Goal: Information Seeking & Learning: Compare options

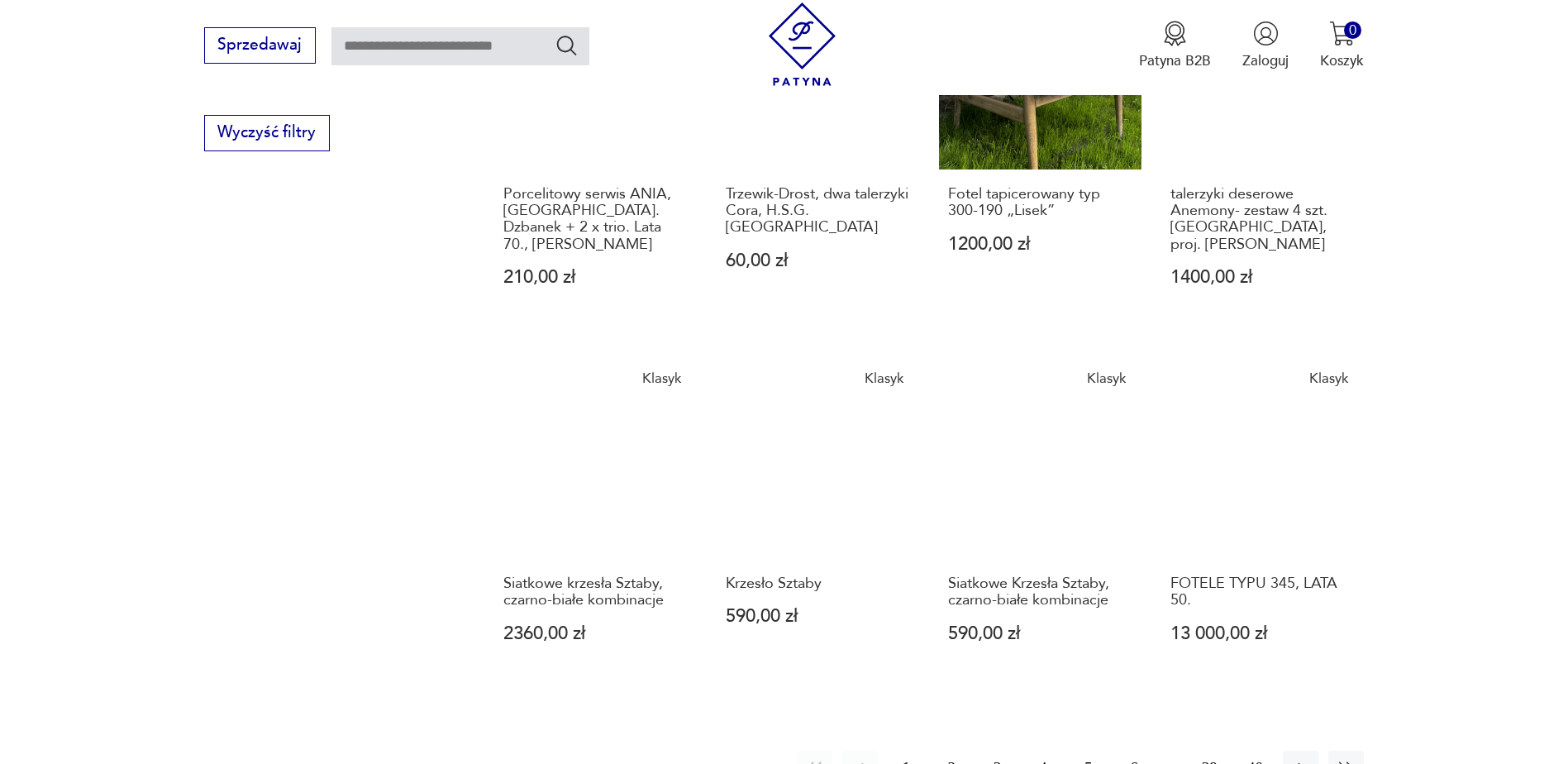
scroll to position [1586, 0]
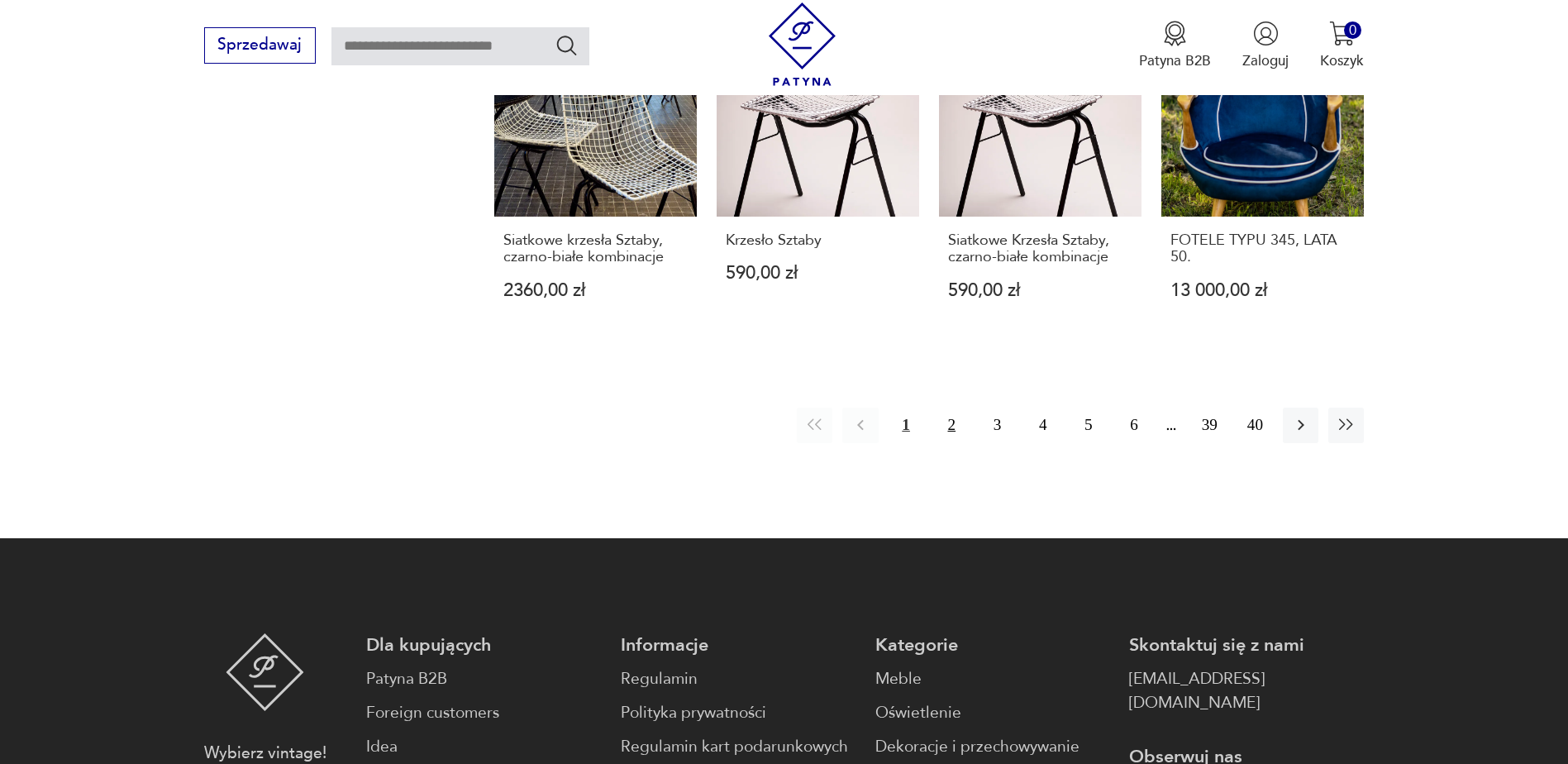
click at [954, 424] on button "2" at bounding box center [951, 425] width 35 height 35
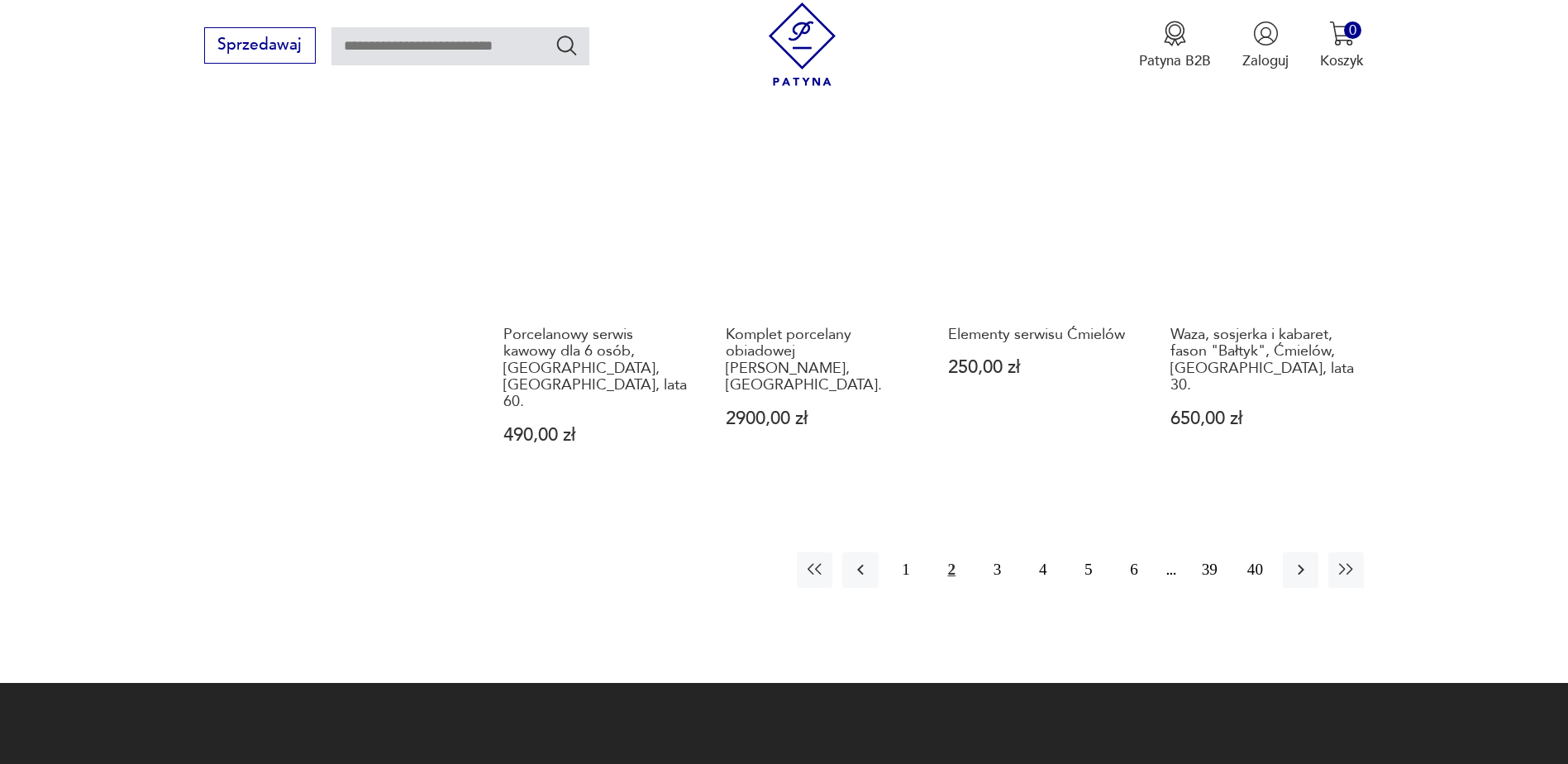
scroll to position [1504, 0]
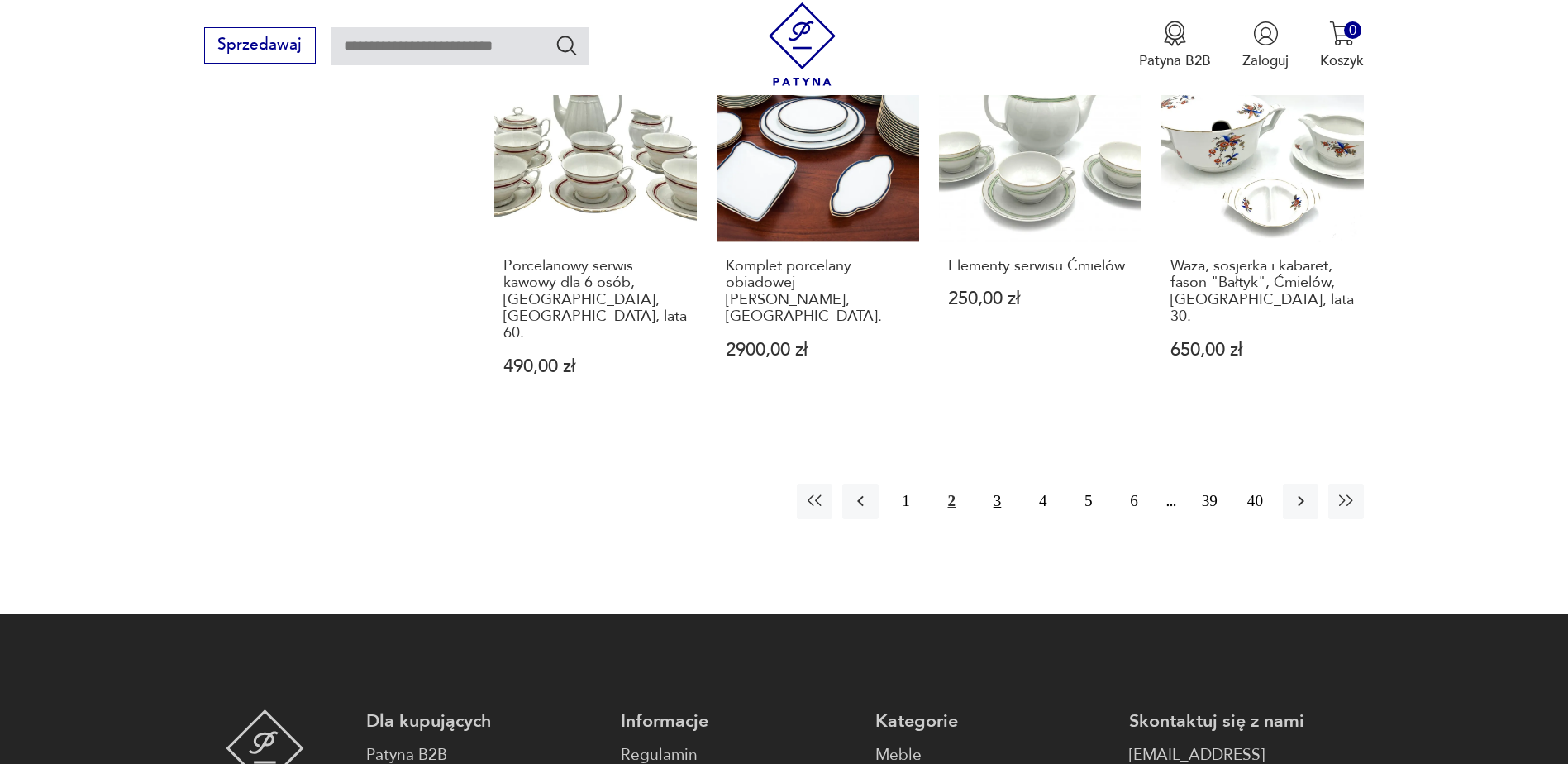
click at [993, 483] on button "3" at bounding box center [997, 501] width 35 height 35
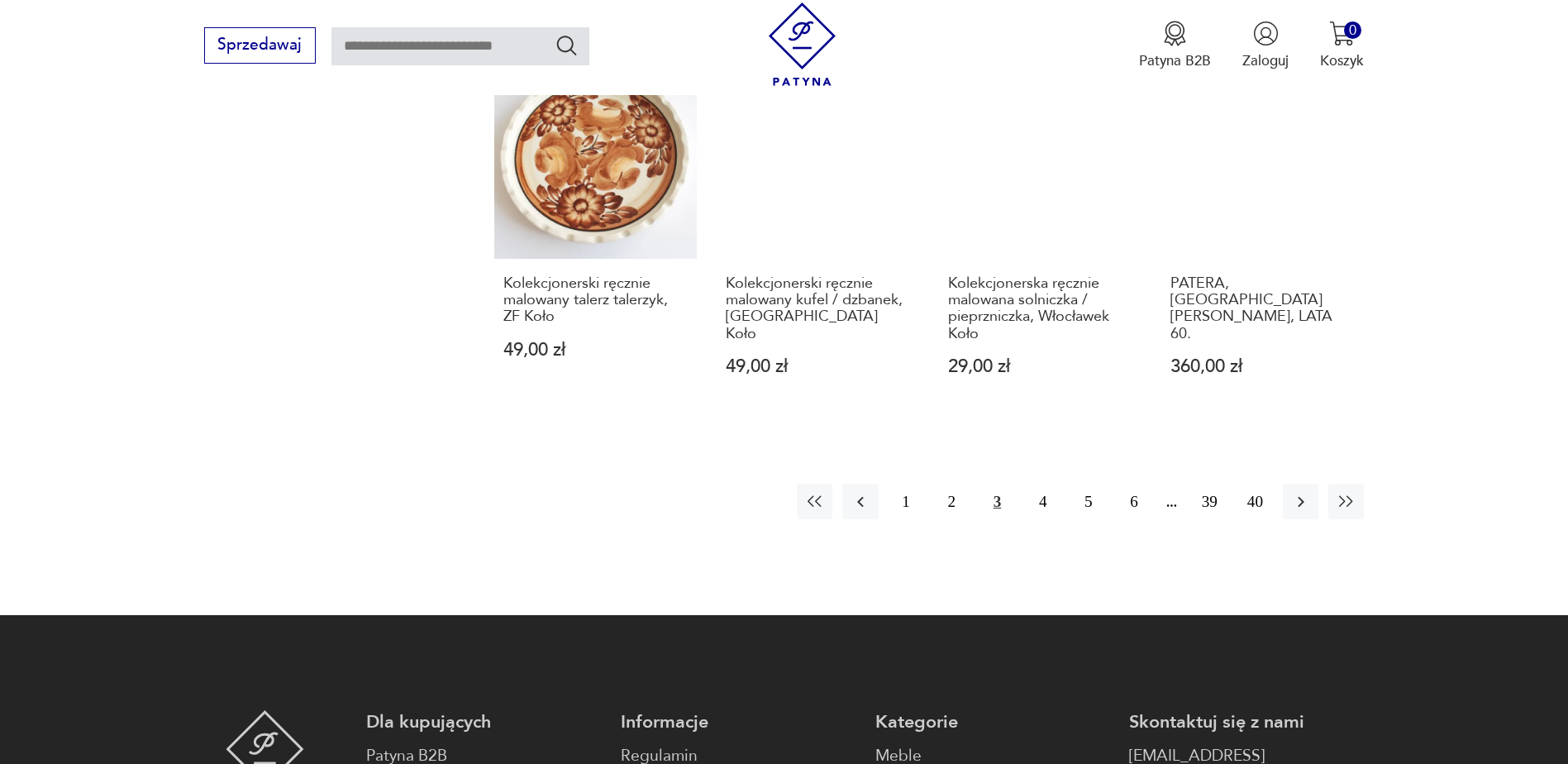
scroll to position [1504, 0]
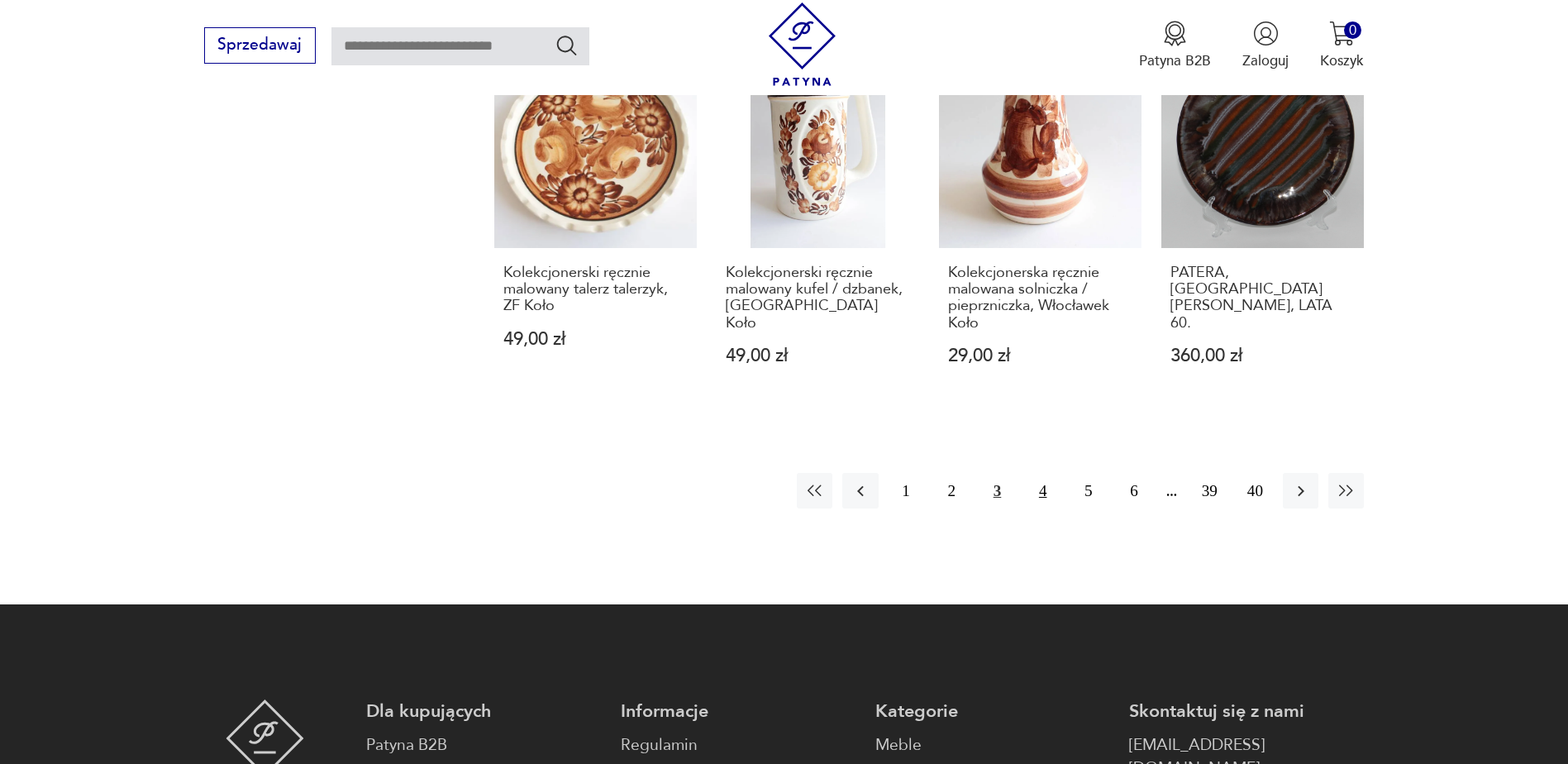
click at [1039, 473] on button "4" at bounding box center [1042, 491] width 35 height 35
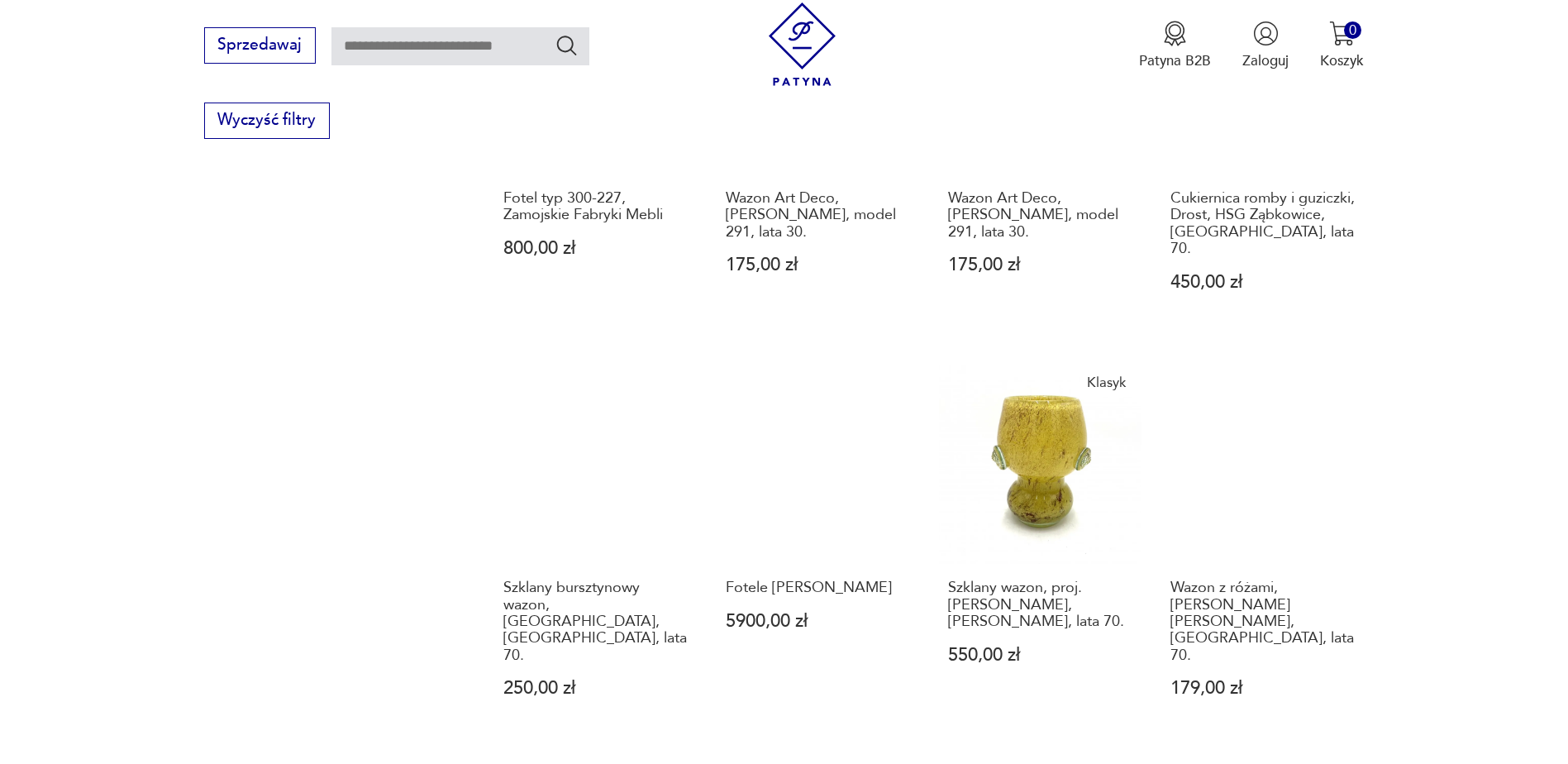
scroll to position [1338, 0]
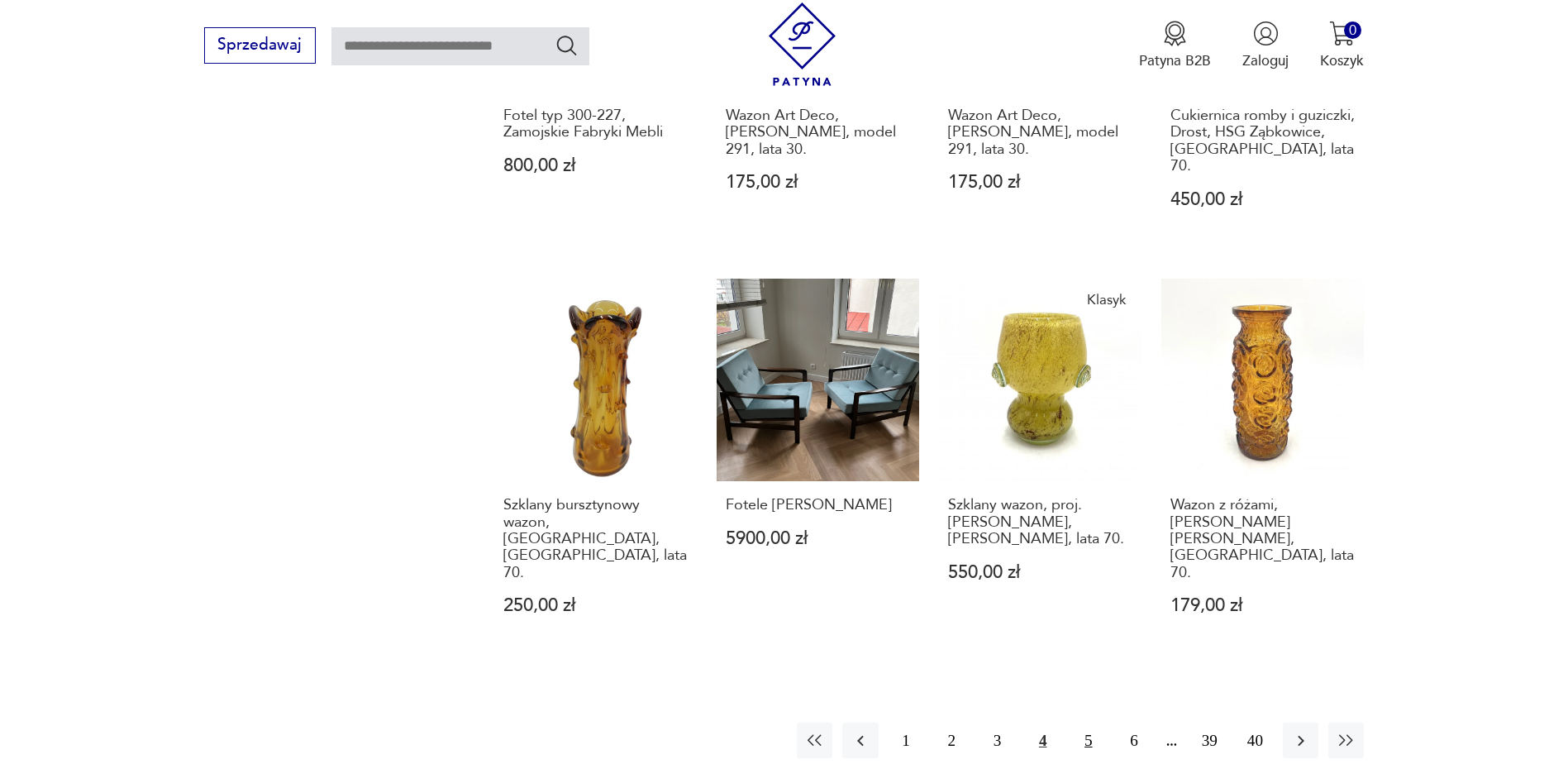
click at [1087, 722] on button "5" at bounding box center [1088, 740] width 35 height 35
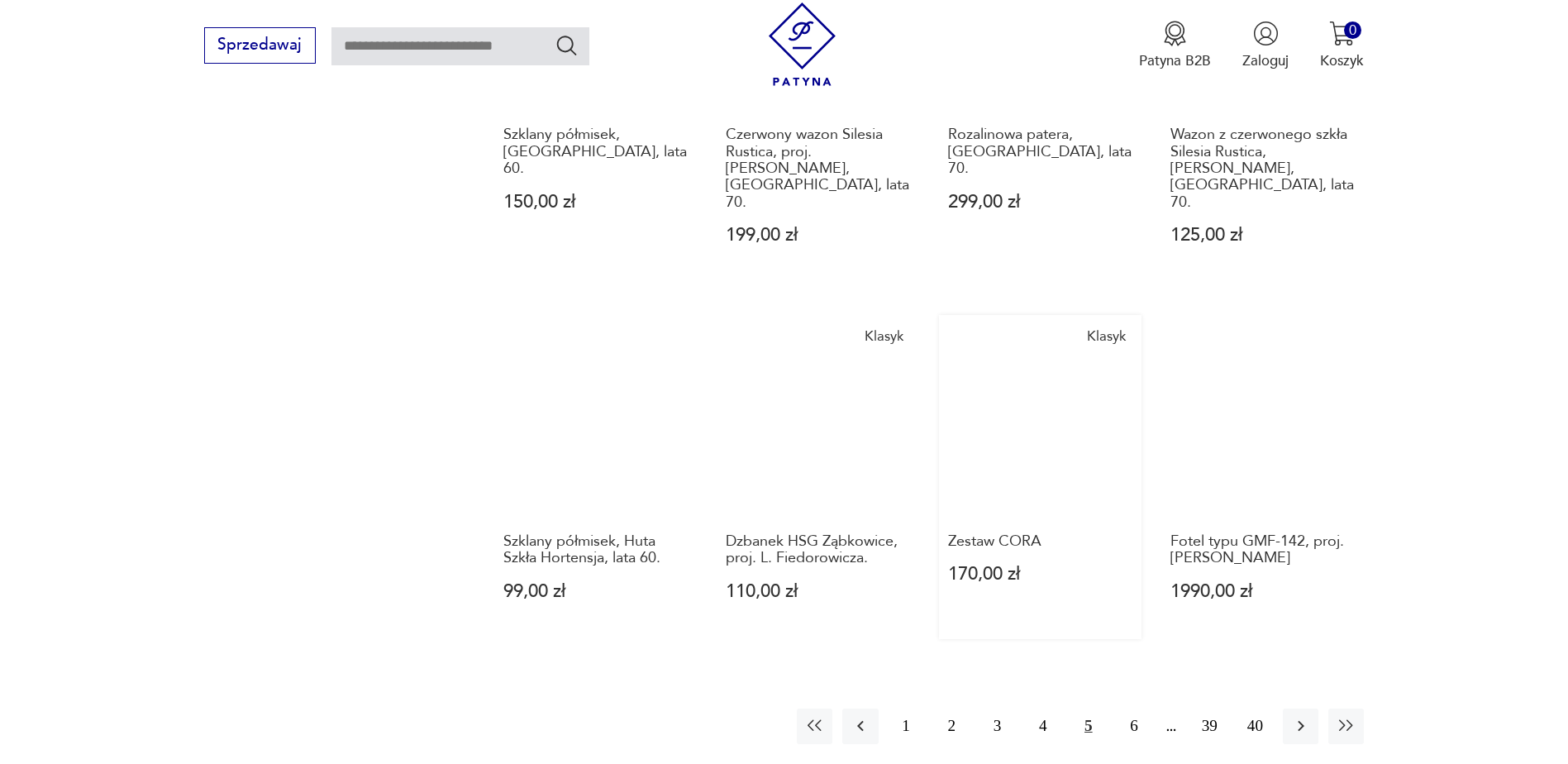
scroll to position [1338, 0]
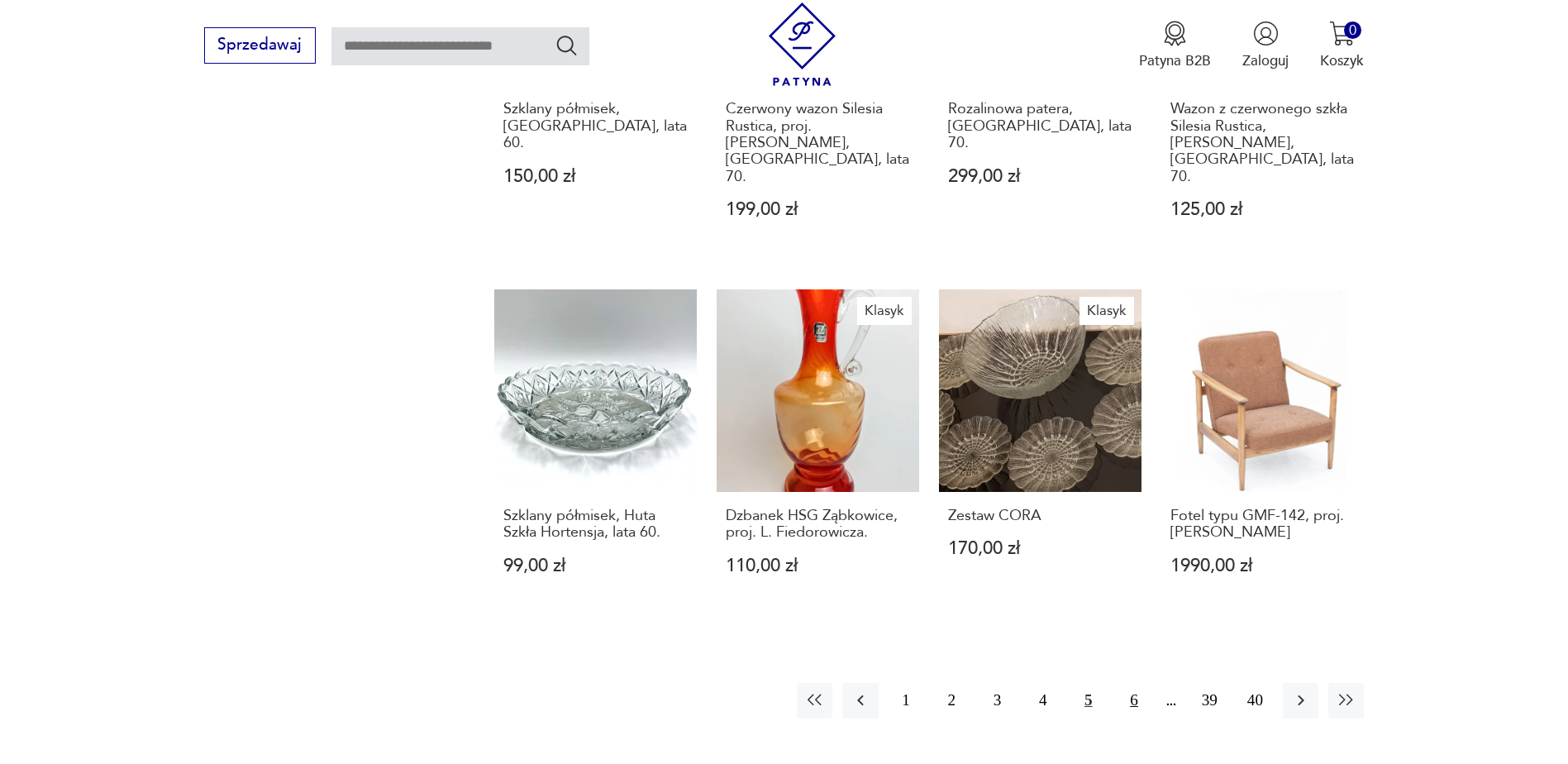
click at [1137, 682] on button "6" at bounding box center [1134, 700] width 35 height 35
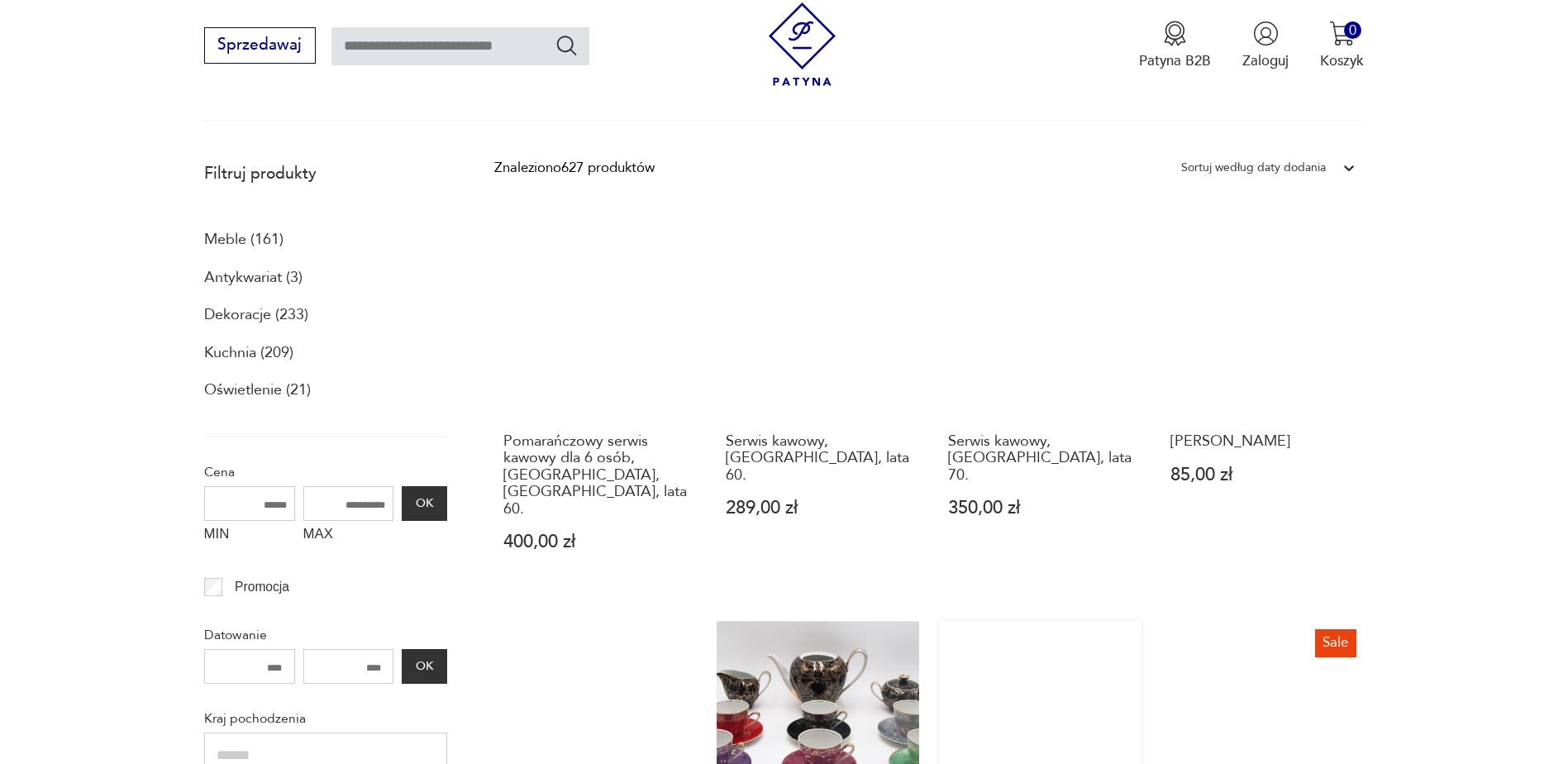
scroll to position [181, 0]
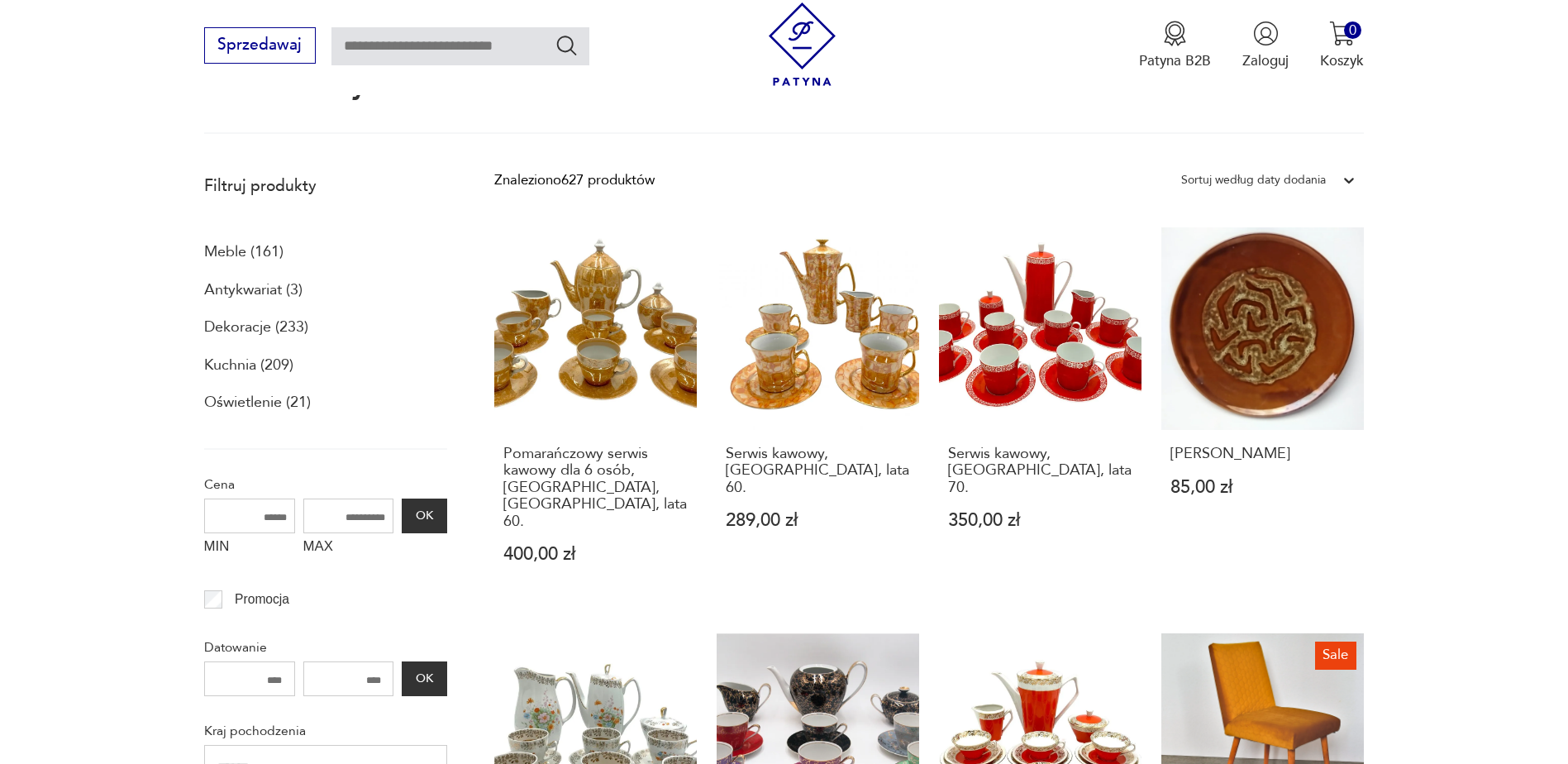
click at [229, 253] on p "Meble (161)" at bounding box center [244, 251] width 79 height 28
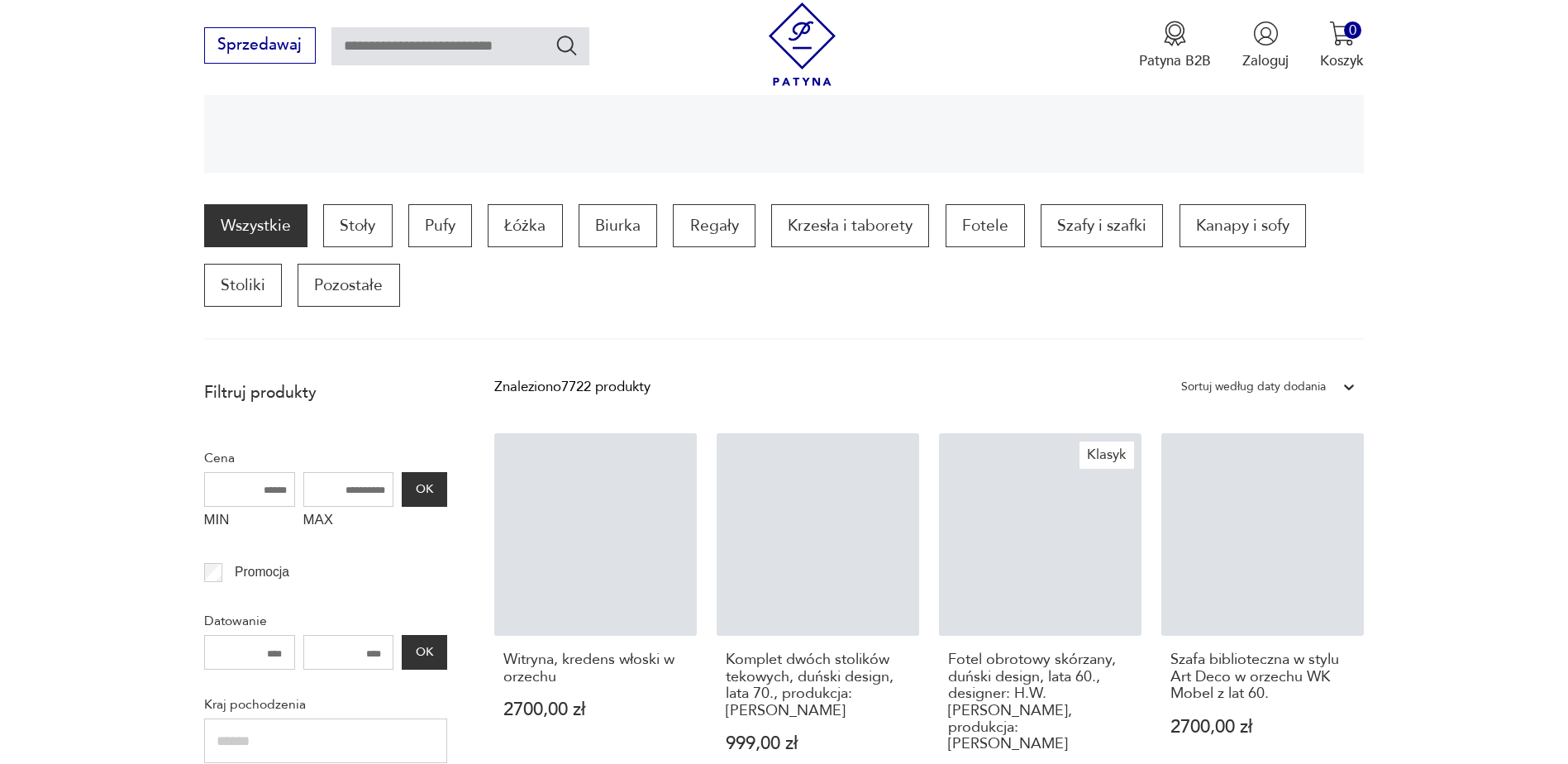
scroll to position [493, 0]
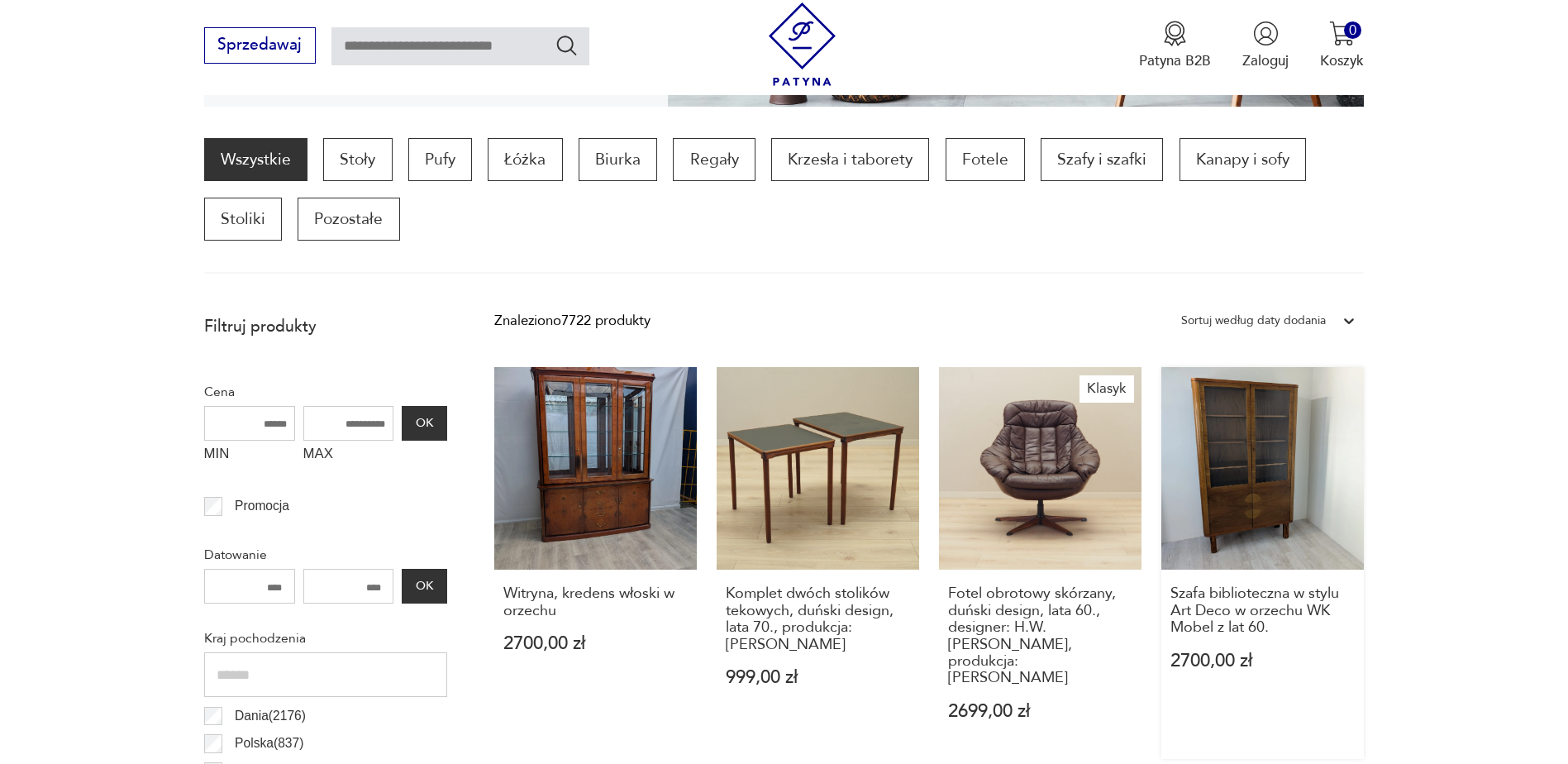
click at [1263, 449] on link "Szafa biblioteczna w stylu Art Deco w orzechu WK Mobel z lat 60. 2700,00 zł" at bounding box center [1262, 563] width 203 height 392
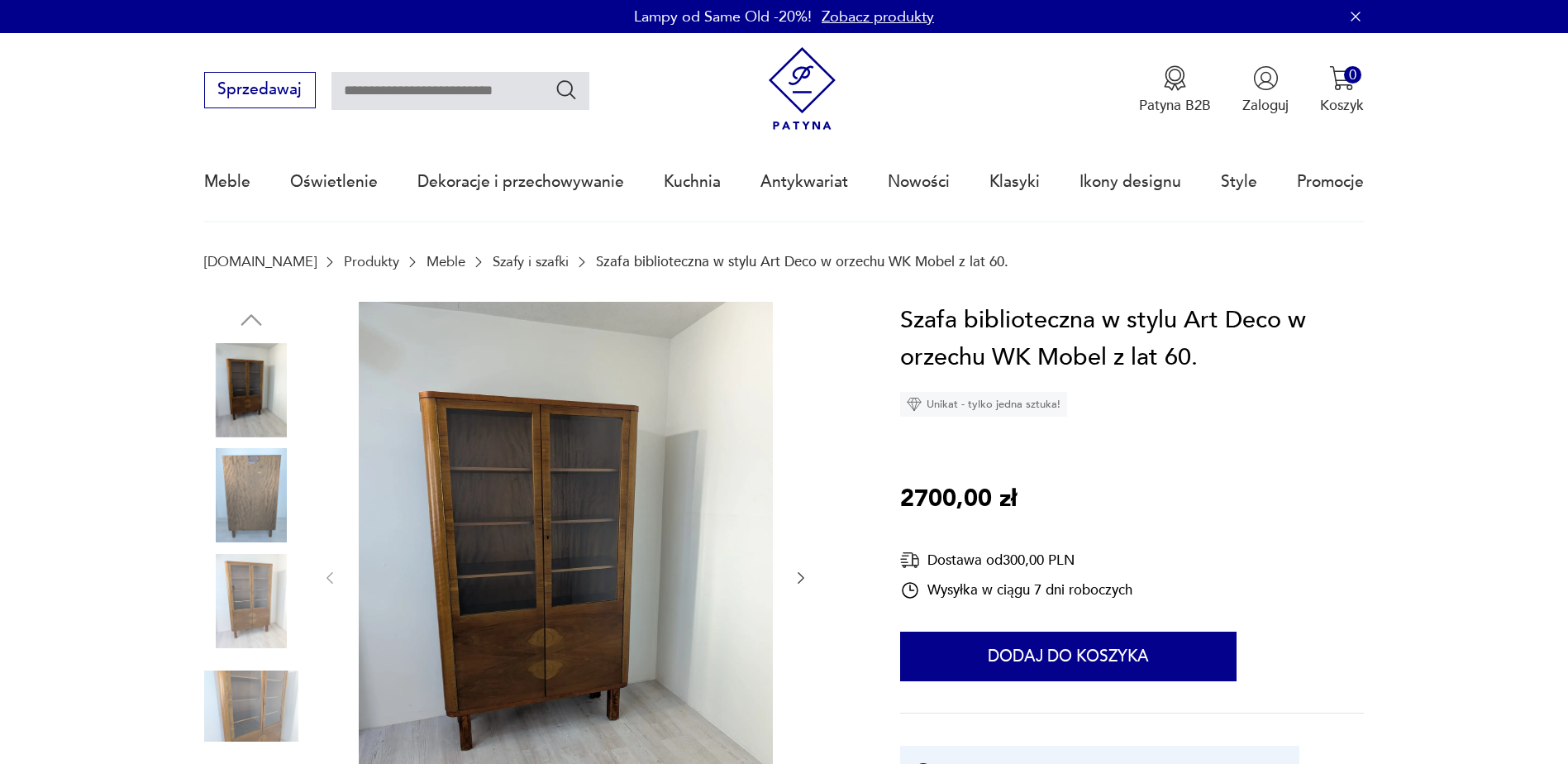
click at [809, 573] on icon "button" at bounding box center [801, 578] width 17 height 17
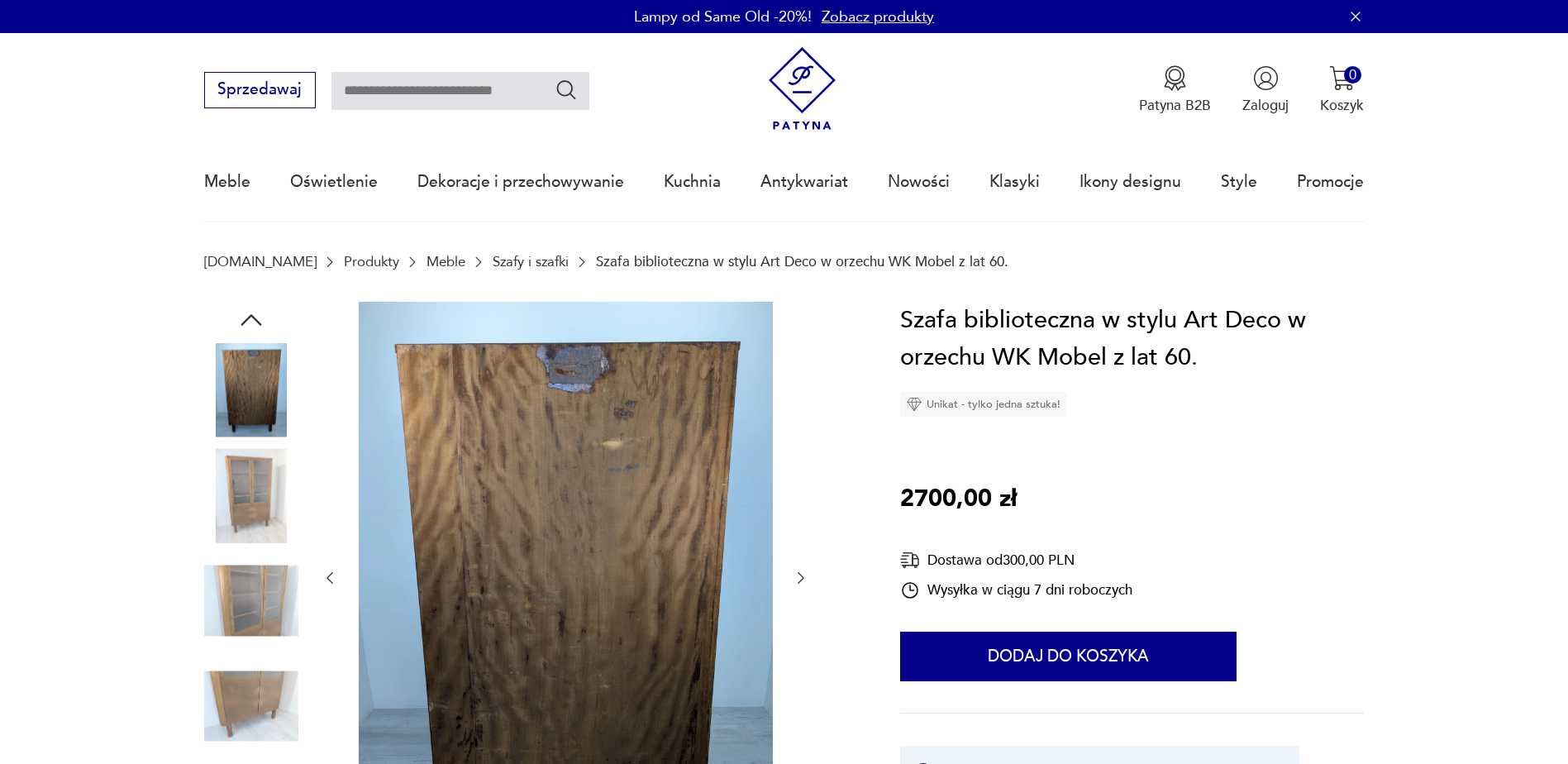
click at [809, 573] on icon "button" at bounding box center [801, 578] width 17 height 17
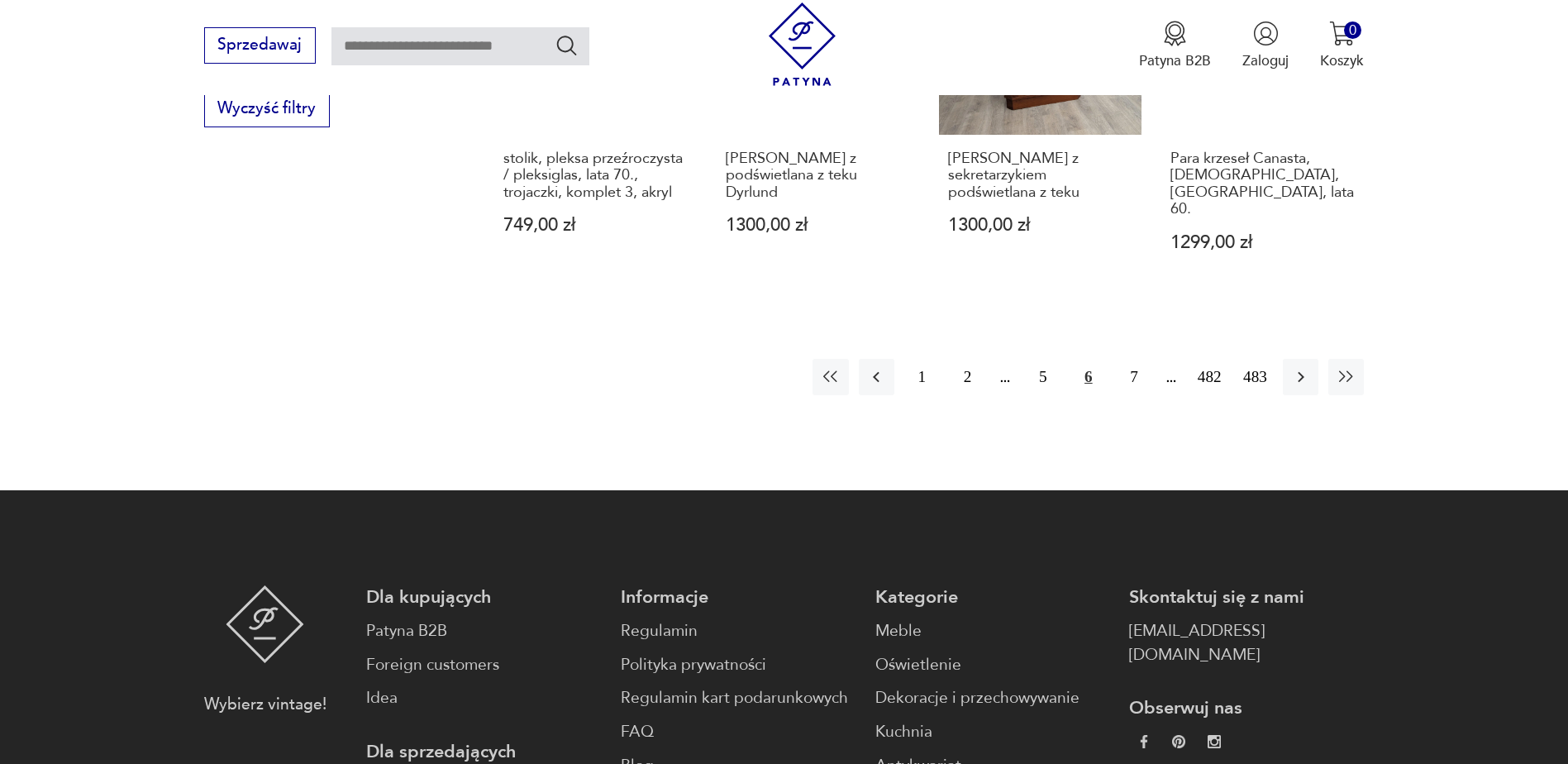
scroll to position [2146, 0]
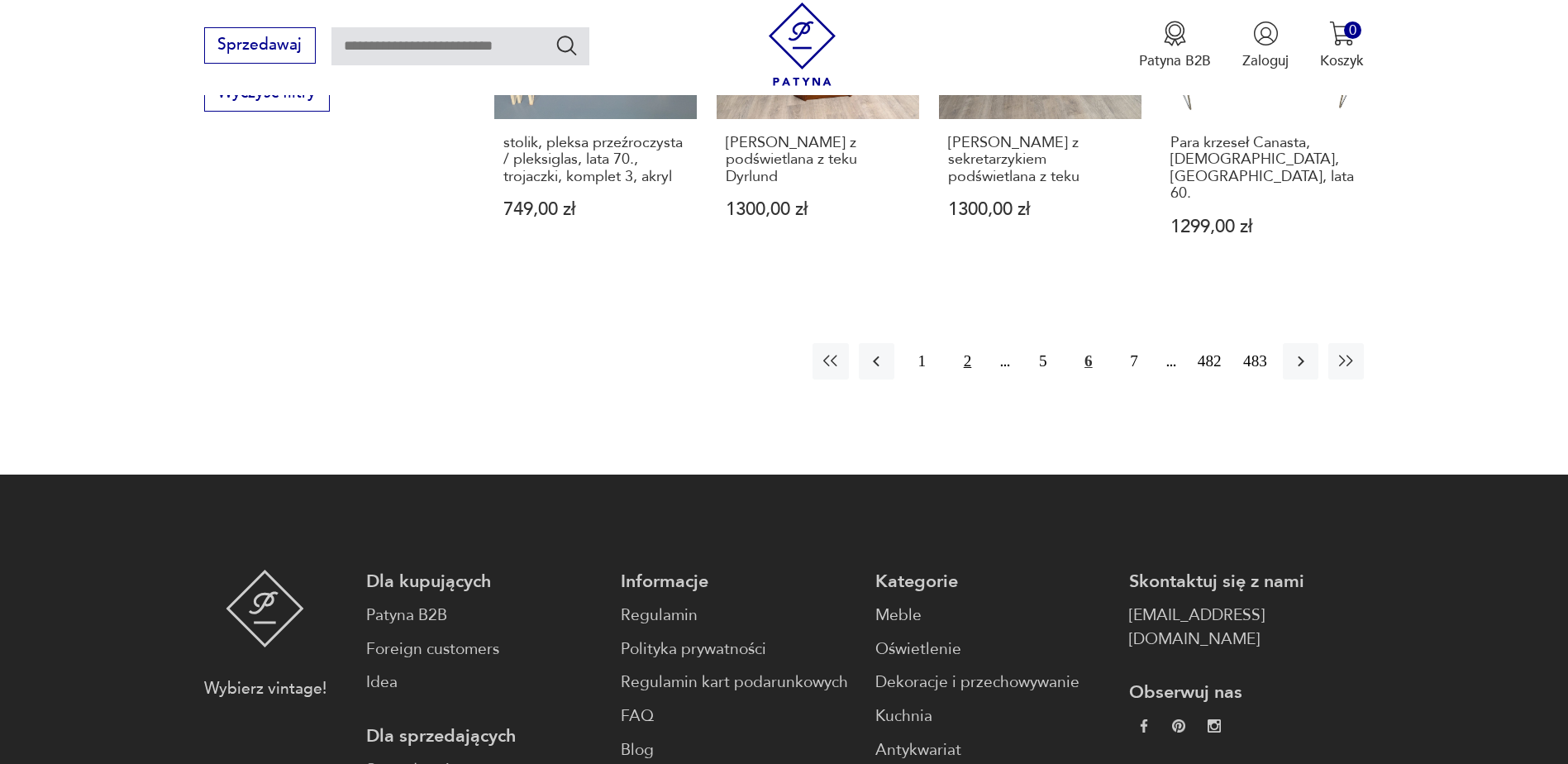
click at [970, 343] on button "2" at bounding box center [967, 361] width 35 height 35
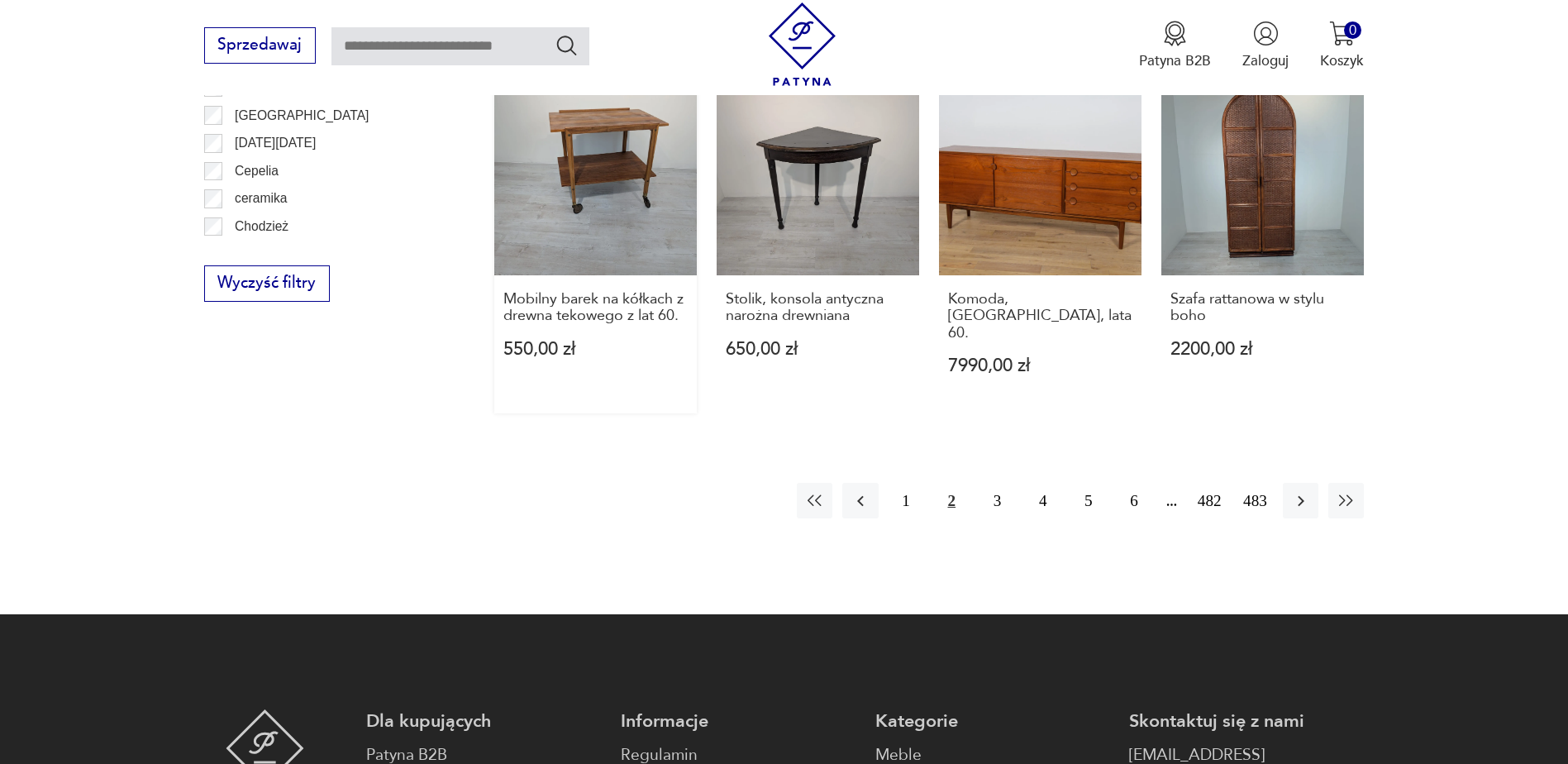
scroll to position [1873, 0]
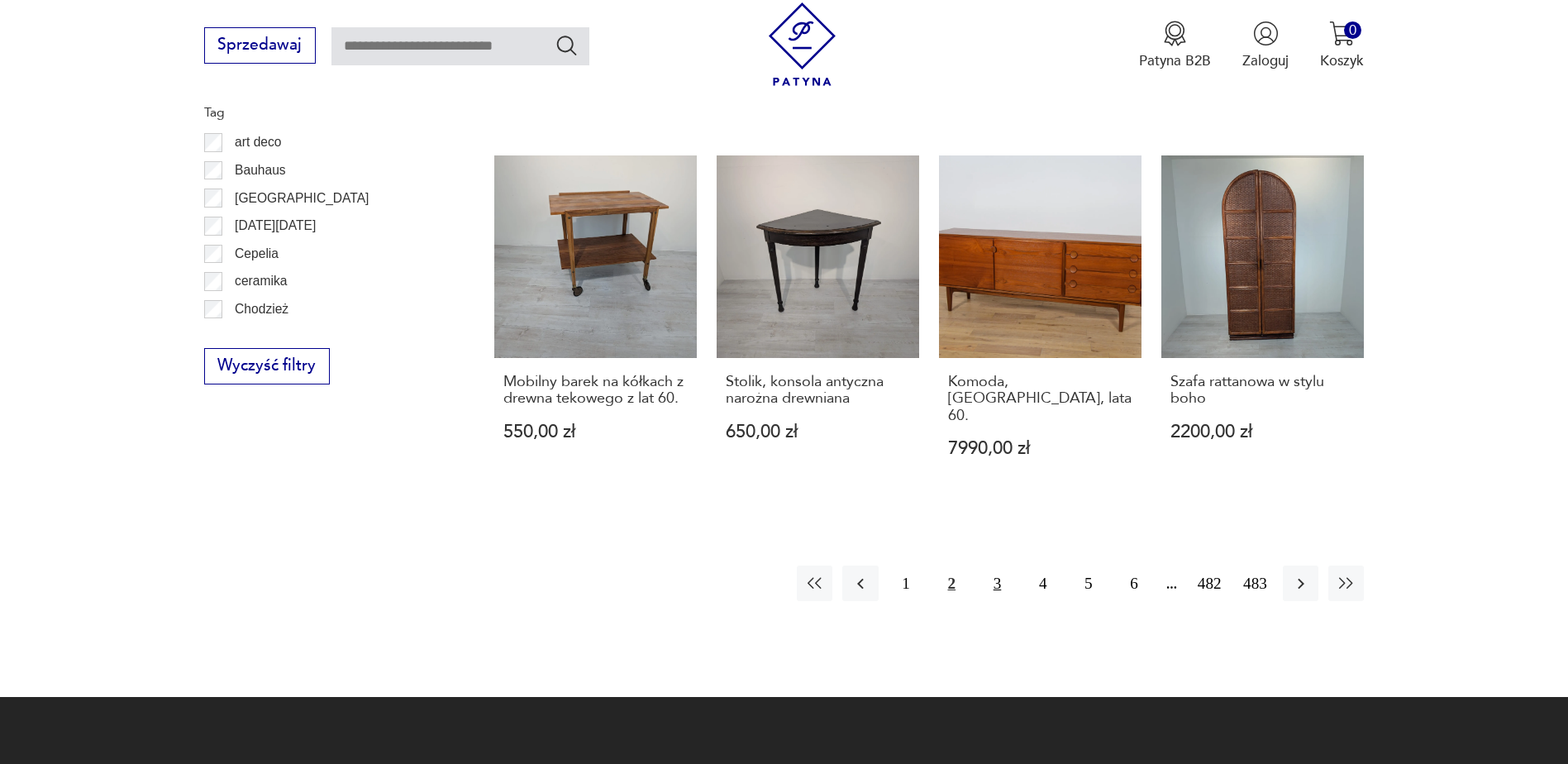
click at [998, 566] on button "3" at bounding box center [997, 583] width 35 height 35
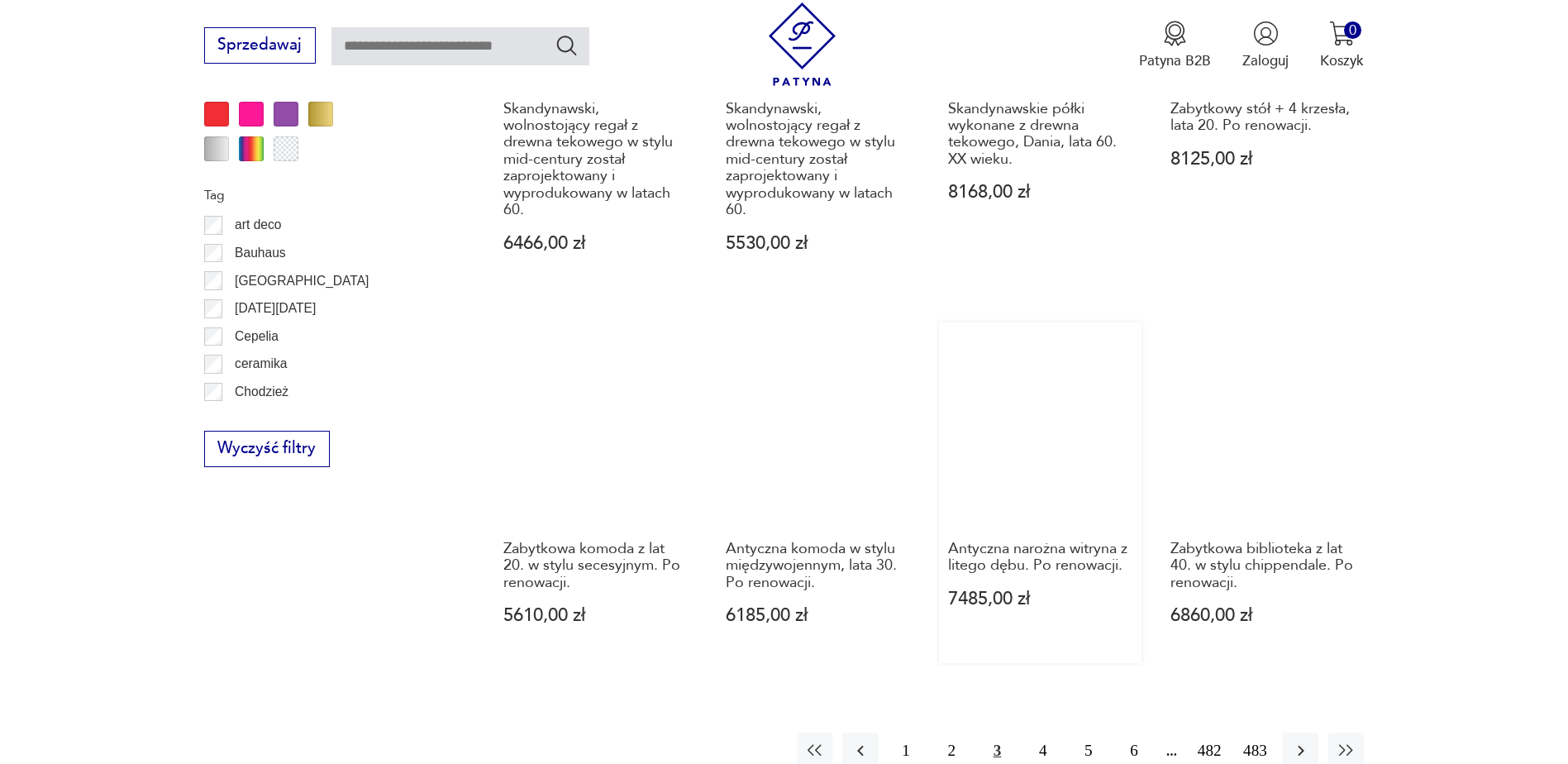
scroll to position [1873, 0]
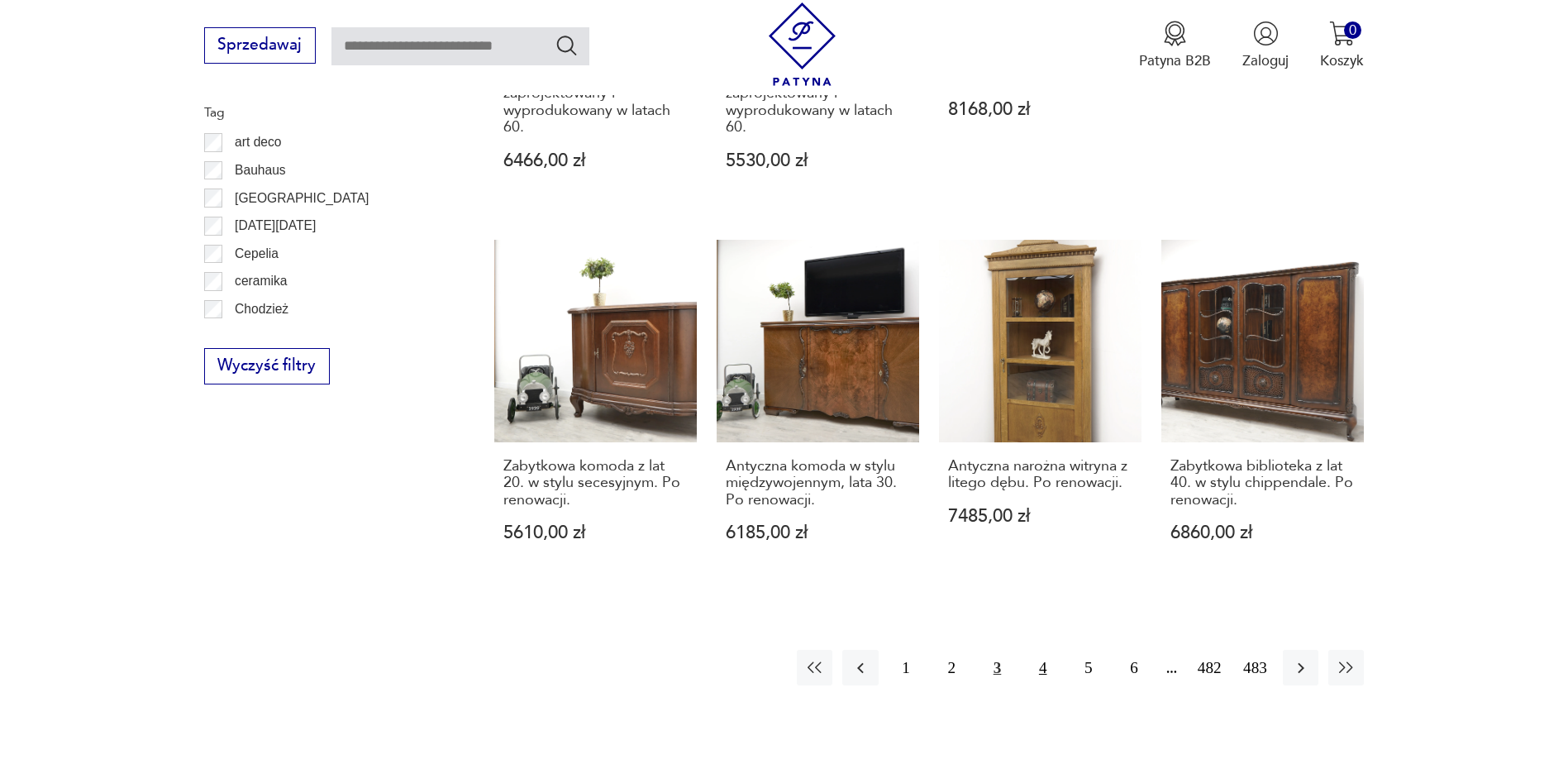
click at [1040, 650] on button "4" at bounding box center [1042, 667] width 35 height 35
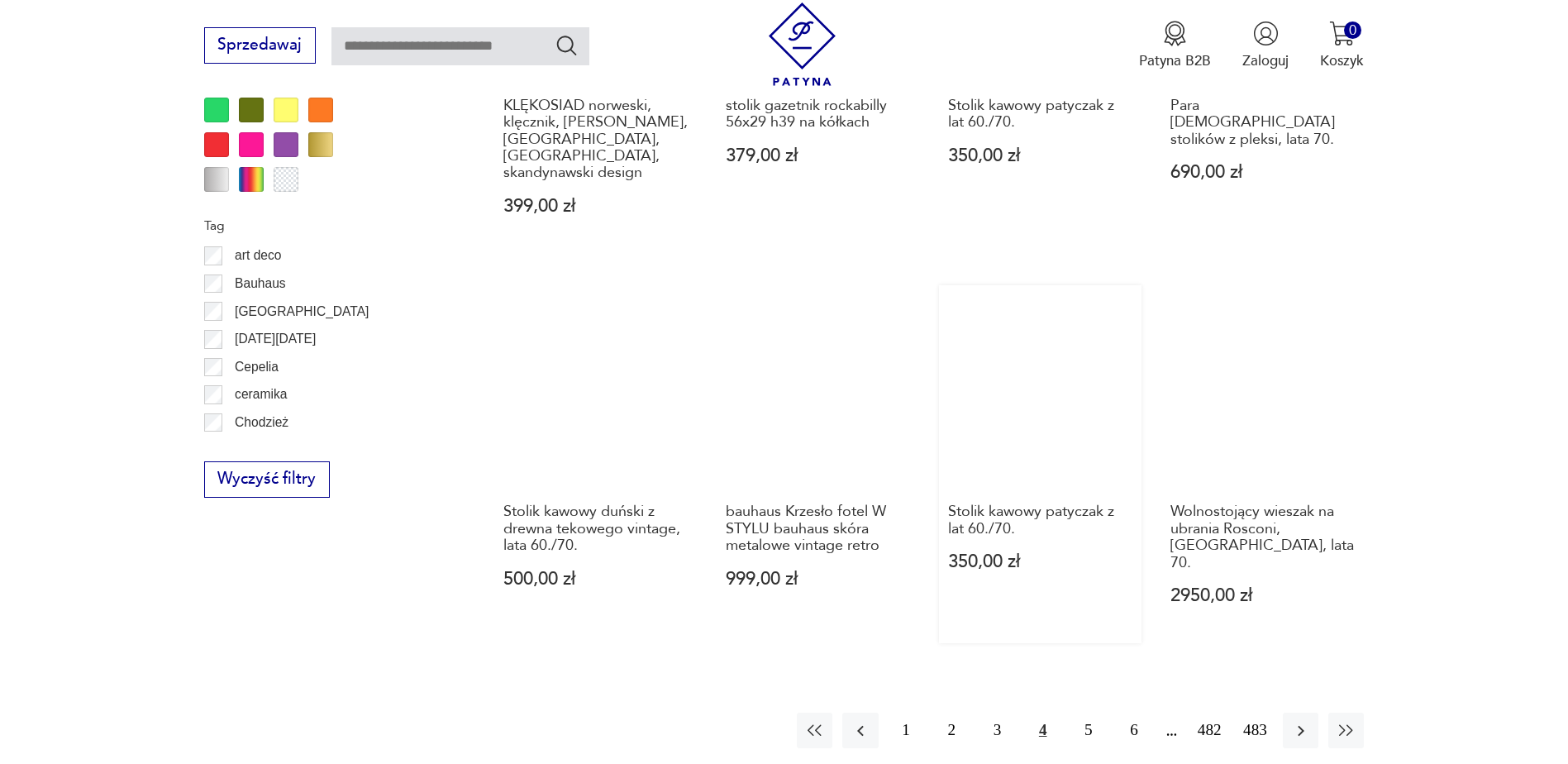
scroll to position [1790, 0]
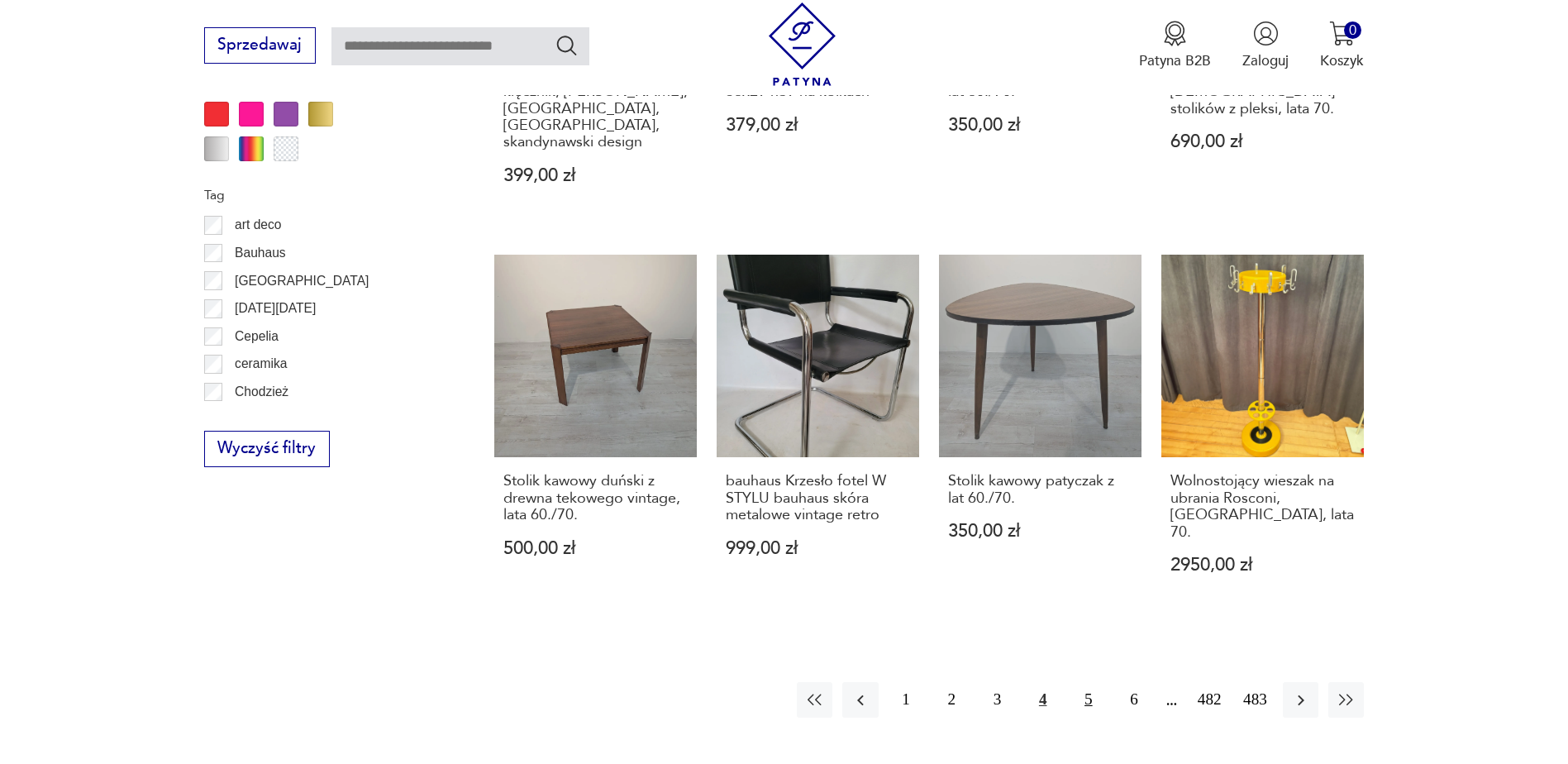
click at [1084, 682] on button "5" at bounding box center [1088, 699] width 35 height 35
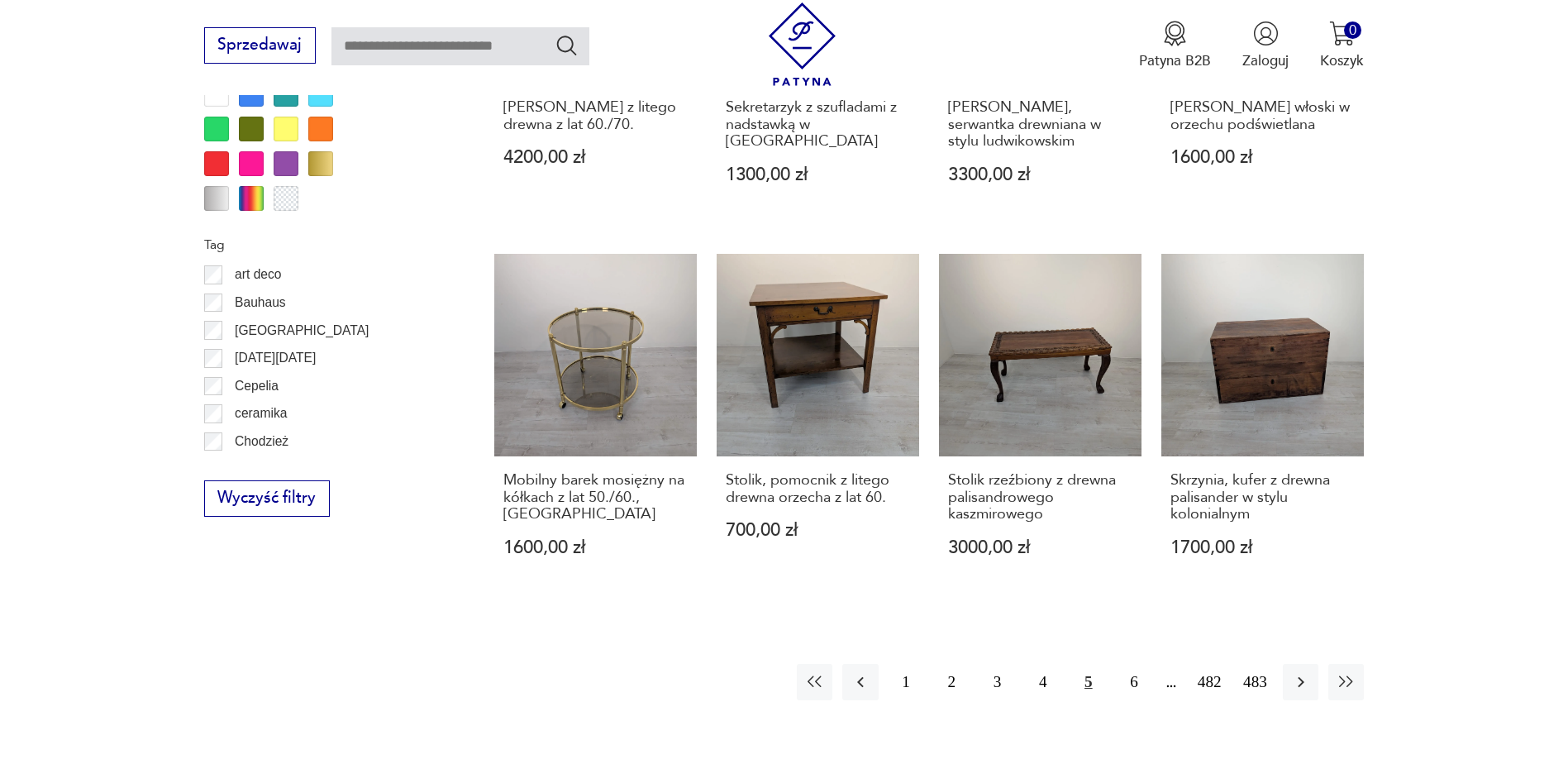
scroll to position [1790, 0]
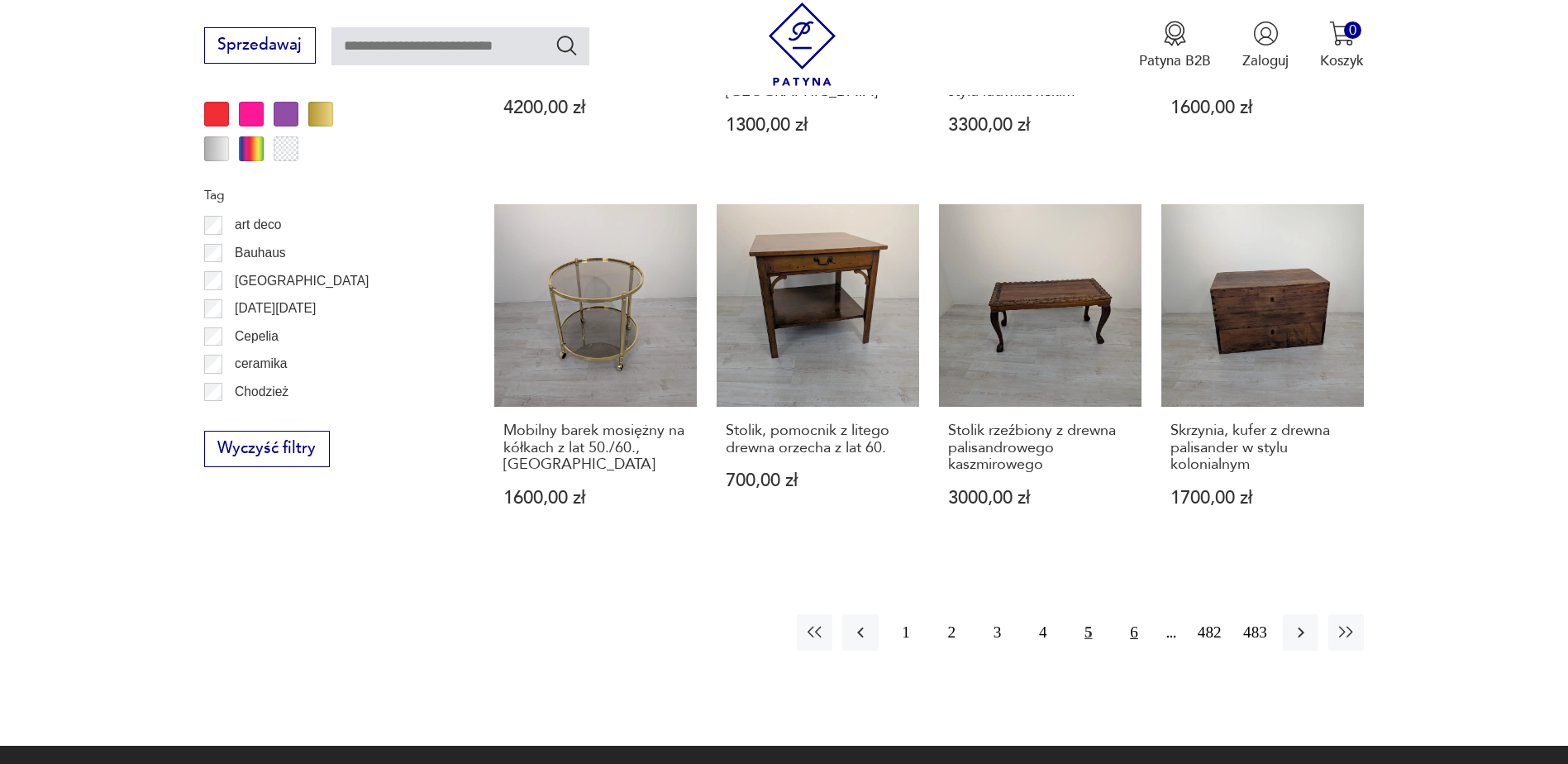
click at [1133, 624] on button "6" at bounding box center [1134, 632] width 35 height 35
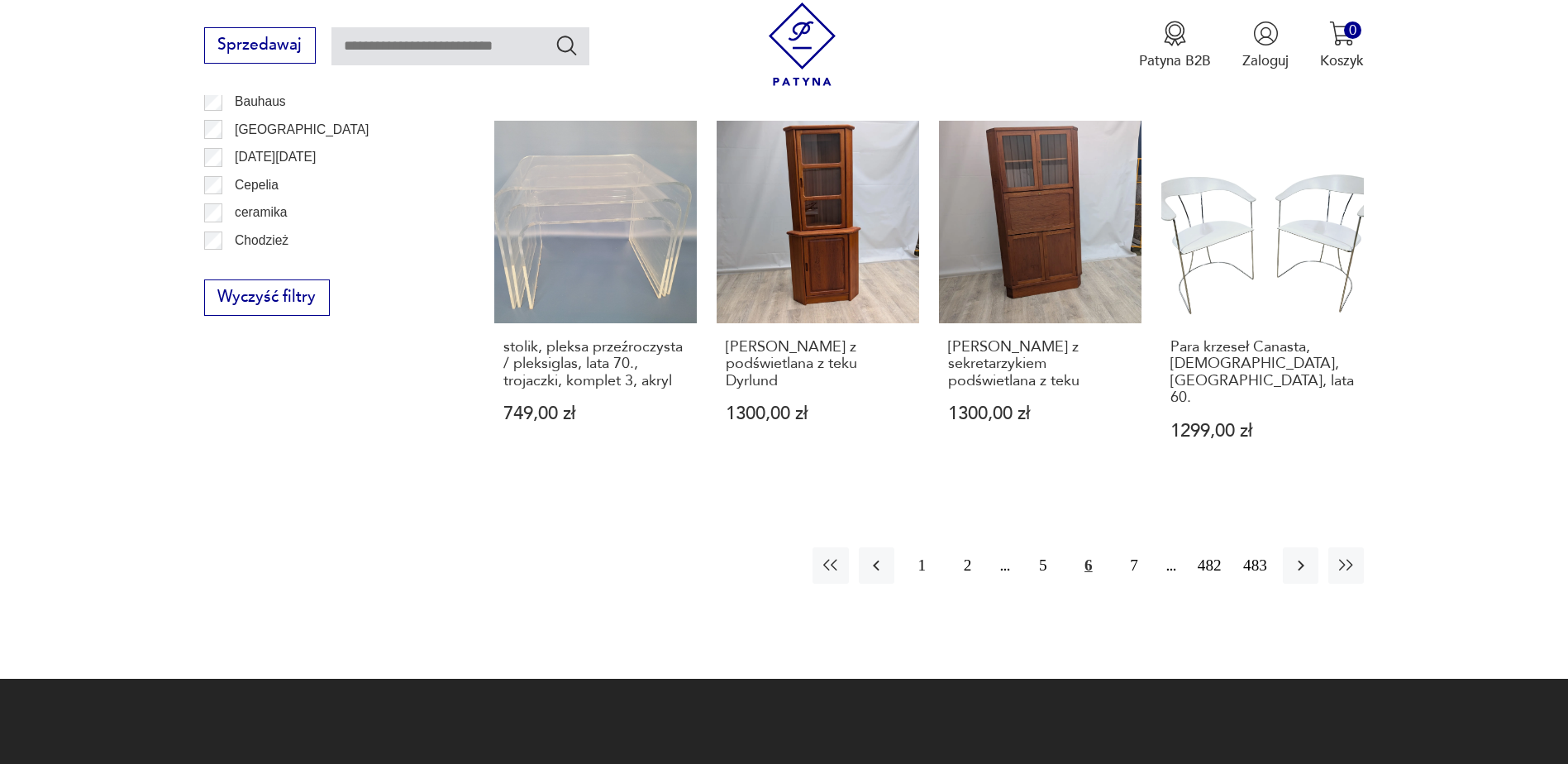
scroll to position [1956, 0]
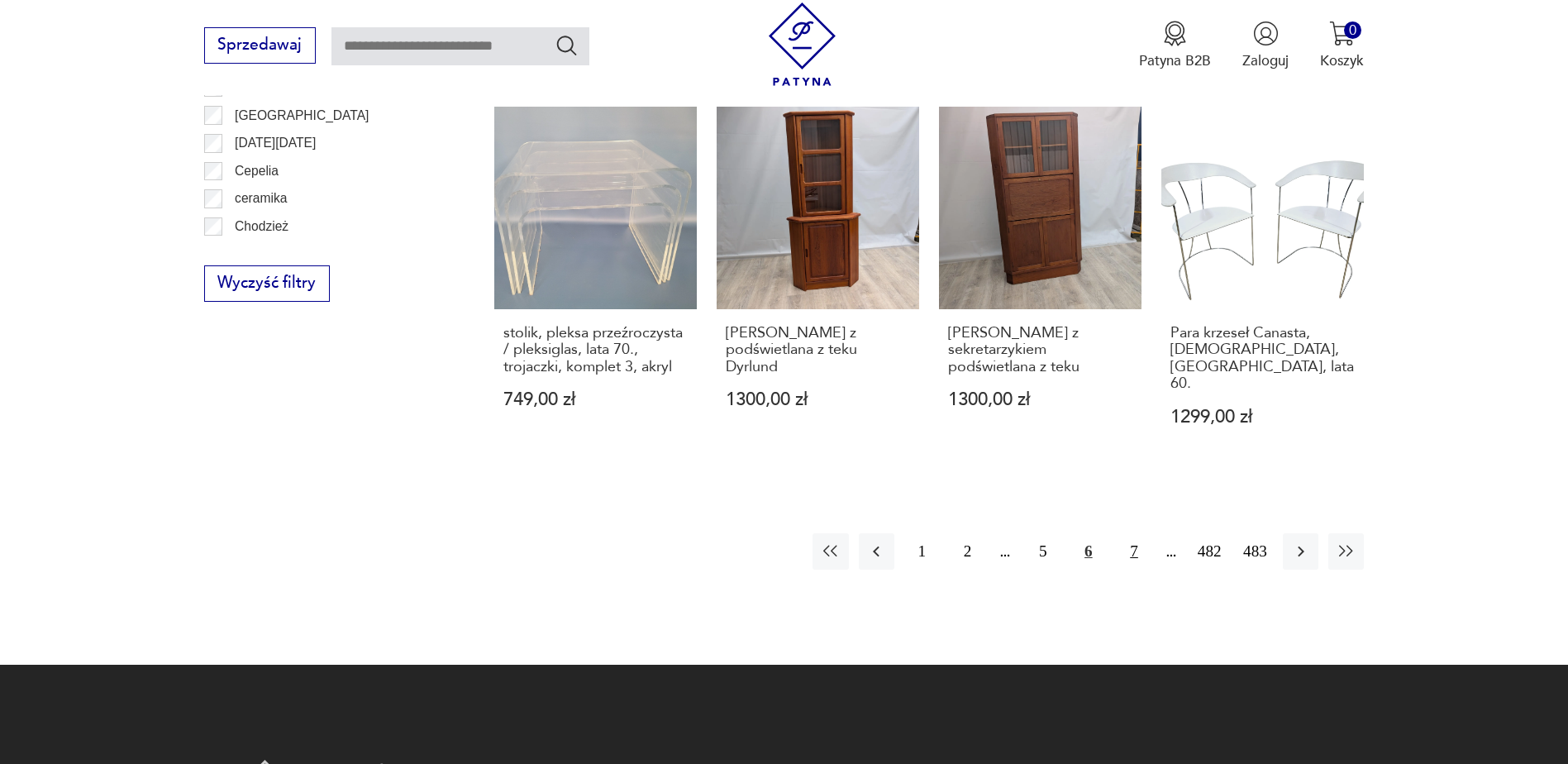
click at [1132, 533] on button "7" at bounding box center [1134, 551] width 35 height 35
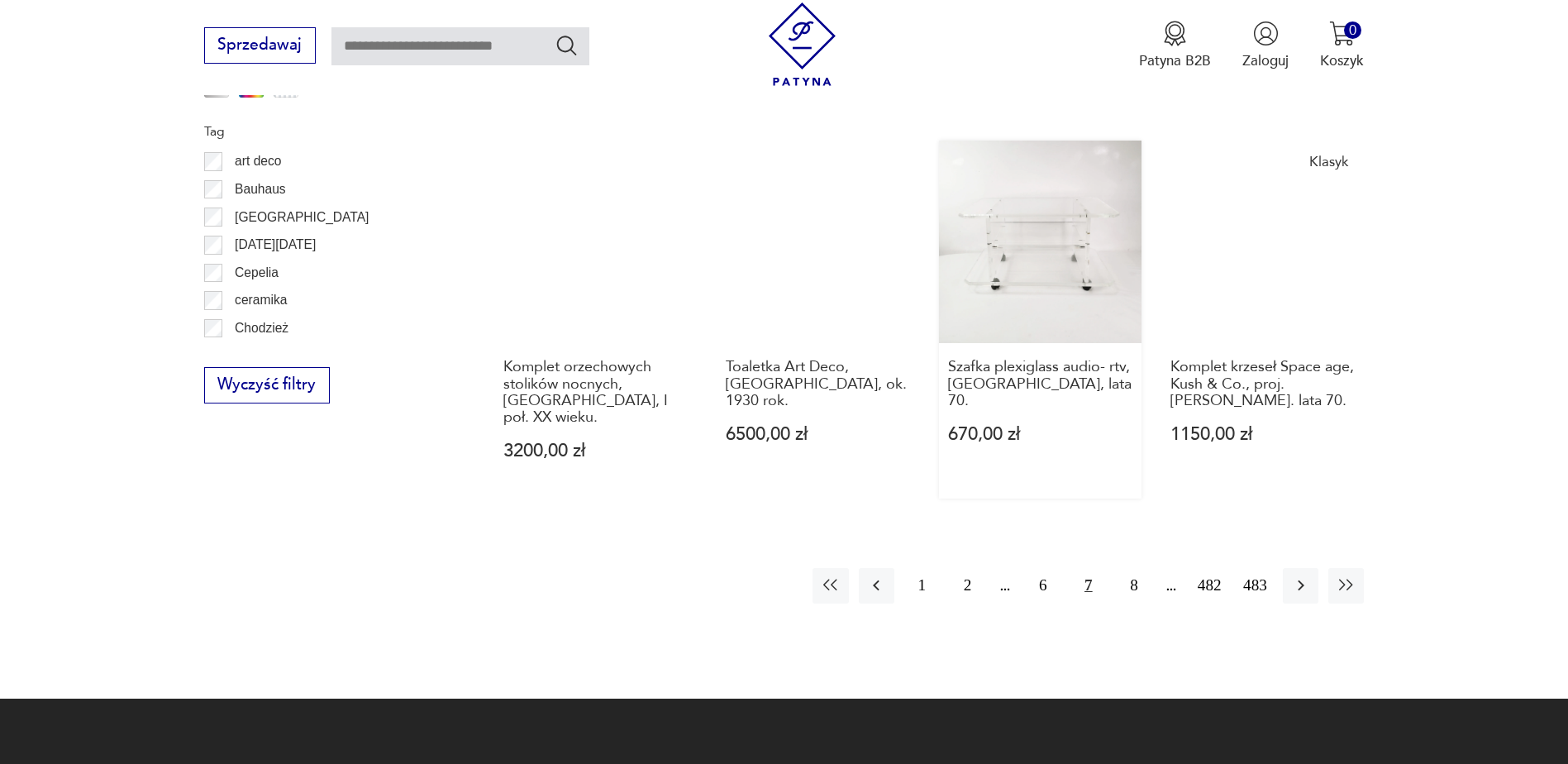
scroll to position [1873, 0]
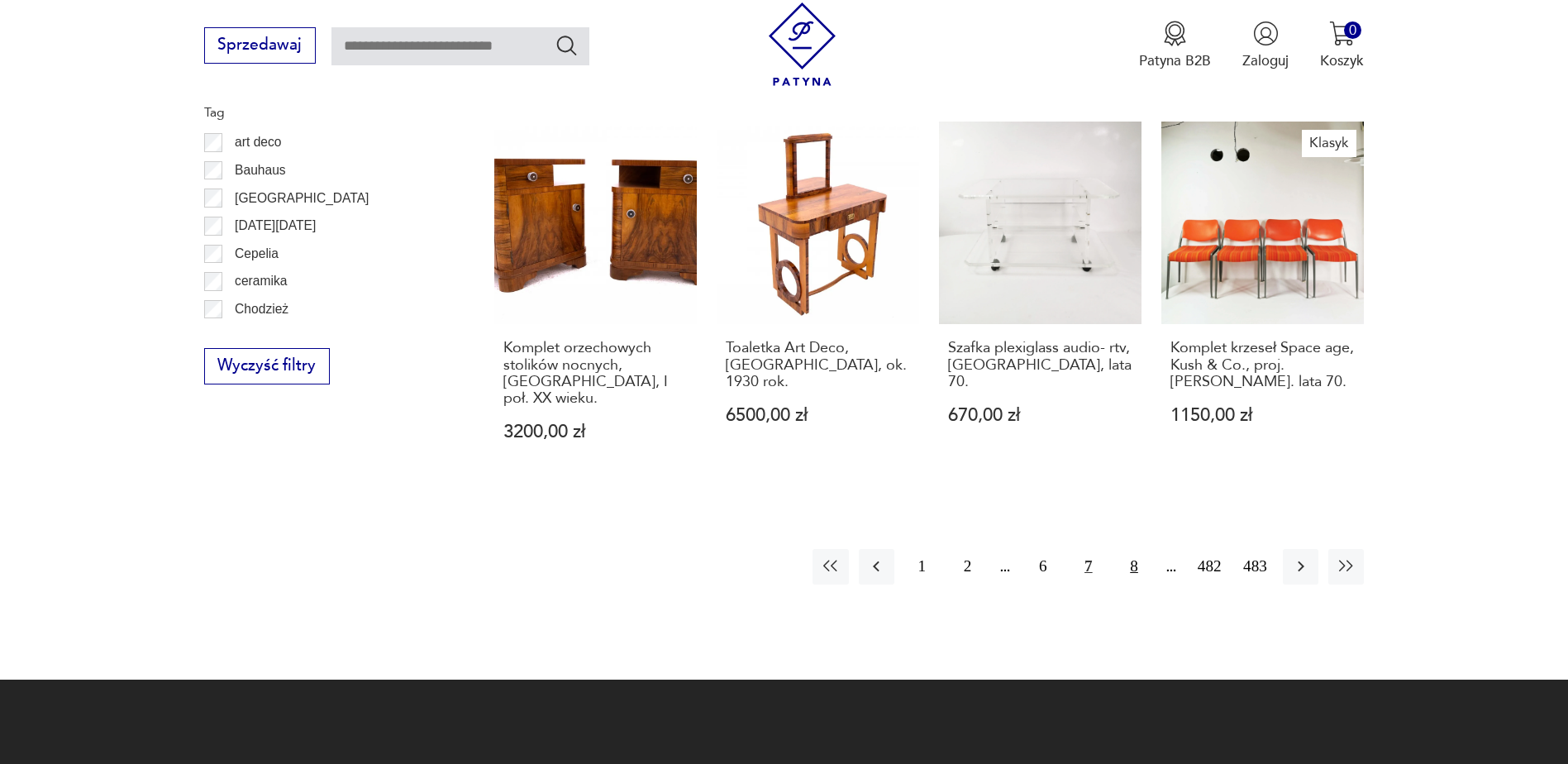
click at [1123, 549] on button "8" at bounding box center [1134, 566] width 35 height 35
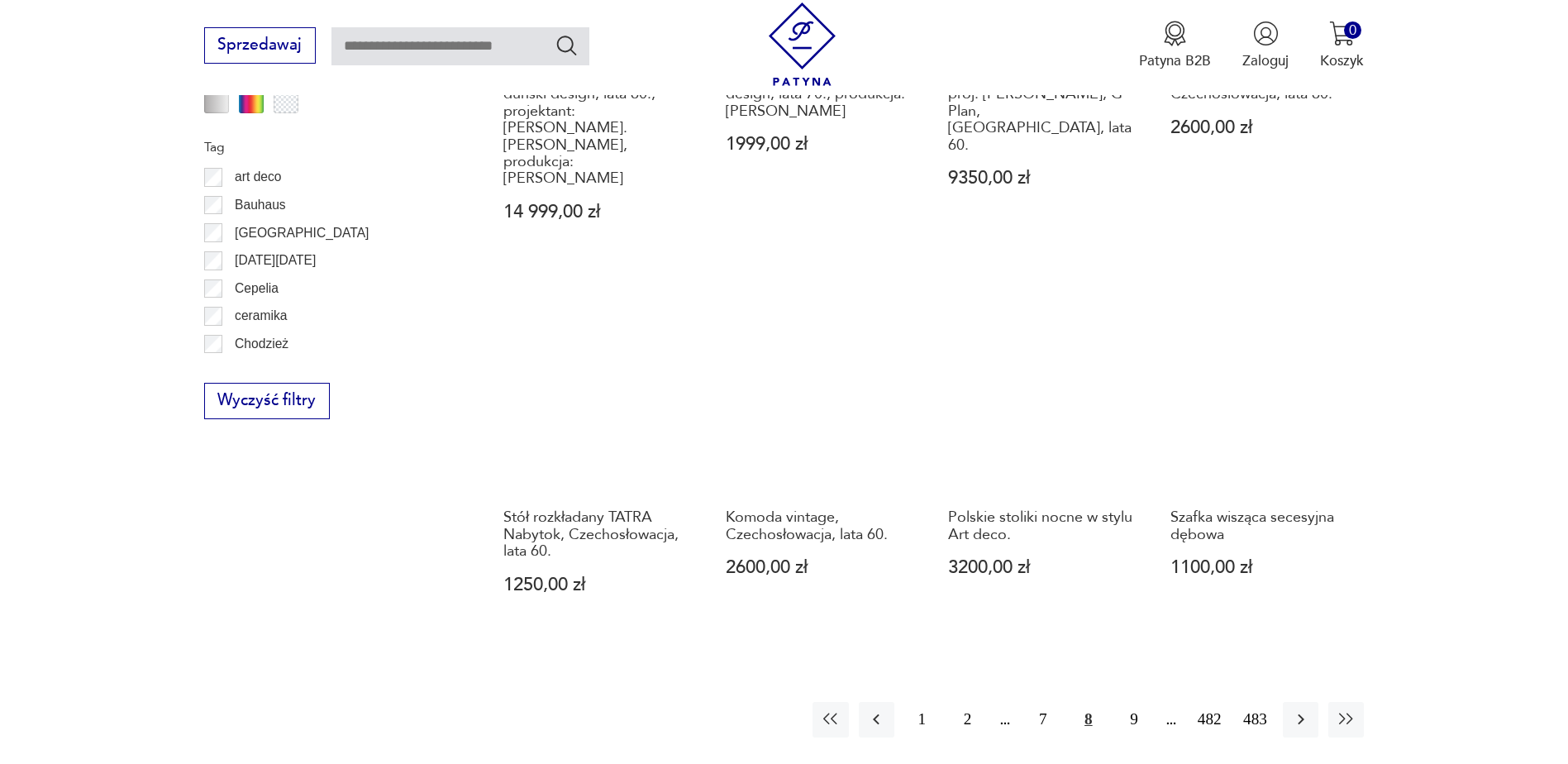
scroll to position [1873, 0]
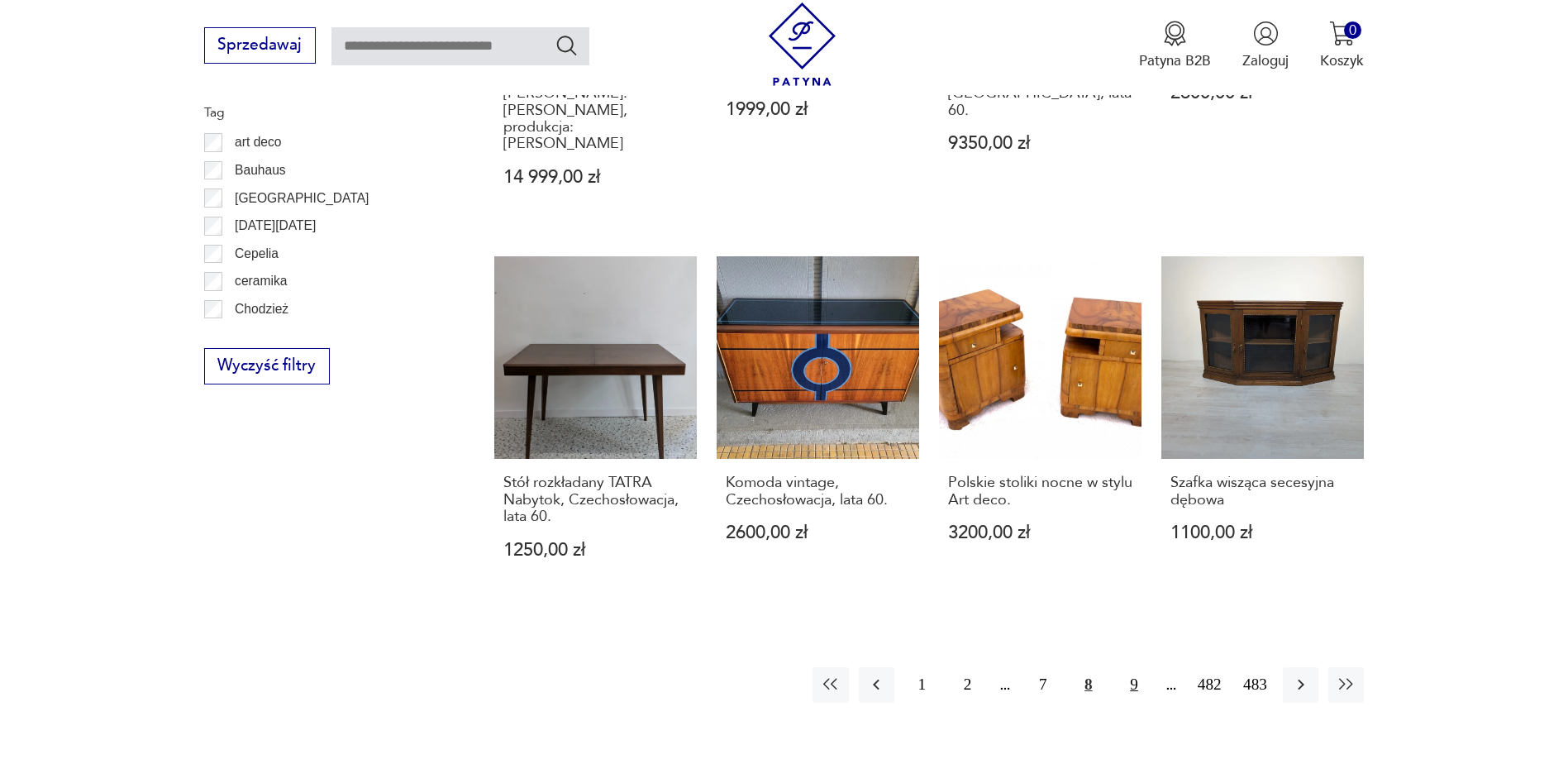
click at [1136, 667] on button "9" at bounding box center [1134, 685] width 35 height 35
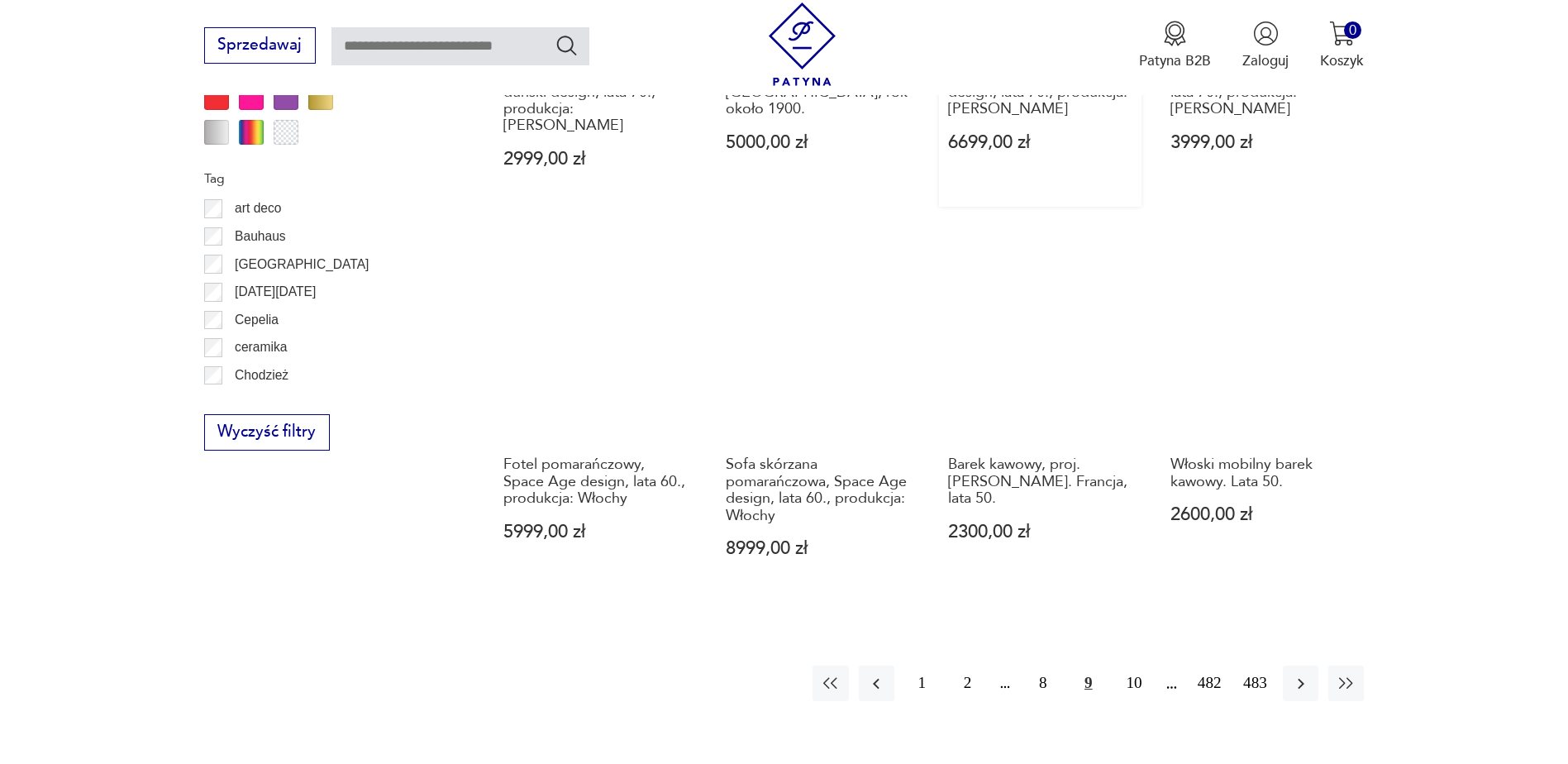
scroll to position [1873, 0]
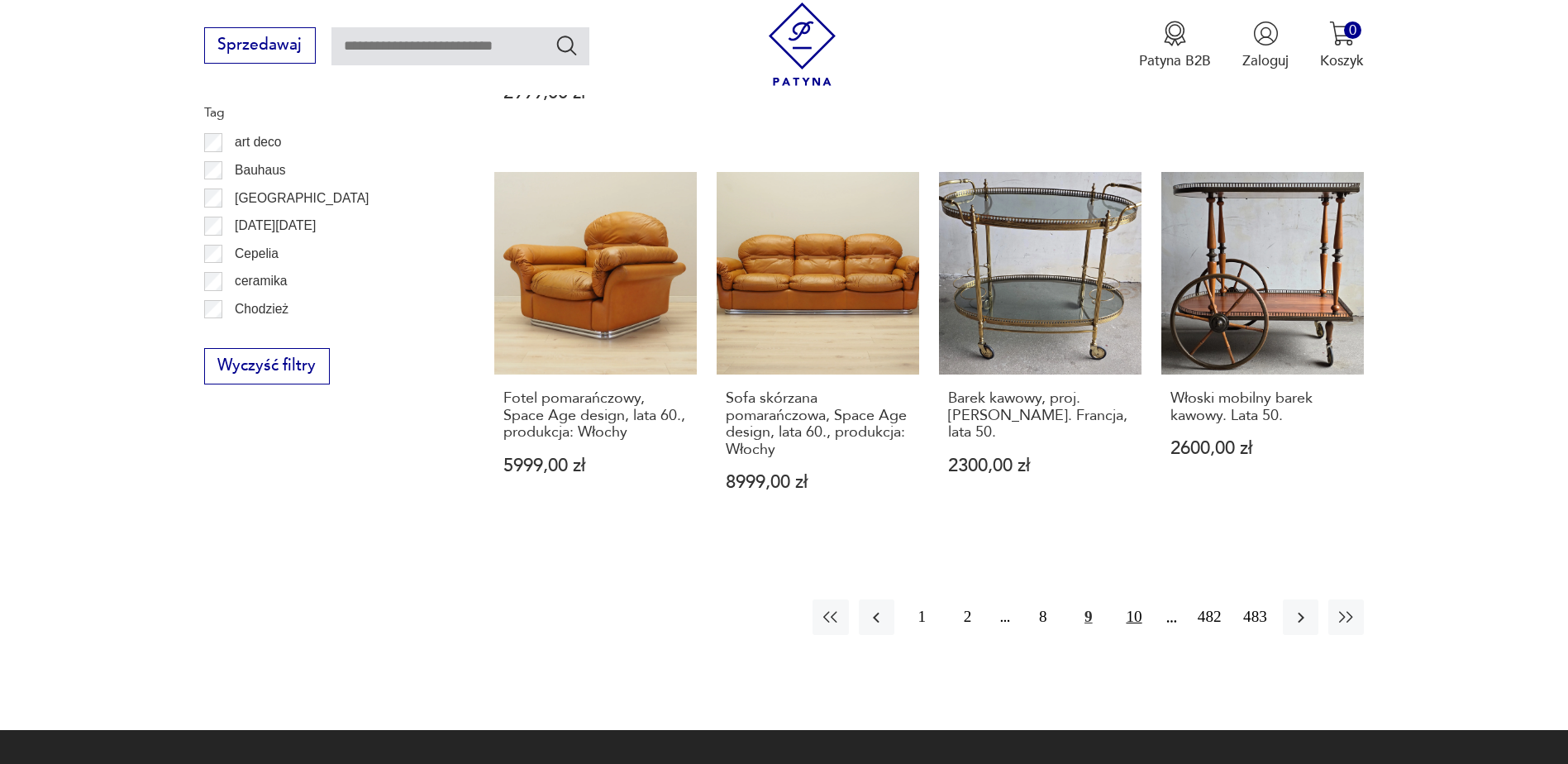
click at [1133, 599] on button "10" at bounding box center [1134, 617] width 35 height 35
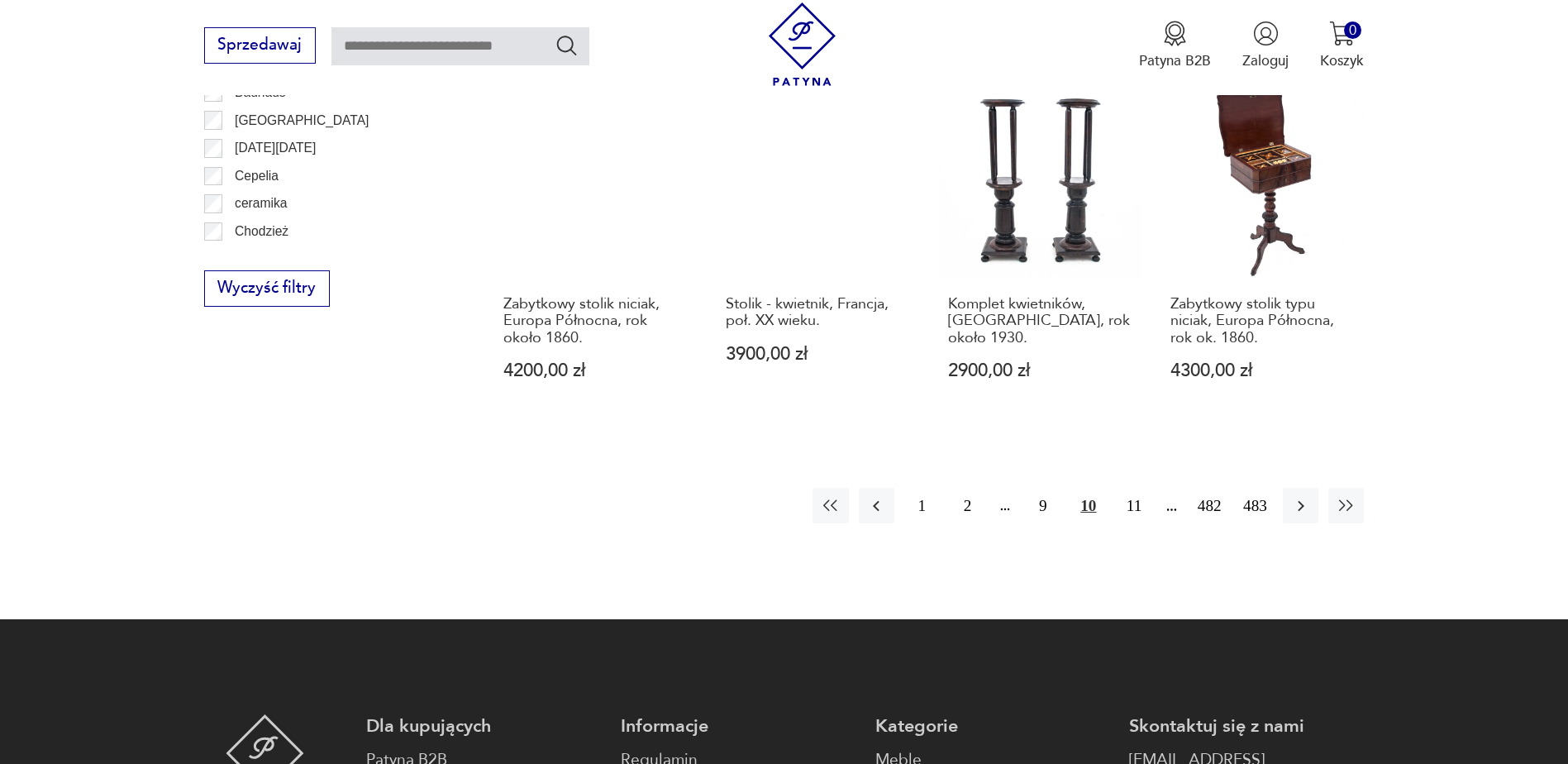
scroll to position [1956, 0]
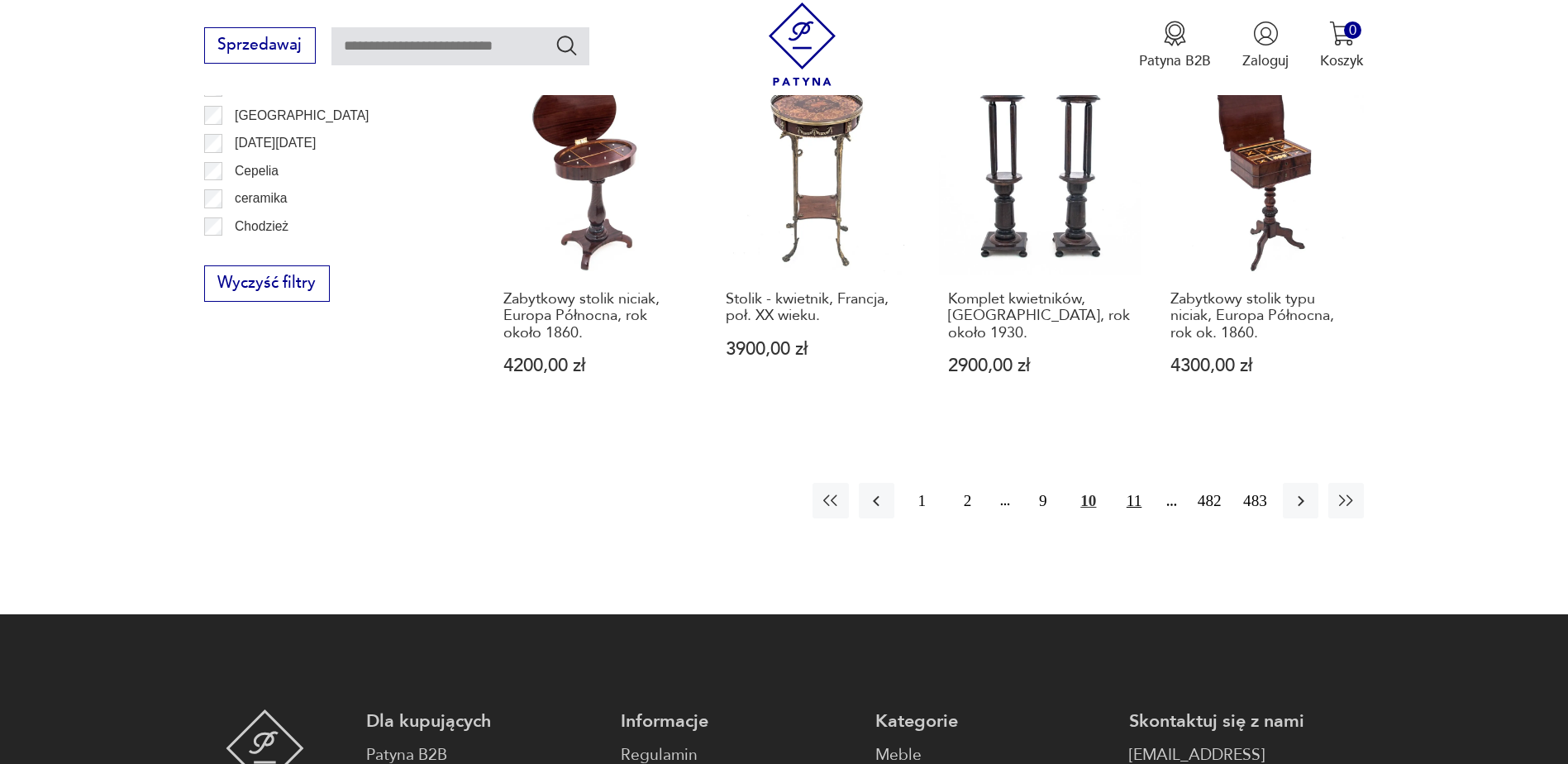
click at [1135, 482] on button "11" at bounding box center [1134, 500] width 35 height 35
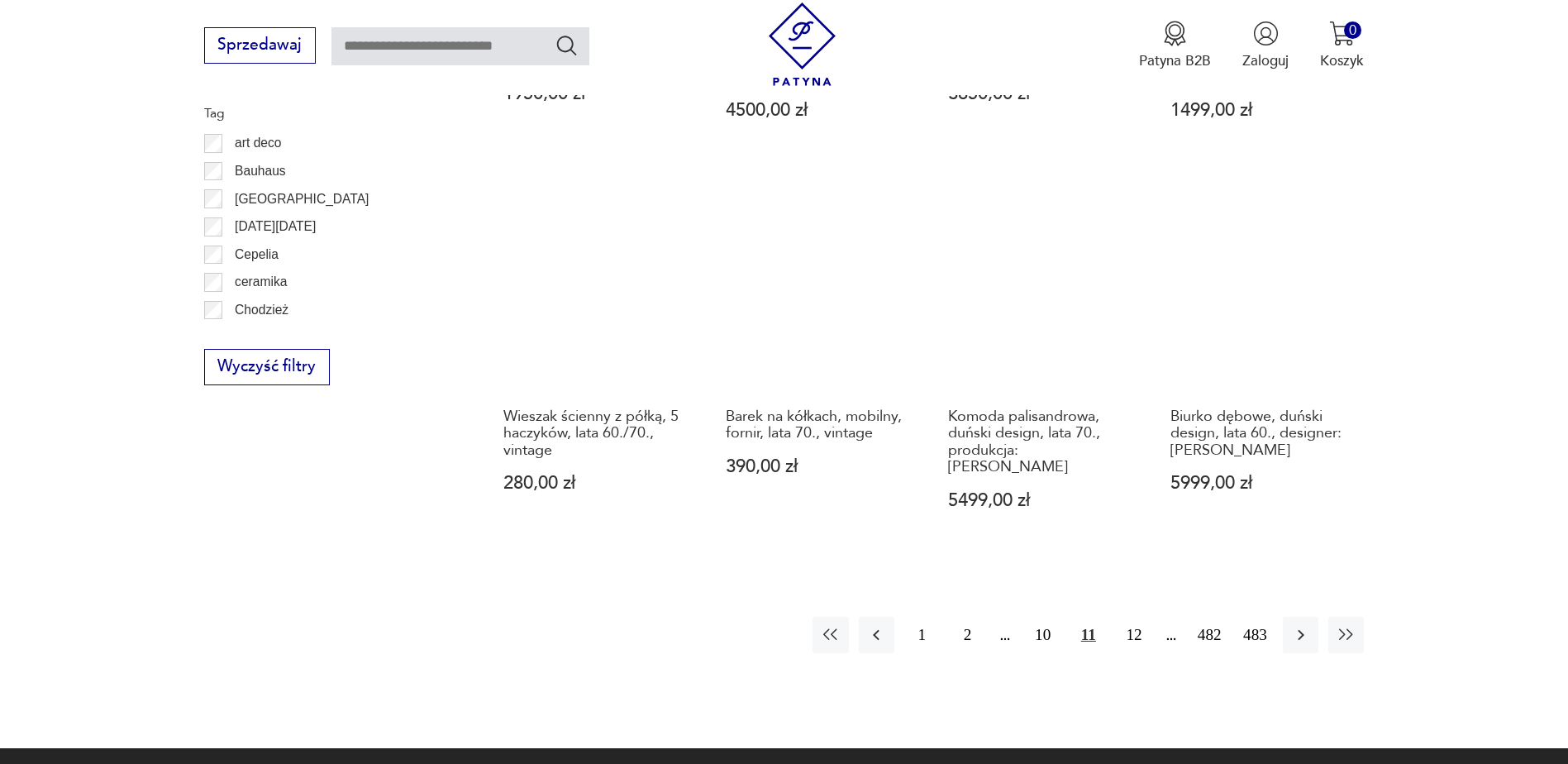
scroll to position [1873, 0]
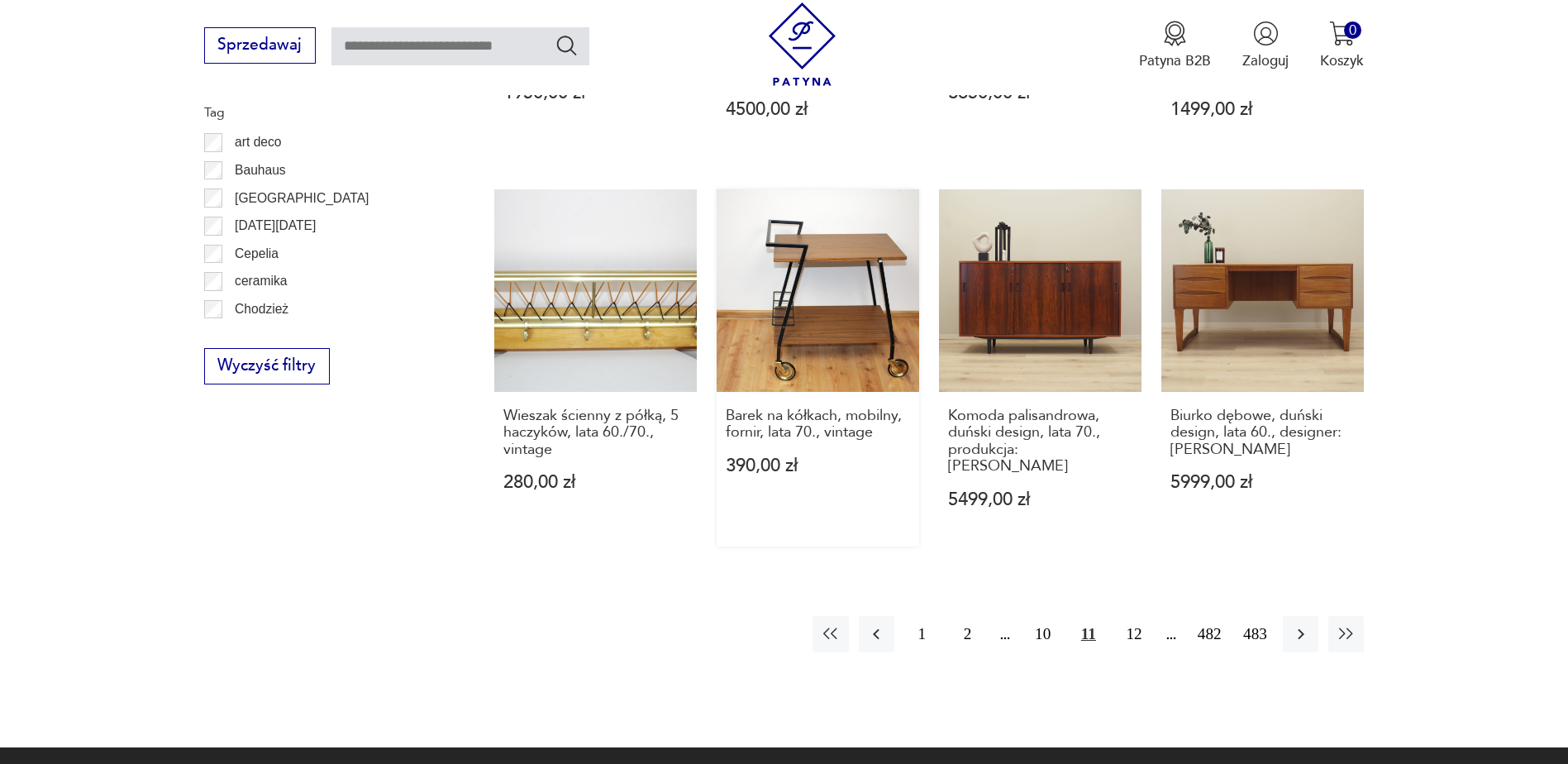
click at [835, 290] on link "Barek na kółkach, mobilny, fornir, lata 70., vintage 390,00 zł" at bounding box center [818, 368] width 203 height 358
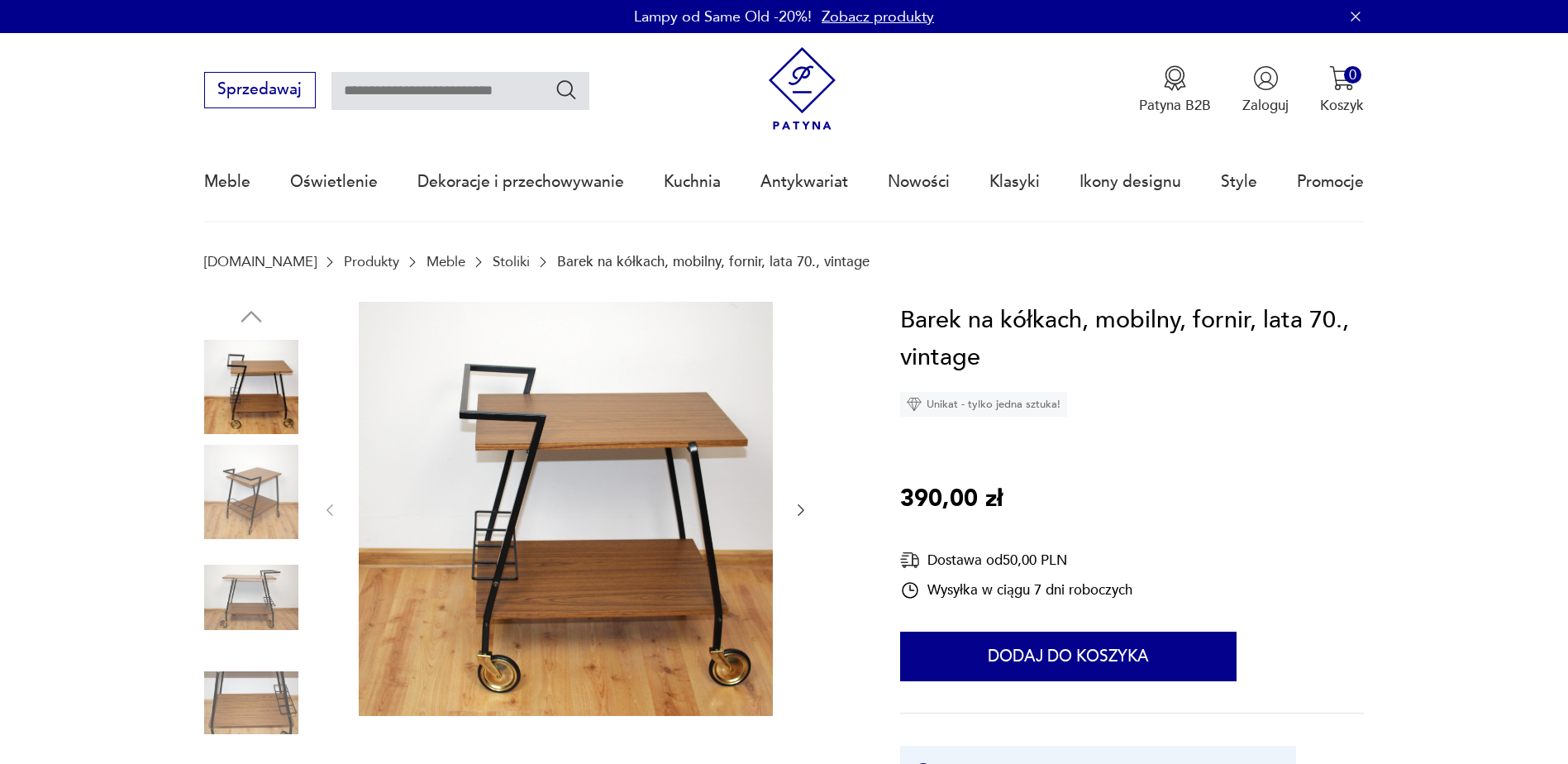
click at [796, 508] on icon "button" at bounding box center [801, 510] width 17 height 17
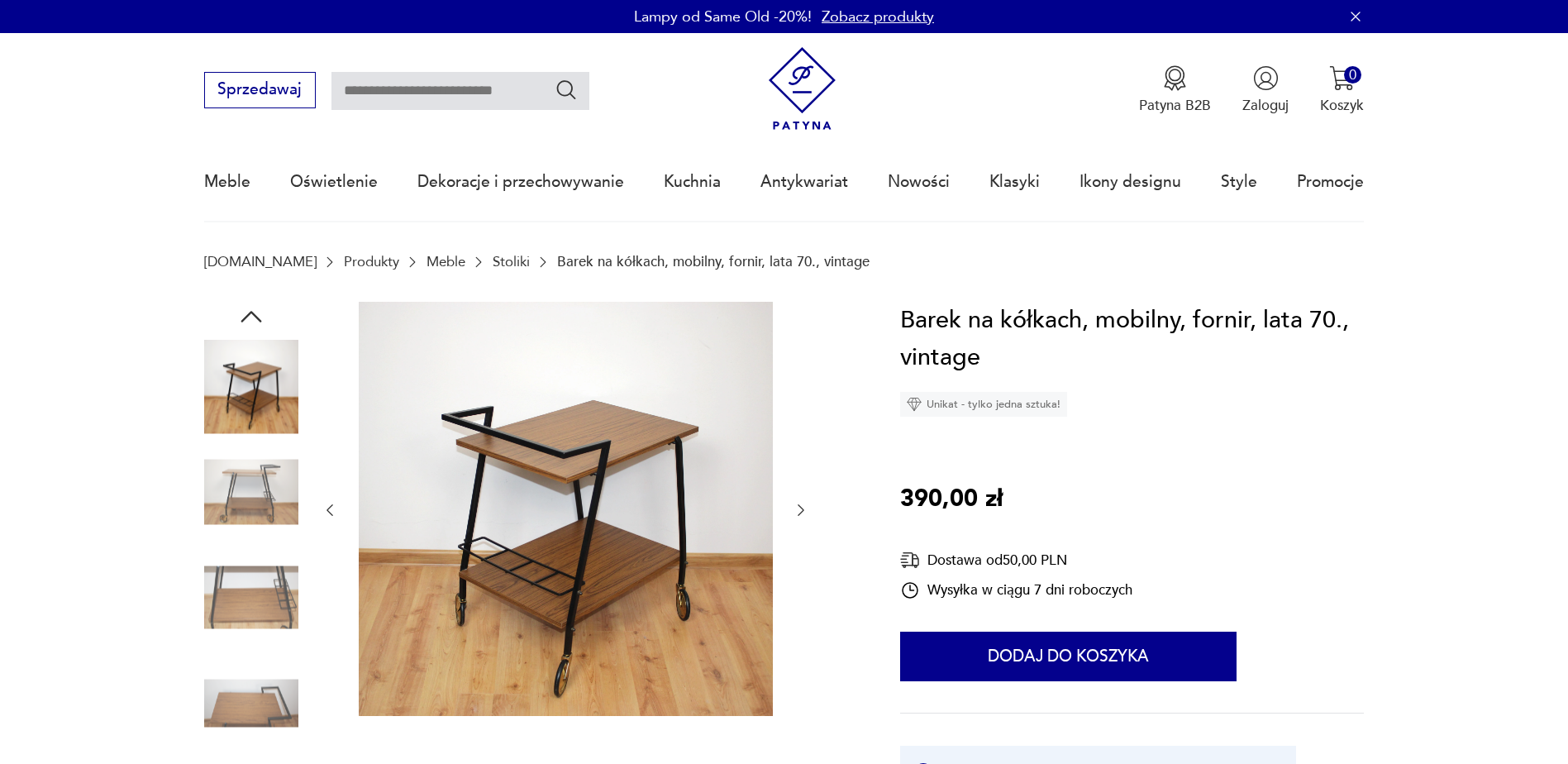
click at [796, 508] on icon "button" at bounding box center [801, 510] width 17 height 17
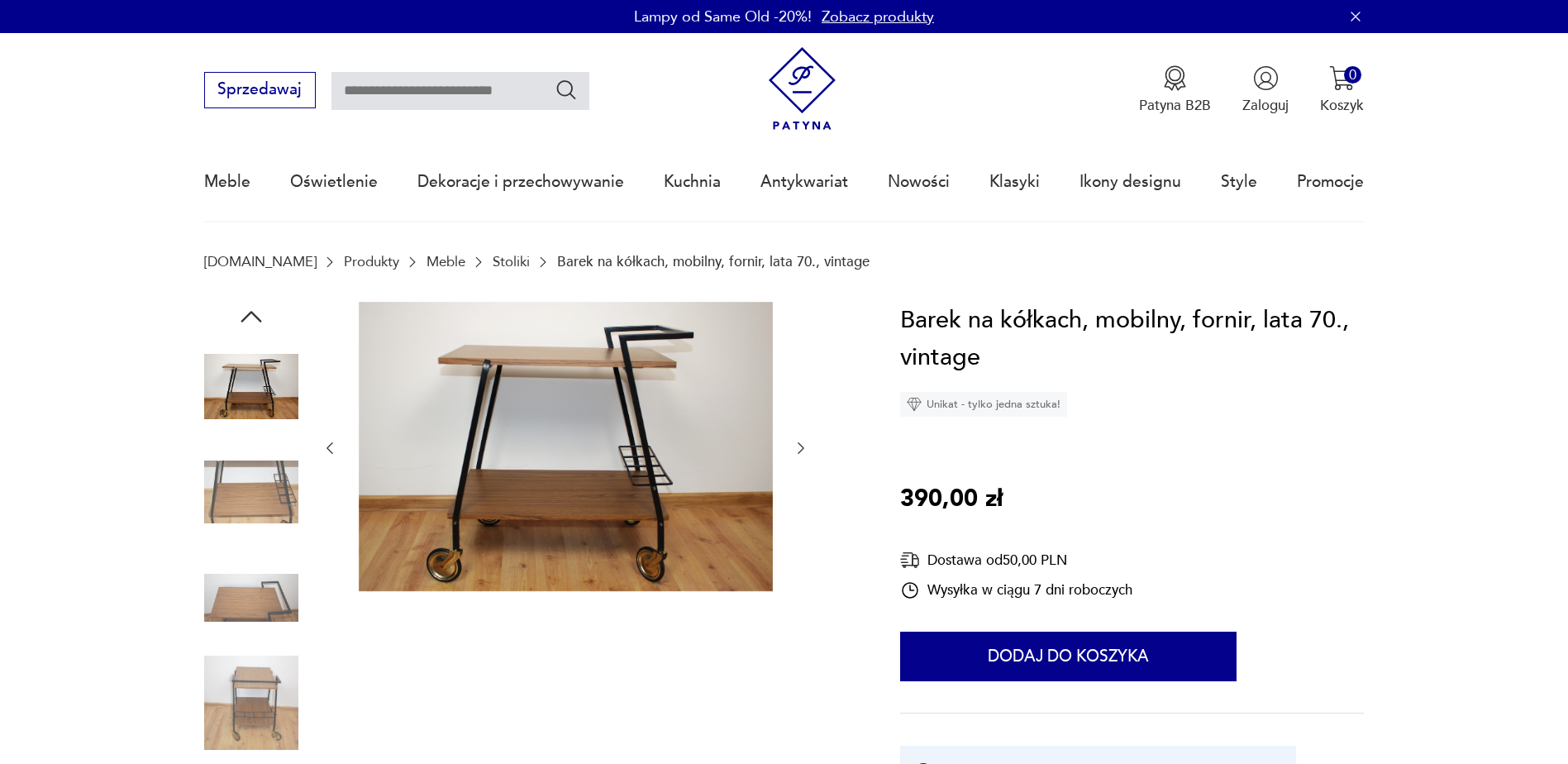
click at [796, 508] on div at bounding box center [566, 448] width 487 height 293
click at [797, 440] on icon "button" at bounding box center [801, 448] width 17 height 17
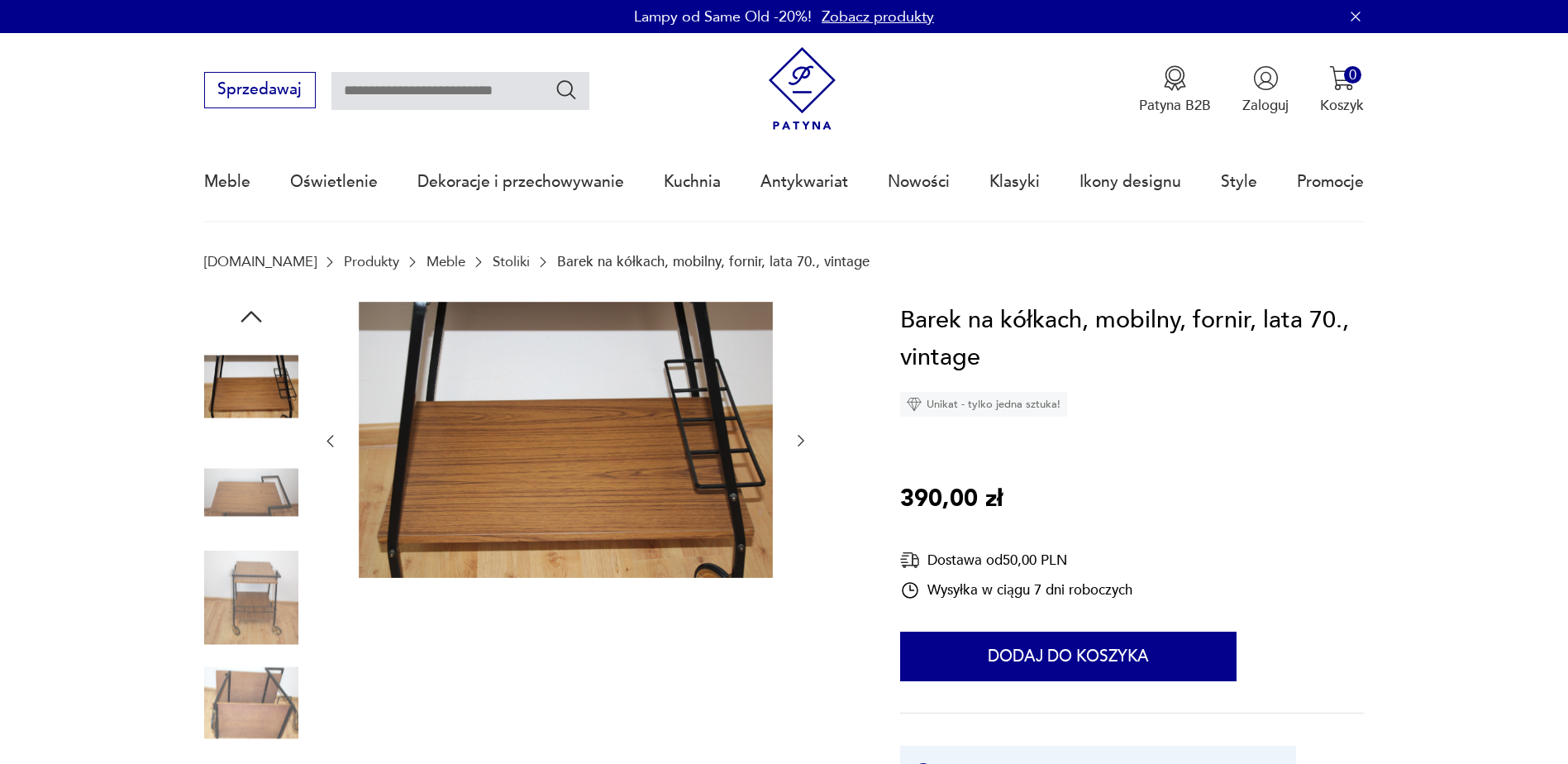
click at [798, 440] on icon "button" at bounding box center [801, 440] width 17 height 17
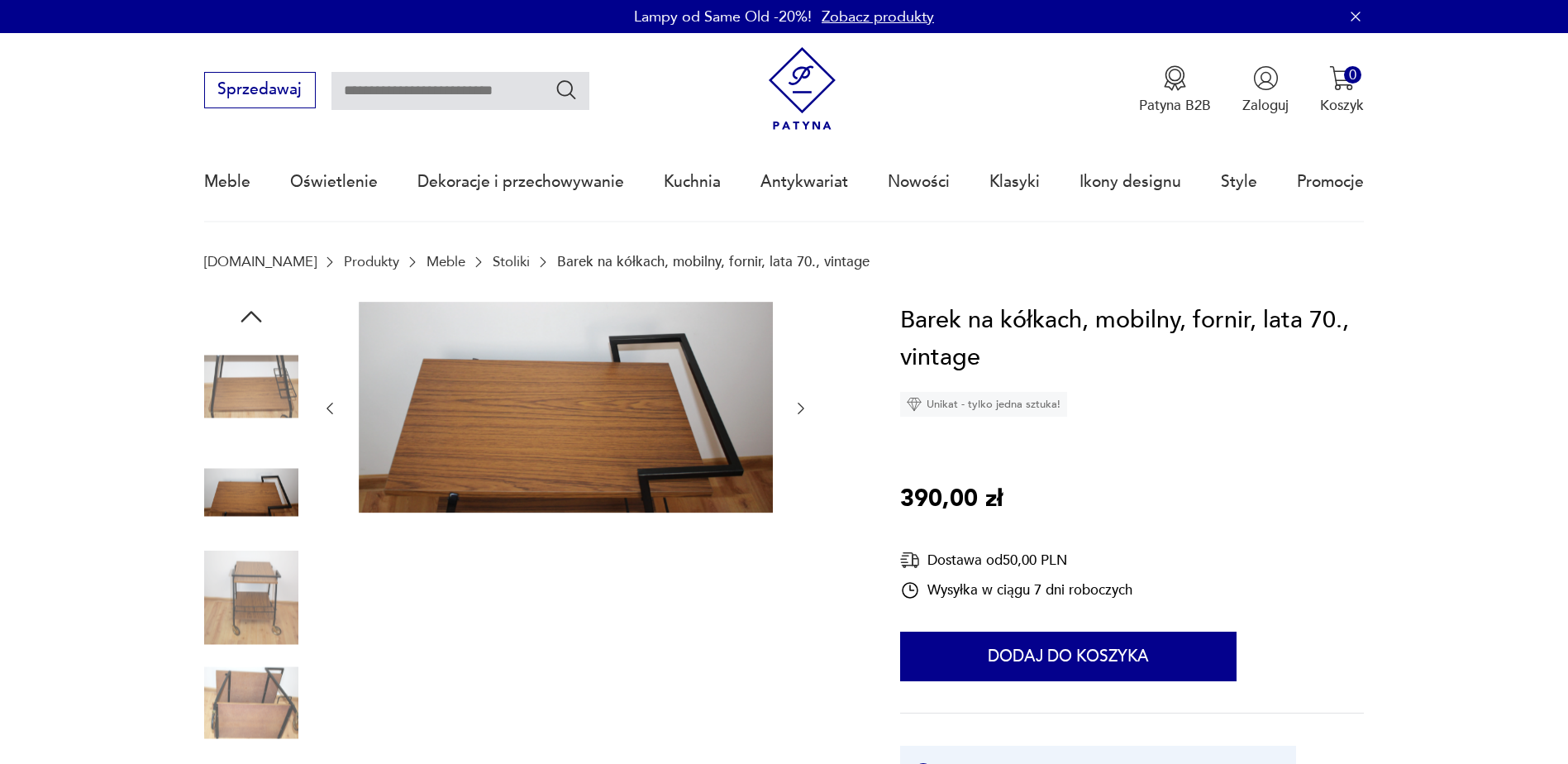
click at [798, 440] on div at bounding box center [566, 408] width 487 height 214
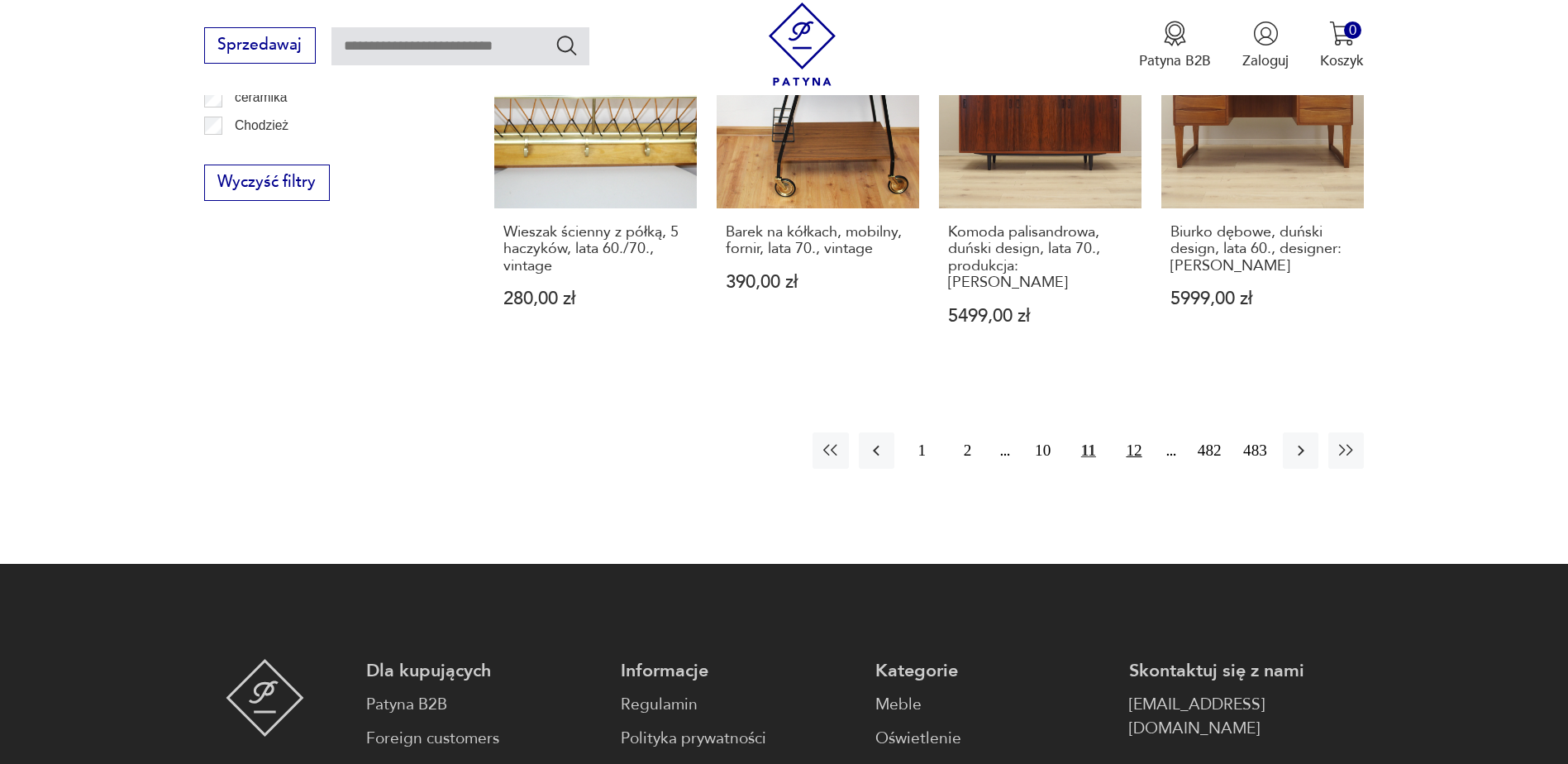
click at [1133, 432] on button "12" at bounding box center [1134, 450] width 35 height 35
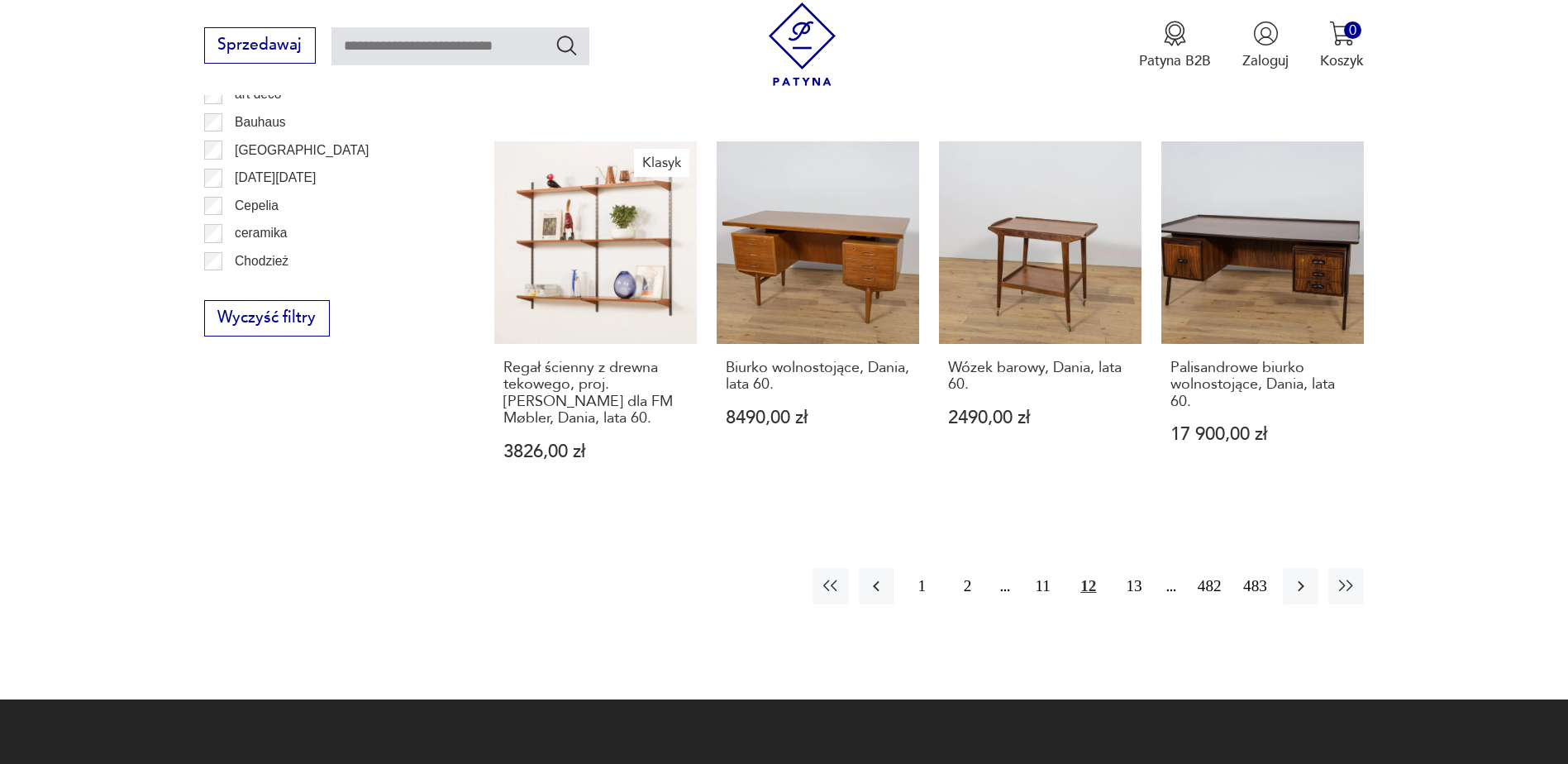
scroll to position [1956, 0]
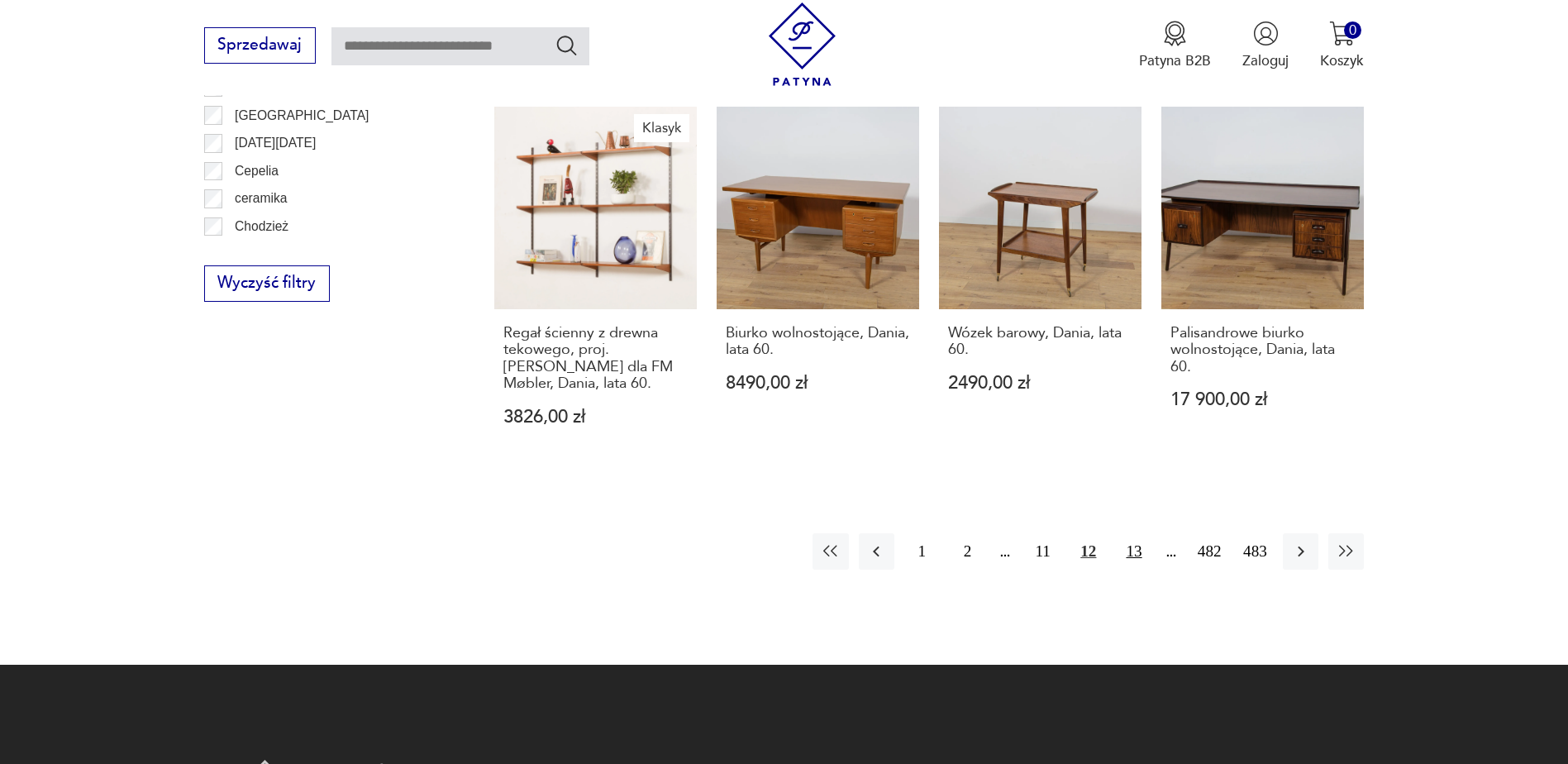
click at [1133, 533] on button "13" at bounding box center [1134, 551] width 35 height 35
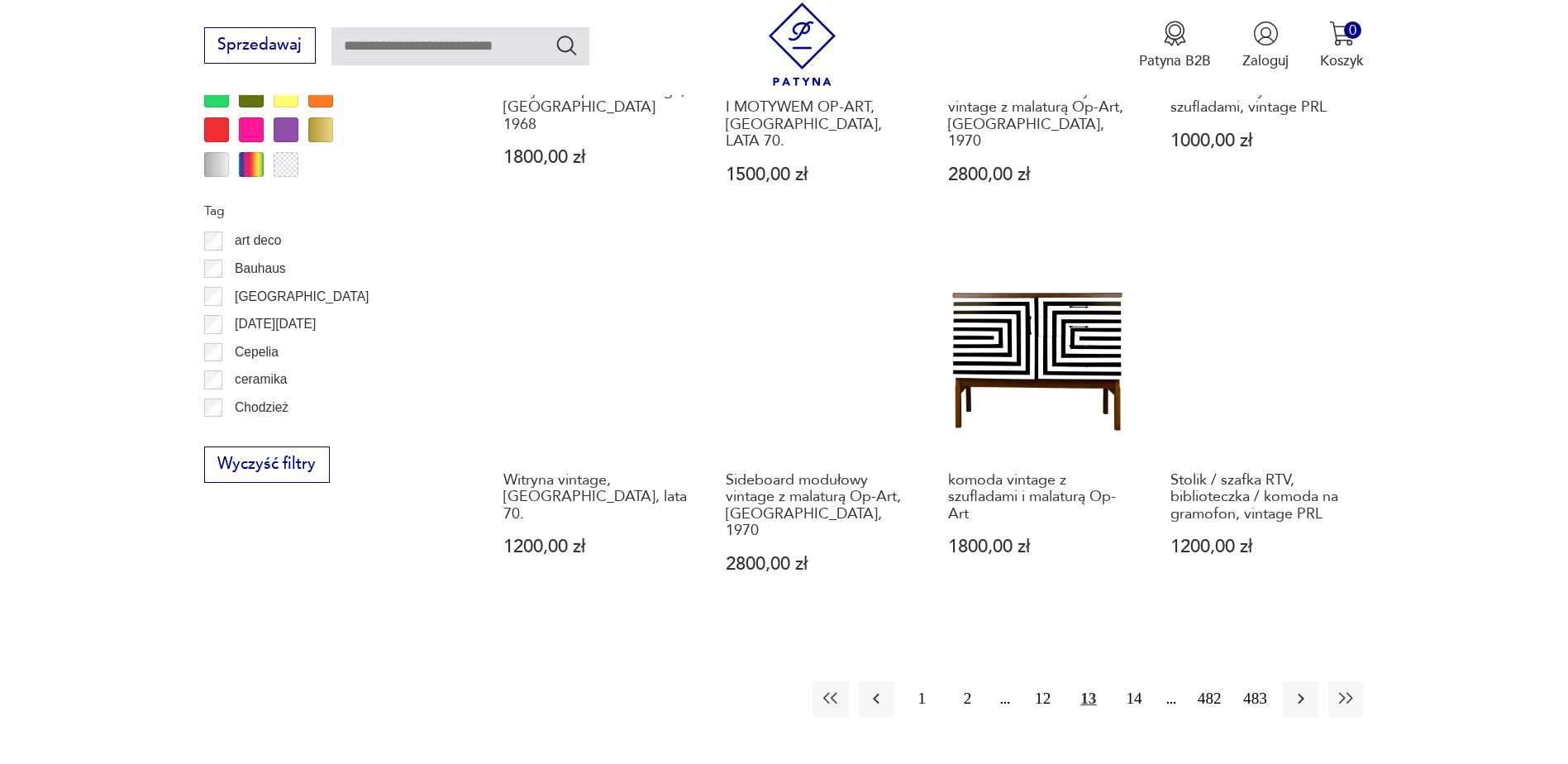
scroll to position [1873, 0]
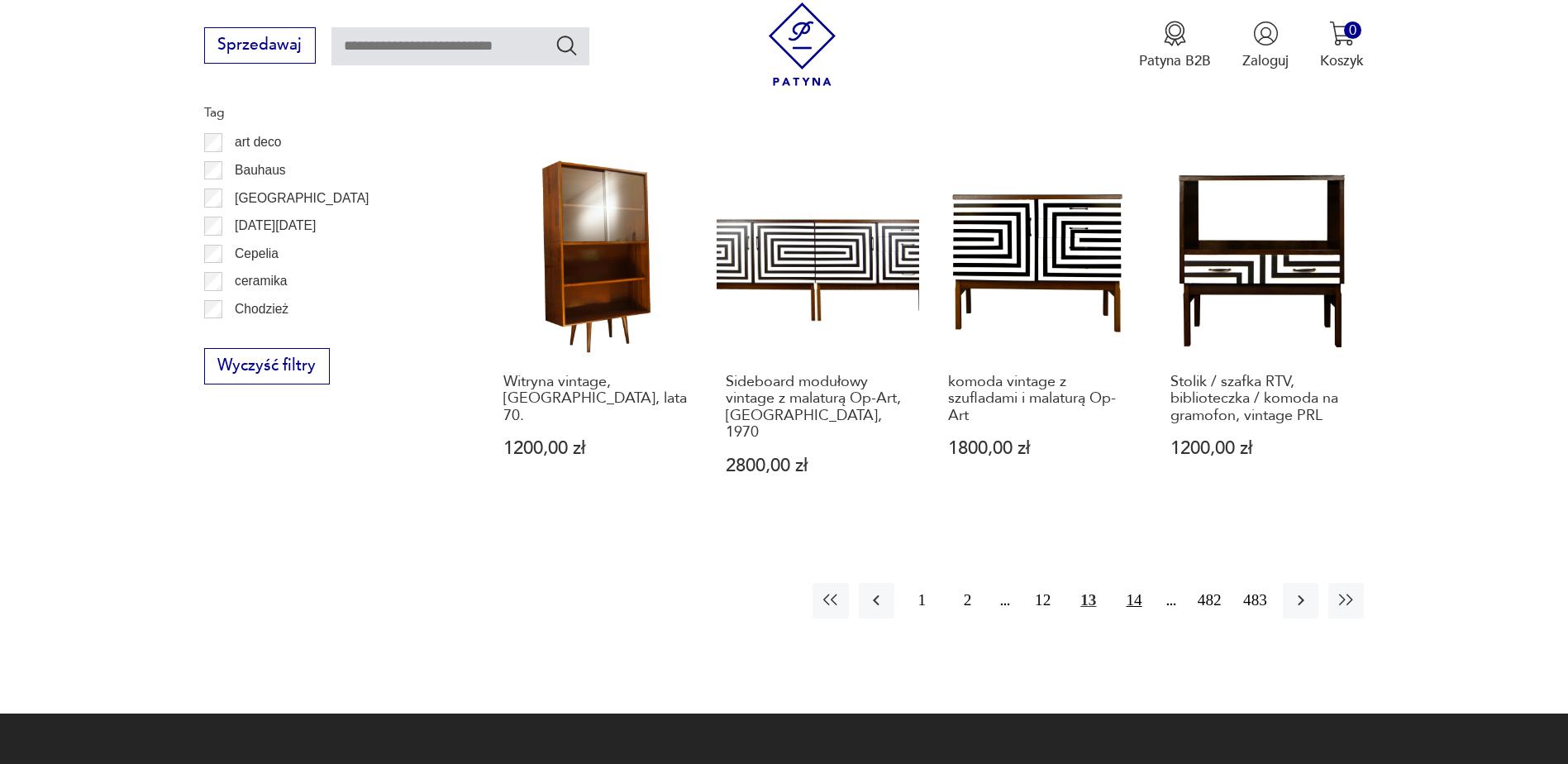
click at [1134, 582] on button "14" at bounding box center [1134, 600] width 35 height 35
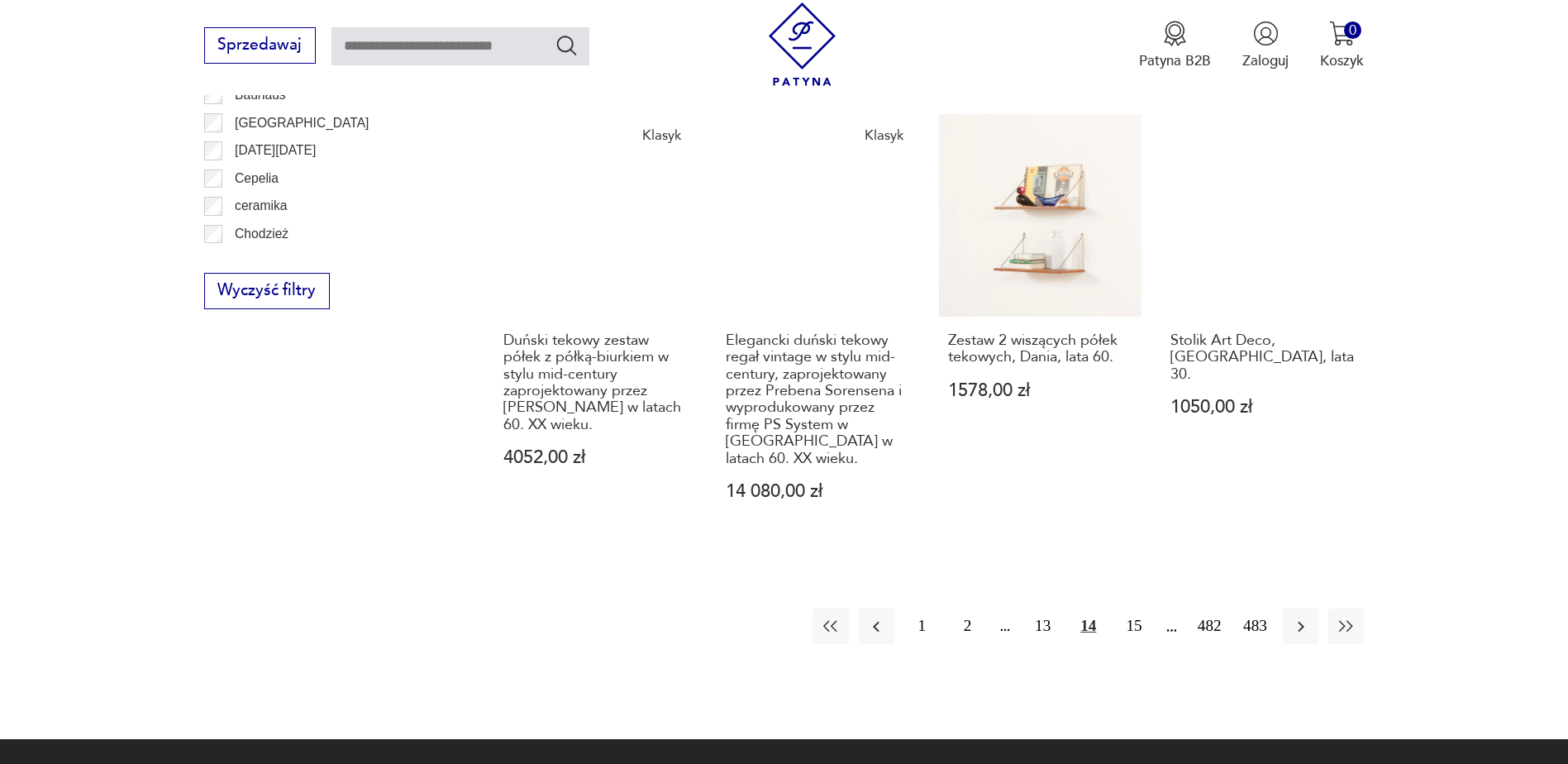
scroll to position [1956, 0]
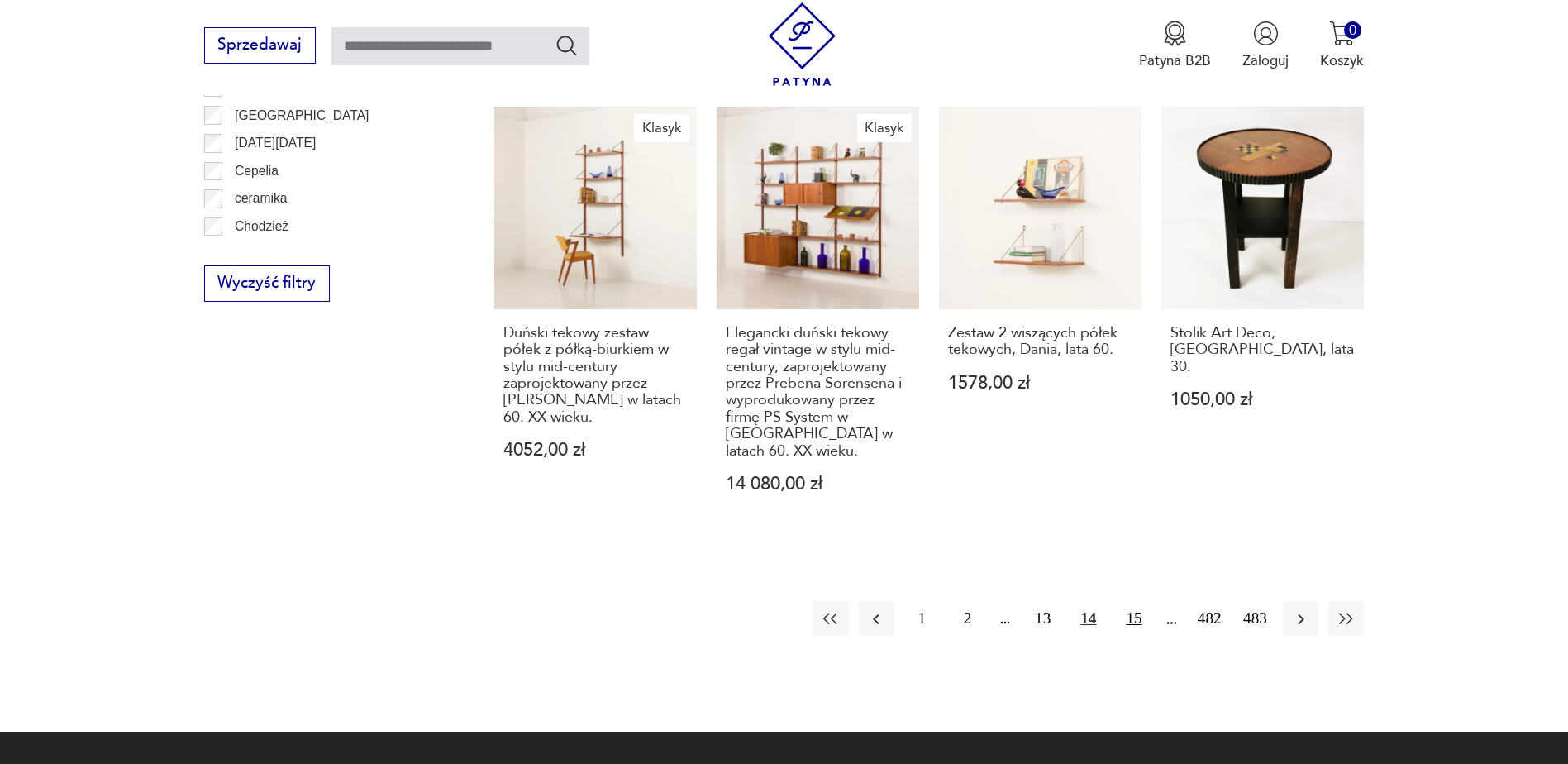
click at [1130, 601] on button "15" at bounding box center [1134, 619] width 35 height 35
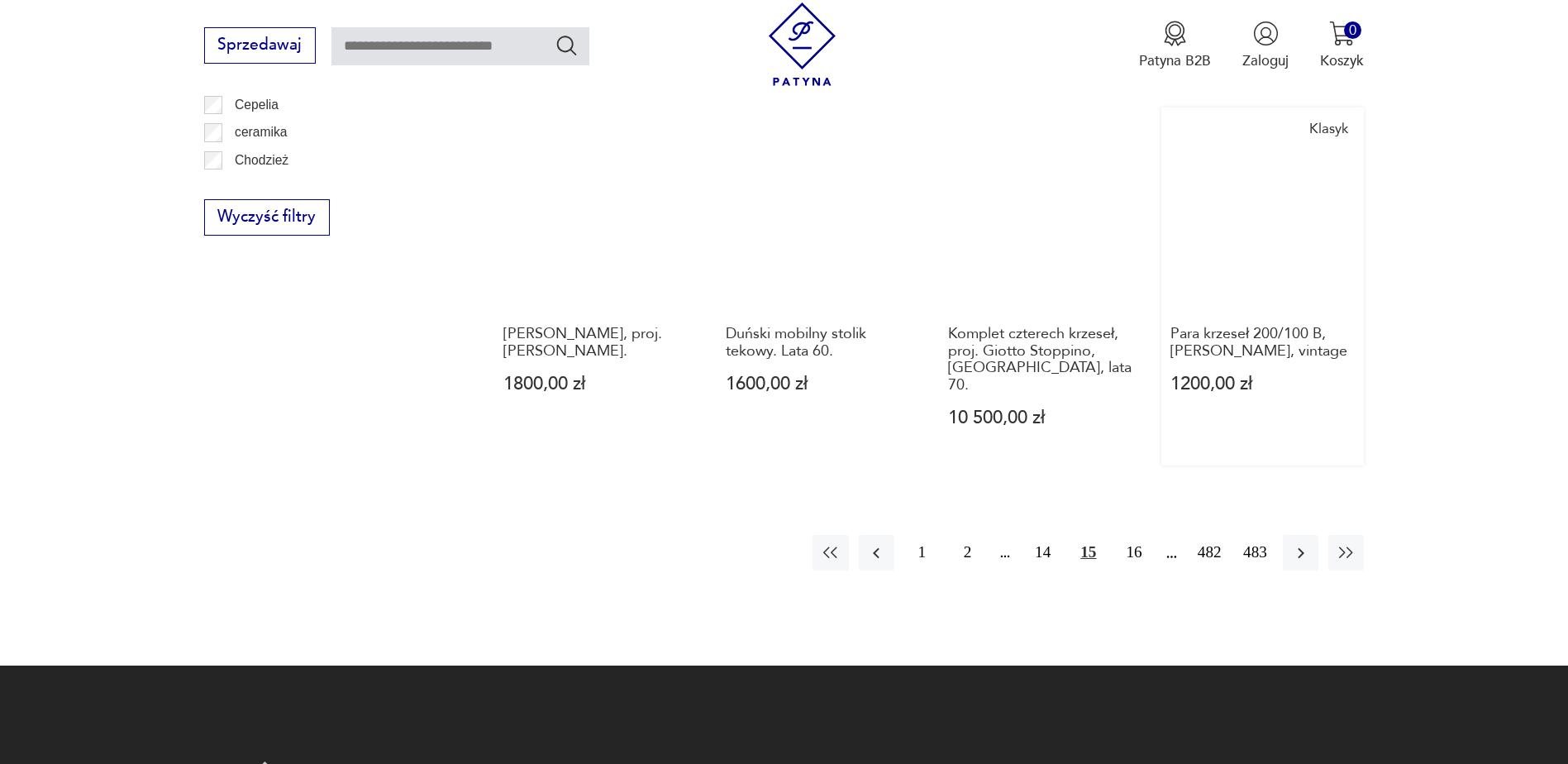
scroll to position [2038, 0]
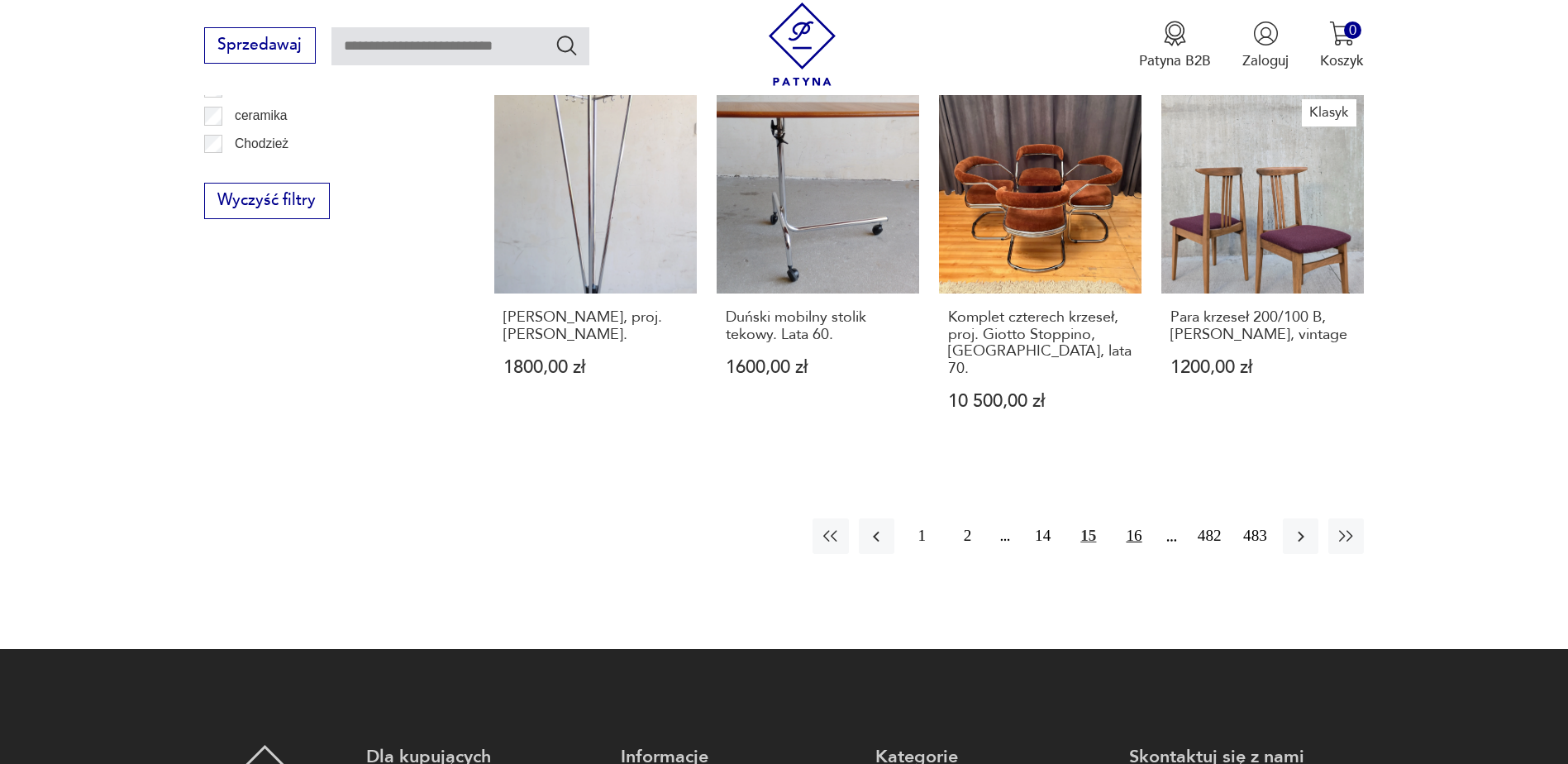
click at [1136, 519] on button "16" at bounding box center [1134, 536] width 35 height 35
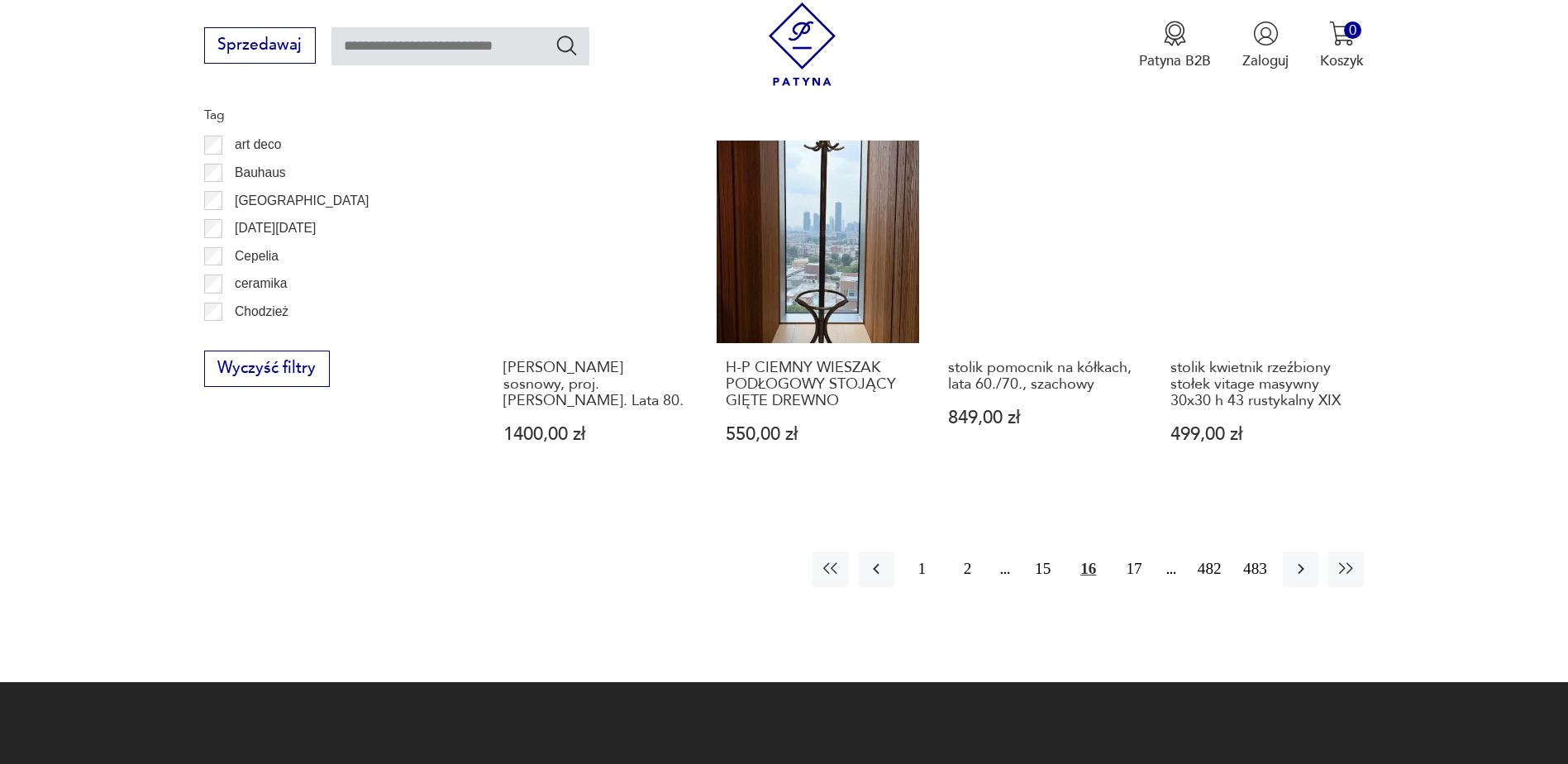
scroll to position [1873, 0]
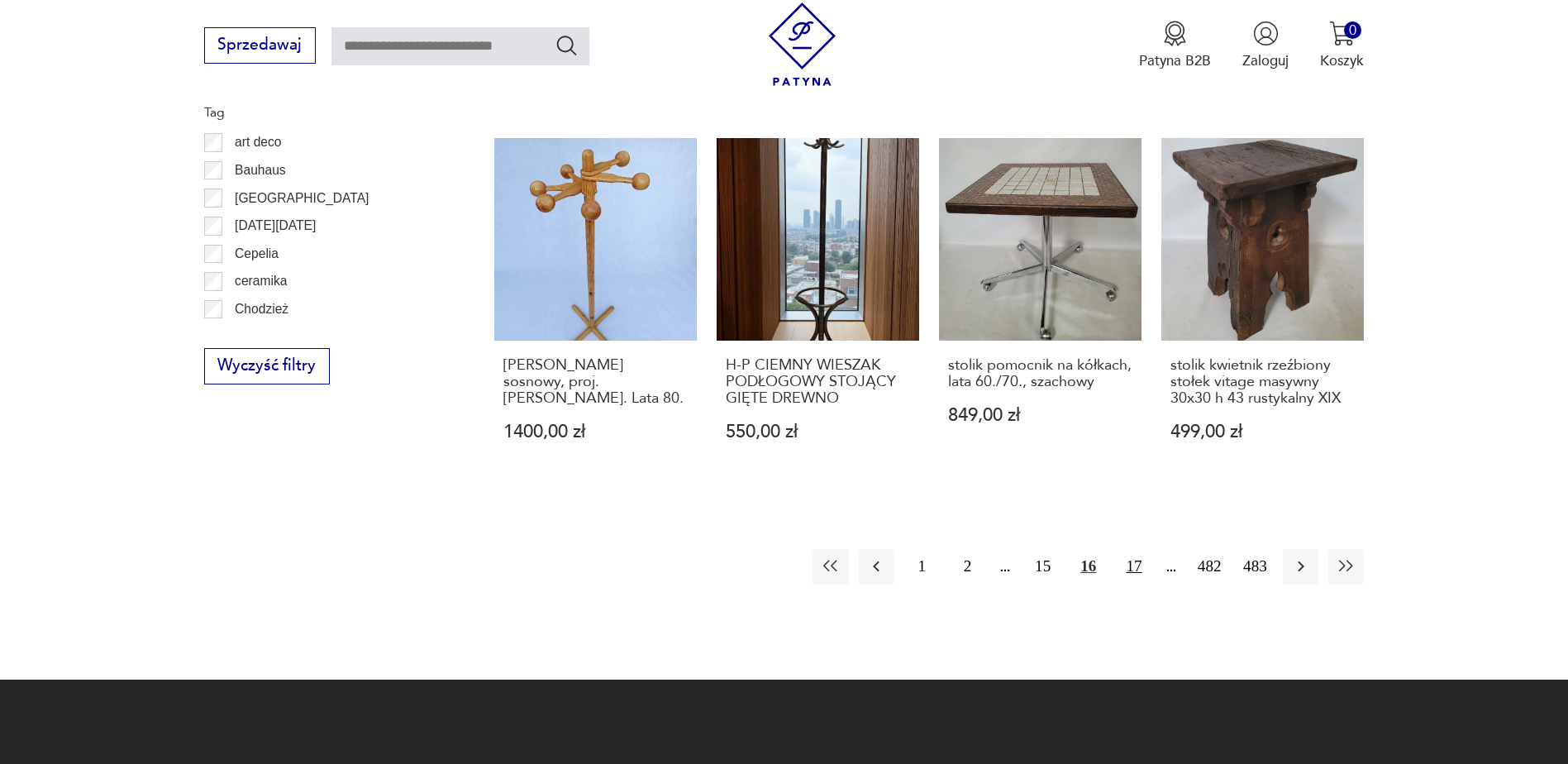
click at [1128, 550] on button "17" at bounding box center [1134, 566] width 35 height 35
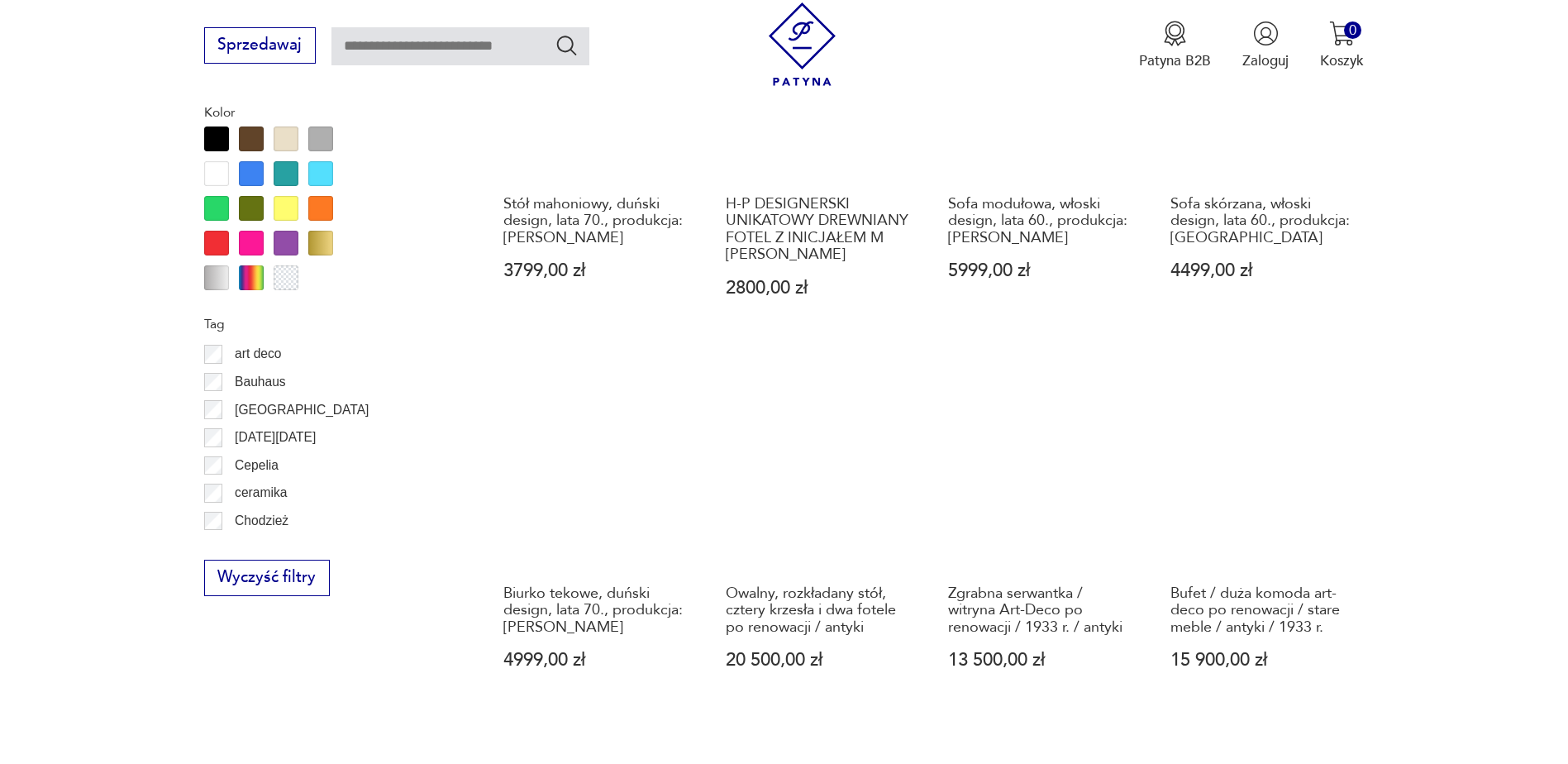
scroll to position [1790, 0]
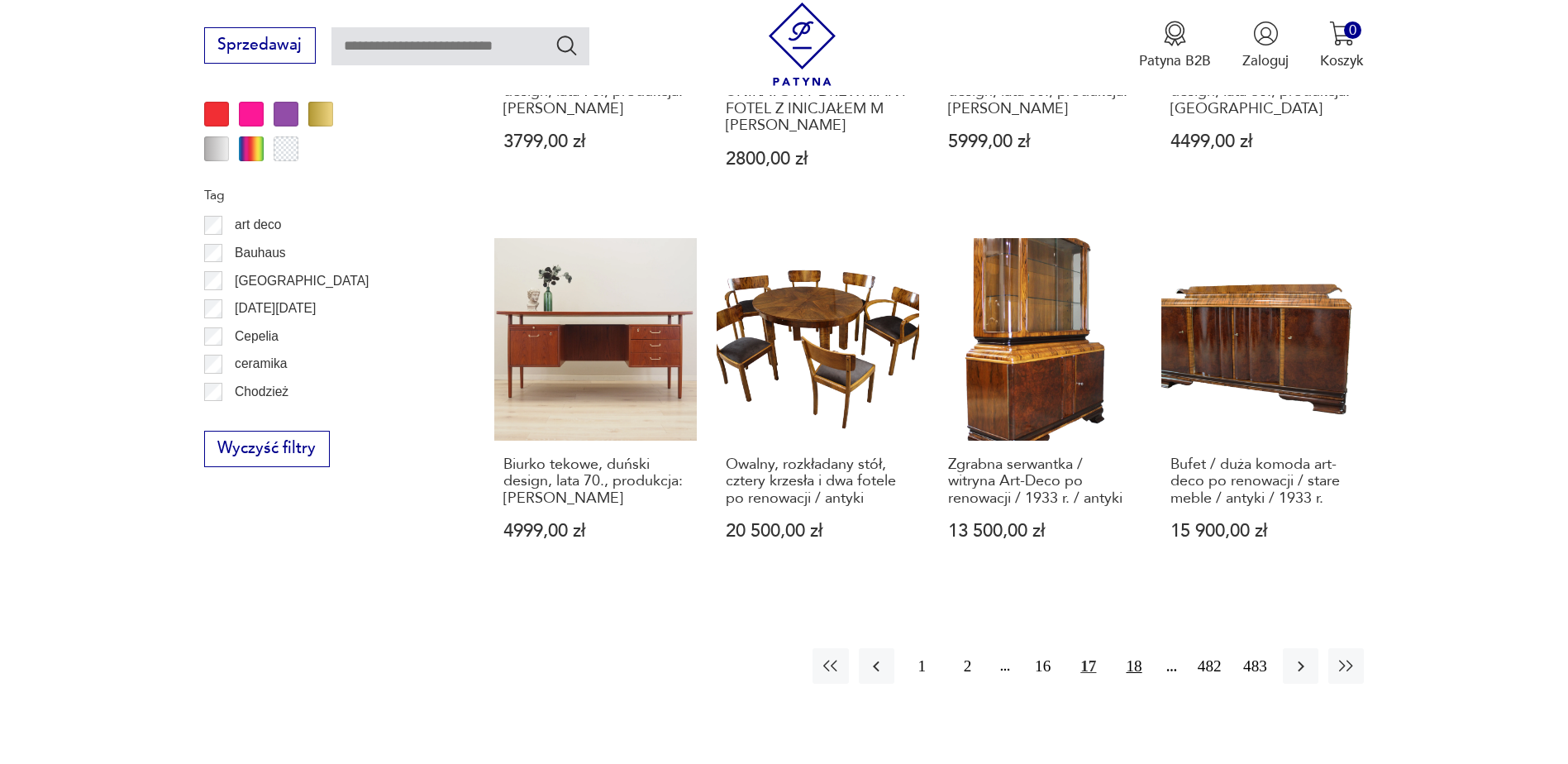
click at [1136, 648] on button "18" at bounding box center [1134, 666] width 35 height 35
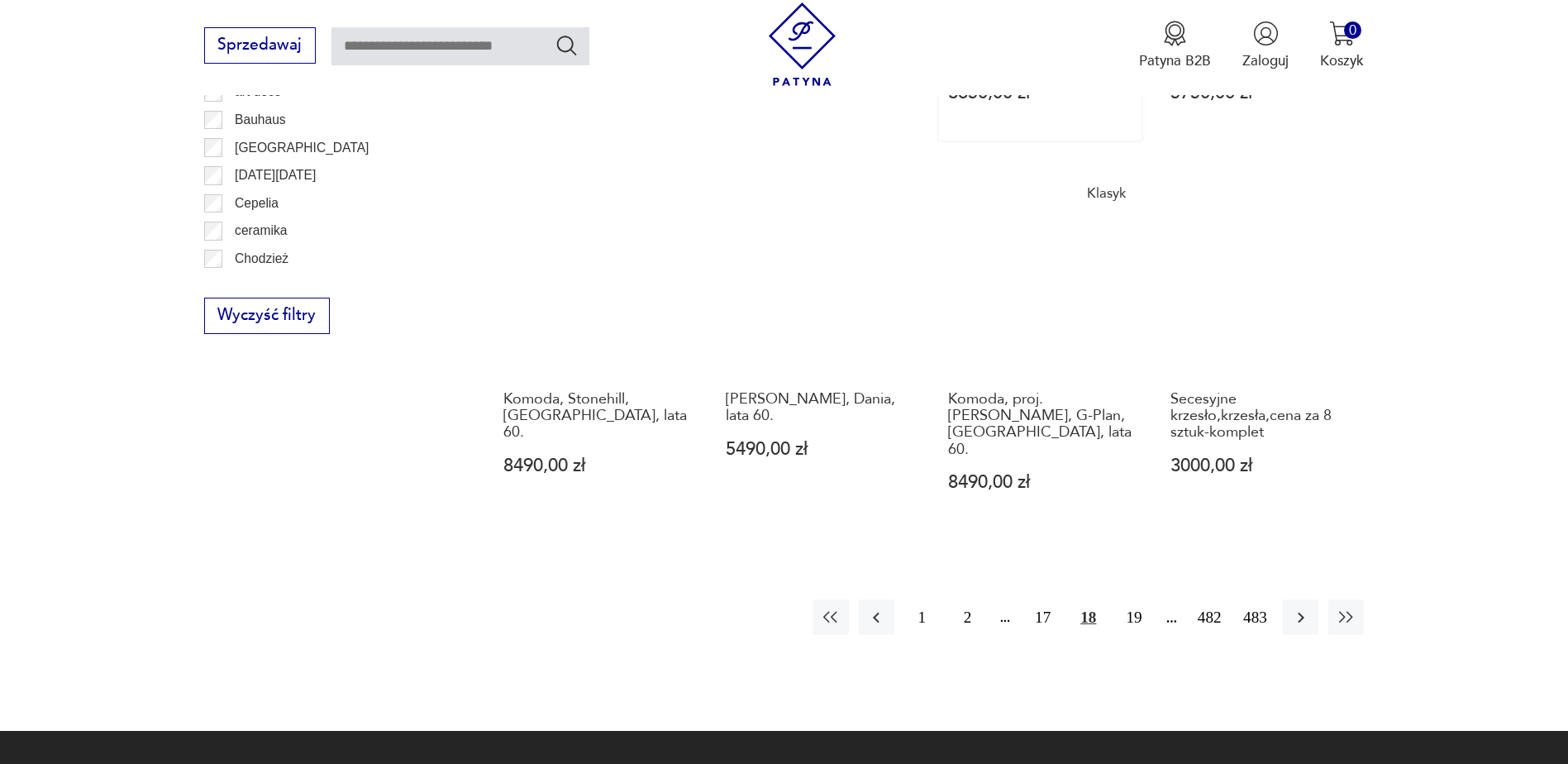
scroll to position [1956, 0]
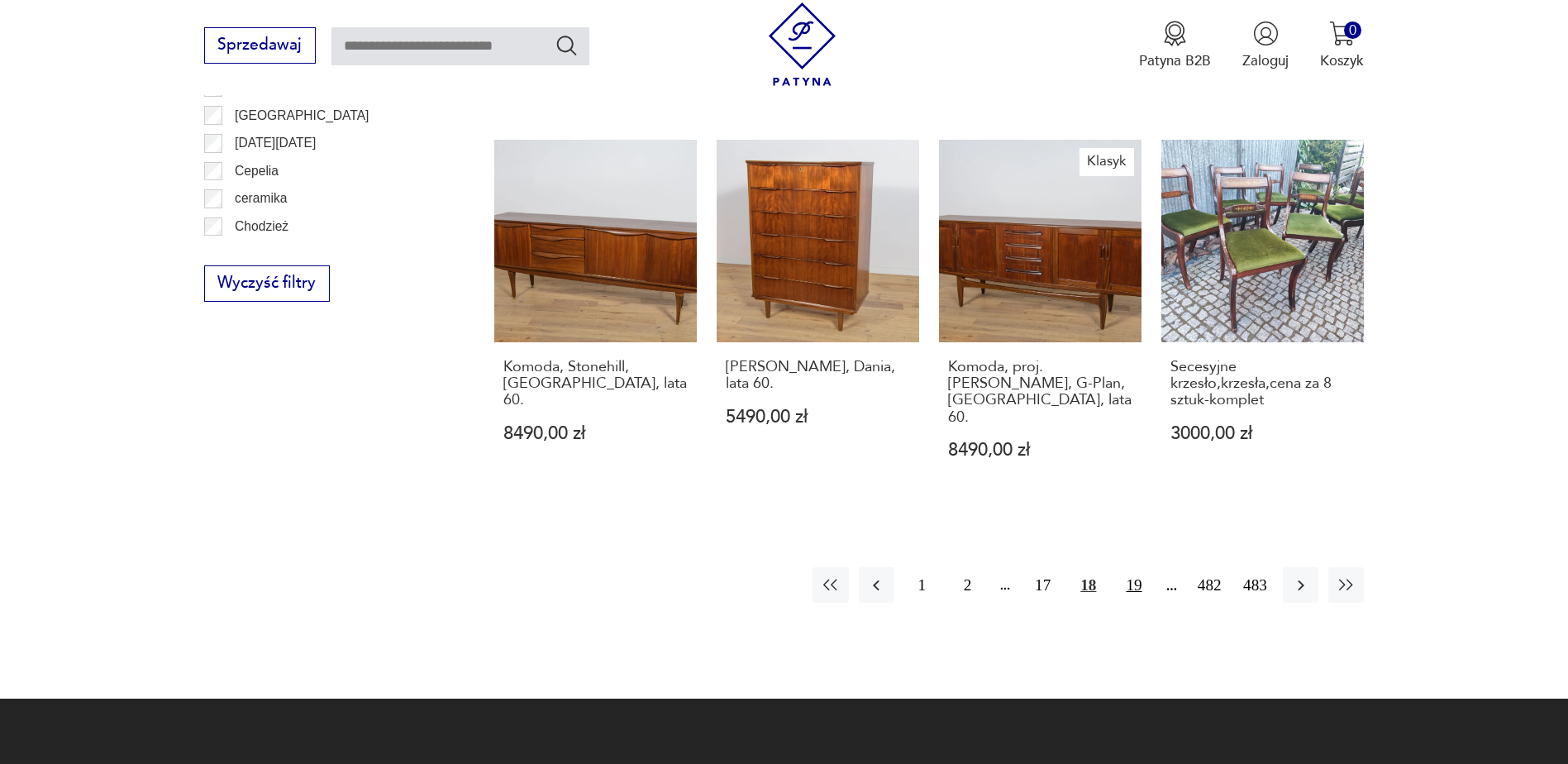
click at [1134, 567] on button "19" at bounding box center [1134, 585] width 35 height 35
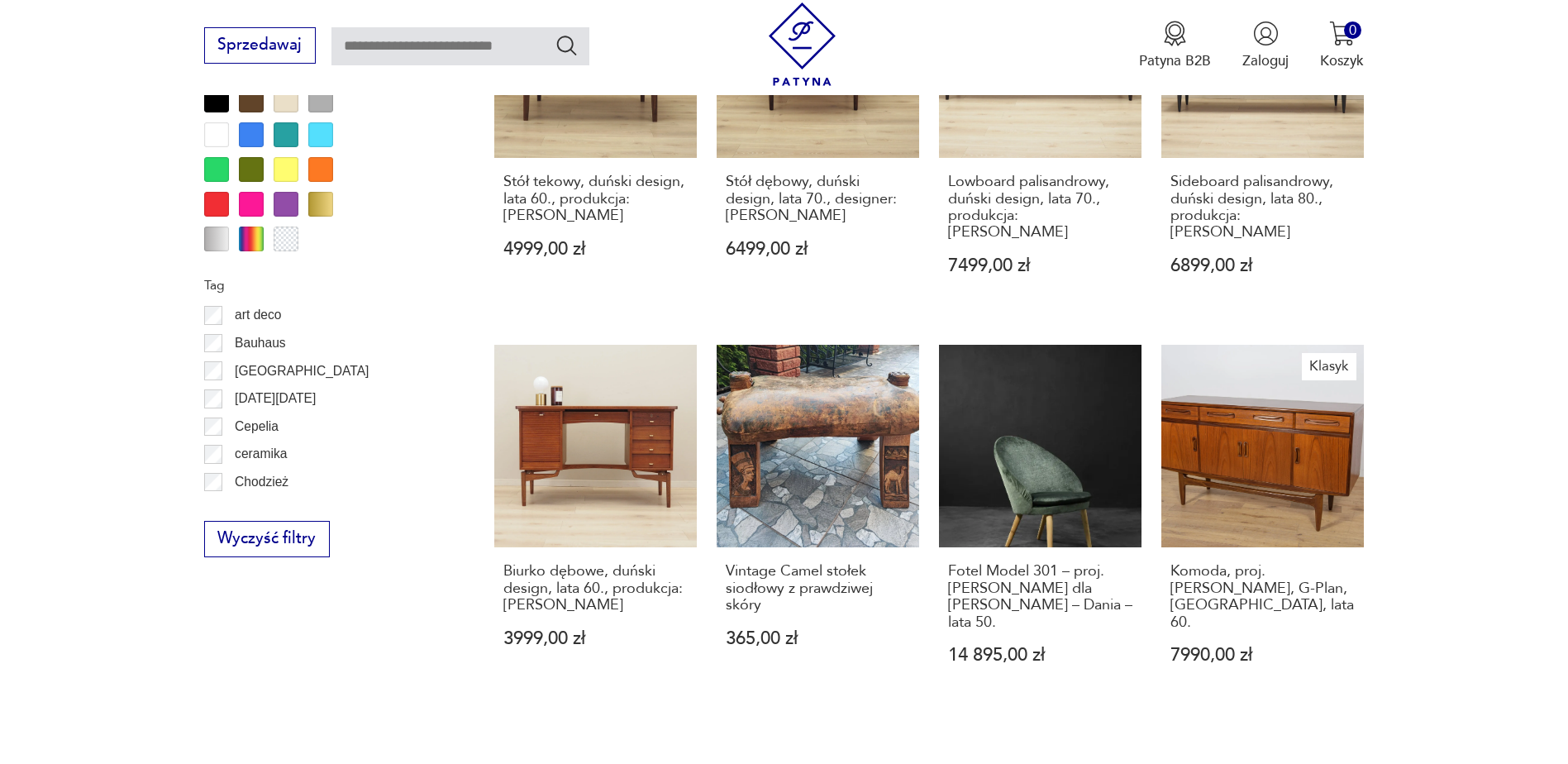
scroll to position [1708, 0]
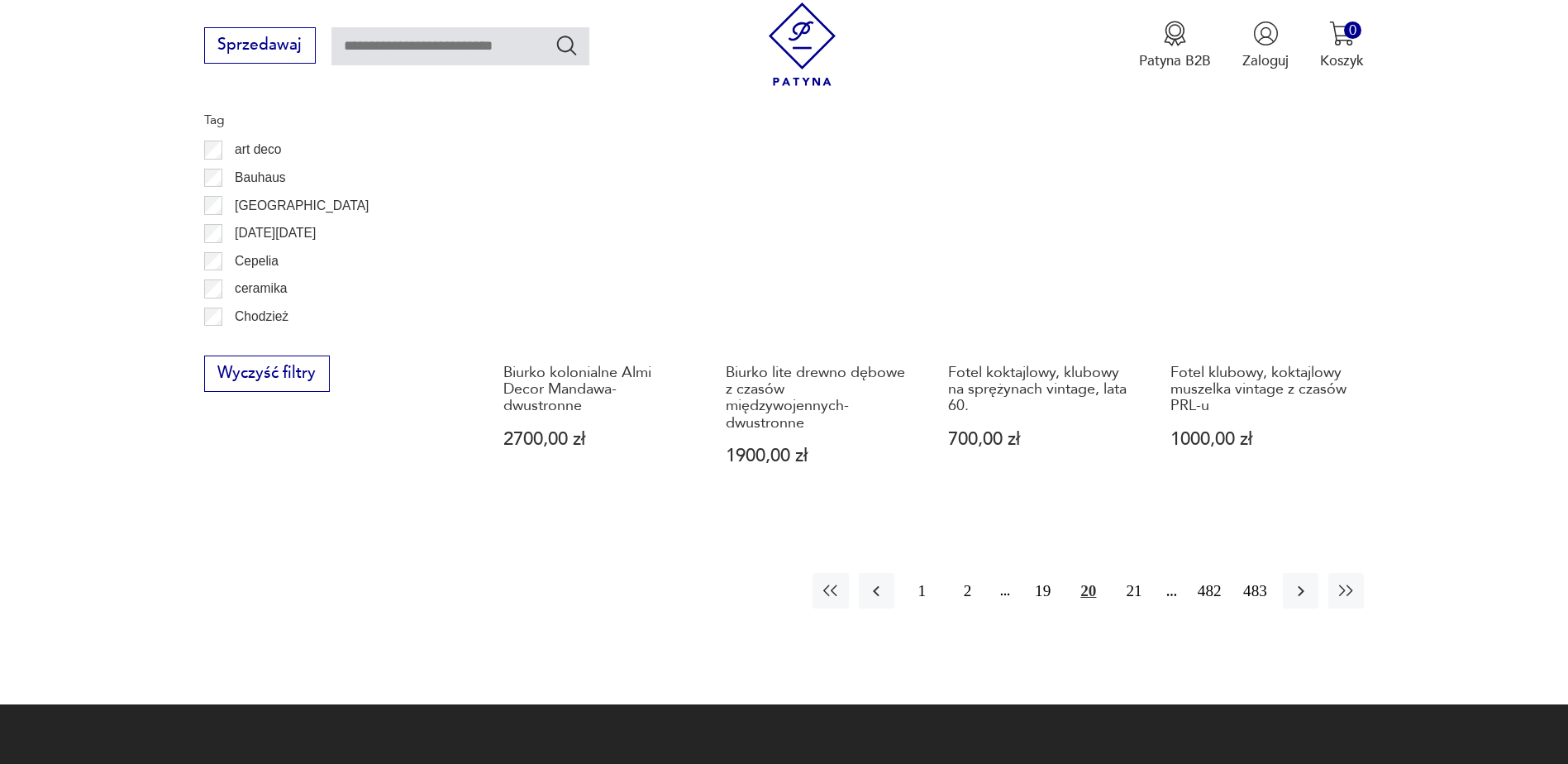
scroll to position [1873, 0]
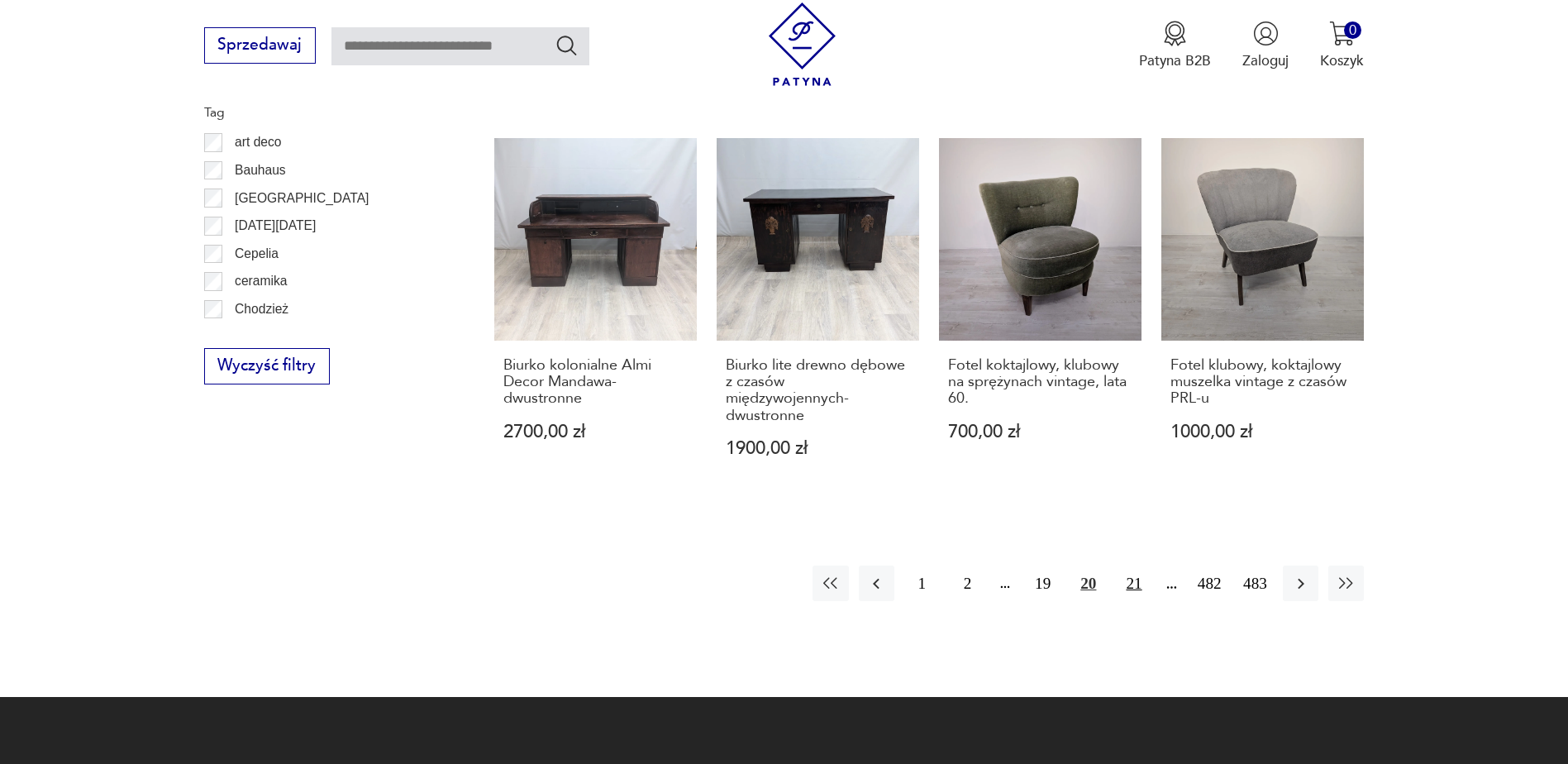
click at [1135, 566] on button "21" at bounding box center [1134, 583] width 35 height 35
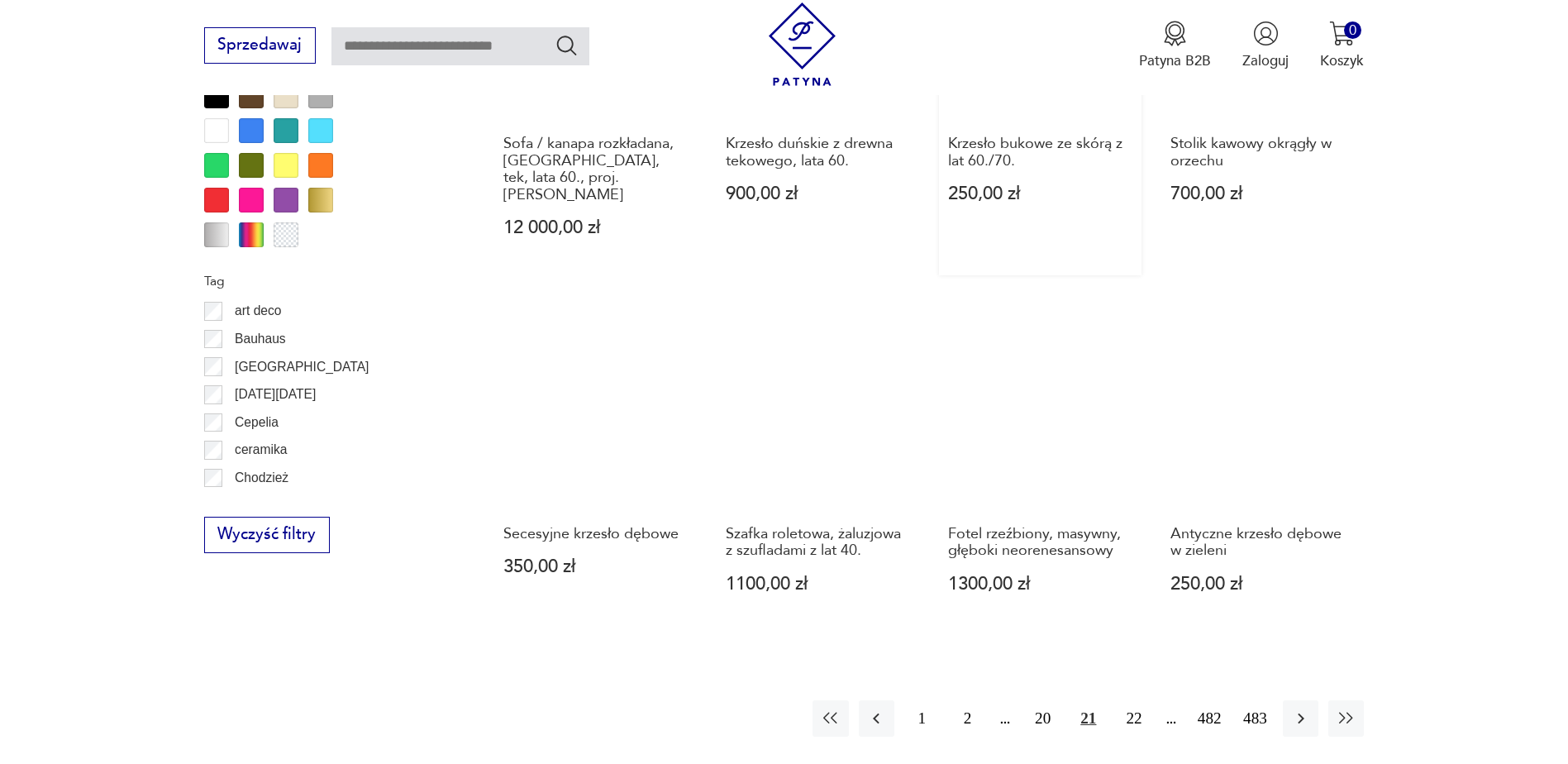
scroll to position [1708, 0]
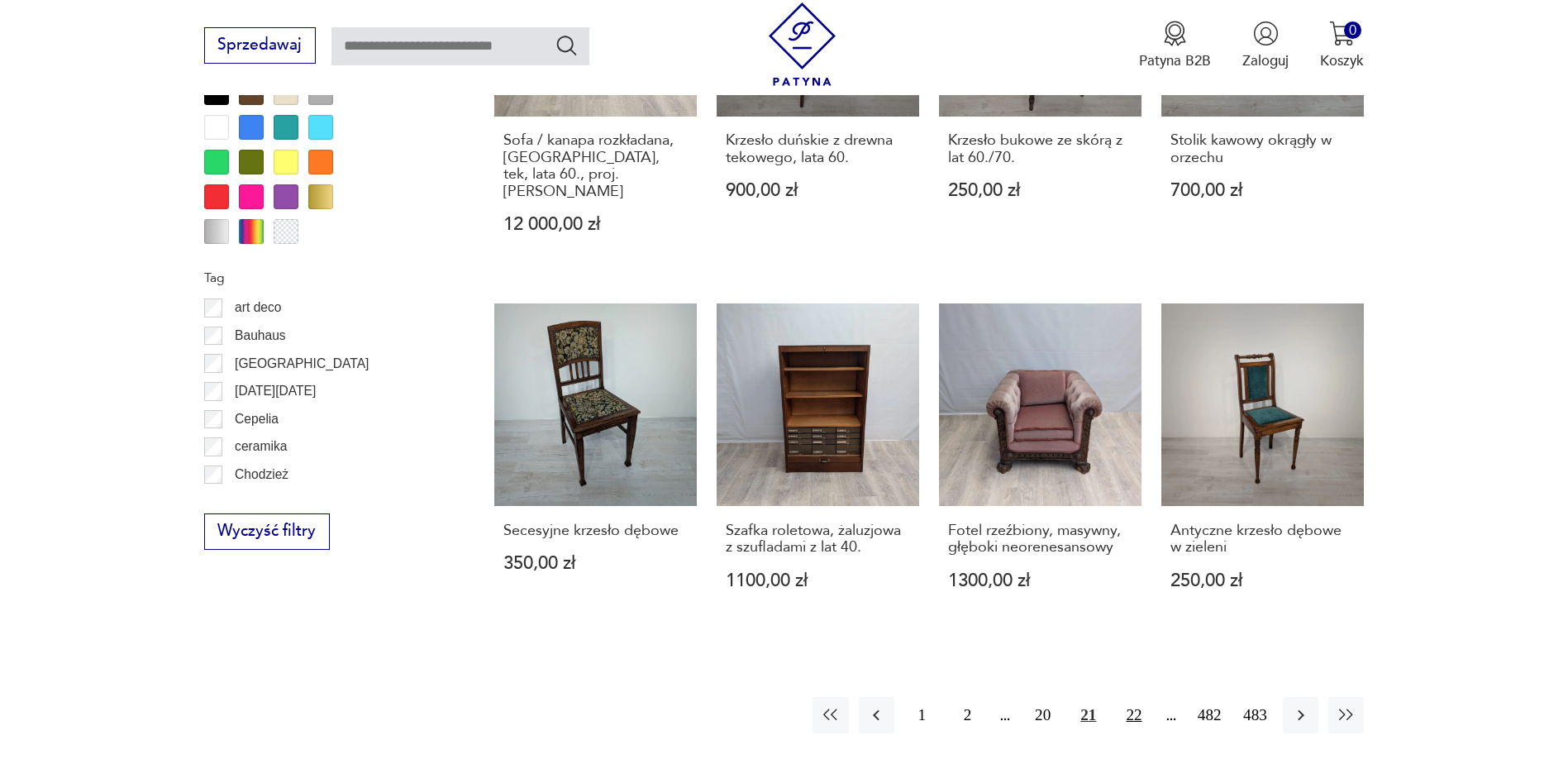
click at [1131, 697] on button "22" at bounding box center [1134, 714] width 35 height 35
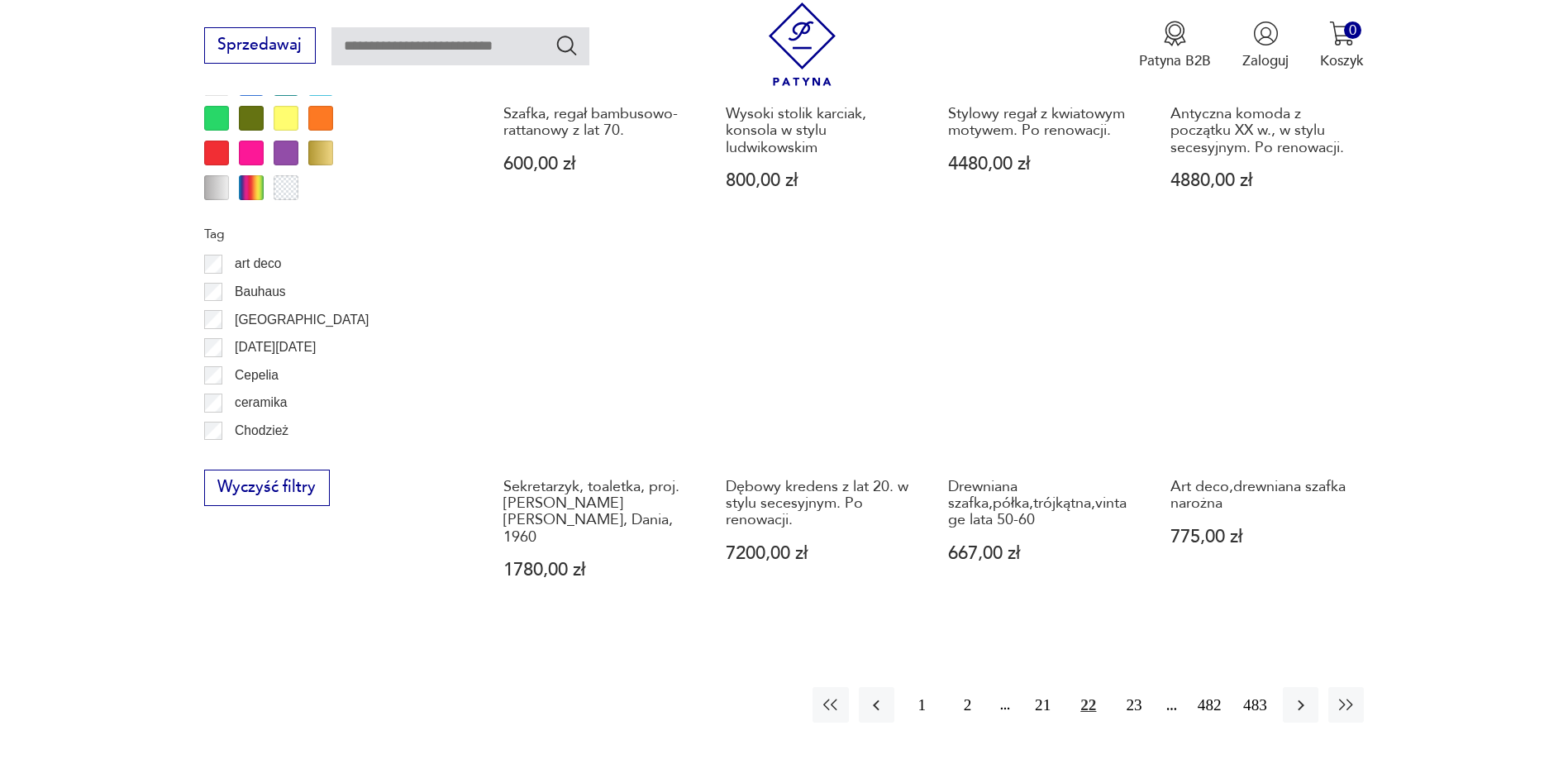
scroll to position [1790, 0]
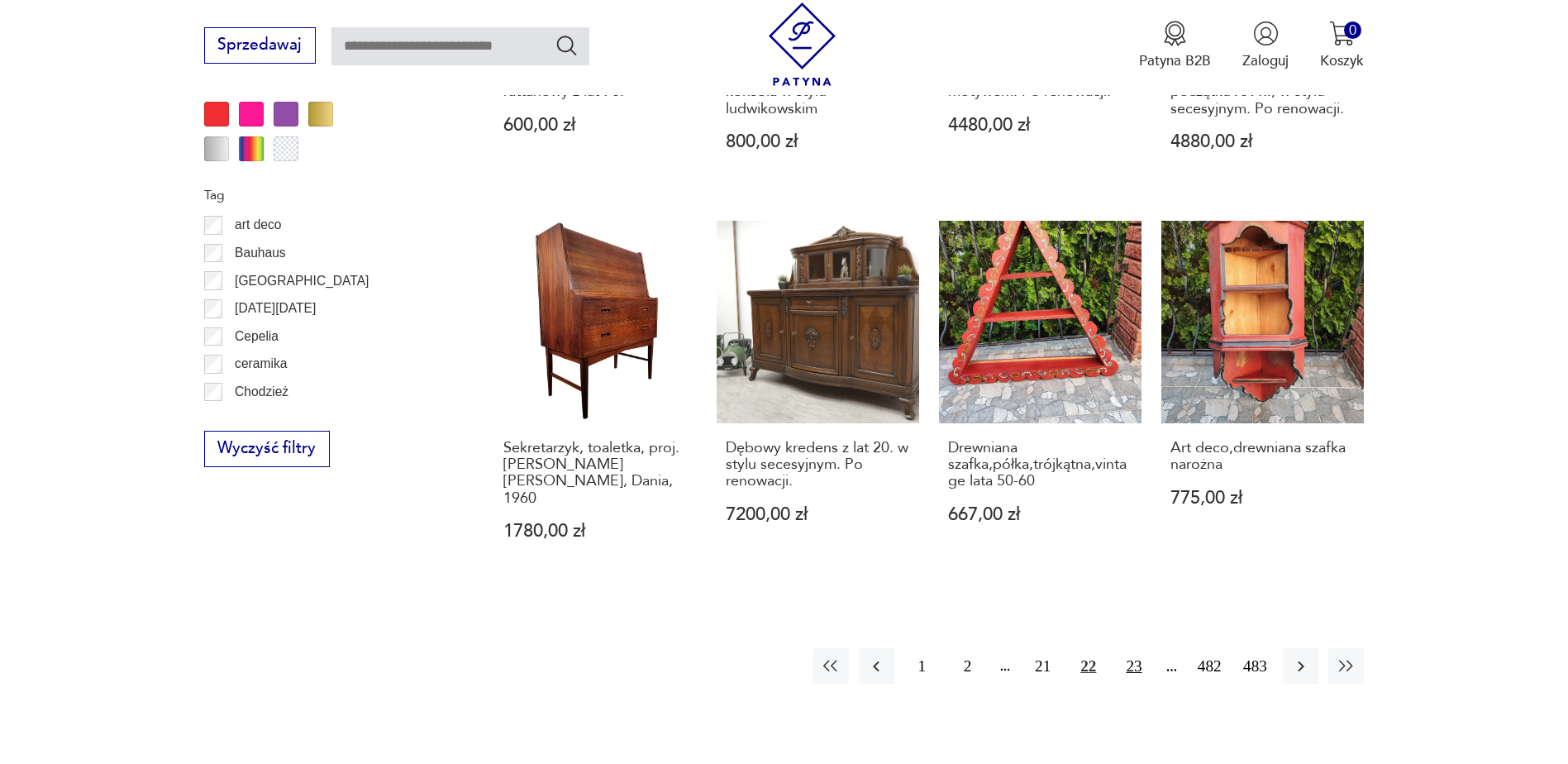
click at [1130, 648] on button "23" at bounding box center [1134, 666] width 35 height 35
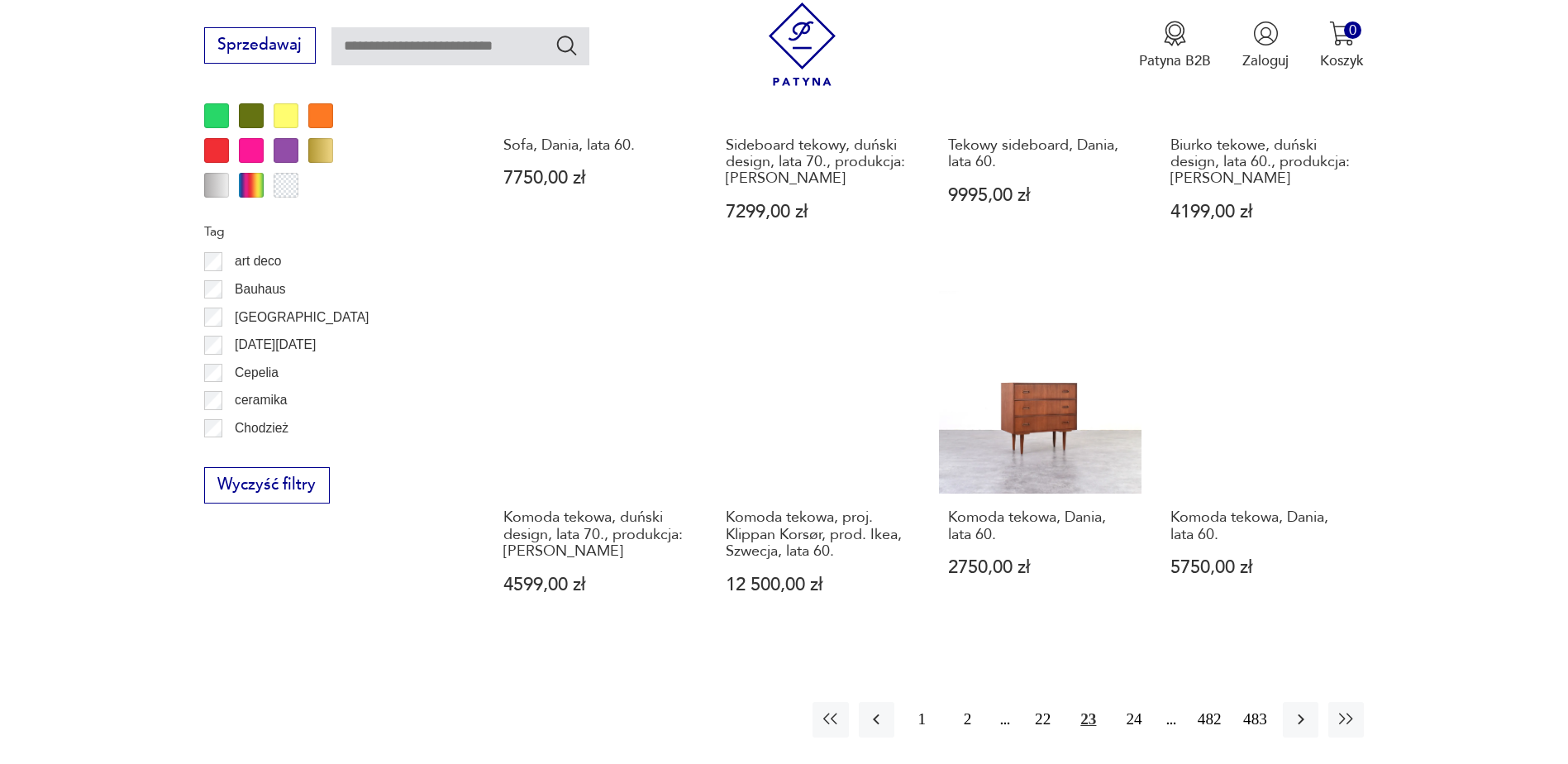
scroll to position [1790, 0]
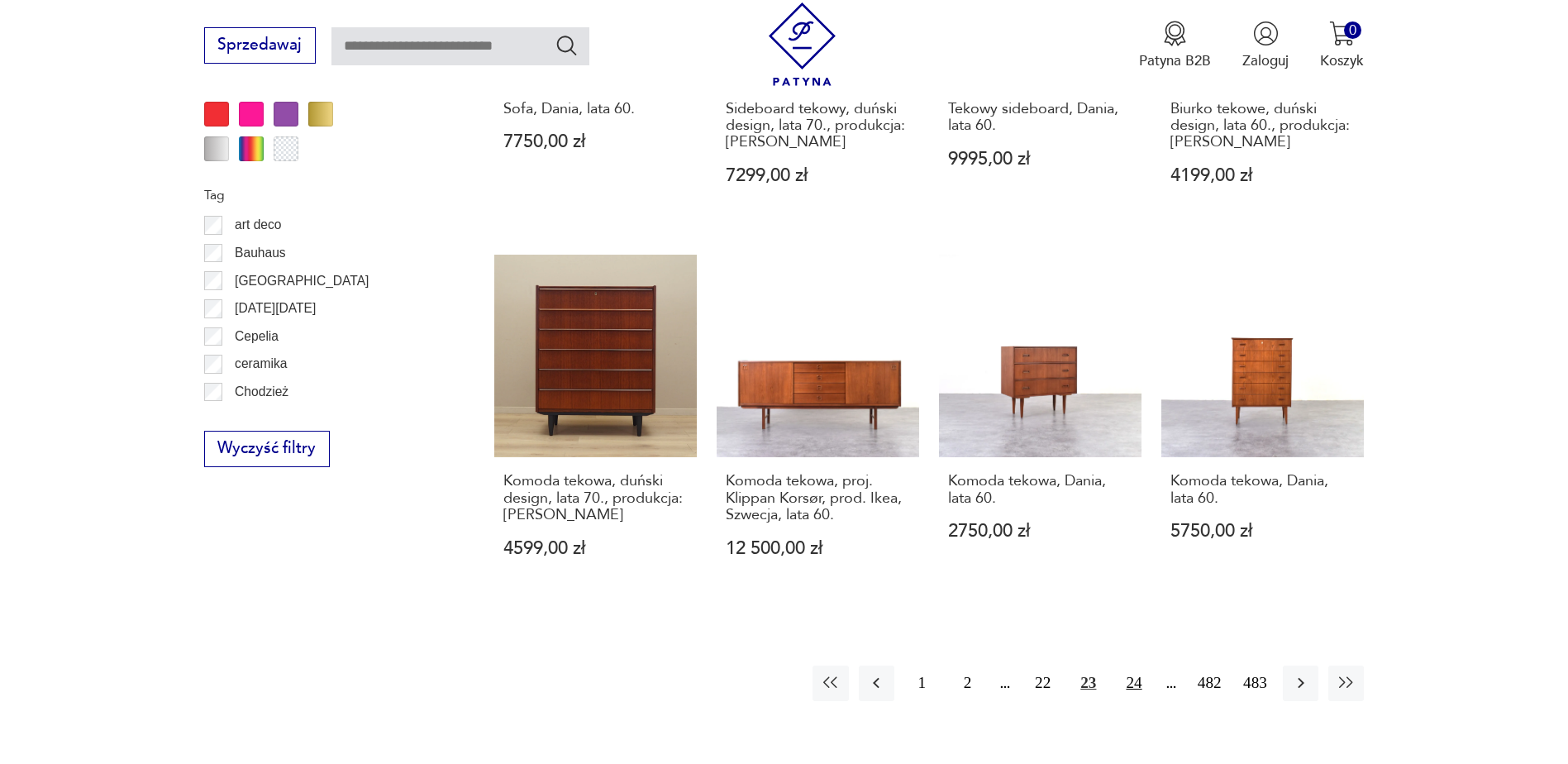
click at [1131, 666] on button "24" at bounding box center [1134, 683] width 35 height 35
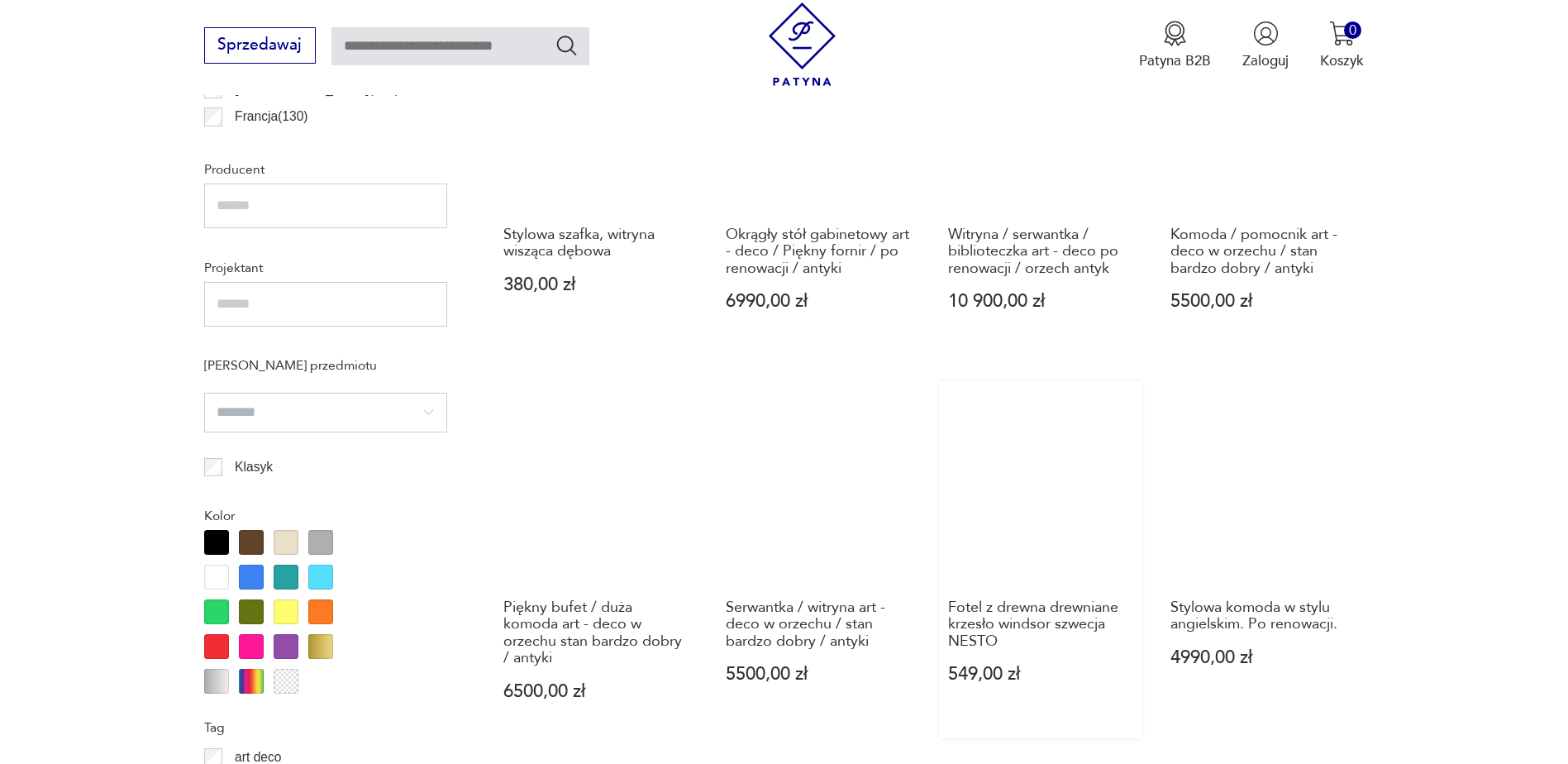
scroll to position [1294, 0]
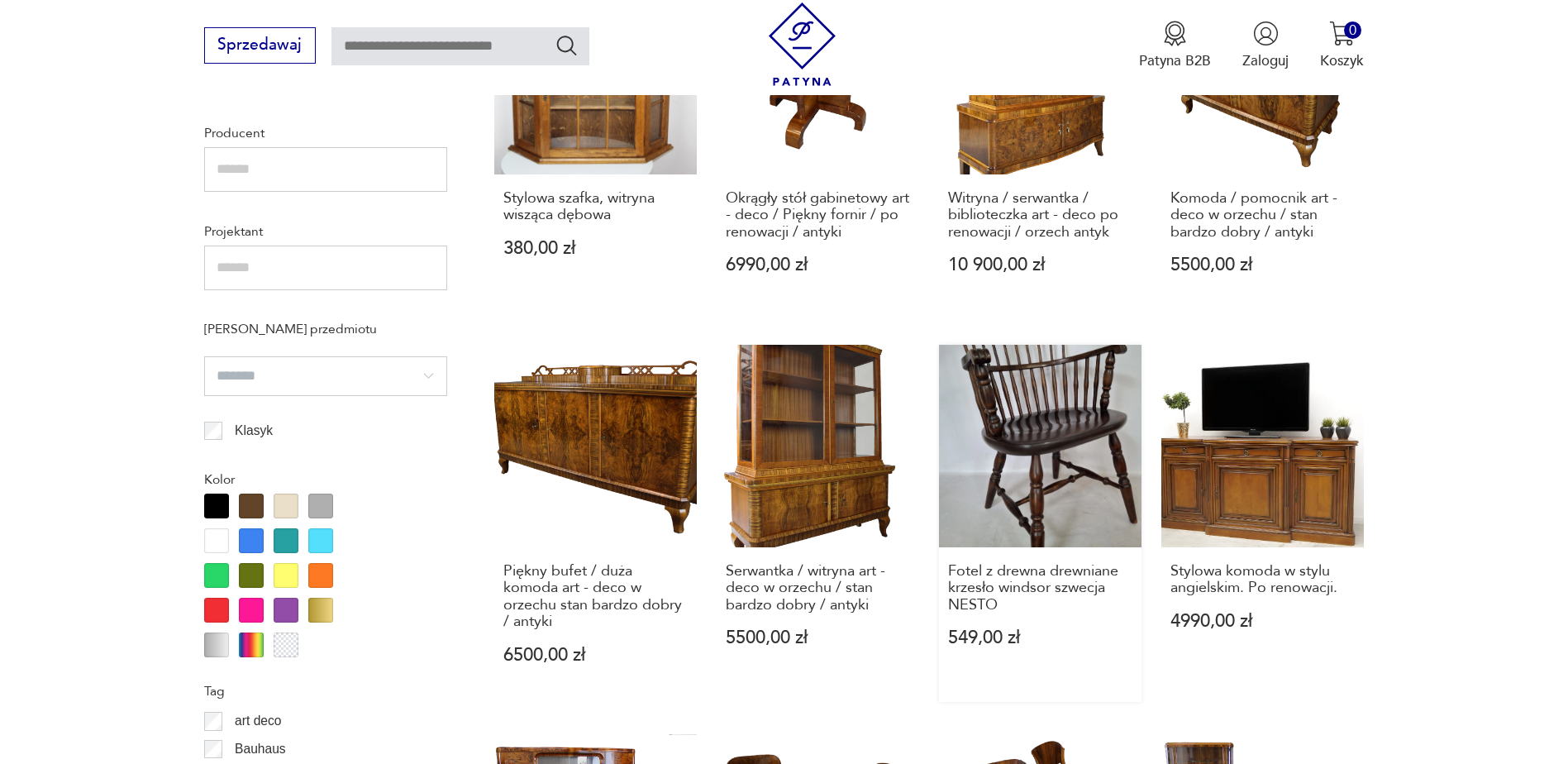
click at [1069, 410] on link "Fotel z drewna drewniane krzesło windsor szwecja NESTO 549,00 zł" at bounding box center [1039, 524] width 203 height 358
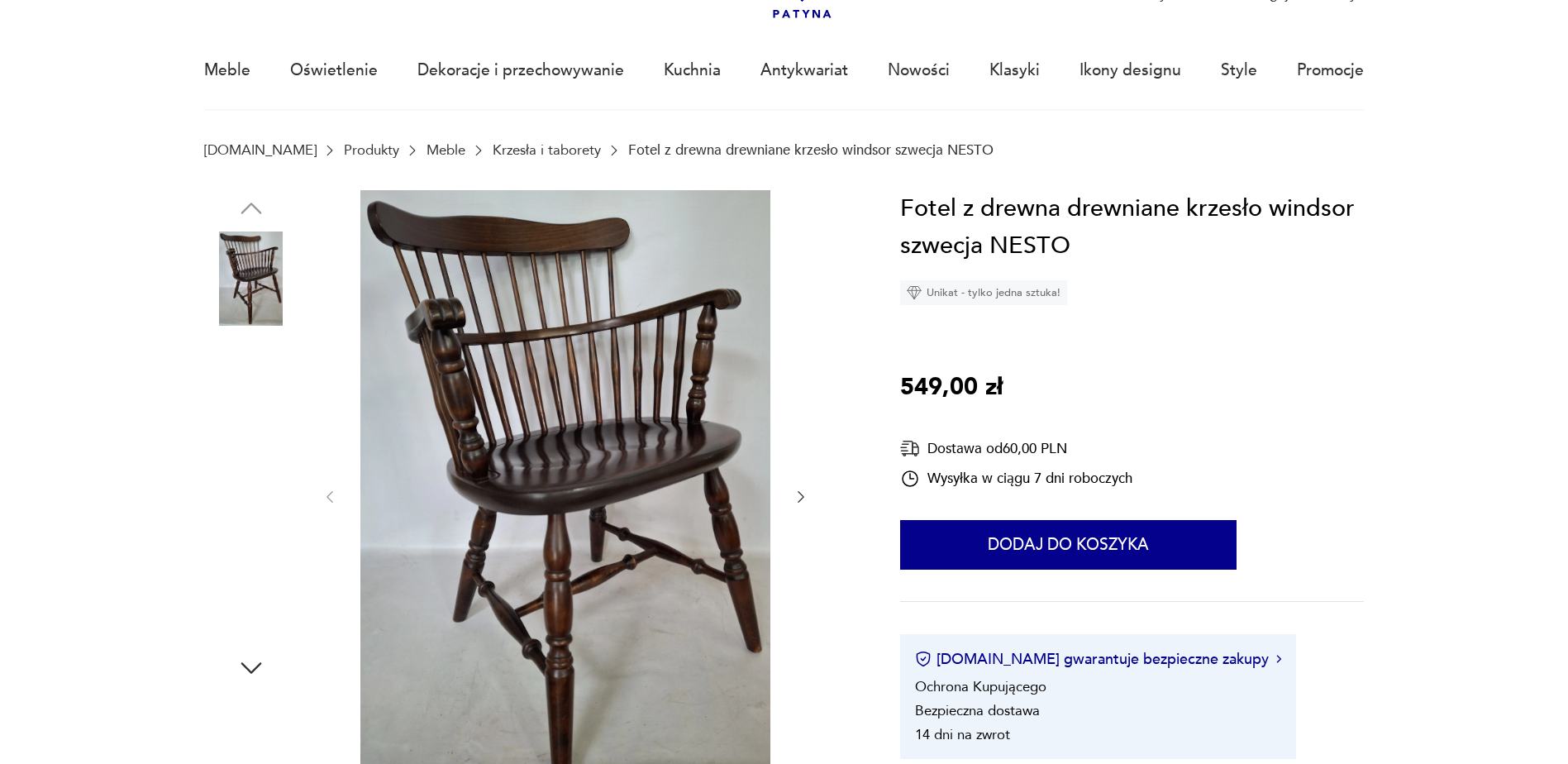
scroll to position [82, 0]
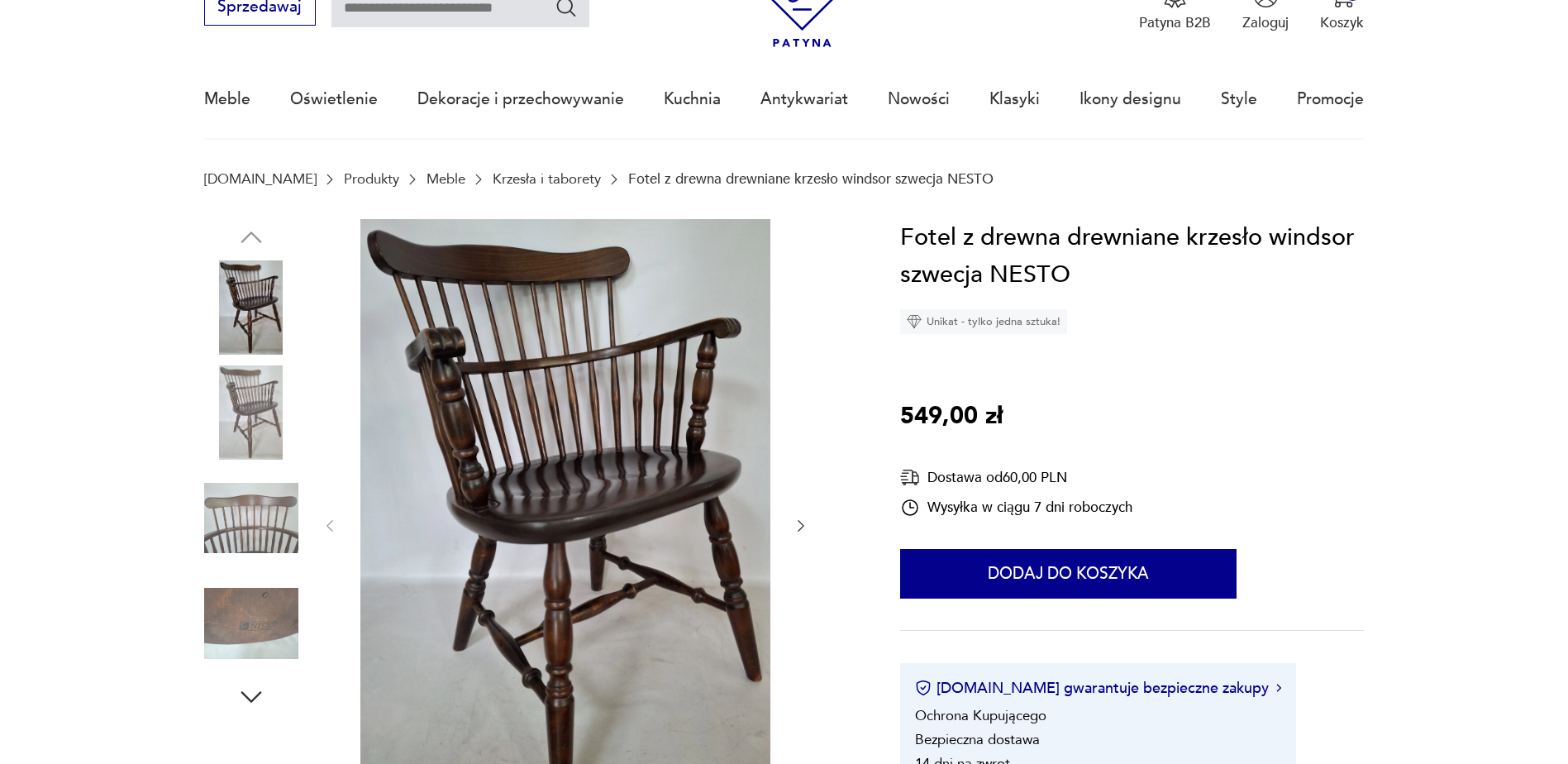
click at [801, 524] on icon "button" at bounding box center [801, 526] width 17 height 17
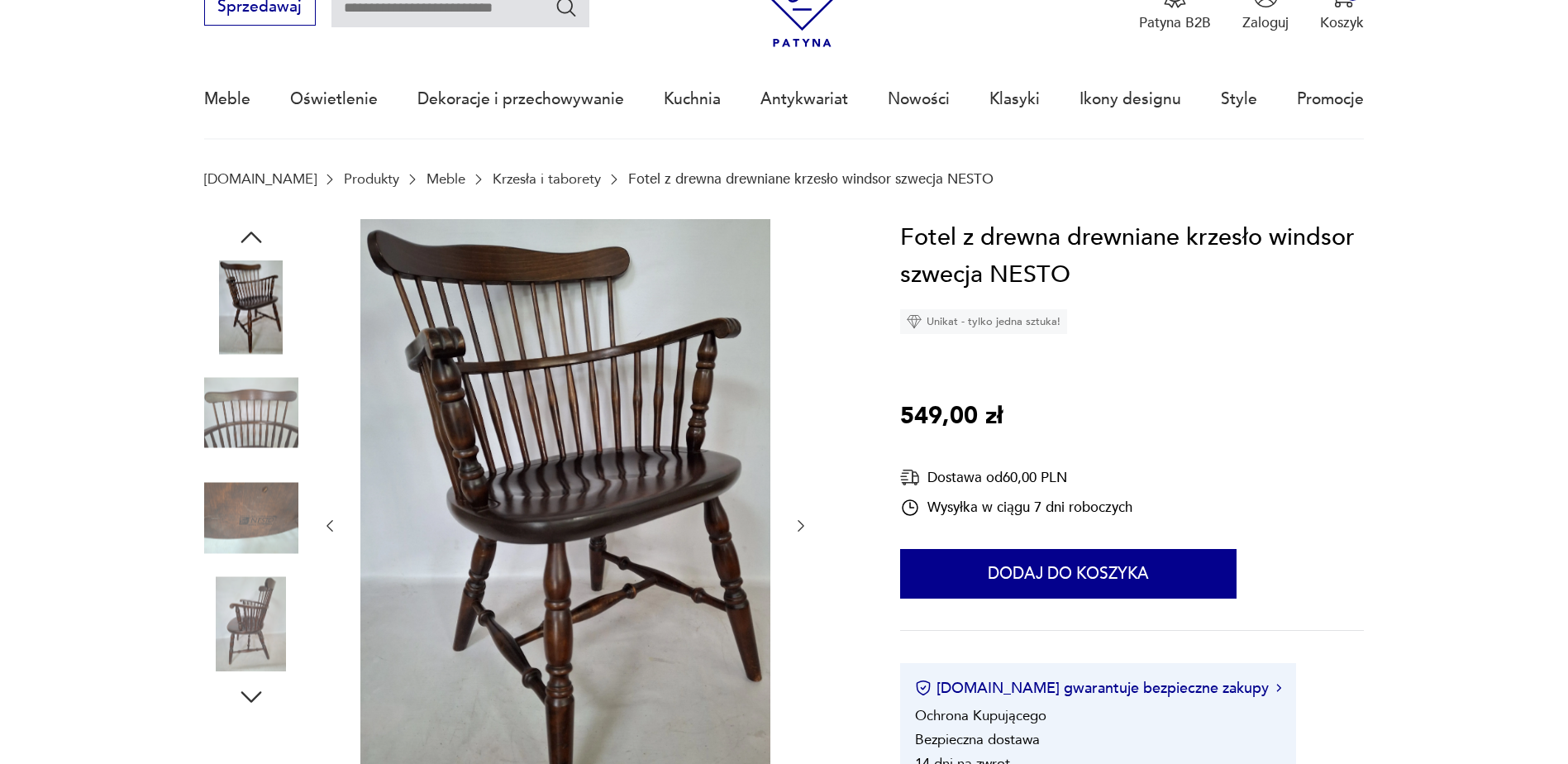
click at [802, 523] on icon "button" at bounding box center [801, 526] width 7 height 12
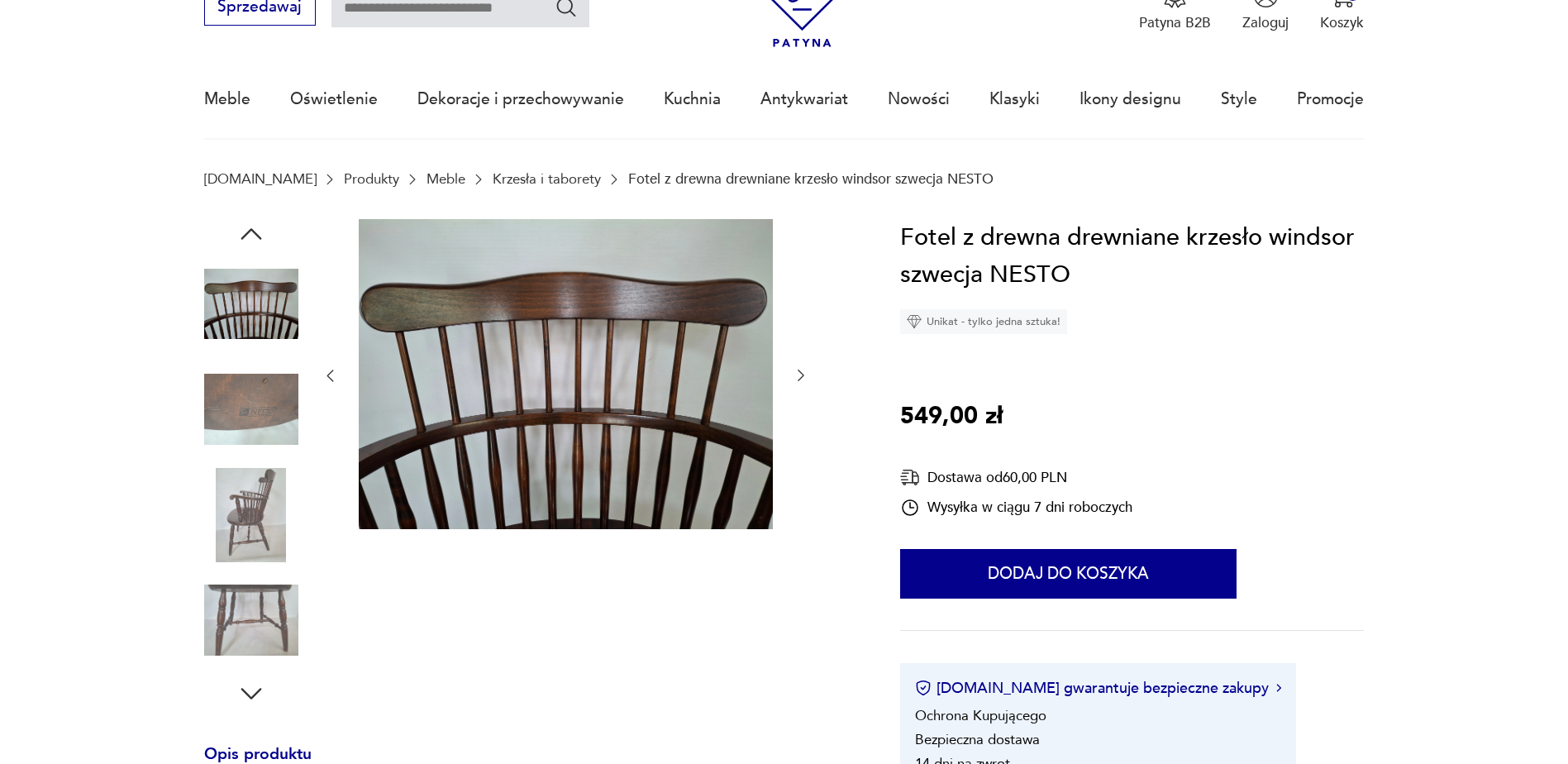
click at [802, 523] on div at bounding box center [566, 377] width 487 height 314
click at [800, 368] on icon "button" at bounding box center [801, 376] width 17 height 17
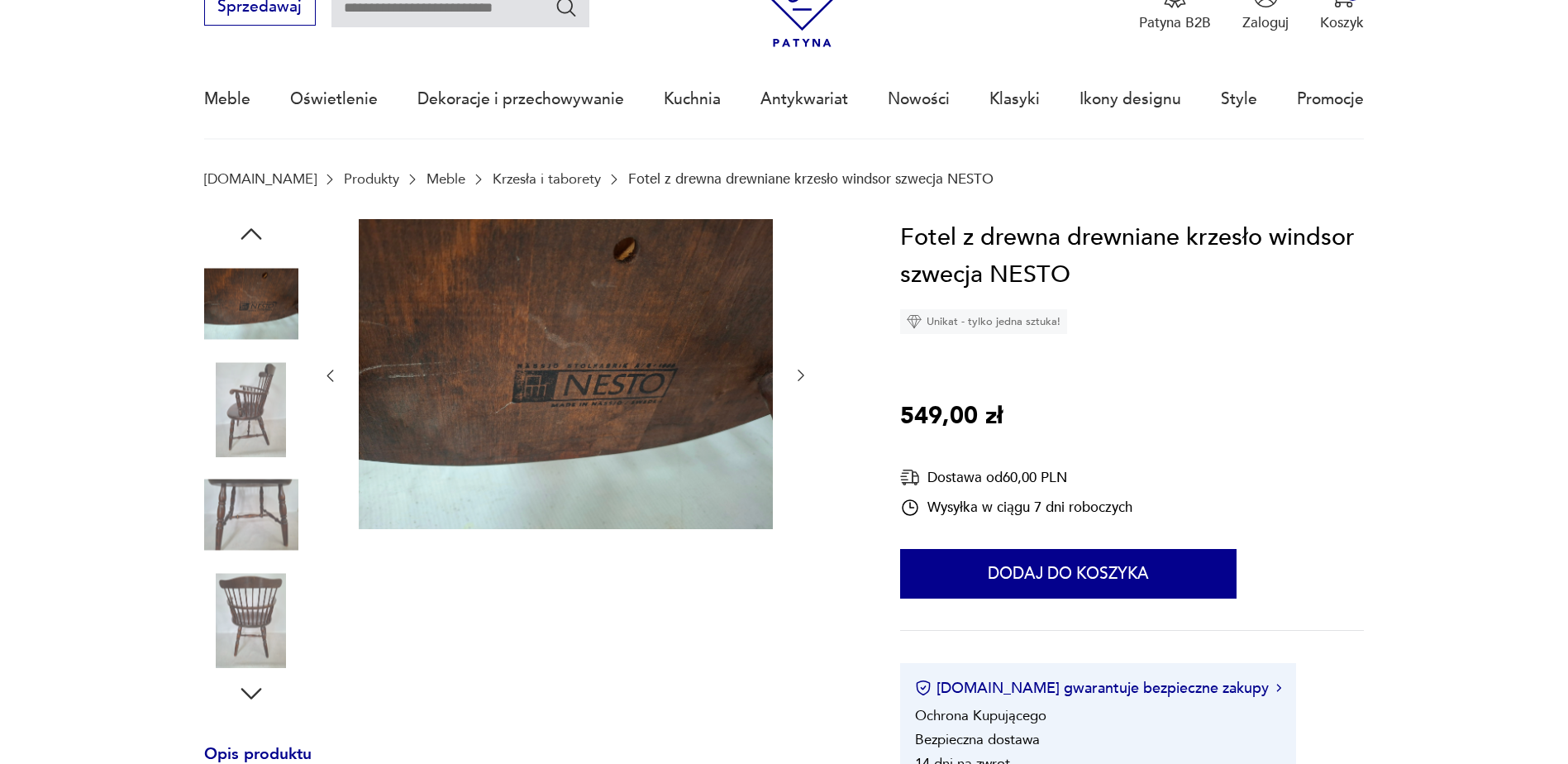
click at [800, 368] on icon "button" at bounding box center [801, 376] width 17 height 17
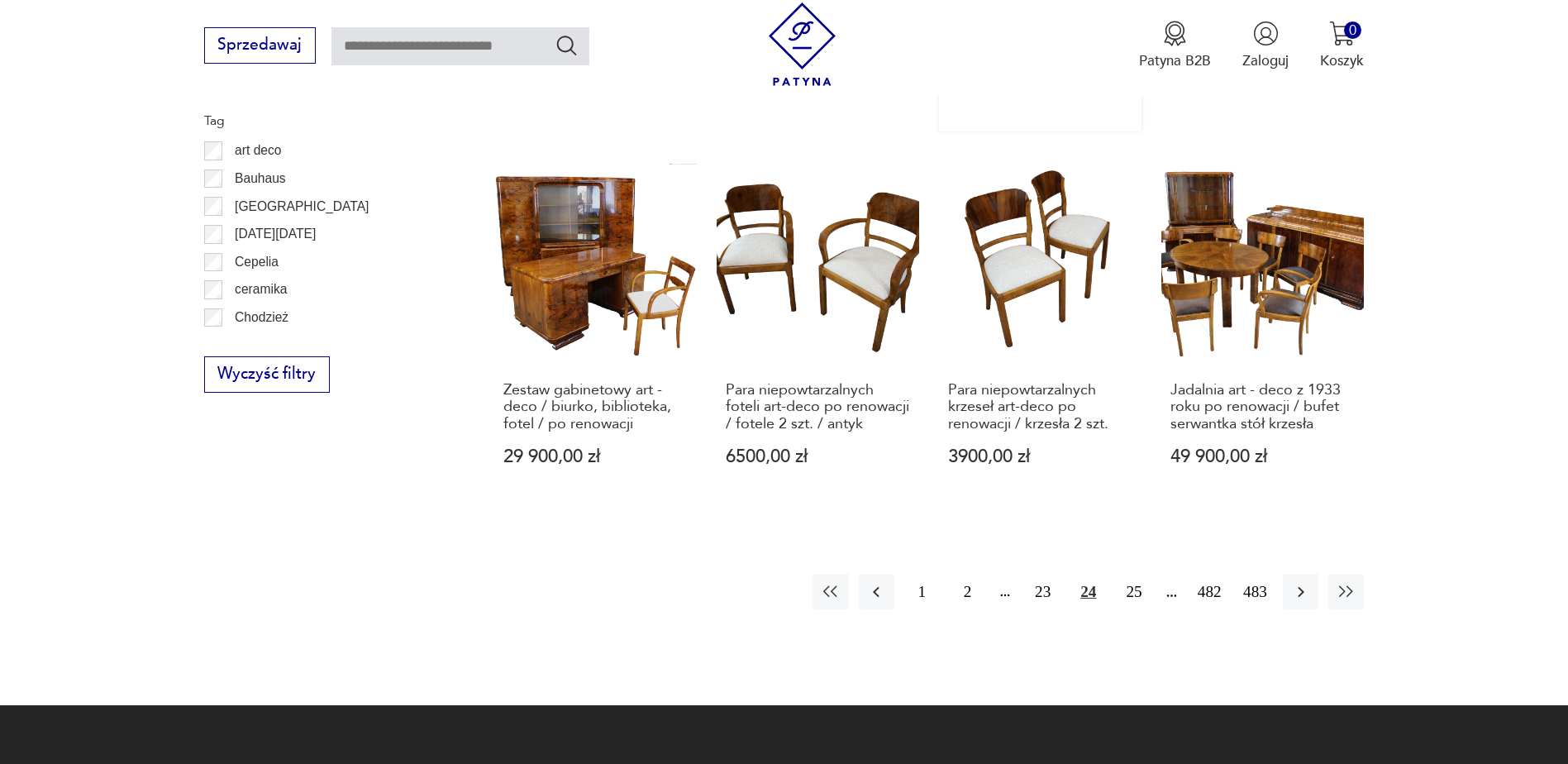
scroll to position [1891, 0]
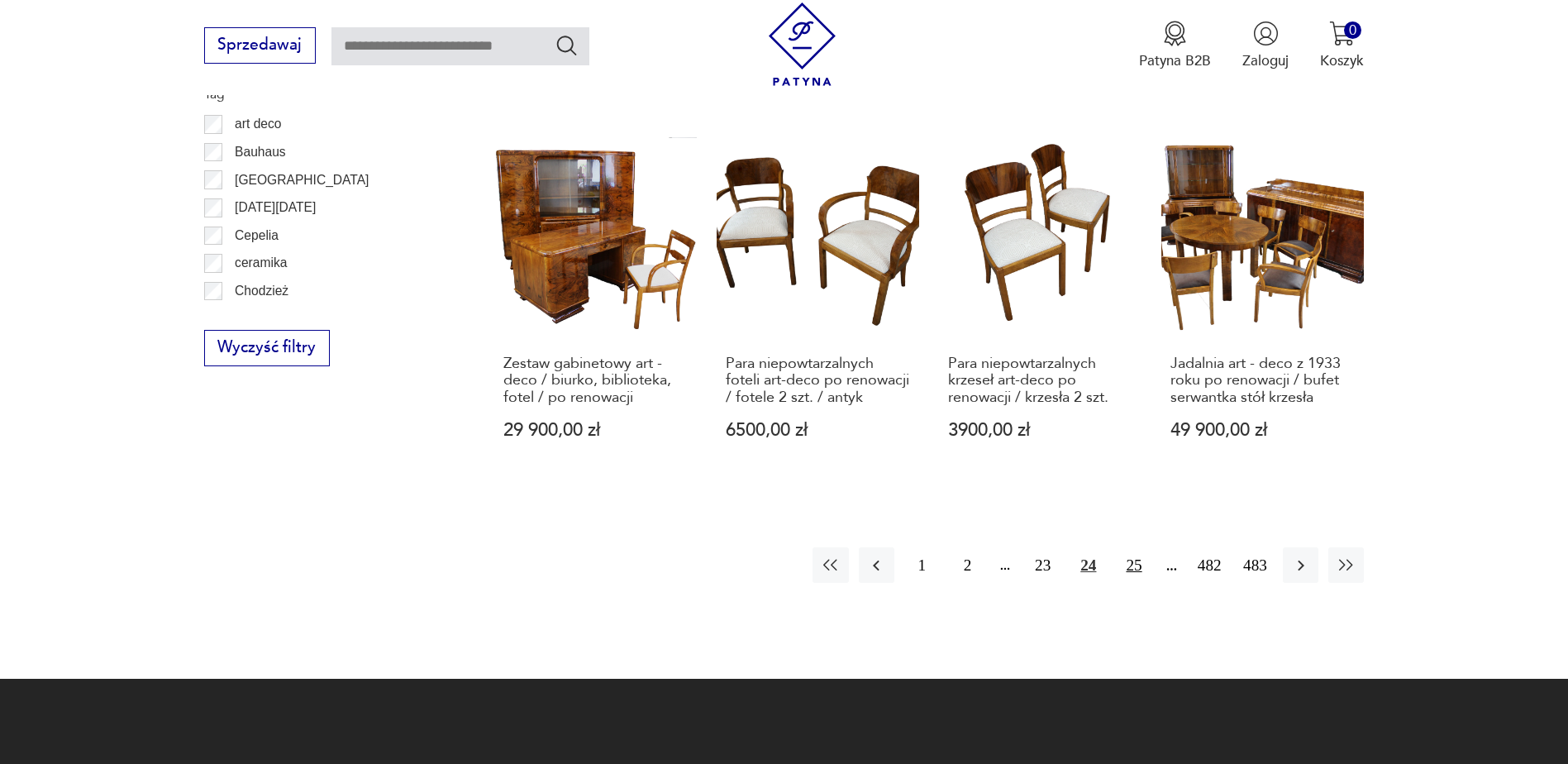
click at [1138, 563] on button "25" at bounding box center [1134, 565] width 35 height 35
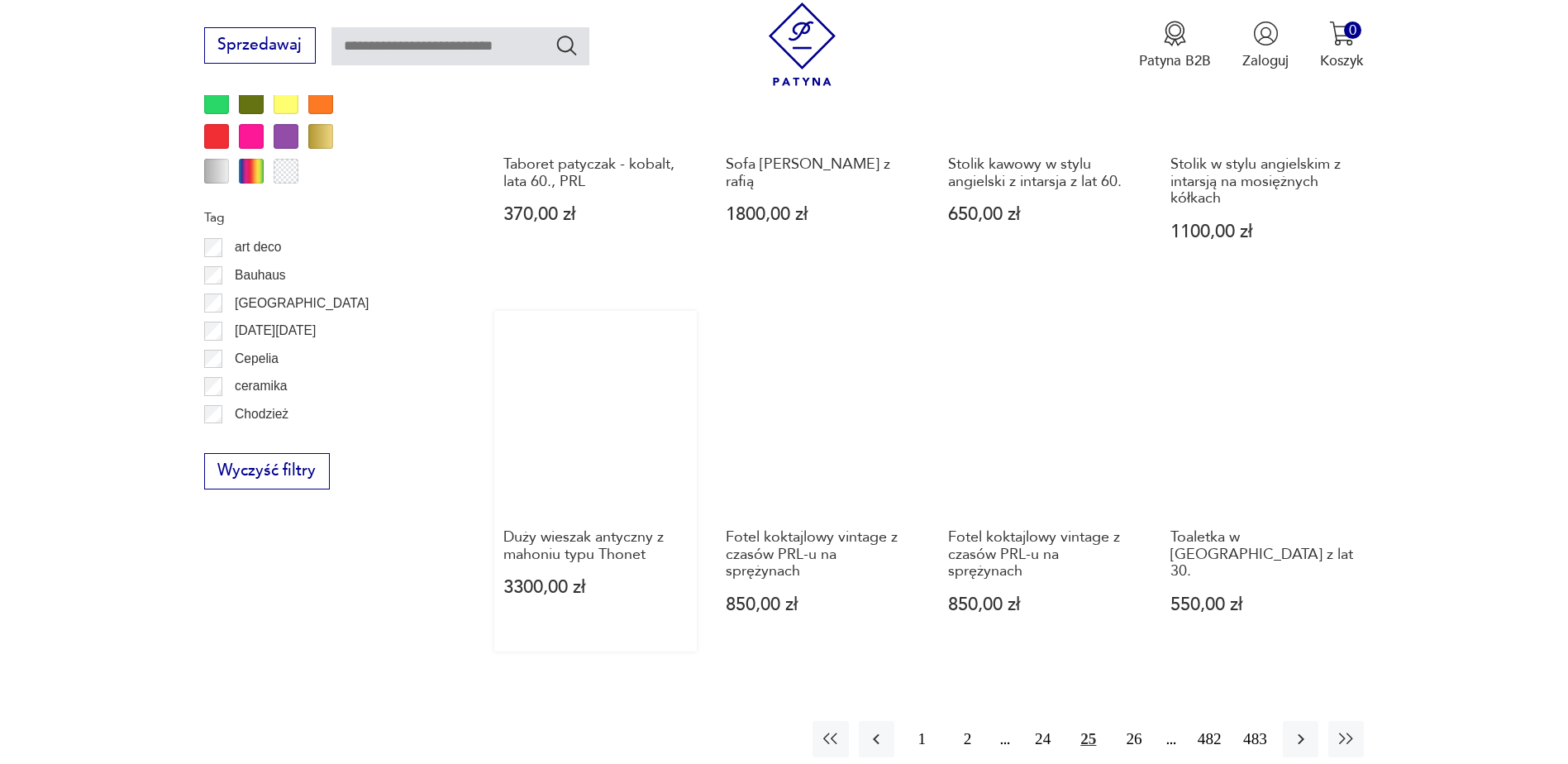
scroll to position [1956, 0]
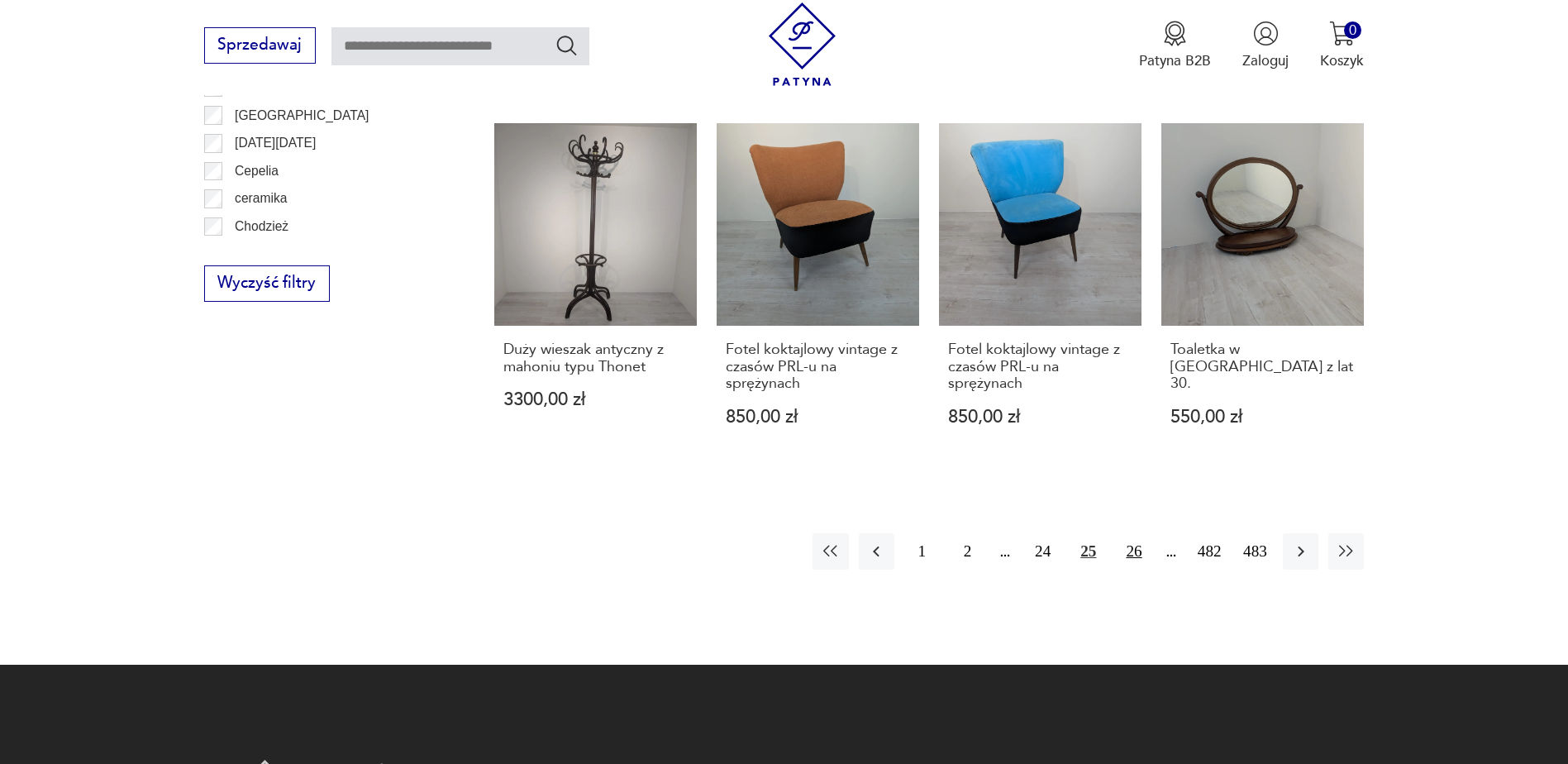
click at [1135, 535] on button "26" at bounding box center [1134, 551] width 35 height 35
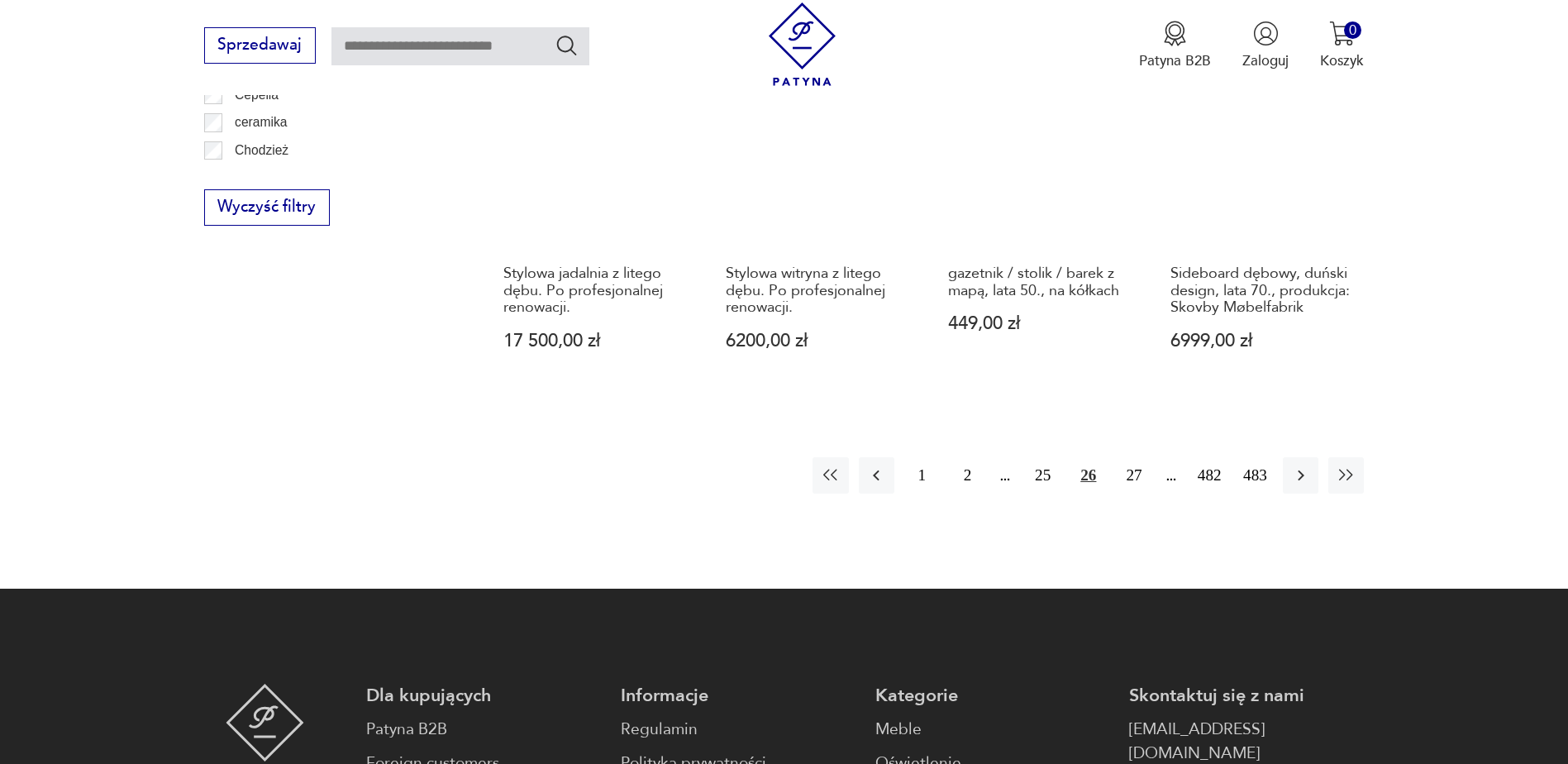
scroll to position [2038, 0]
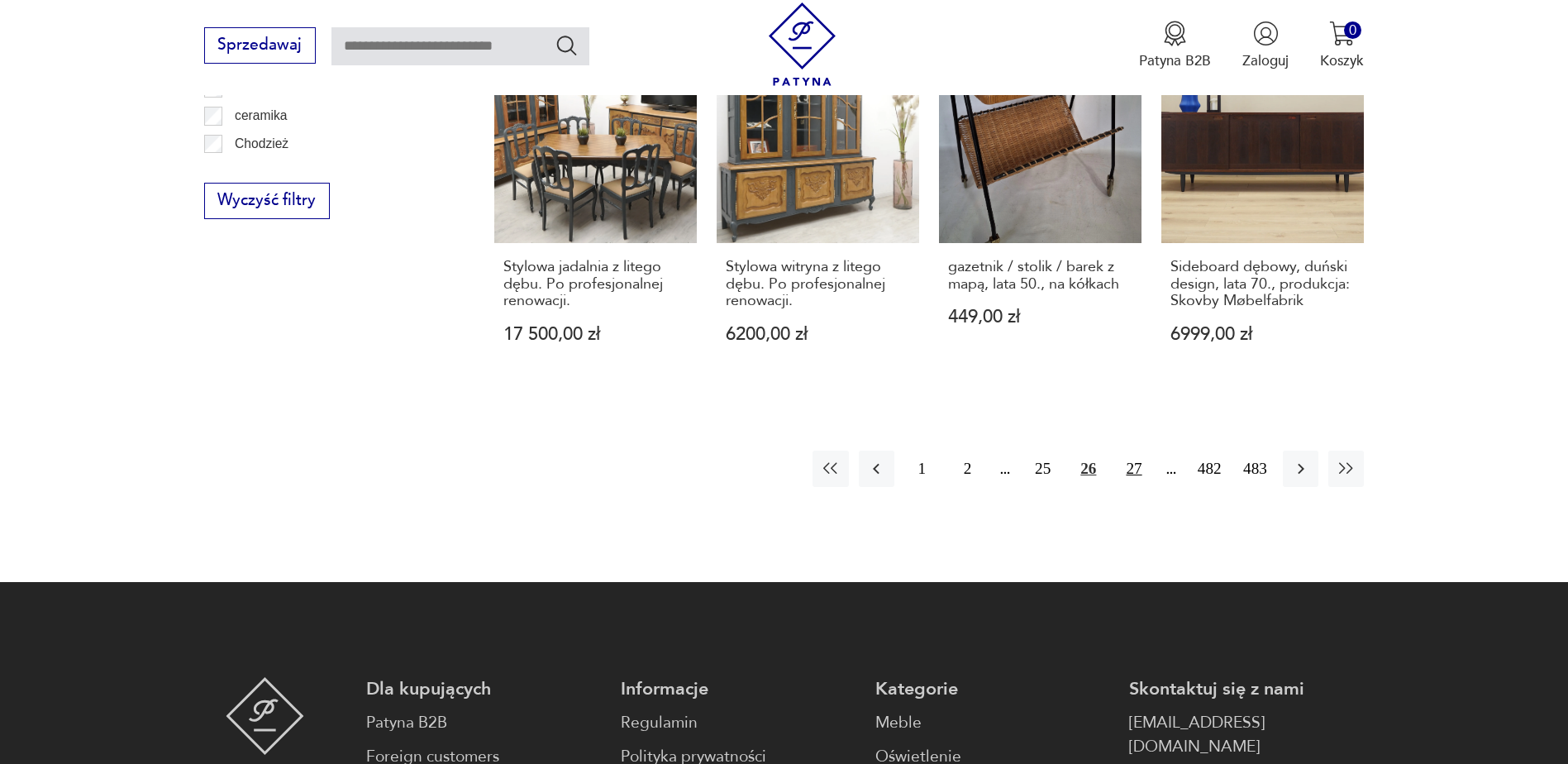
click at [1134, 450] on button "27" at bounding box center [1134, 468] width 35 height 35
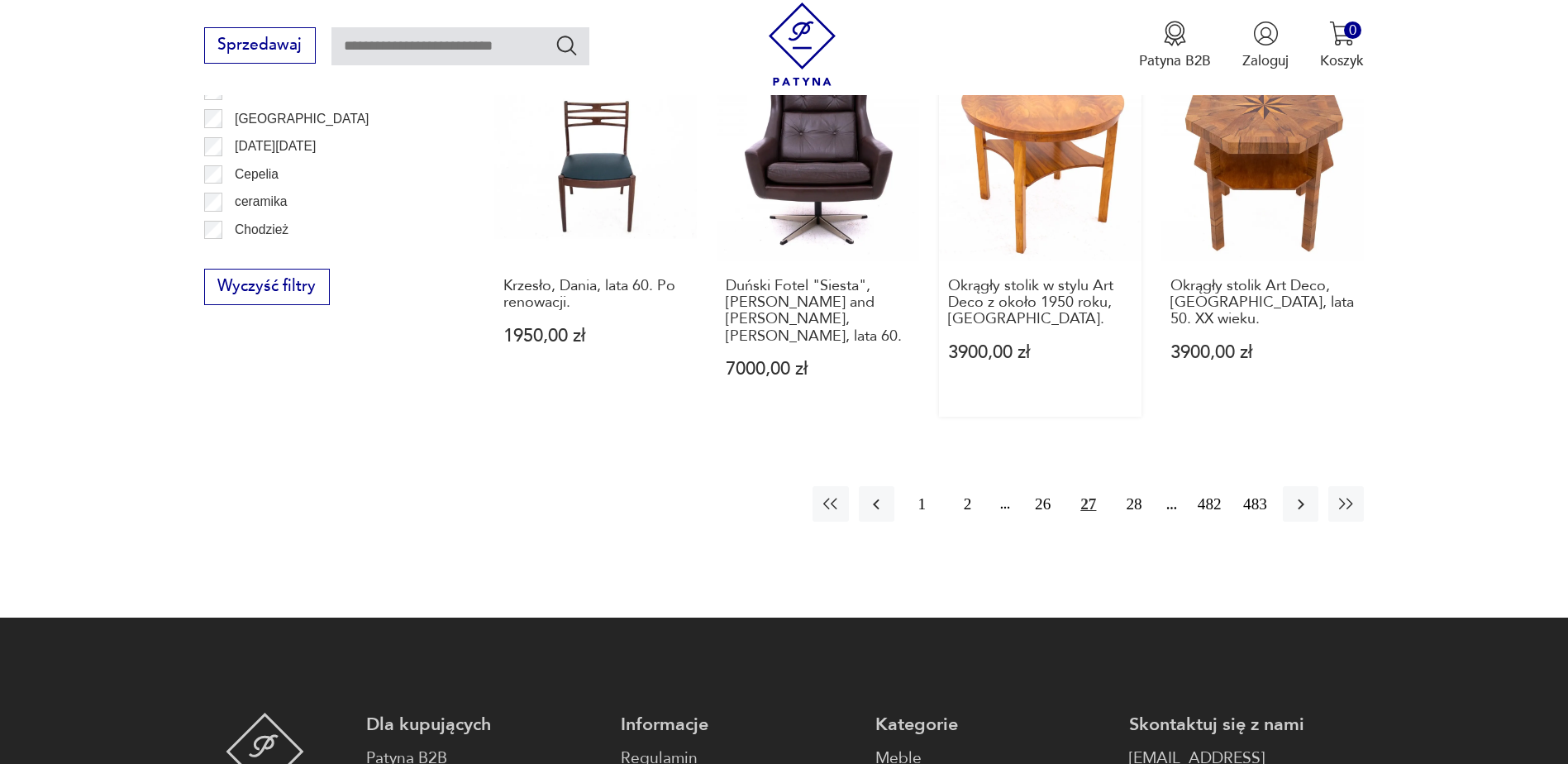
scroll to position [1956, 0]
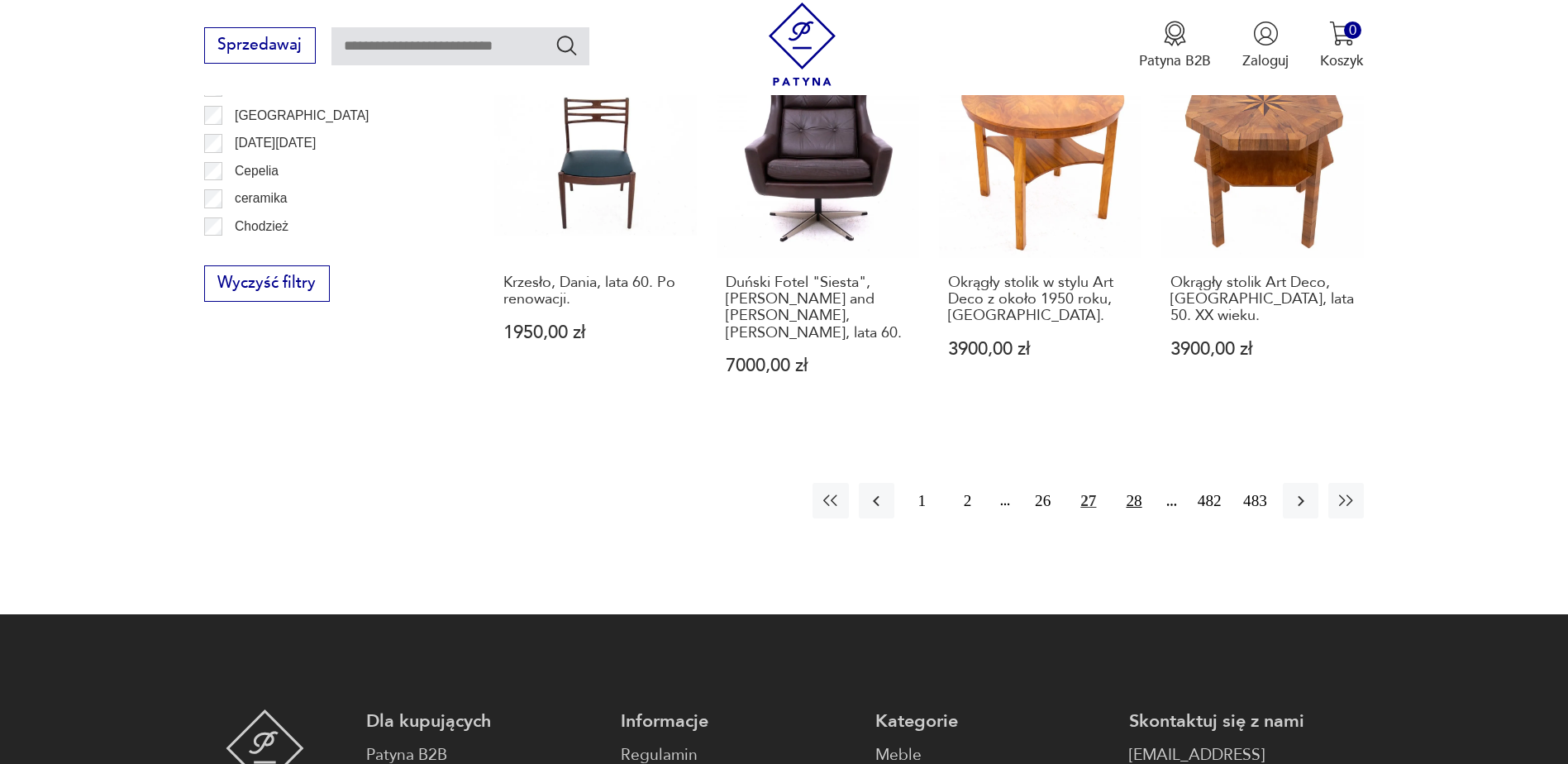
click at [1134, 482] on button "28" at bounding box center [1134, 500] width 35 height 35
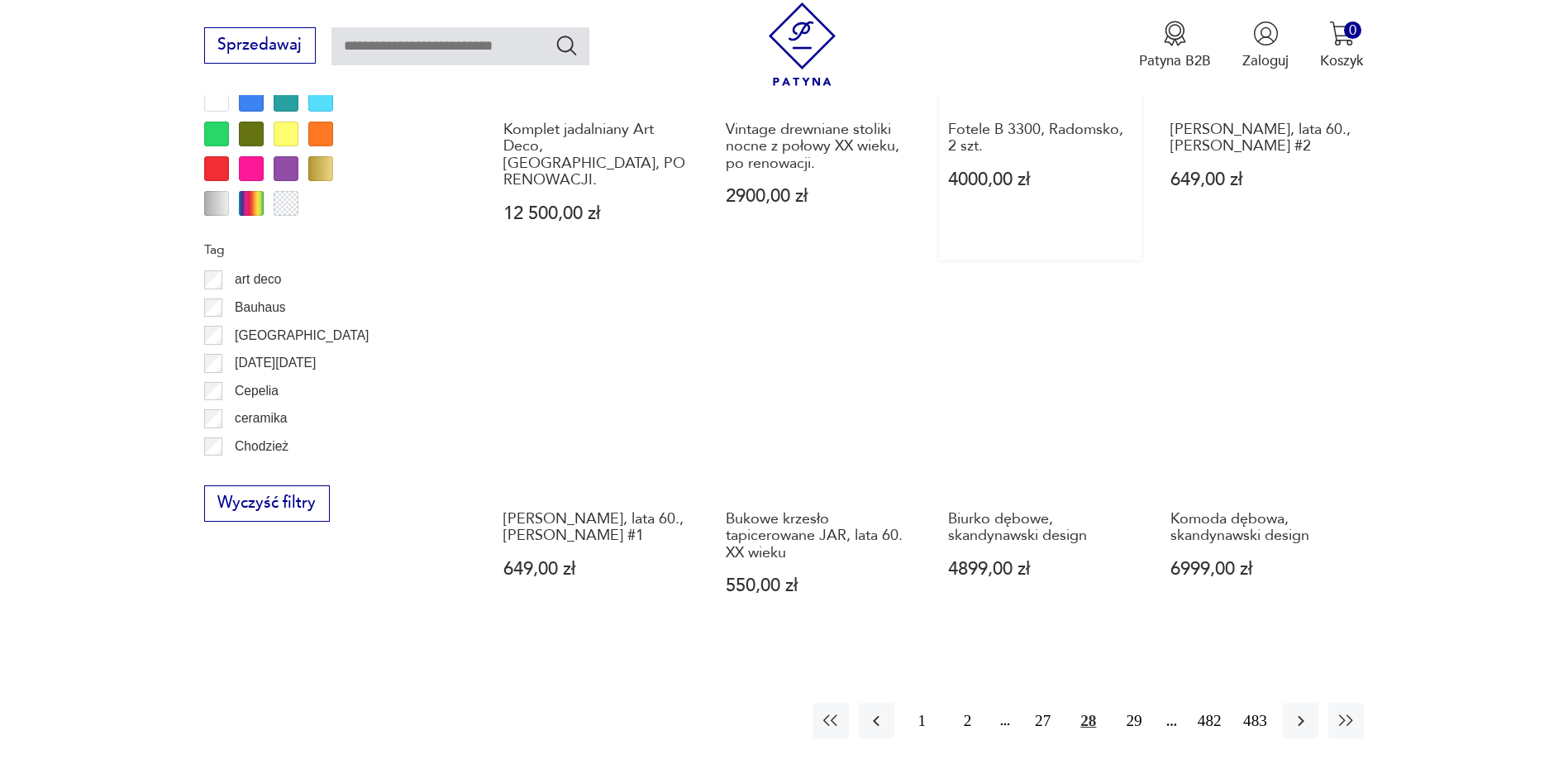
scroll to position [1790, 0]
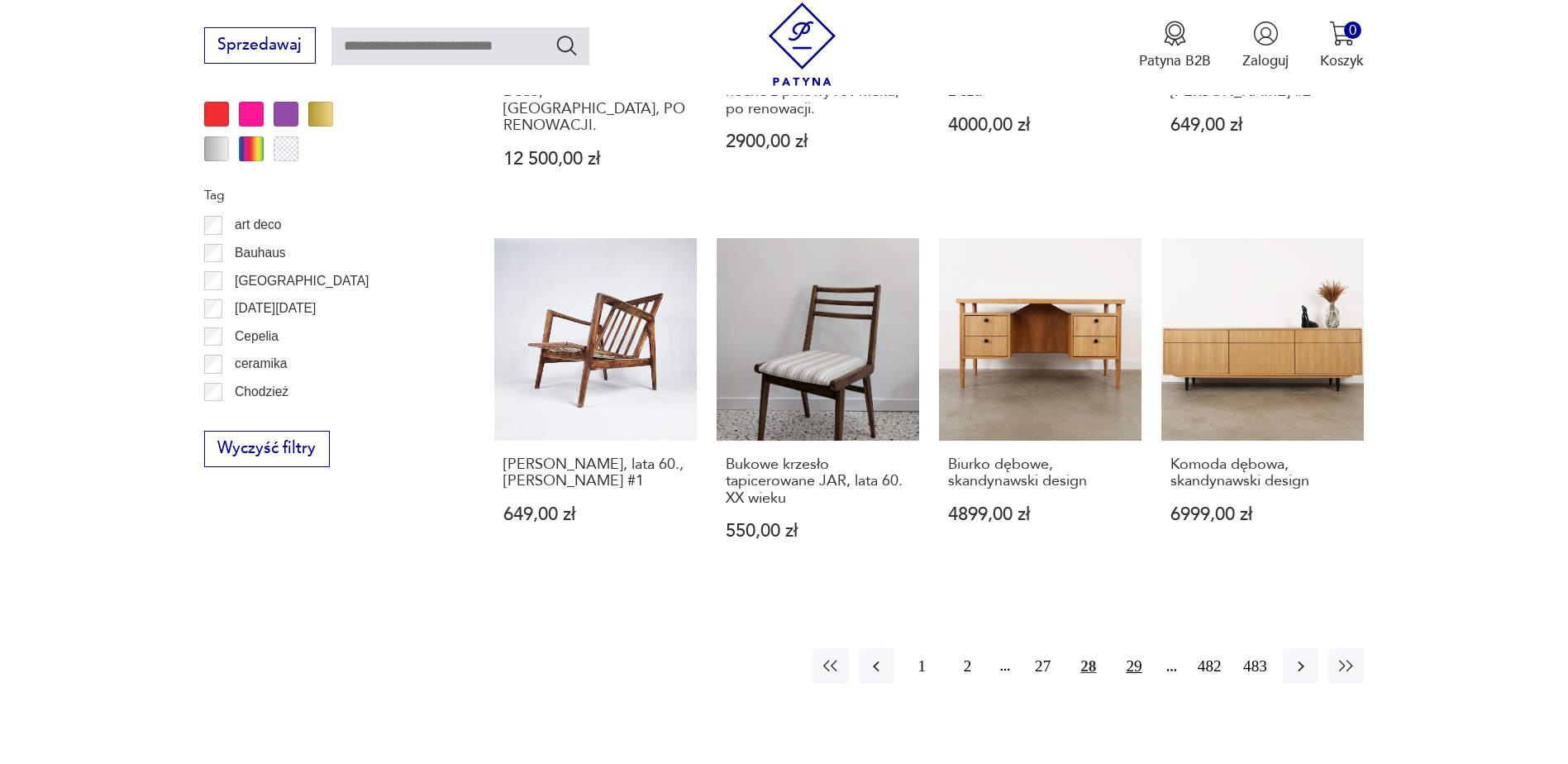
click at [1137, 648] on button "29" at bounding box center [1134, 666] width 35 height 35
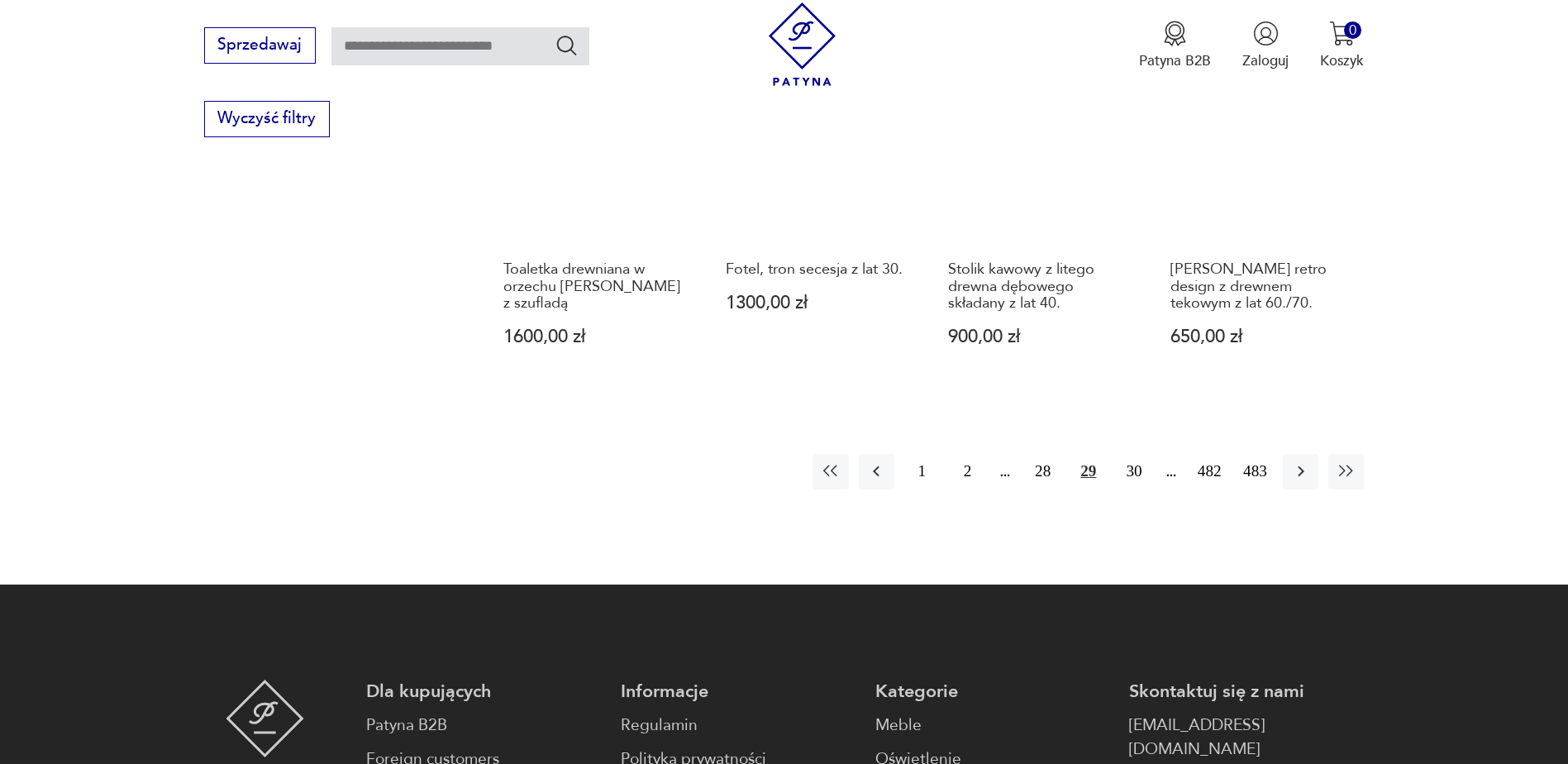
scroll to position [2121, 0]
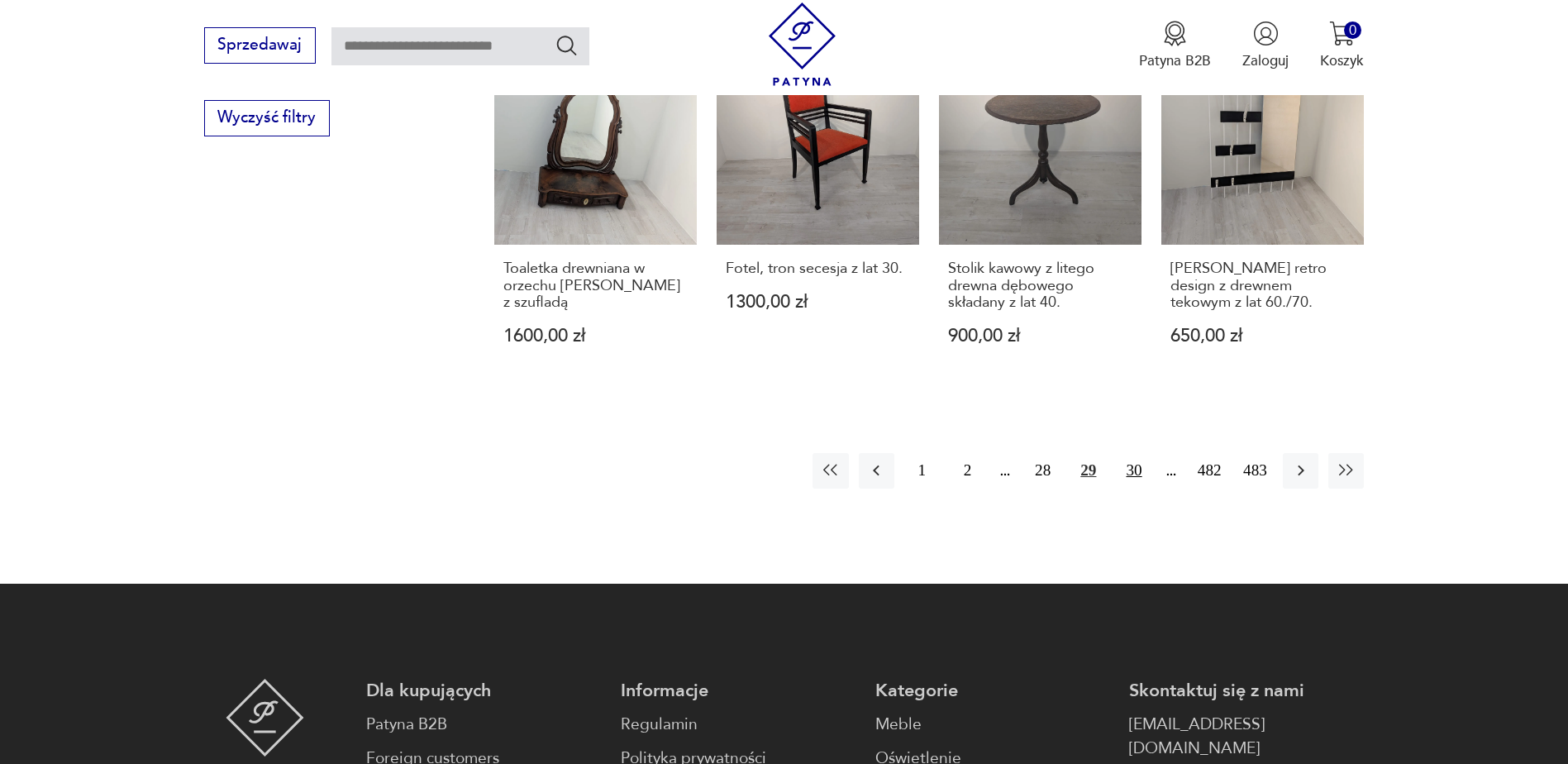
click at [1131, 453] on button "30" at bounding box center [1134, 471] width 35 height 35
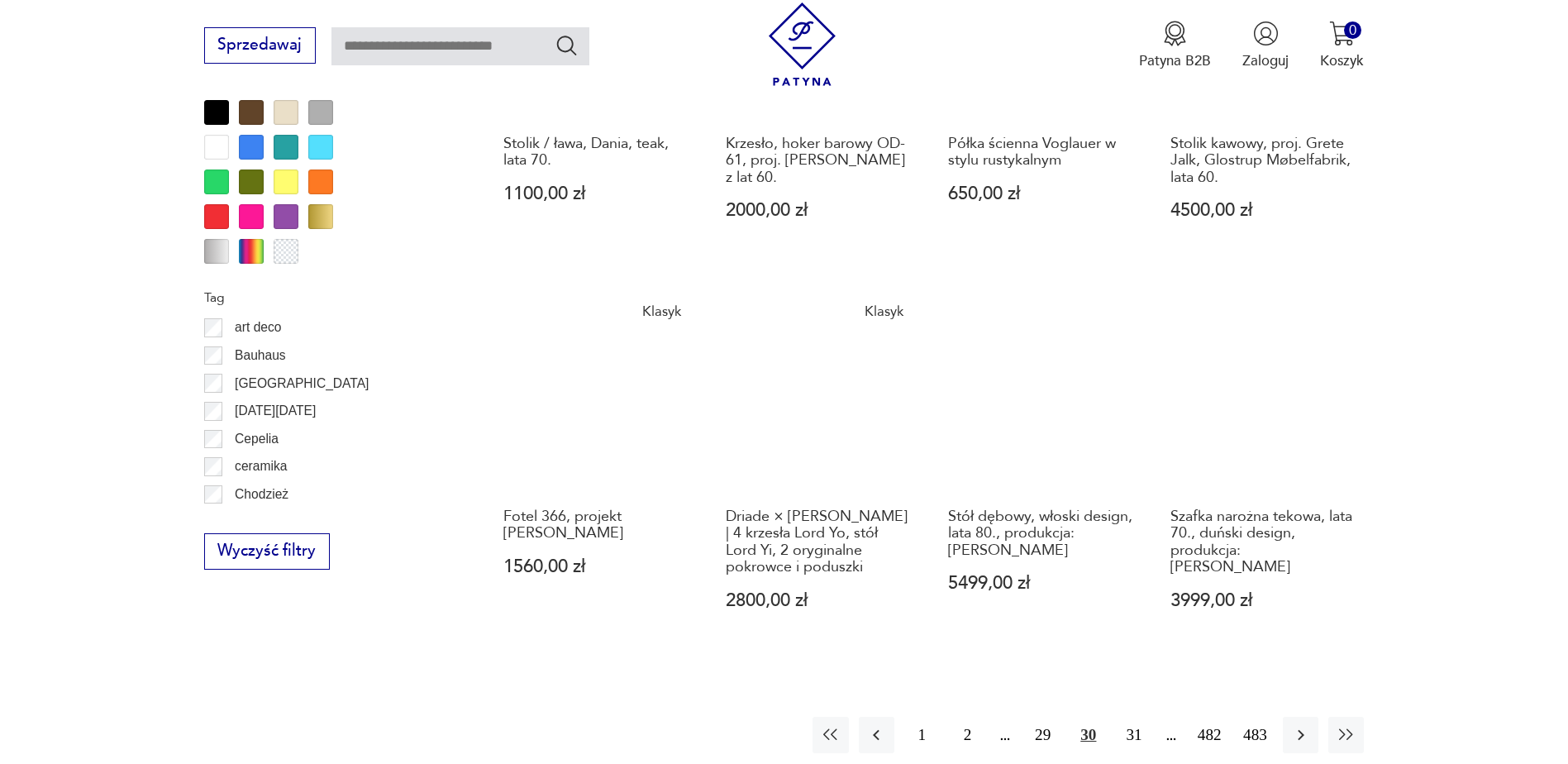
scroll to position [1790, 0]
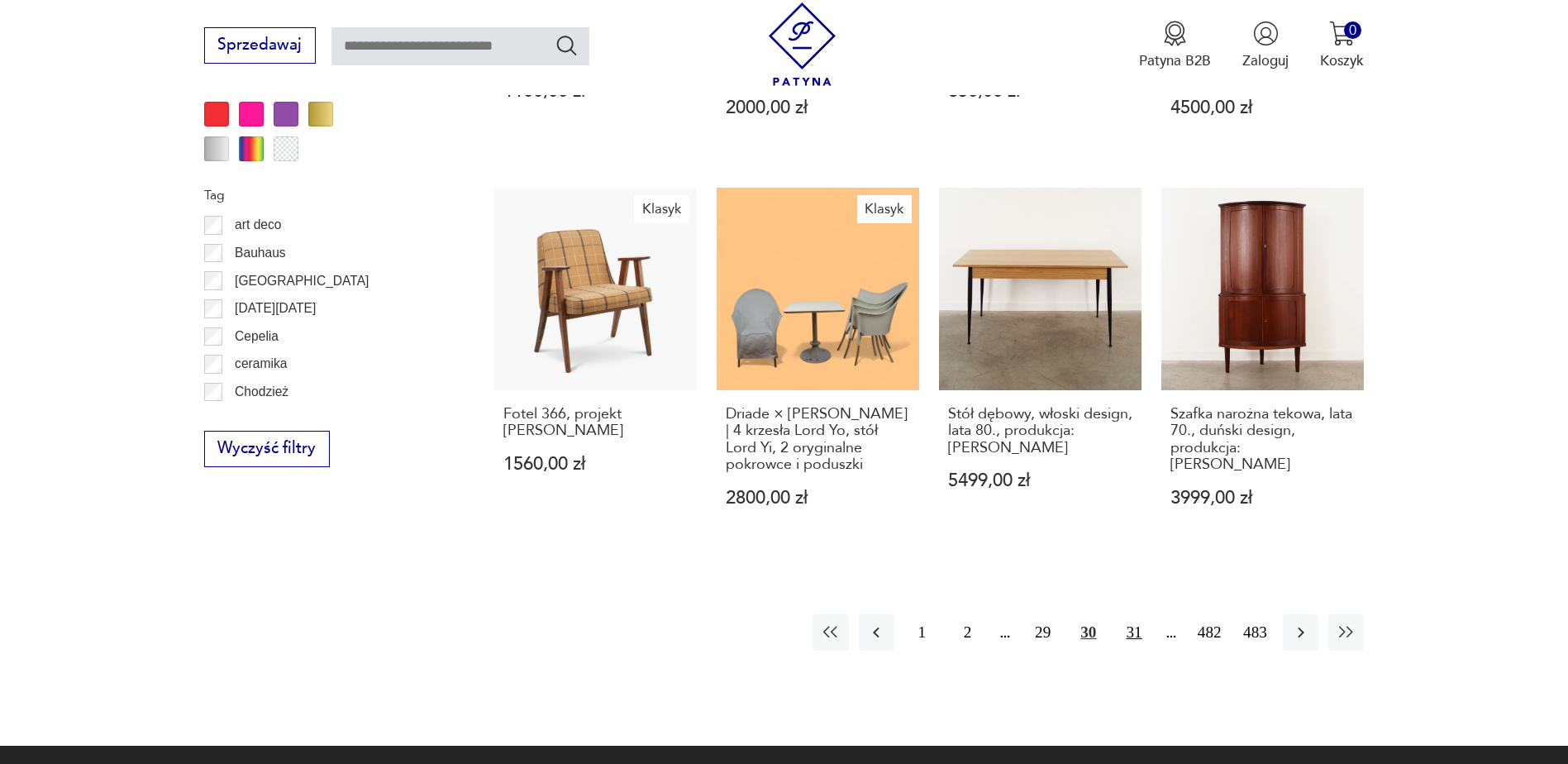
click at [1134, 632] on button "31" at bounding box center [1134, 632] width 35 height 35
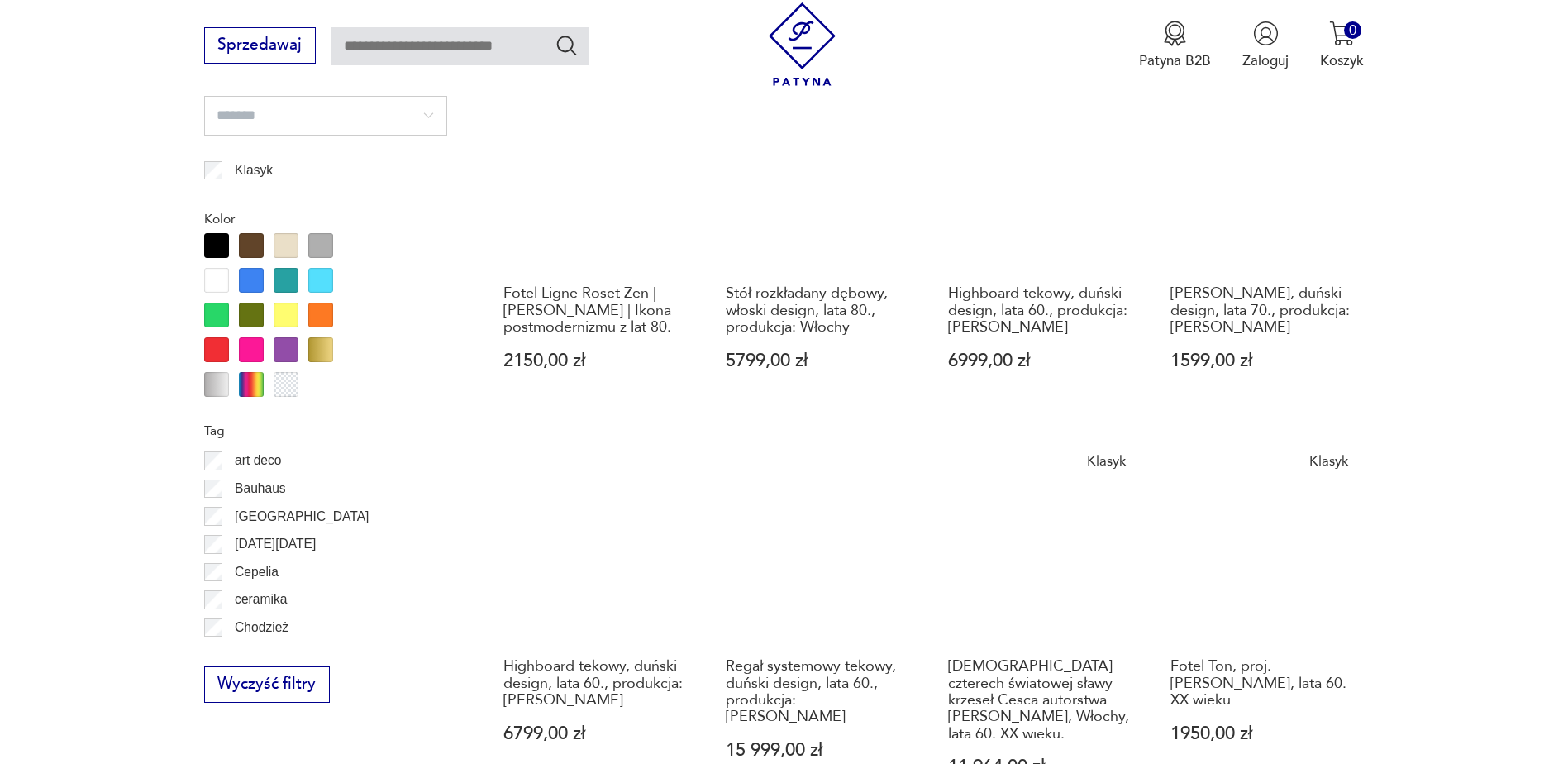
scroll to position [1790, 0]
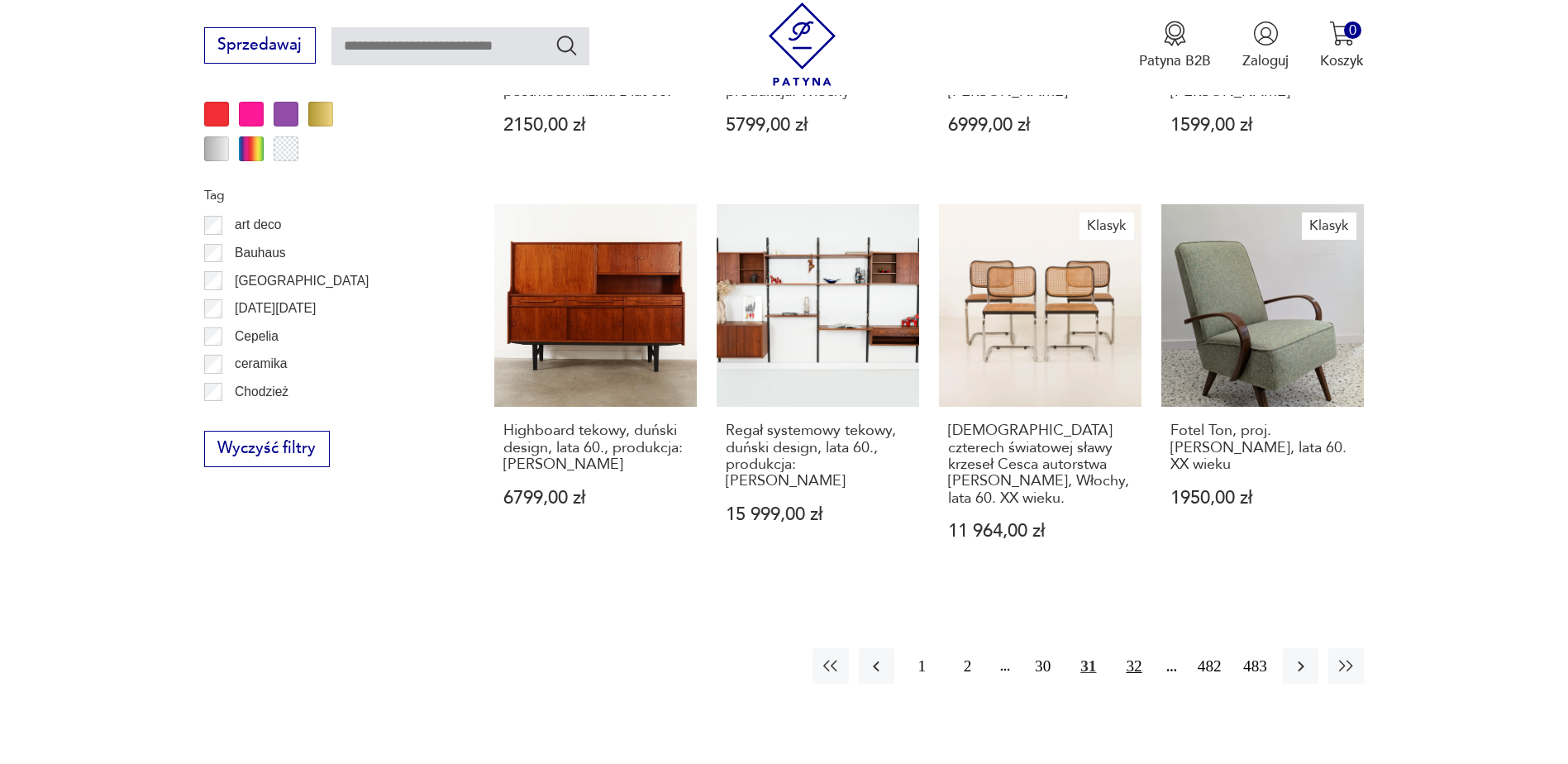
click at [1134, 648] on button "32" at bounding box center [1134, 666] width 35 height 35
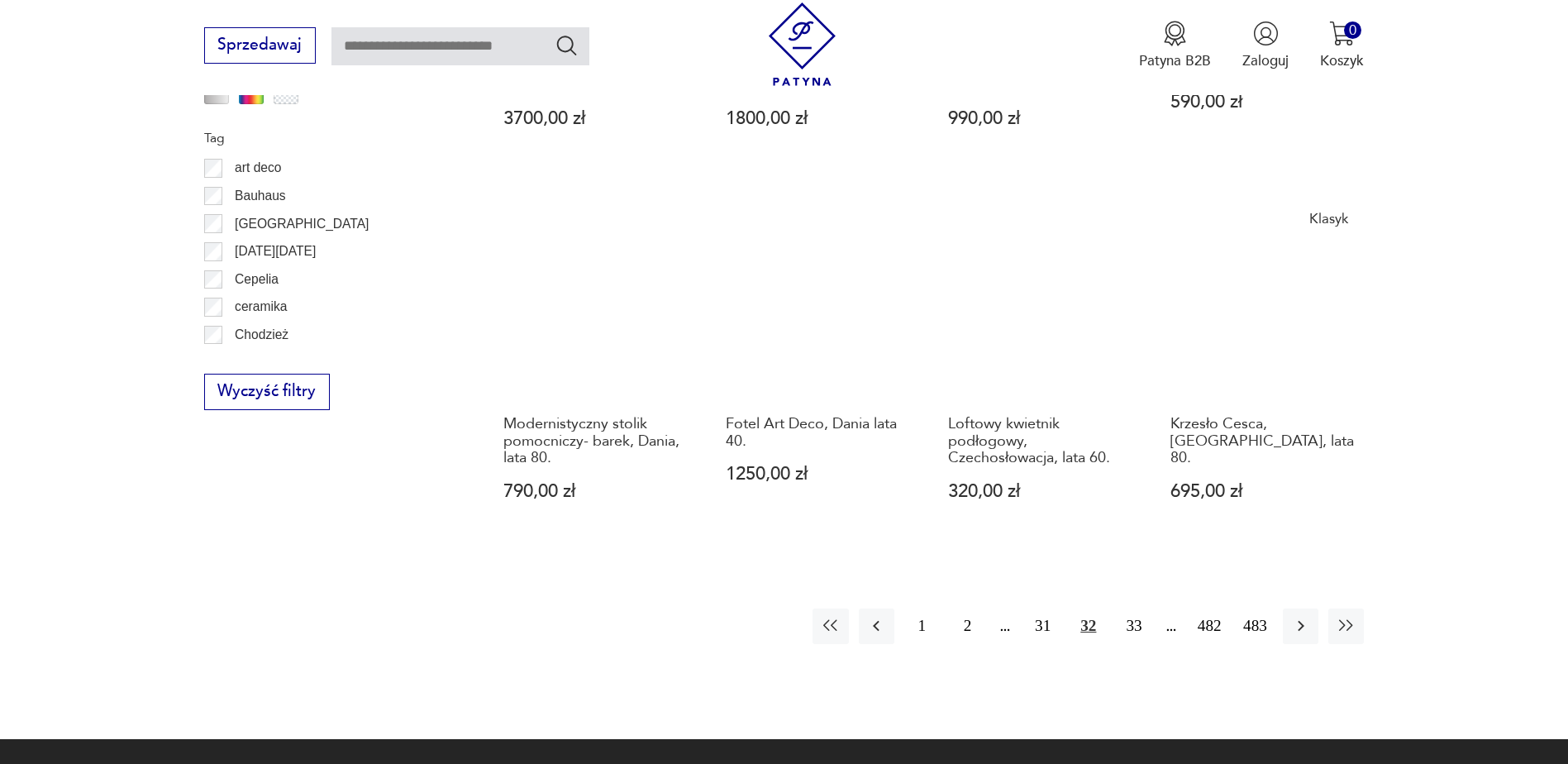
scroll to position [1873, 0]
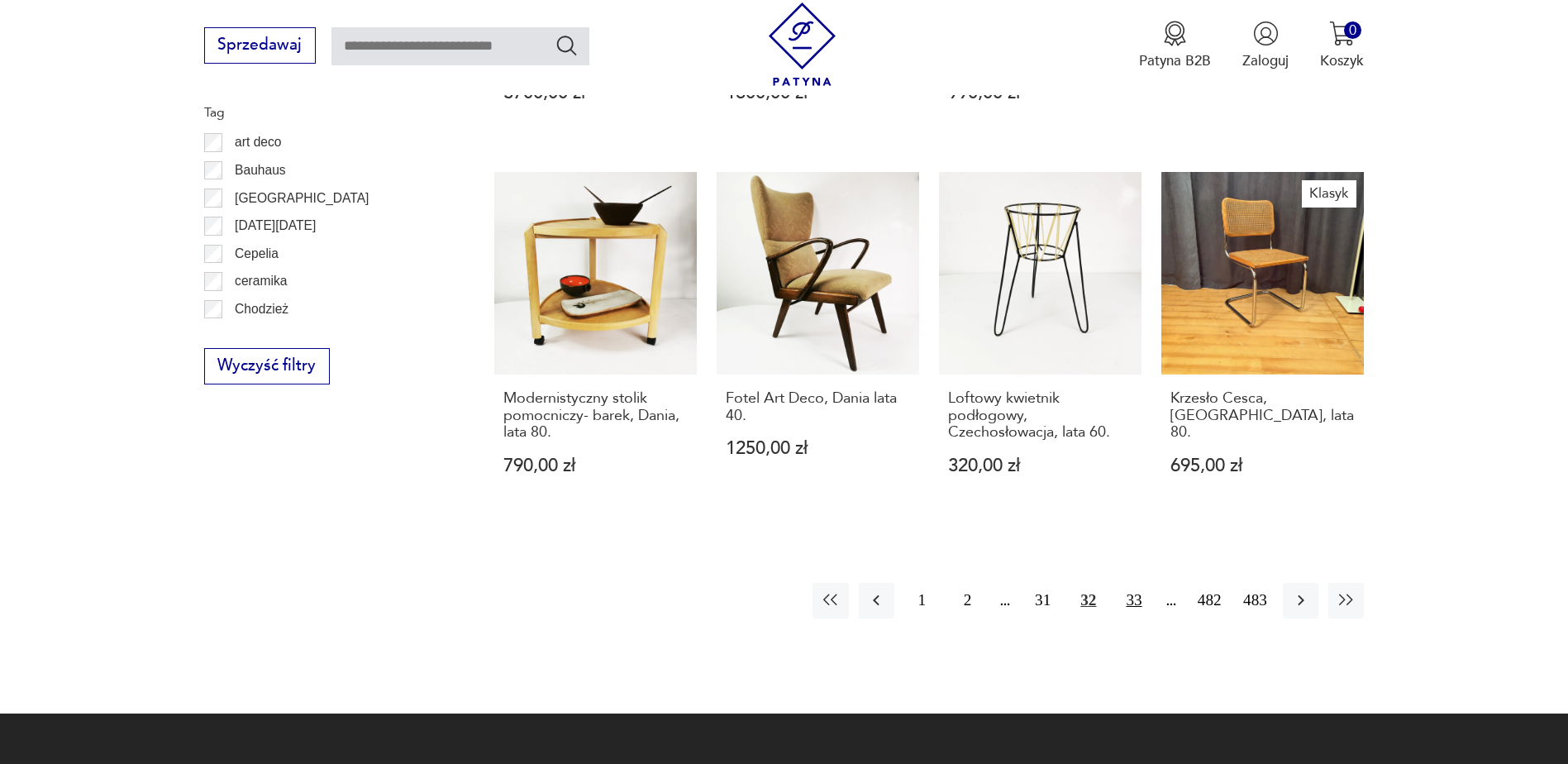
click at [1131, 586] on button "33" at bounding box center [1134, 600] width 35 height 35
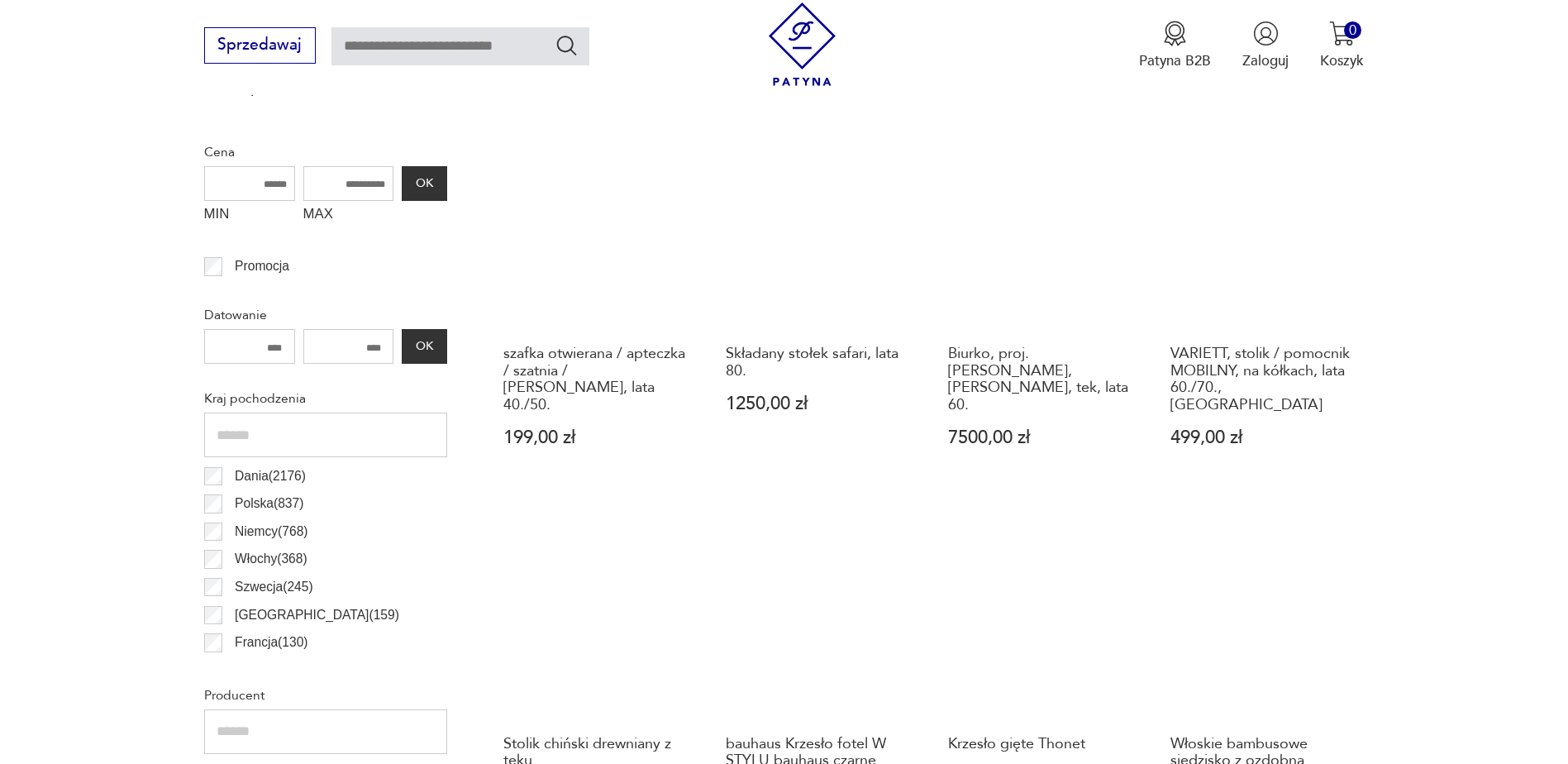
scroll to position [798, 0]
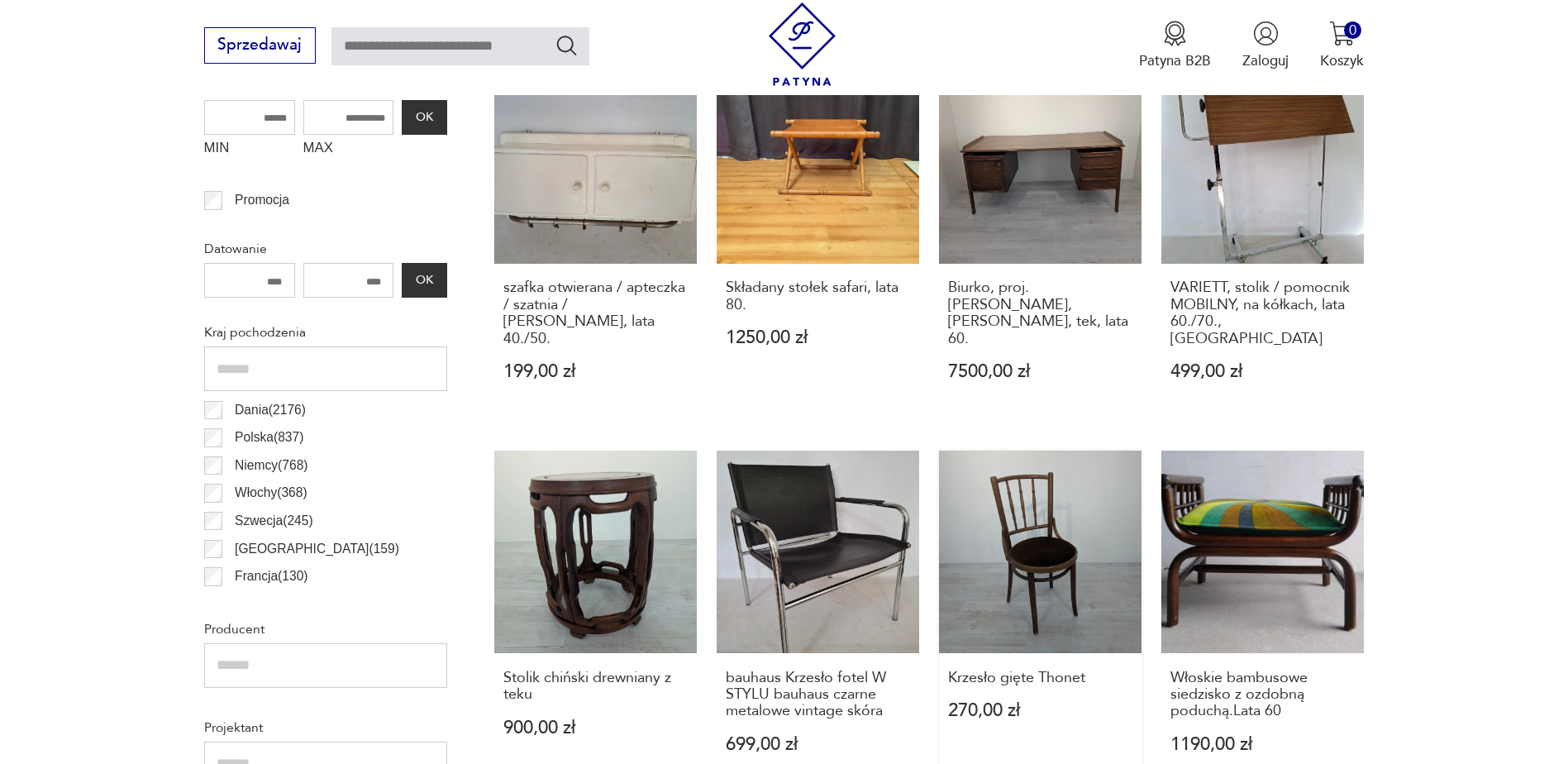
click at [1058, 545] on link "Krzesło gięte Thonet 270,00 zł" at bounding box center [1039, 620] width 203 height 340
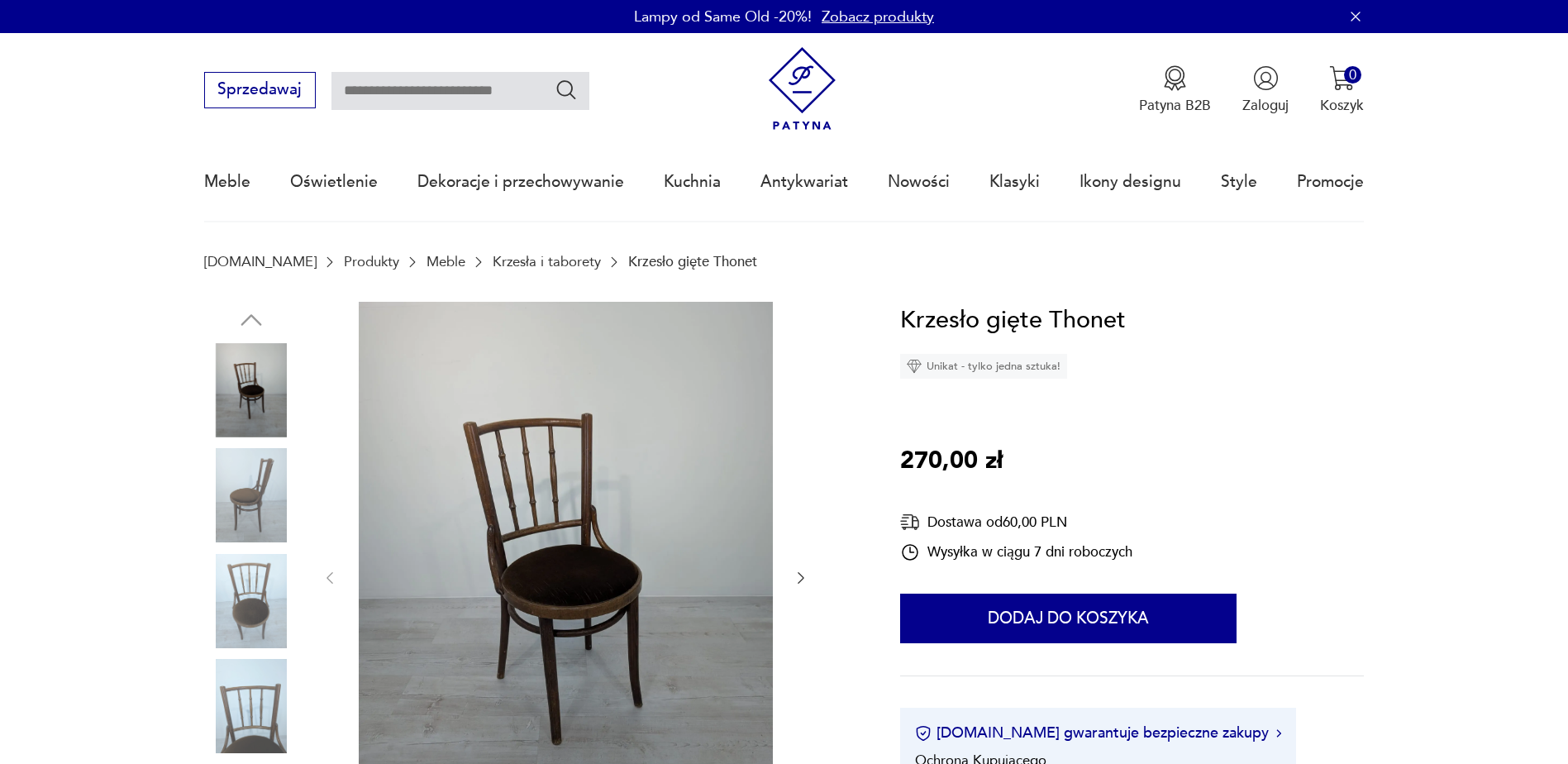
click at [796, 575] on icon "button" at bounding box center [801, 578] width 17 height 17
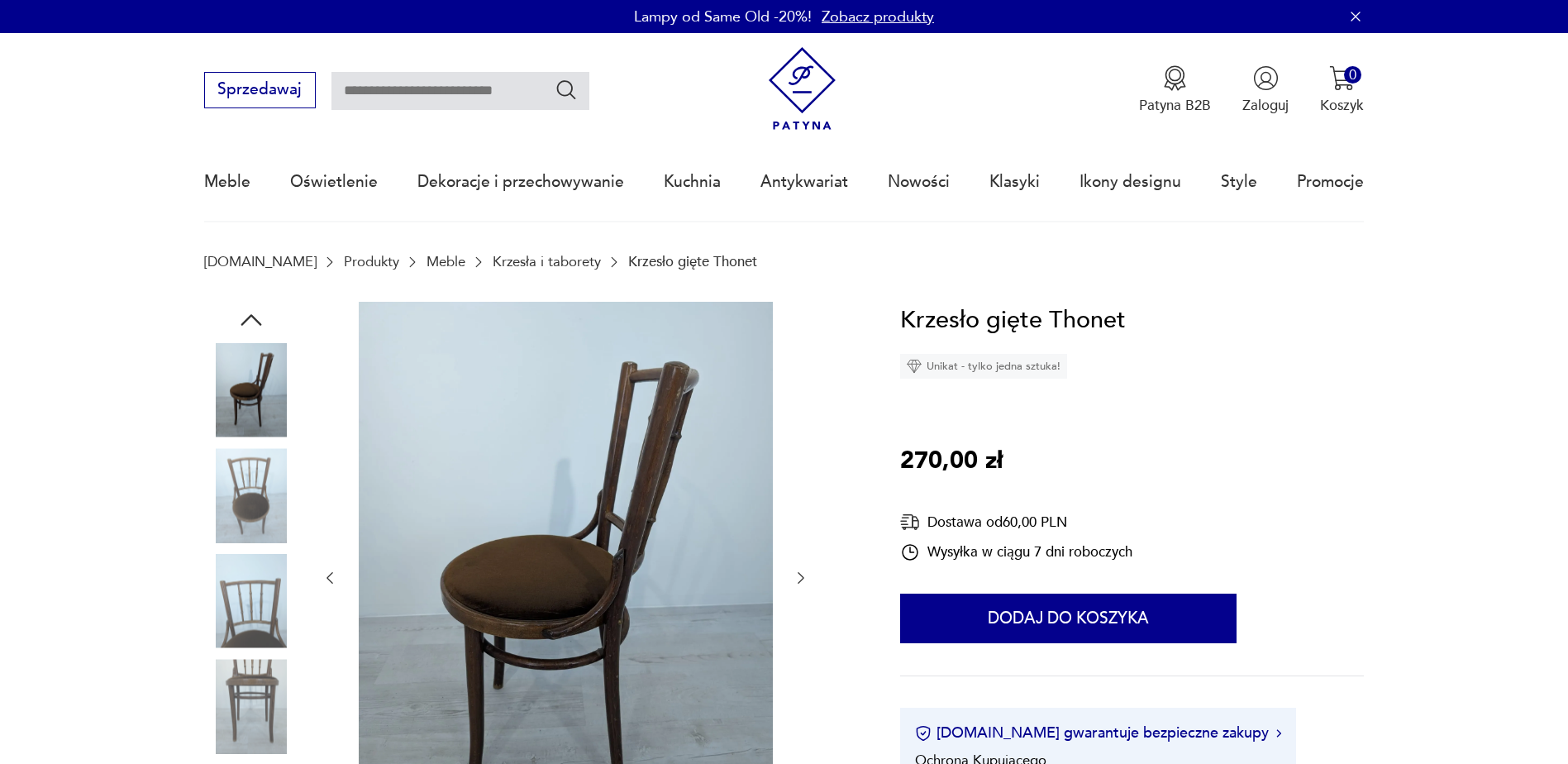
click at [796, 574] on icon "button" at bounding box center [801, 578] width 17 height 17
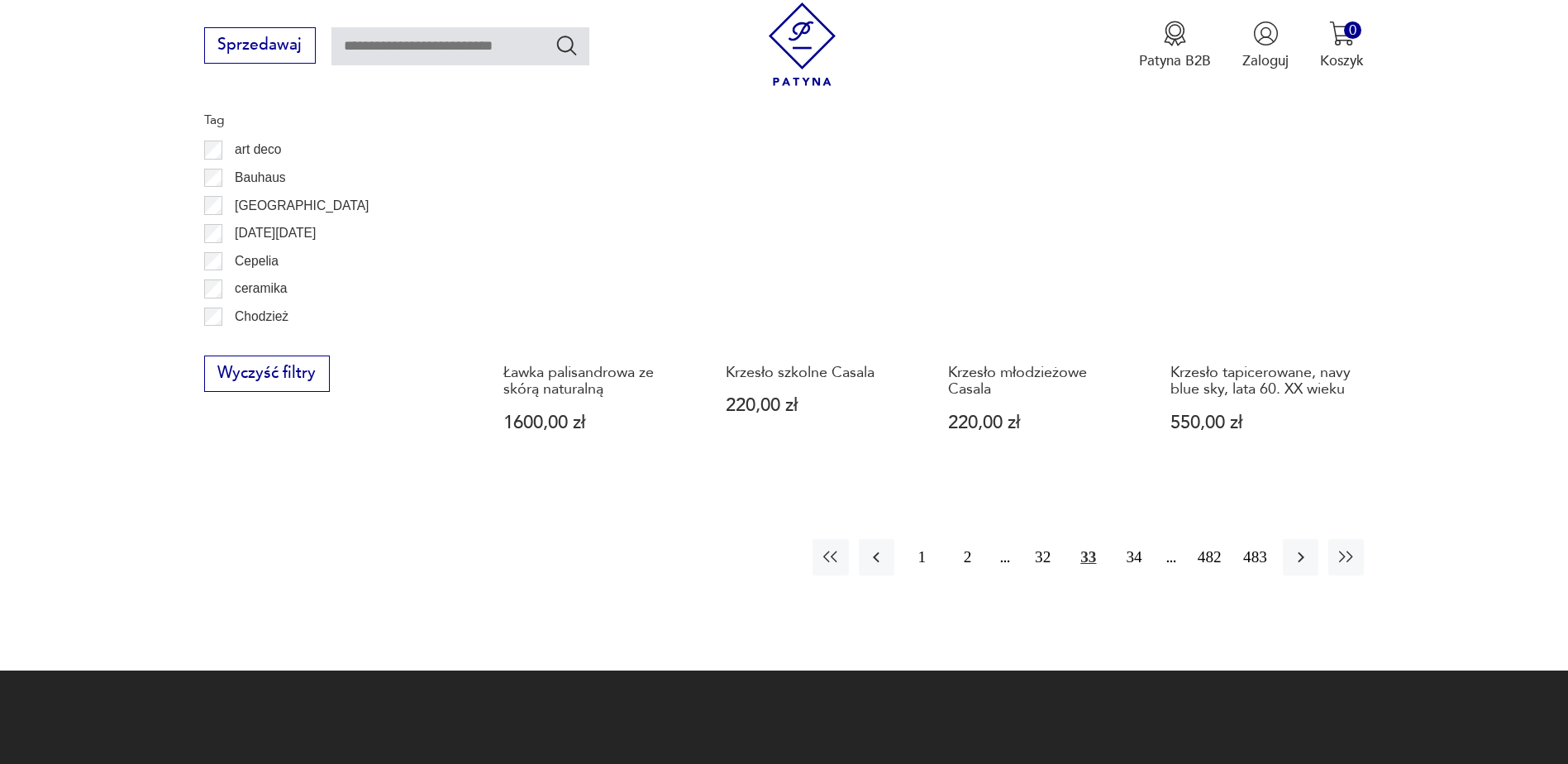
scroll to position [1873, 0]
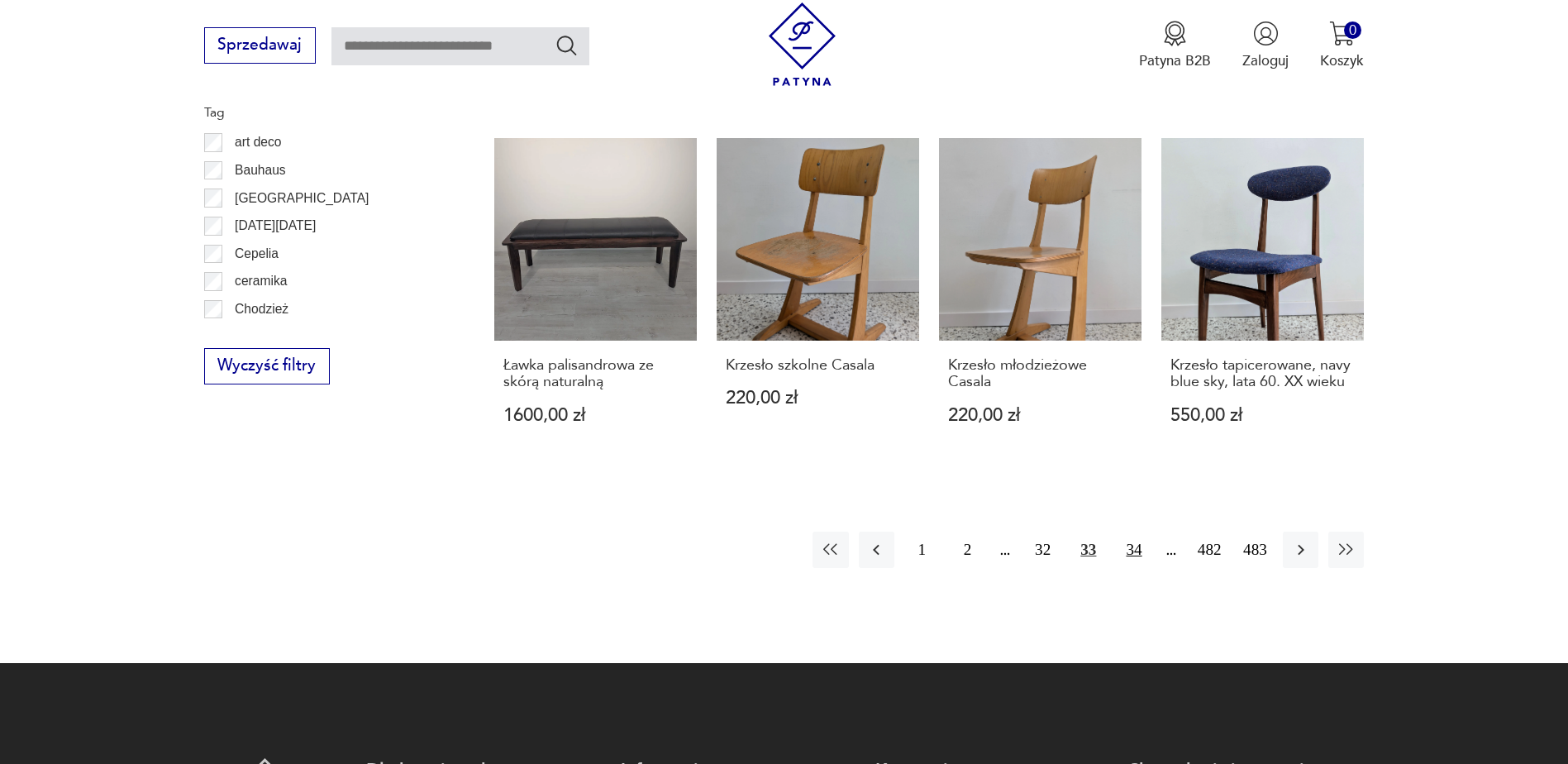
click at [1136, 531] on button "34" at bounding box center [1134, 549] width 35 height 35
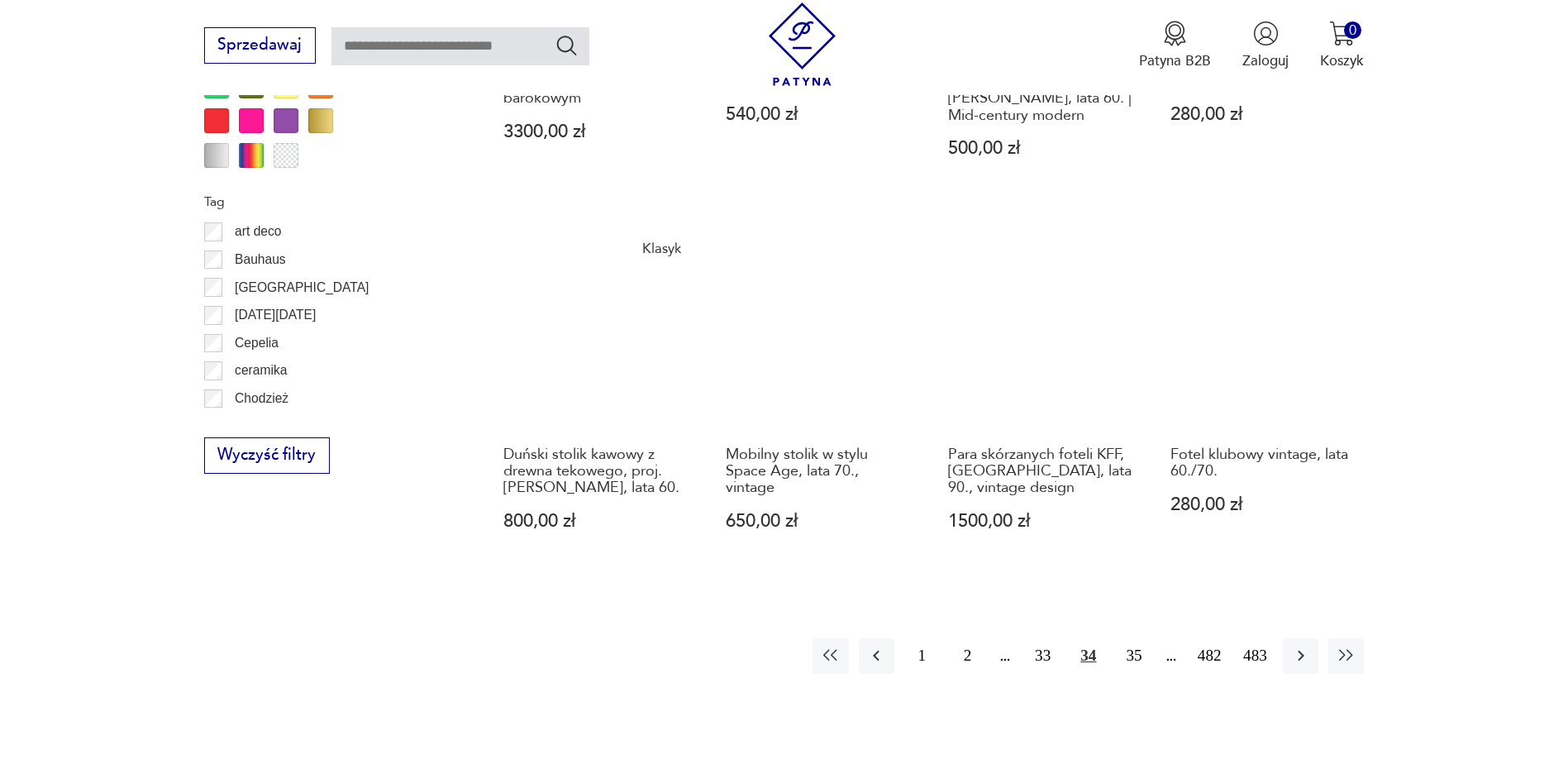
scroll to position [1873, 0]
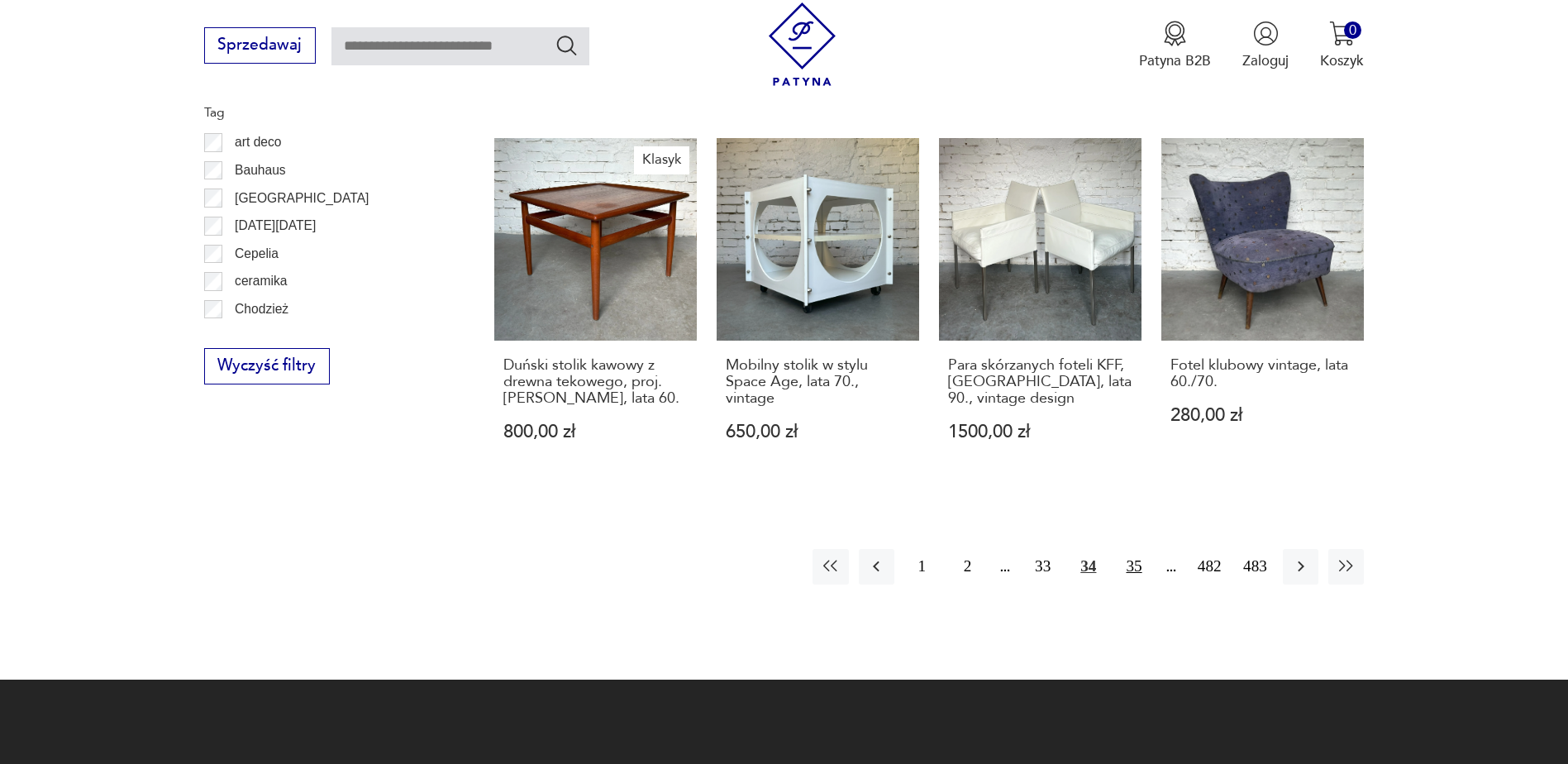
click at [1134, 550] on button "35" at bounding box center [1134, 566] width 35 height 35
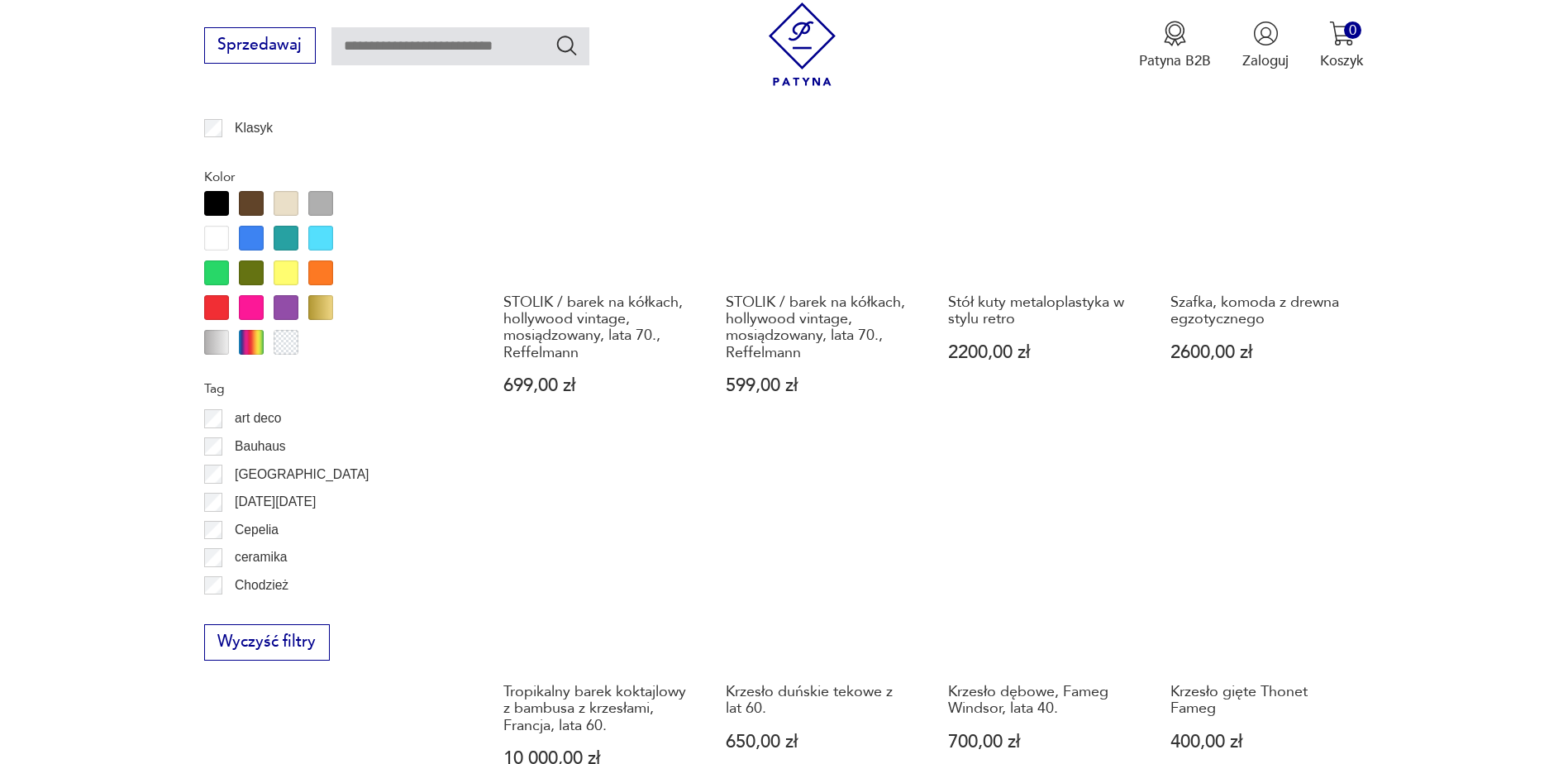
scroll to position [1625, 0]
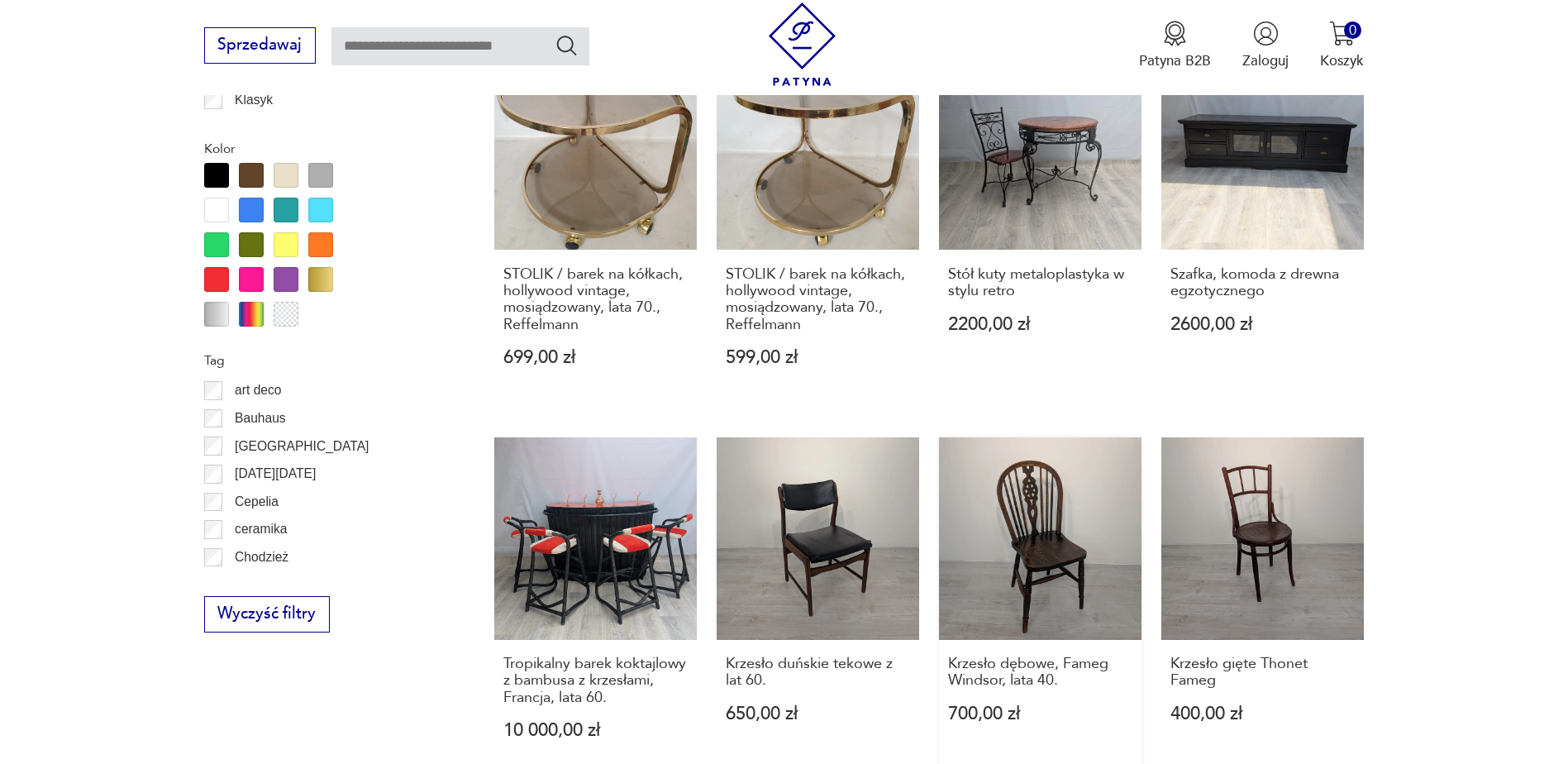
click at [1050, 492] on link "Krzesło dębowe, Fameg Windsor, lata 40. 700,00 zł" at bounding box center [1039, 607] width 203 height 340
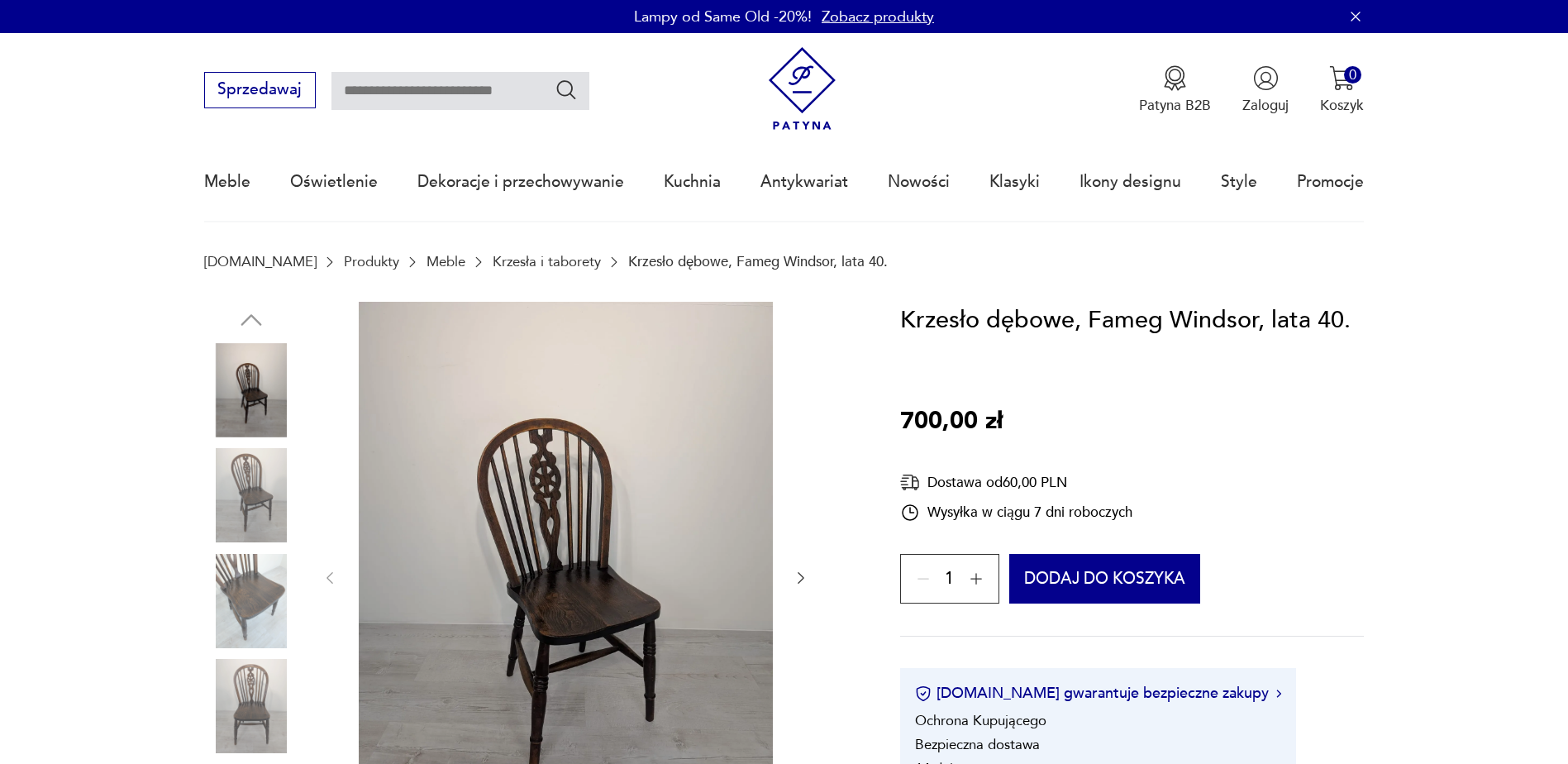
click at [797, 573] on icon "button" at bounding box center [801, 578] width 17 height 17
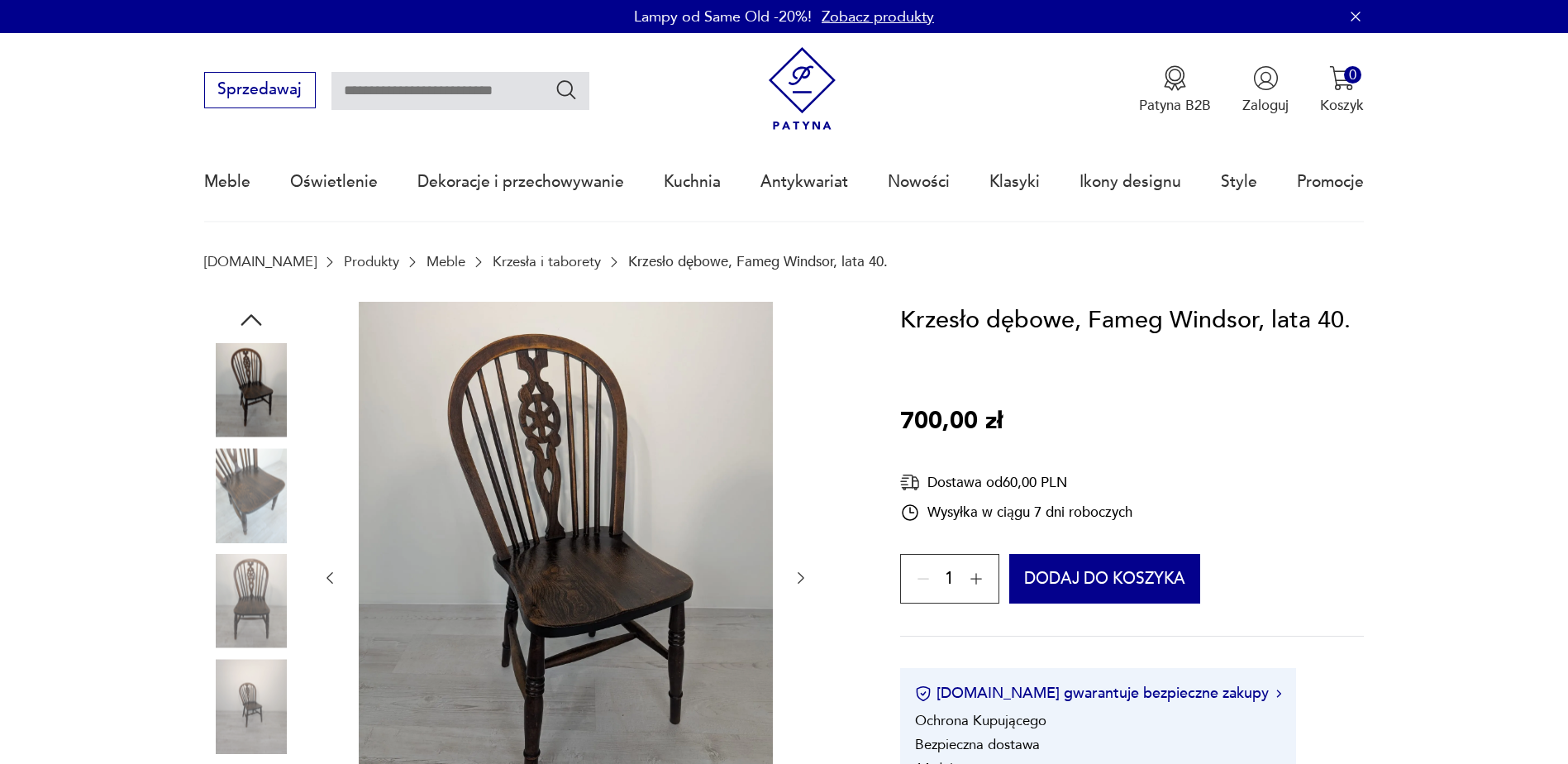
click at [797, 573] on icon "button" at bounding box center [801, 578] width 17 height 17
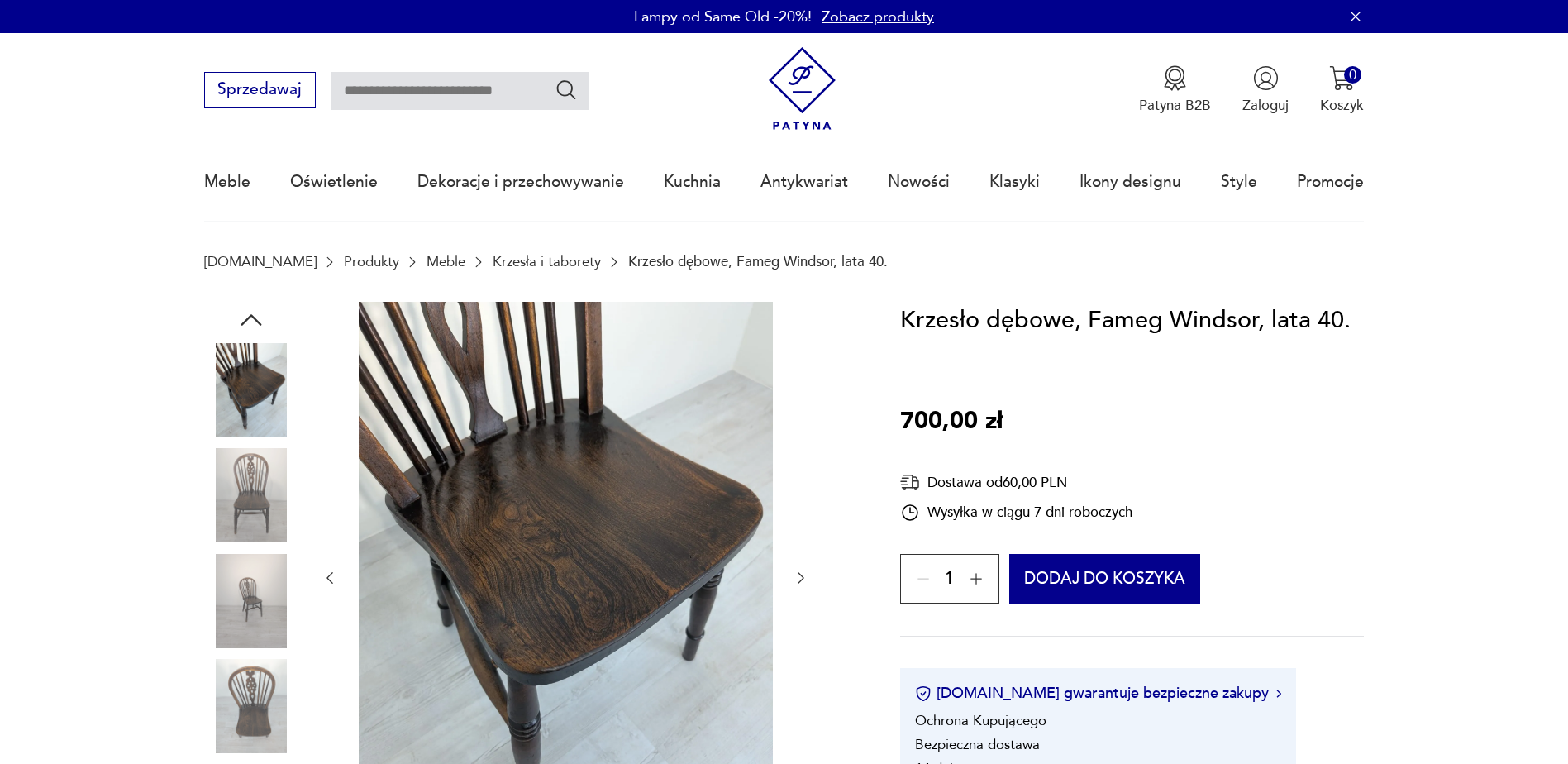
click at [797, 573] on icon "button" at bounding box center [801, 578] width 17 height 17
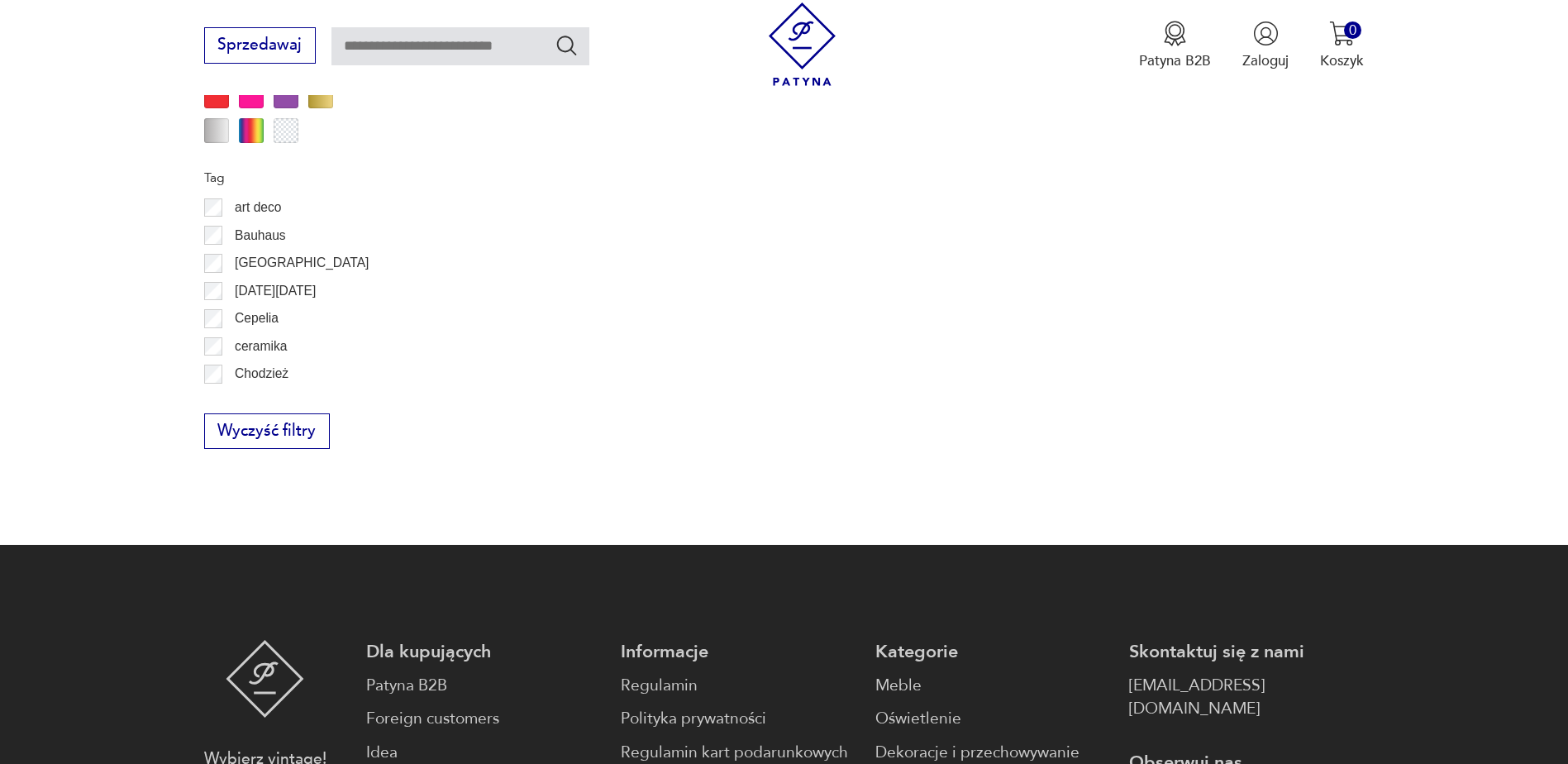
scroll to position [1809, 0]
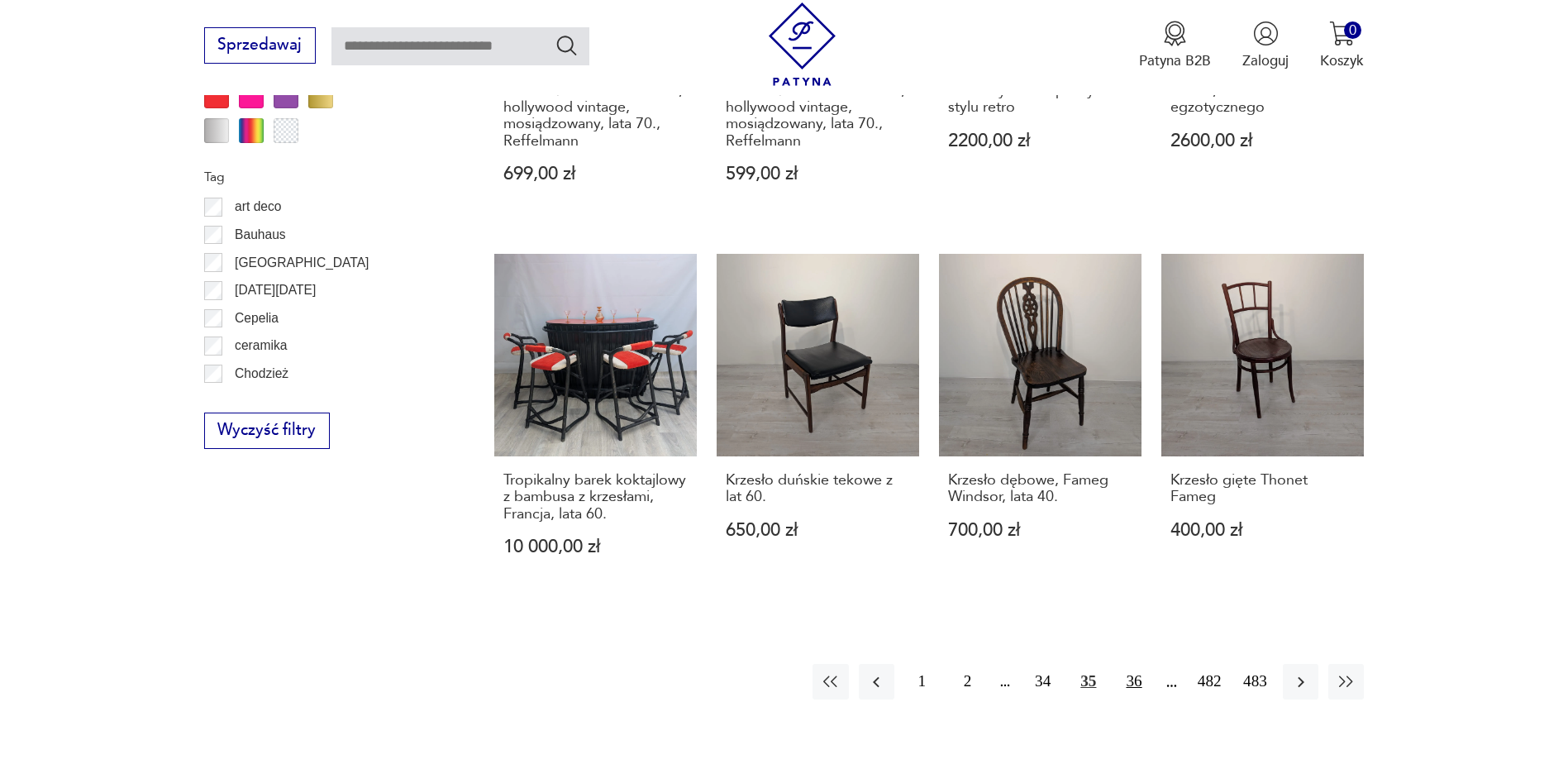
click at [1133, 664] on button "36" at bounding box center [1134, 682] width 35 height 35
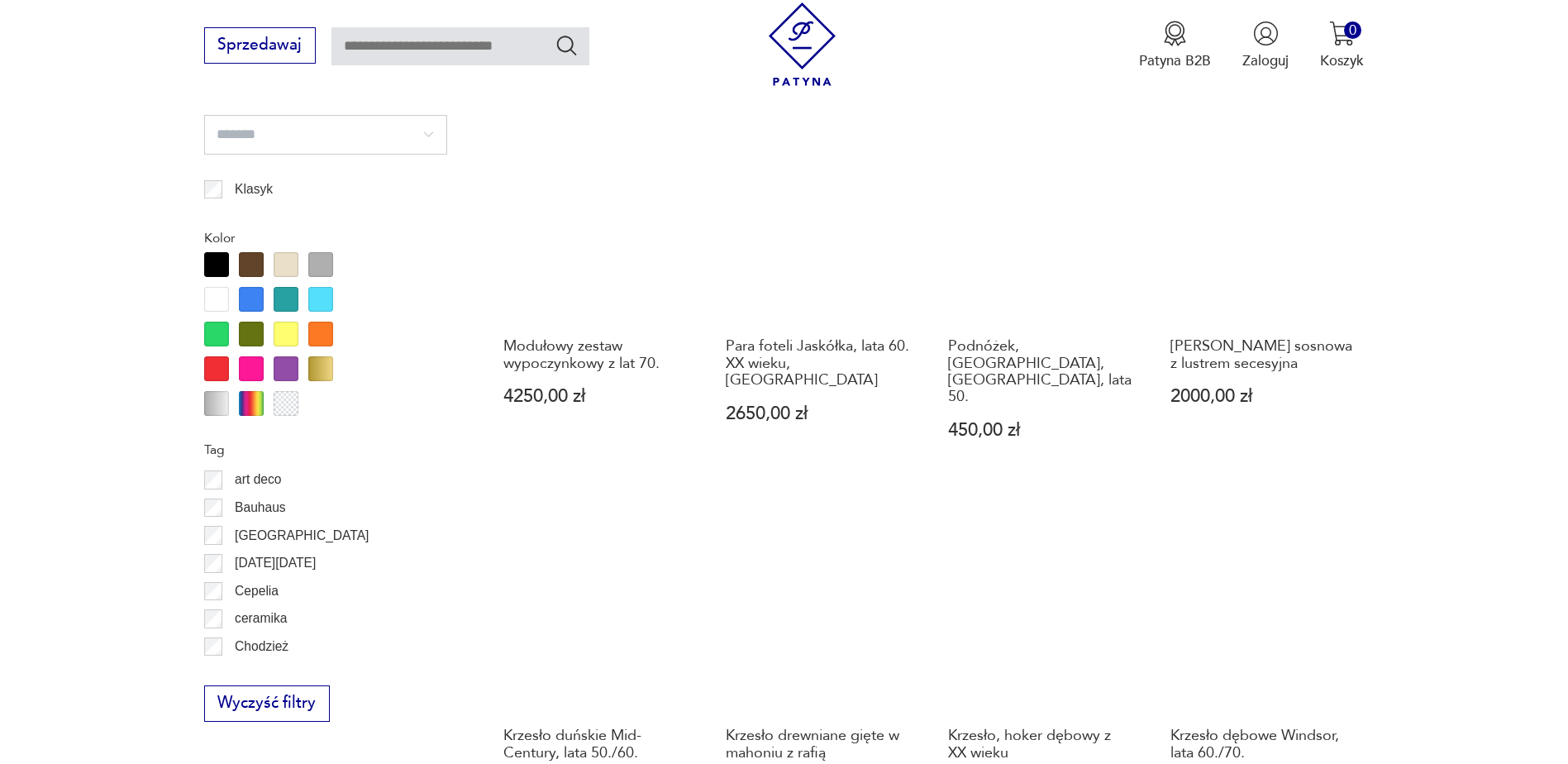
scroll to position [1542, 0]
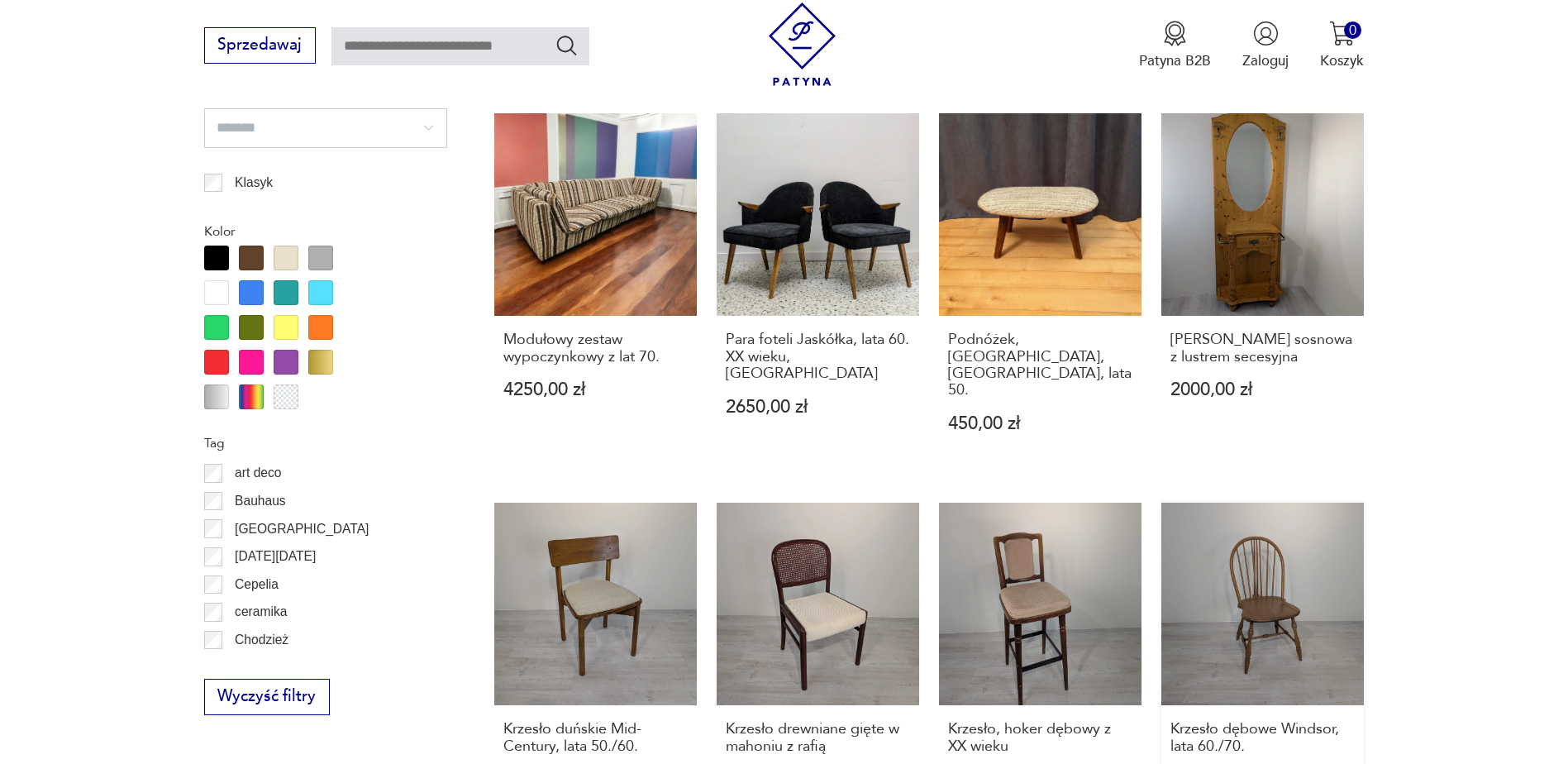
click at [1269, 545] on link "Krzesło dębowe Windsor, lata 60./70. 650,00 zł" at bounding box center [1262, 664] width 203 height 324
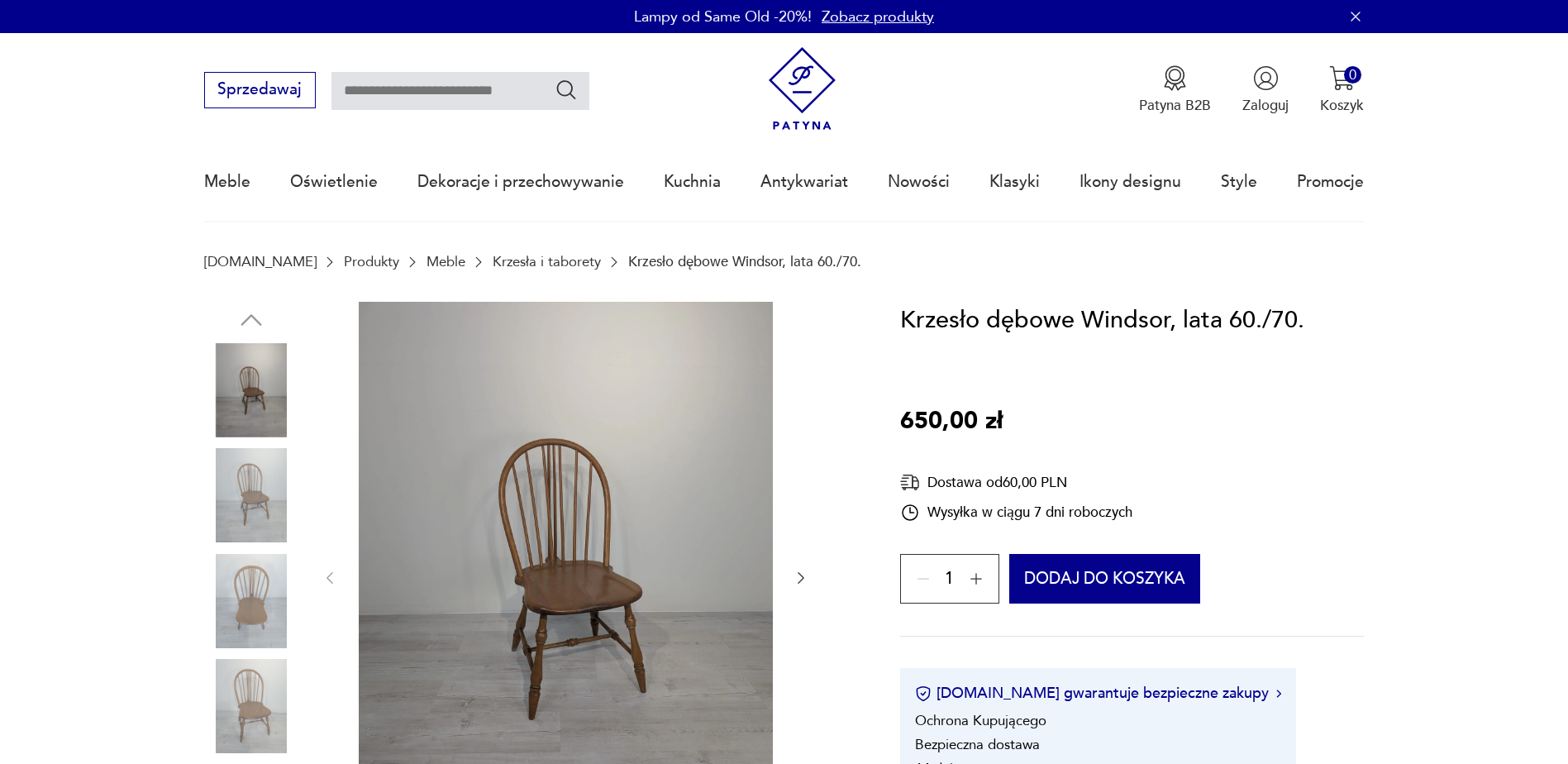
click at [796, 571] on icon "button" at bounding box center [801, 578] width 17 height 17
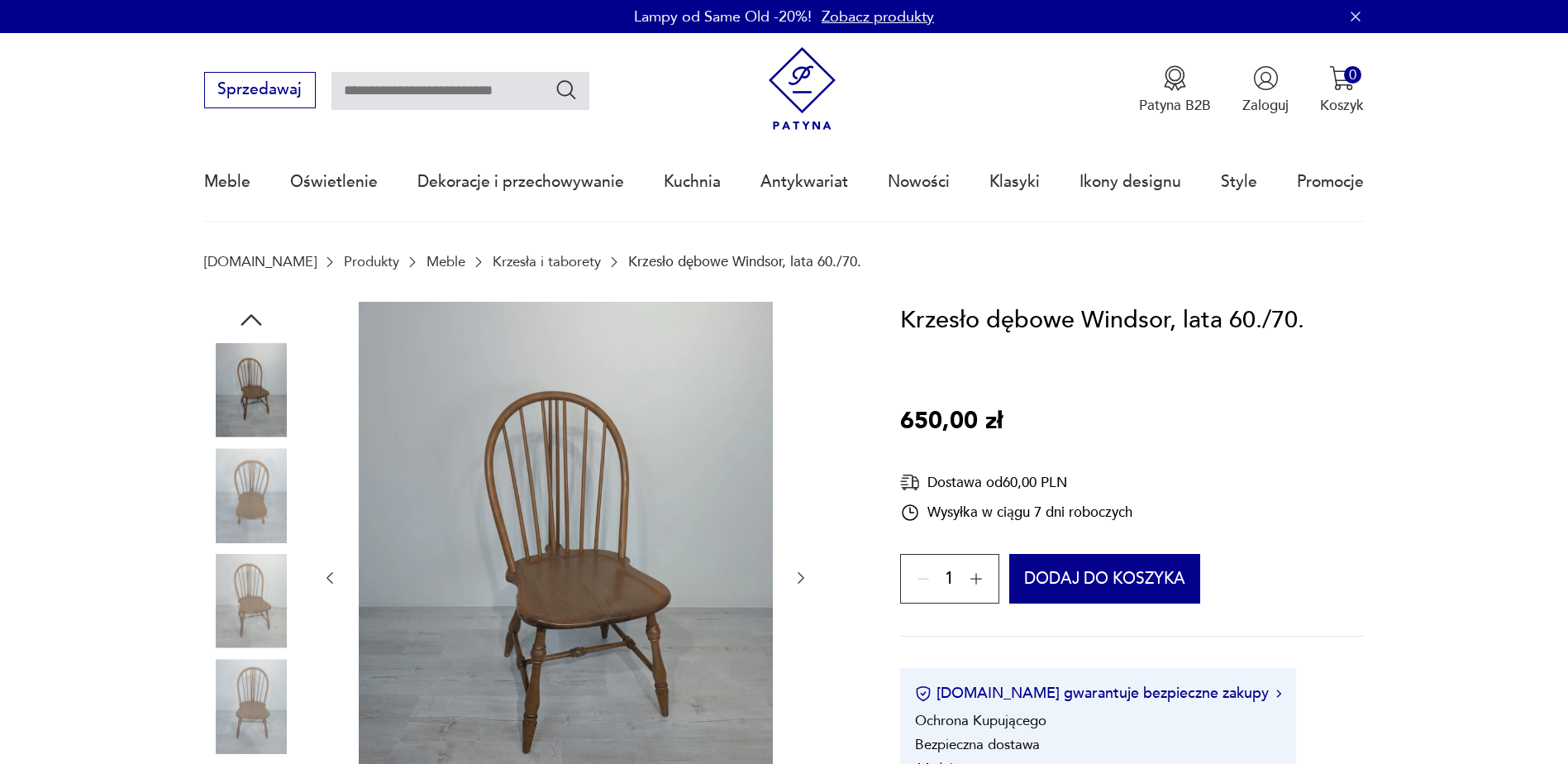
click at [796, 571] on icon "button" at bounding box center [801, 578] width 17 height 17
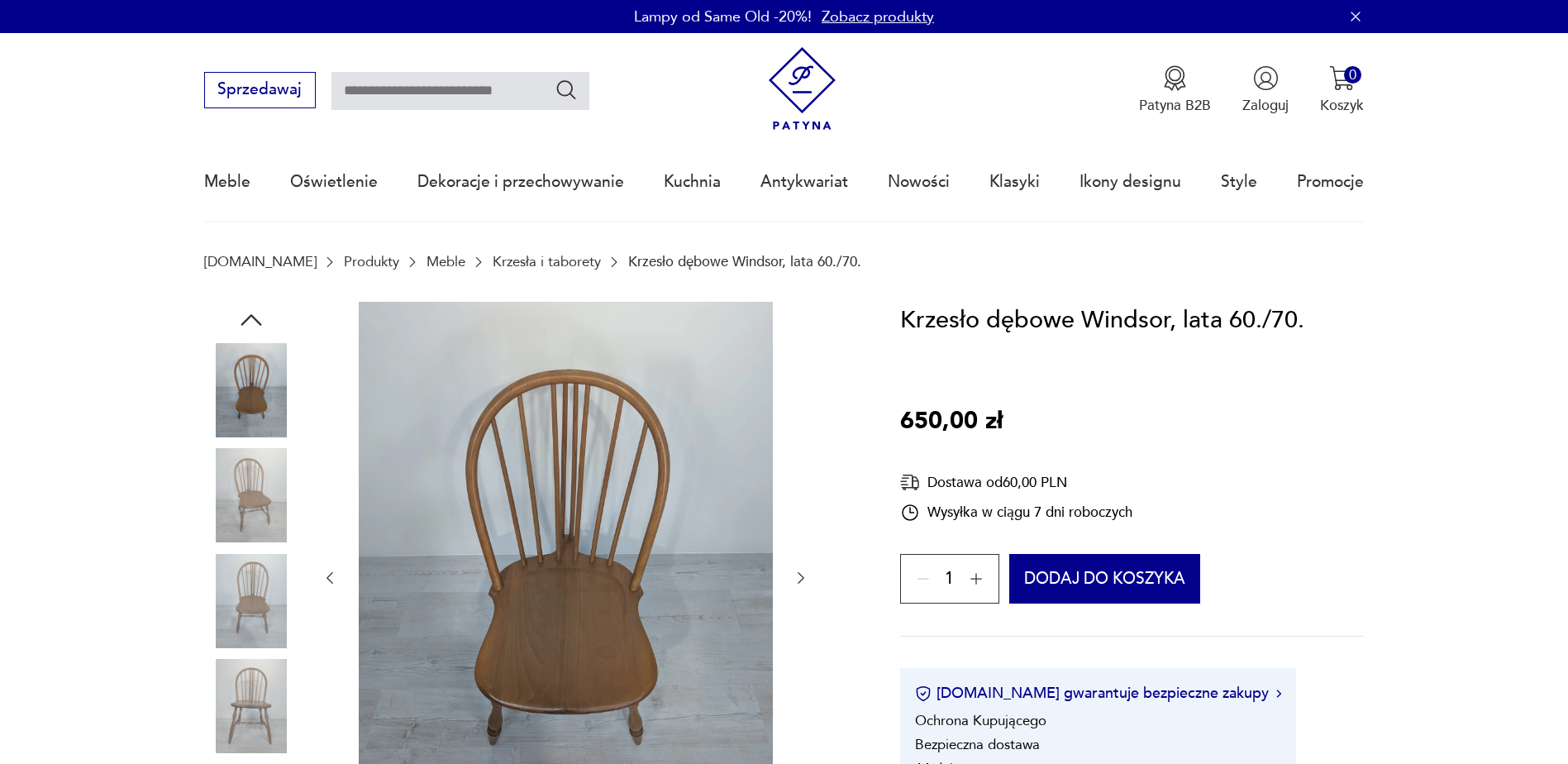
click at [796, 570] on icon "button" at bounding box center [801, 578] width 17 height 17
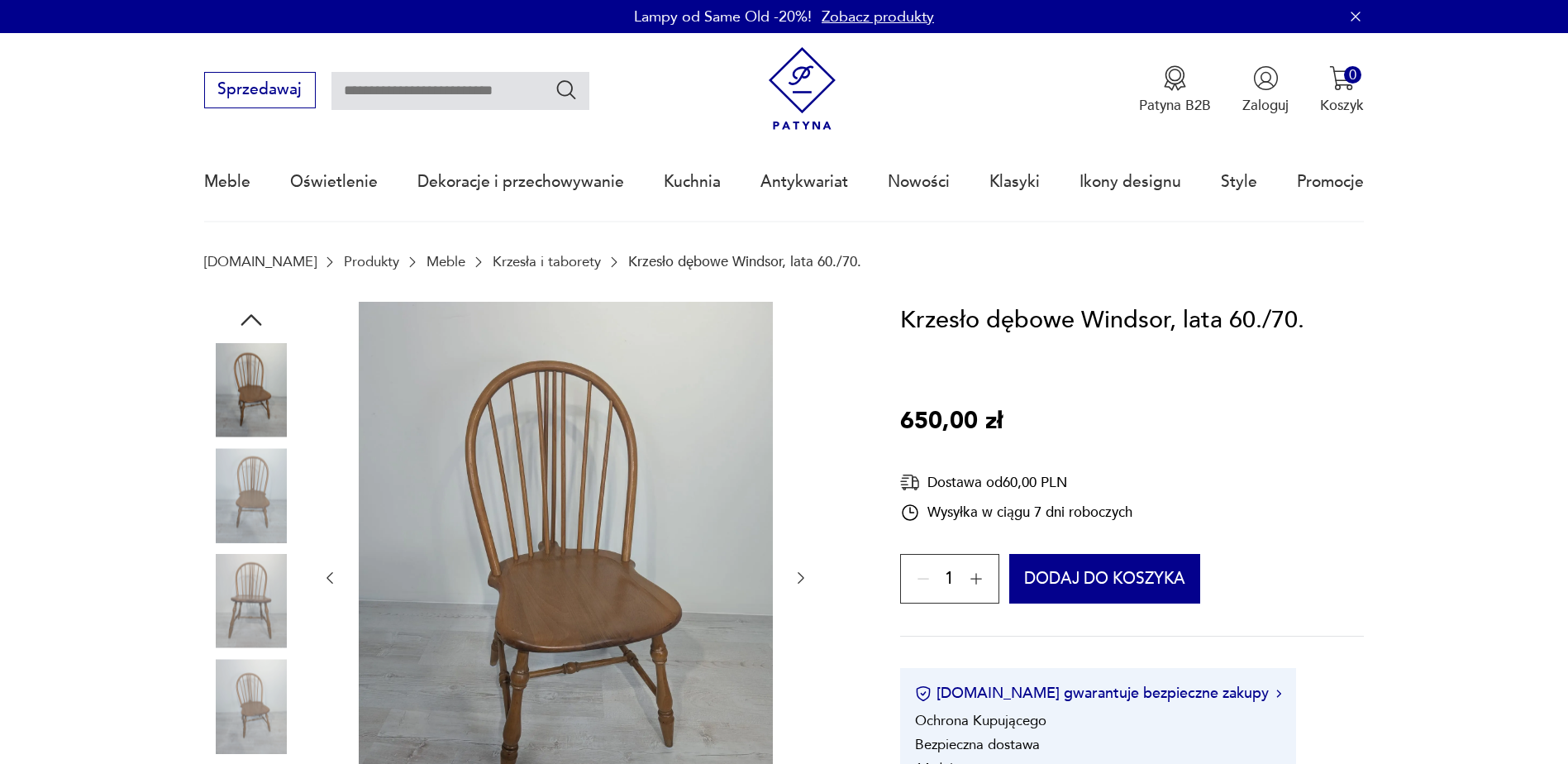
click at [796, 570] on icon "button" at bounding box center [801, 578] width 17 height 17
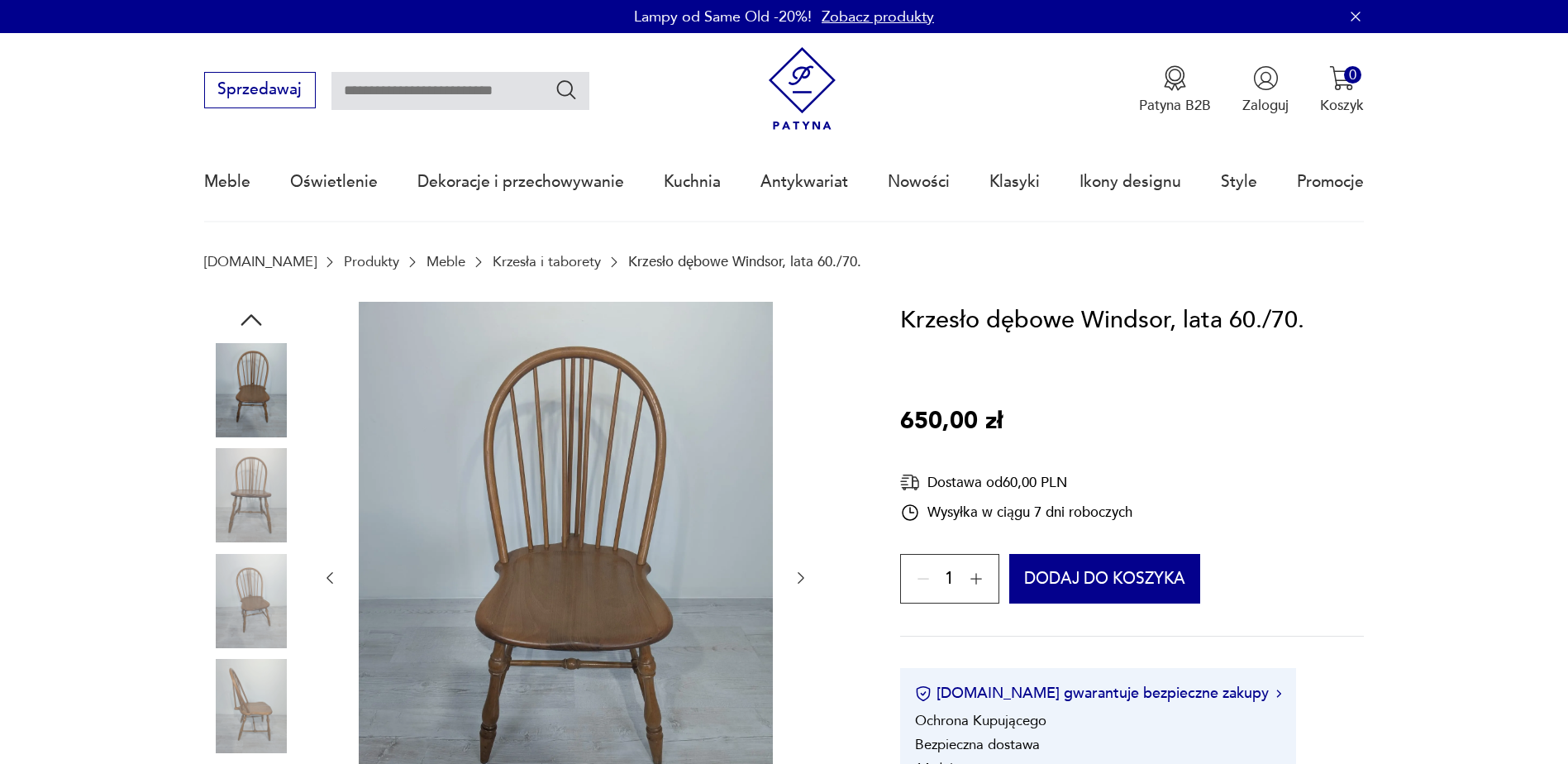
click at [796, 570] on icon "button" at bounding box center [801, 578] width 17 height 17
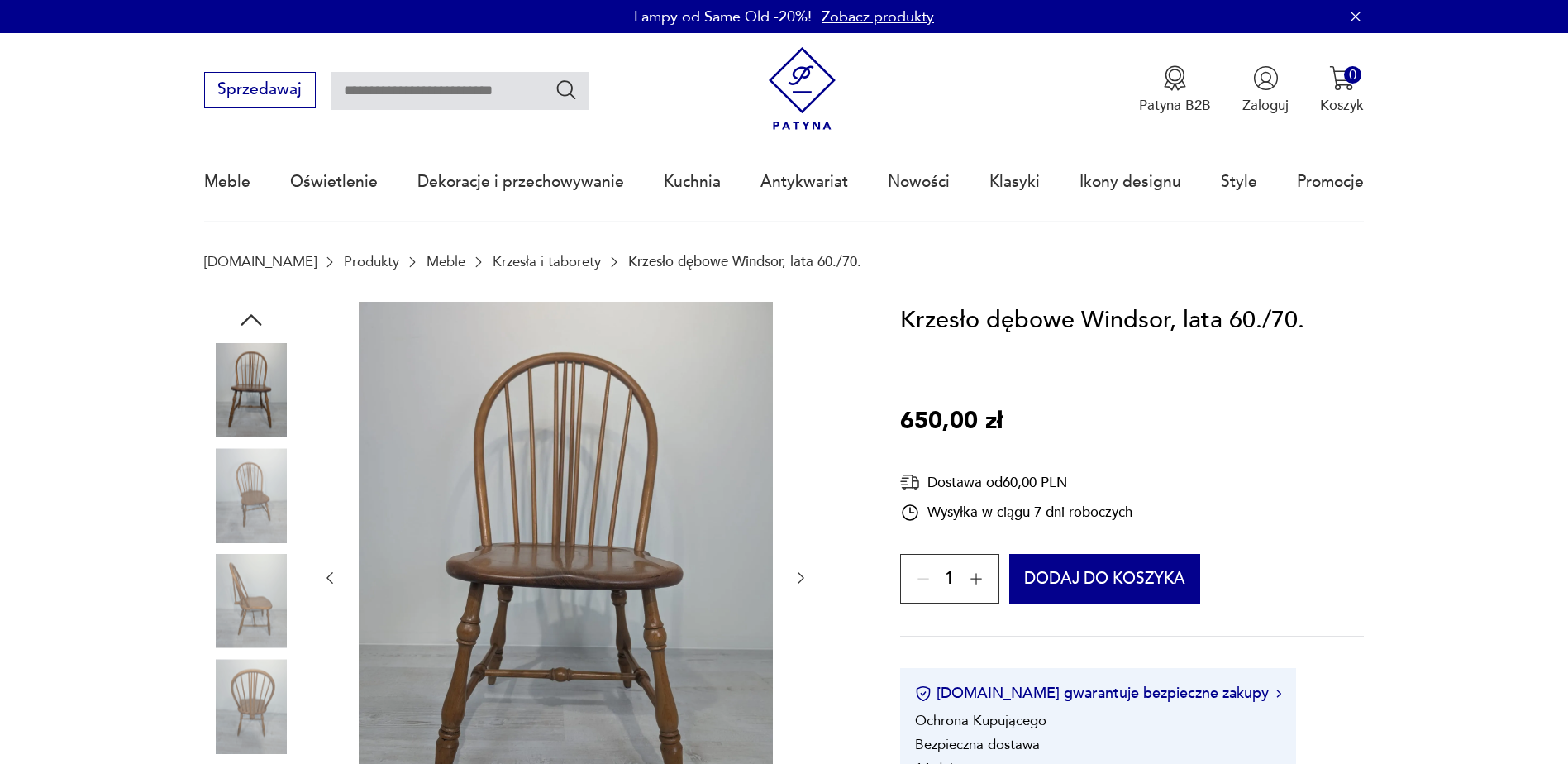
click at [796, 570] on icon "button" at bounding box center [801, 578] width 17 height 17
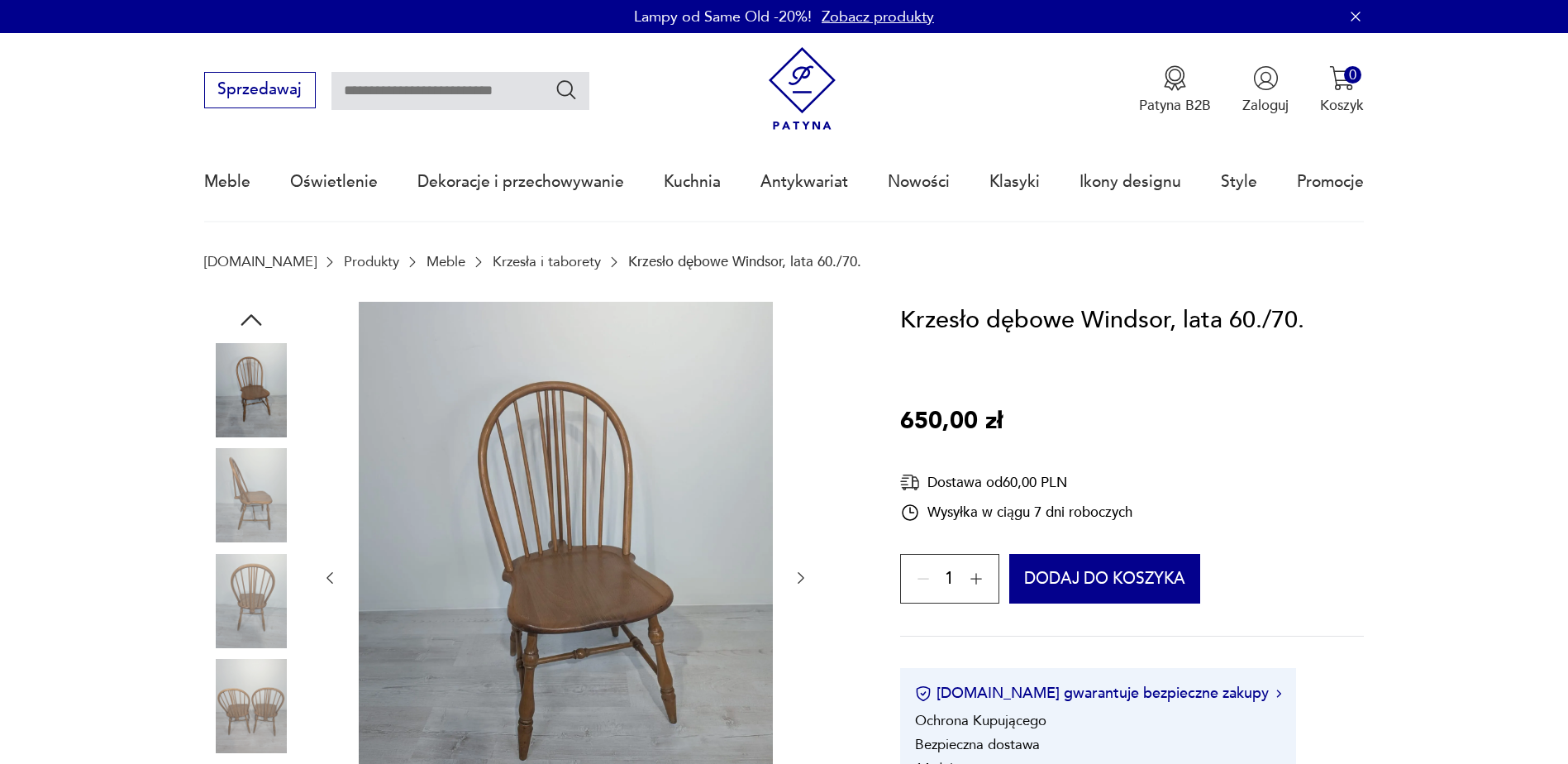
click at [796, 570] on icon "button" at bounding box center [801, 578] width 17 height 17
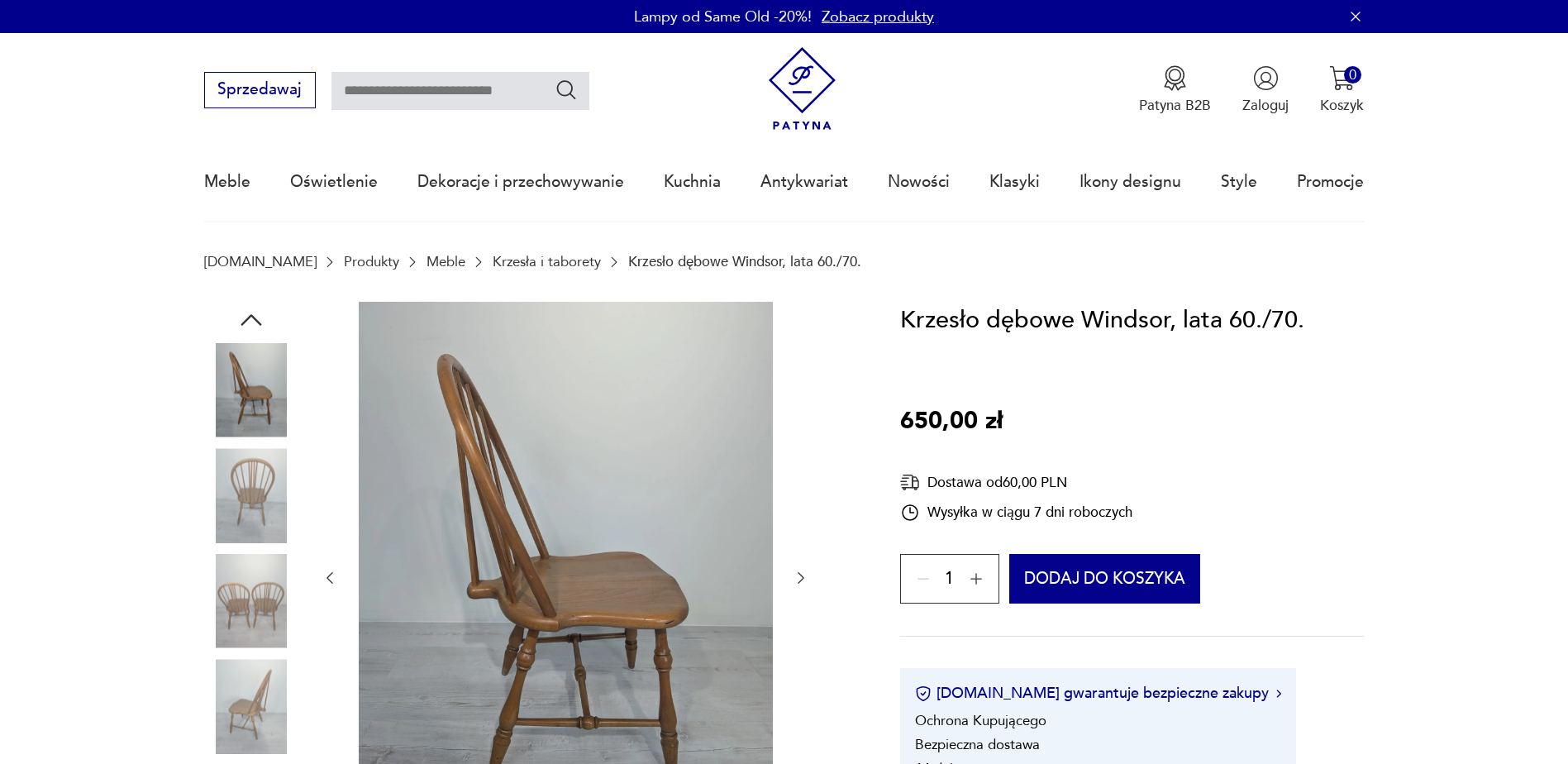
click at [796, 570] on icon "button" at bounding box center [801, 578] width 17 height 17
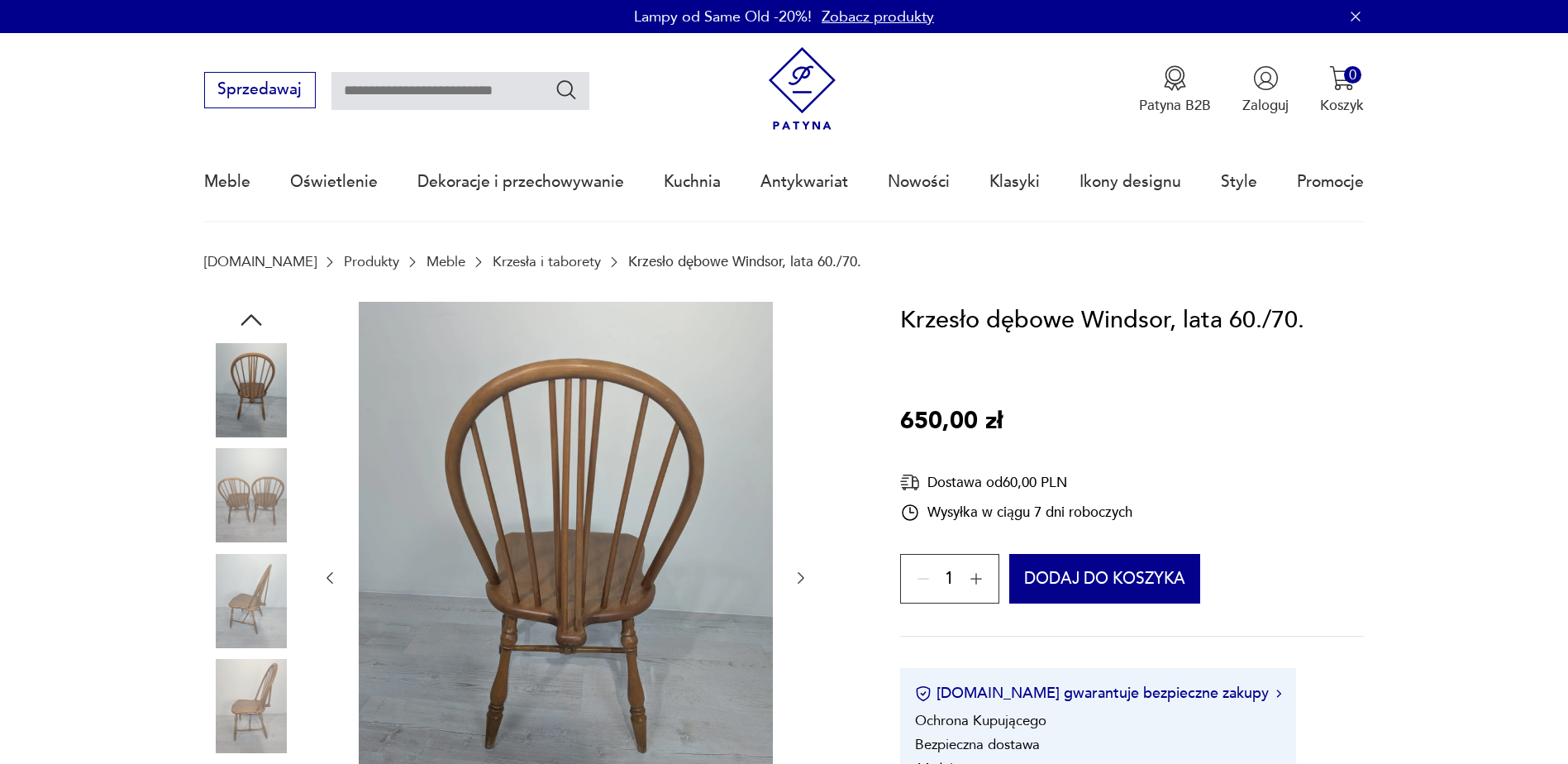
click at [796, 570] on icon "button" at bounding box center [801, 578] width 17 height 17
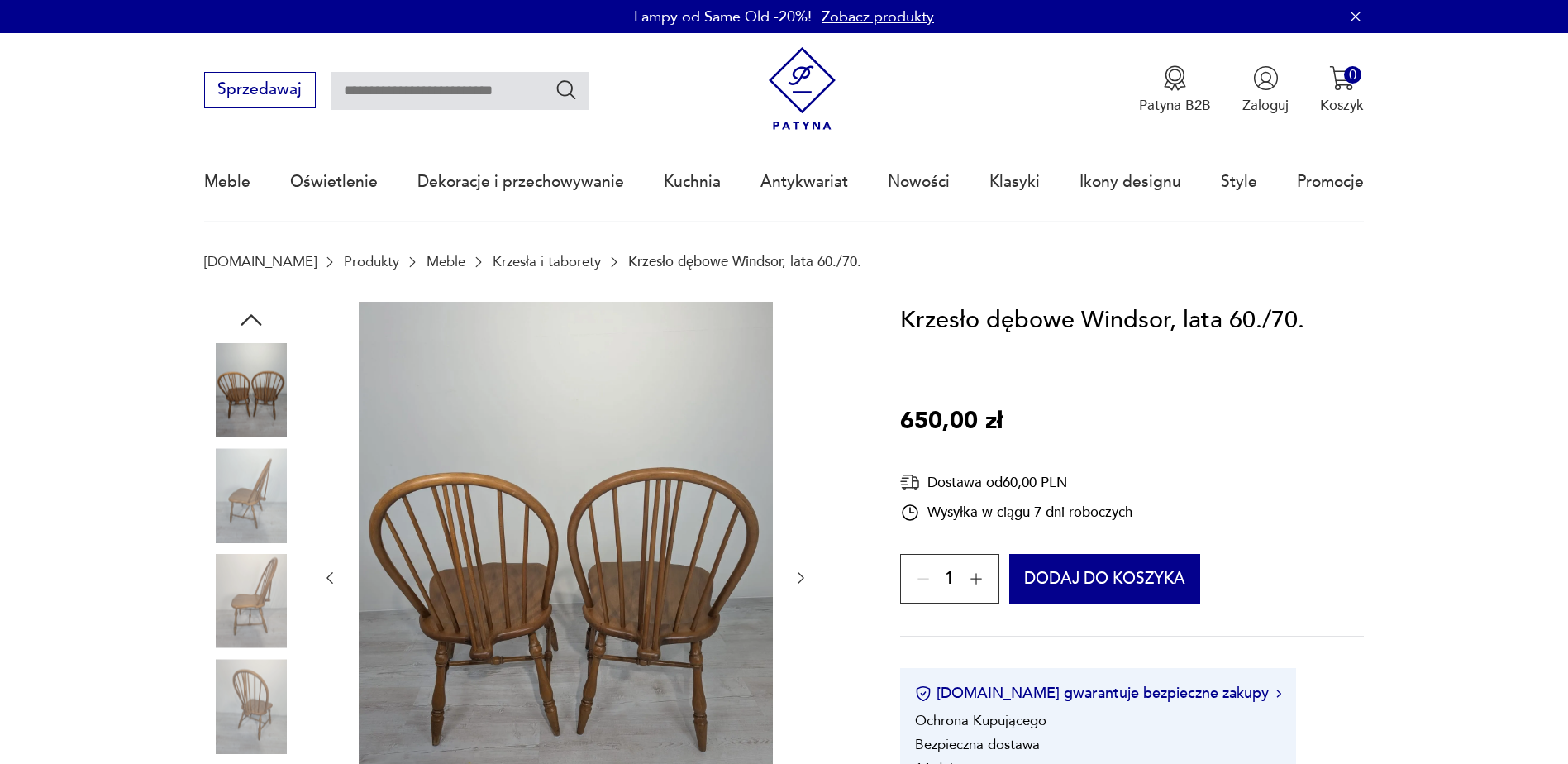
click at [796, 574] on icon "button" at bounding box center [801, 578] width 17 height 17
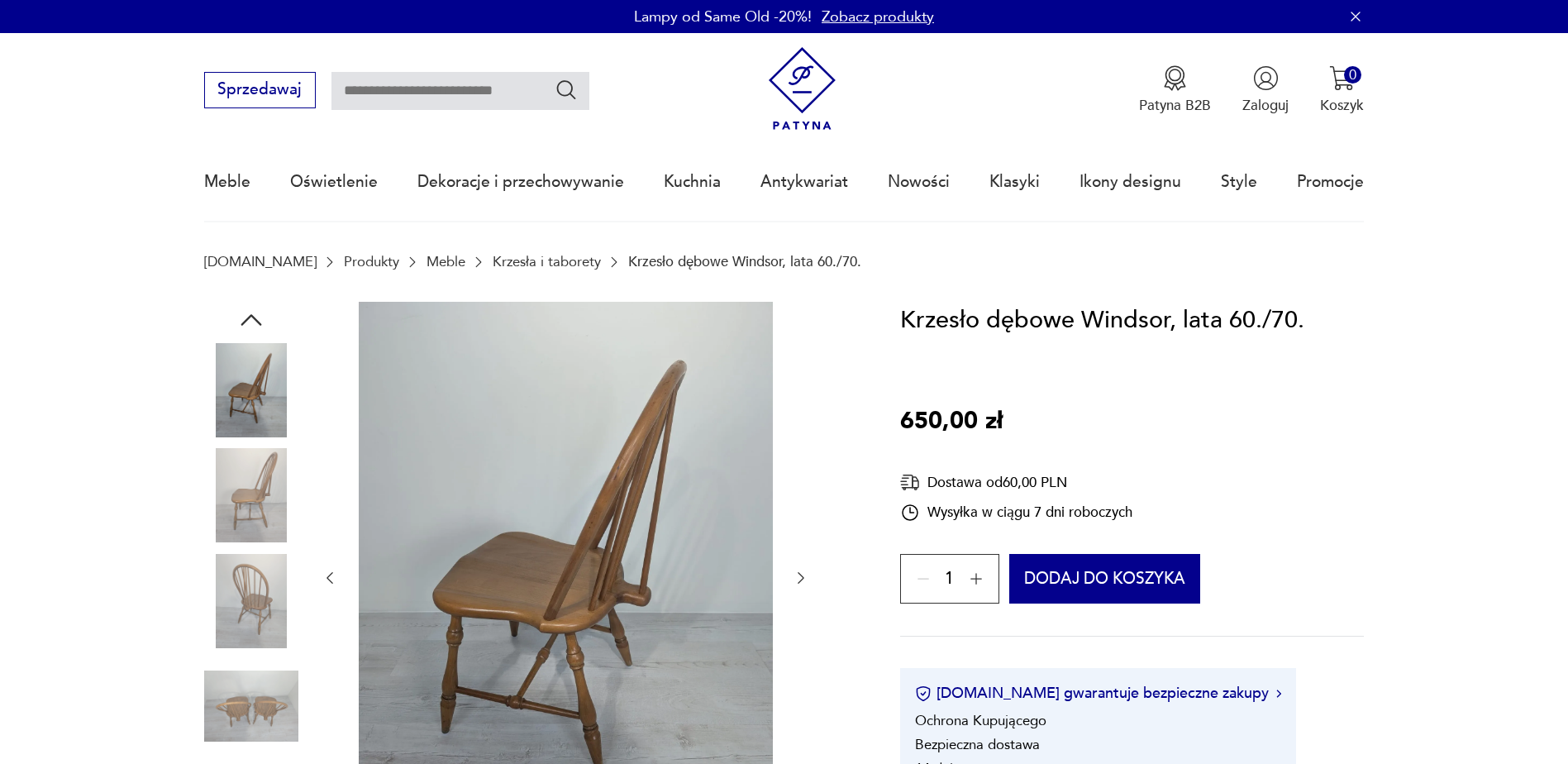
click at [796, 573] on icon "button" at bounding box center [801, 578] width 17 height 17
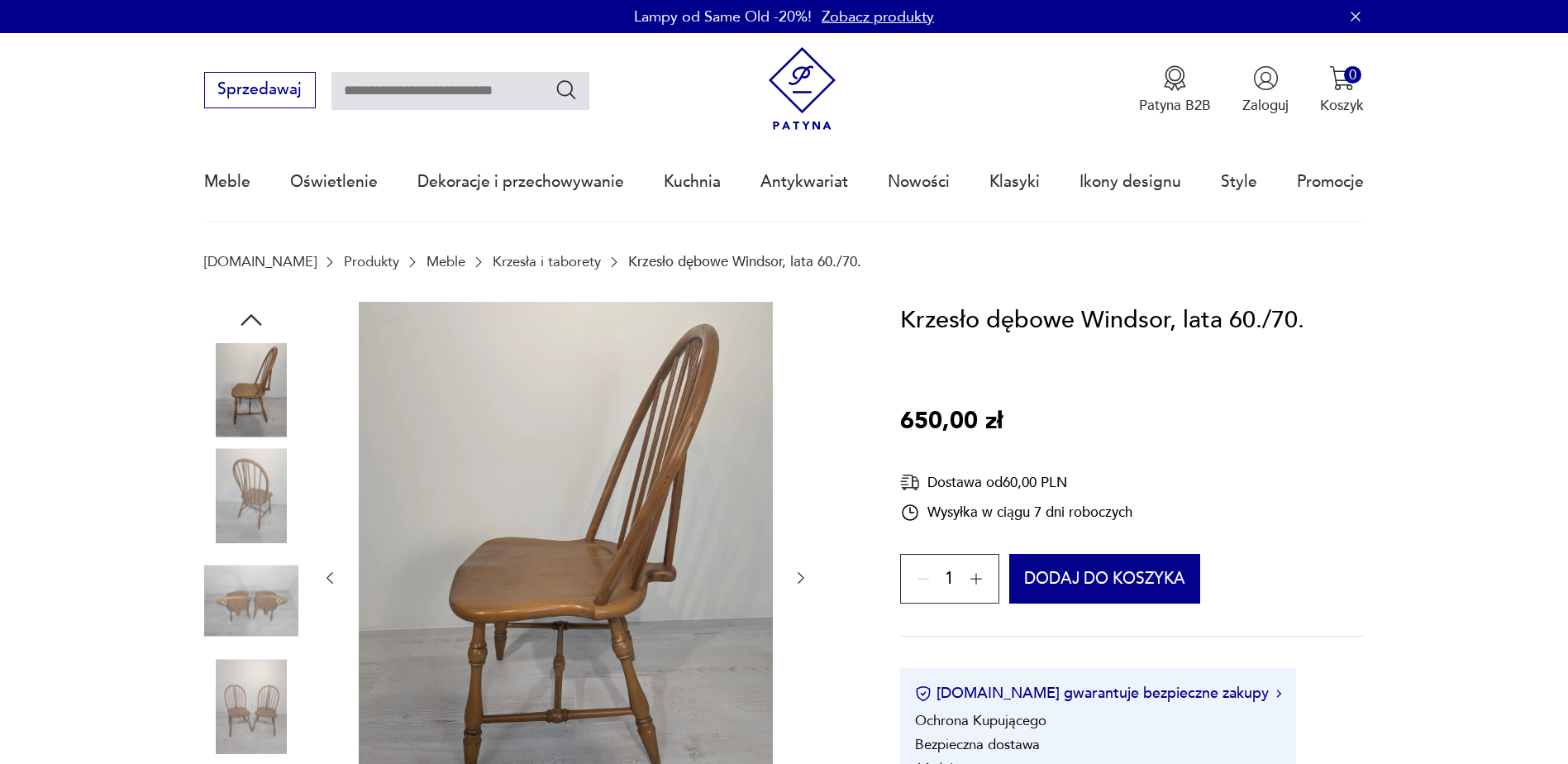
click at [796, 573] on icon "button" at bounding box center [801, 578] width 17 height 17
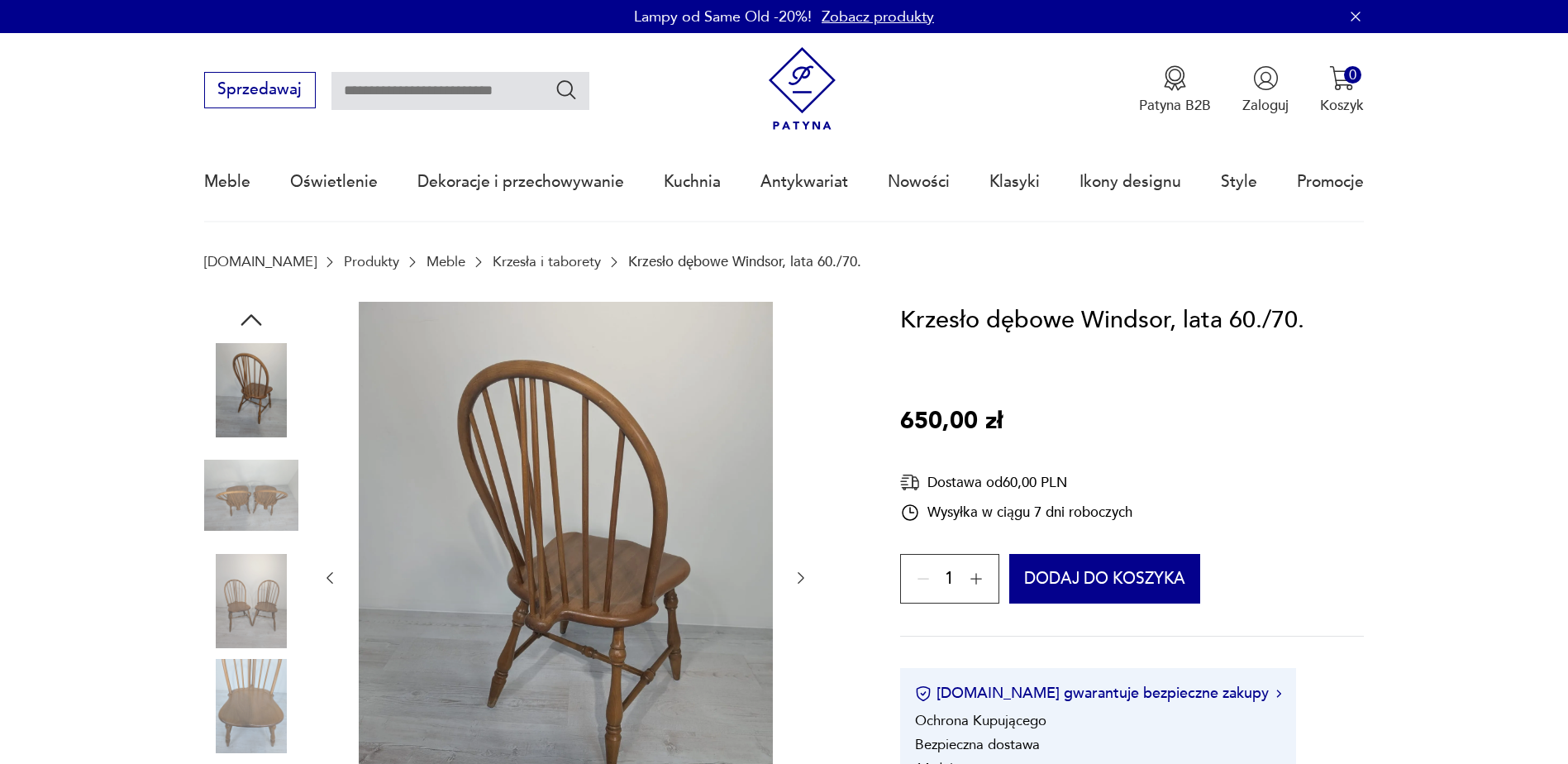
scroll to position [1726, 0]
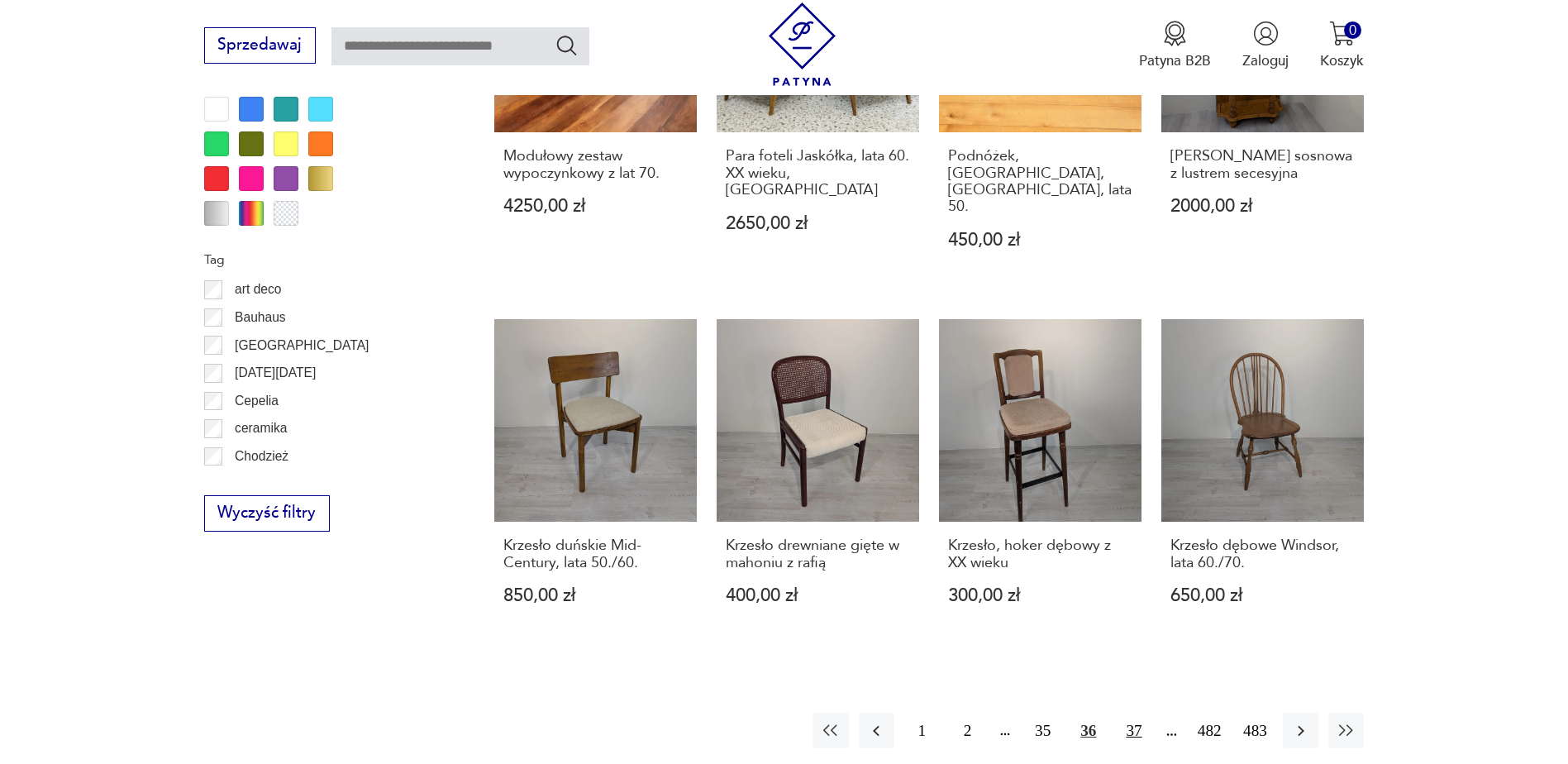
click at [1130, 713] on button "37" at bounding box center [1134, 730] width 35 height 35
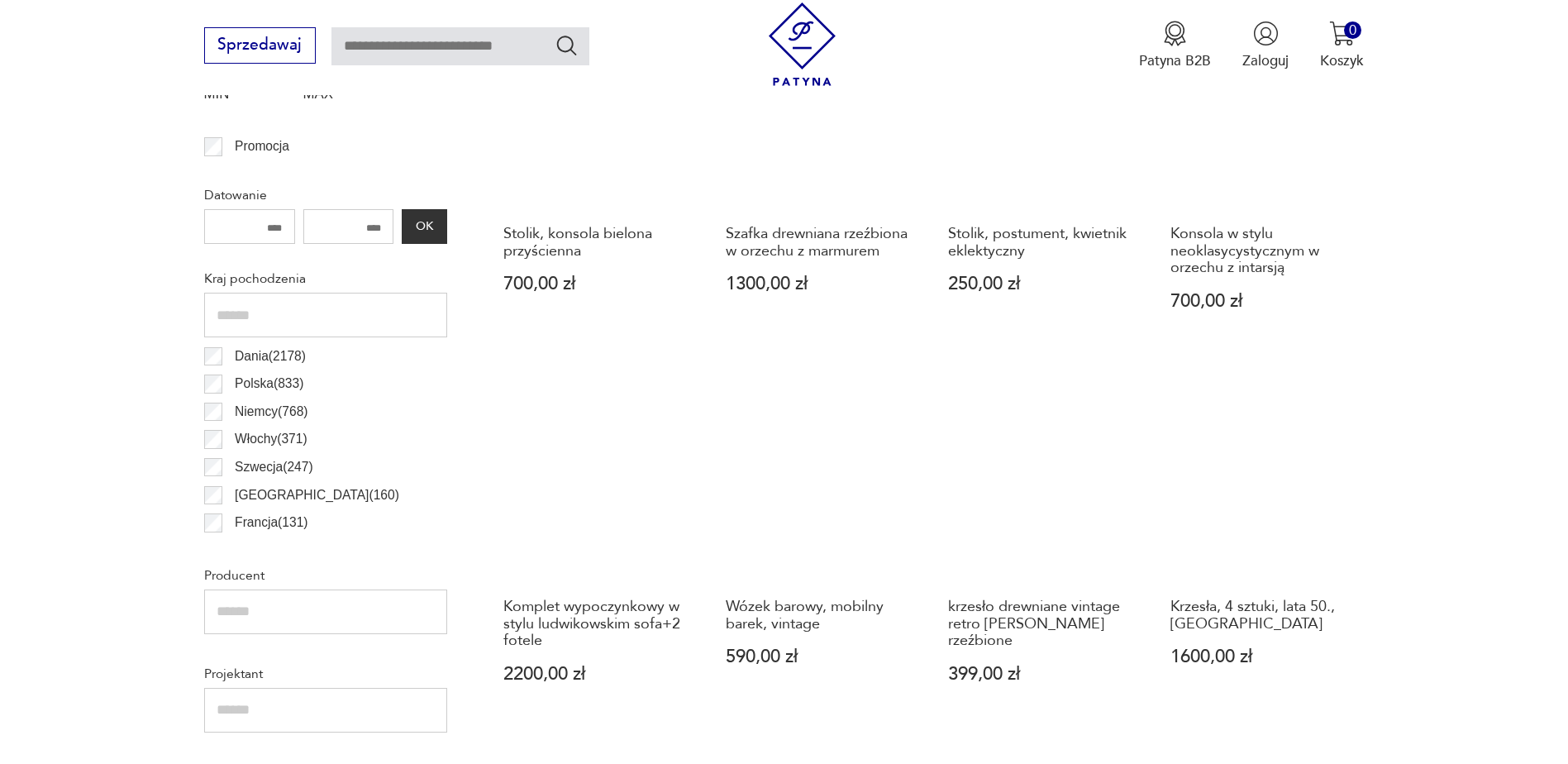
scroll to position [881, 0]
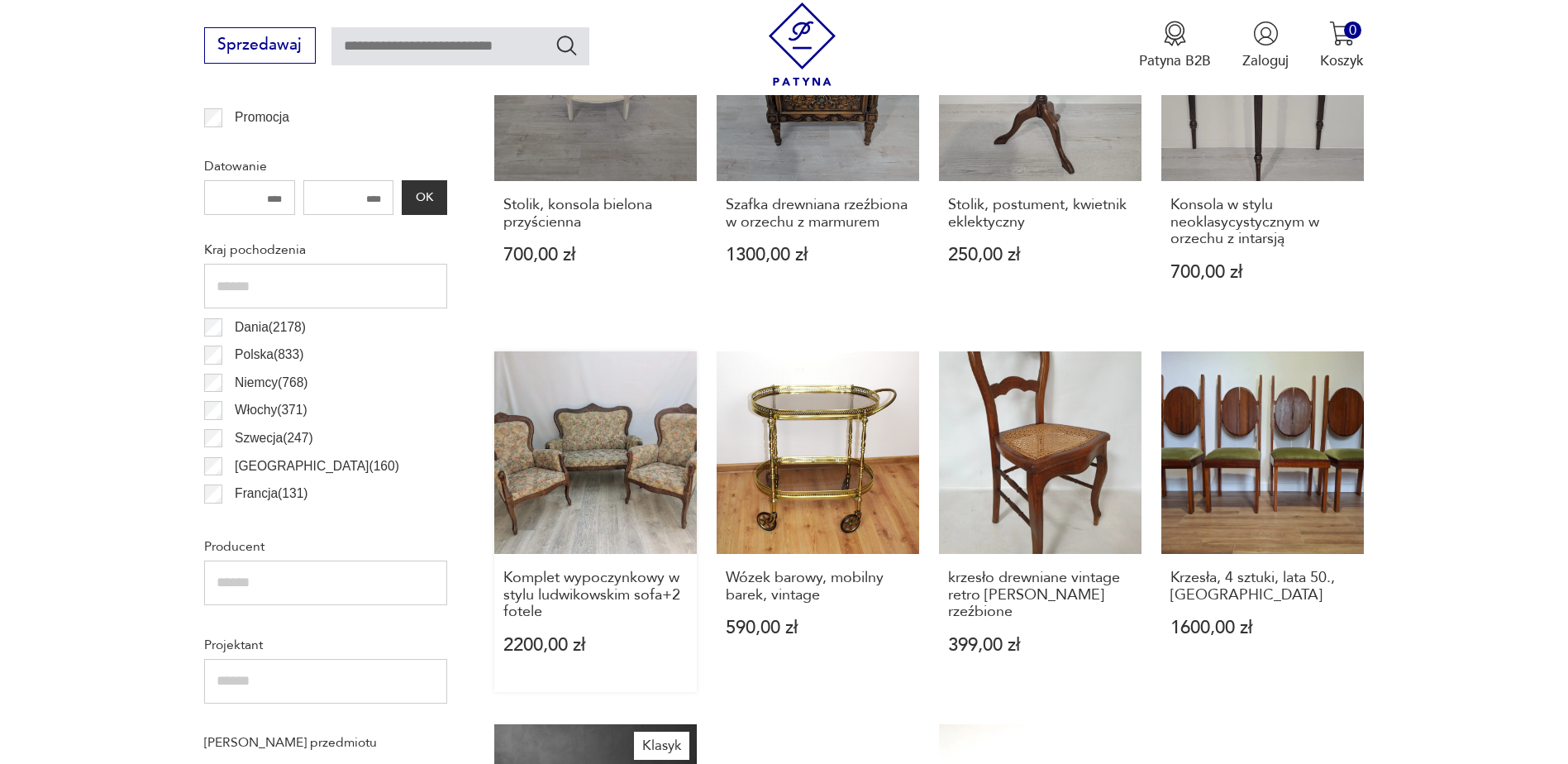
click at [630, 471] on link "Komplet wypoczynkowy w stylu ludwikowskim sofa+2 fotele 2200,00 zł" at bounding box center [595, 521] width 203 height 340
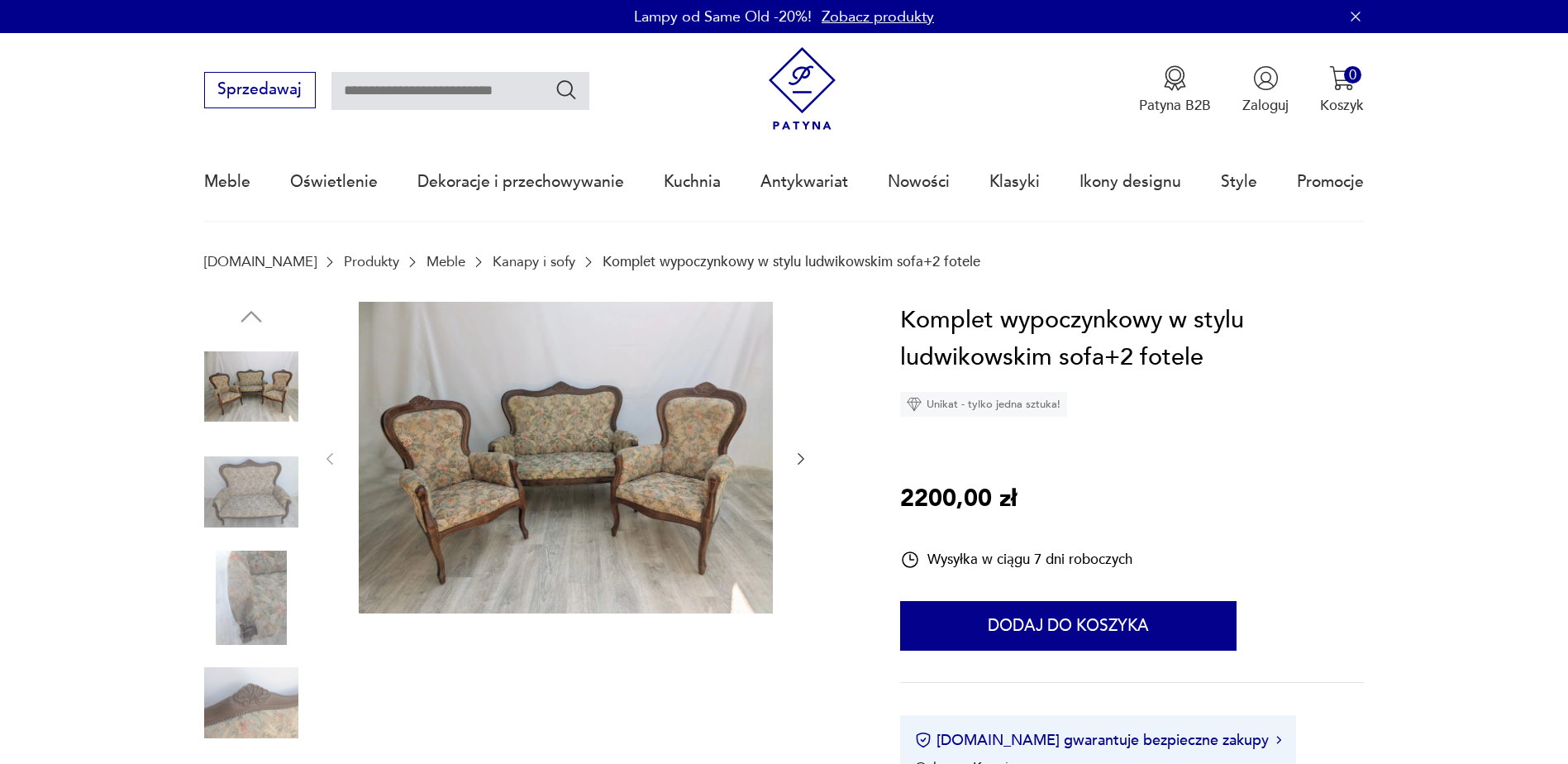
click at [802, 455] on icon "button" at bounding box center [801, 459] width 17 height 17
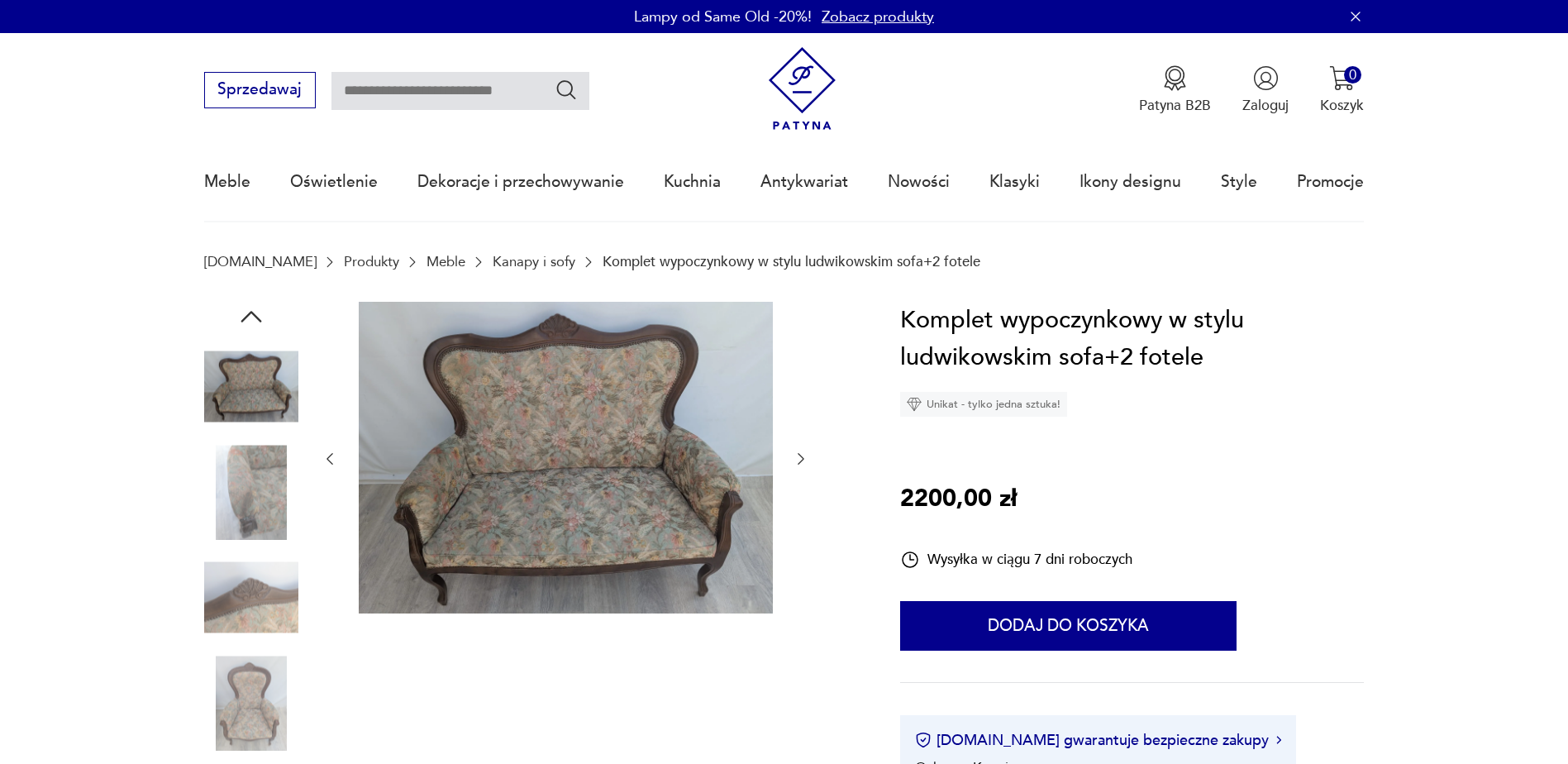
click at [802, 455] on icon "button" at bounding box center [801, 459] width 17 height 17
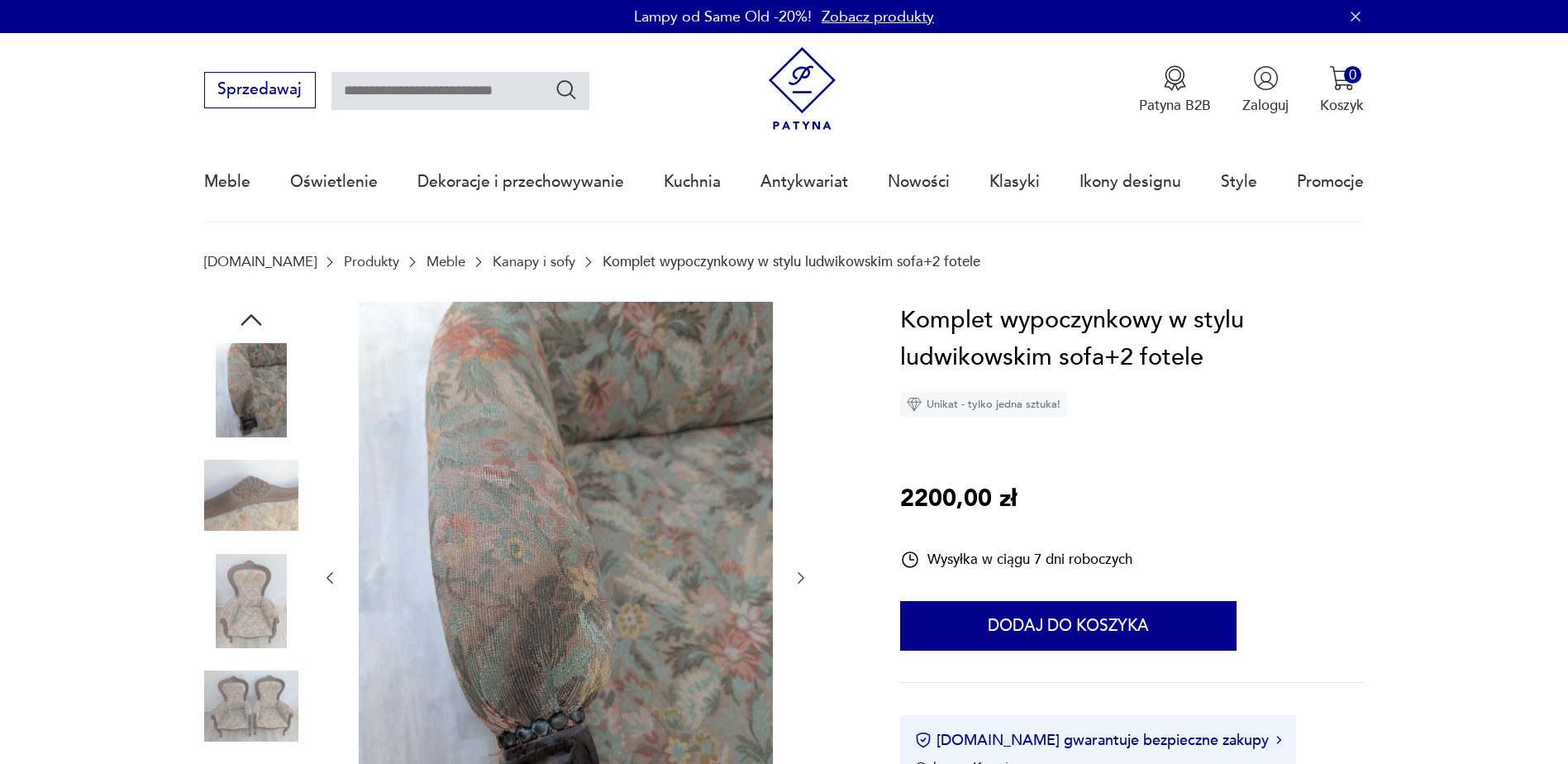
click at [802, 455] on div at bounding box center [566, 578] width 487 height 553
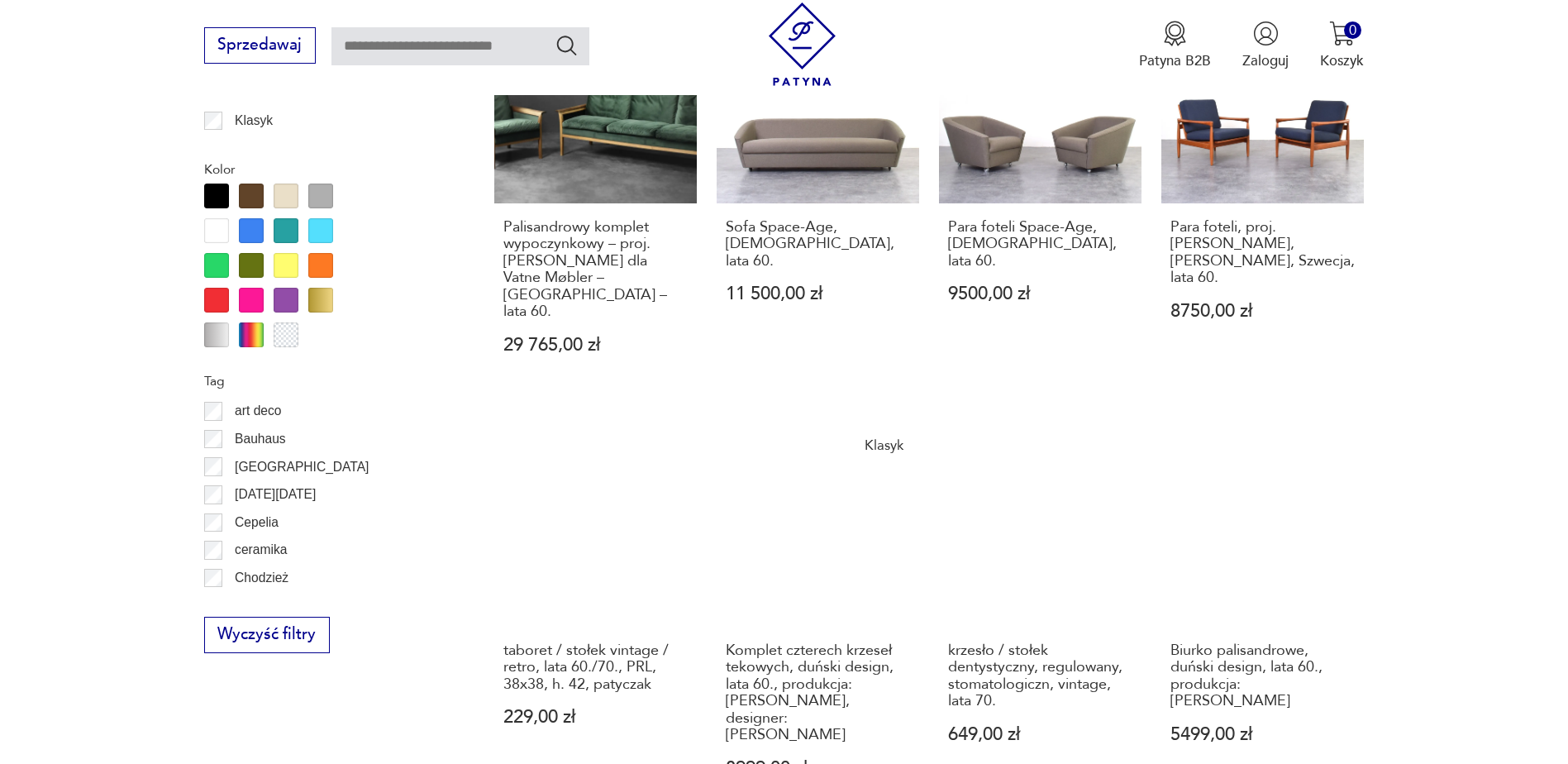
scroll to position [1790, 0]
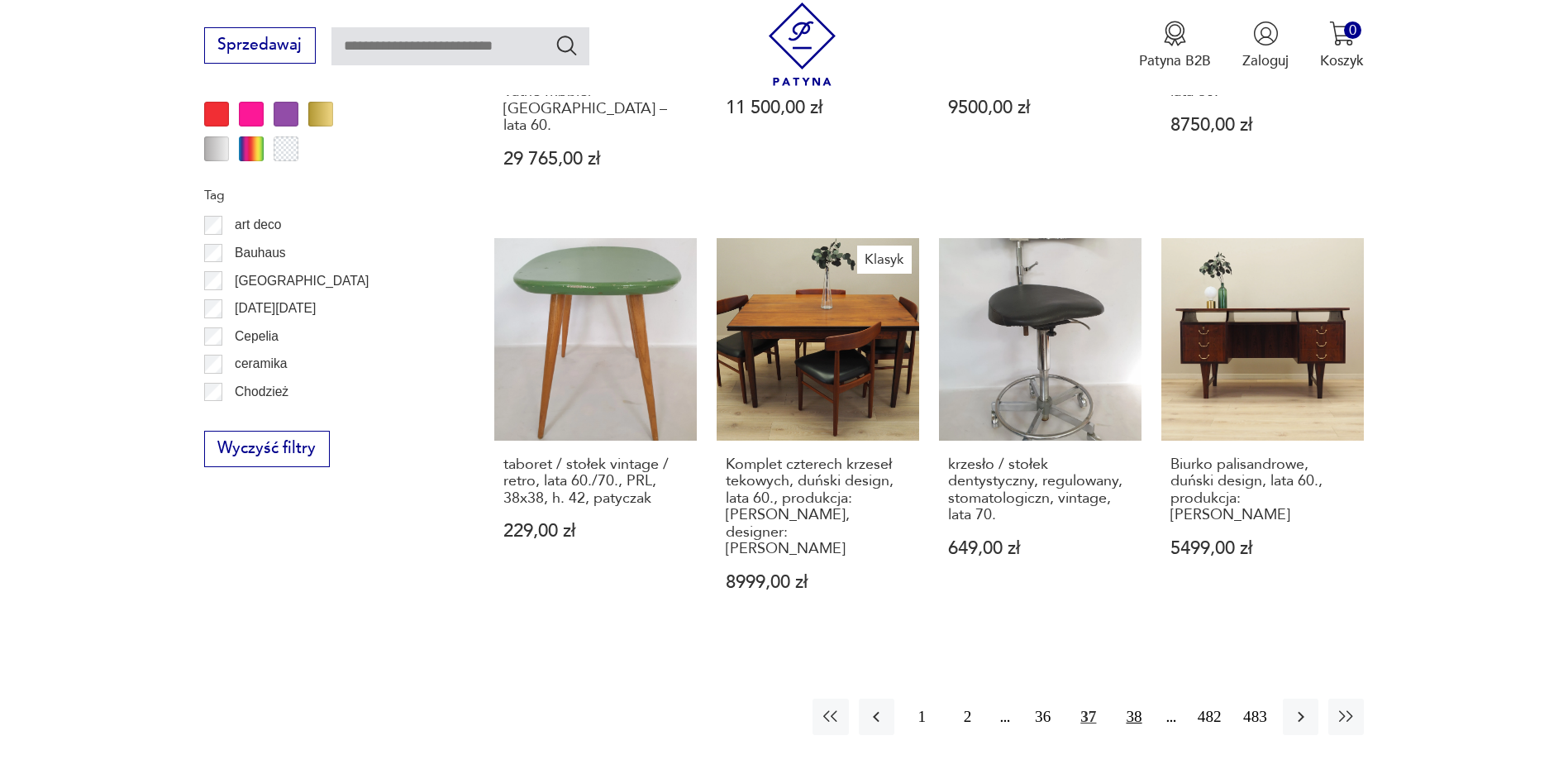
click at [1133, 698] on button "38" at bounding box center [1134, 716] width 35 height 35
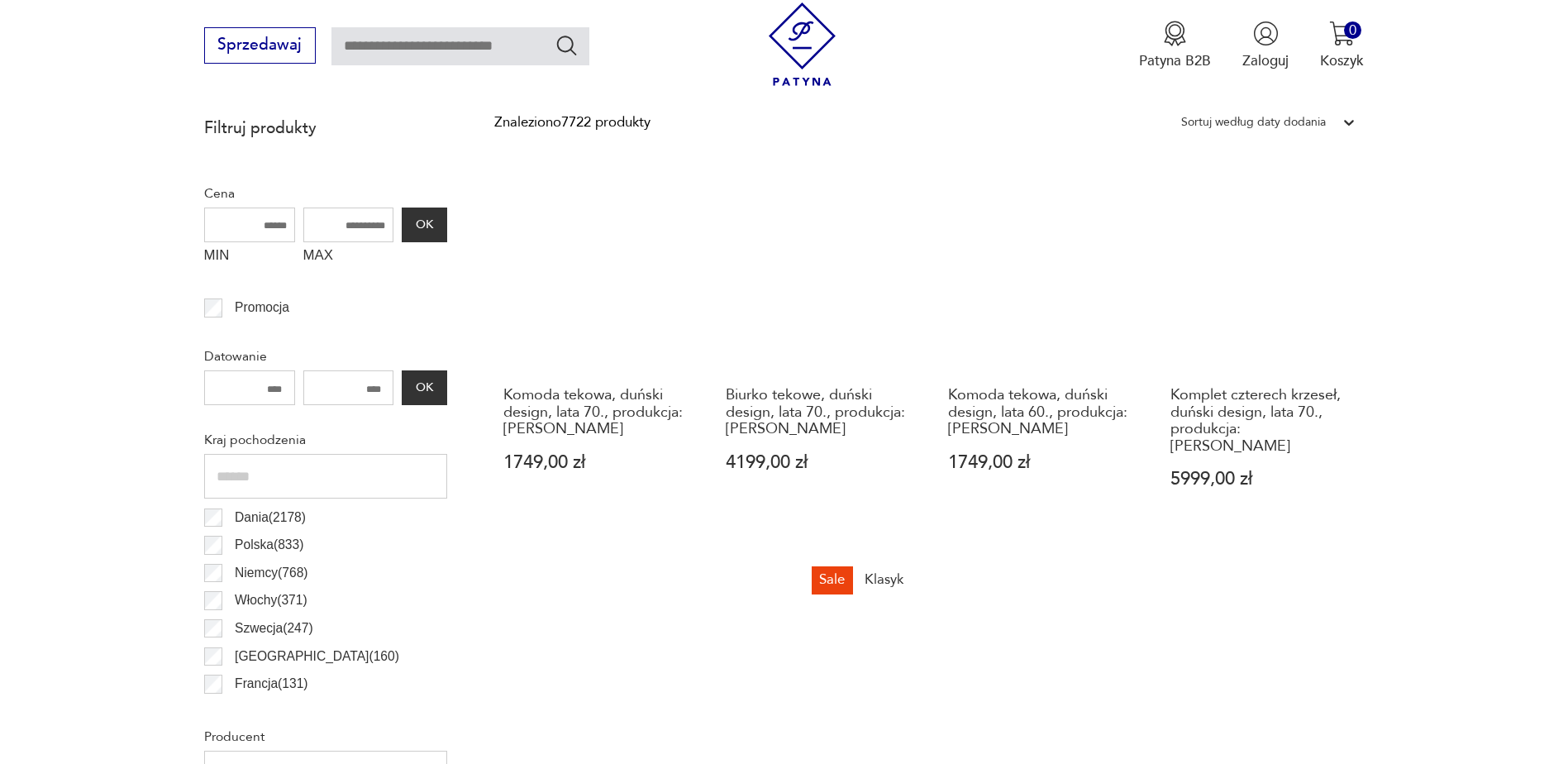
scroll to position [798, 0]
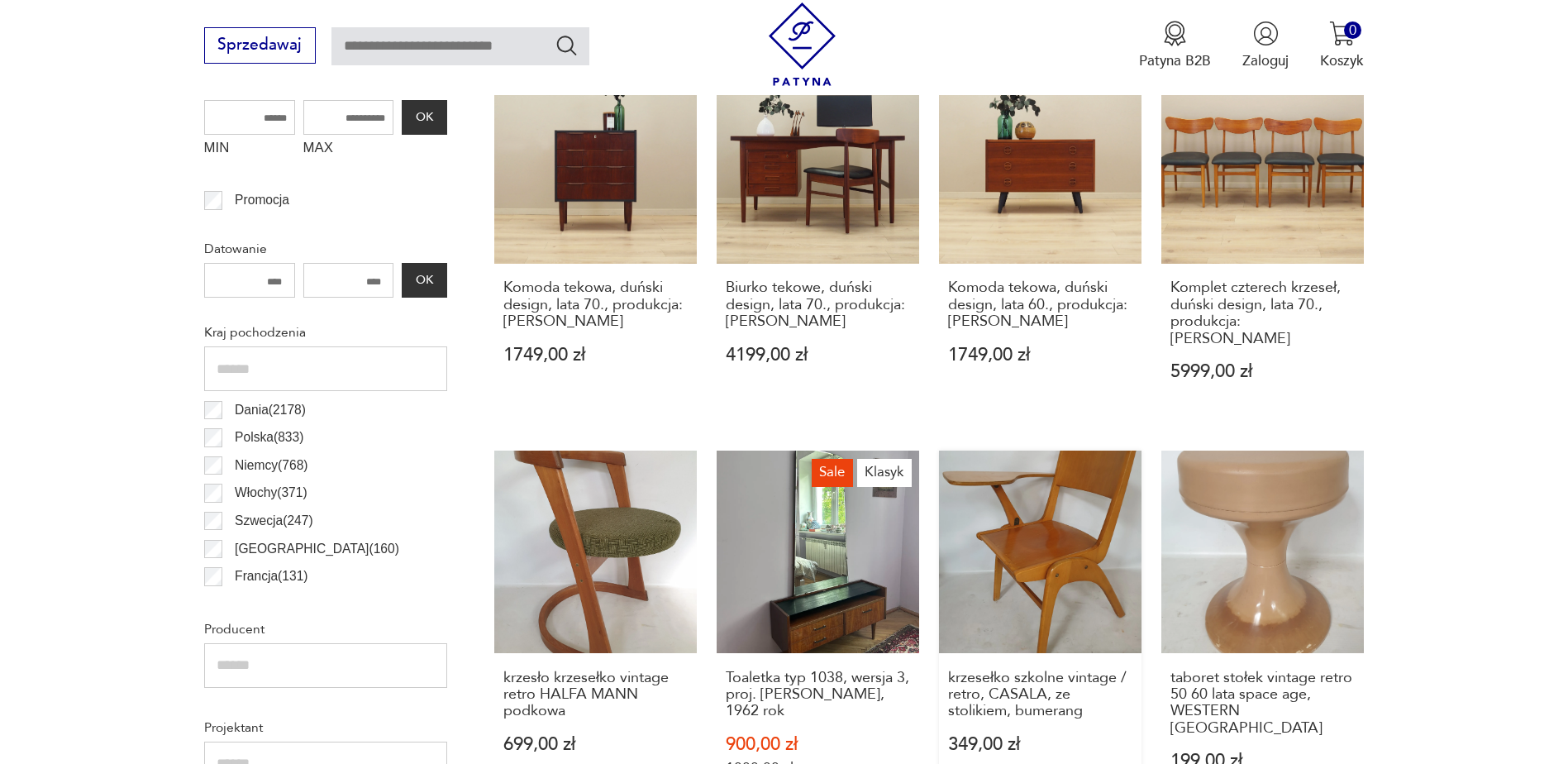
click at [1031, 510] on link "krzesełko szkolne vintage / retro, CASALA, ze stolikiem, bumerang 349,00 zł" at bounding box center [1039, 633] width 203 height 365
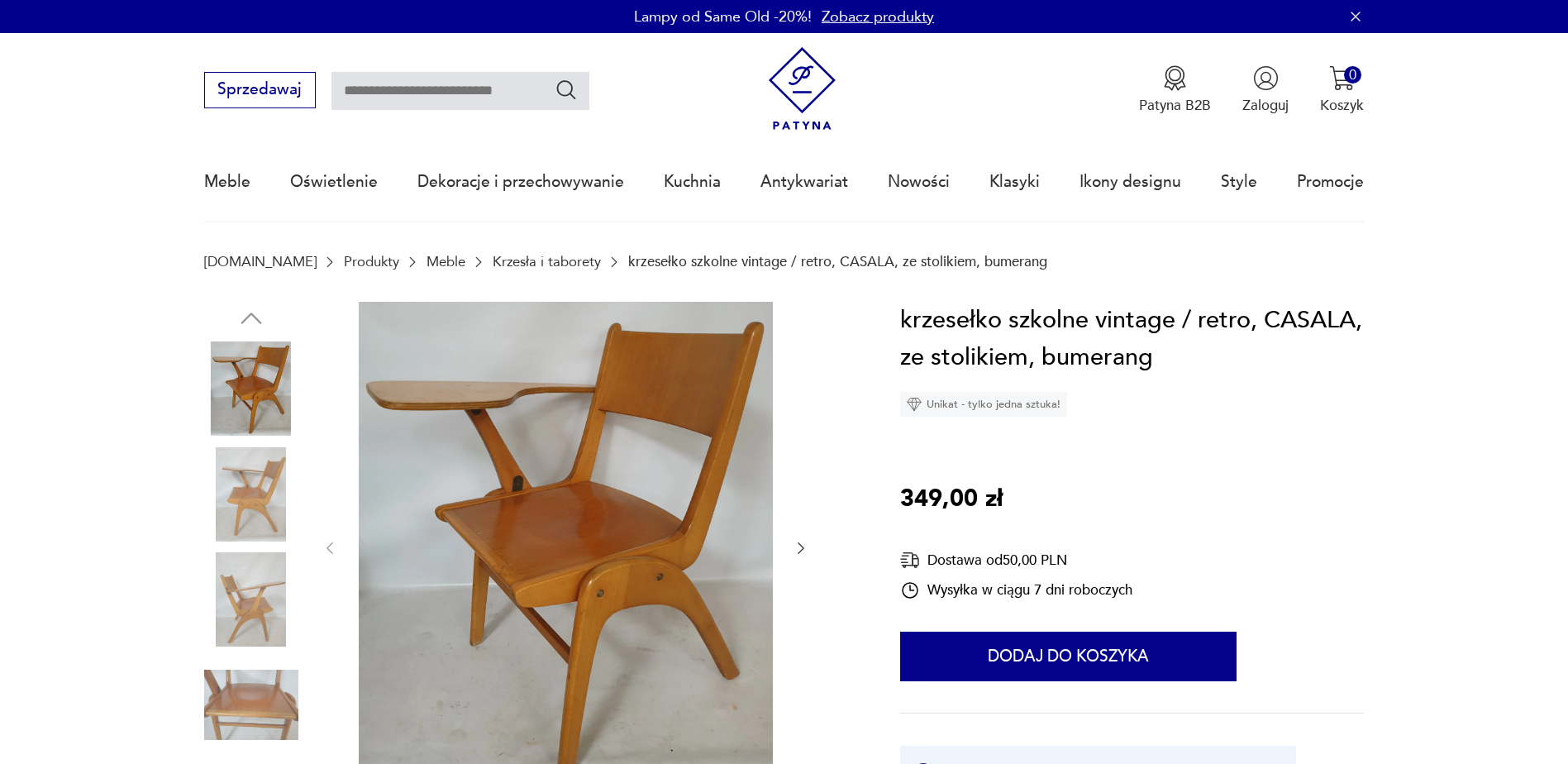
click at [797, 543] on icon "button" at bounding box center [801, 548] width 17 height 17
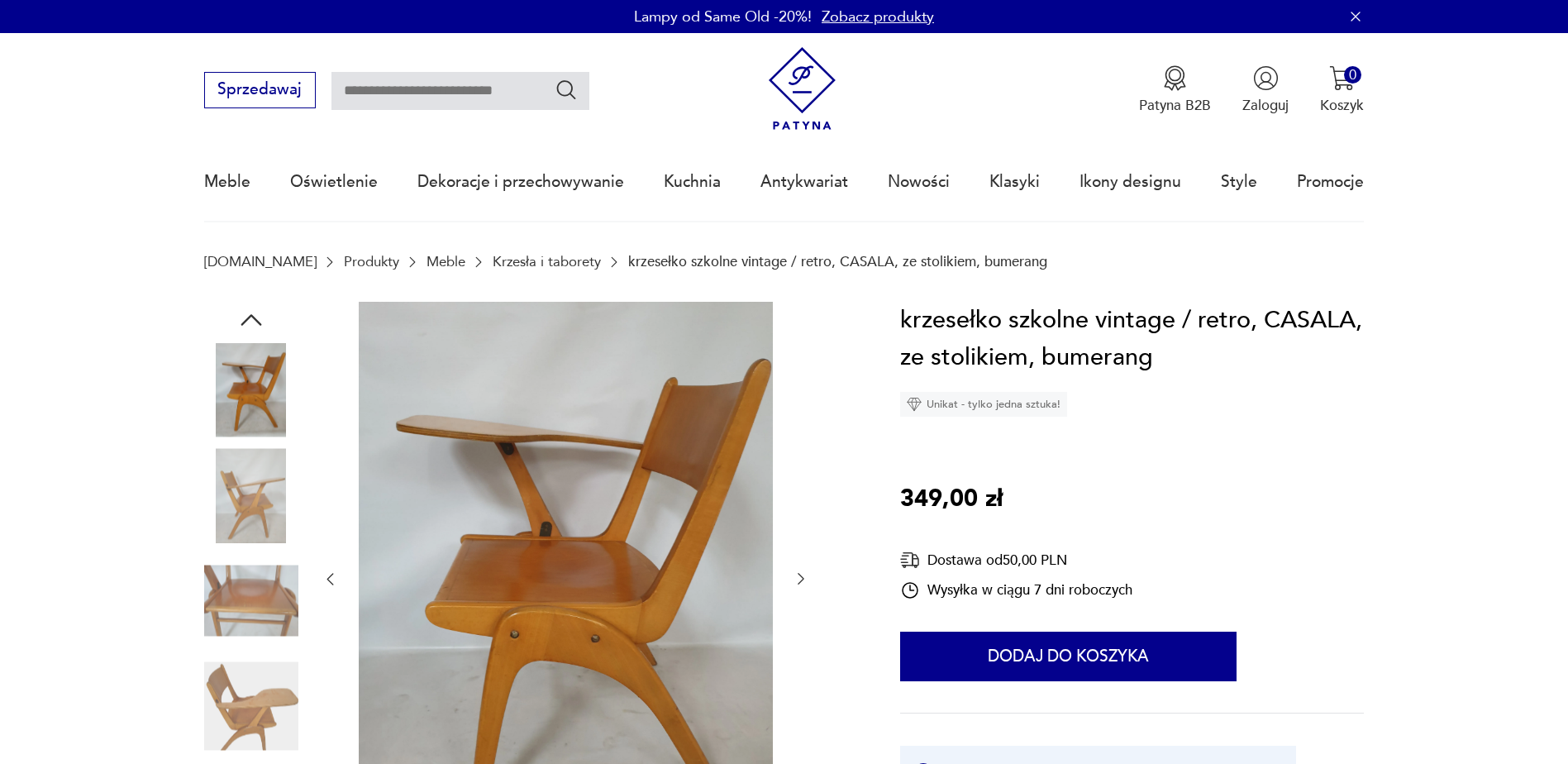
click at [802, 576] on icon "button" at bounding box center [801, 579] width 17 height 17
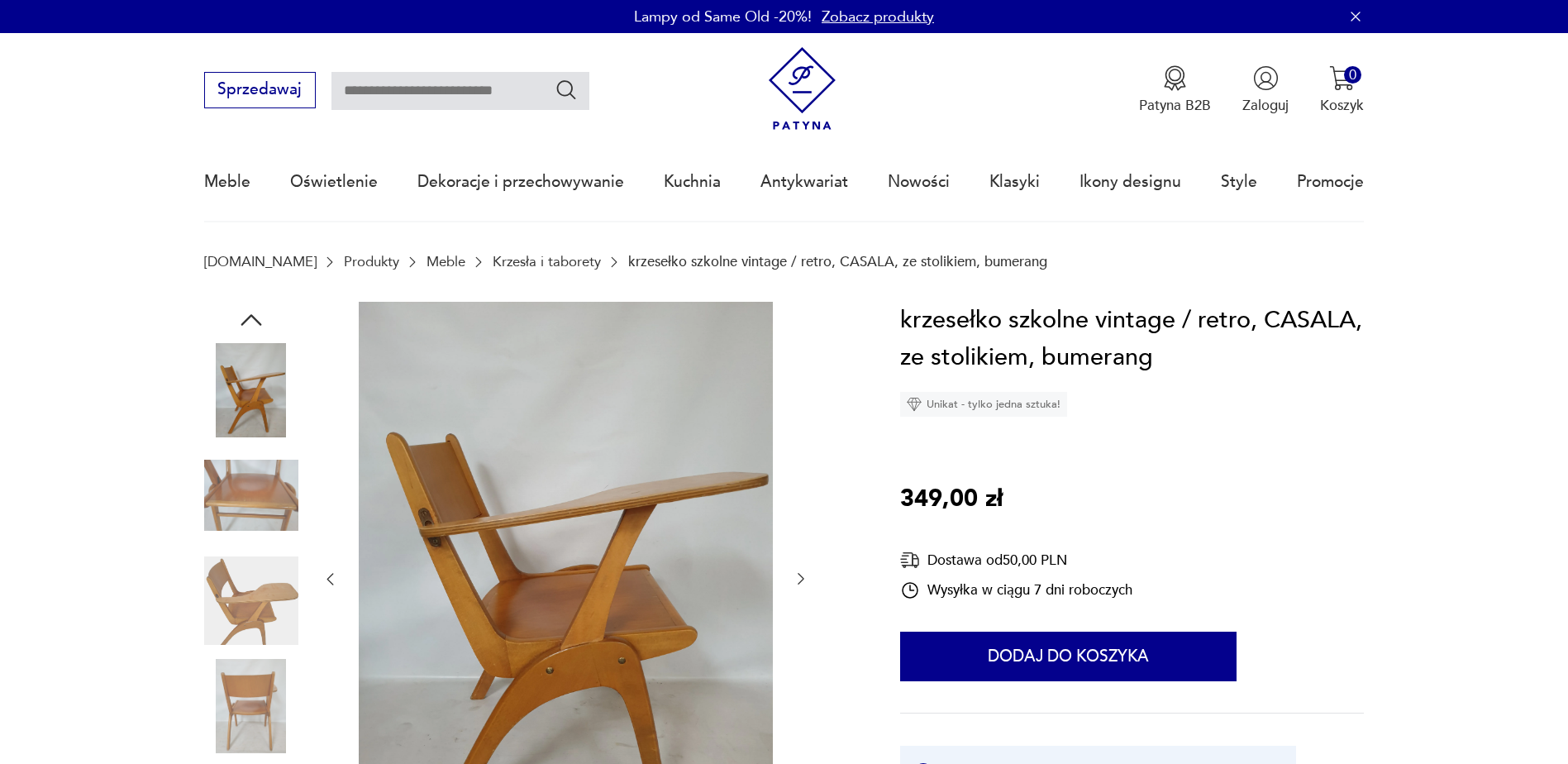
click at [799, 578] on icon "button" at bounding box center [801, 579] width 17 height 17
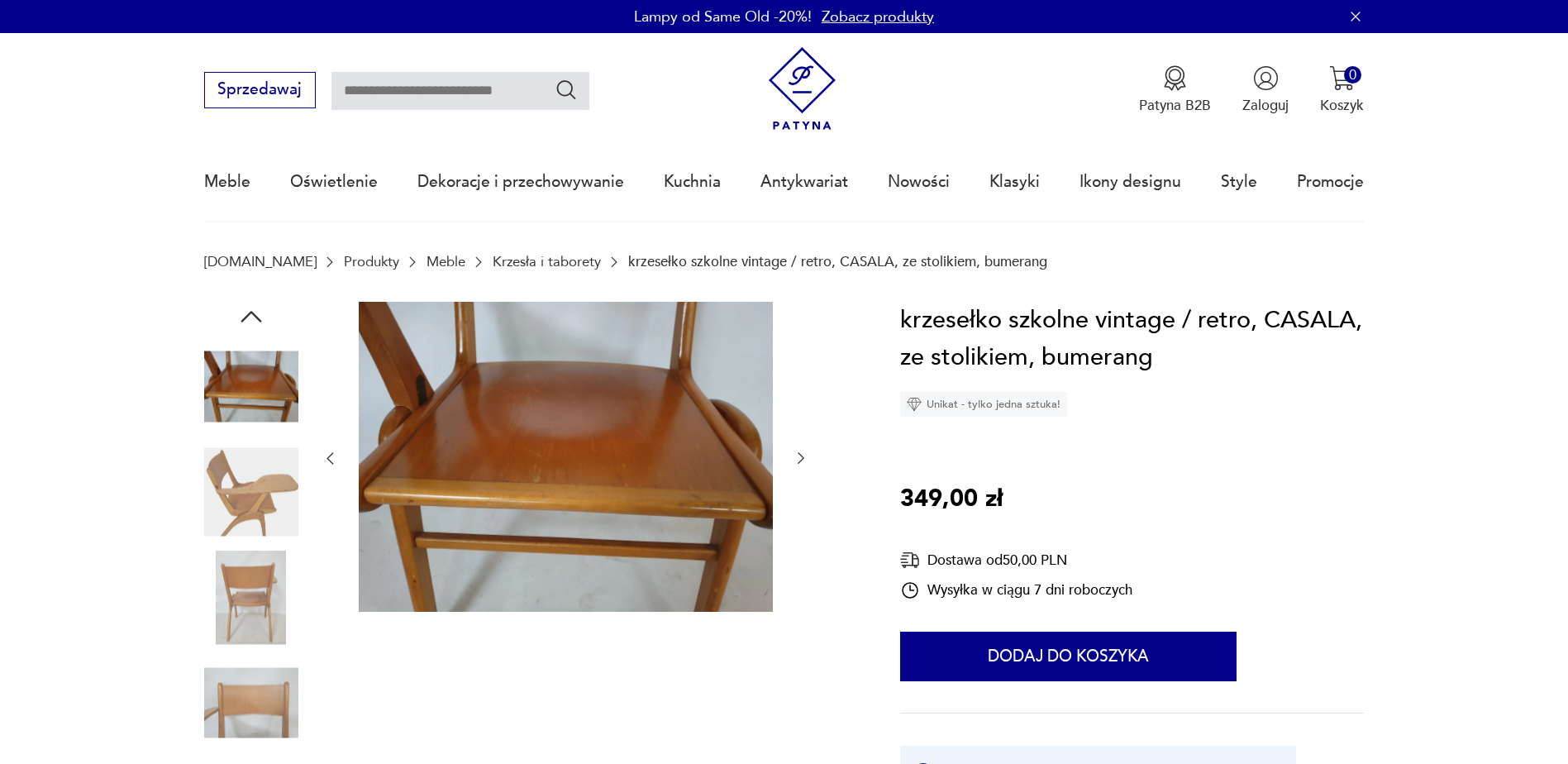
click at [800, 457] on icon "button" at bounding box center [801, 458] width 17 height 17
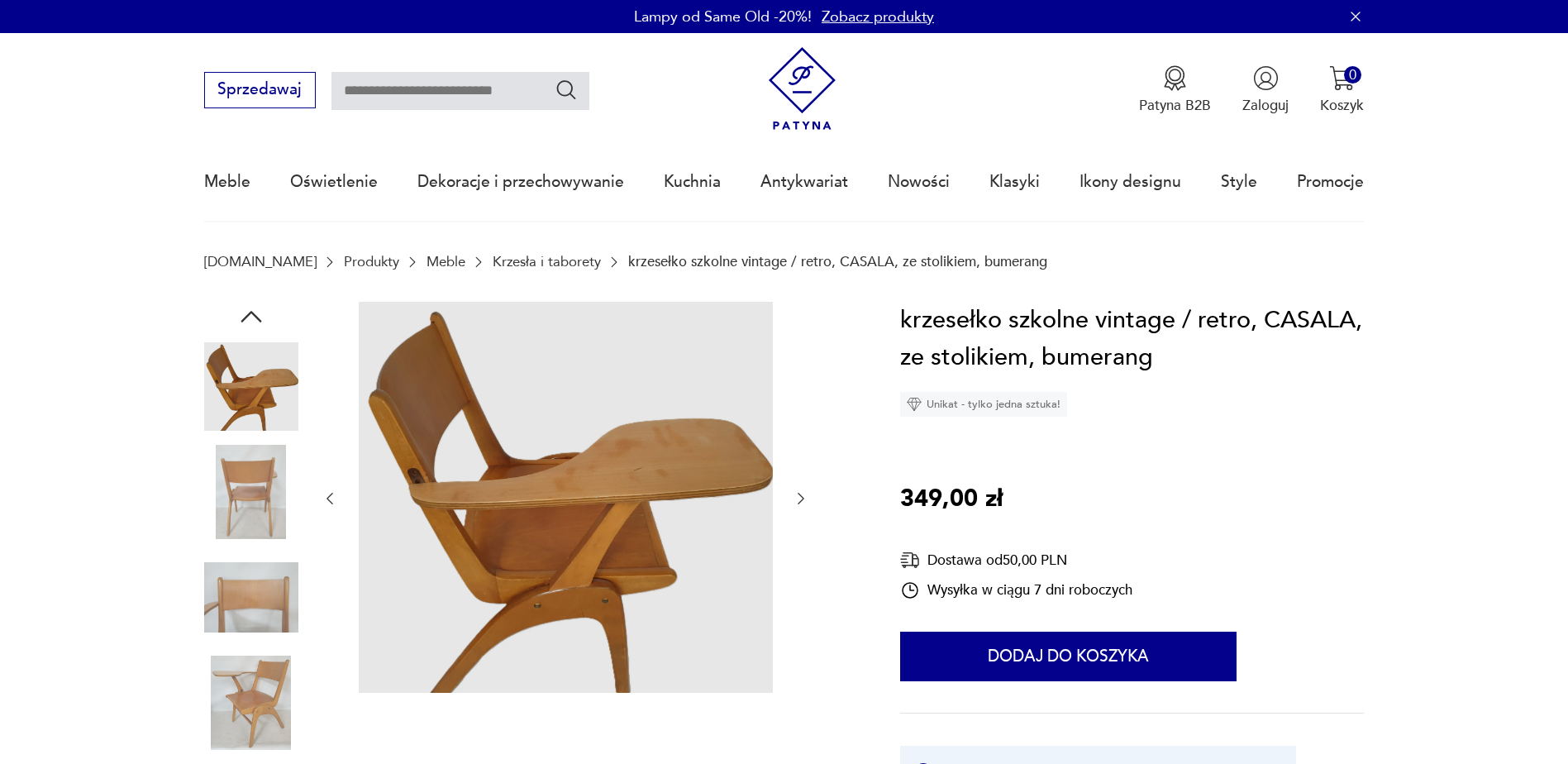
click at [800, 457] on div at bounding box center [566, 498] width 487 height 394
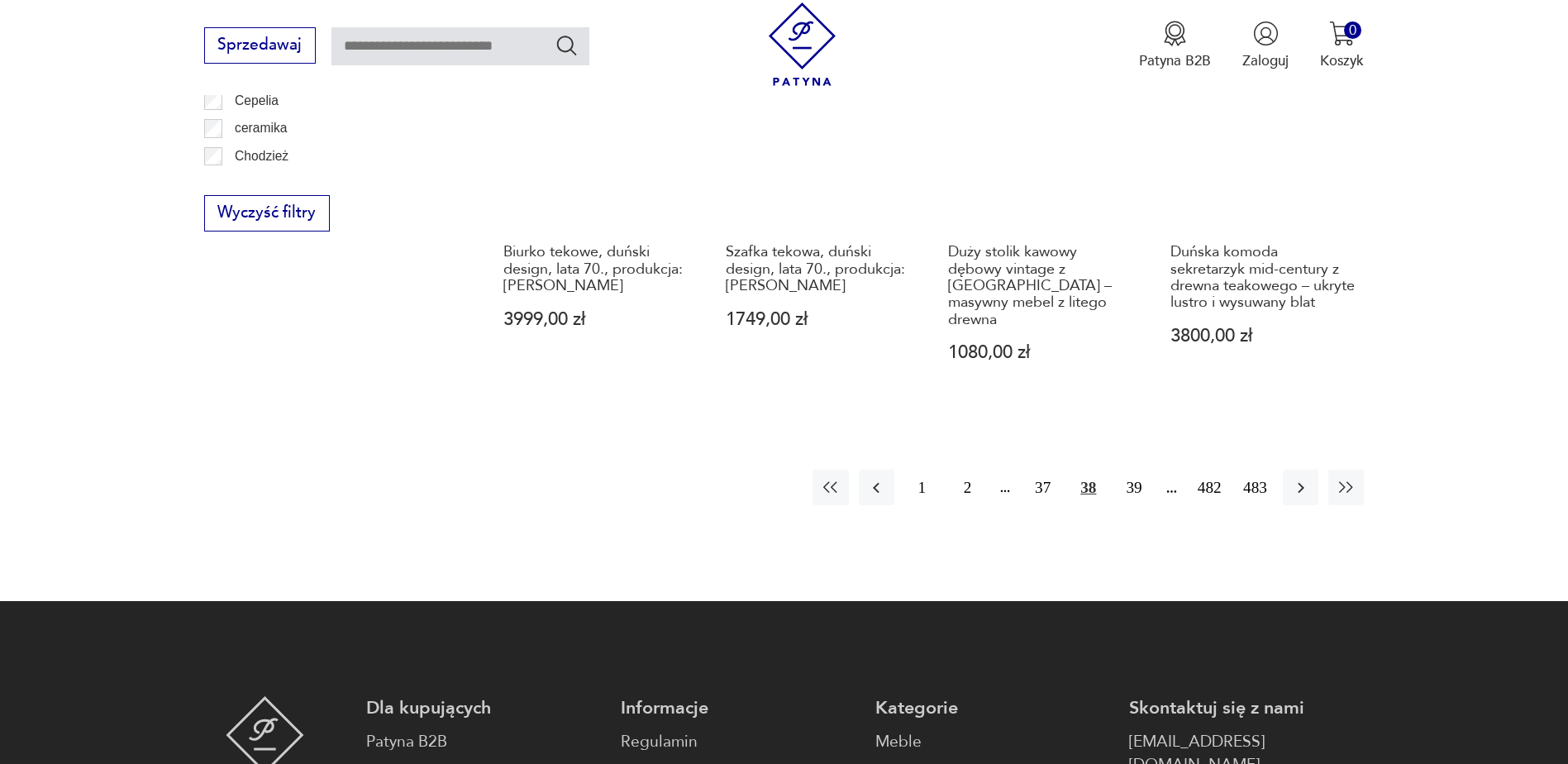
scroll to position [2038, 0]
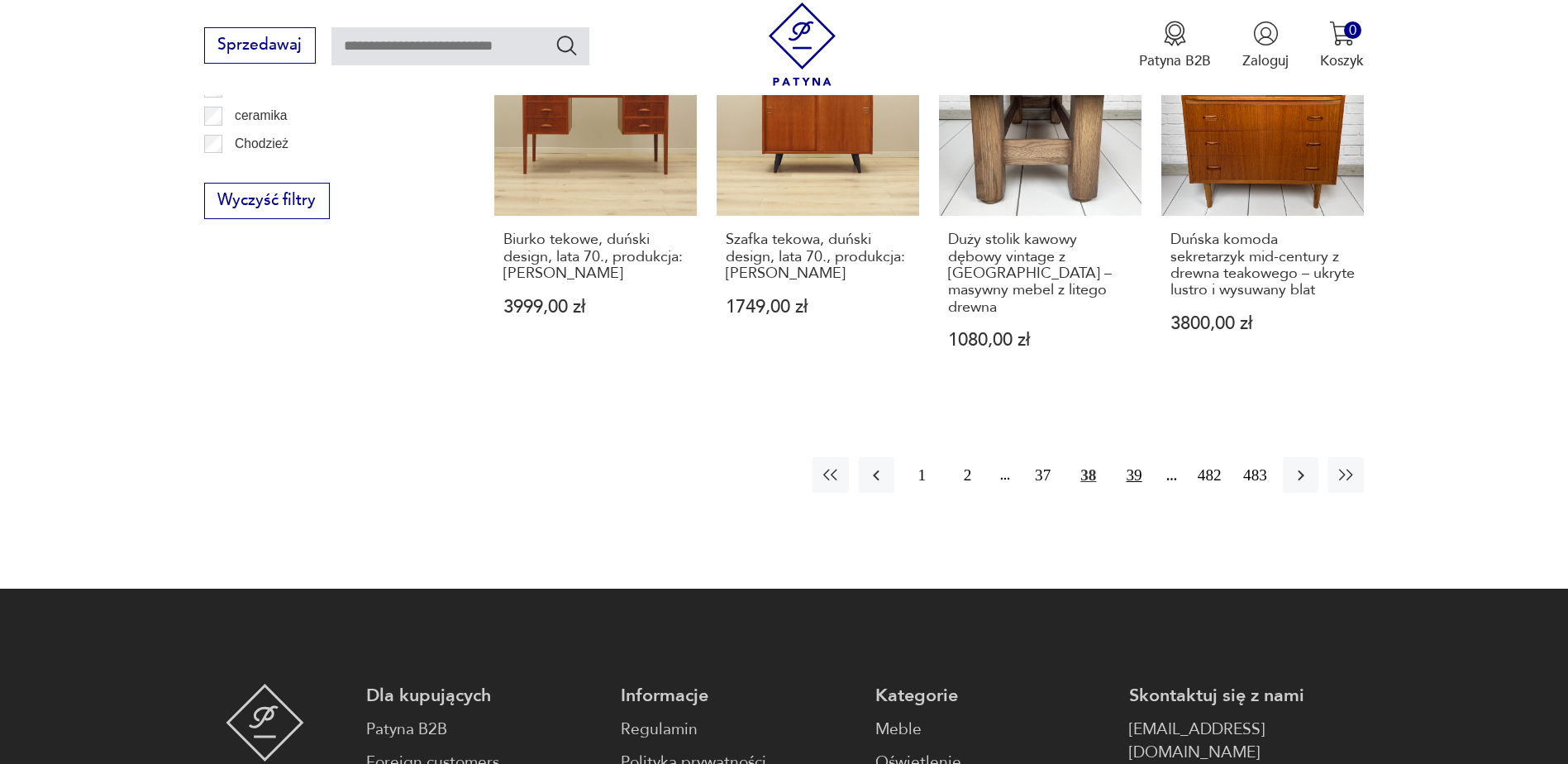
click at [1134, 457] on button "39" at bounding box center [1134, 475] width 35 height 35
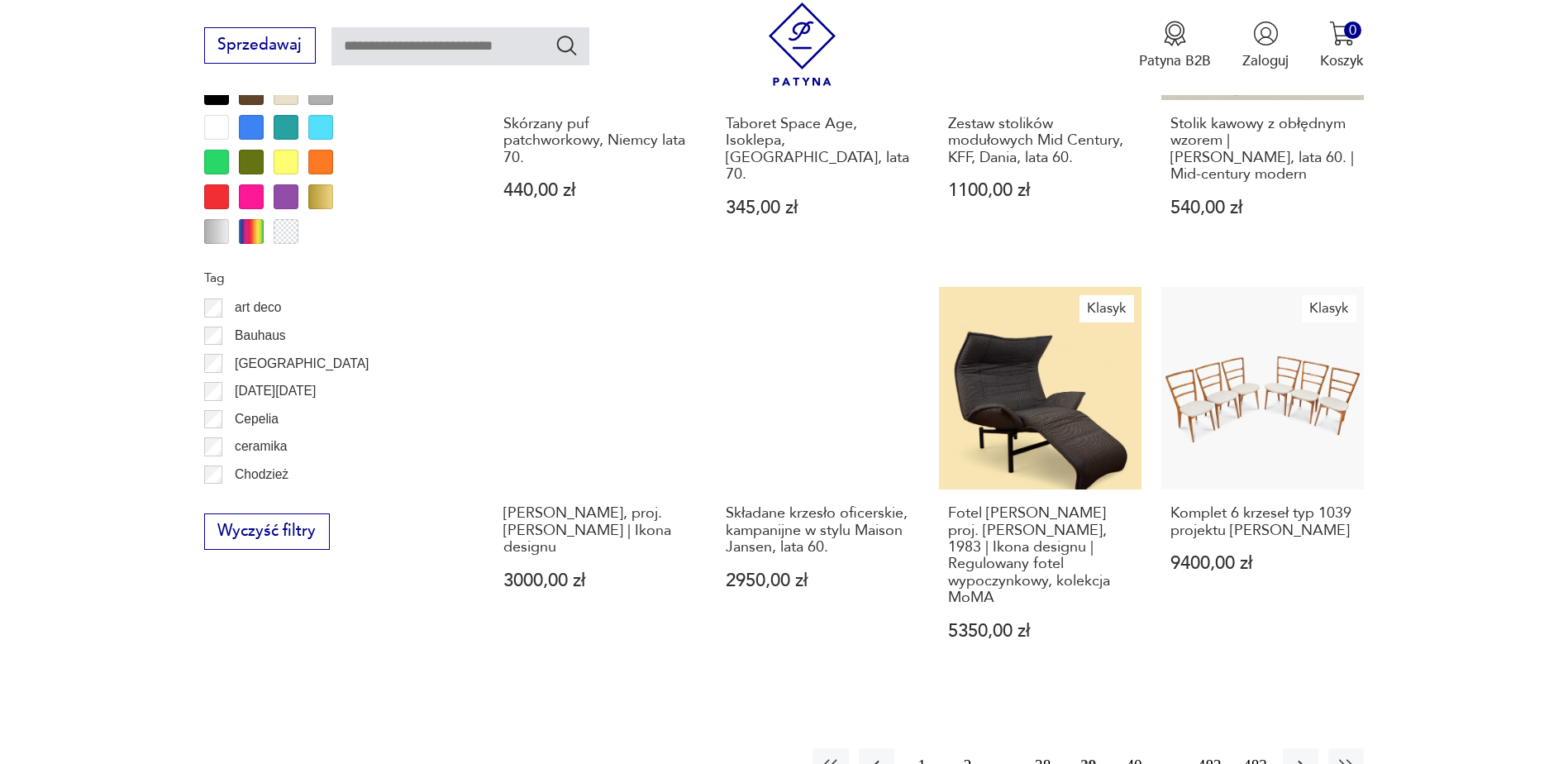
scroll to position [1790, 0]
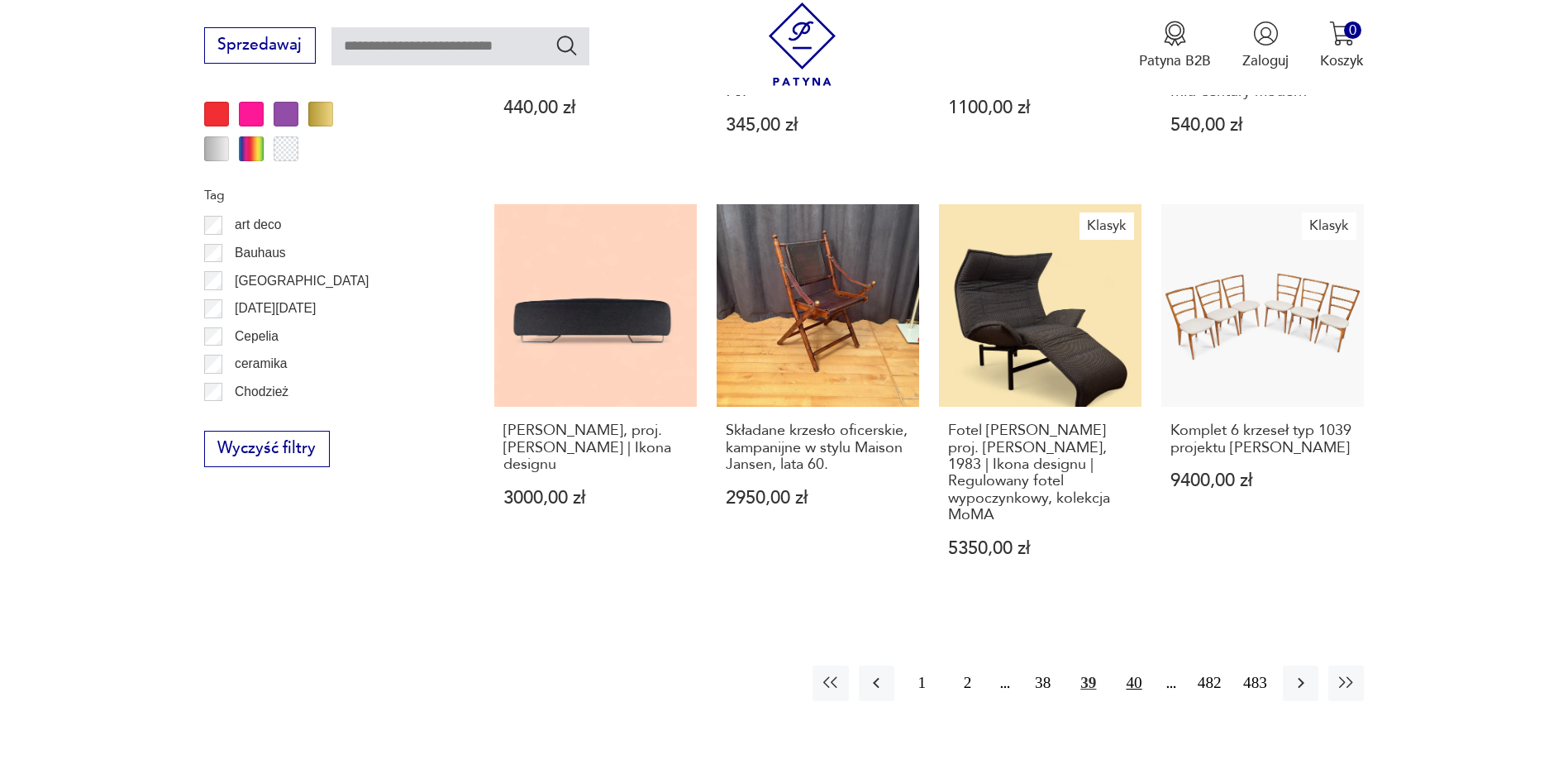
click at [1129, 667] on button "40" at bounding box center [1134, 683] width 35 height 35
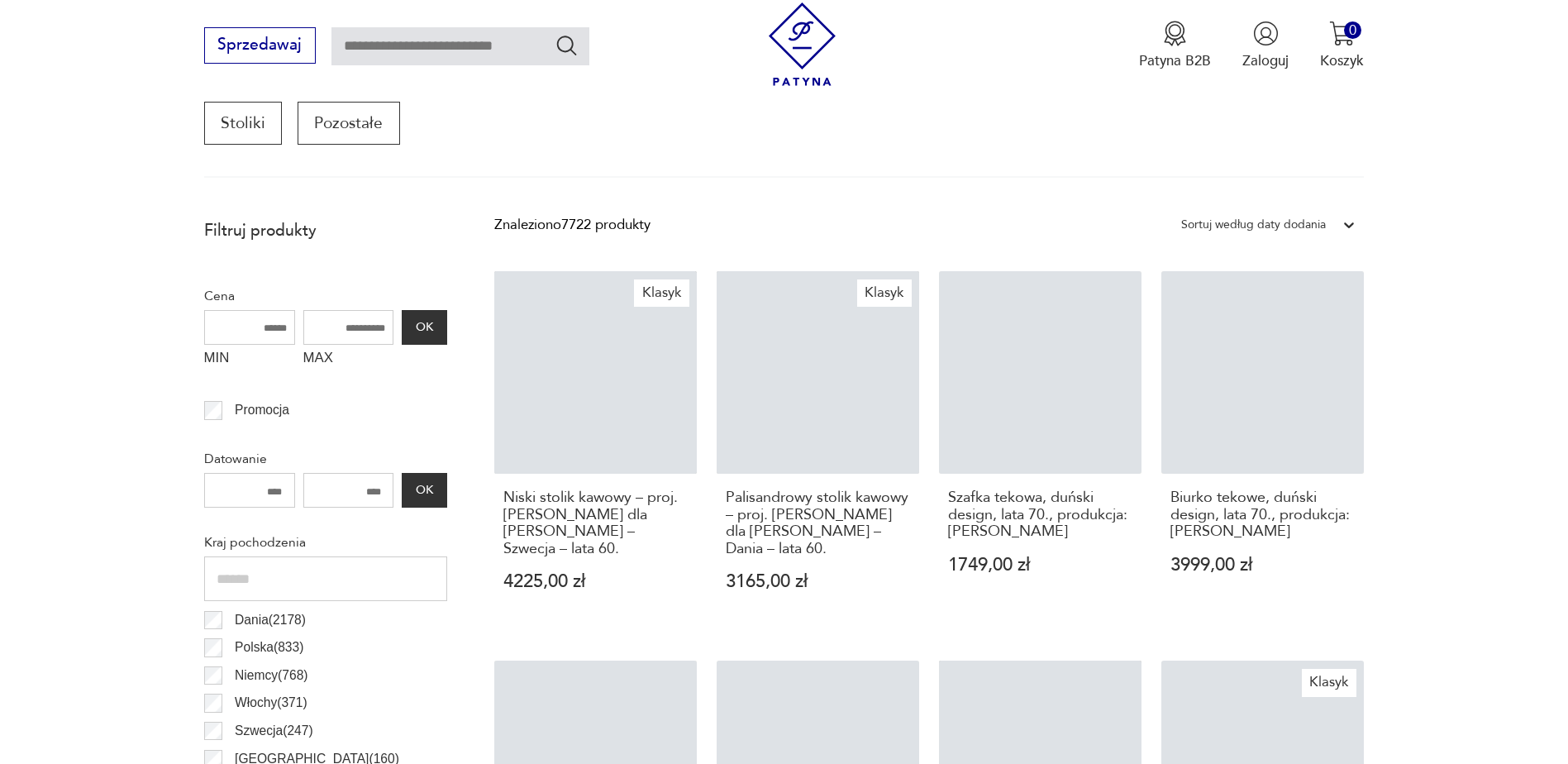
scroll to position [551, 0]
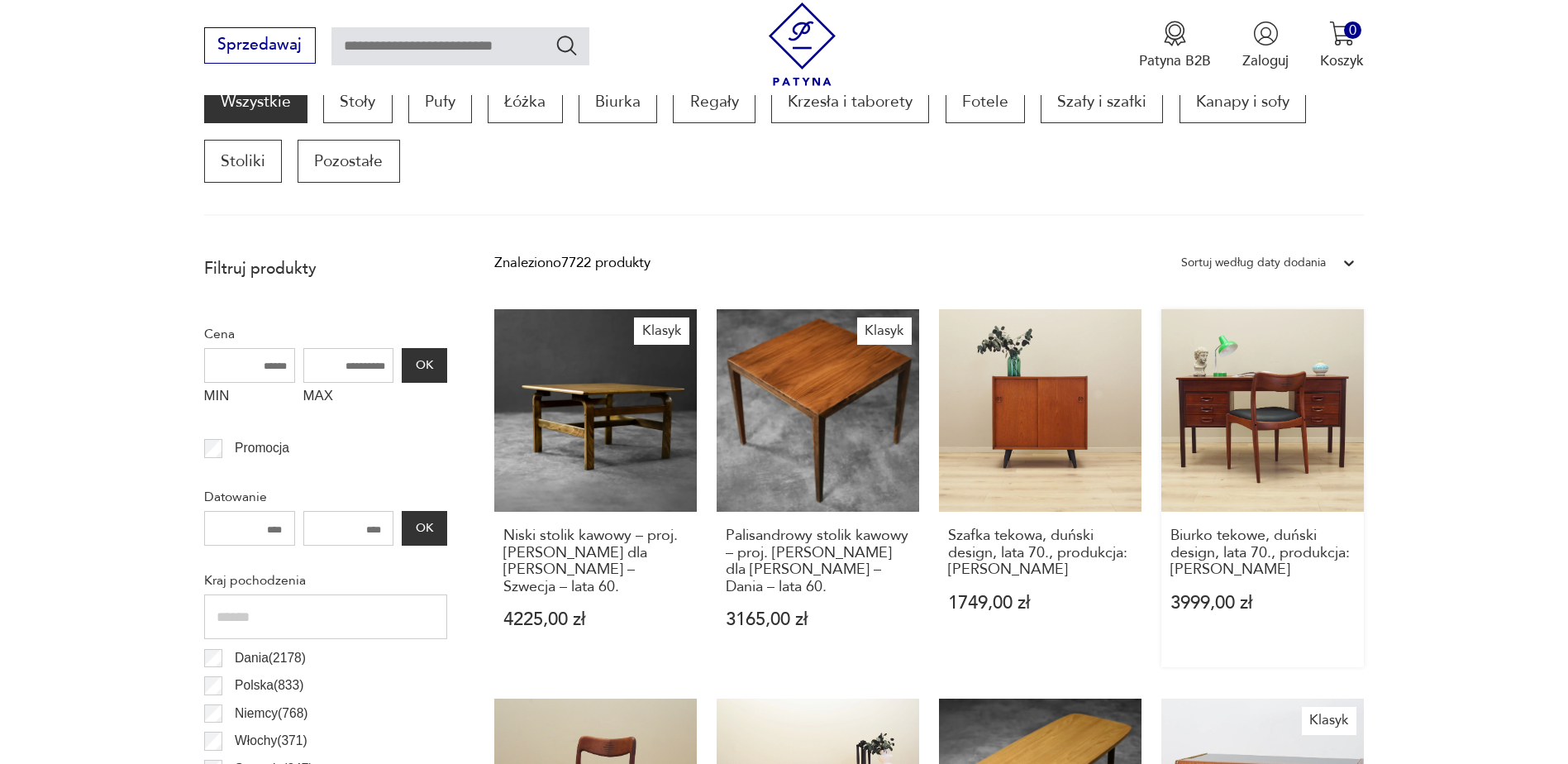
click at [1317, 395] on link "Biurko tekowe, duński design, lata 70., produkcja: [PERSON_NAME] 3999,00 zł" at bounding box center [1262, 488] width 203 height 358
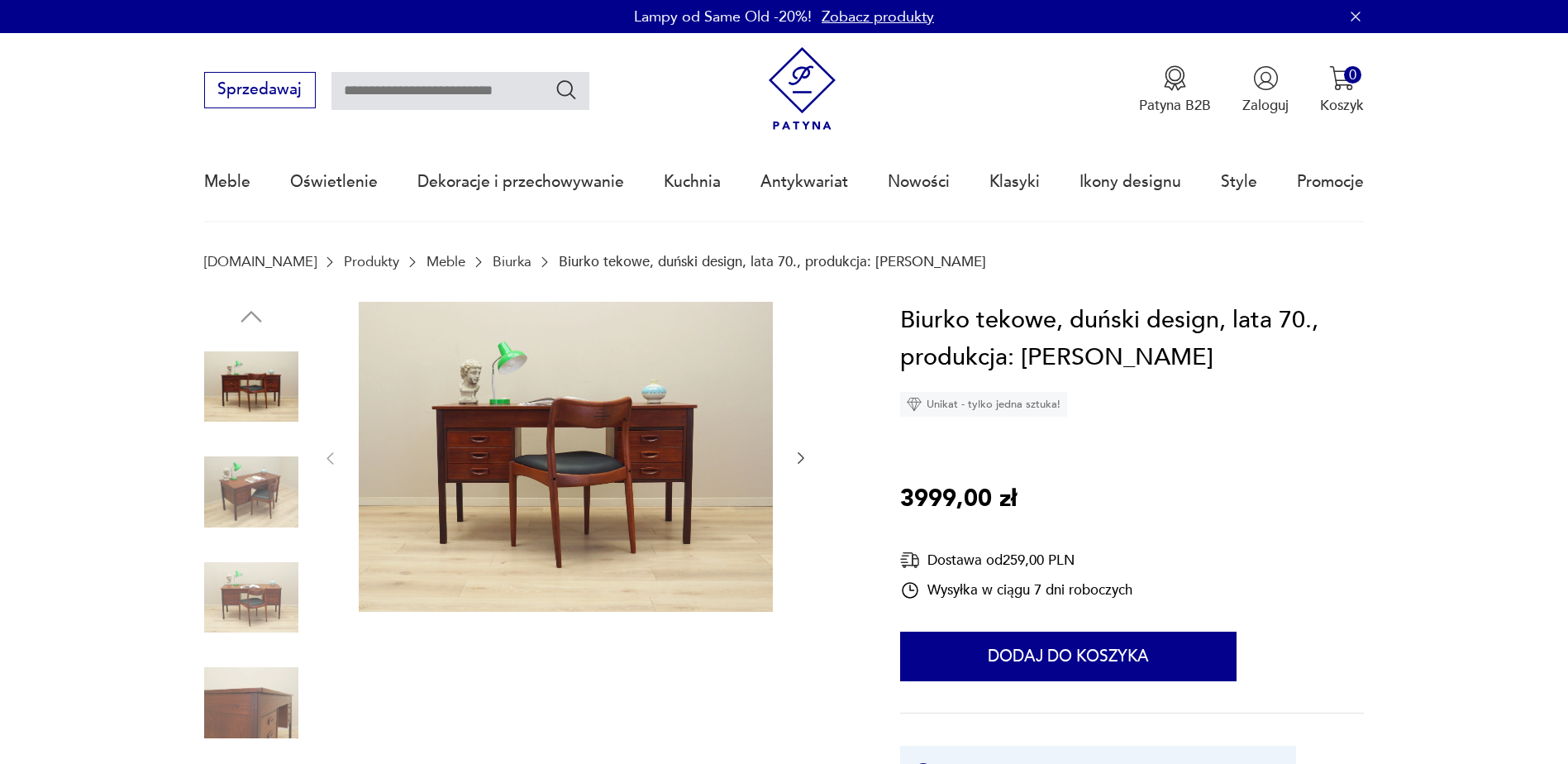
click at [799, 460] on icon "button" at bounding box center [801, 458] width 17 height 17
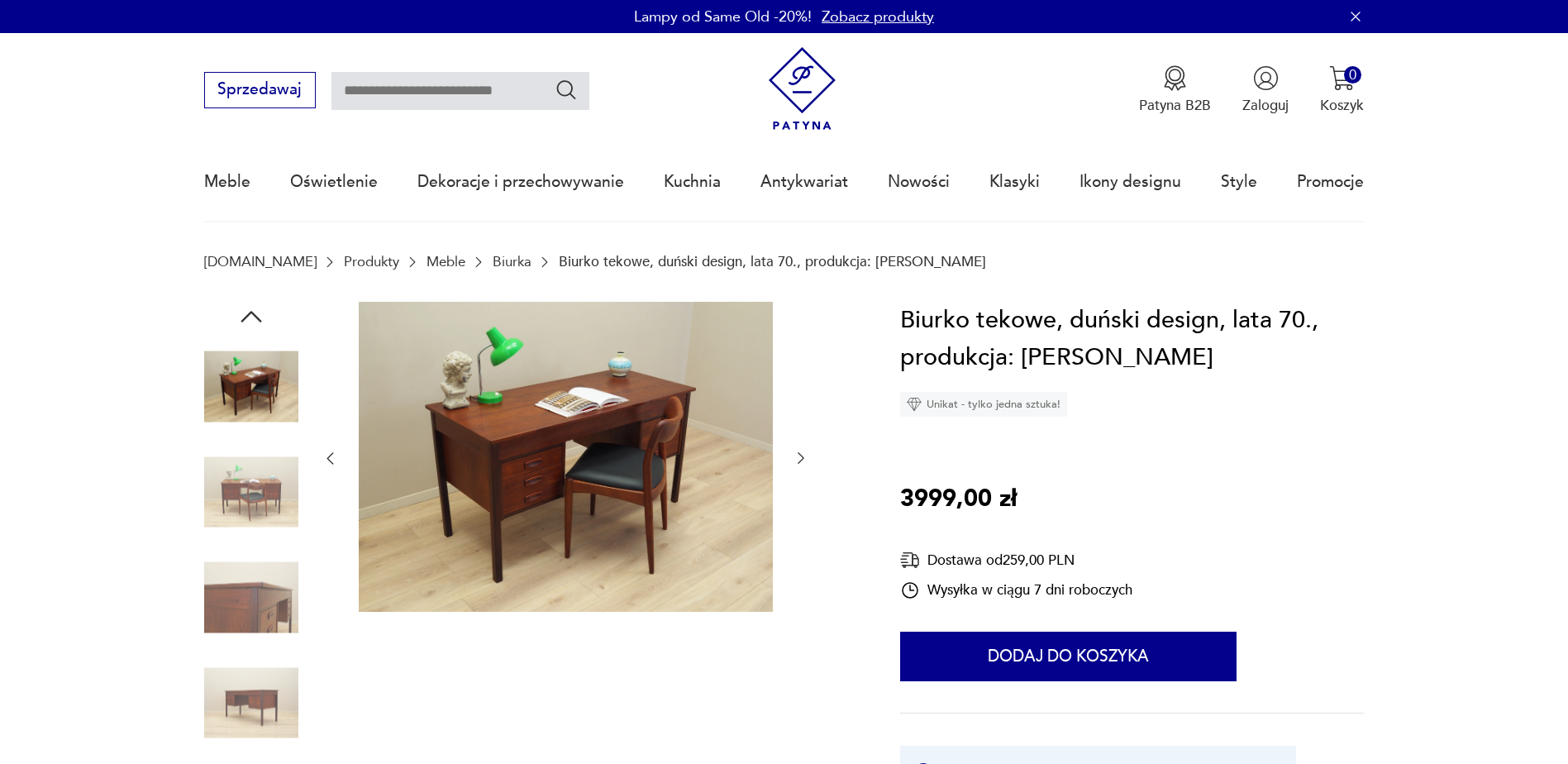
click at [799, 460] on icon "button" at bounding box center [801, 458] width 17 height 17
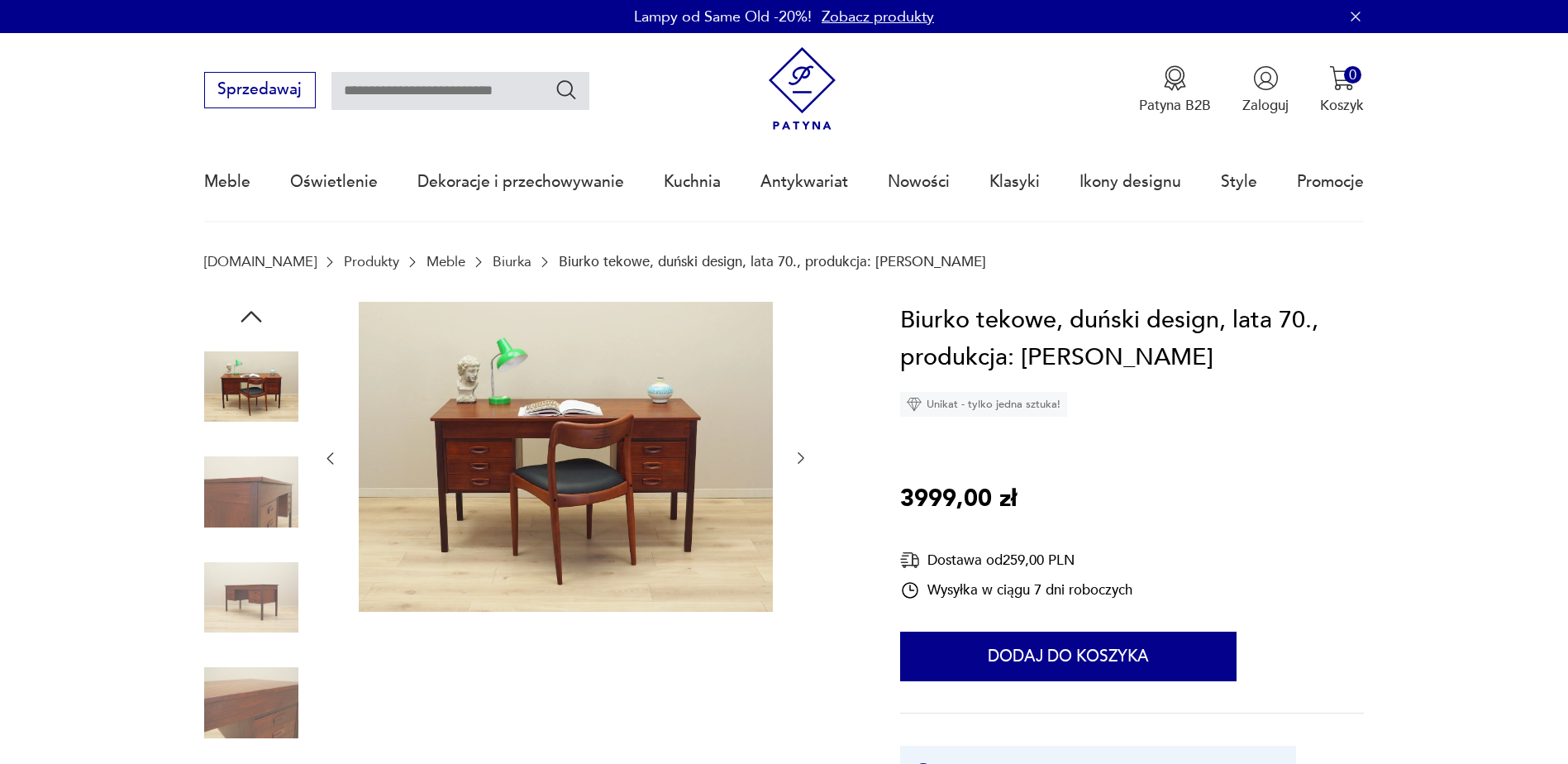
click at [799, 460] on icon "button" at bounding box center [801, 458] width 17 height 17
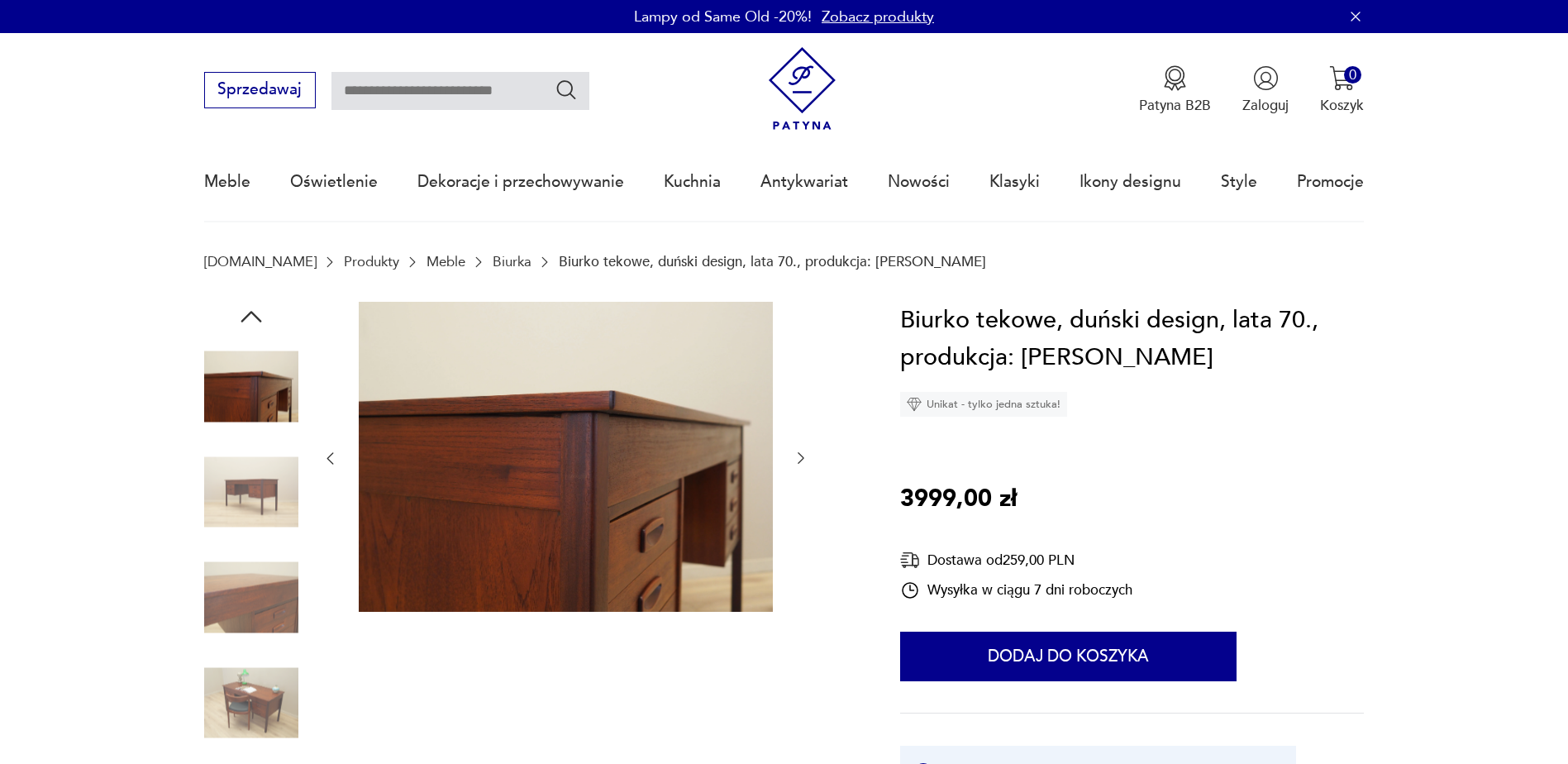
click at [799, 460] on icon "button" at bounding box center [801, 458] width 17 height 17
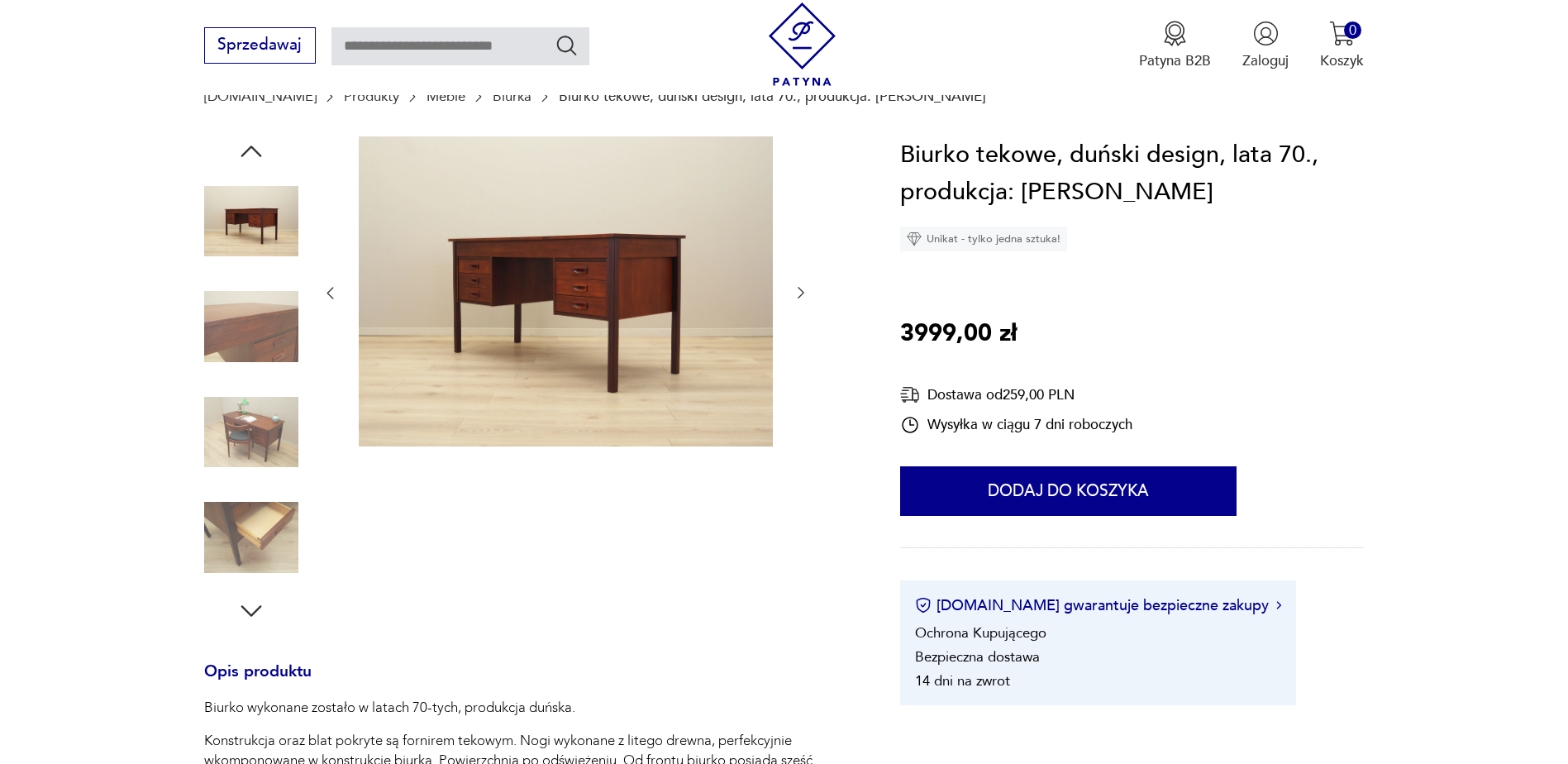
scroll to position [82, 0]
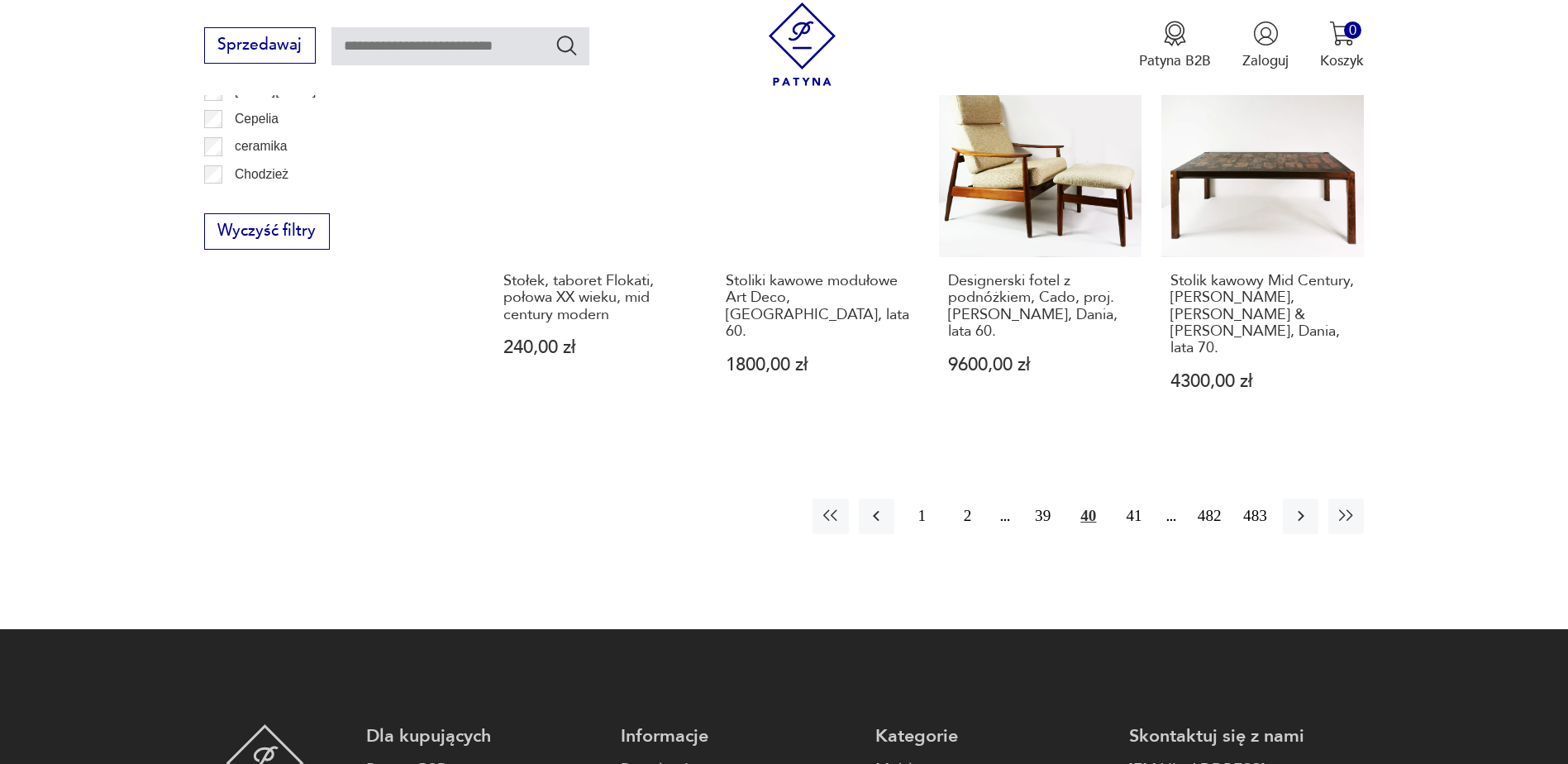
scroll to position [2038, 0]
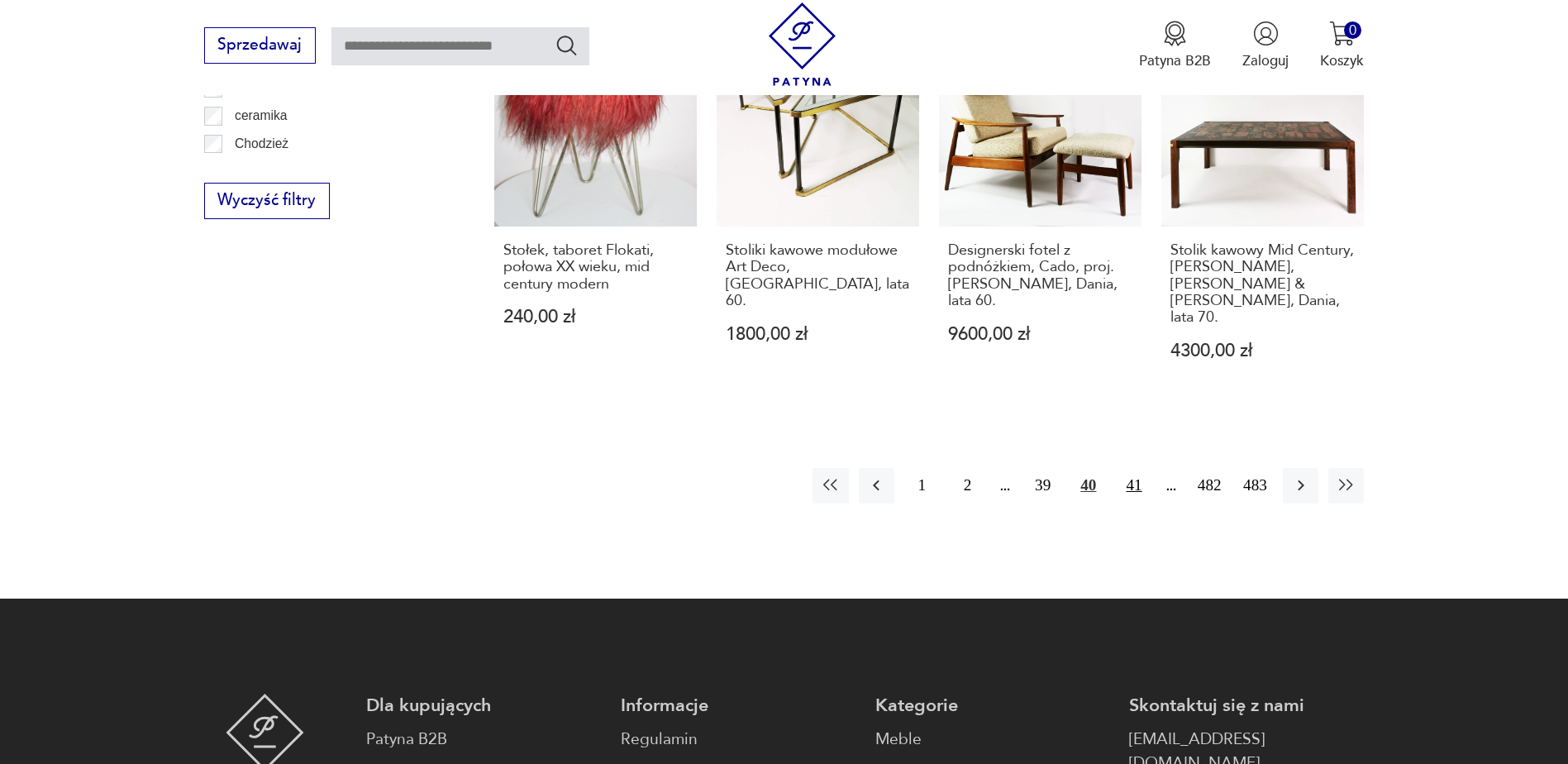
click at [1134, 468] on button "41" at bounding box center [1134, 486] width 35 height 35
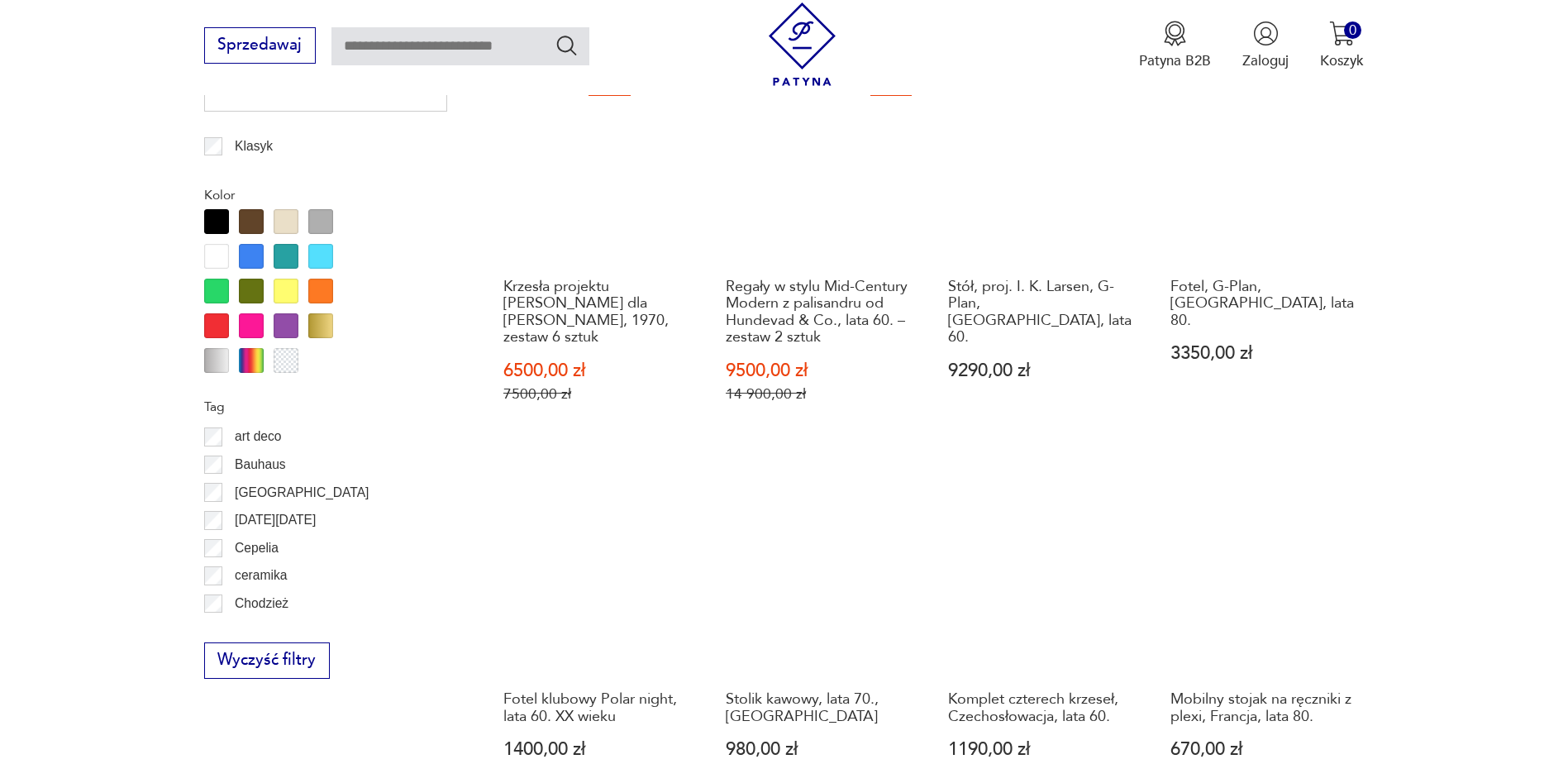
scroll to position [1625, 0]
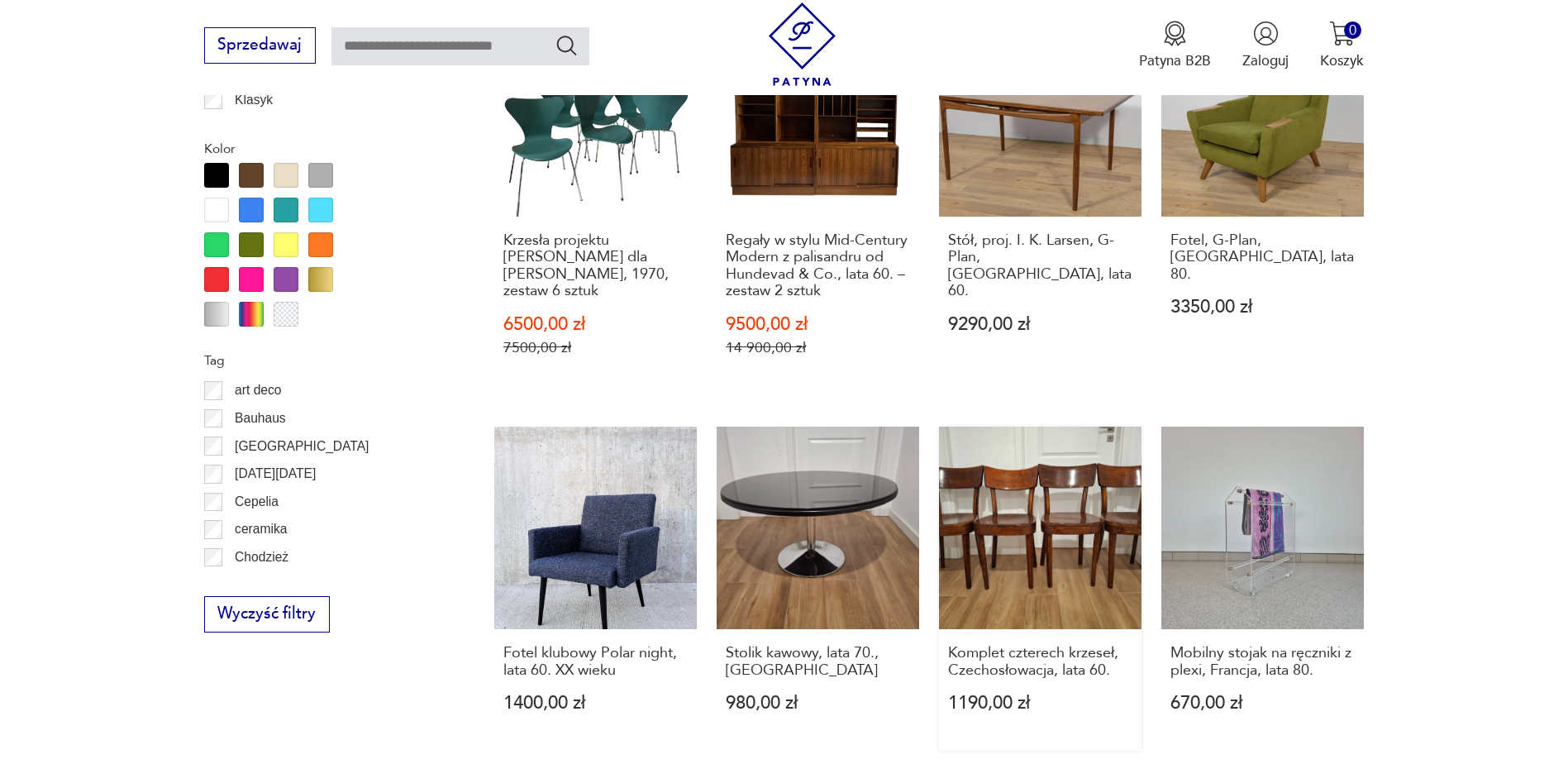
click at [1063, 505] on link "Komplet czterech krzeseł, Czechosłowacja, lata 60. 1190,00 zł" at bounding box center [1039, 587] width 203 height 324
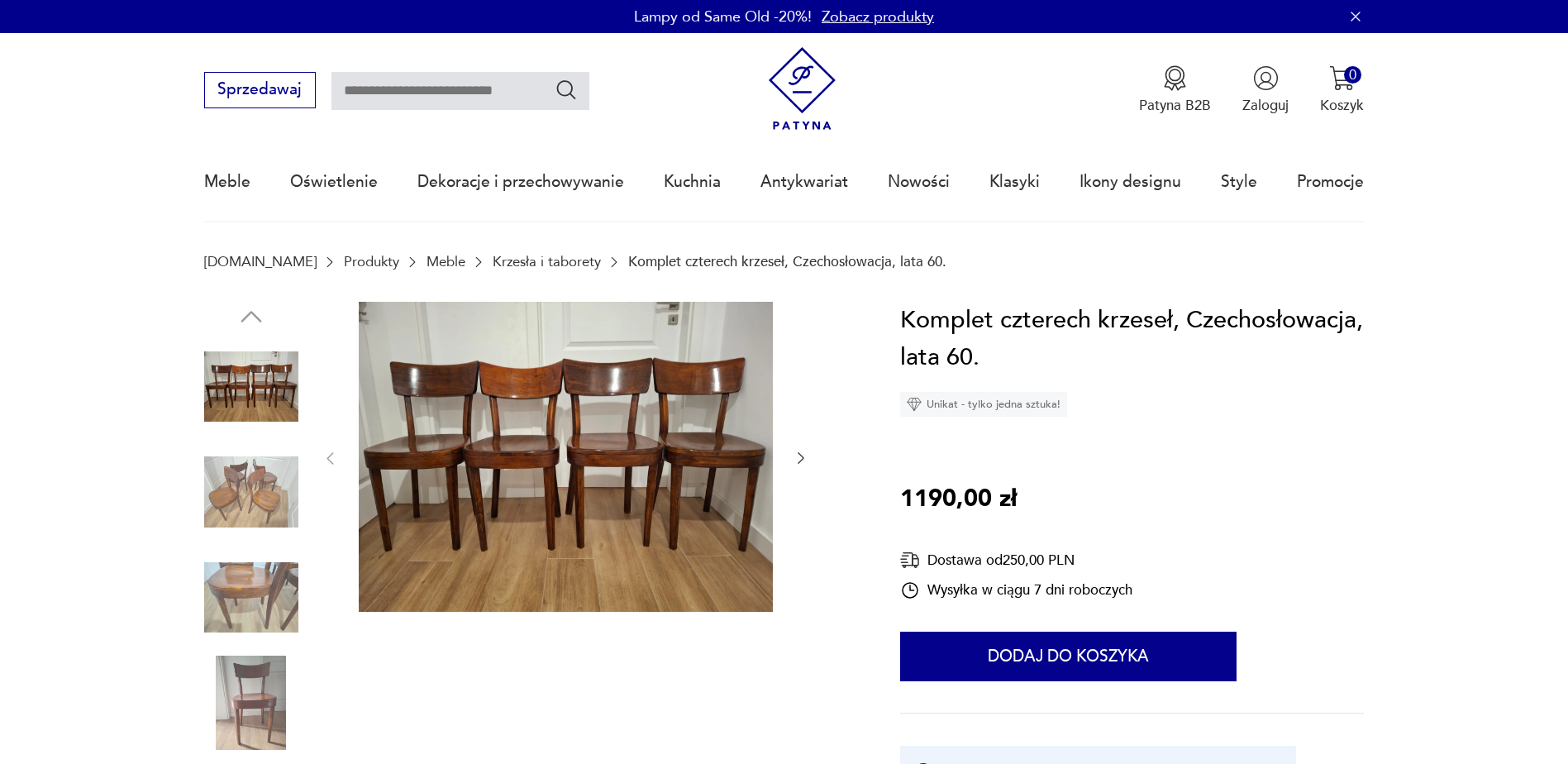
click at [806, 457] on icon "button" at bounding box center [801, 458] width 17 height 17
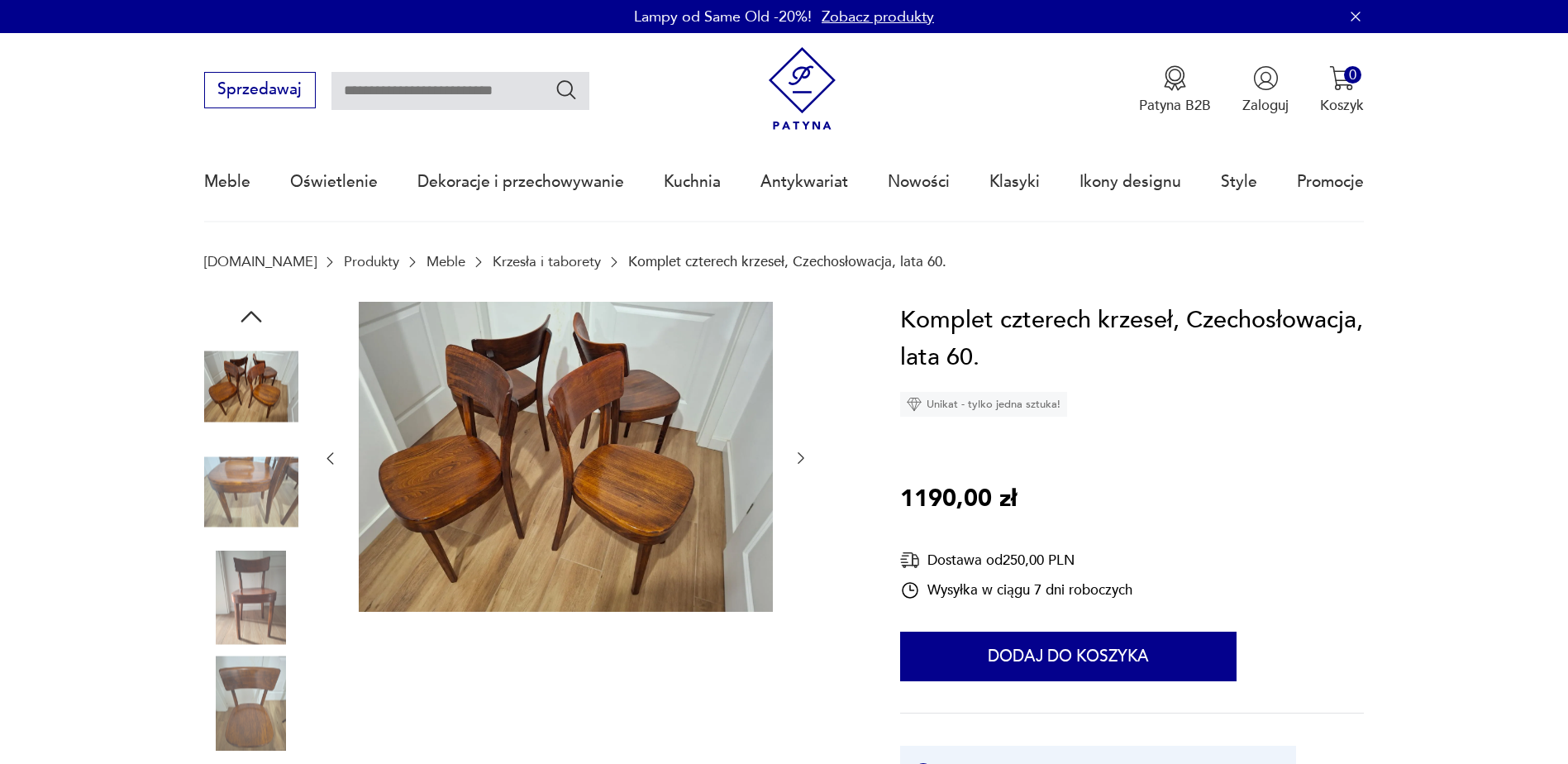
click at [805, 457] on icon "button" at bounding box center [801, 458] width 17 height 17
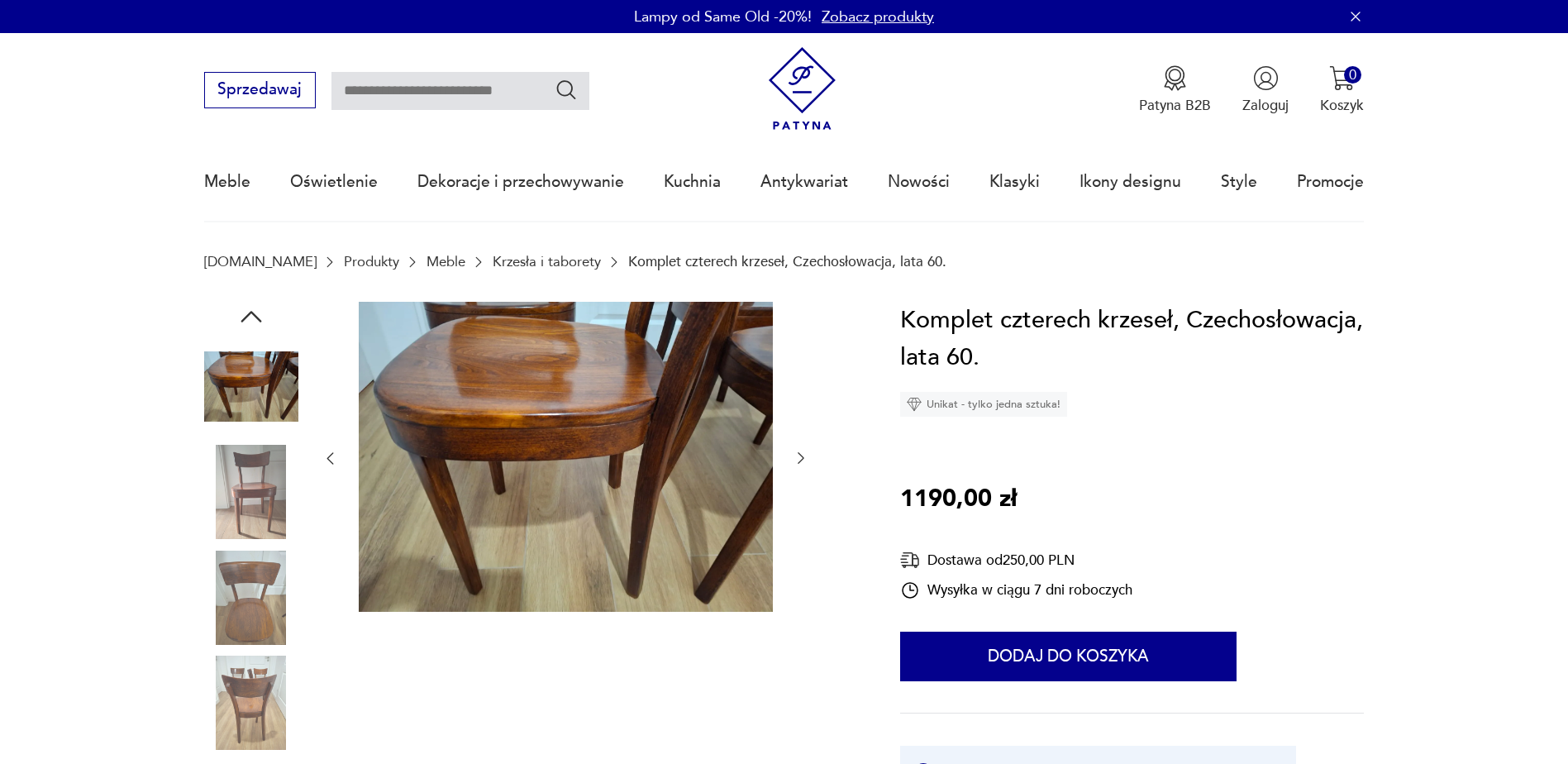
click at [801, 454] on icon "button" at bounding box center [801, 458] width 17 height 17
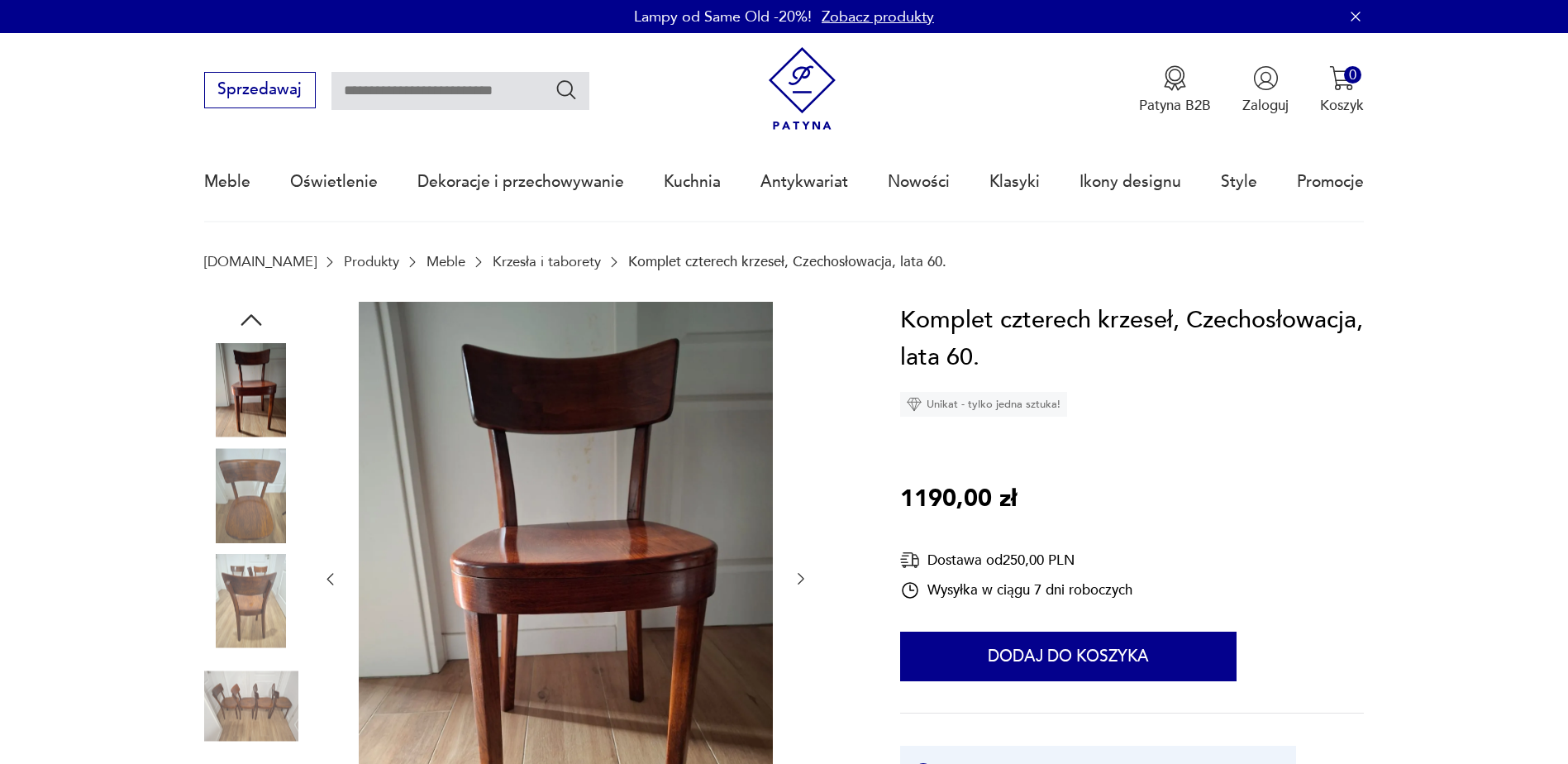
click at [801, 454] on div at bounding box center [566, 579] width 487 height 556
click at [799, 581] on icon "button" at bounding box center [801, 579] width 17 height 17
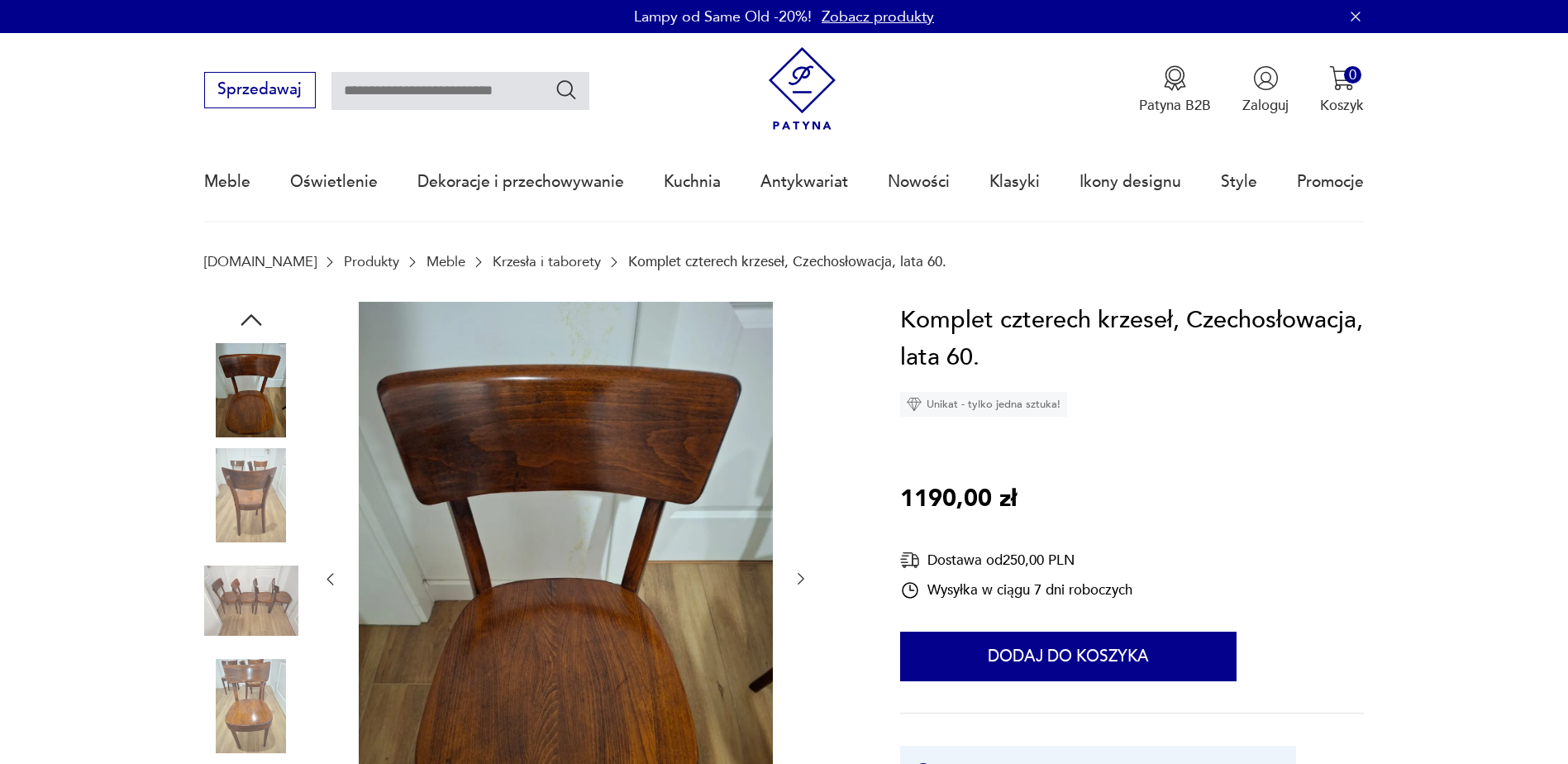
click at [799, 580] on icon "button" at bounding box center [801, 579] width 17 height 17
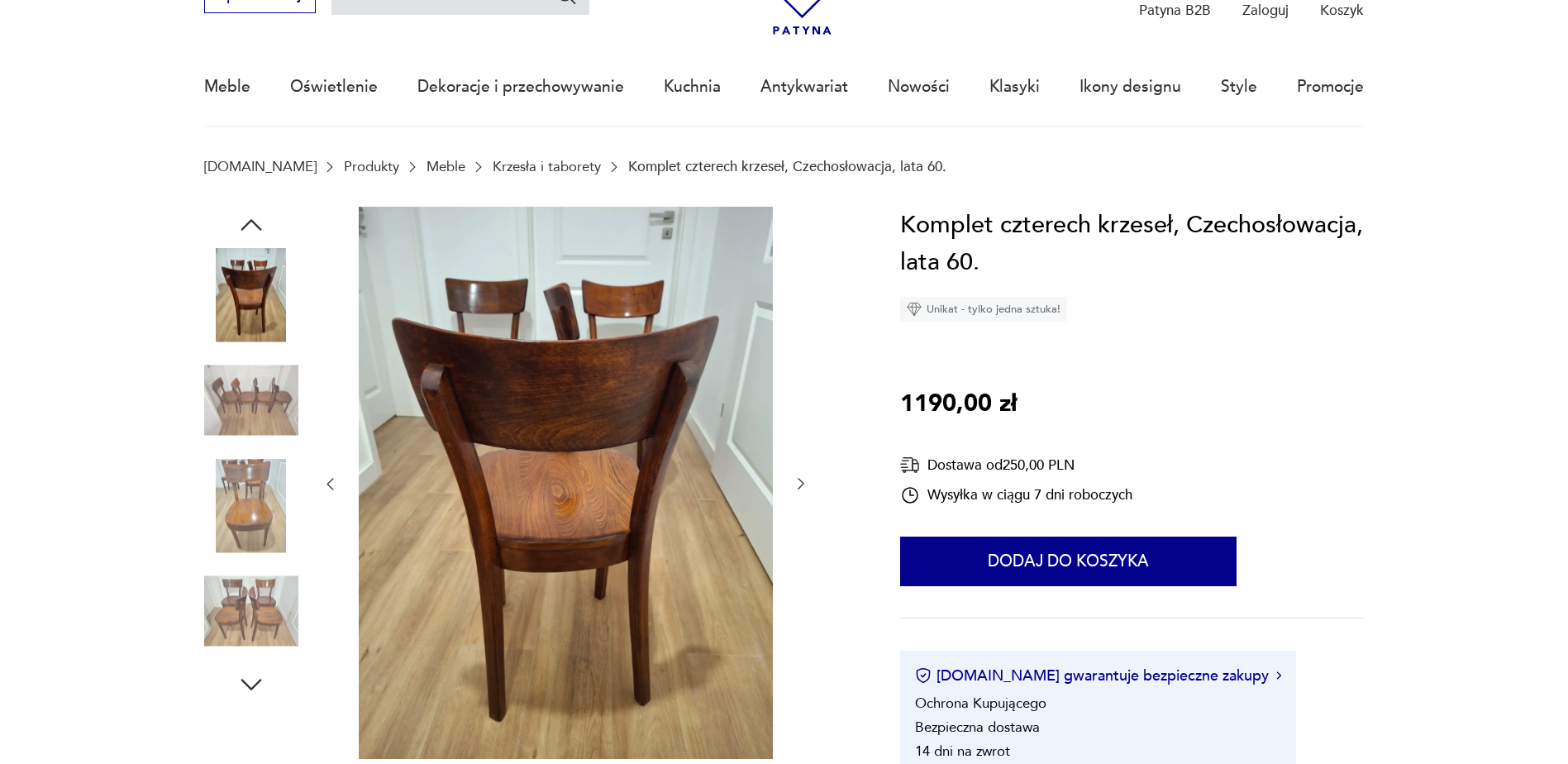
scroll to position [82, 0]
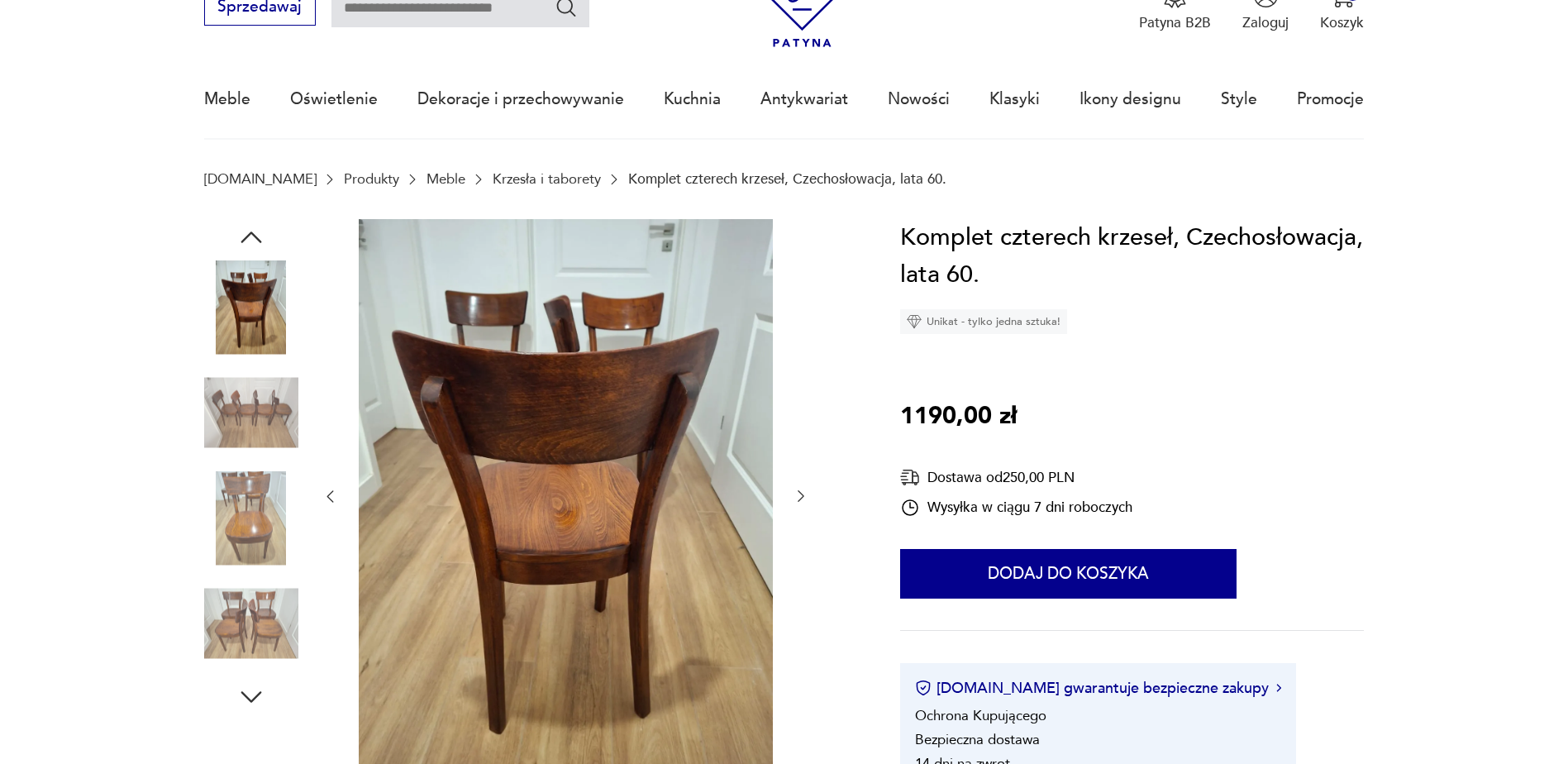
click at [797, 492] on icon "button" at bounding box center [801, 496] width 17 height 17
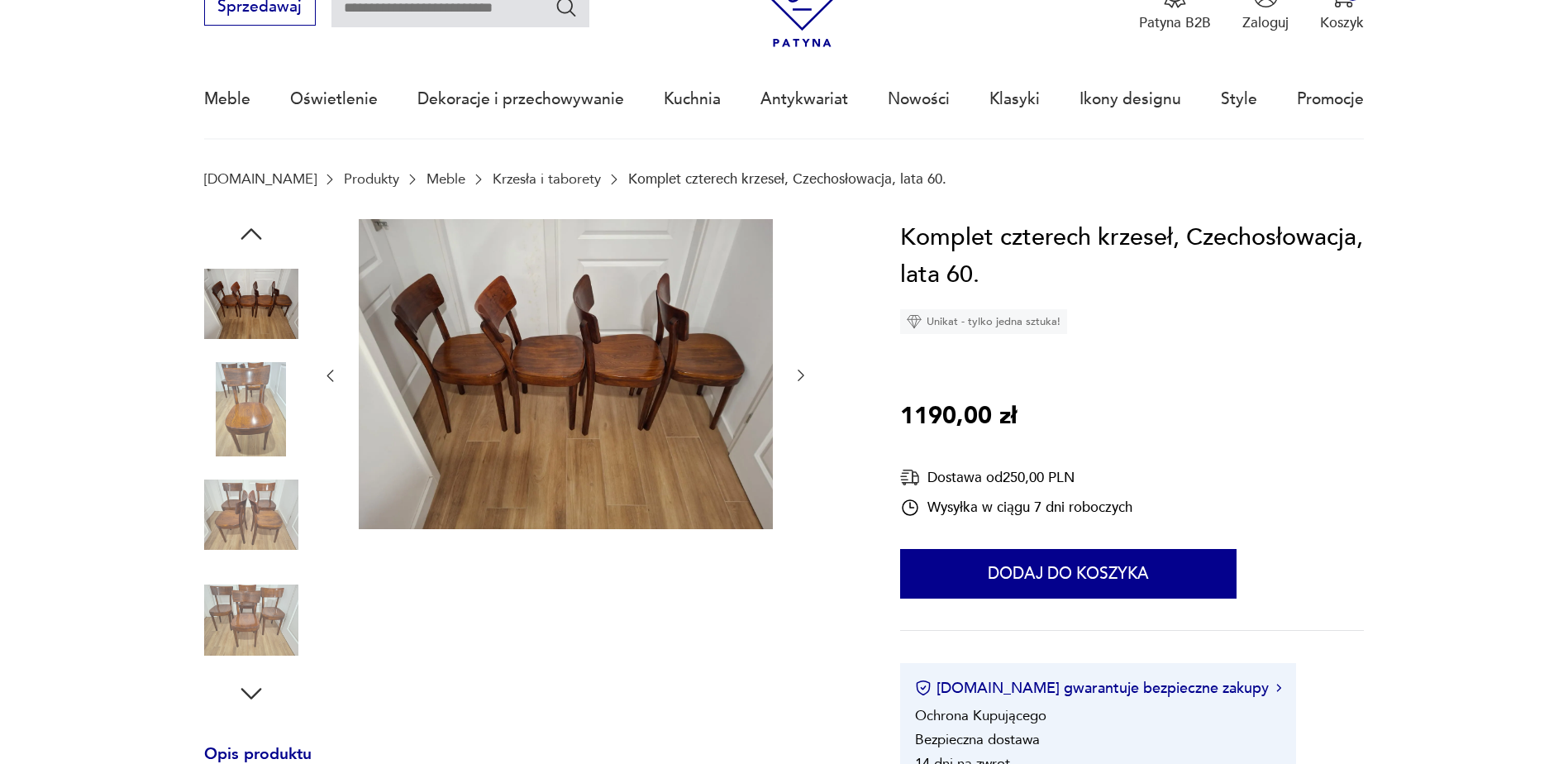
click at [797, 492] on div at bounding box center [566, 377] width 487 height 314
click at [797, 370] on icon "button" at bounding box center [801, 376] width 17 height 17
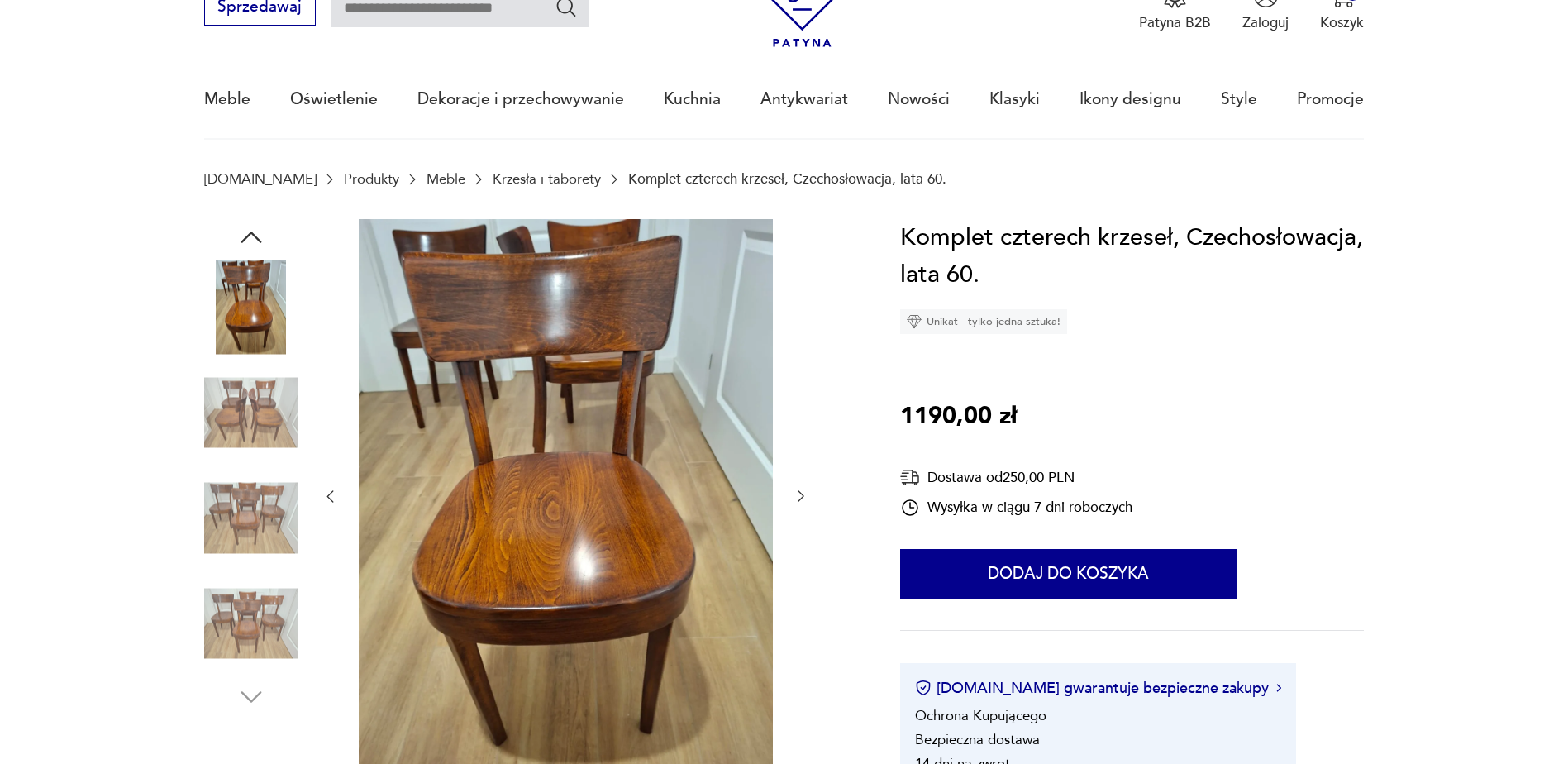
click at [802, 490] on icon "button" at bounding box center [801, 496] width 17 height 17
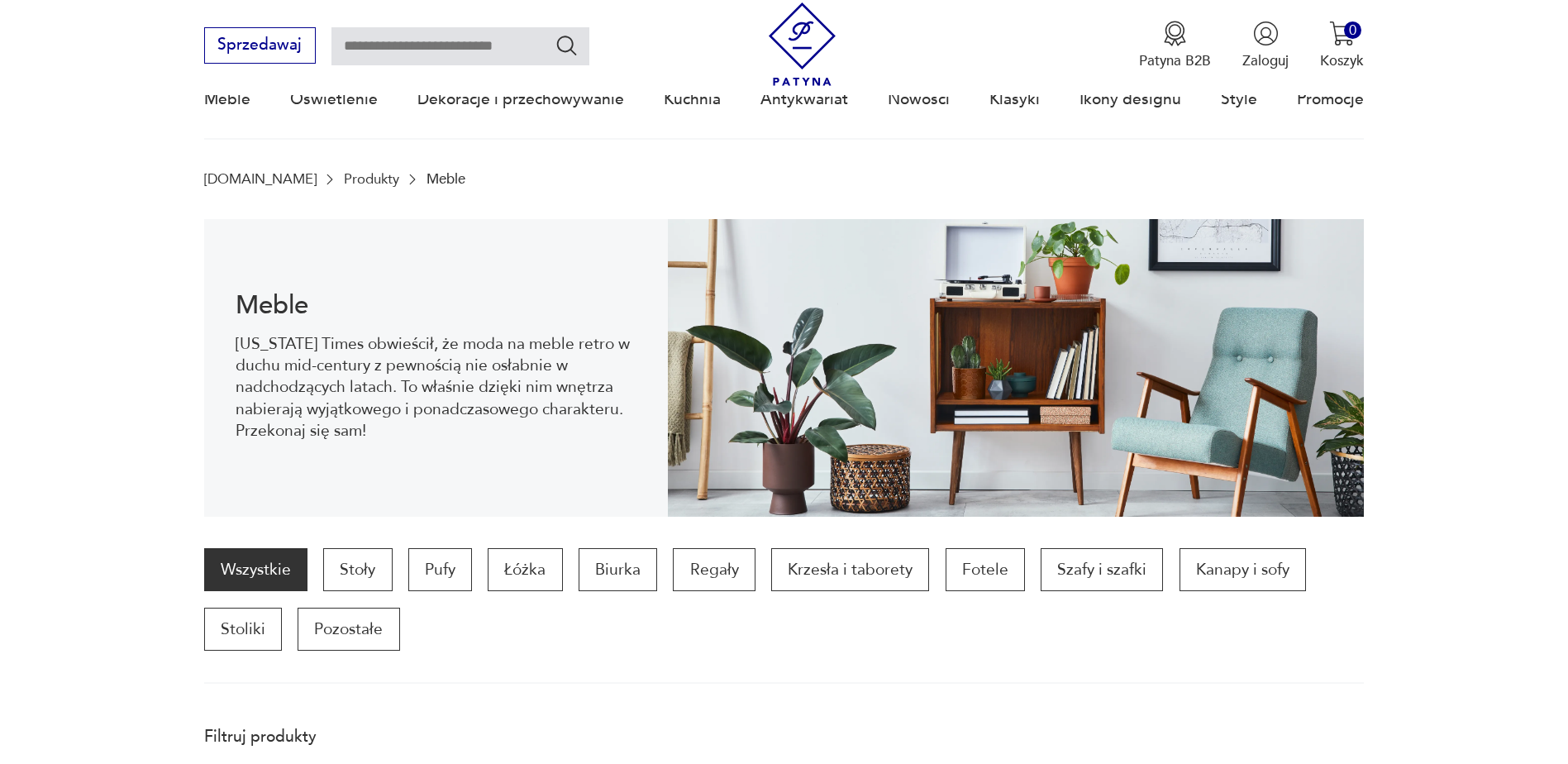
scroll to position [1809, 0]
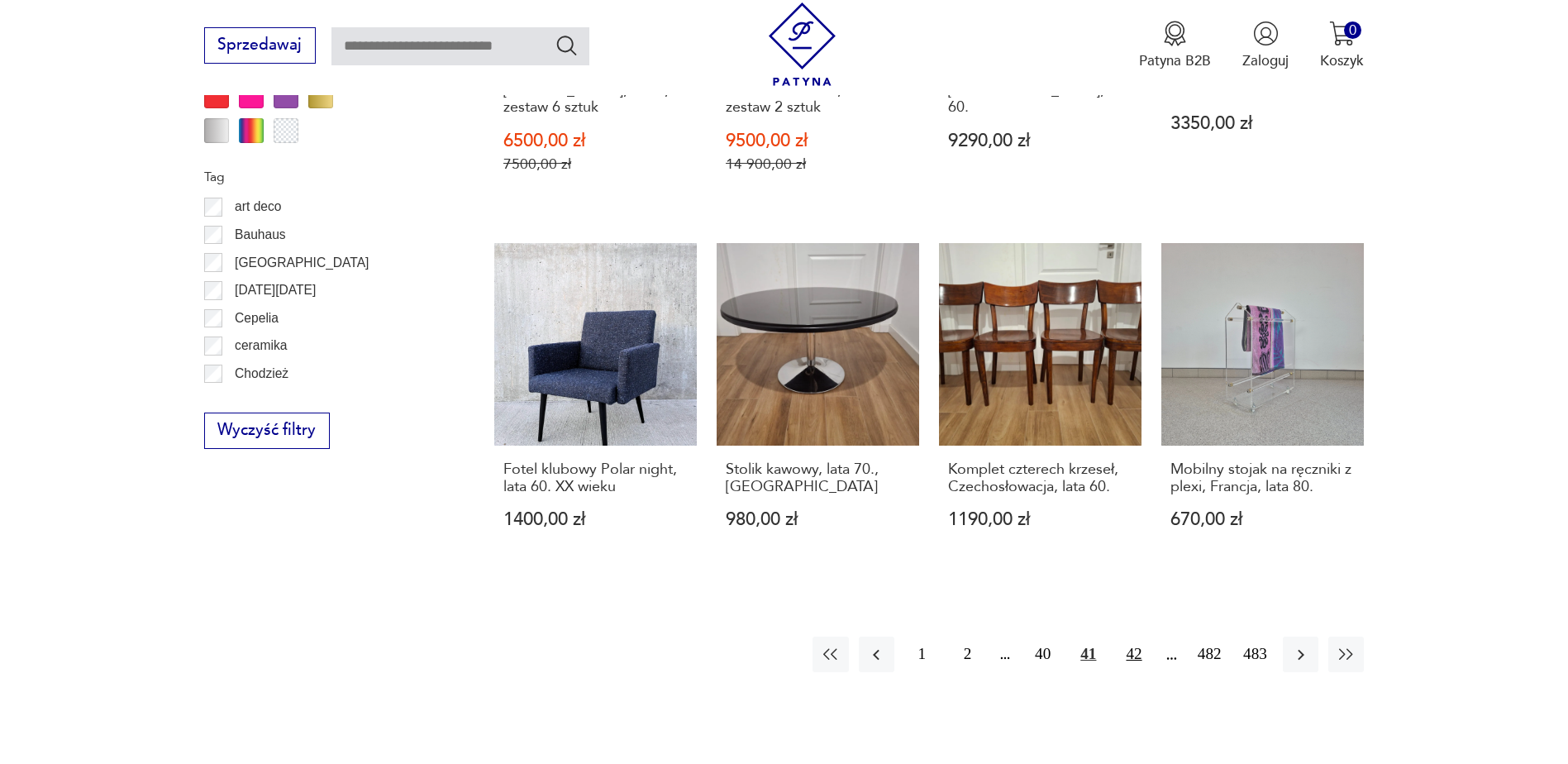
click at [1132, 644] on button "42" at bounding box center [1134, 654] width 35 height 35
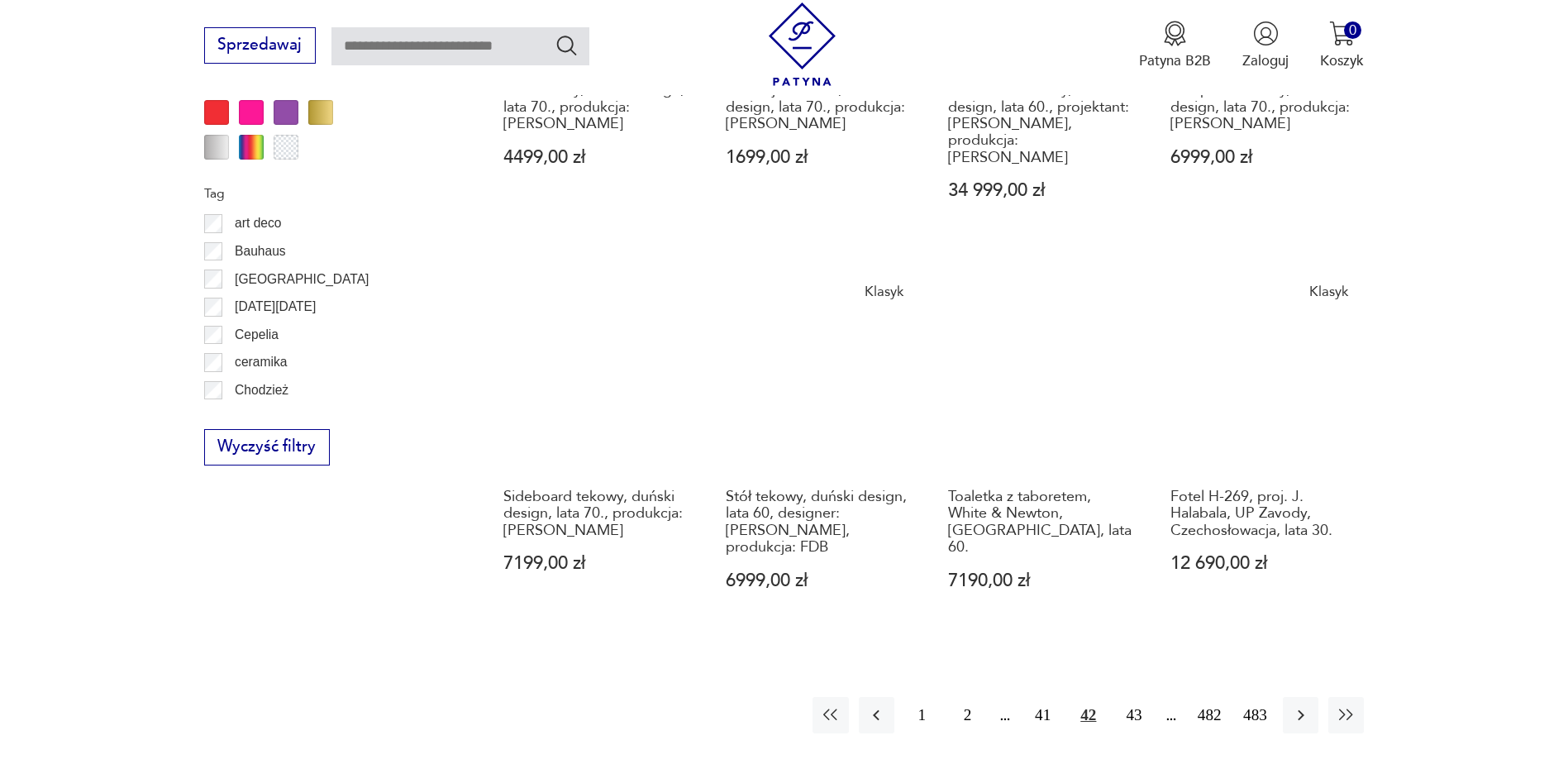
scroll to position [1956, 0]
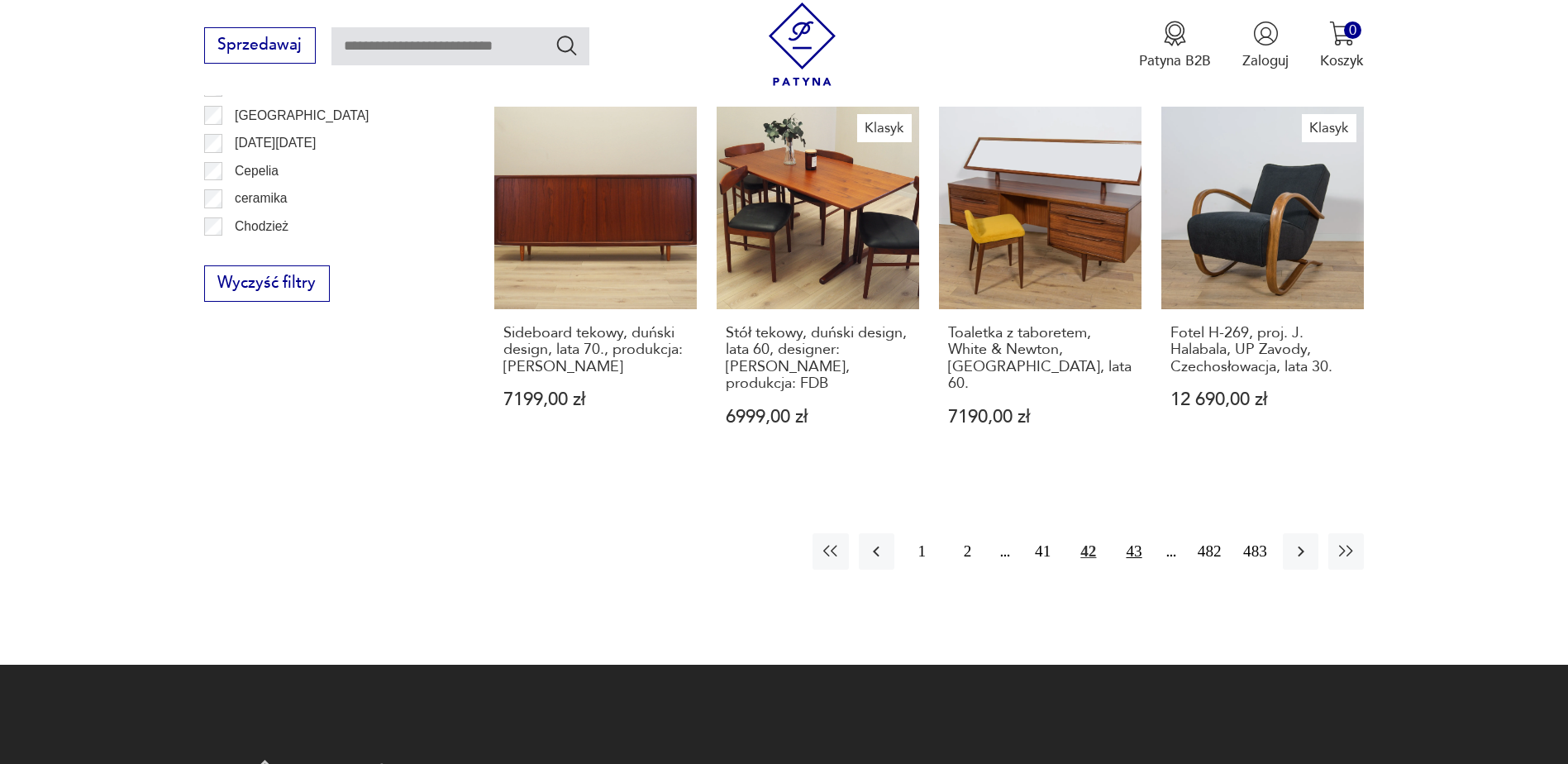
click at [1134, 533] on button "43" at bounding box center [1134, 551] width 35 height 35
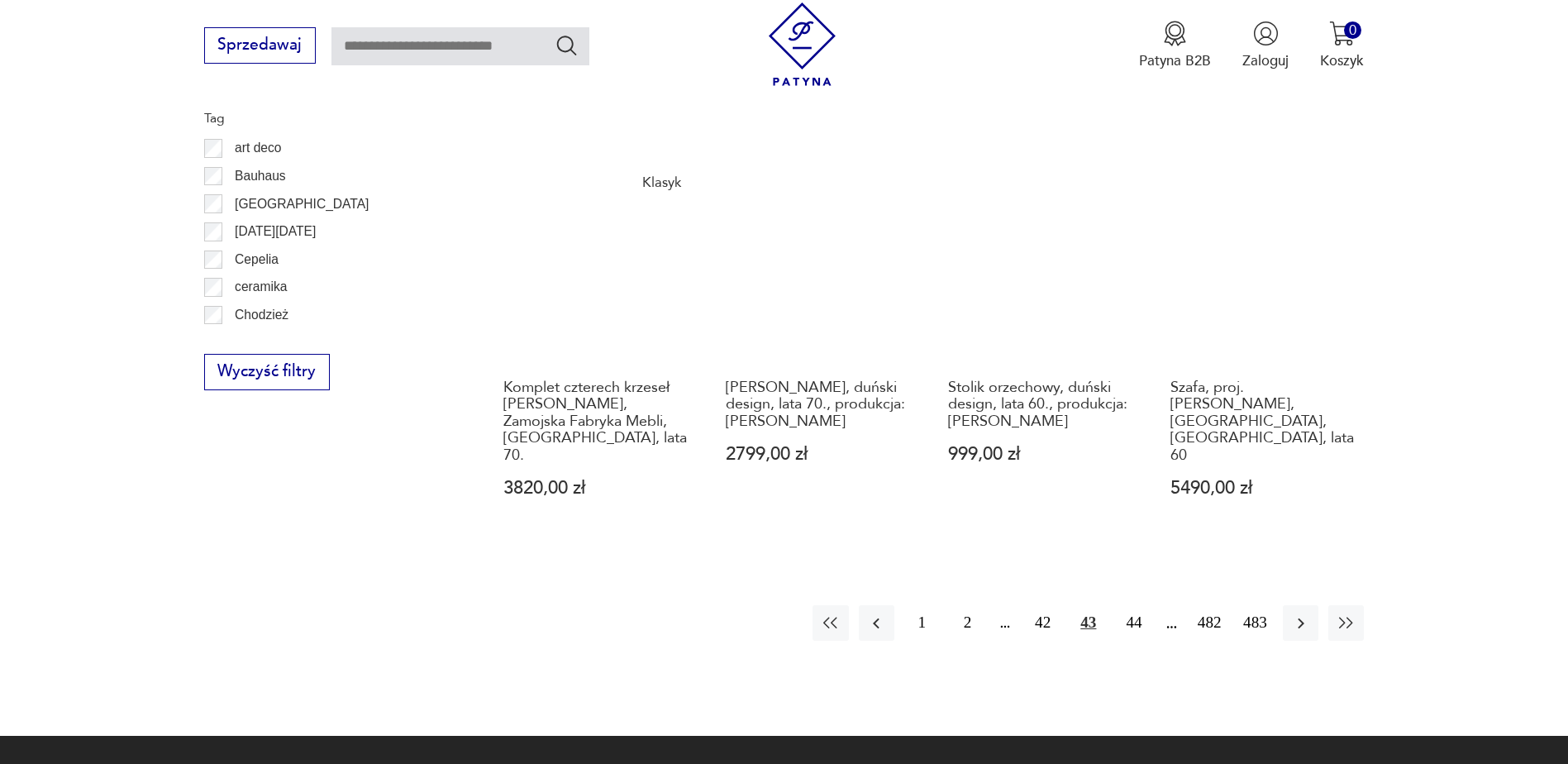
scroll to position [1873, 0]
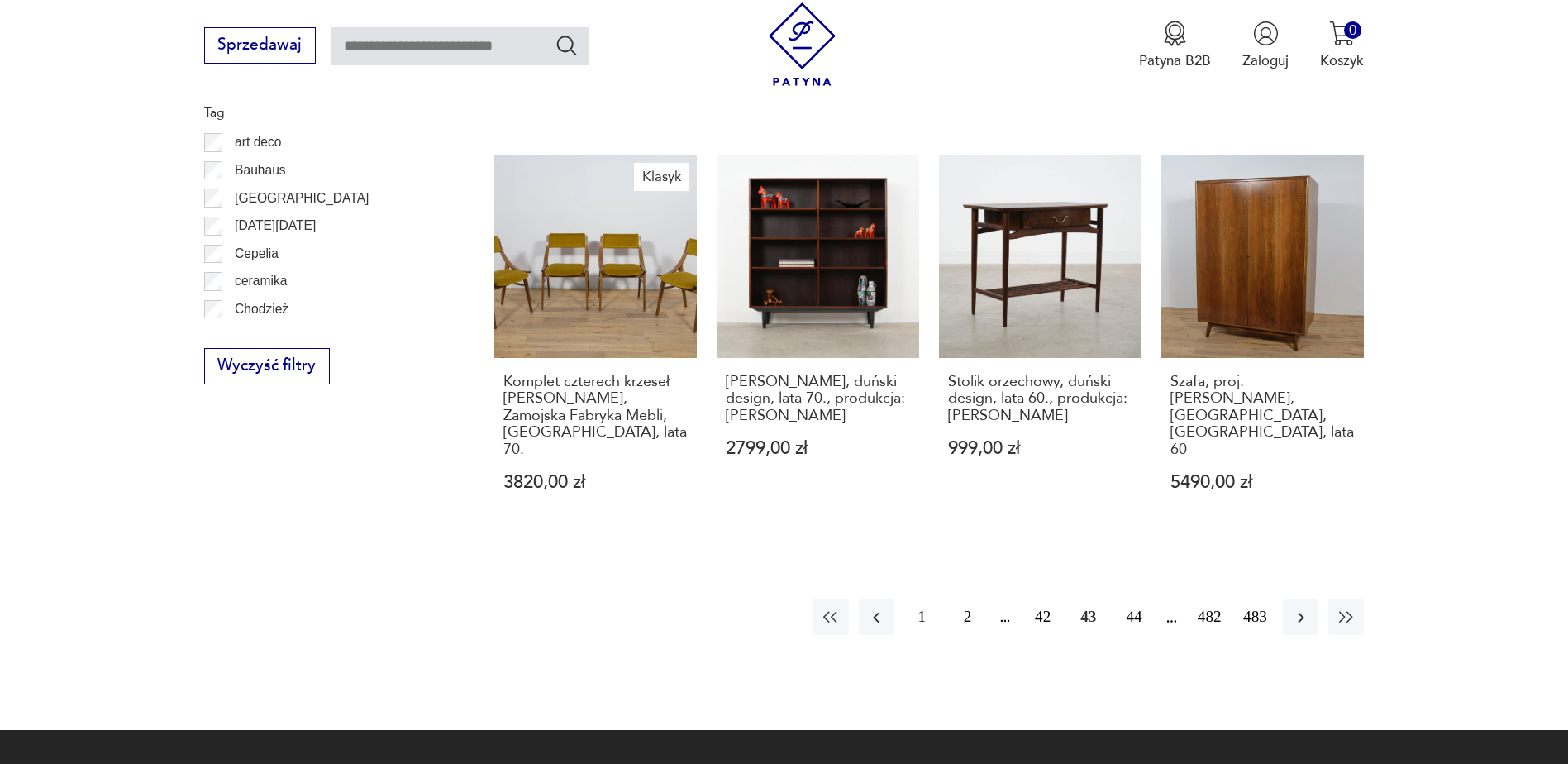
click at [1133, 599] on button "44" at bounding box center [1134, 617] width 35 height 35
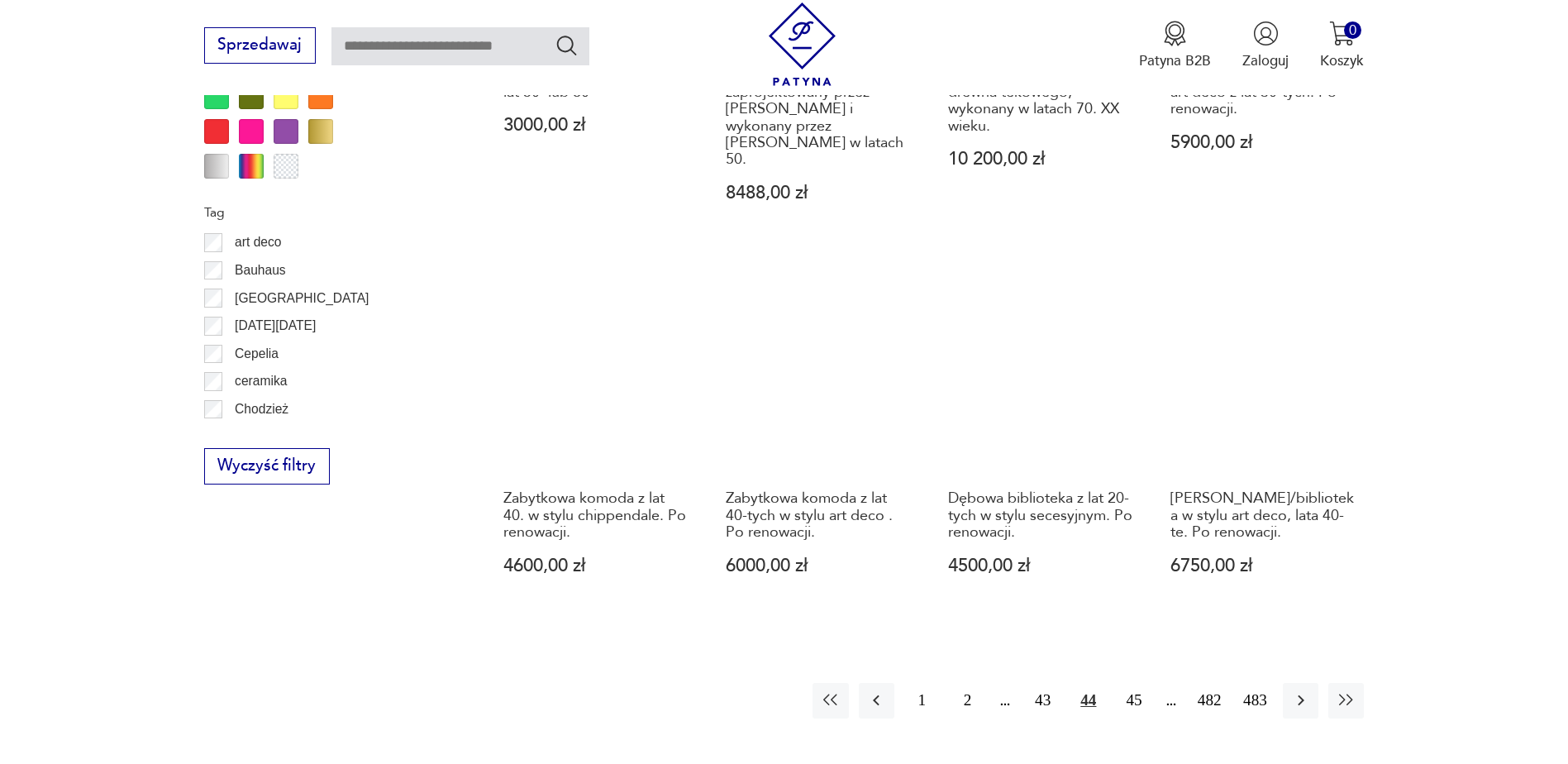
scroll to position [1873, 0]
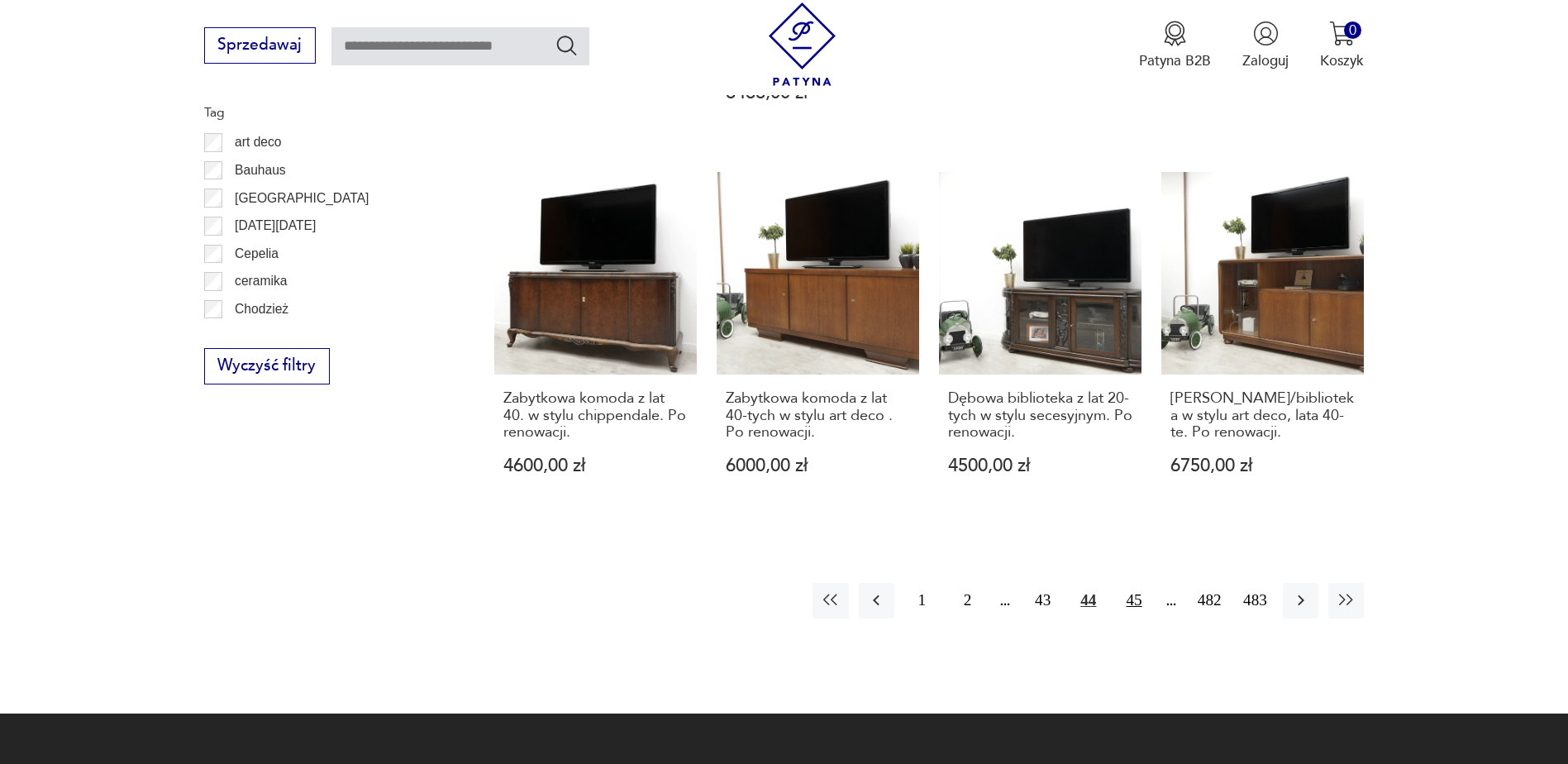
click at [1134, 582] on button "45" at bounding box center [1134, 600] width 35 height 35
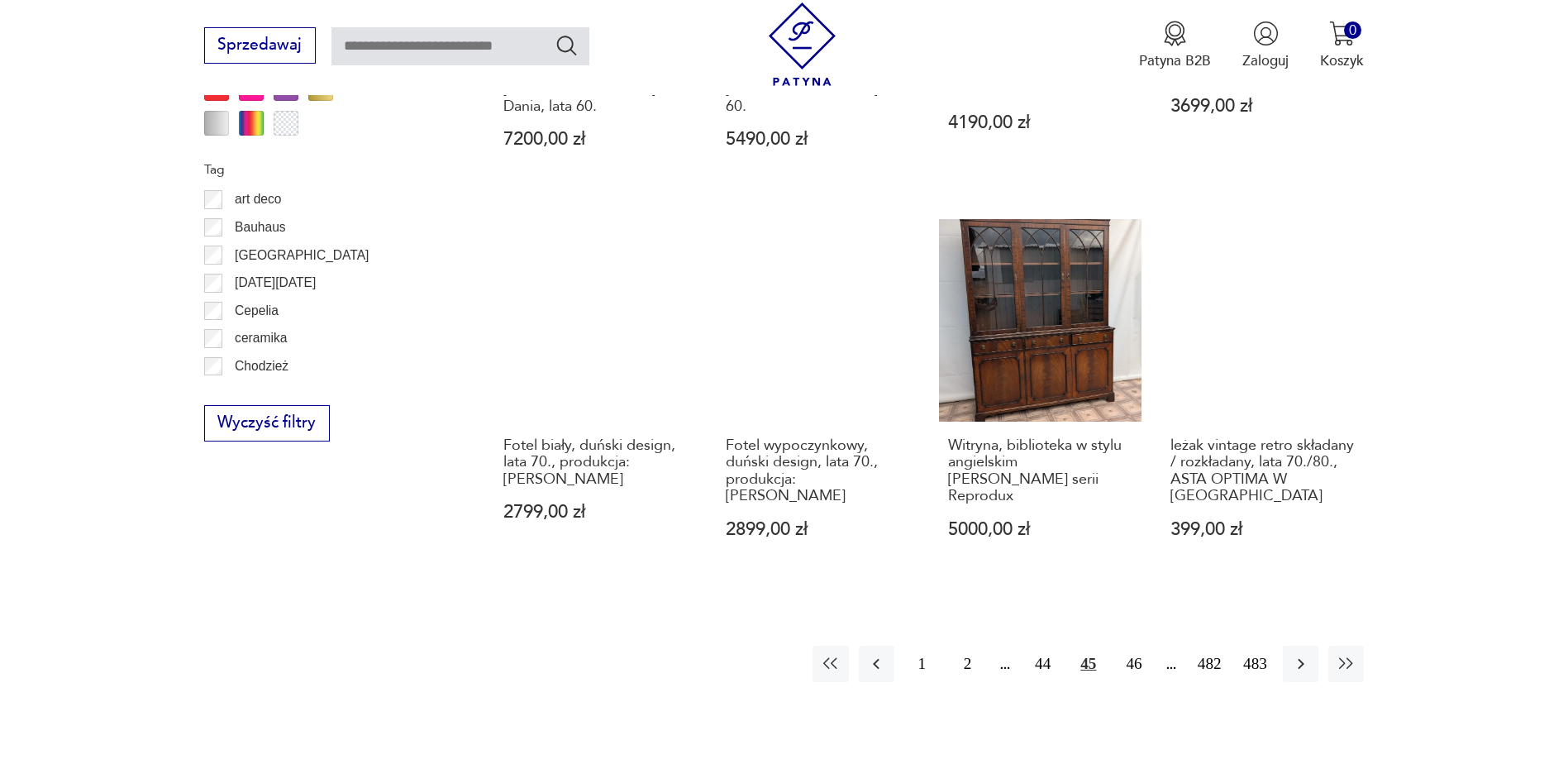
scroll to position [1873, 0]
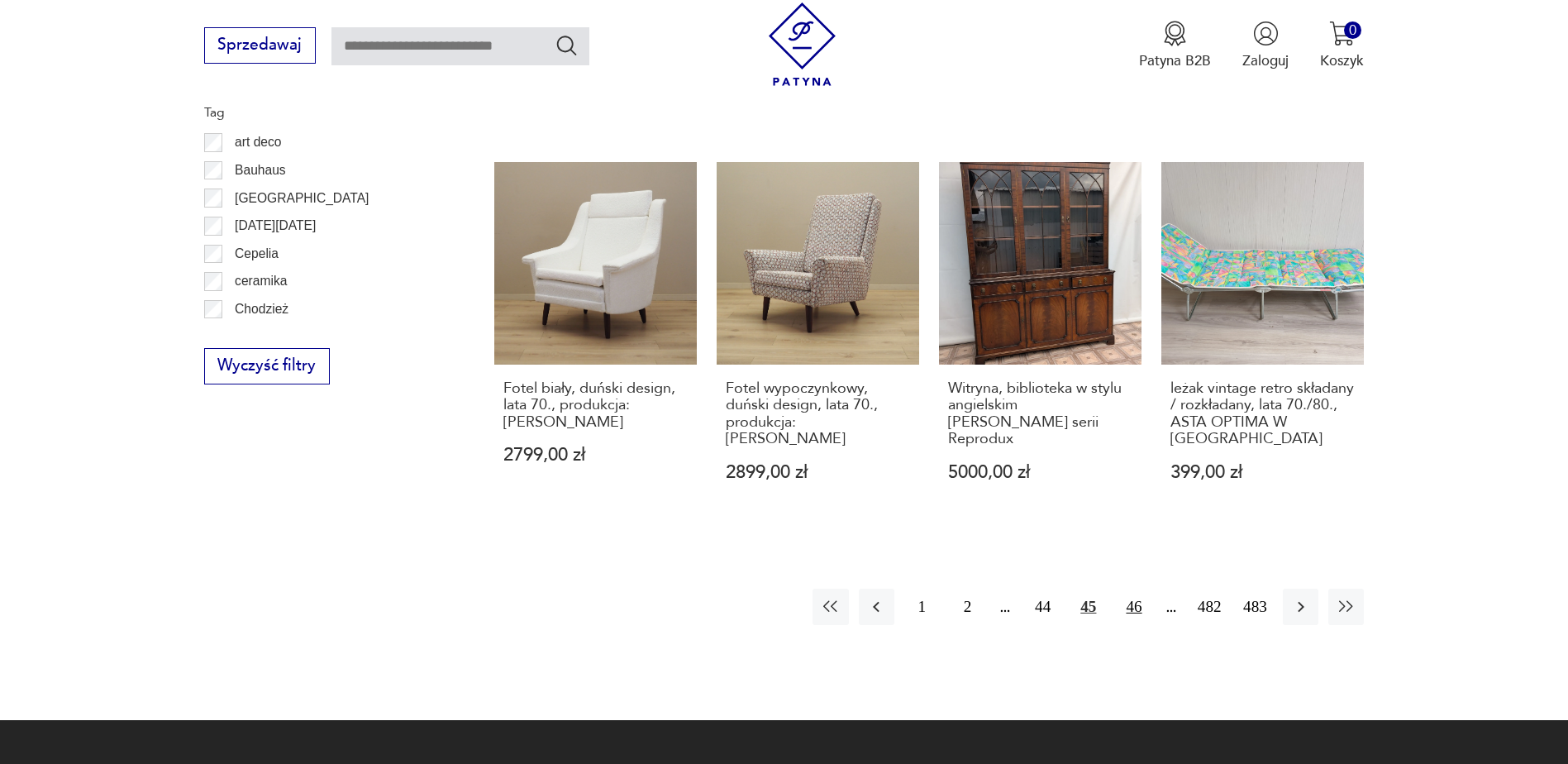
click at [1134, 588] on button "46" at bounding box center [1134, 606] width 35 height 35
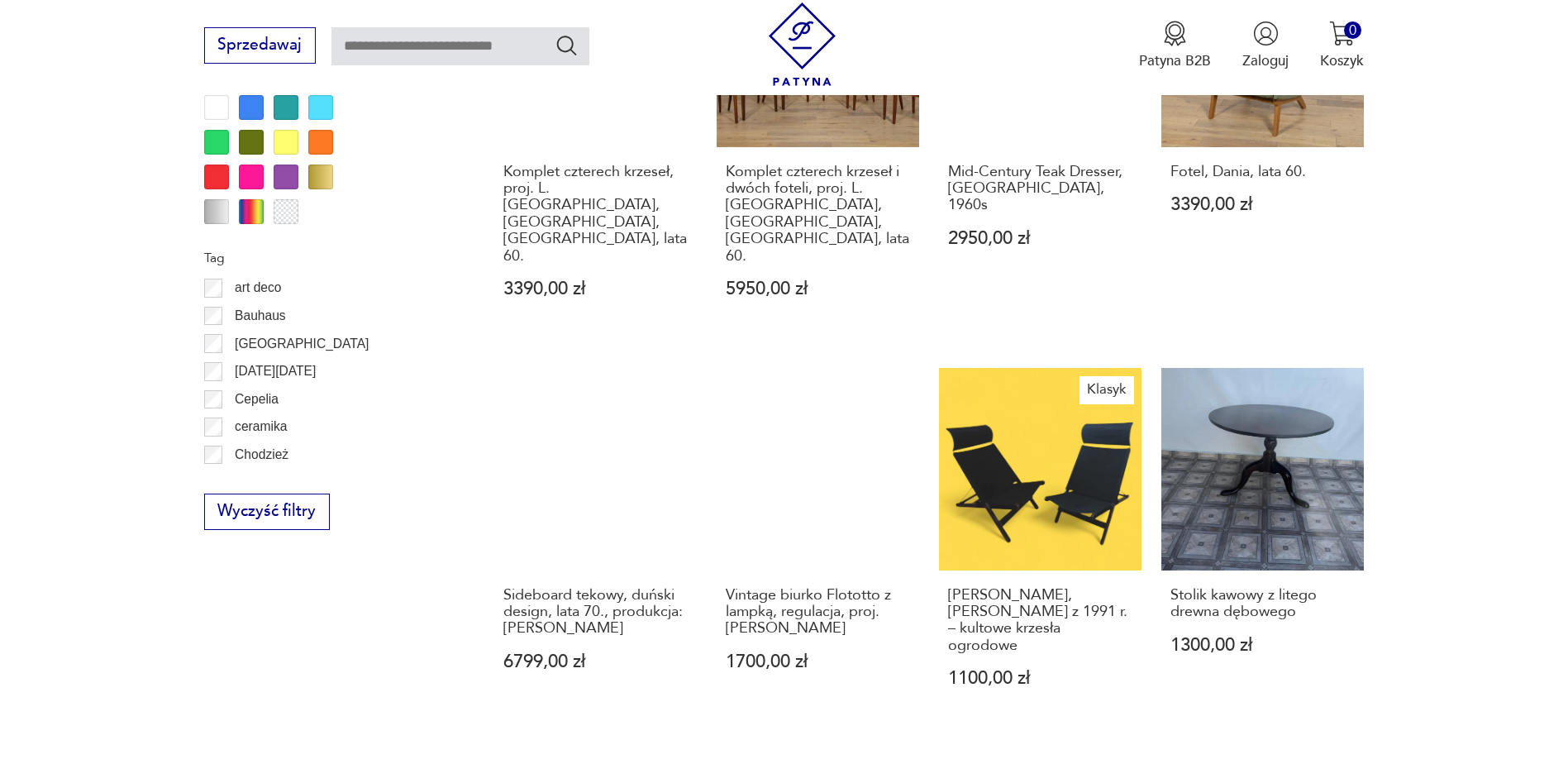
scroll to position [1873, 0]
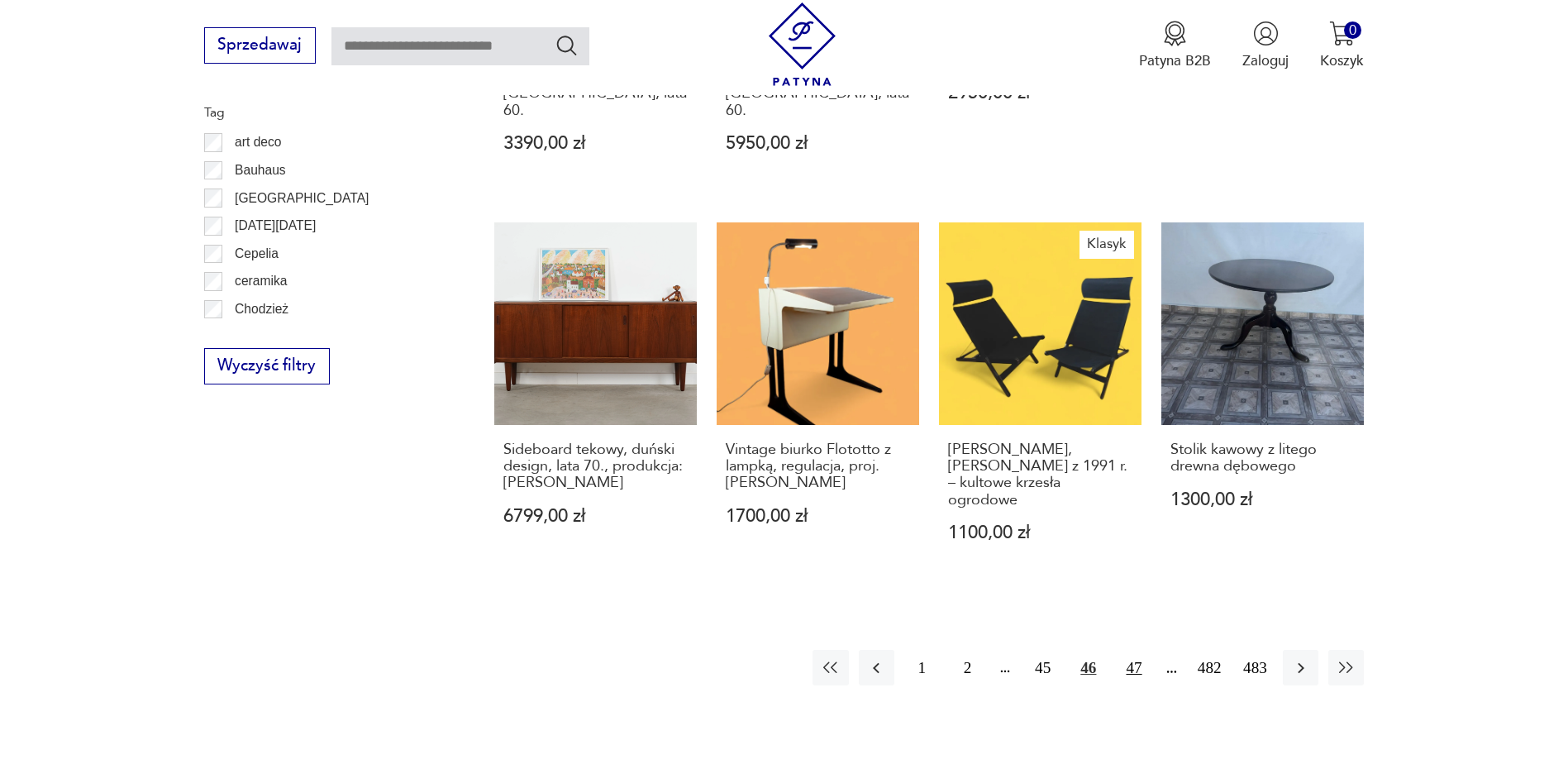
click at [1135, 650] on button "47" at bounding box center [1134, 667] width 35 height 35
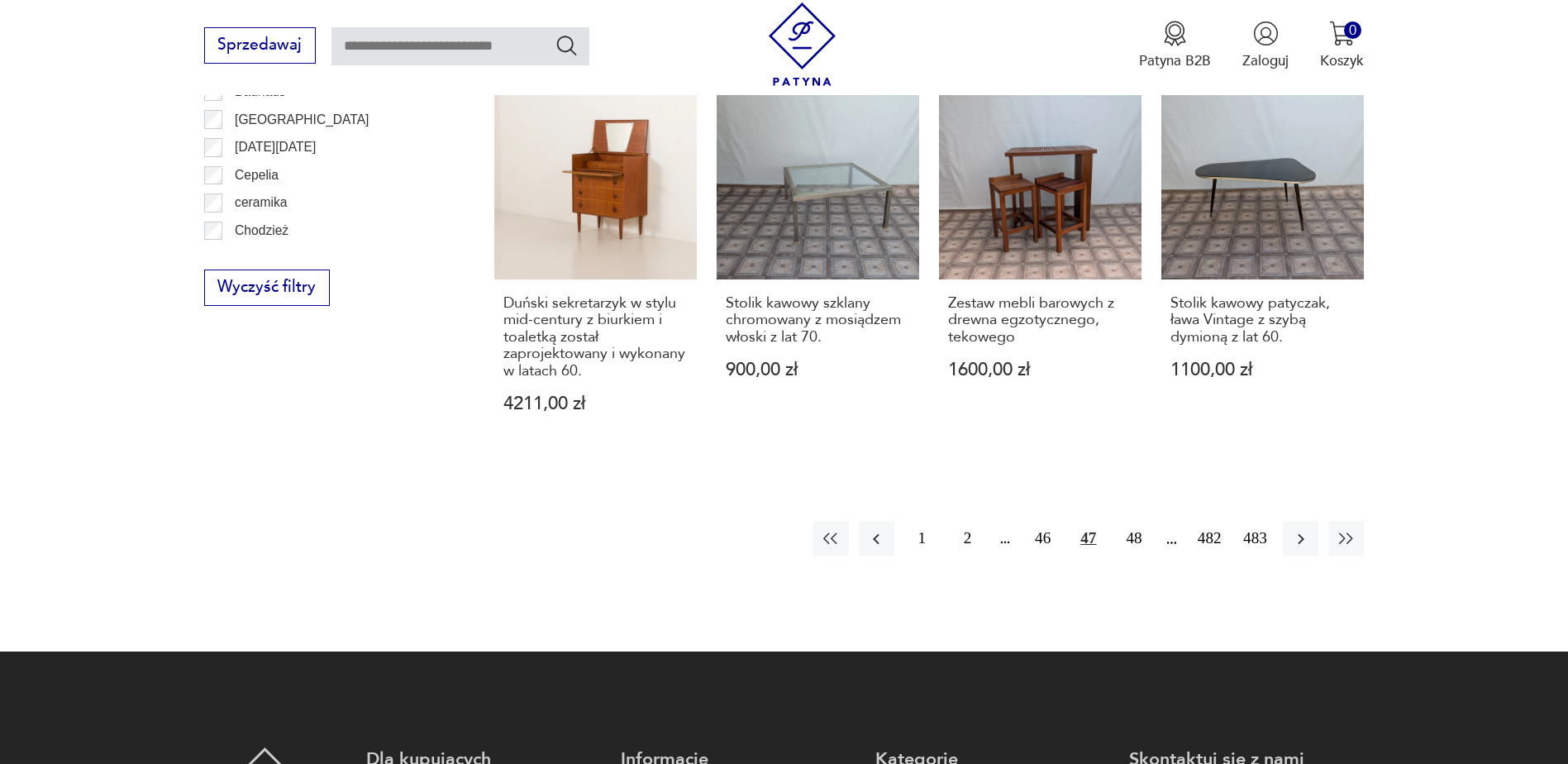
scroll to position [1956, 0]
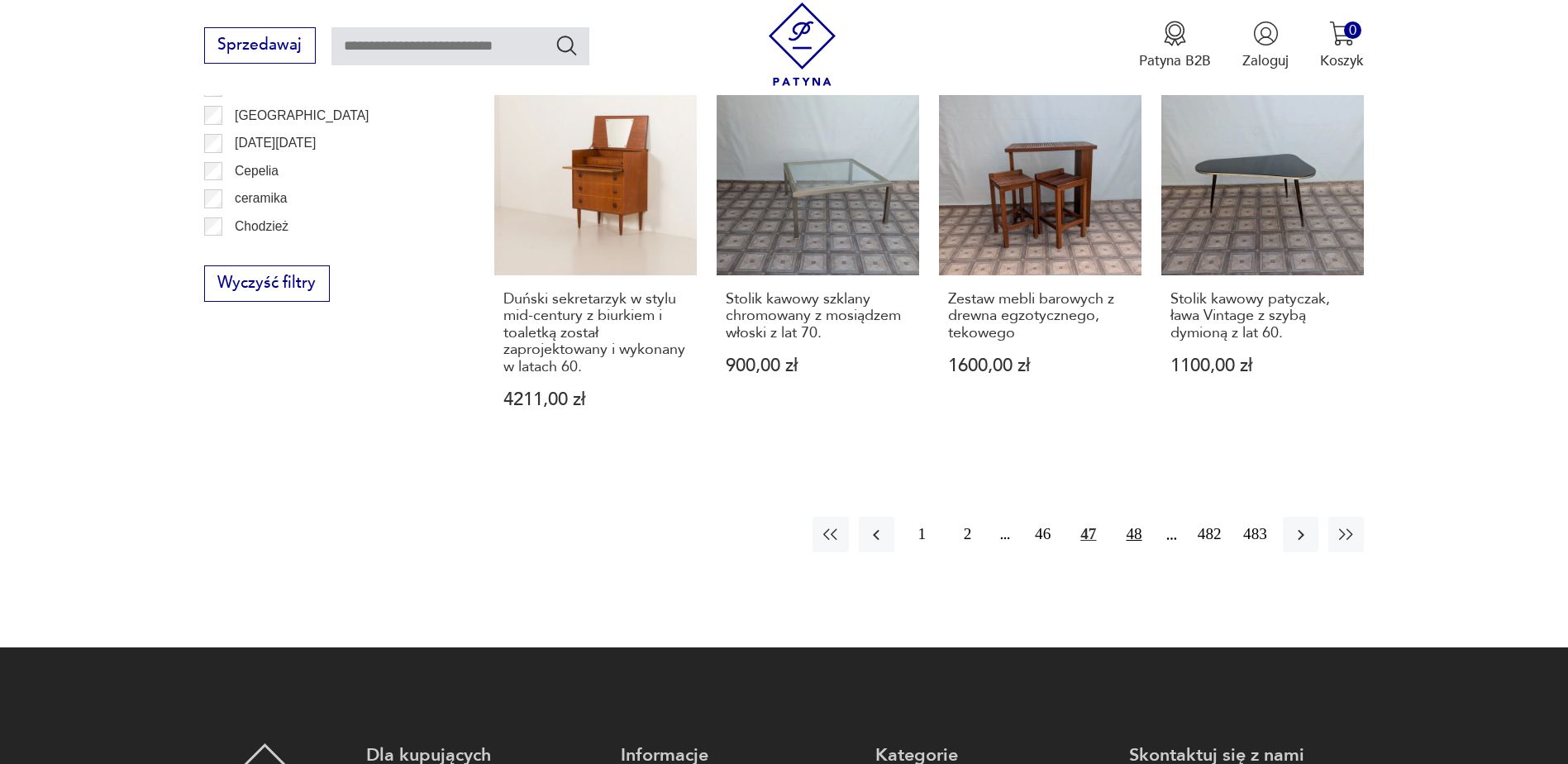
click at [1131, 520] on button "48" at bounding box center [1134, 535] width 35 height 35
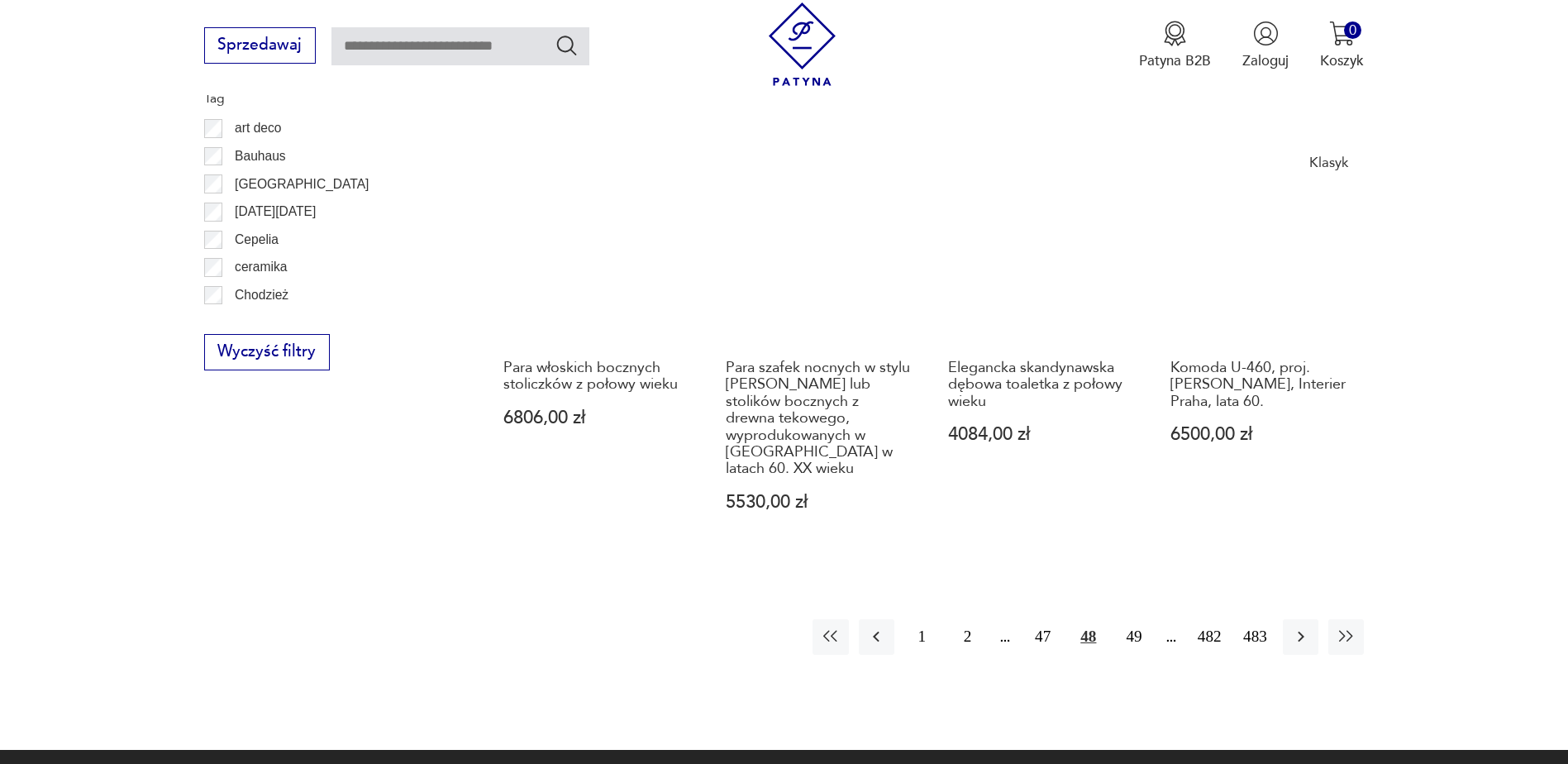
scroll to position [1956, 0]
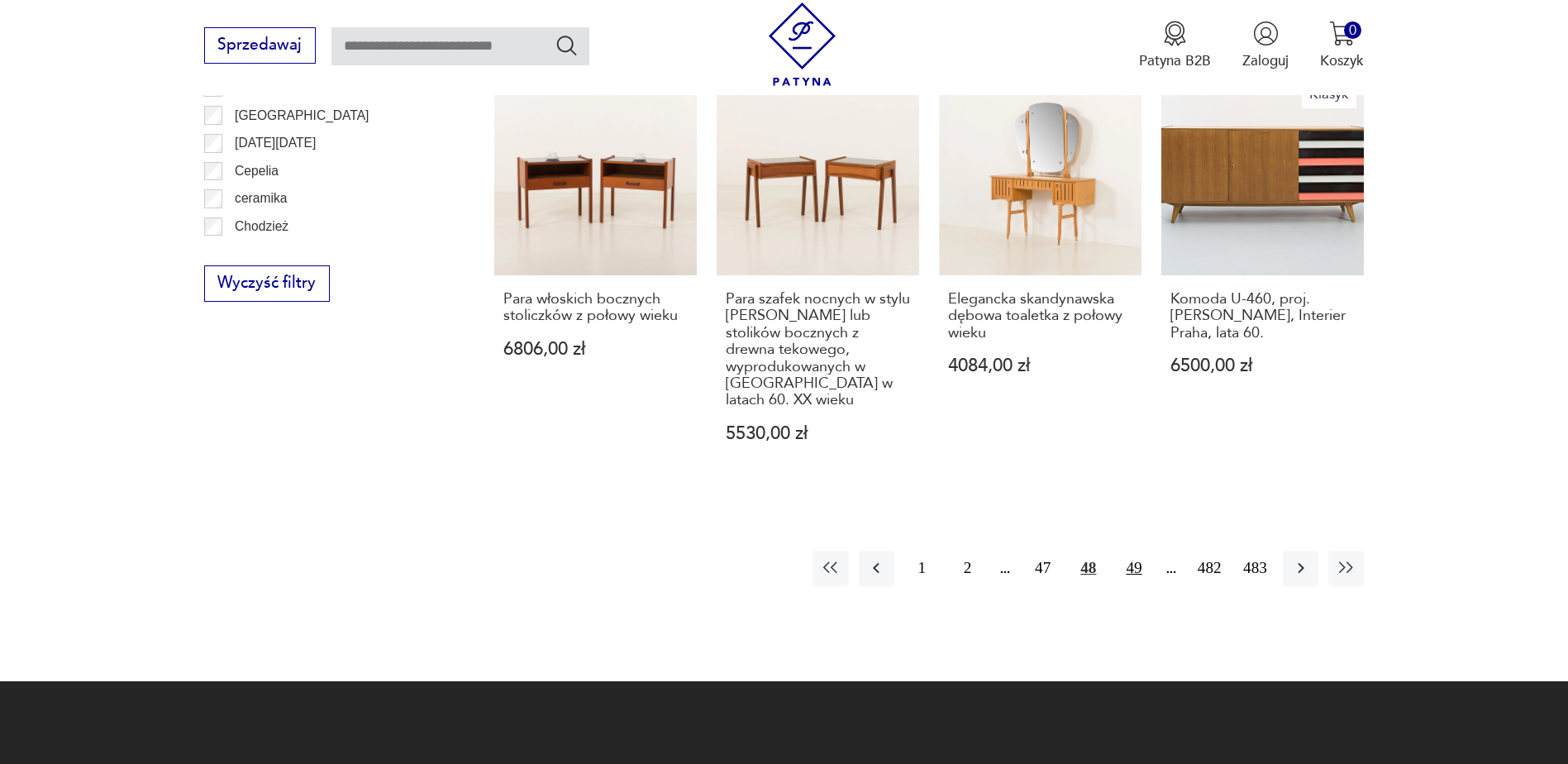
click at [1127, 551] on button "49" at bounding box center [1134, 568] width 35 height 35
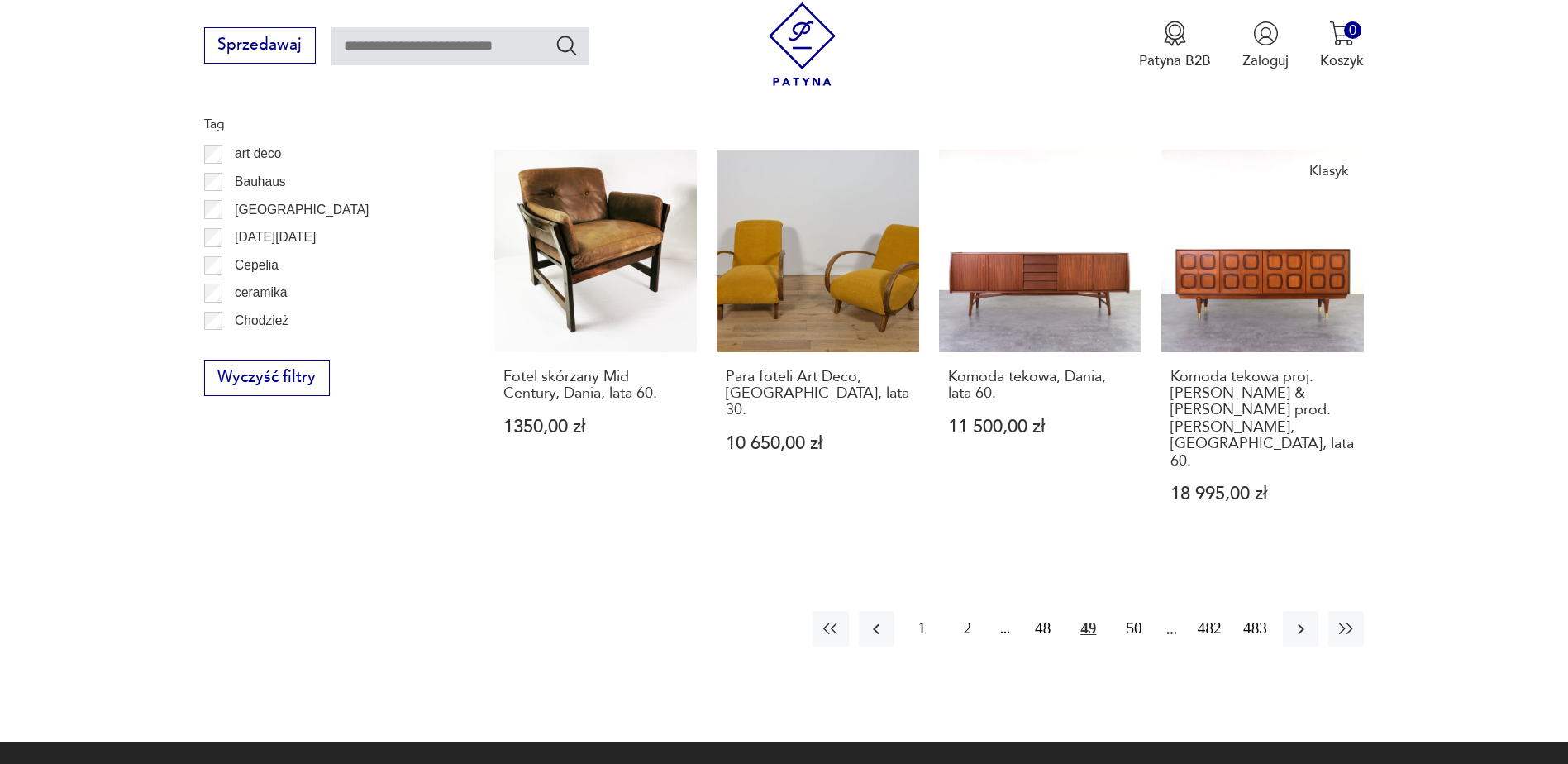
scroll to position [1873, 0]
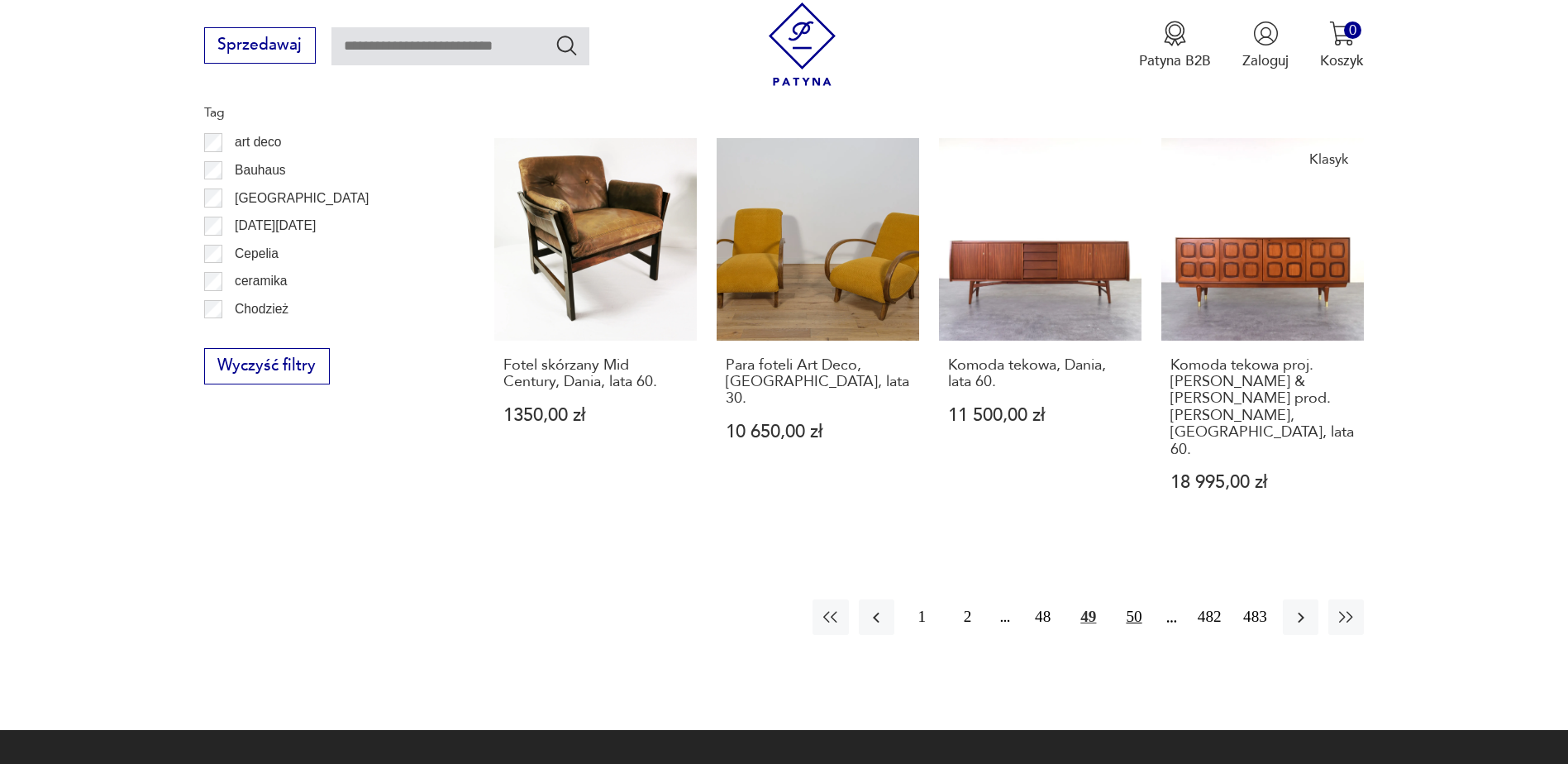
click at [1136, 599] on button "50" at bounding box center [1134, 617] width 35 height 35
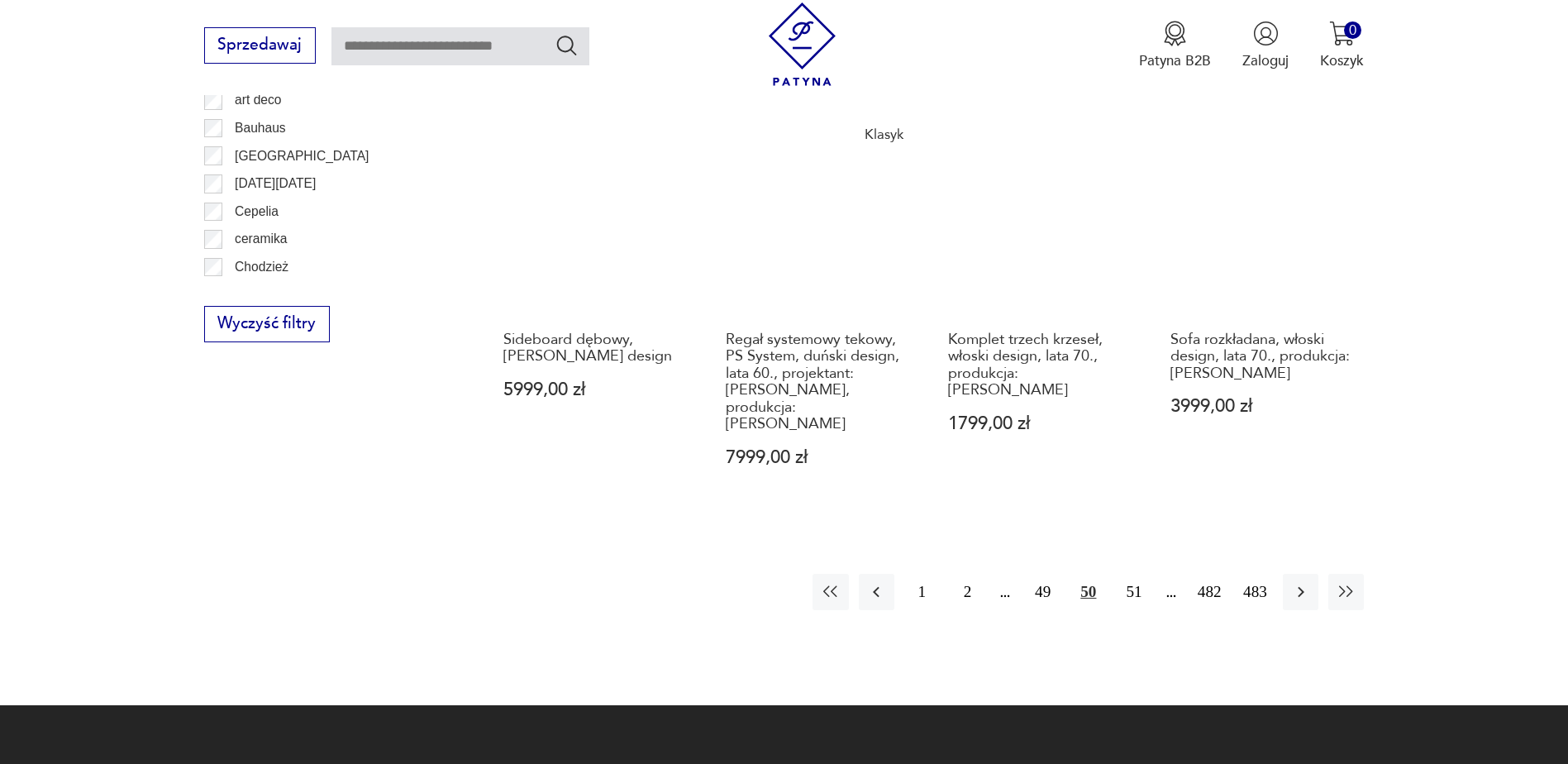
scroll to position [1956, 0]
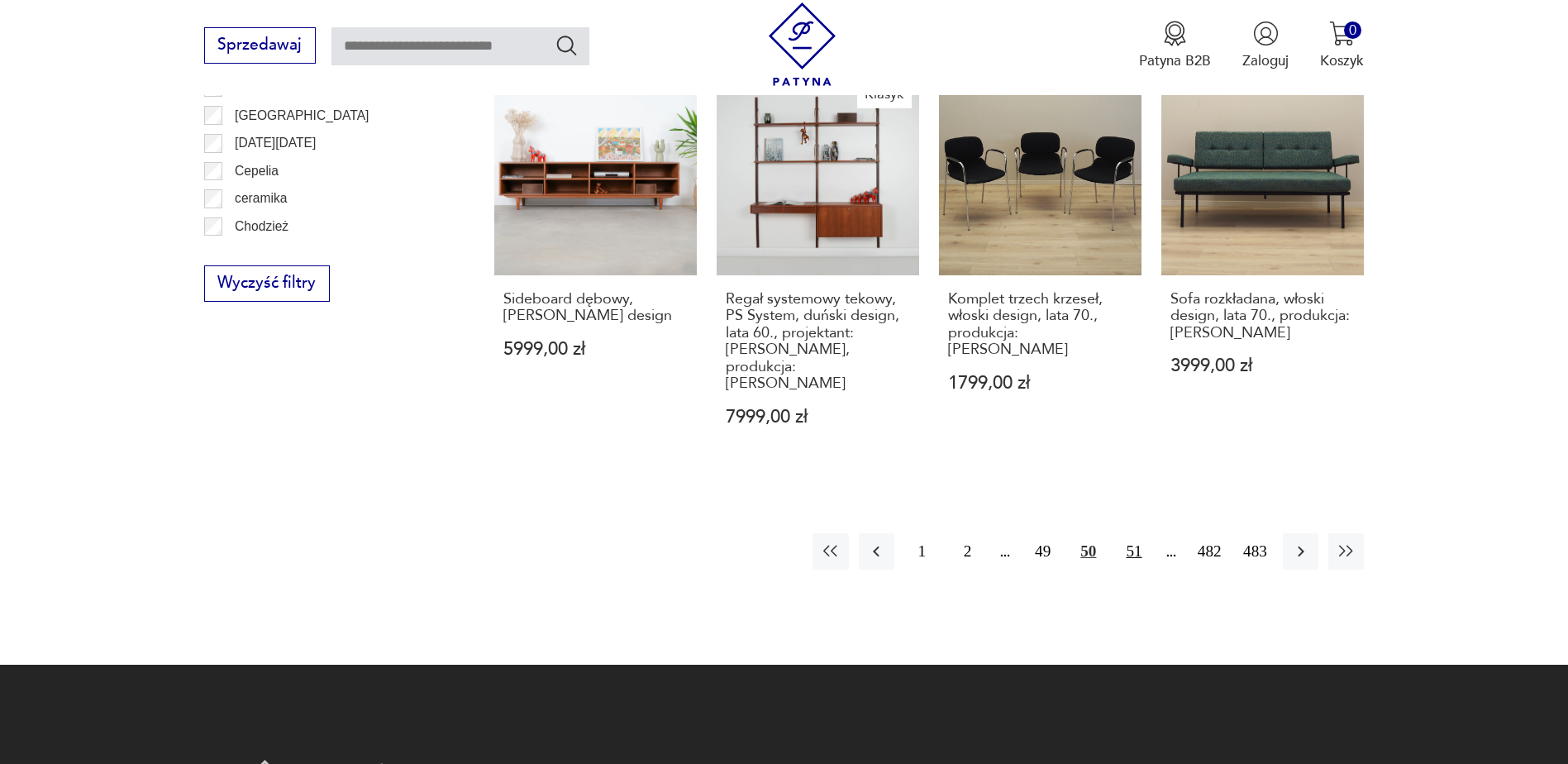
click at [1133, 533] on button "51" at bounding box center [1134, 551] width 35 height 35
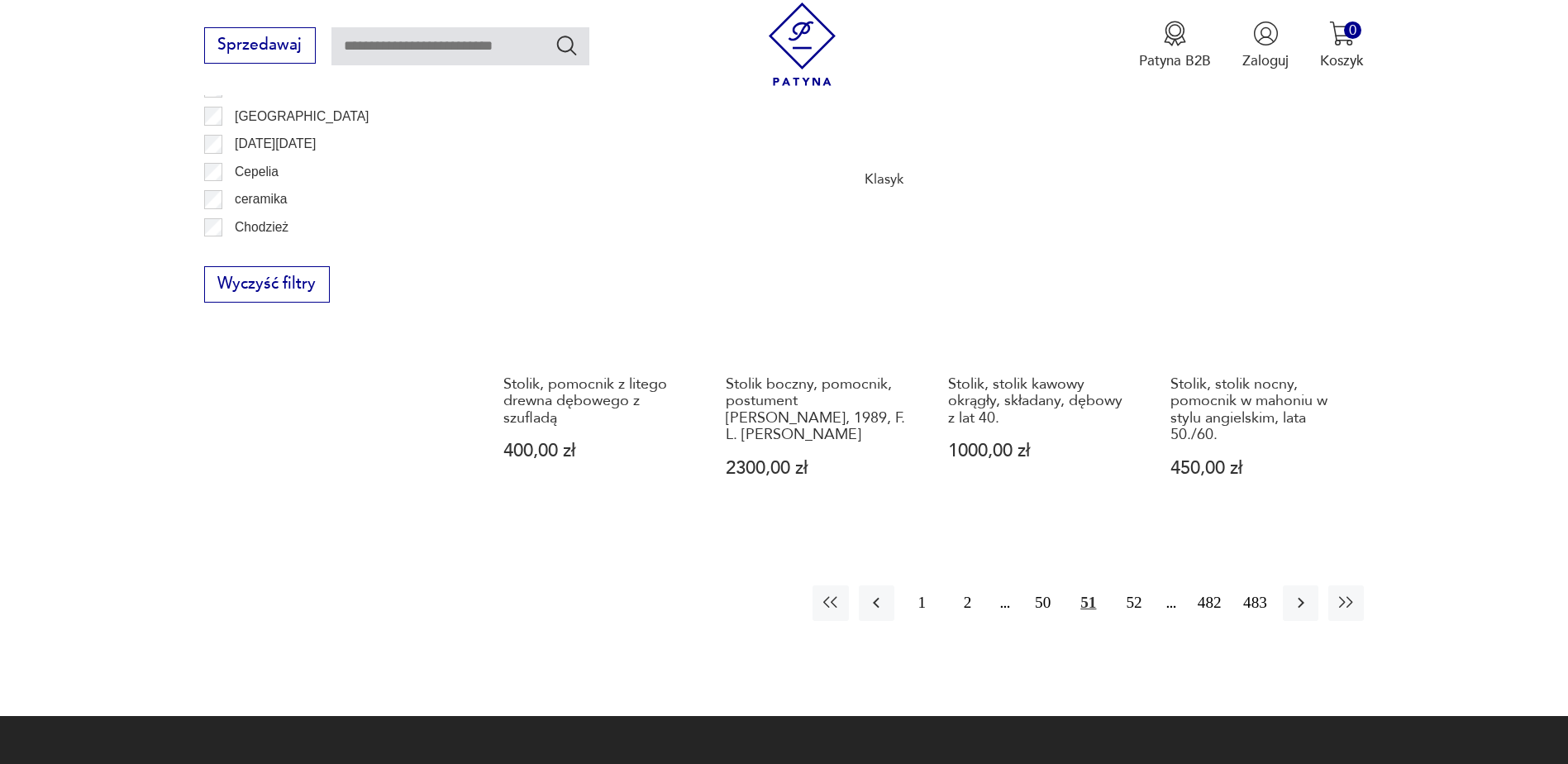
scroll to position [1956, 0]
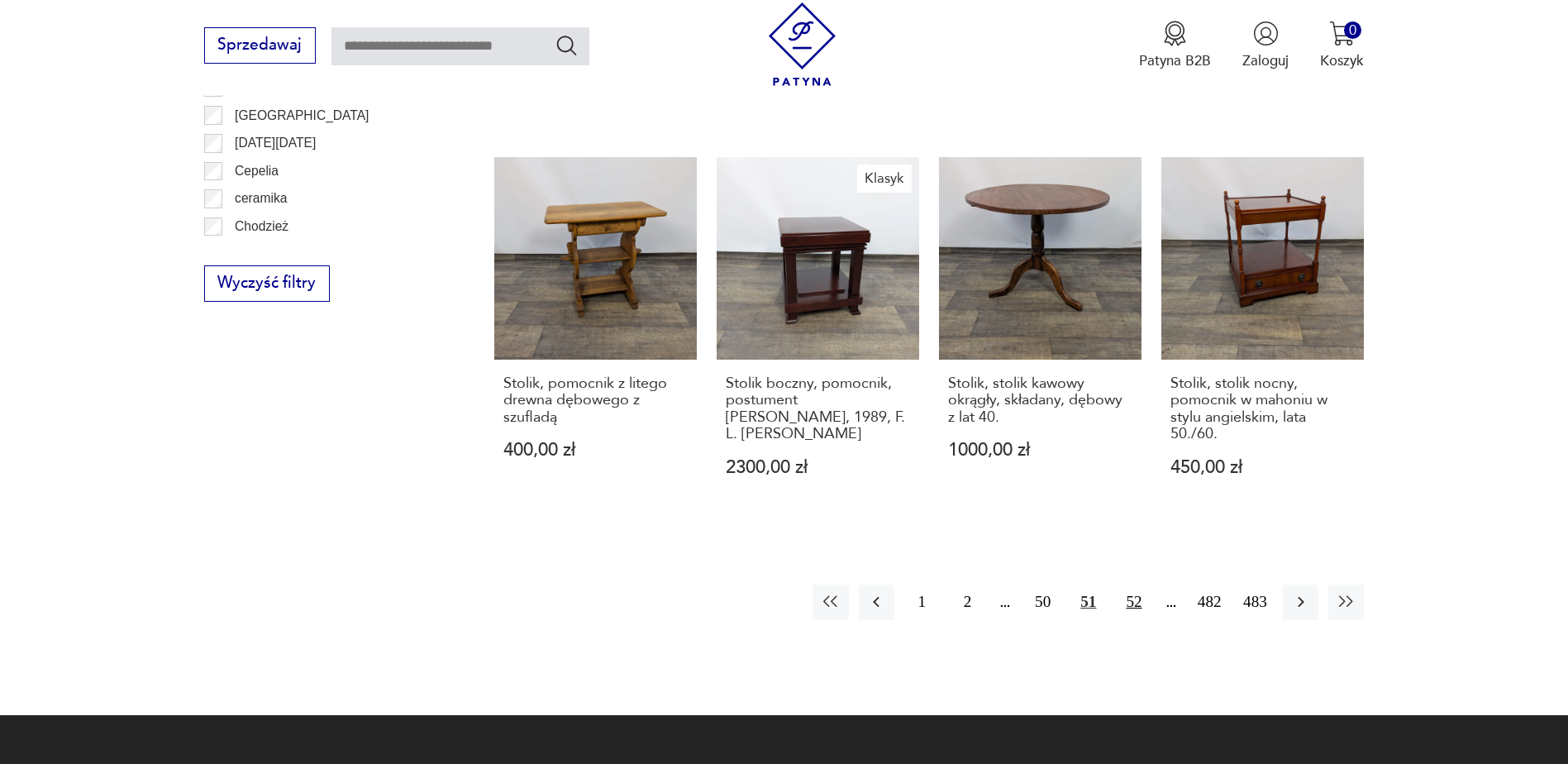
click at [1131, 584] on button "52" at bounding box center [1134, 602] width 35 height 35
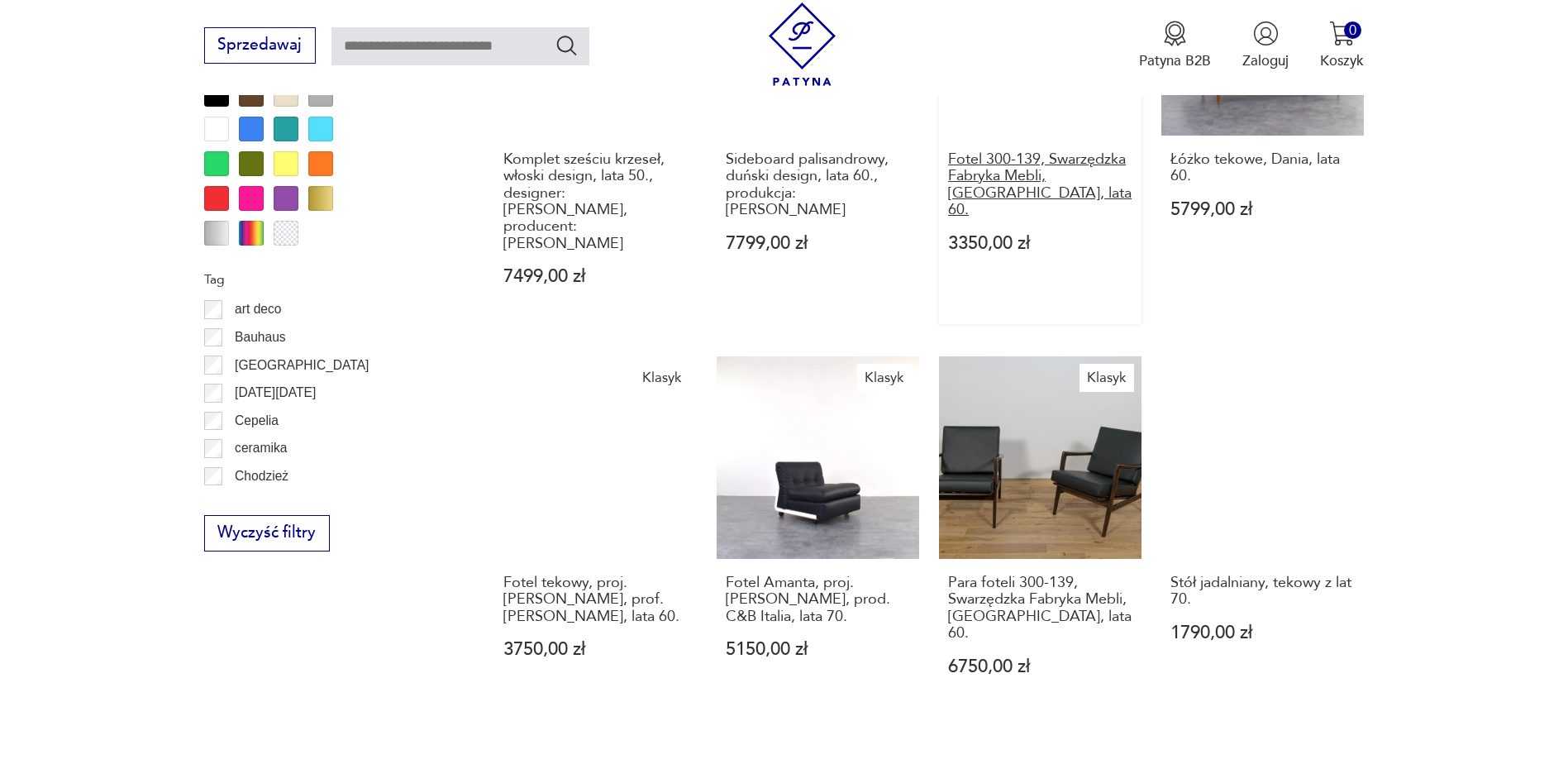
scroll to position [1708, 0]
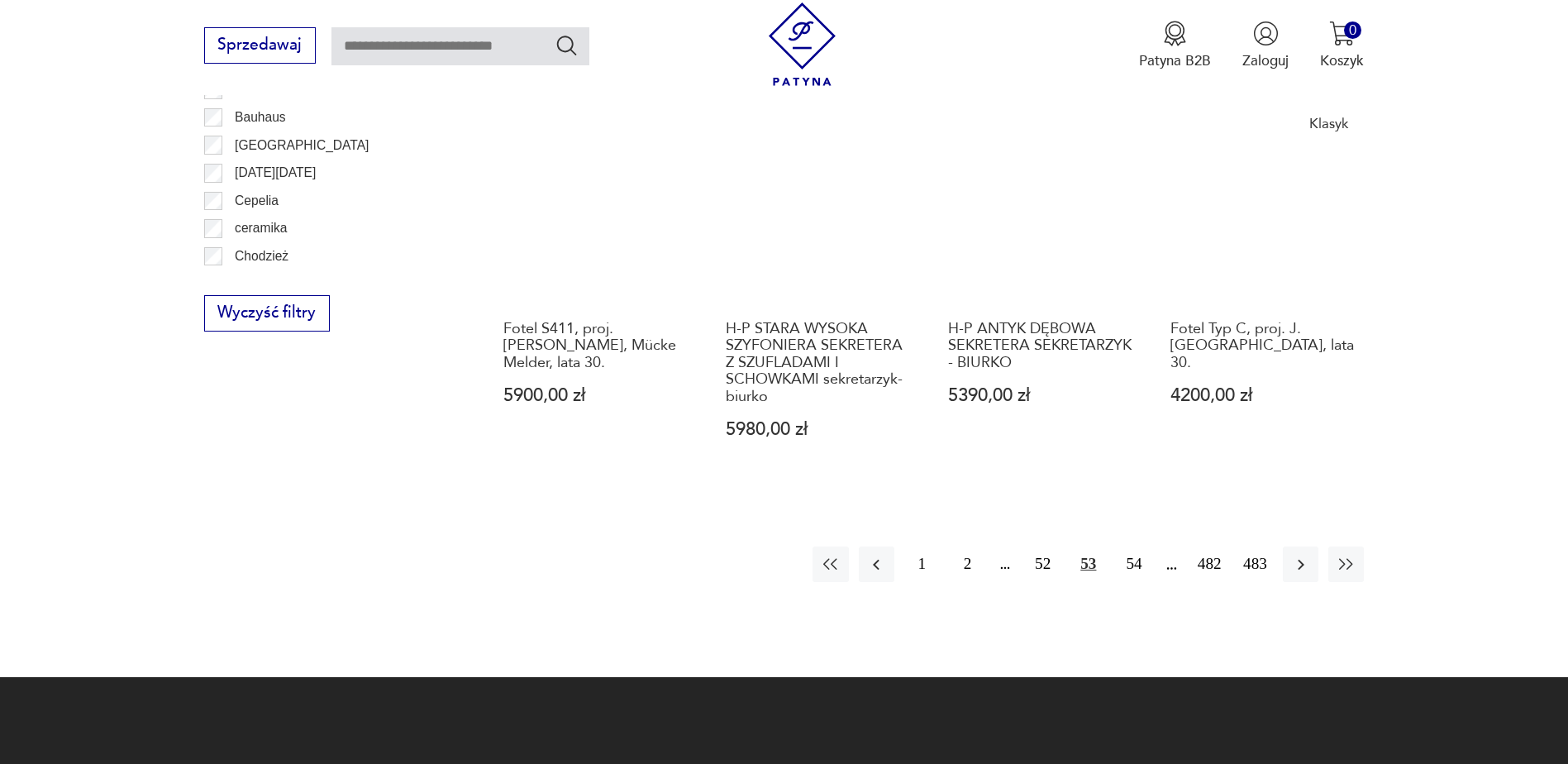
scroll to position [1956, 0]
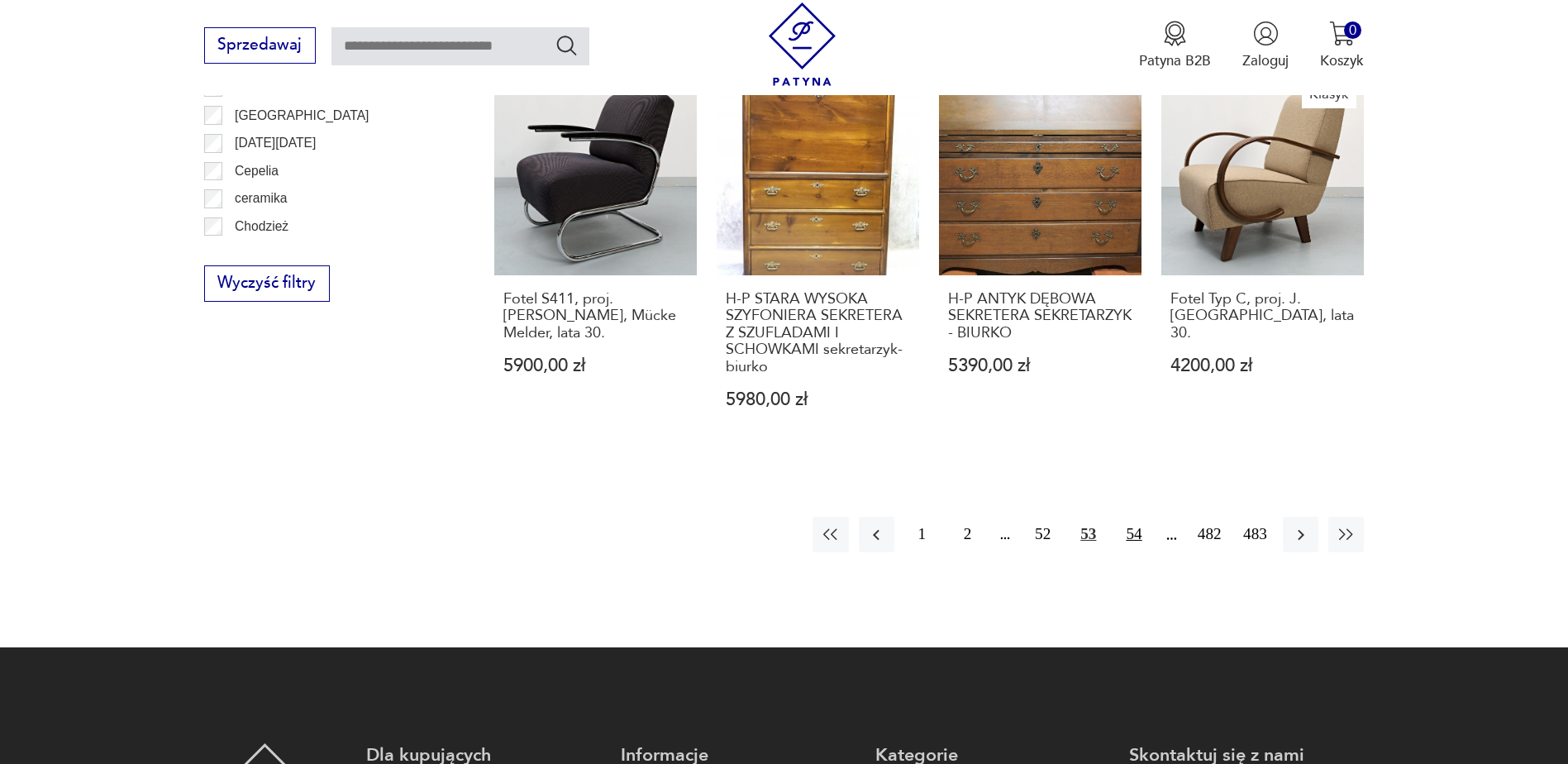
click at [1129, 517] on button "54" at bounding box center [1134, 535] width 35 height 35
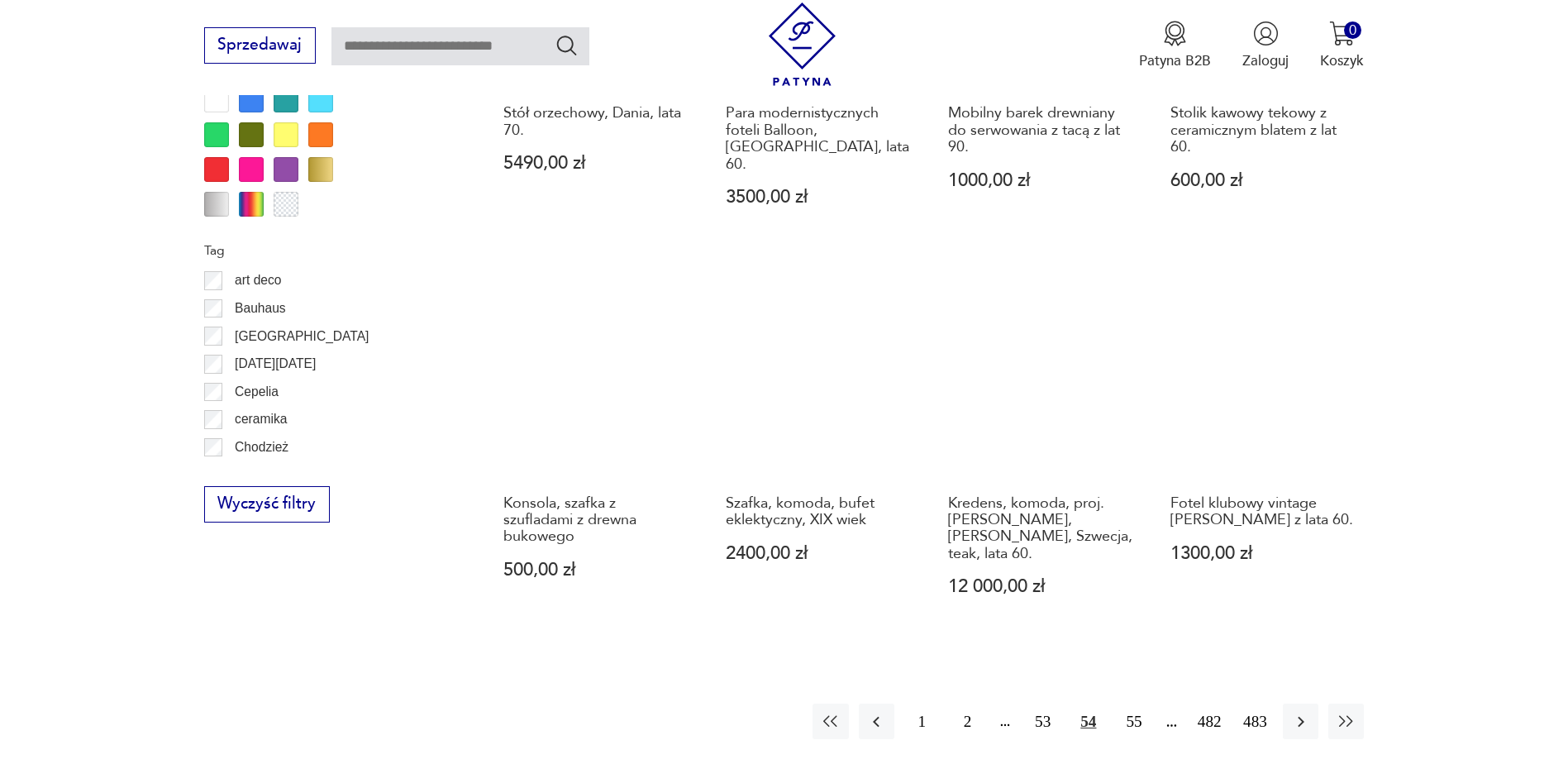
scroll to position [1873, 0]
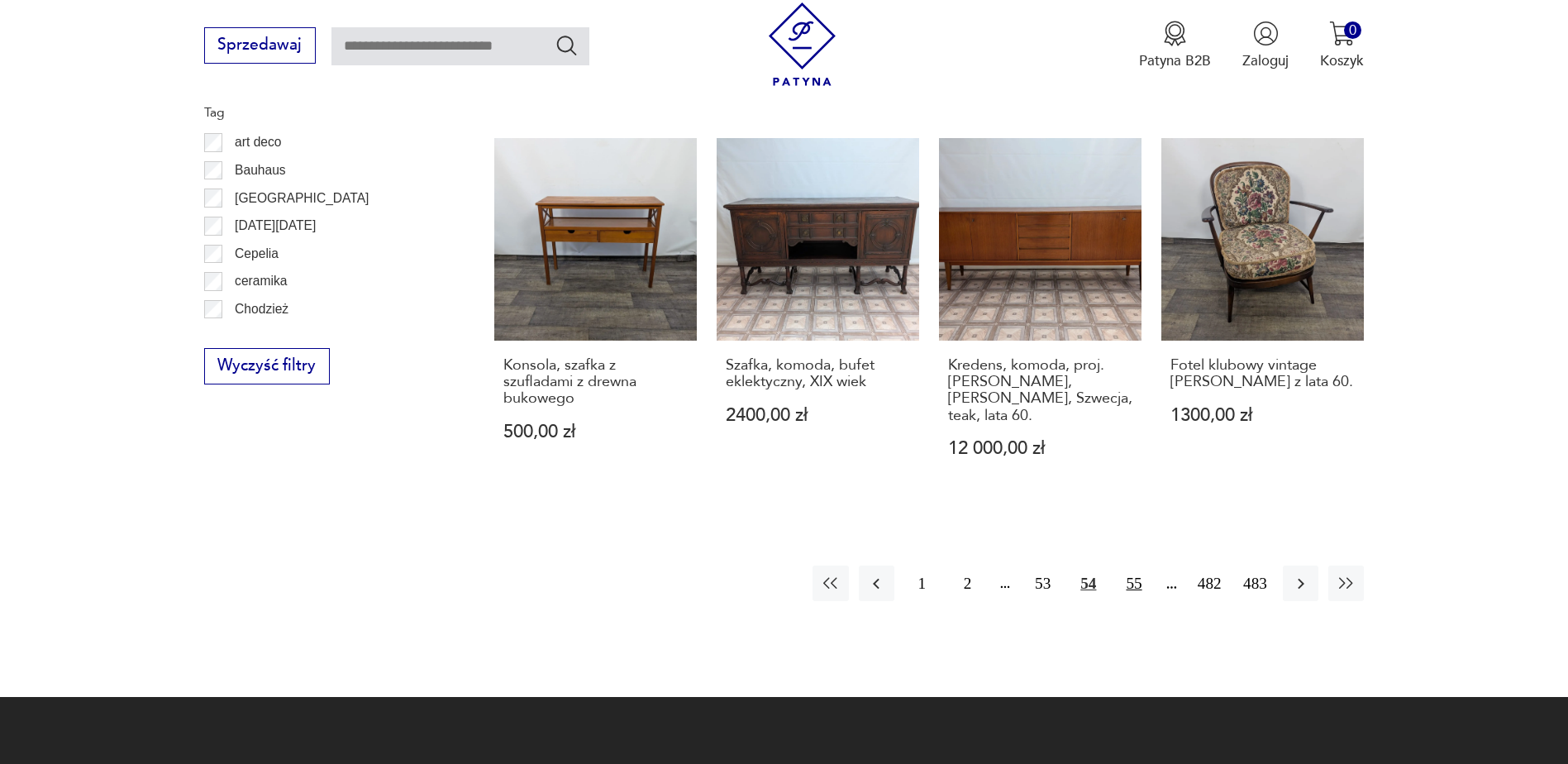
click at [1134, 566] on button "55" at bounding box center [1134, 583] width 35 height 35
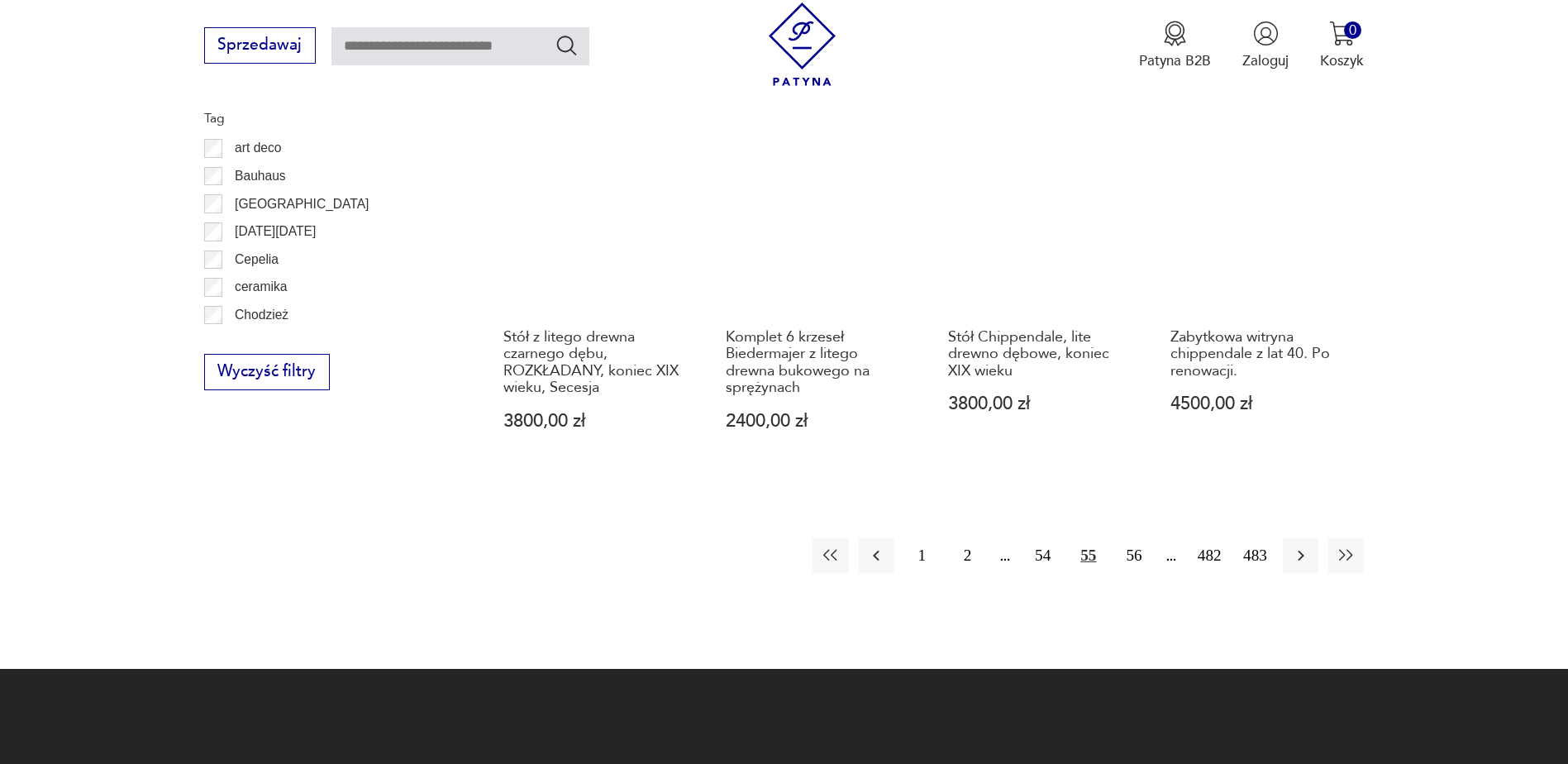
scroll to position [1873, 0]
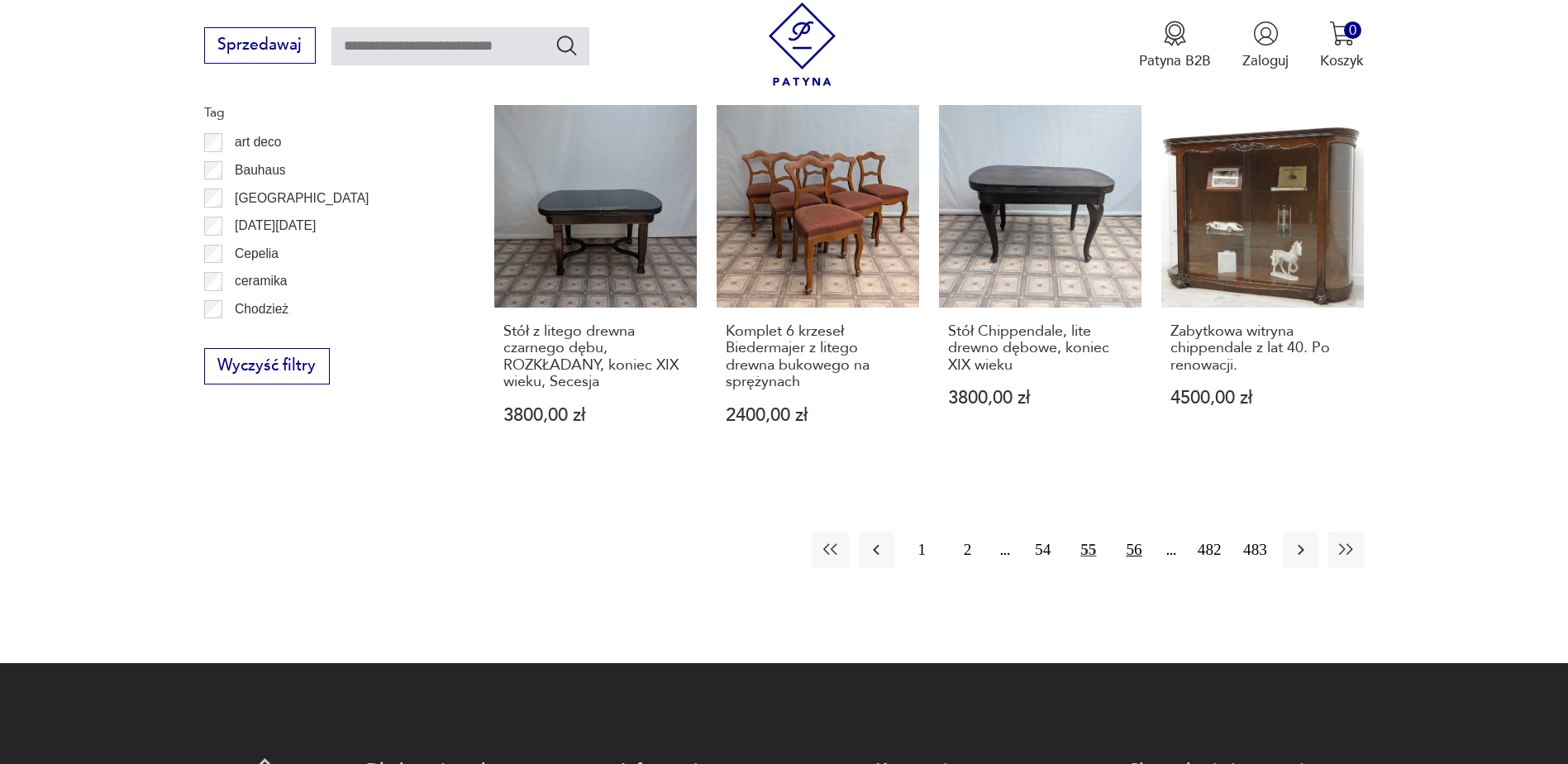
click at [1131, 549] on button "56" at bounding box center [1134, 549] width 35 height 35
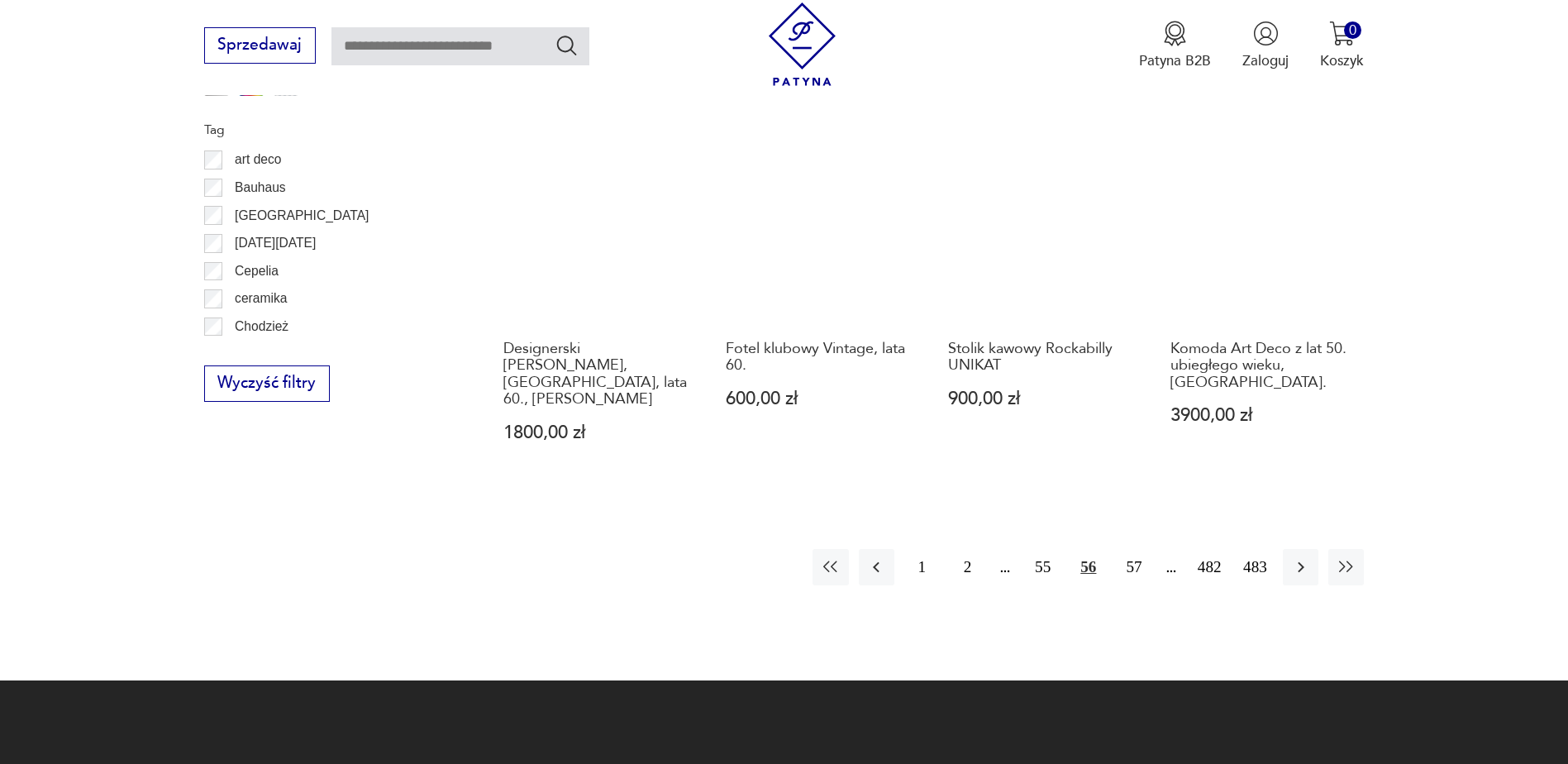
scroll to position [1956, 0]
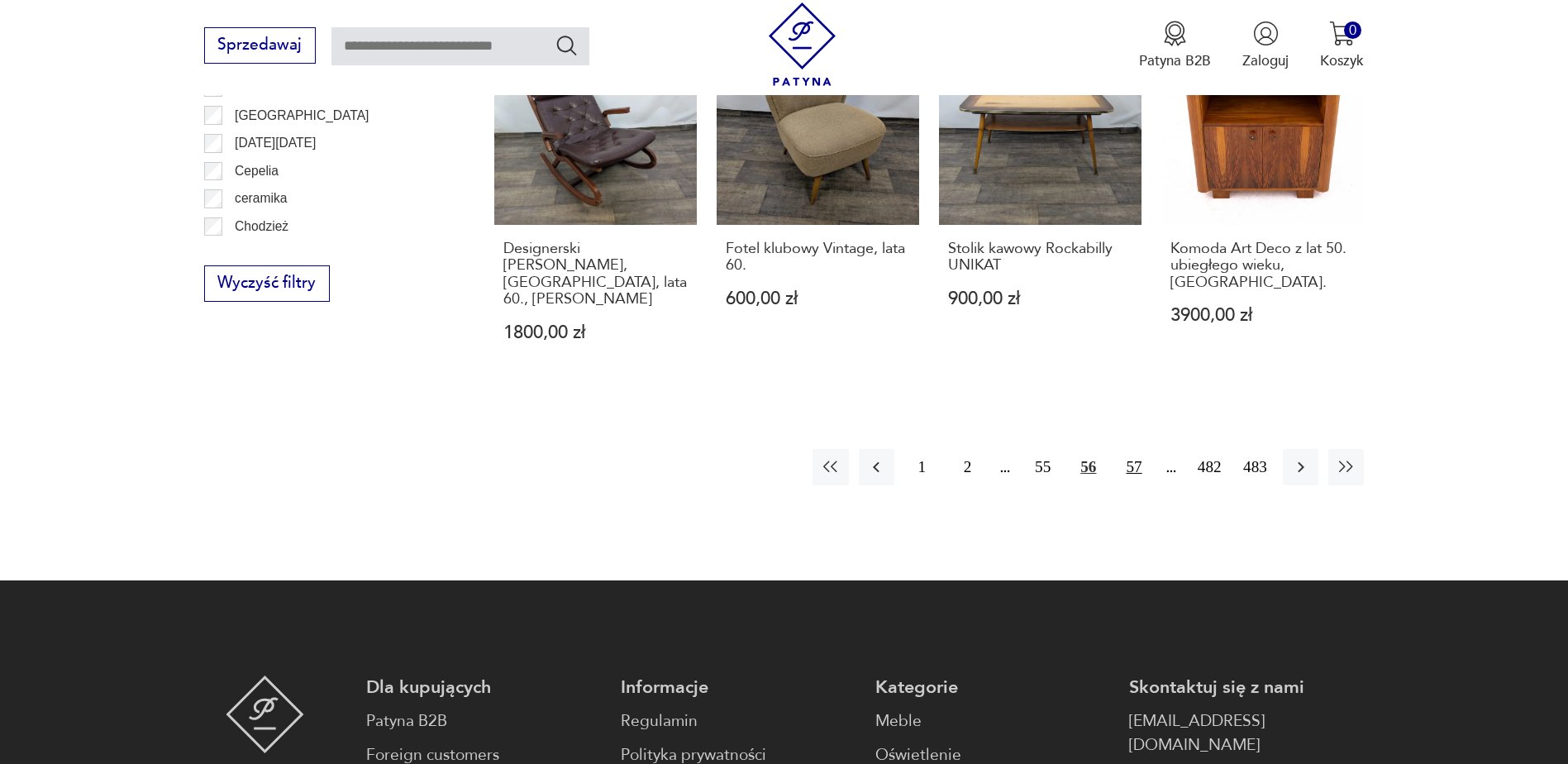
click at [1134, 451] on button "57" at bounding box center [1134, 466] width 35 height 35
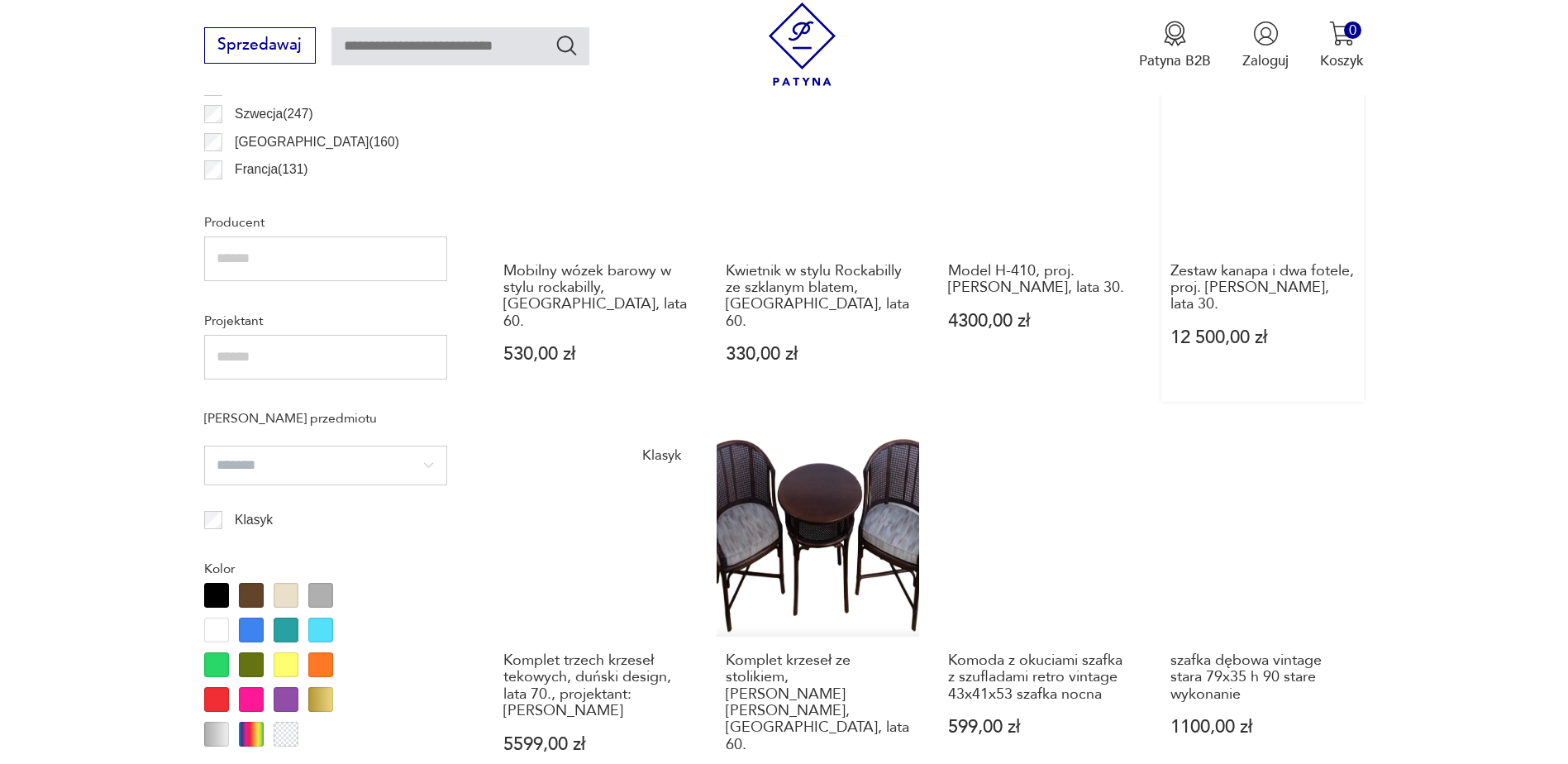
scroll to position [1212, 0]
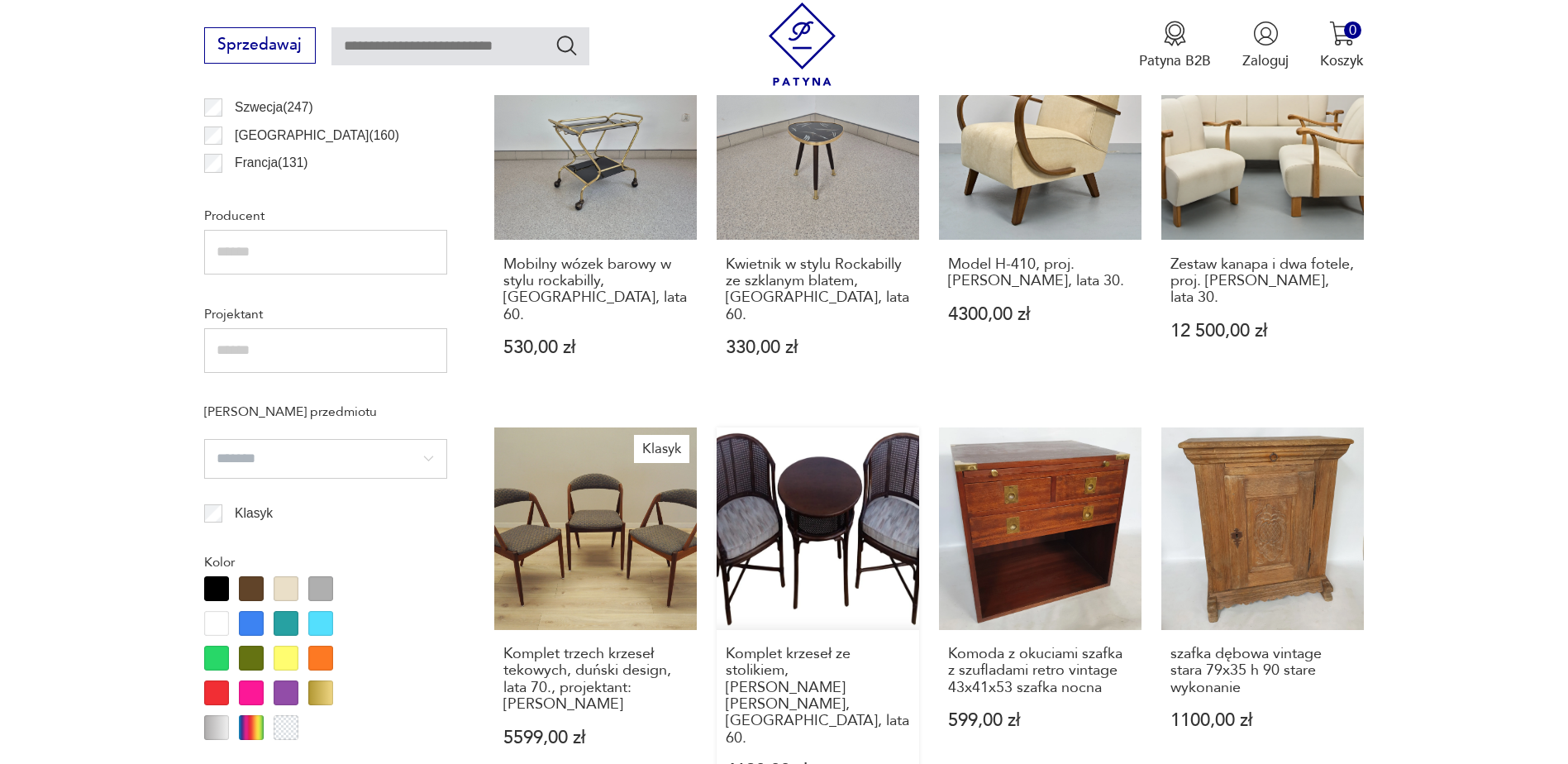
click at [831, 478] on link "Komplet krzeseł ze stolikiem, [PERSON_NAME][PERSON_NAME], [GEOGRAPHIC_DATA], la…" at bounding box center [818, 623] width 203 height 392
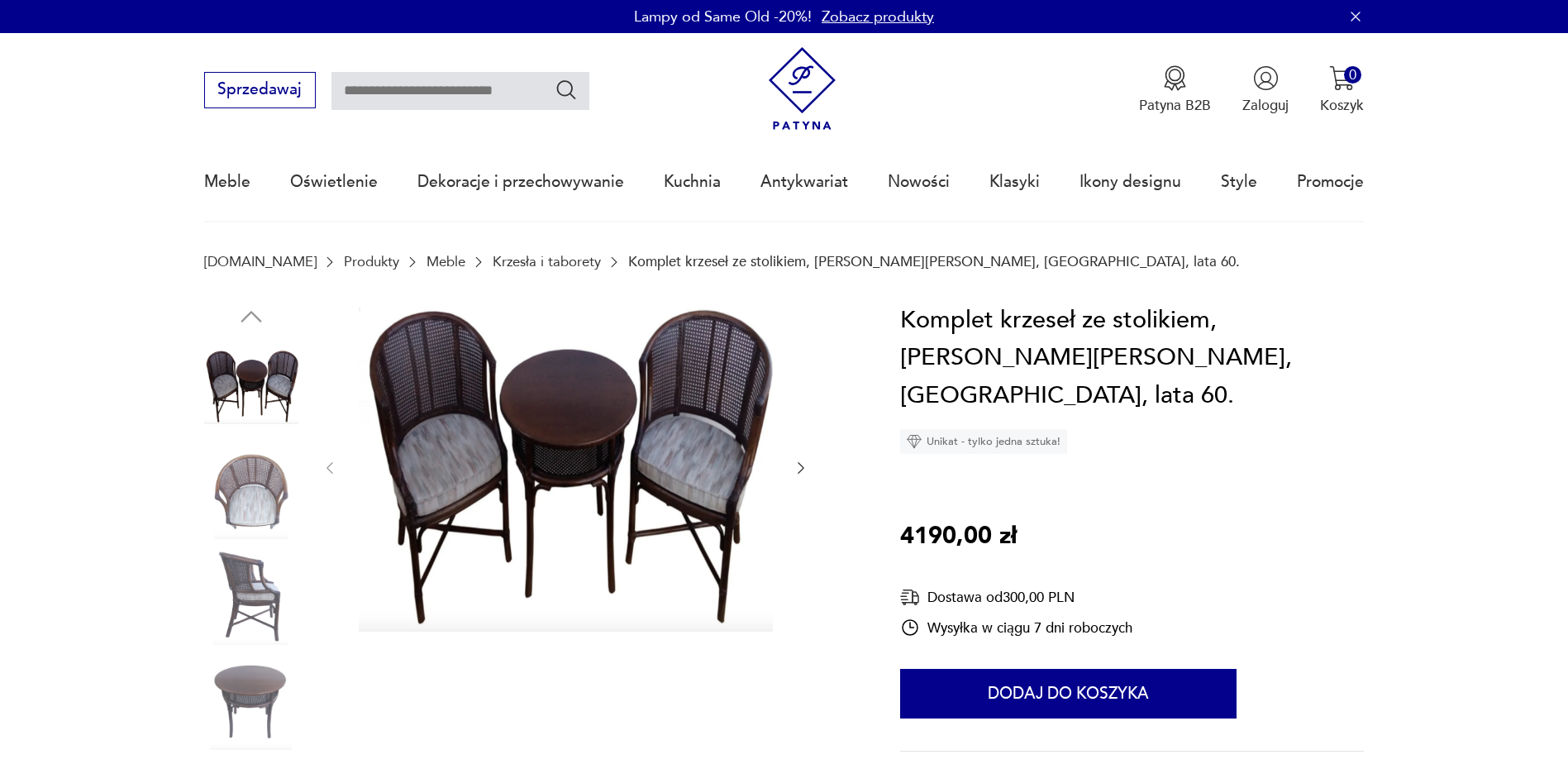
click at [799, 466] on icon "button" at bounding box center [801, 468] width 17 height 17
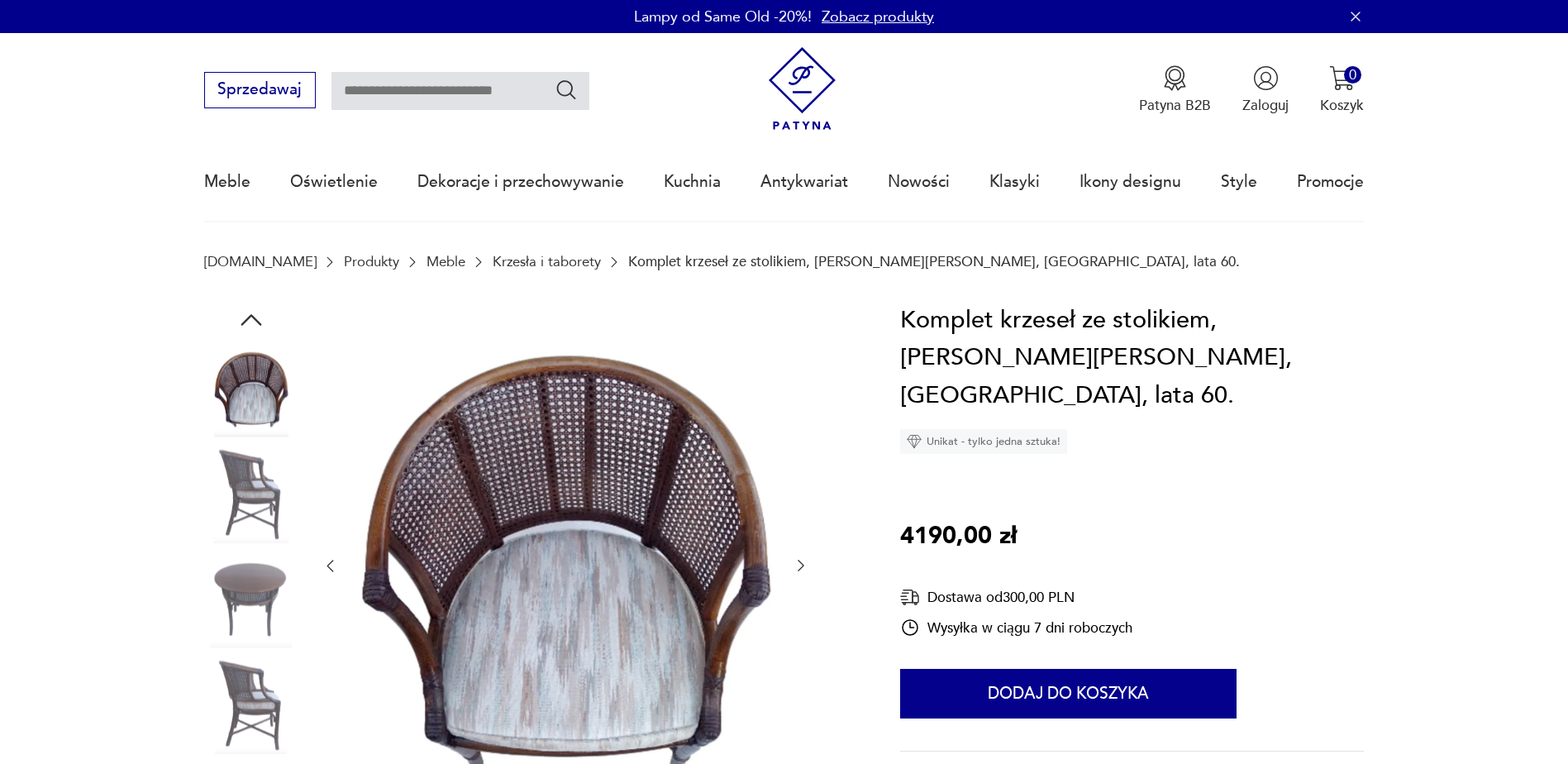
click at [801, 466] on div at bounding box center [566, 566] width 487 height 529
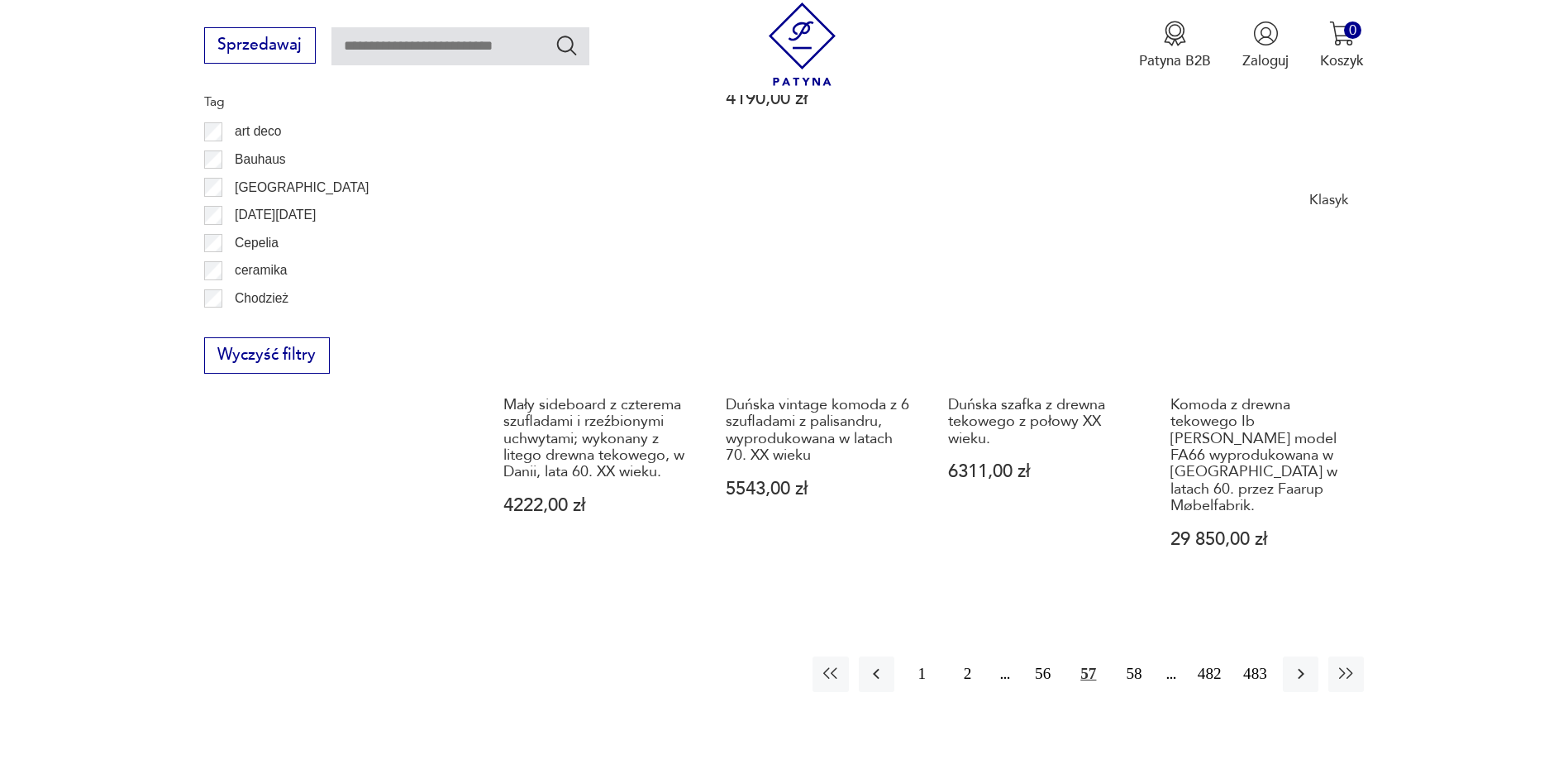
scroll to position [1890, 0]
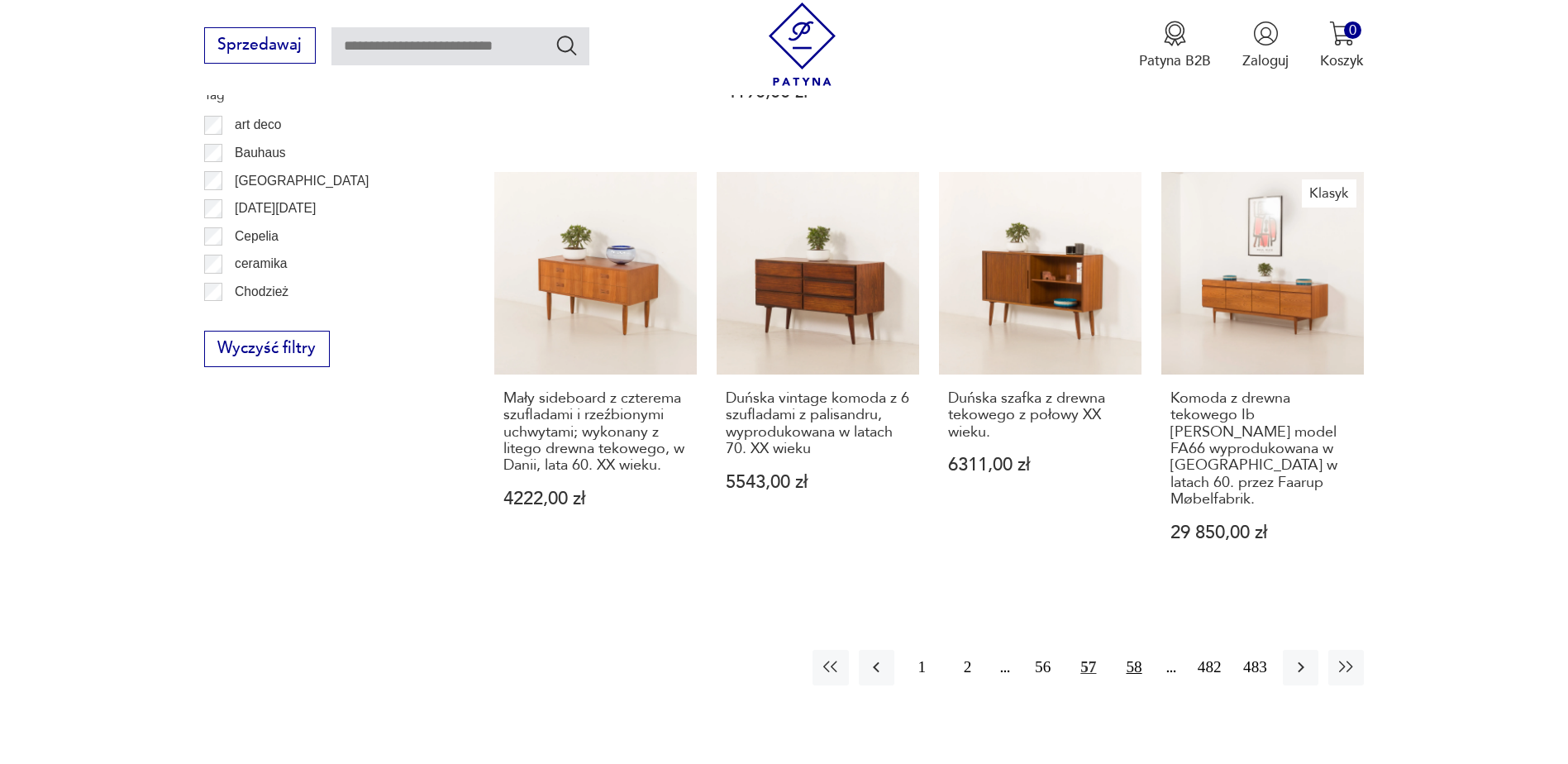
click at [1132, 650] on button "58" at bounding box center [1134, 667] width 35 height 35
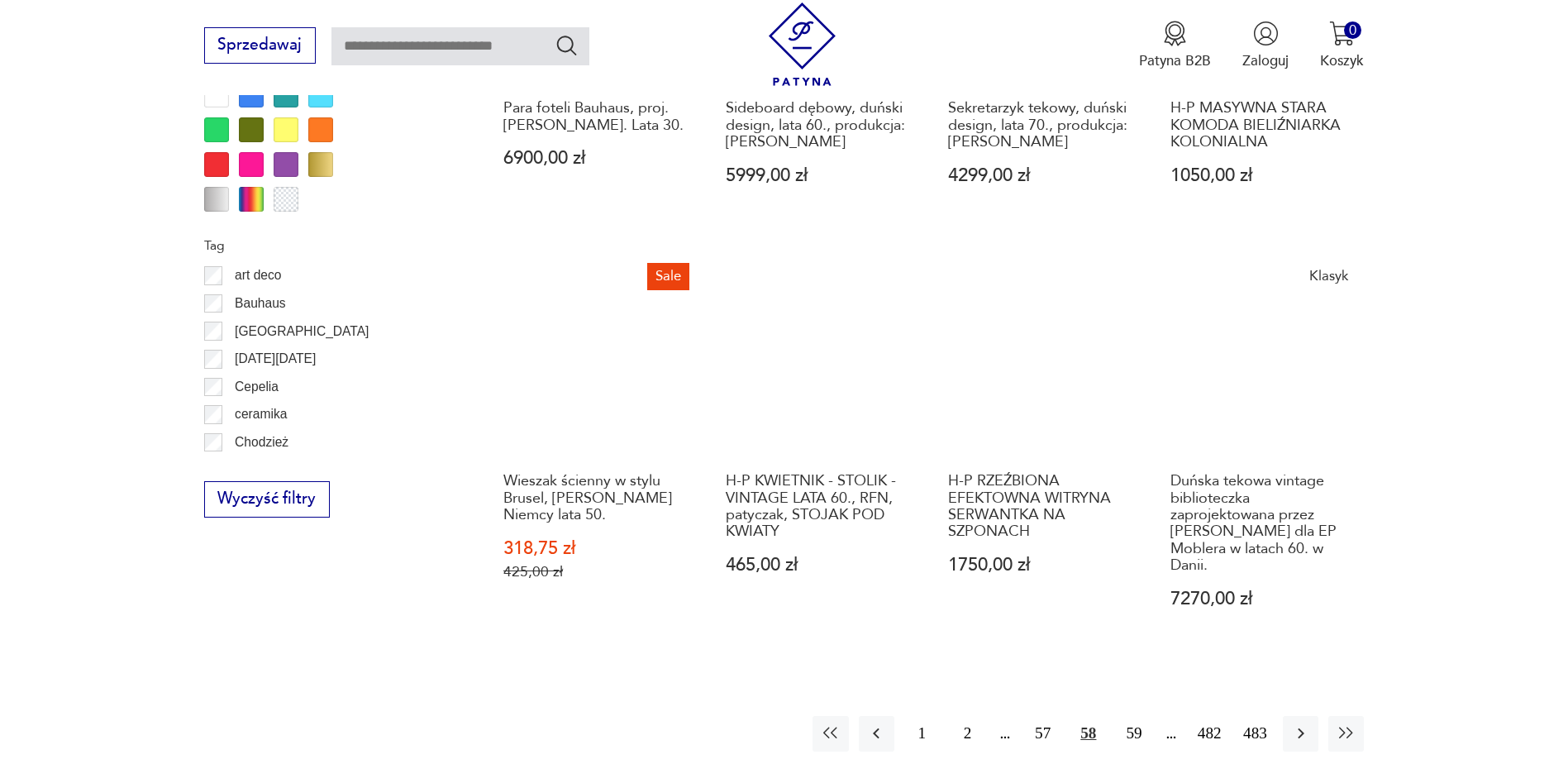
scroll to position [1873, 0]
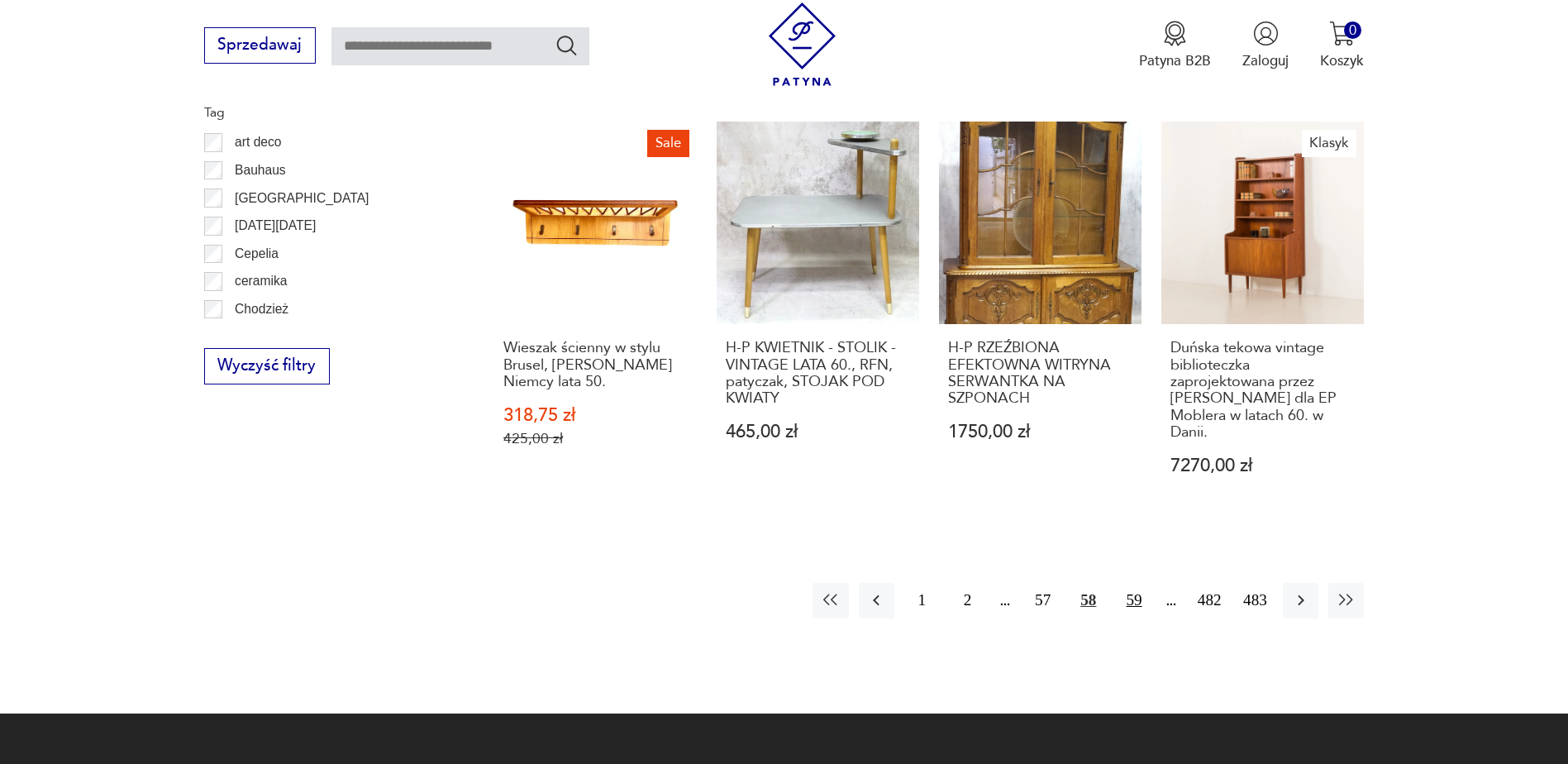
click at [1130, 582] on button "59" at bounding box center [1134, 600] width 35 height 35
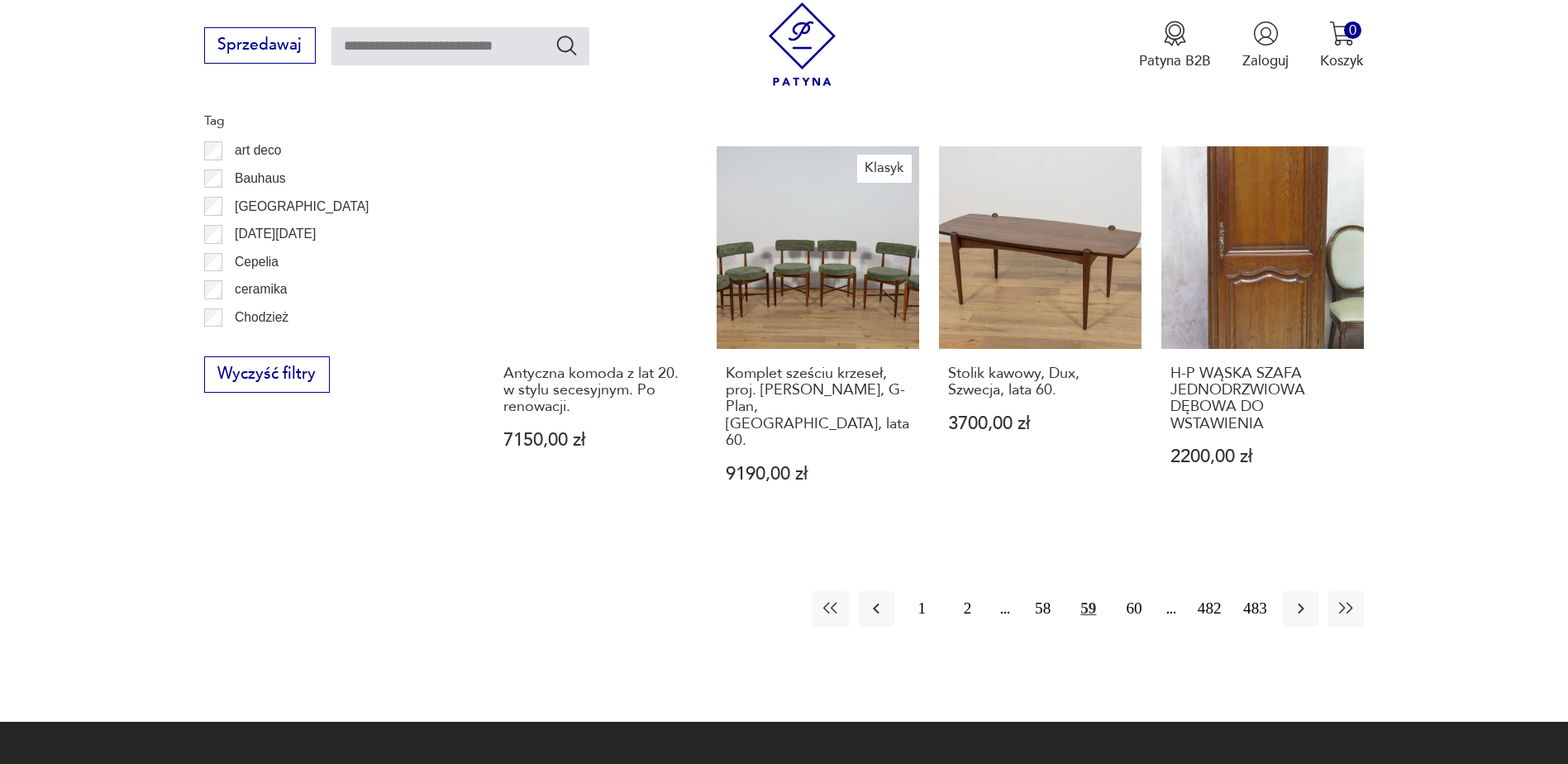
scroll to position [1956, 0]
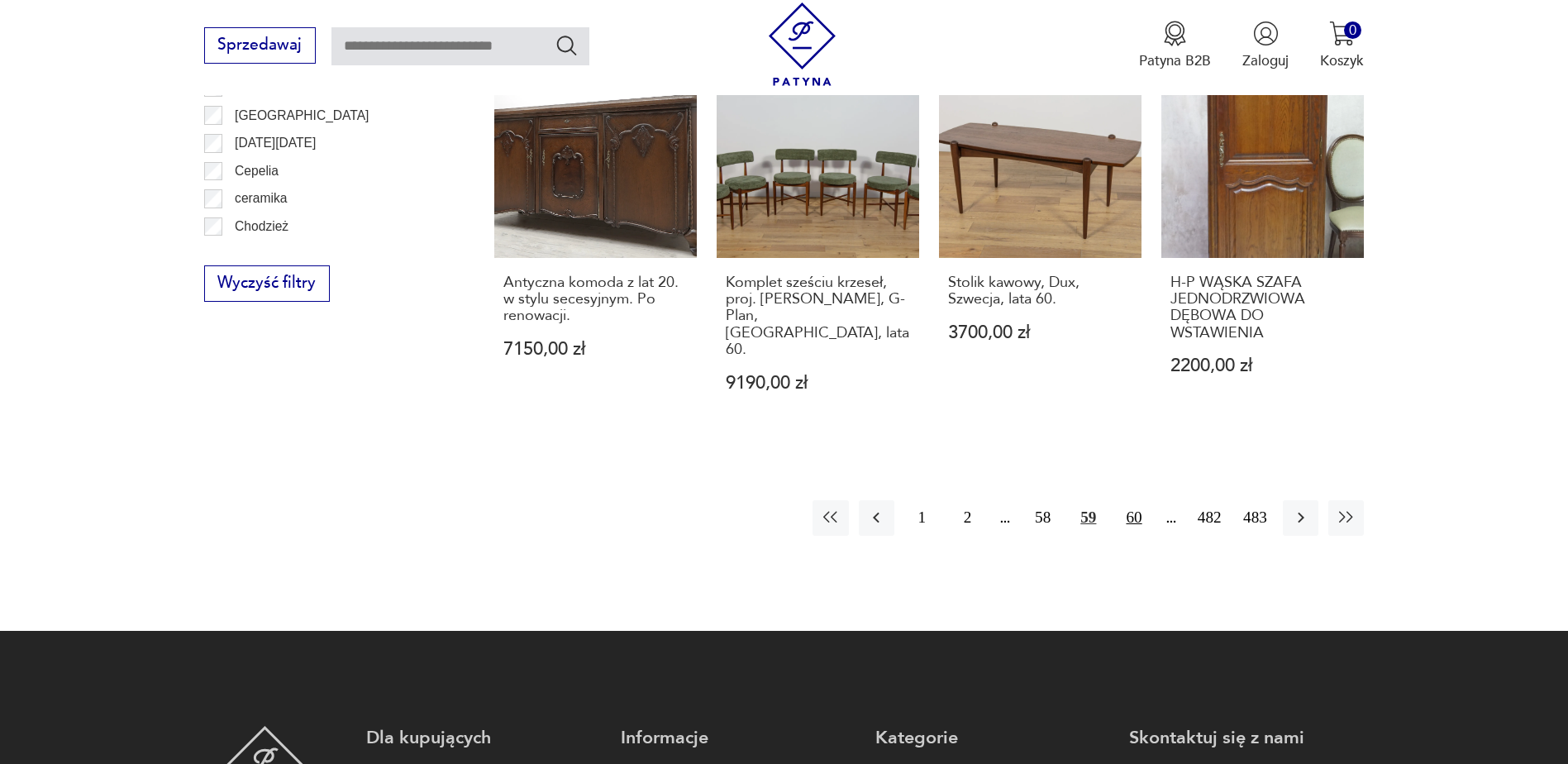
click at [1131, 500] on button "60" at bounding box center [1134, 518] width 35 height 35
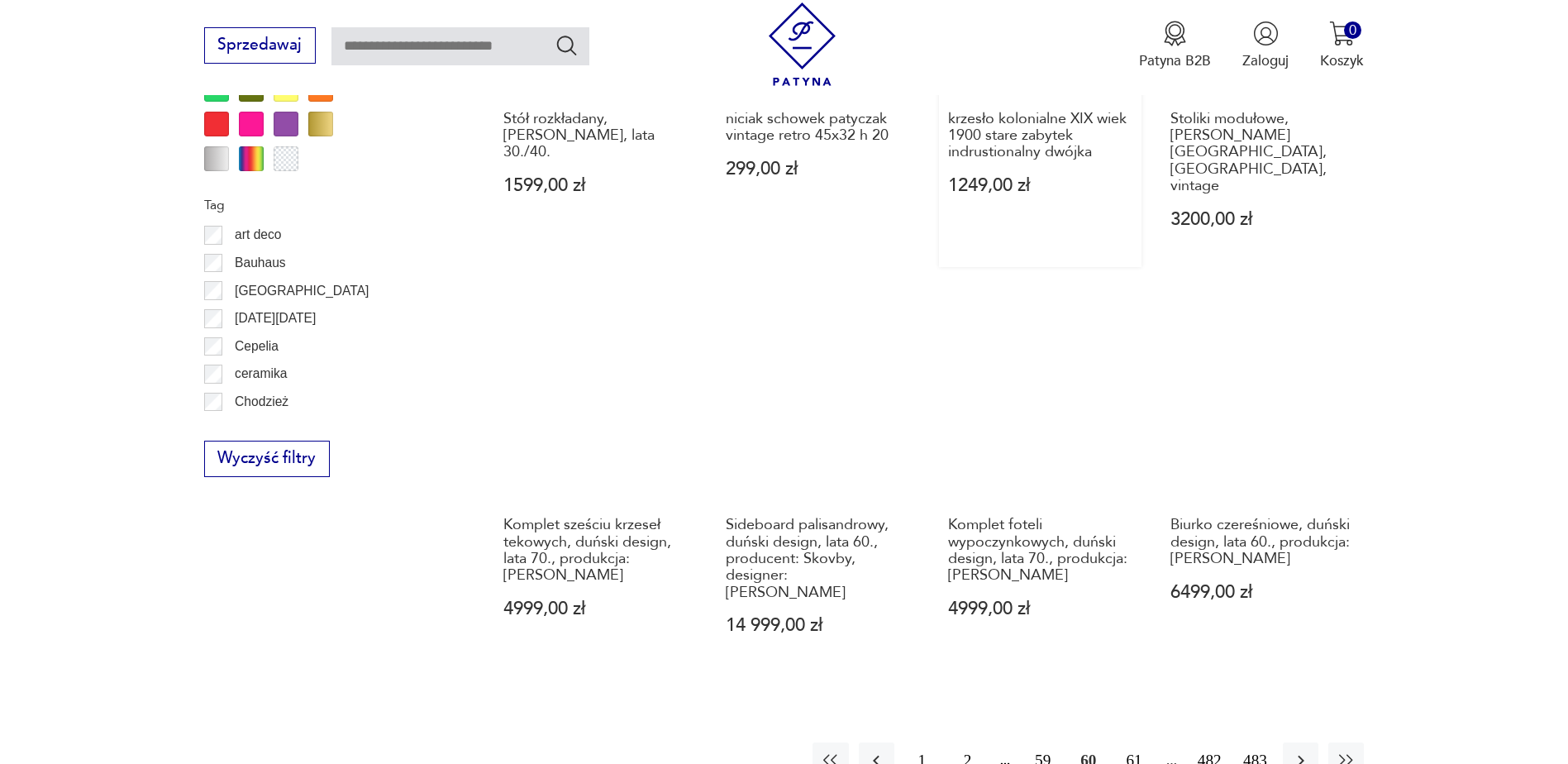
scroll to position [1873, 0]
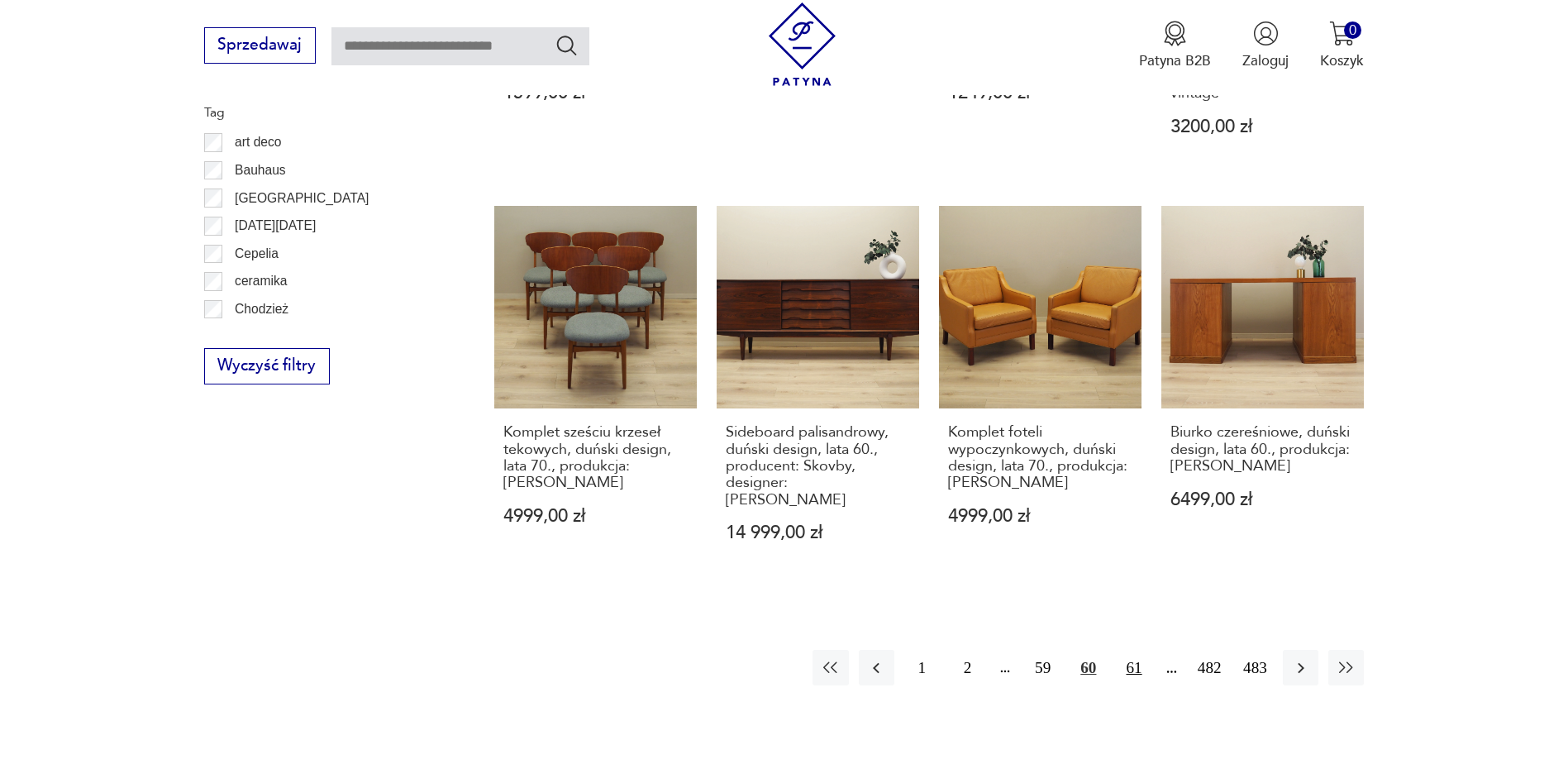
click at [1133, 650] on button "61" at bounding box center [1134, 667] width 35 height 35
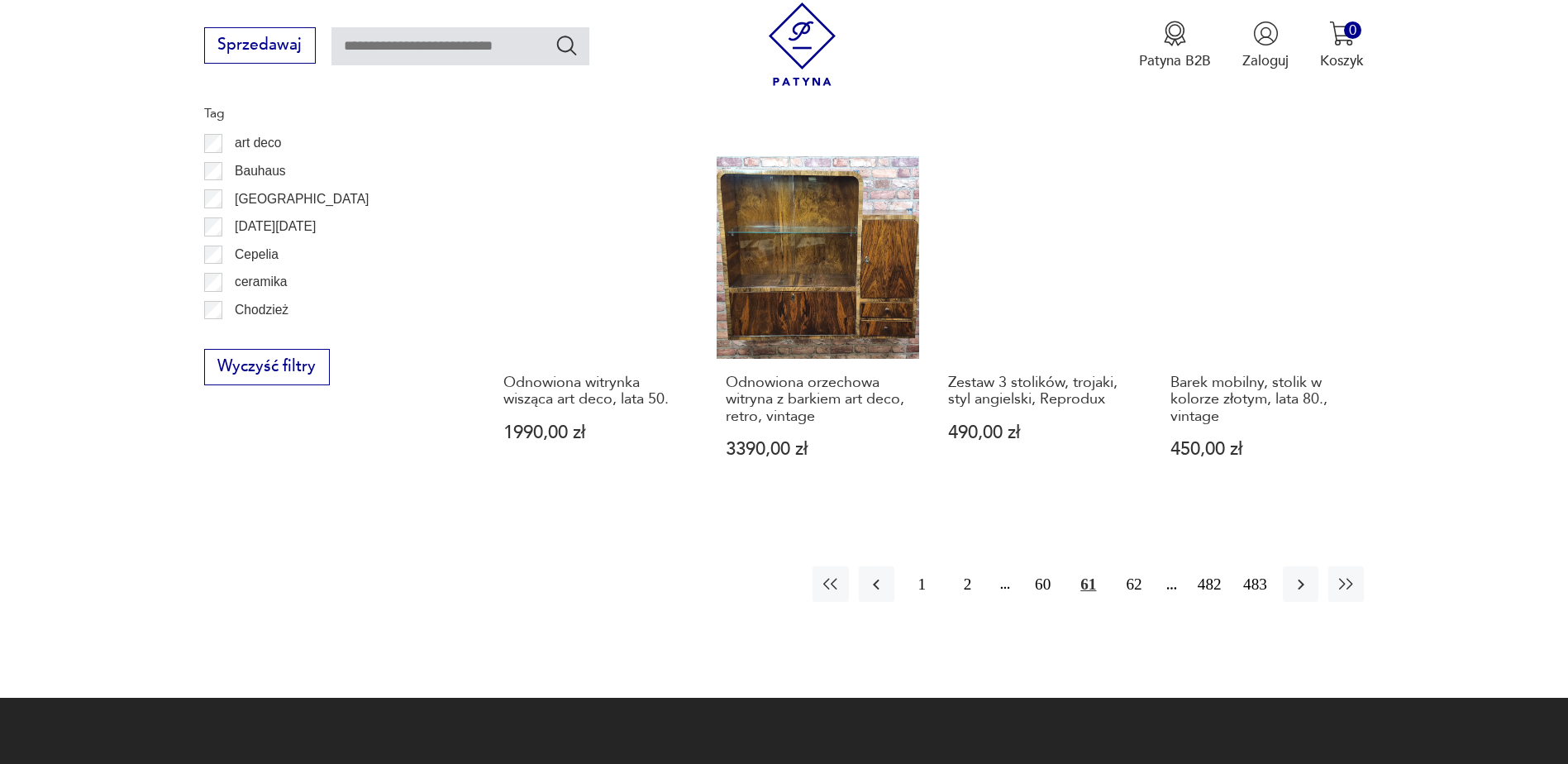
scroll to position [1873, 0]
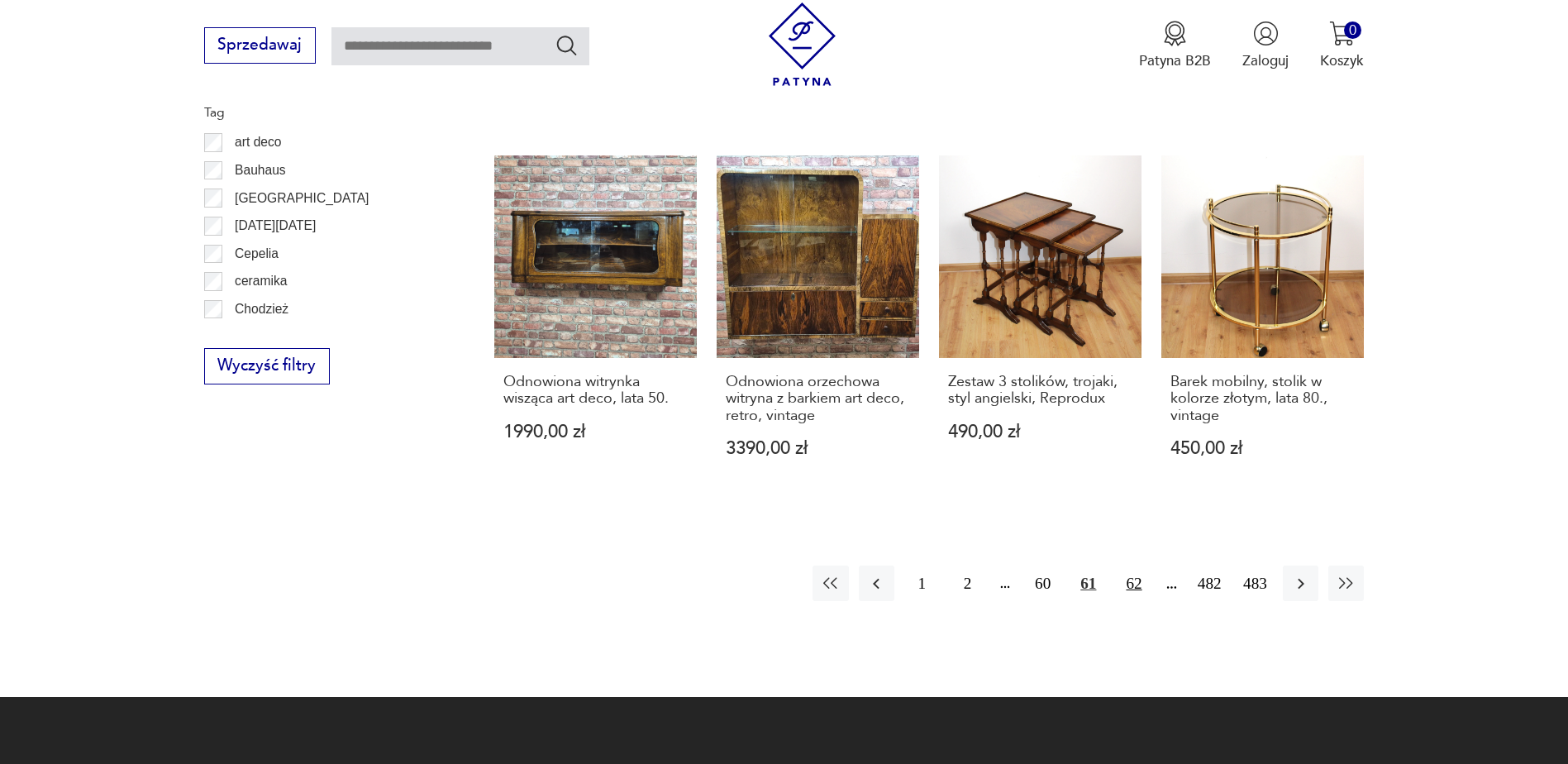
click at [1129, 566] on button "62" at bounding box center [1134, 583] width 35 height 35
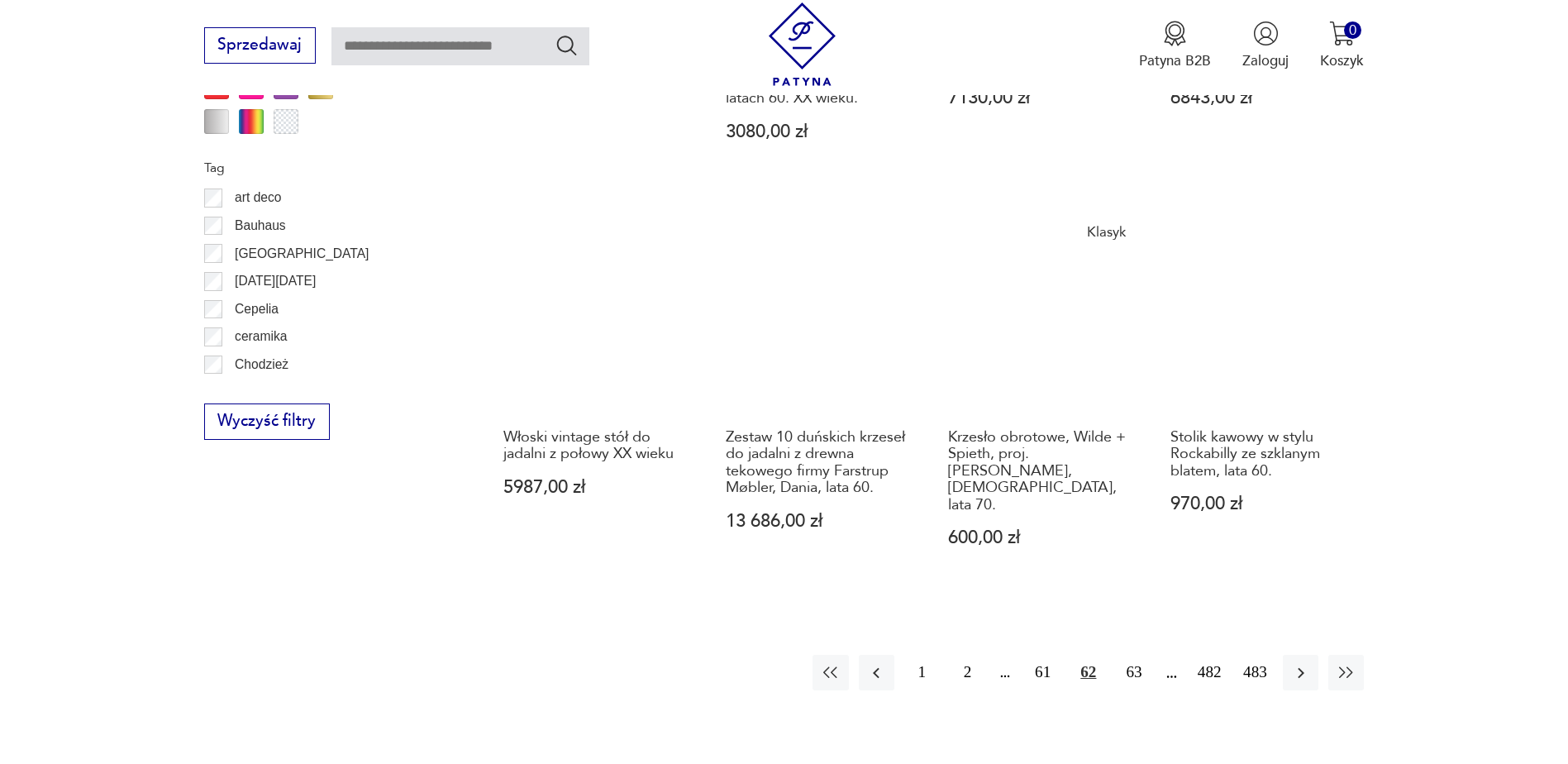
scroll to position [1873, 0]
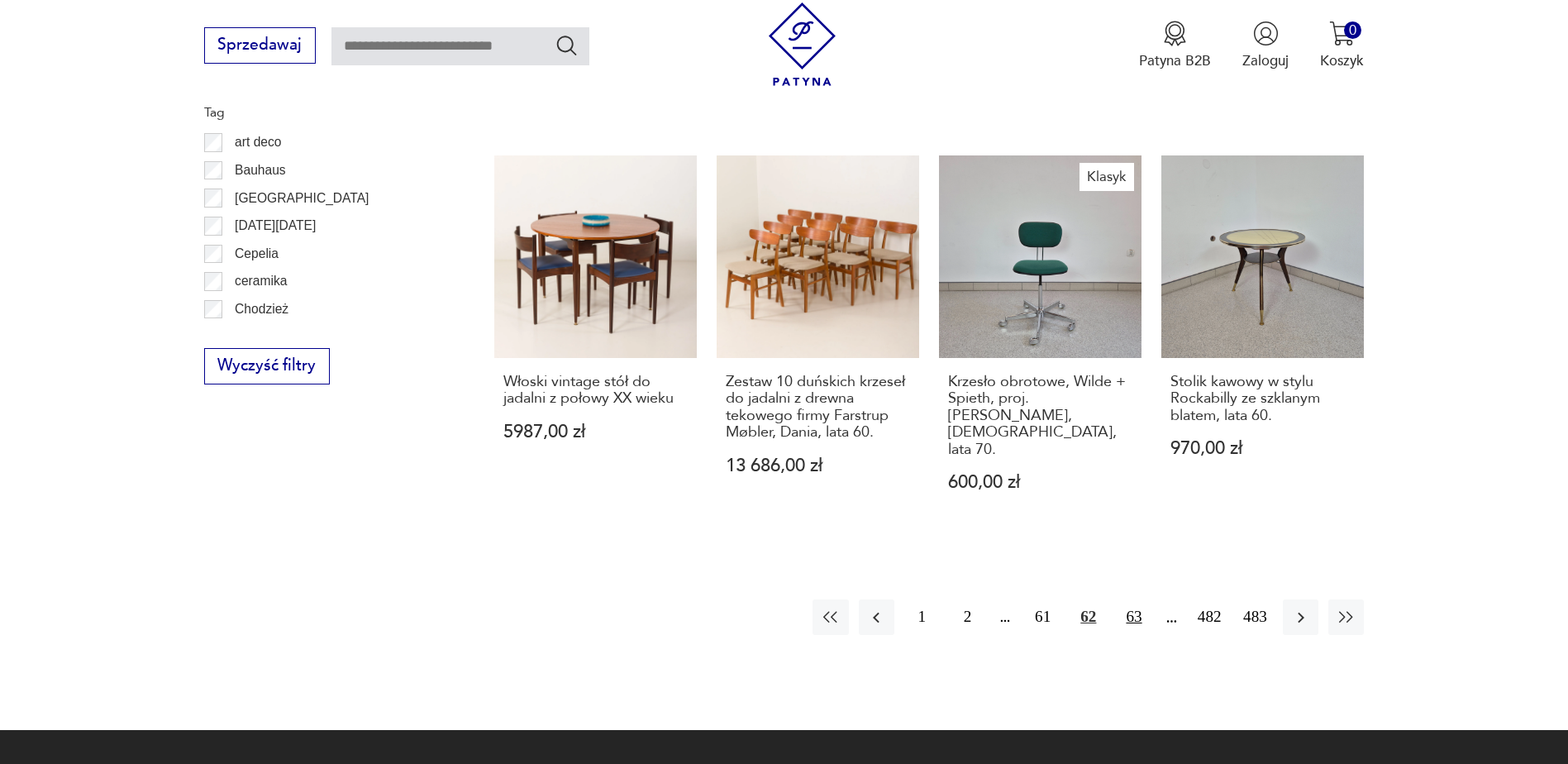
click at [1131, 599] on button "63" at bounding box center [1134, 617] width 35 height 35
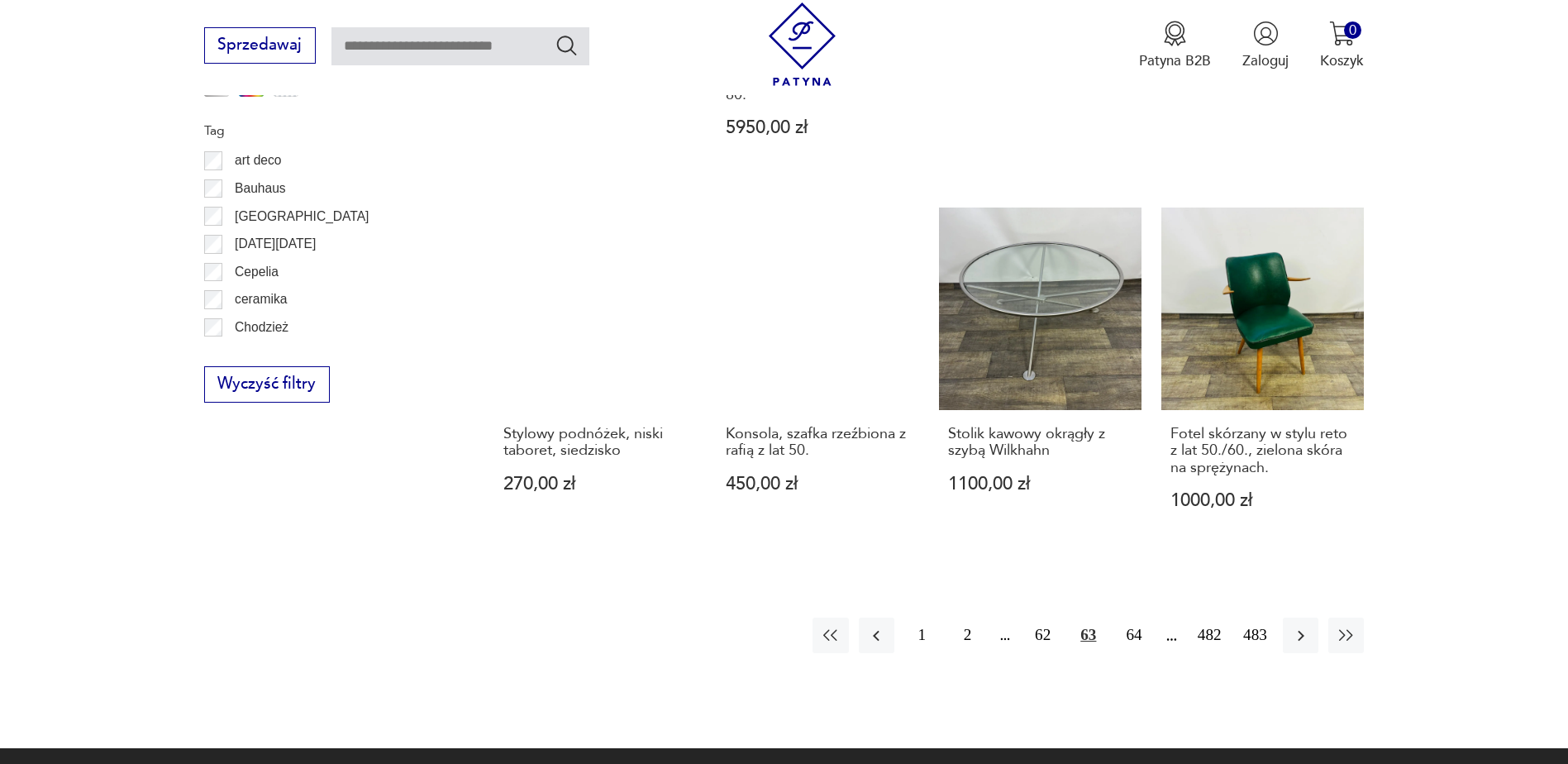
scroll to position [1873, 0]
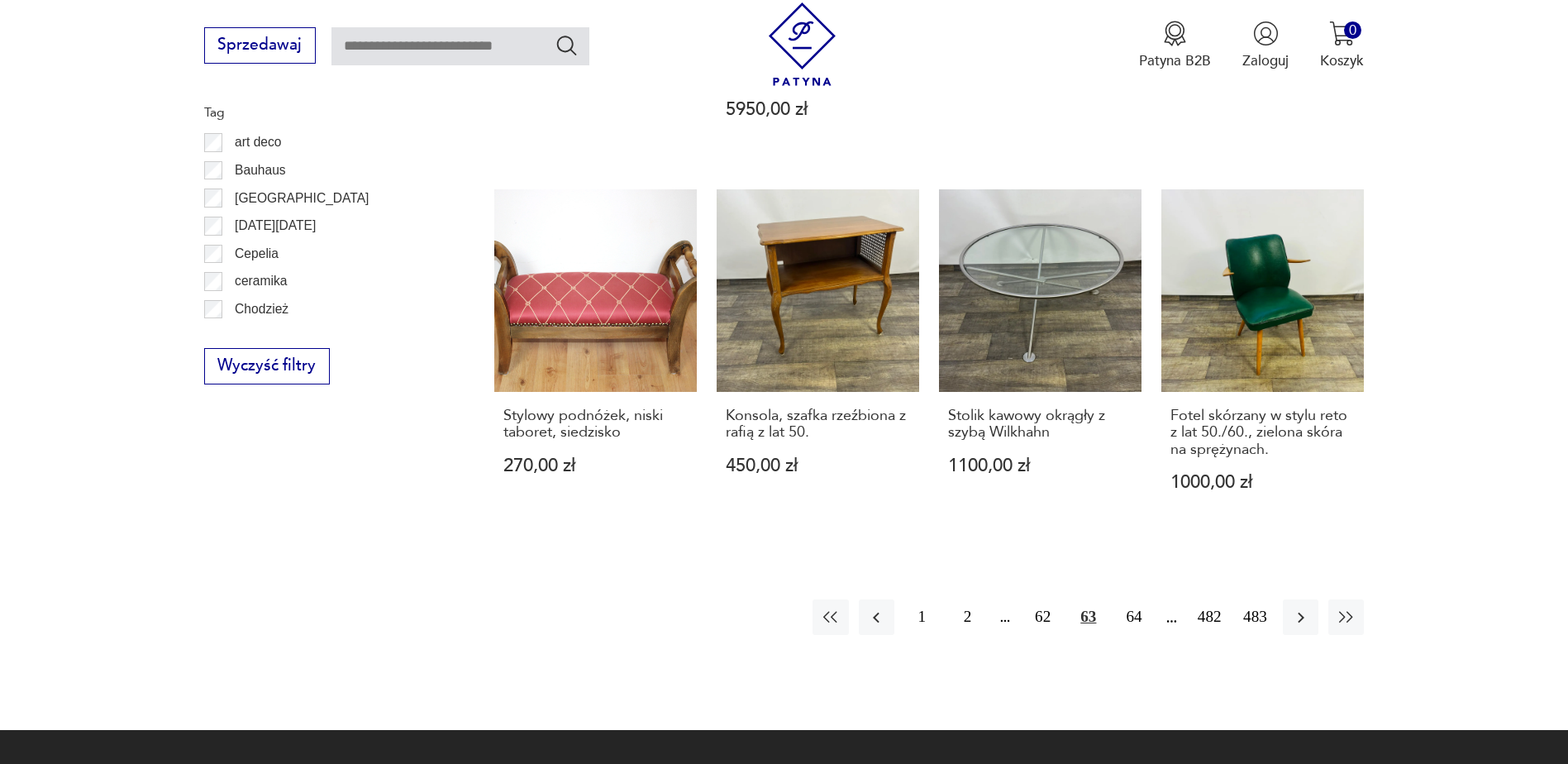
click at [1131, 599] on button "64" at bounding box center [1134, 617] width 35 height 35
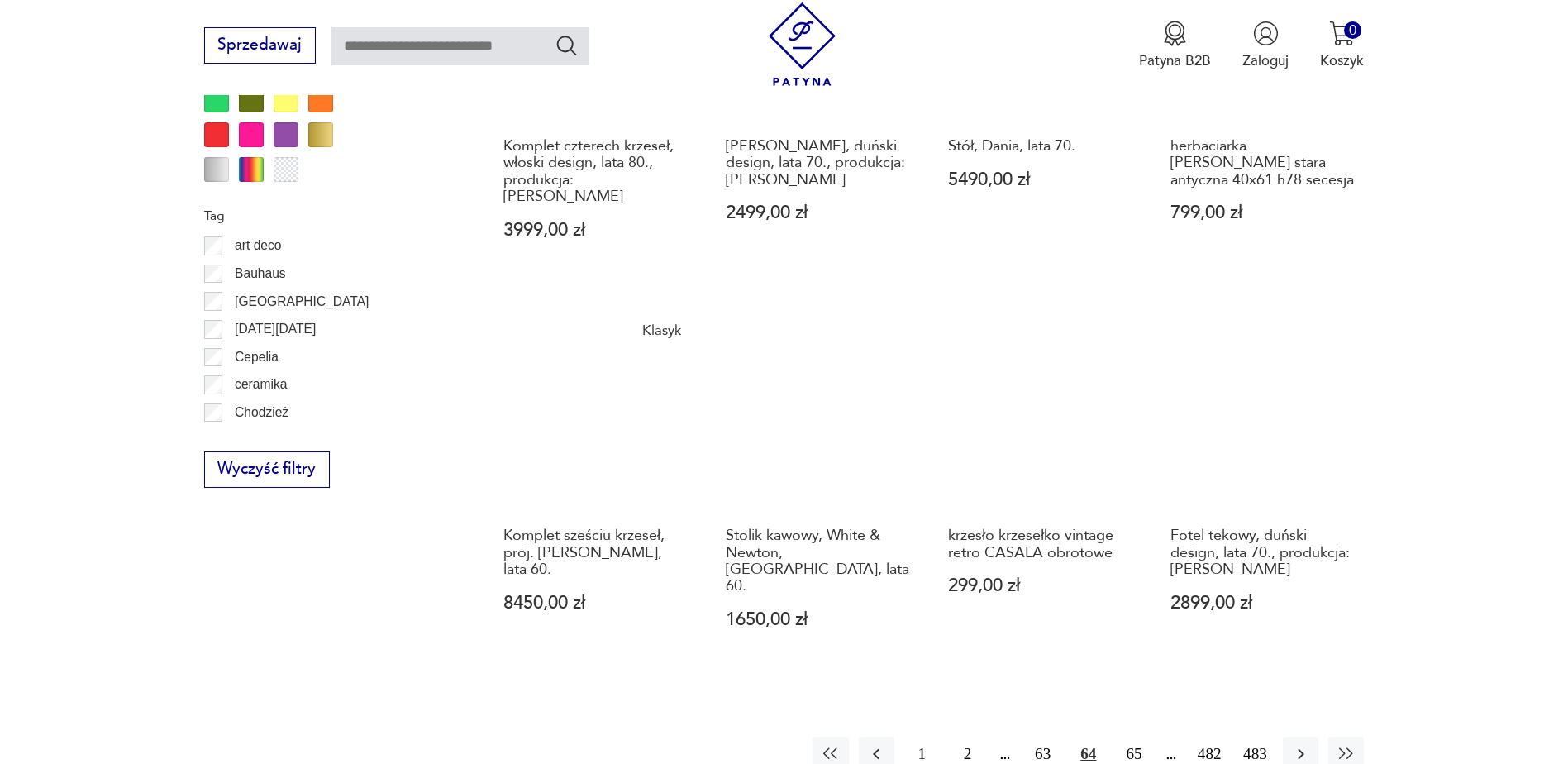
scroll to position [1790, 0]
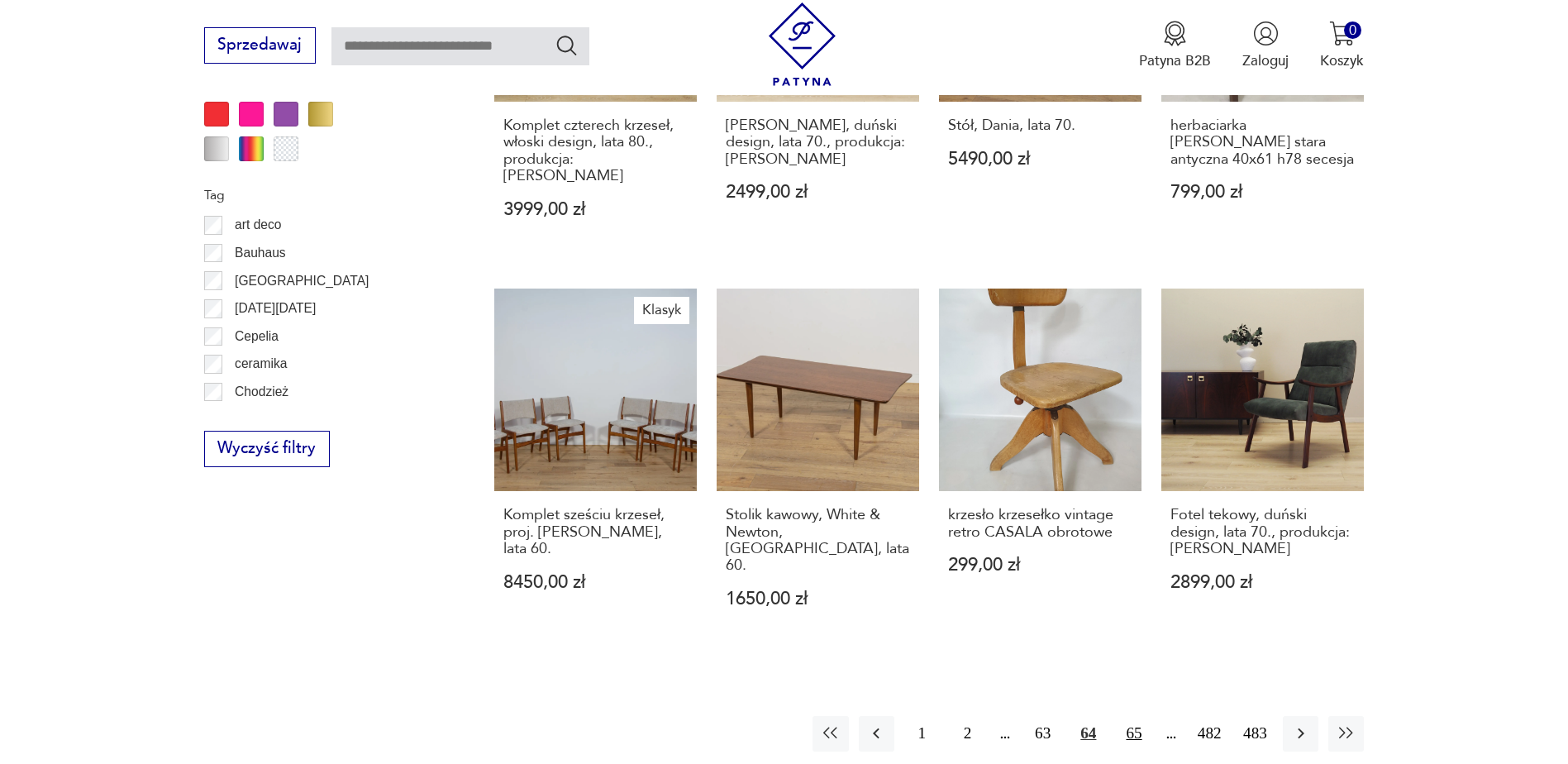
click at [1131, 716] on button "65" at bounding box center [1134, 734] width 35 height 35
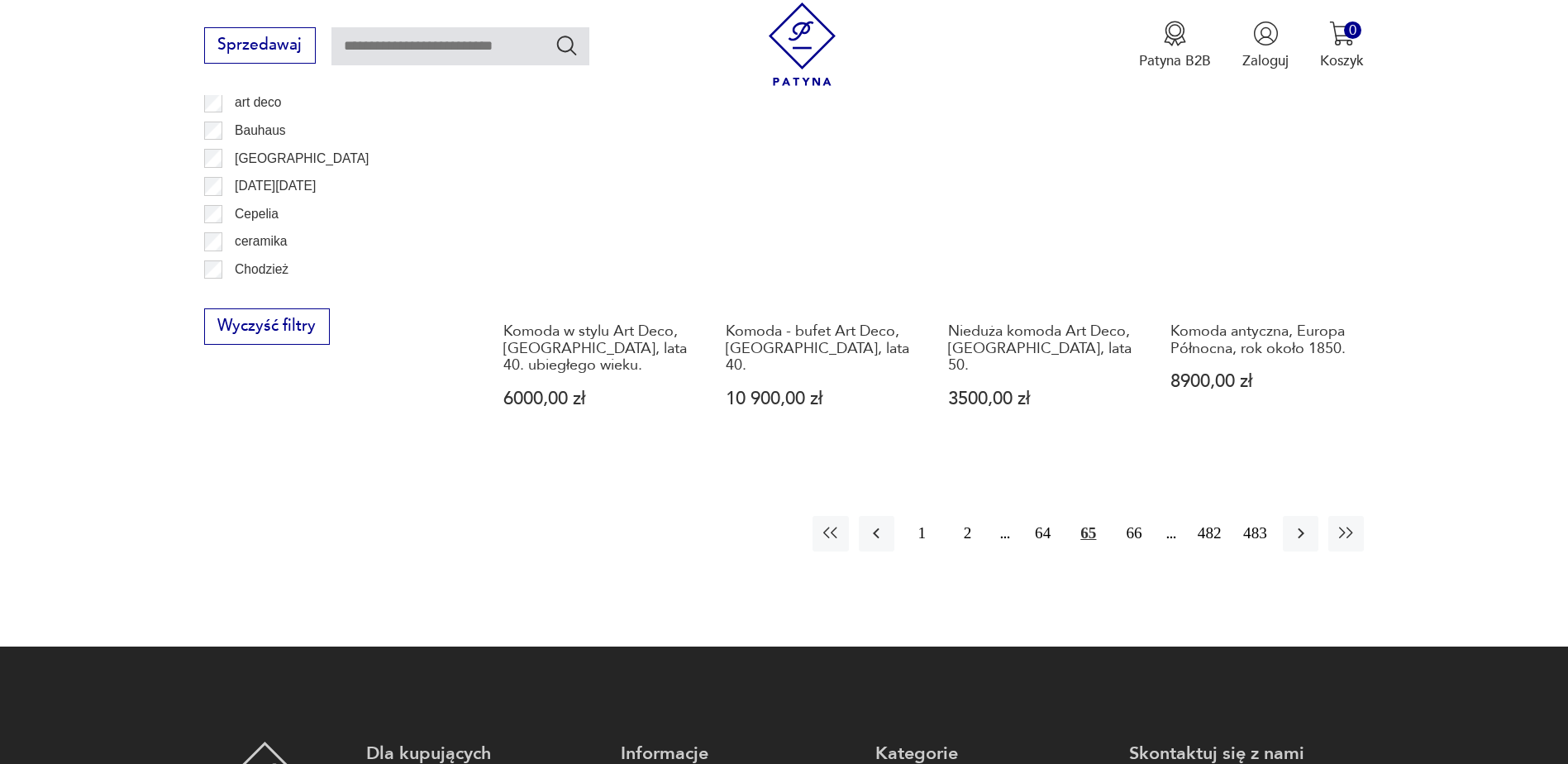
scroll to position [1956, 0]
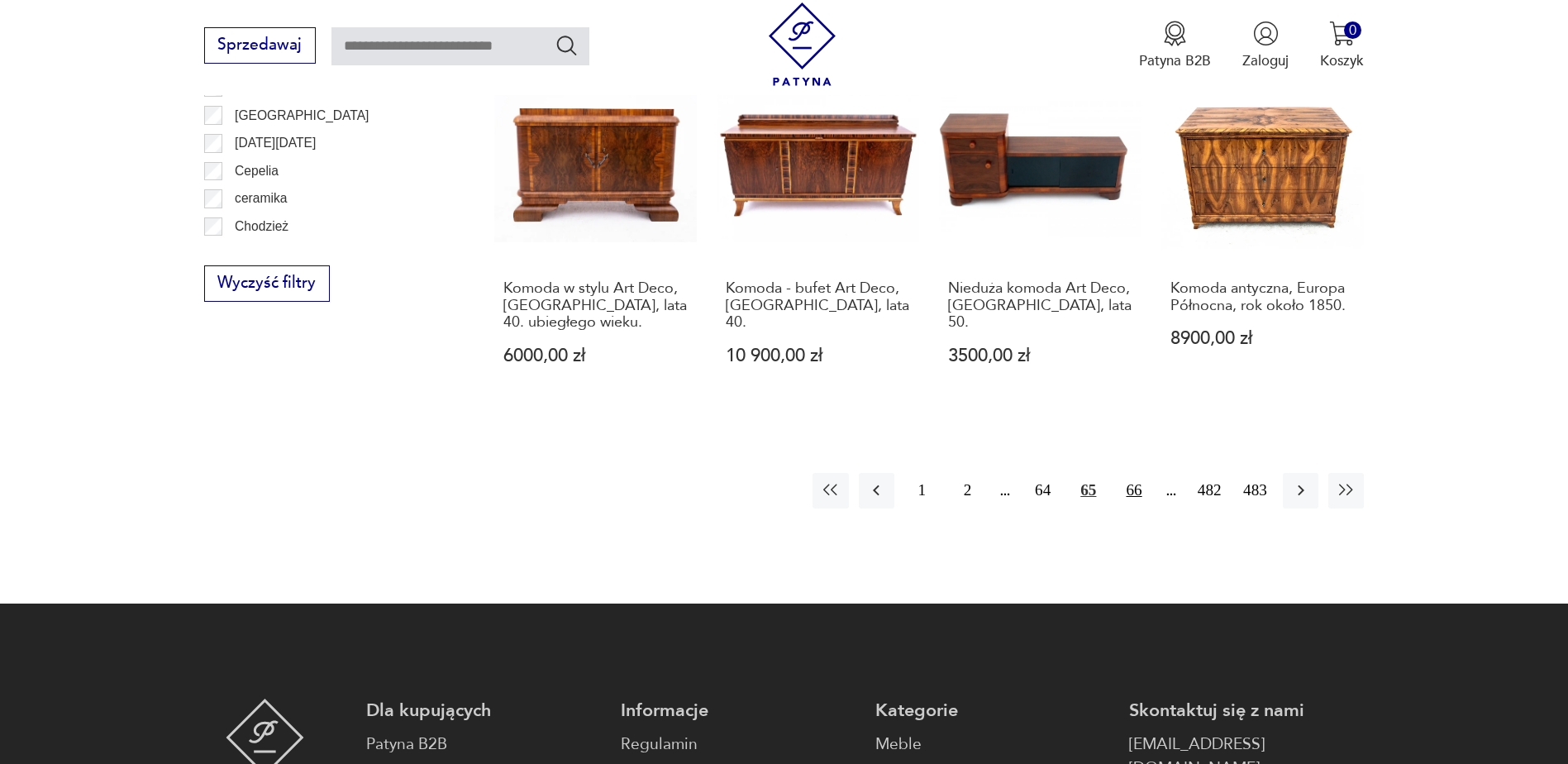
click at [1129, 488] on button "66" at bounding box center [1134, 491] width 35 height 35
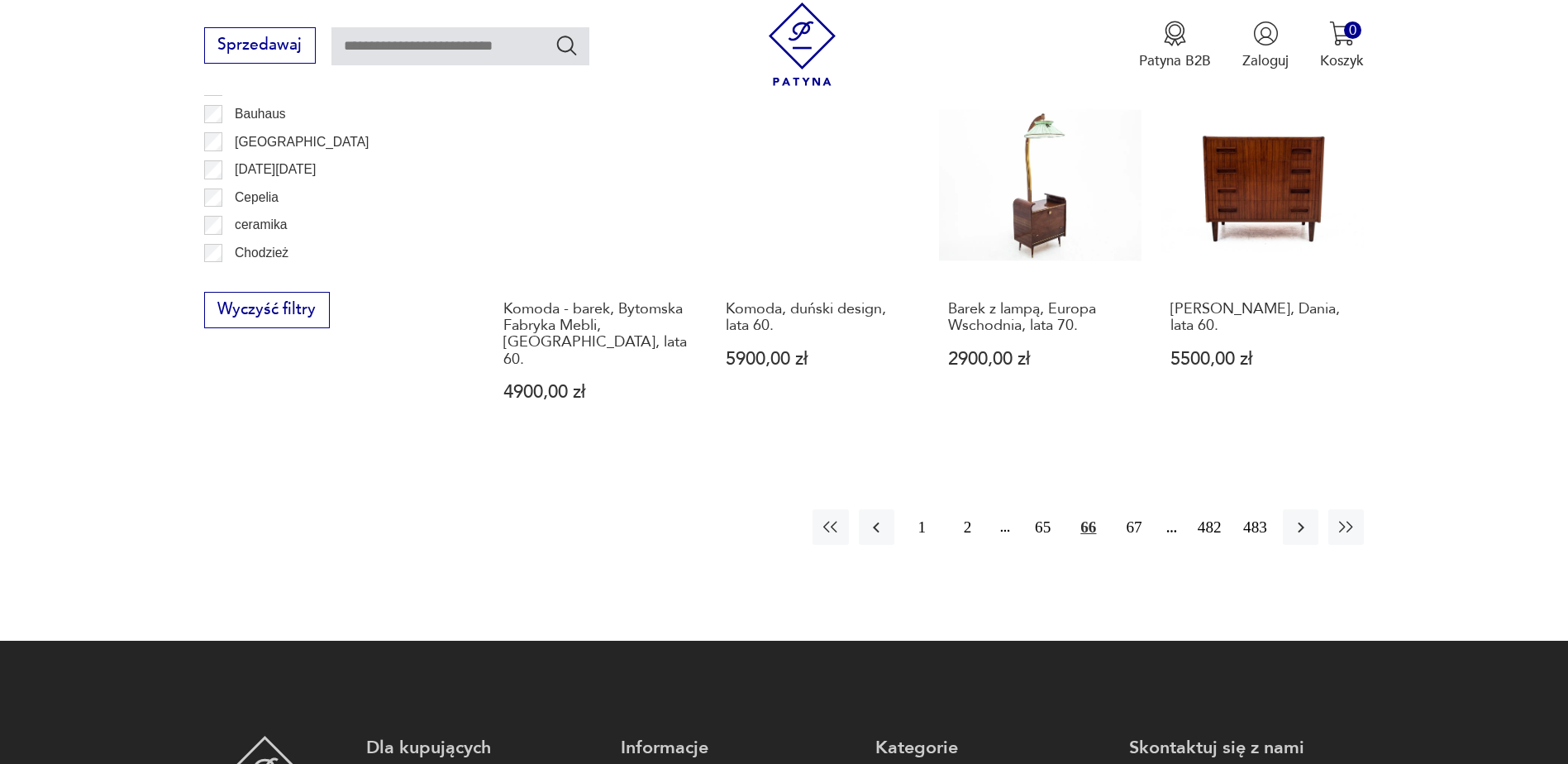
scroll to position [2038, 0]
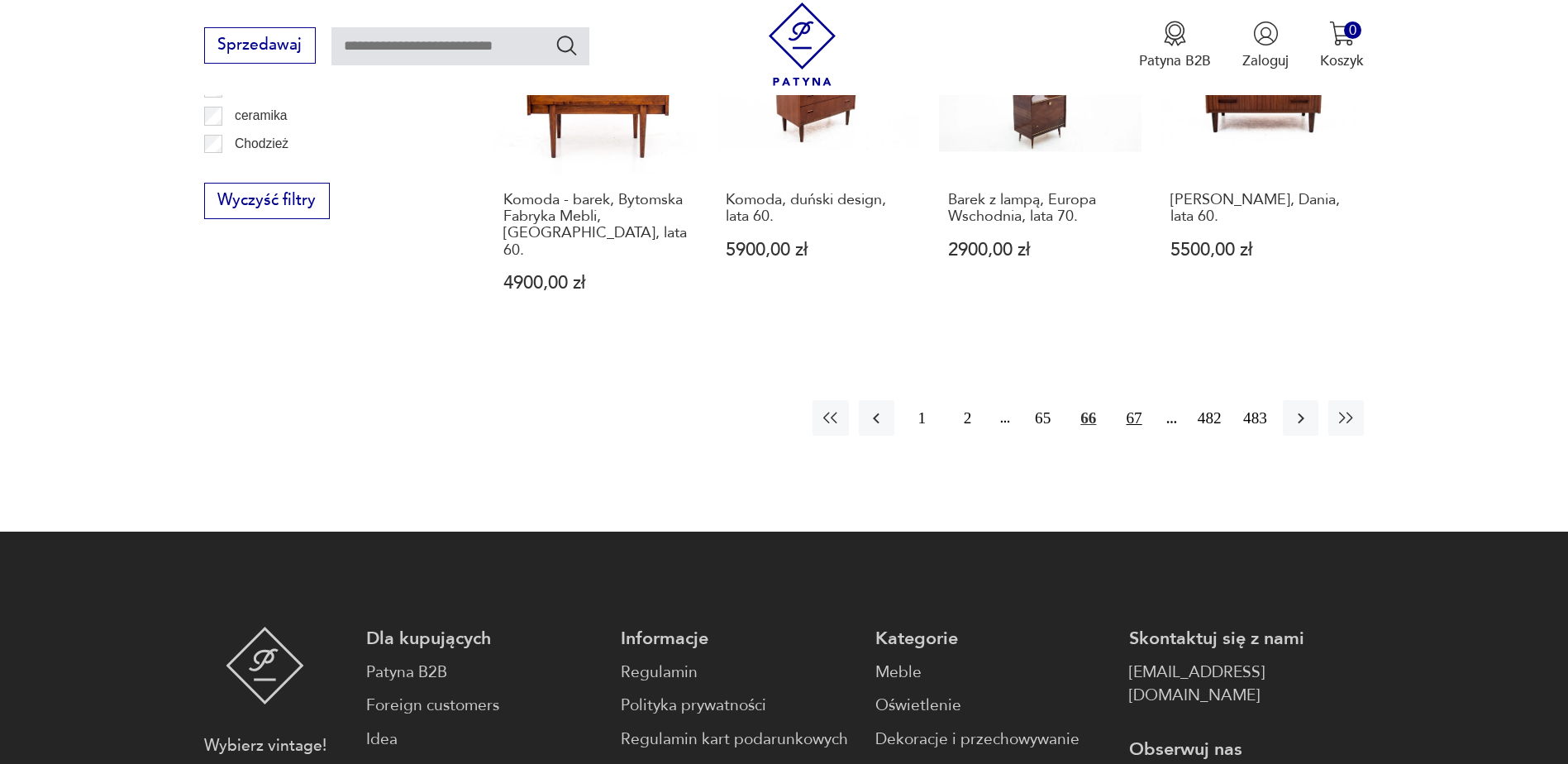
click at [1134, 400] on button "67" at bounding box center [1134, 418] width 35 height 35
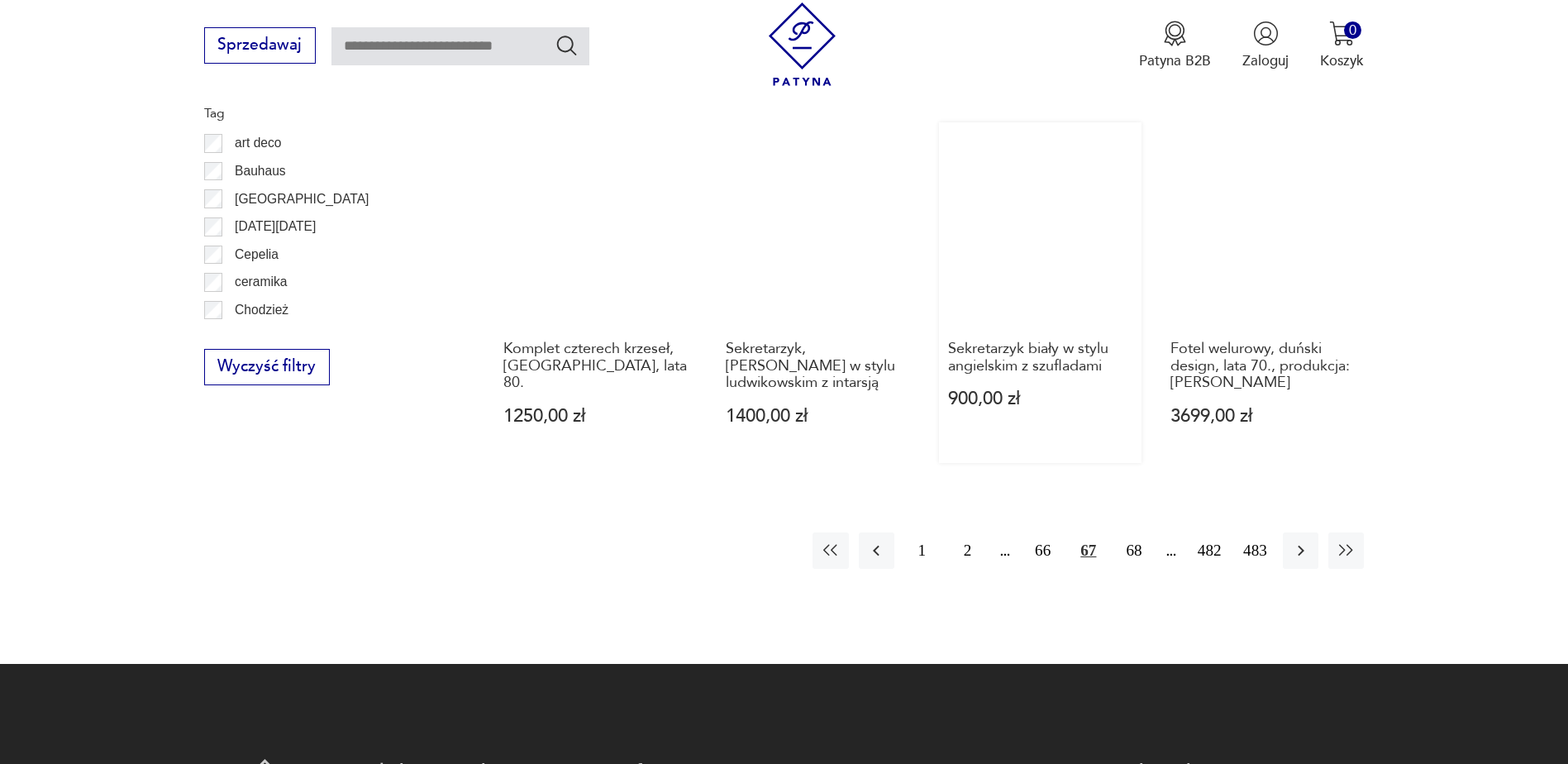
scroll to position [1873, 0]
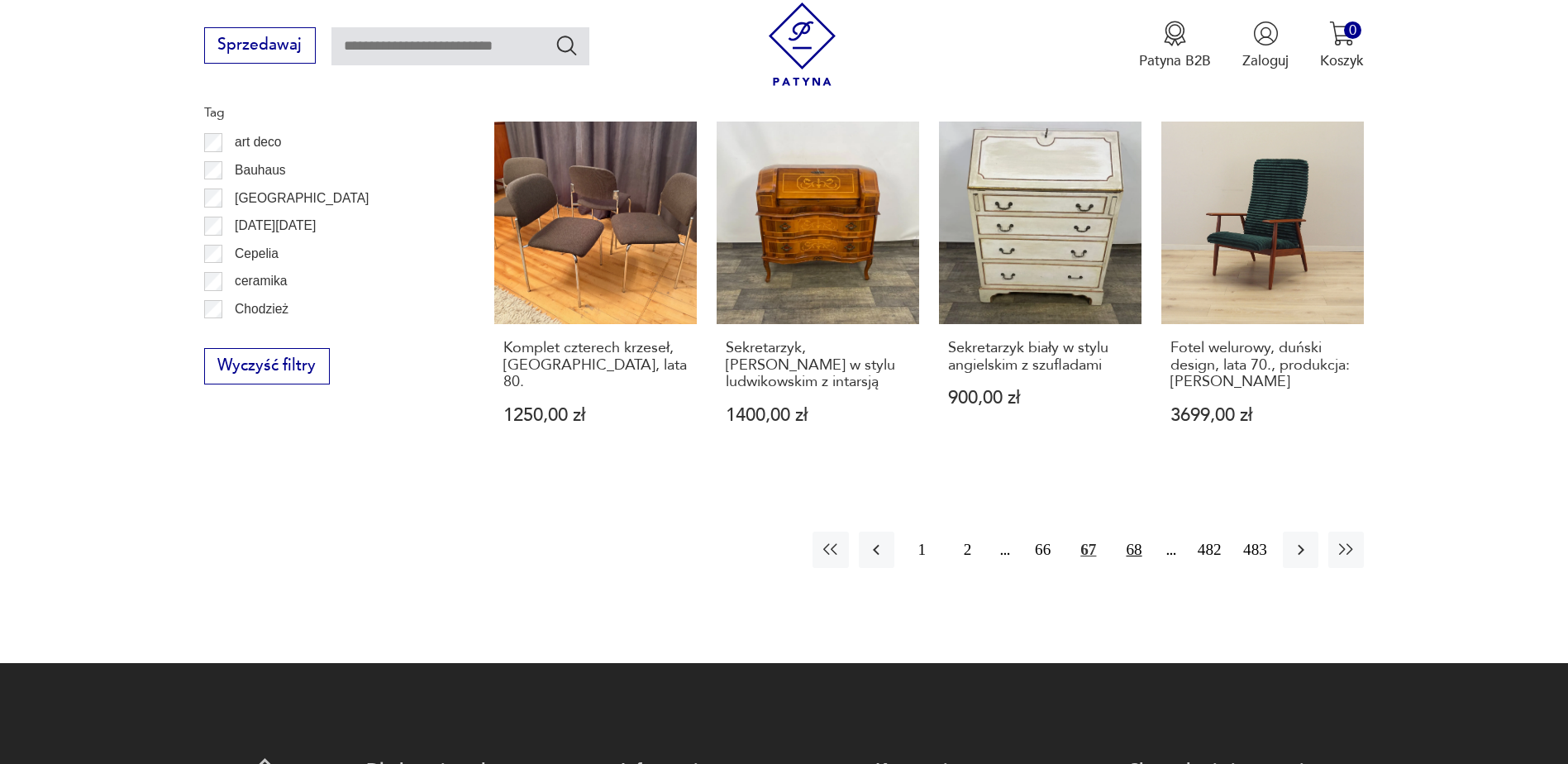
click at [1137, 538] on button "68" at bounding box center [1134, 549] width 35 height 35
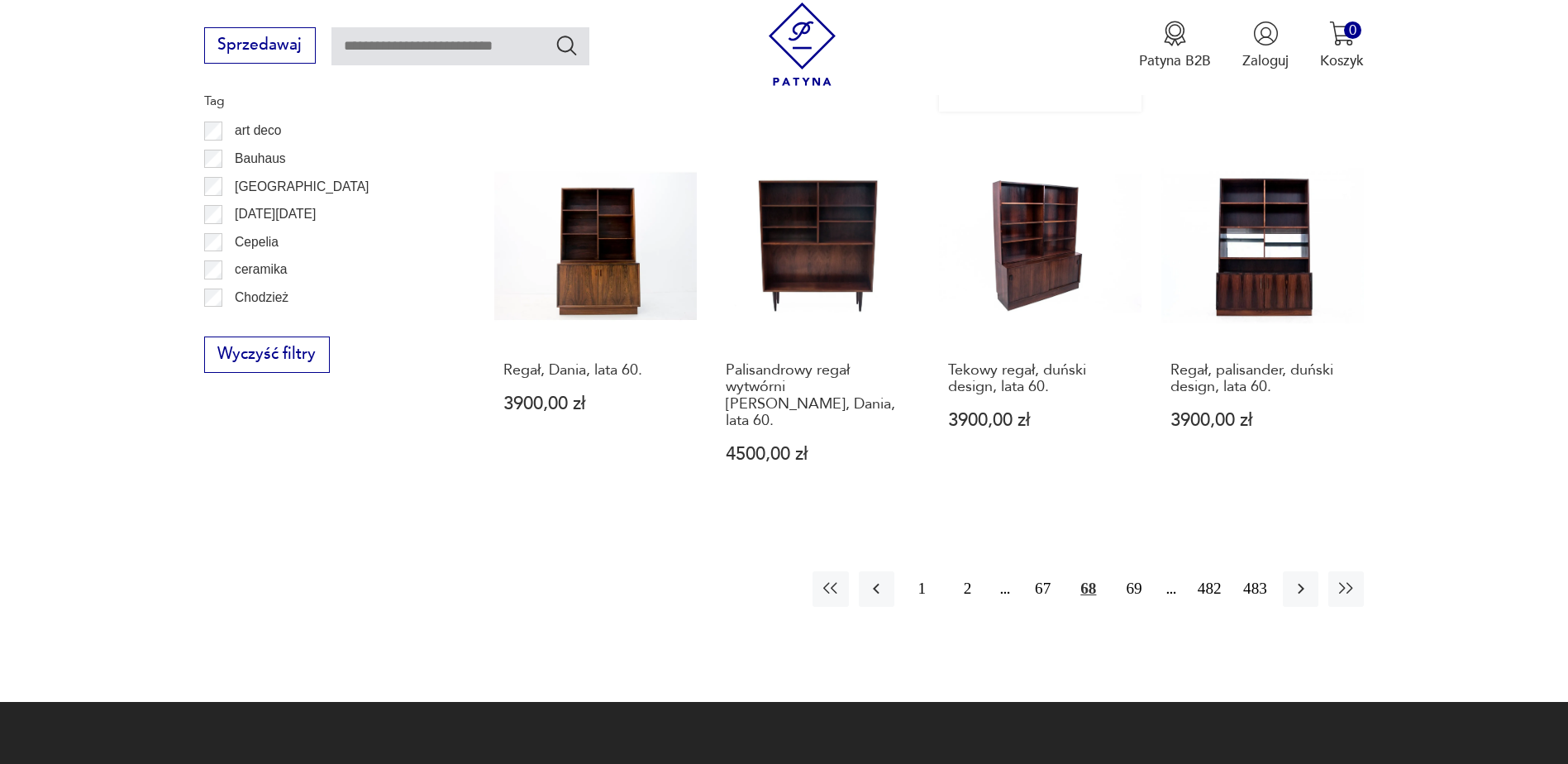
scroll to position [1956, 0]
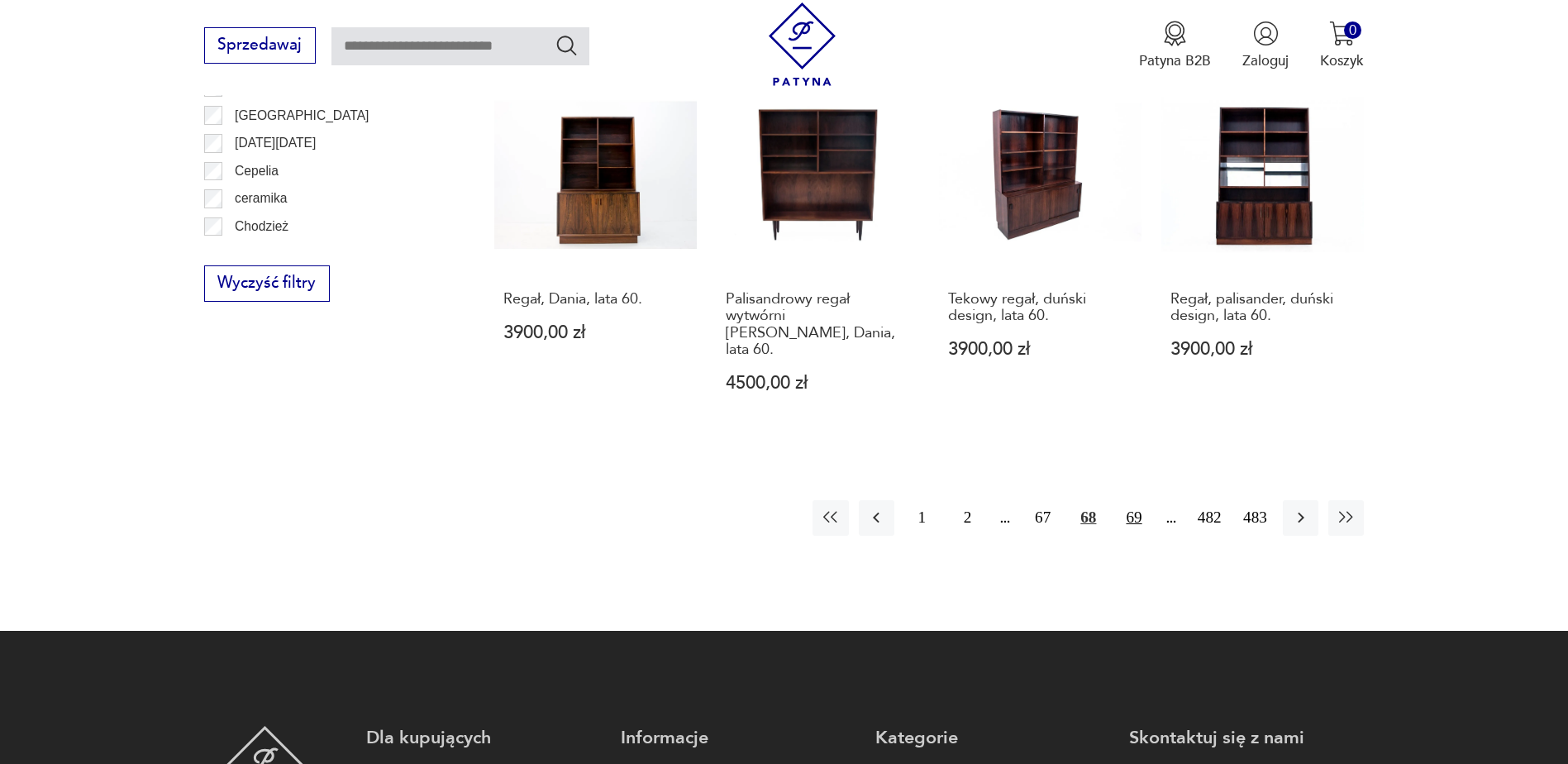
click at [1135, 500] on button "69" at bounding box center [1134, 518] width 35 height 35
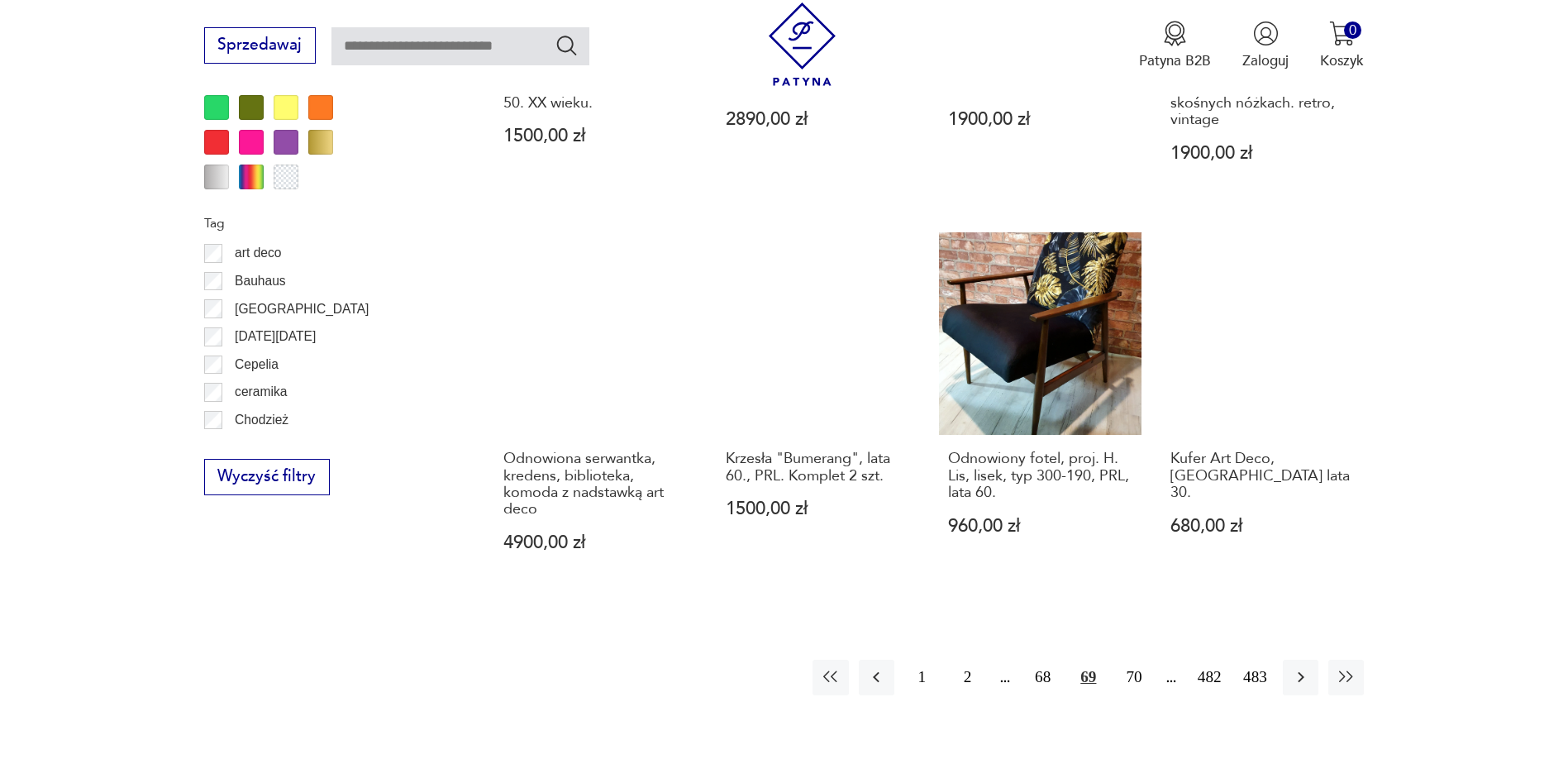
scroll to position [1790, 0]
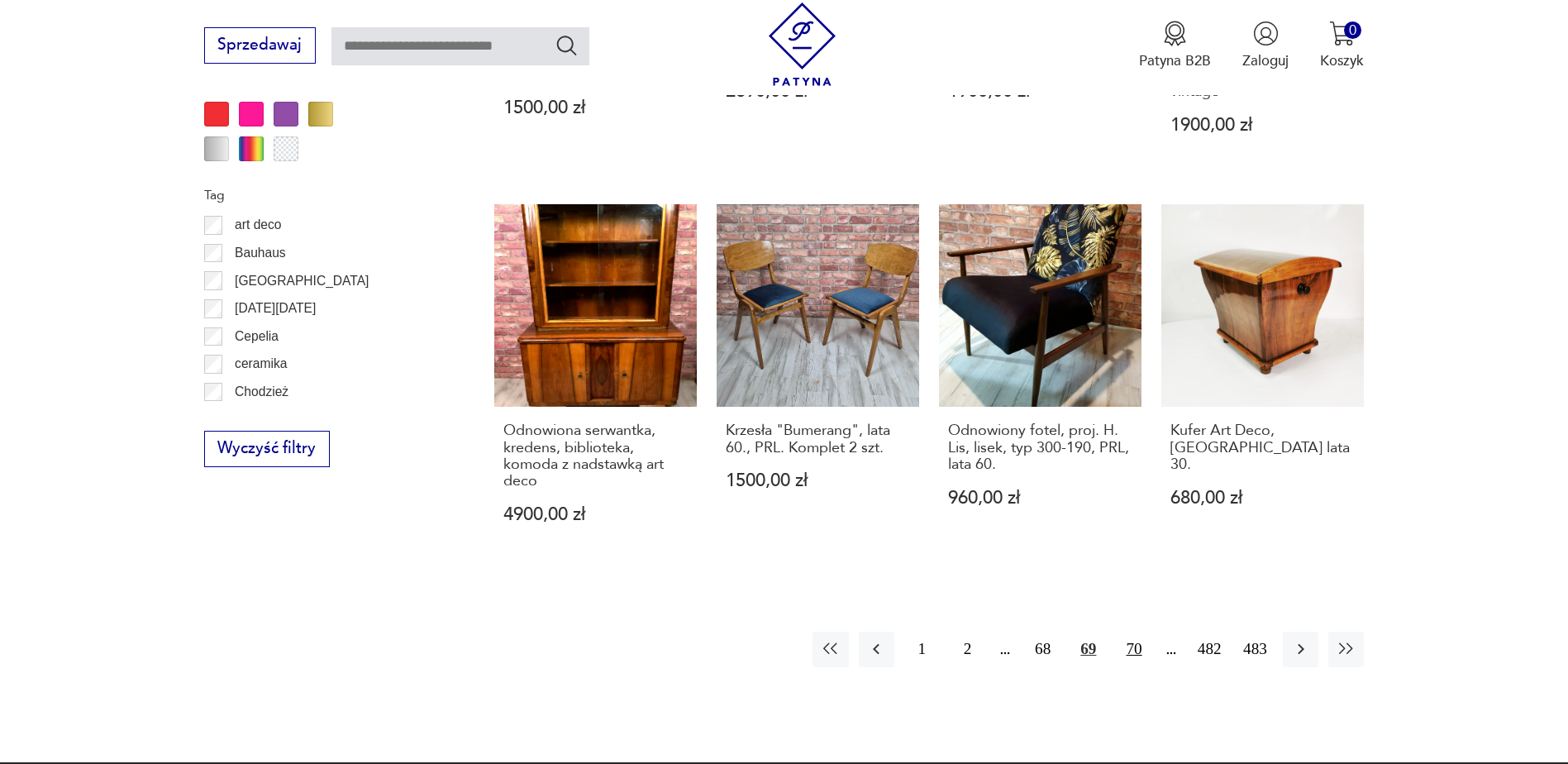
click at [1130, 631] on button "70" at bounding box center [1134, 649] width 35 height 35
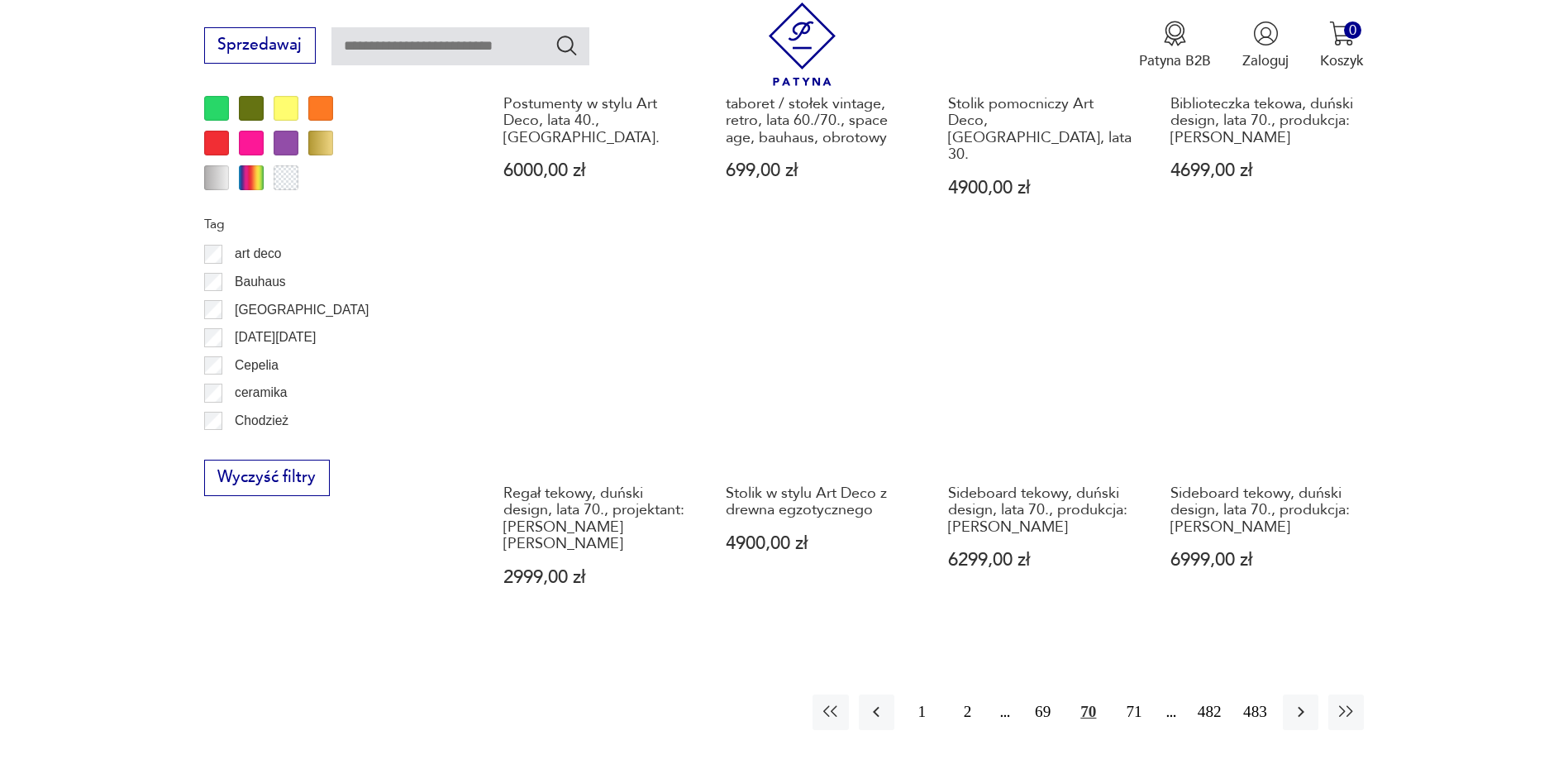
scroll to position [1790, 0]
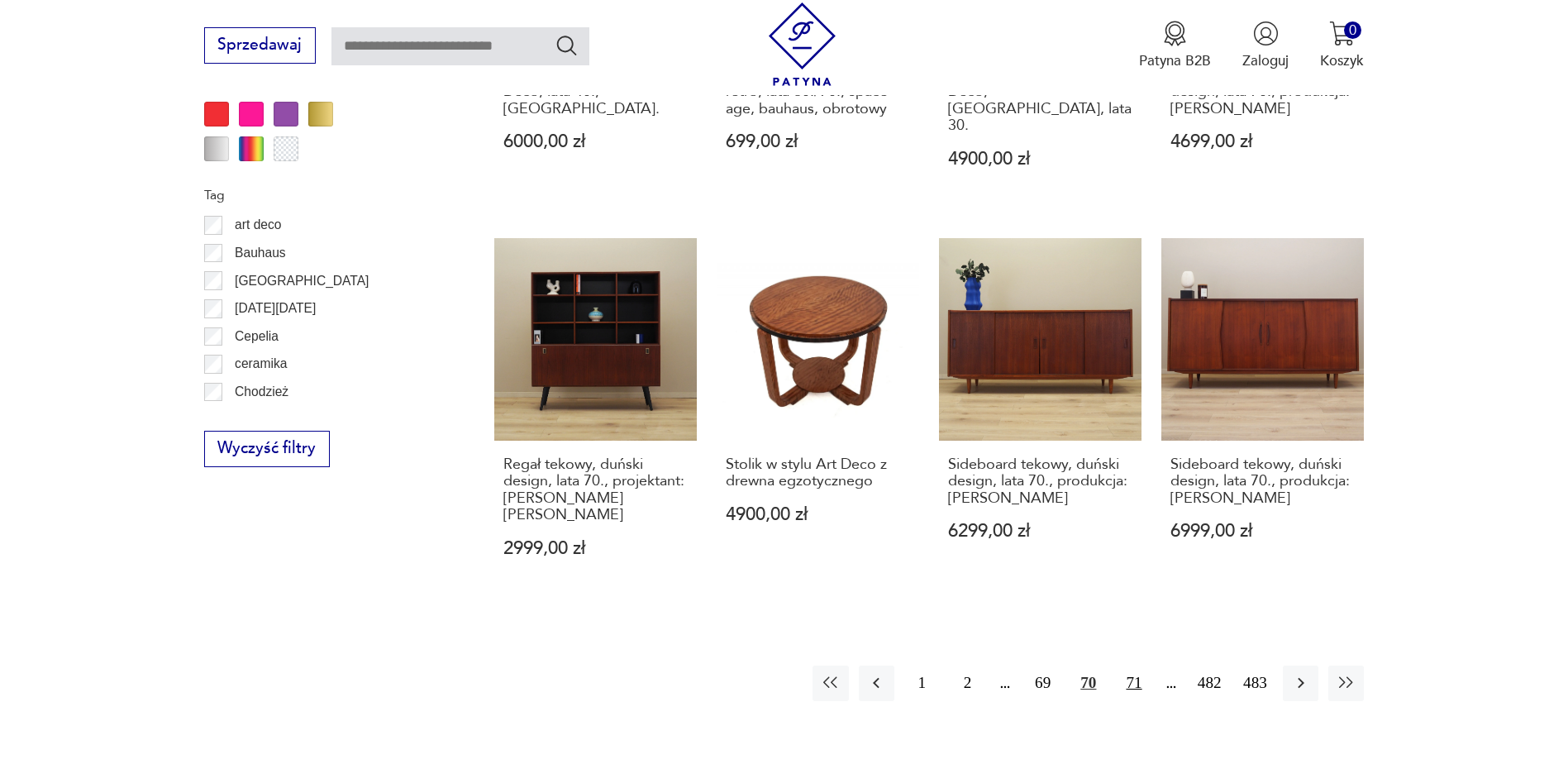
click at [1129, 666] on button "71" at bounding box center [1134, 683] width 35 height 35
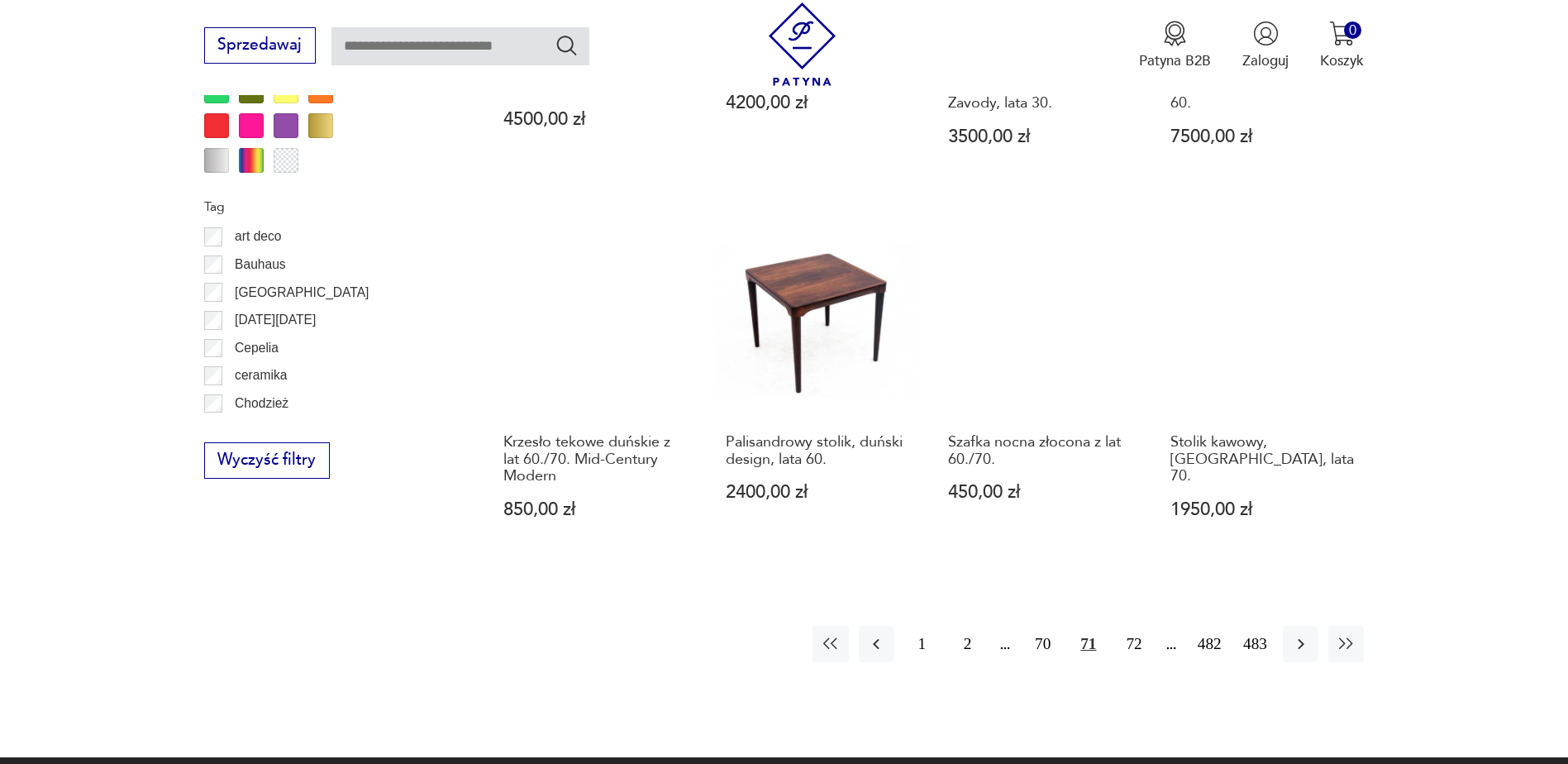
scroll to position [1790, 0]
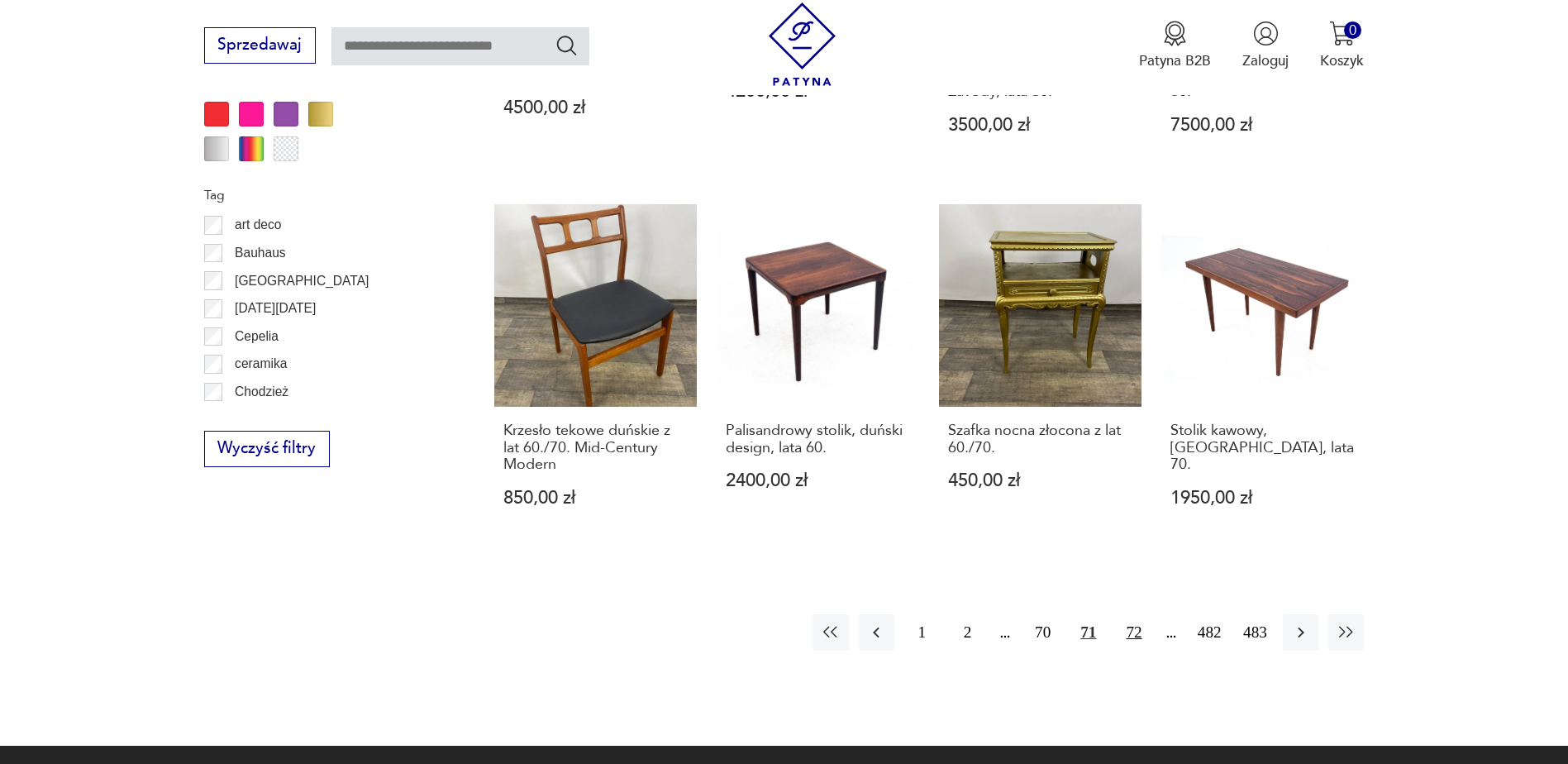
click at [1134, 614] on button "72" at bounding box center [1134, 632] width 35 height 35
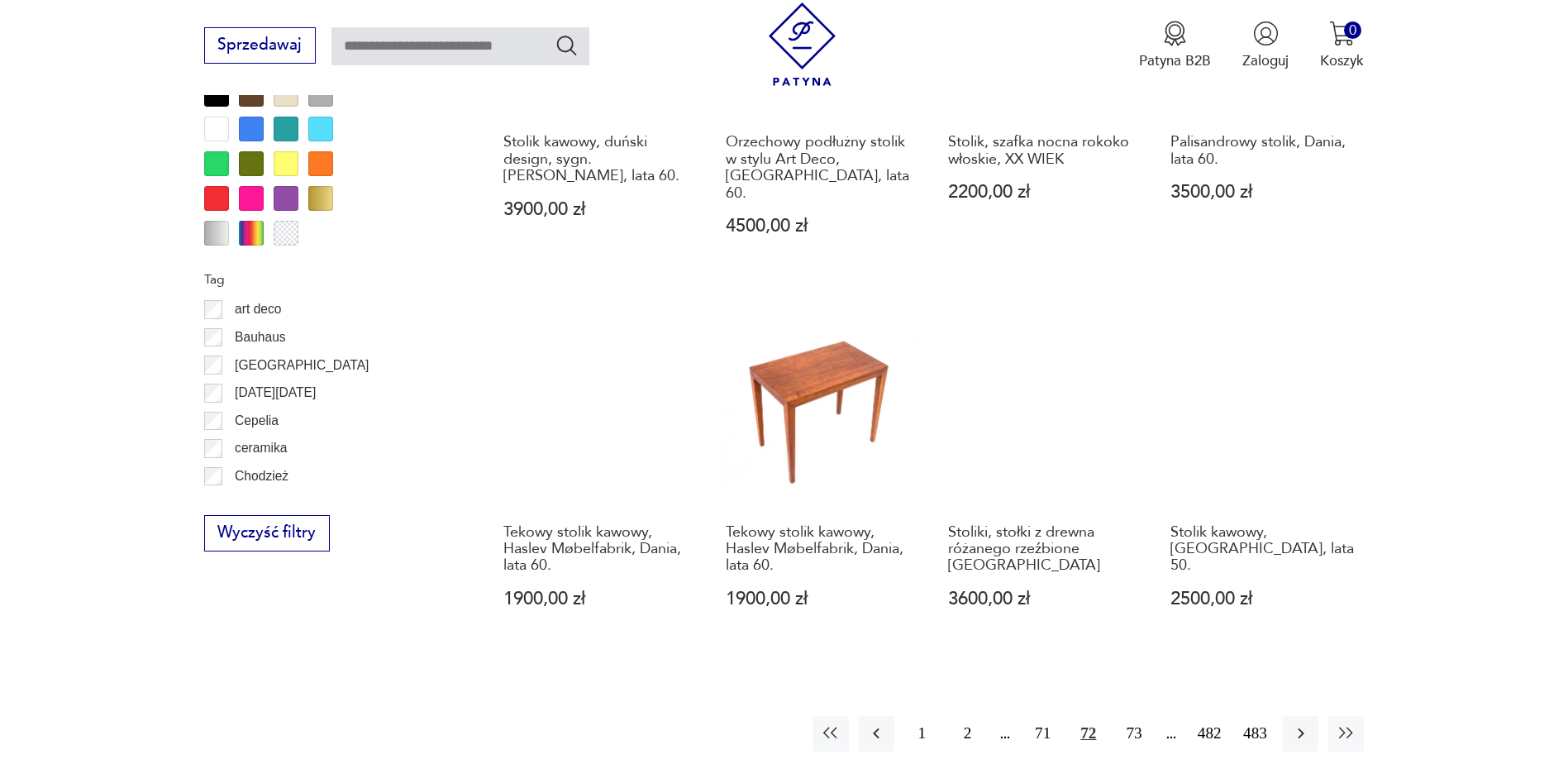
scroll to position [1956, 0]
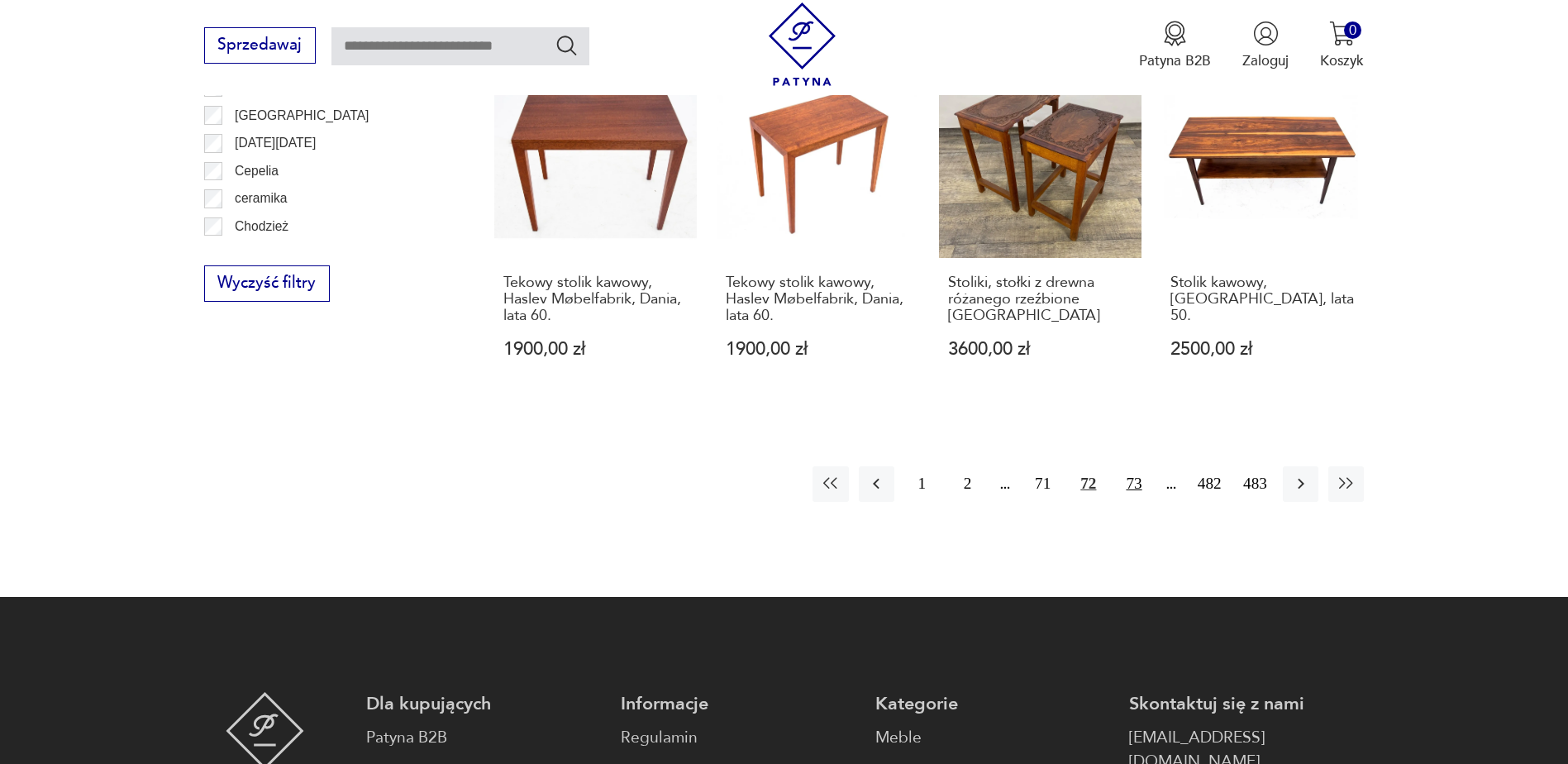
click at [1131, 466] on button "73" at bounding box center [1134, 484] width 35 height 35
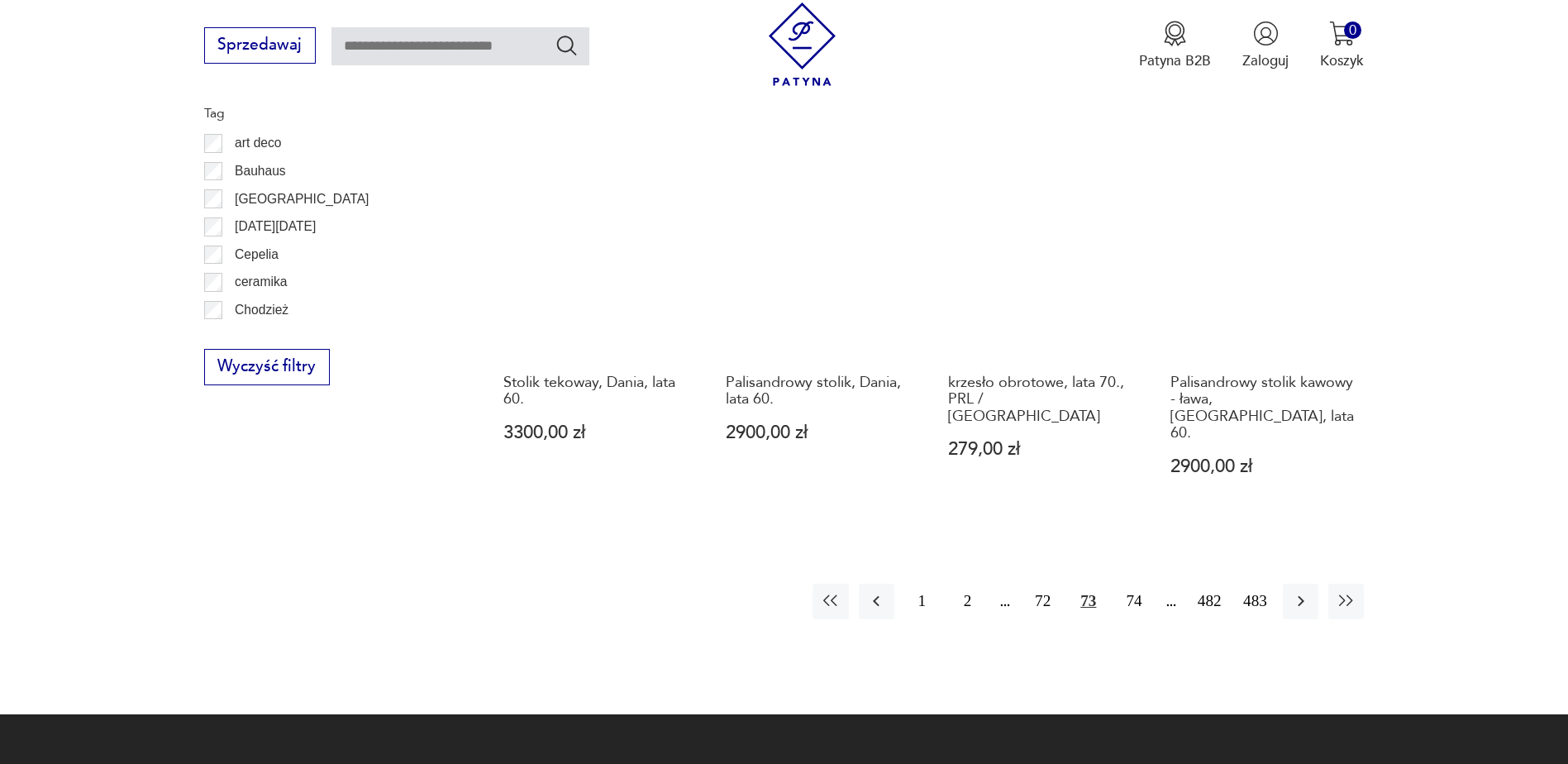
scroll to position [1873, 0]
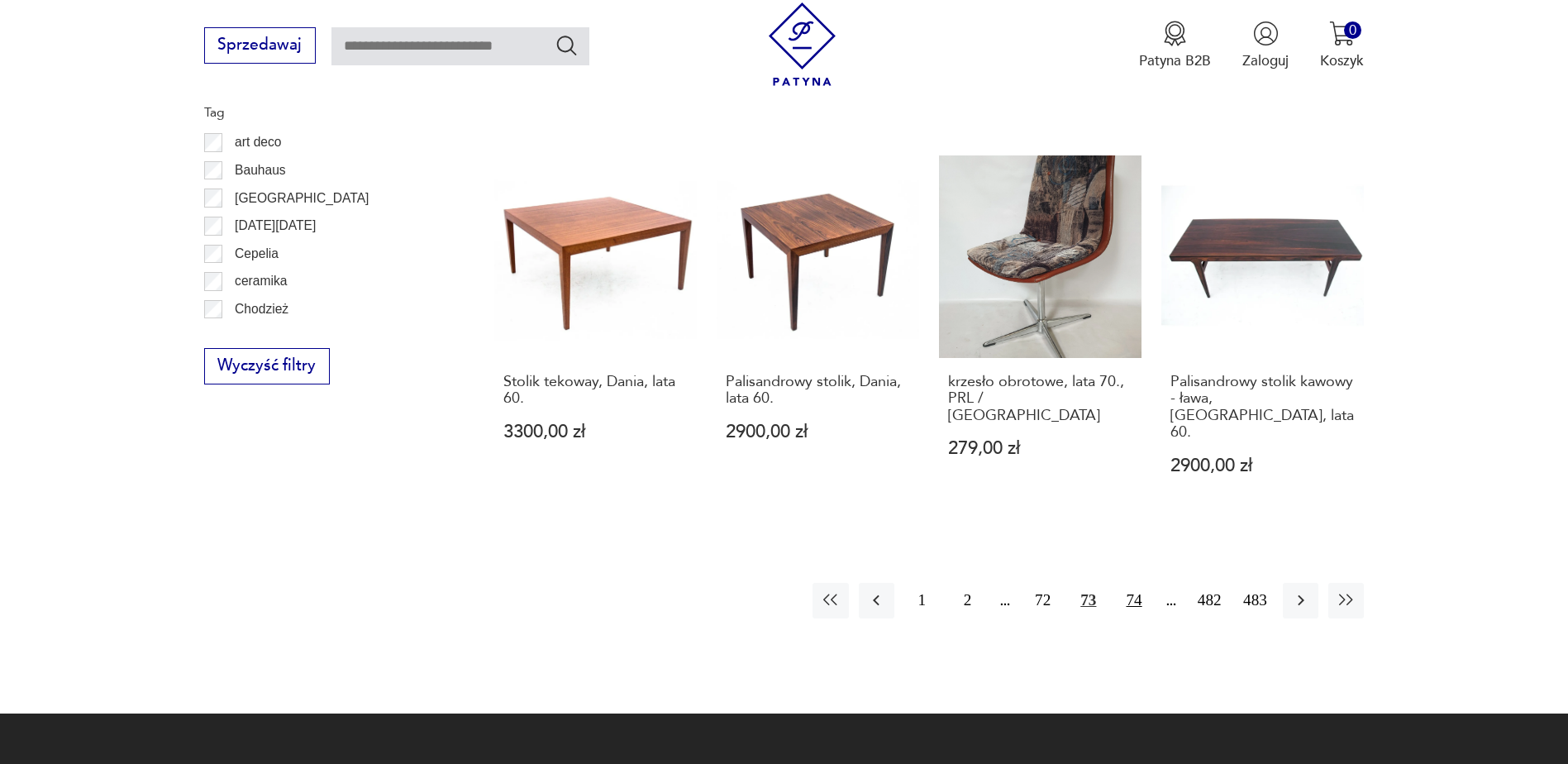
click at [1133, 582] on button "74" at bounding box center [1134, 600] width 35 height 35
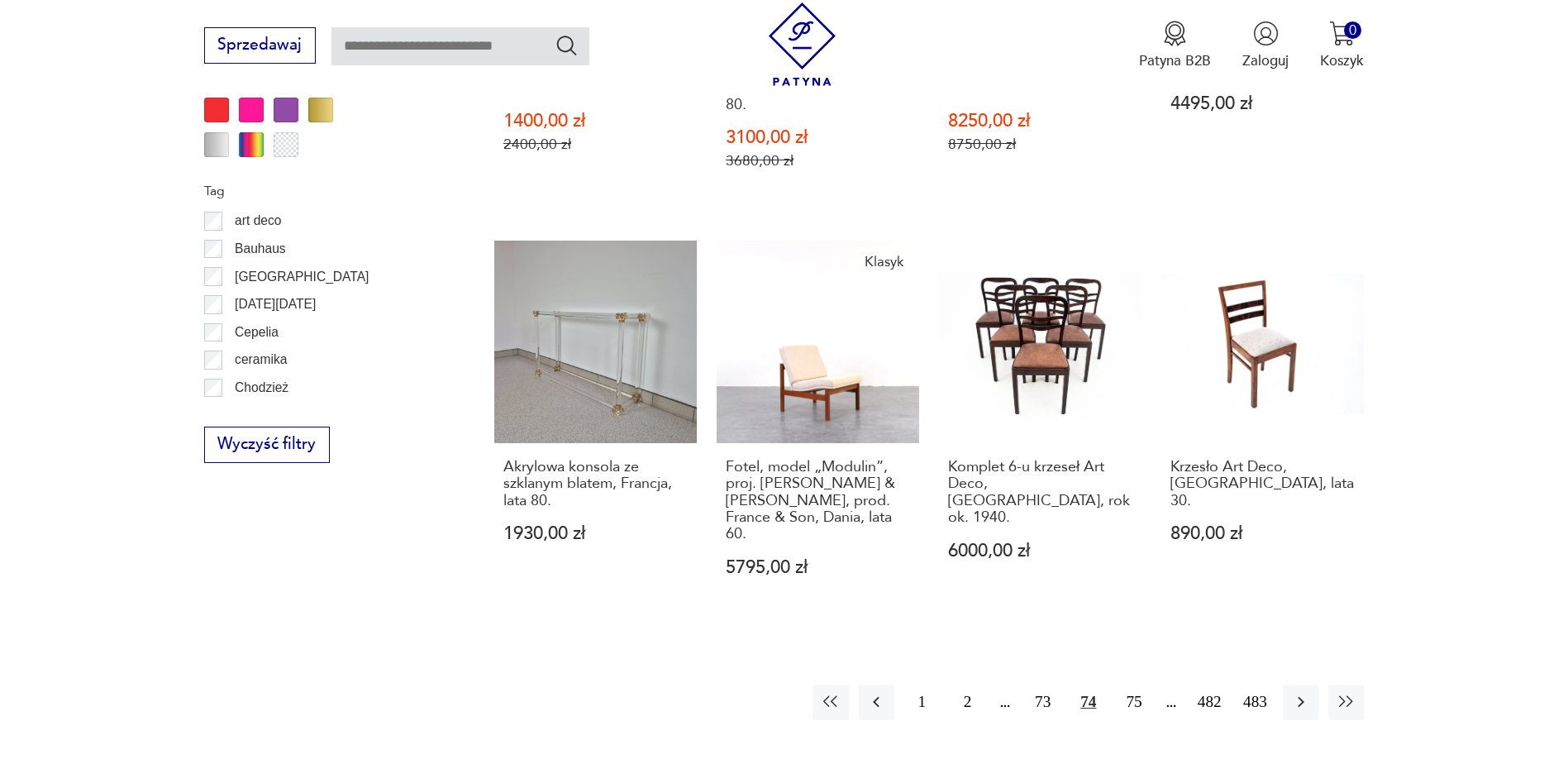
scroll to position [1873, 0]
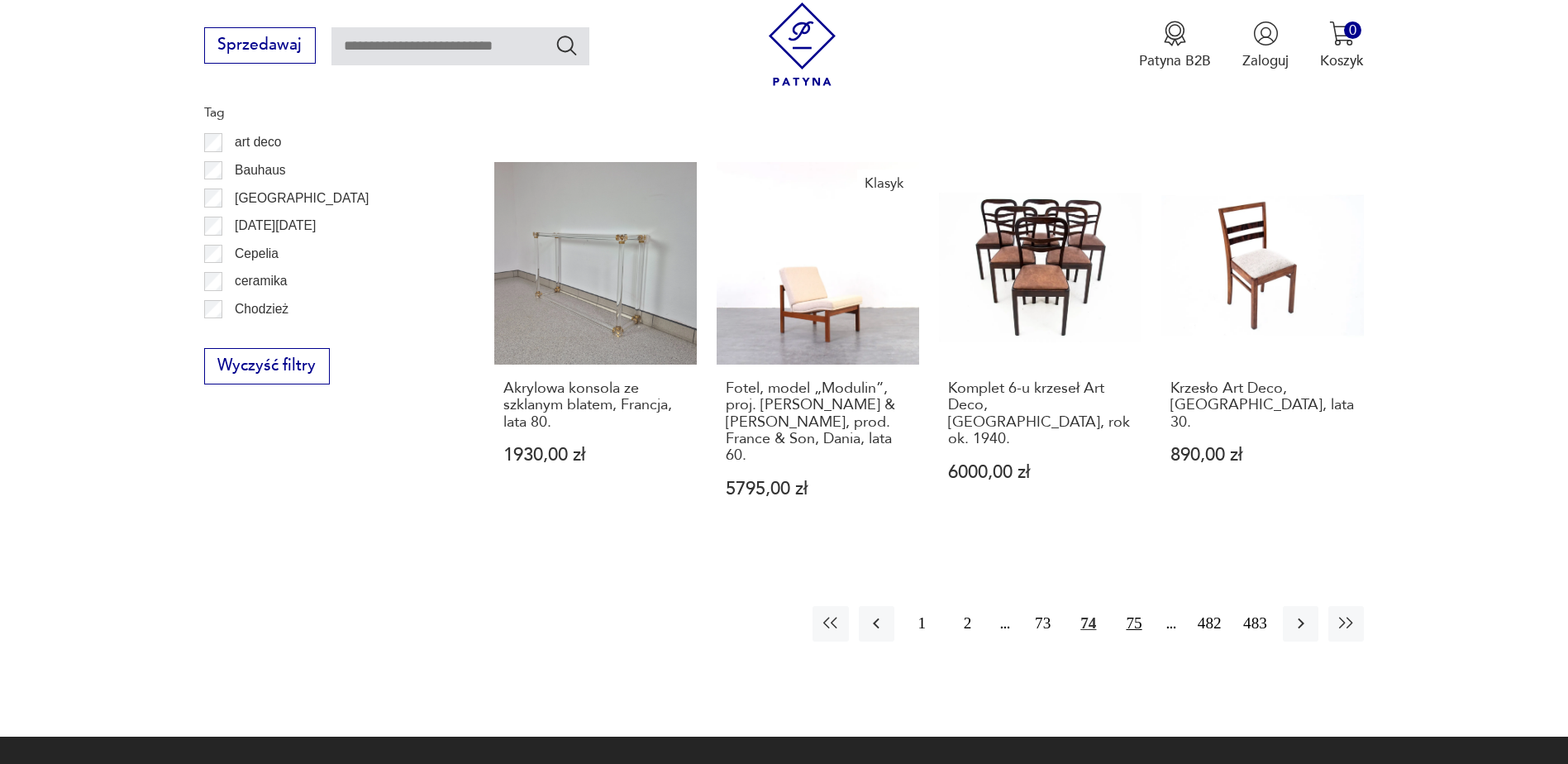
click at [1133, 606] on button "75" at bounding box center [1134, 624] width 35 height 35
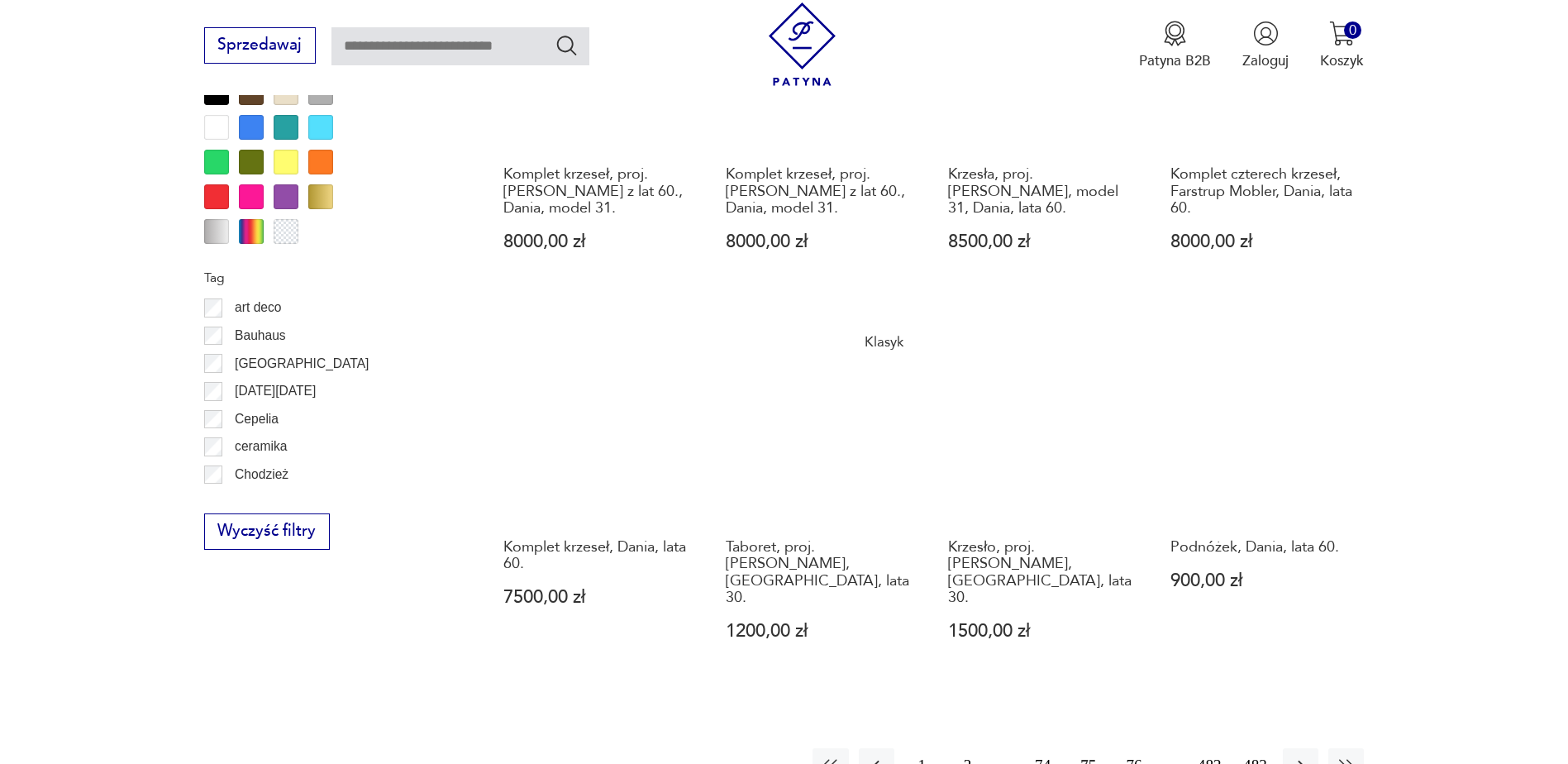
scroll to position [1873, 0]
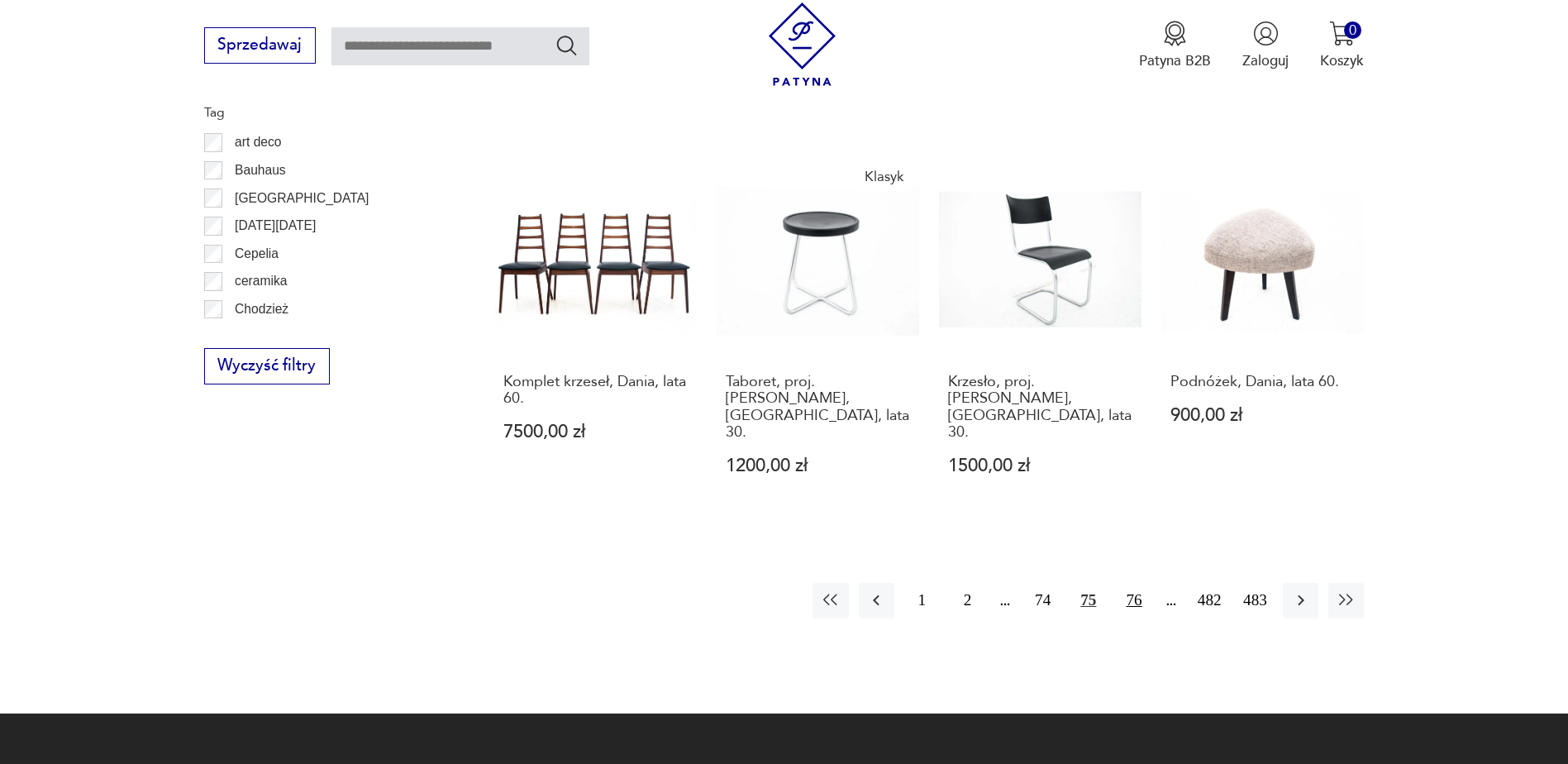
click at [1129, 582] on button "76" at bounding box center [1134, 600] width 35 height 35
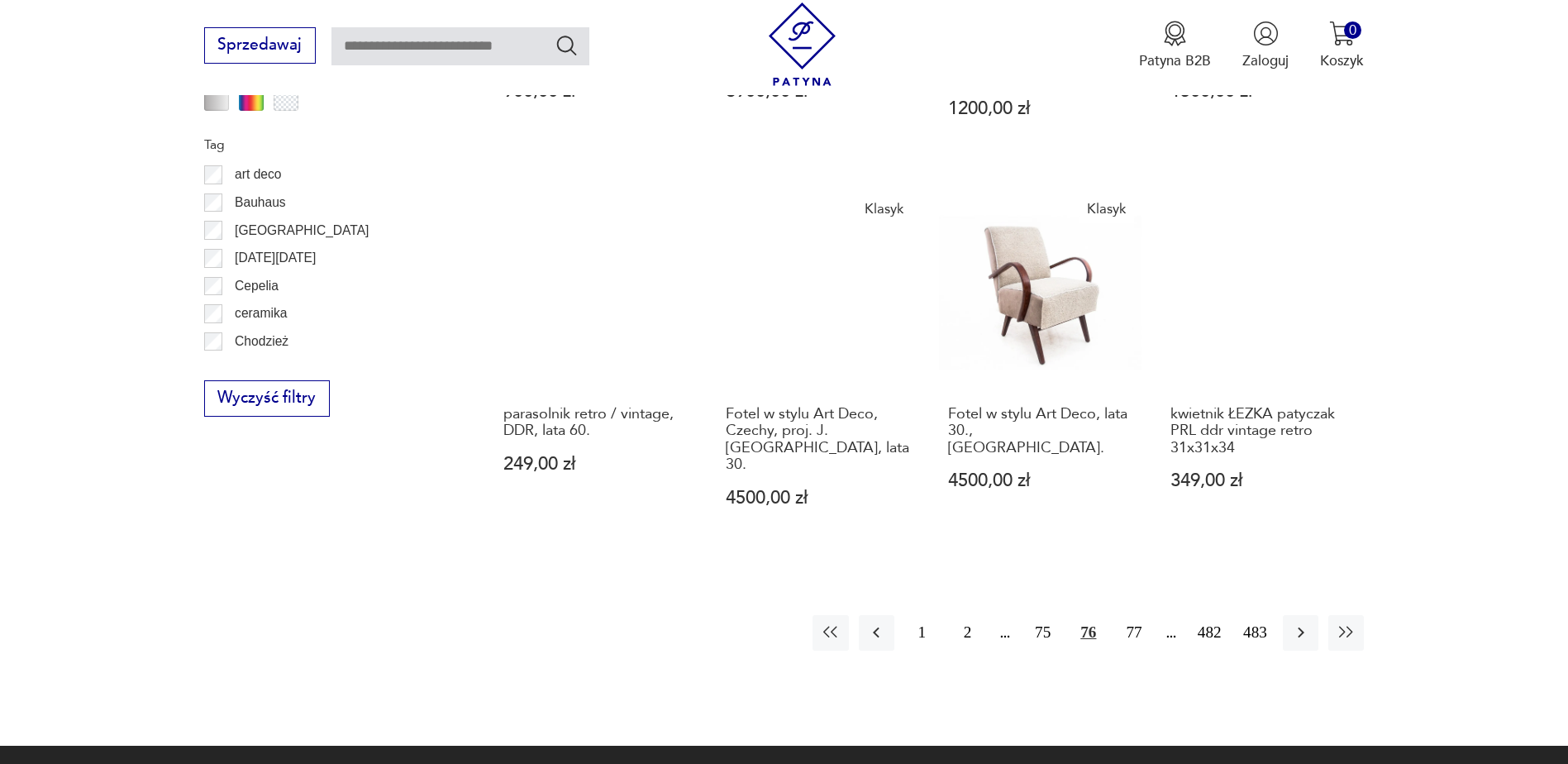
scroll to position [1956, 0]
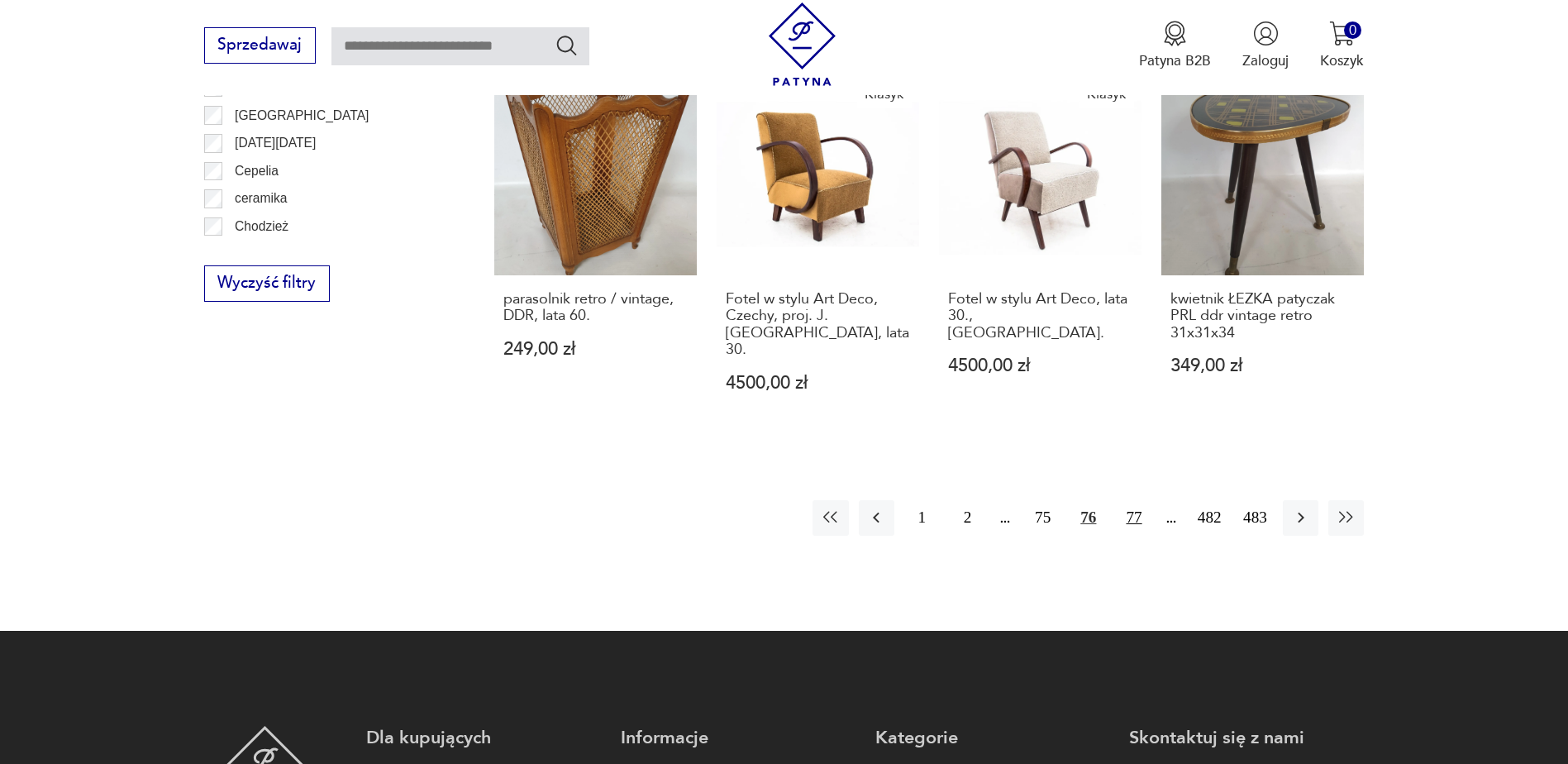
click at [1137, 500] on button "77" at bounding box center [1134, 518] width 35 height 35
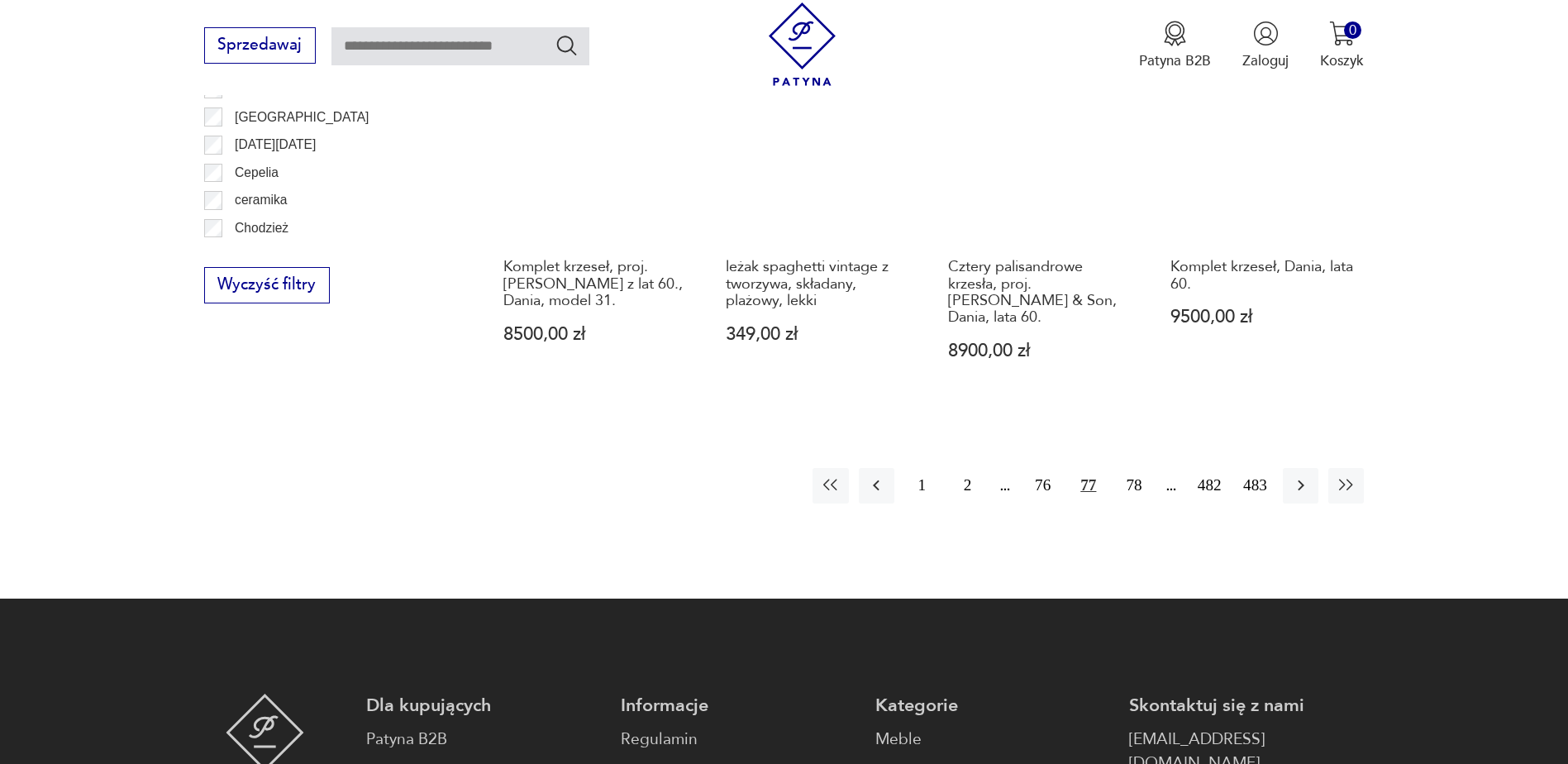
scroll to position [1956, 0]
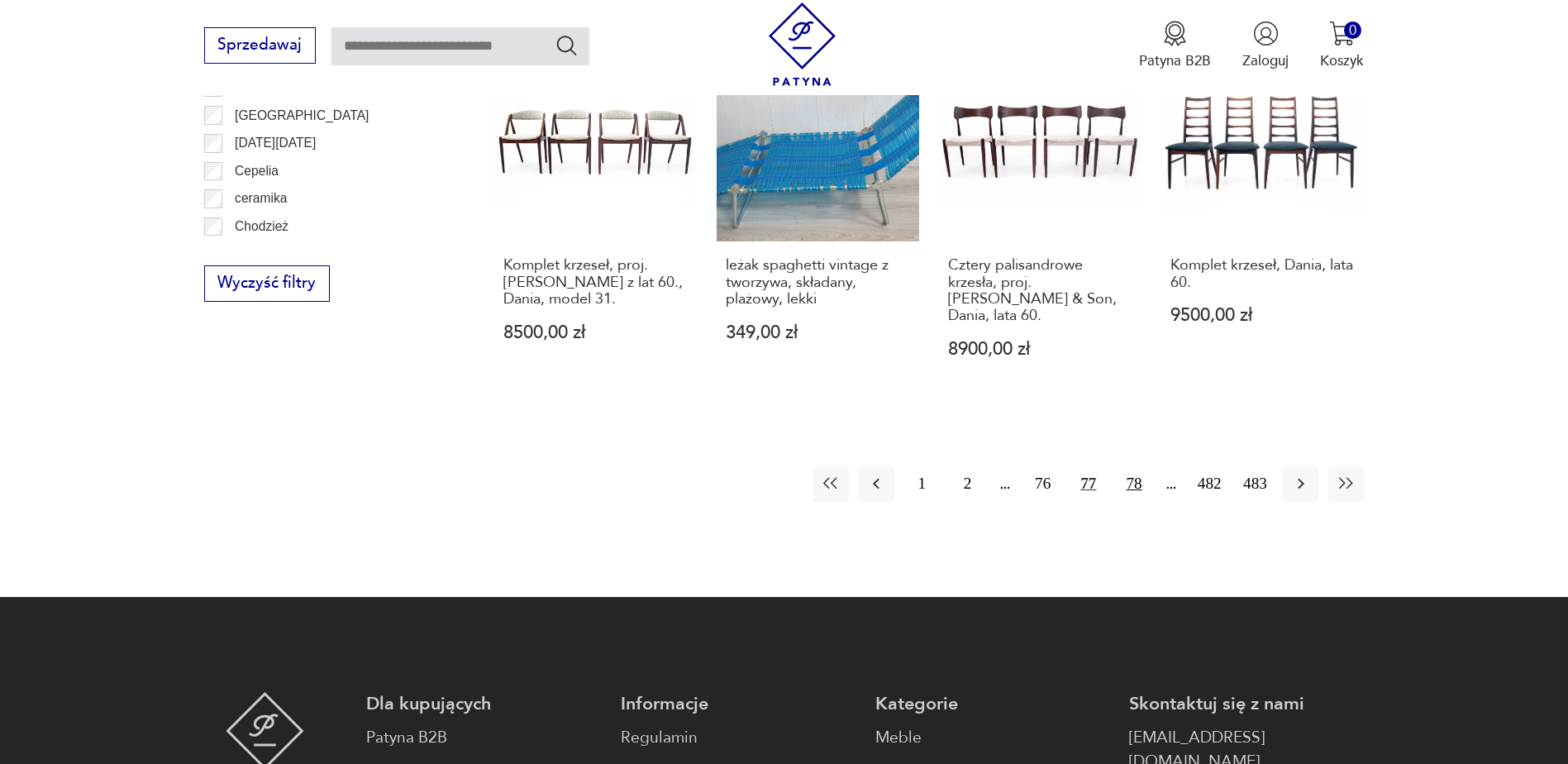
click at [1135, 467] on button "78" at bounding box center [1134, 484] width 35 height 35
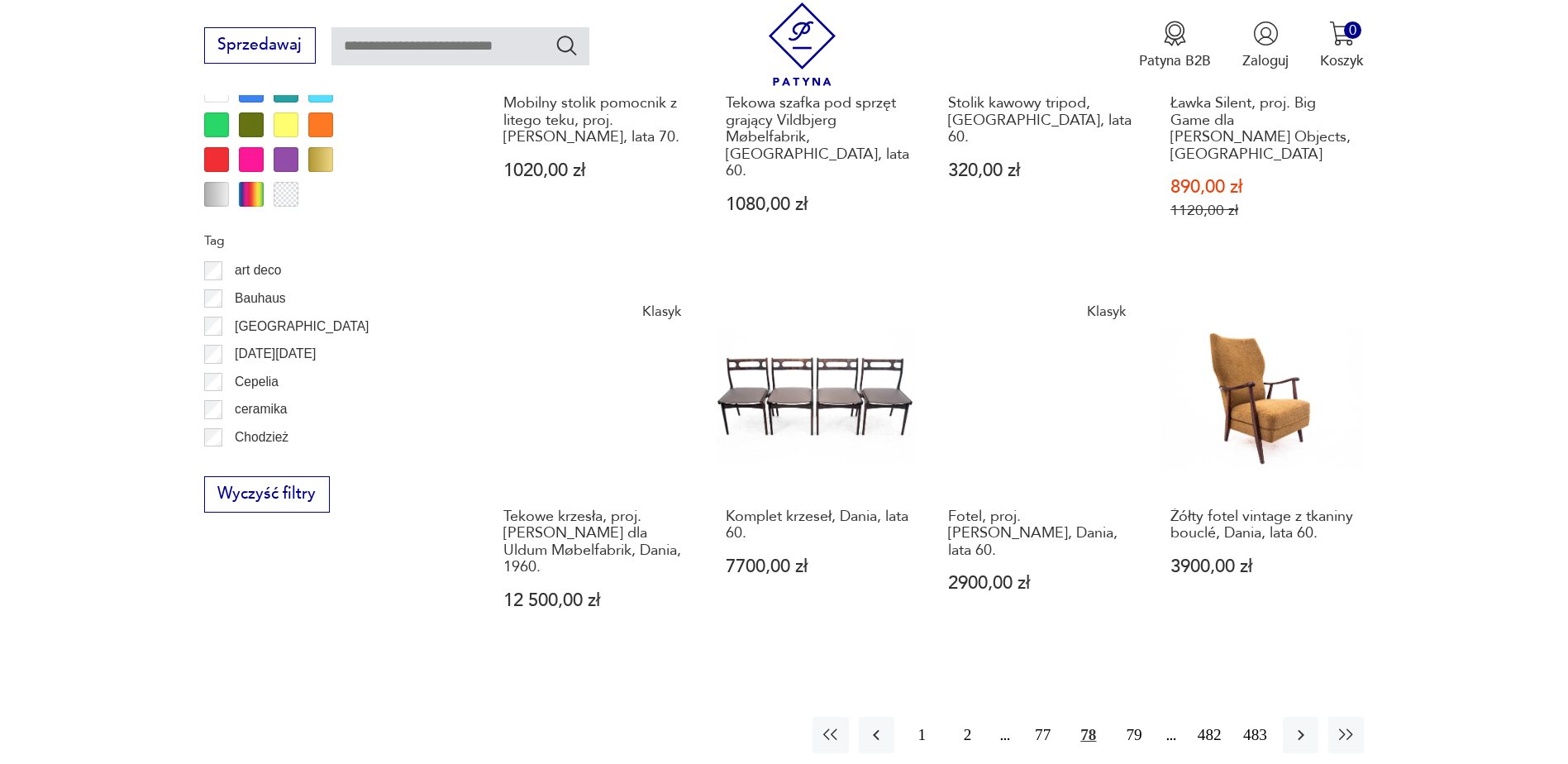
scroll to position [1790, 0]
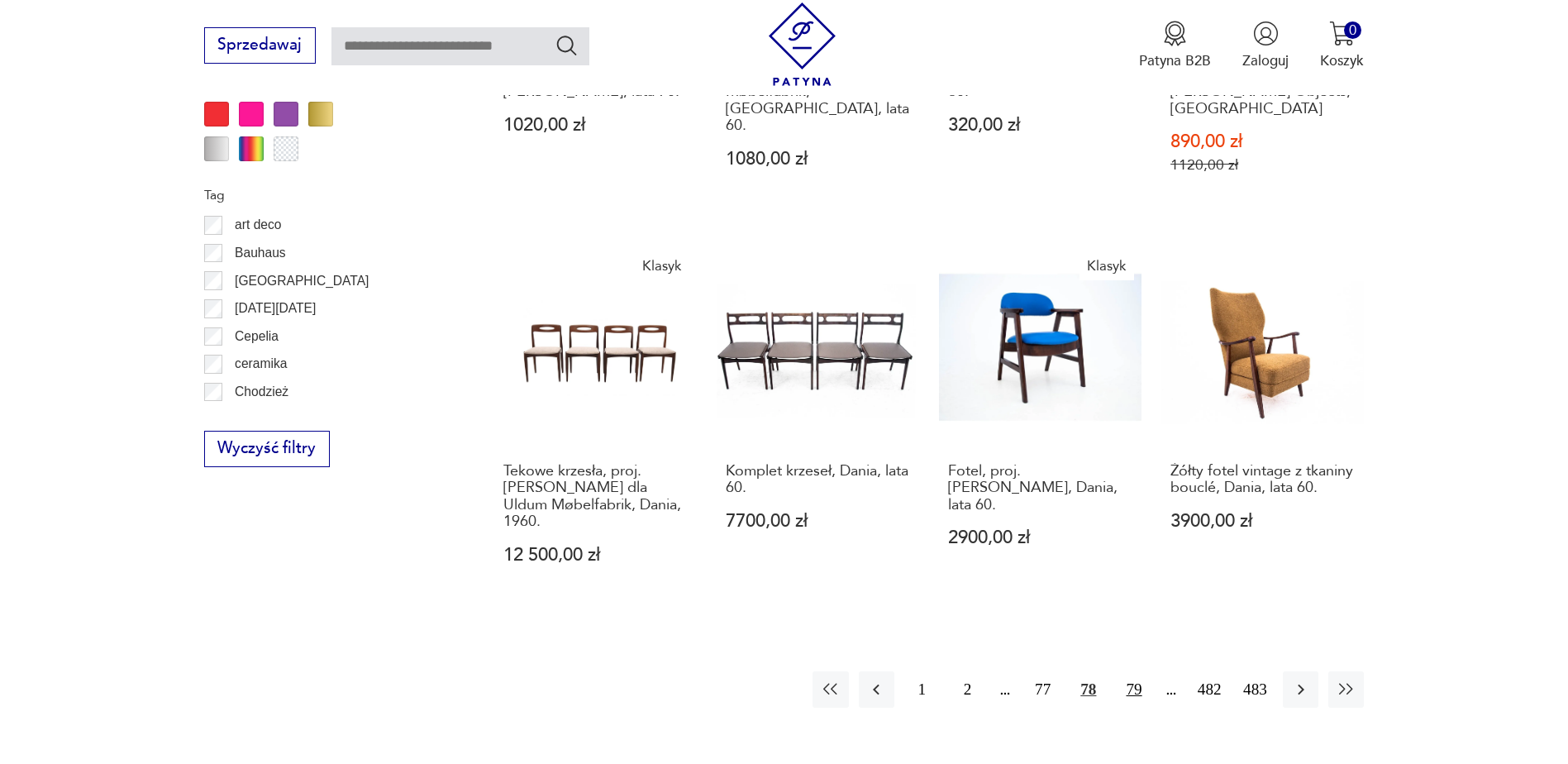
click at [1133, 672] on button "79" at bounding box center [1134, 689] width 35 height 35
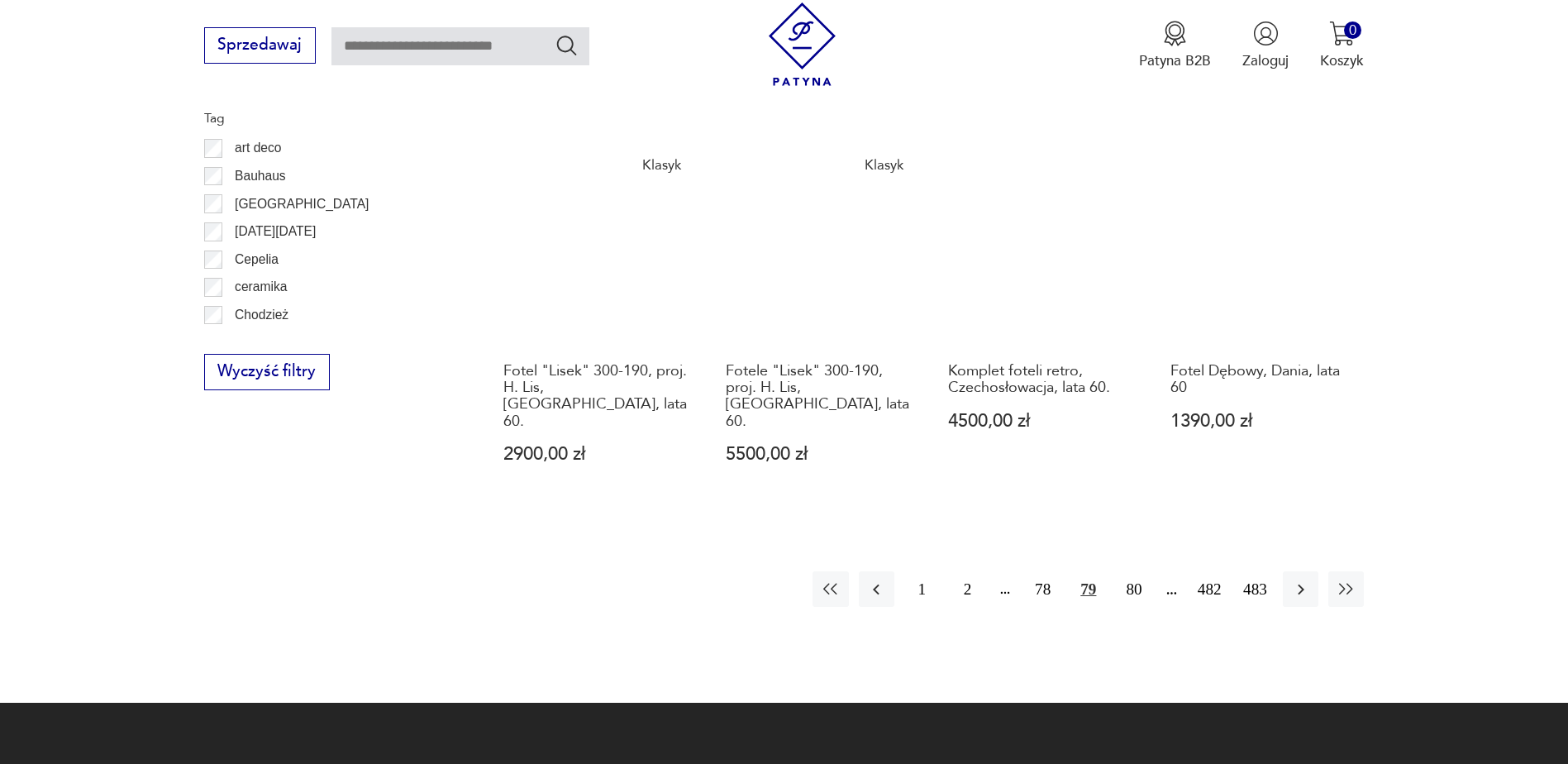
scroll to position [1873, 0]
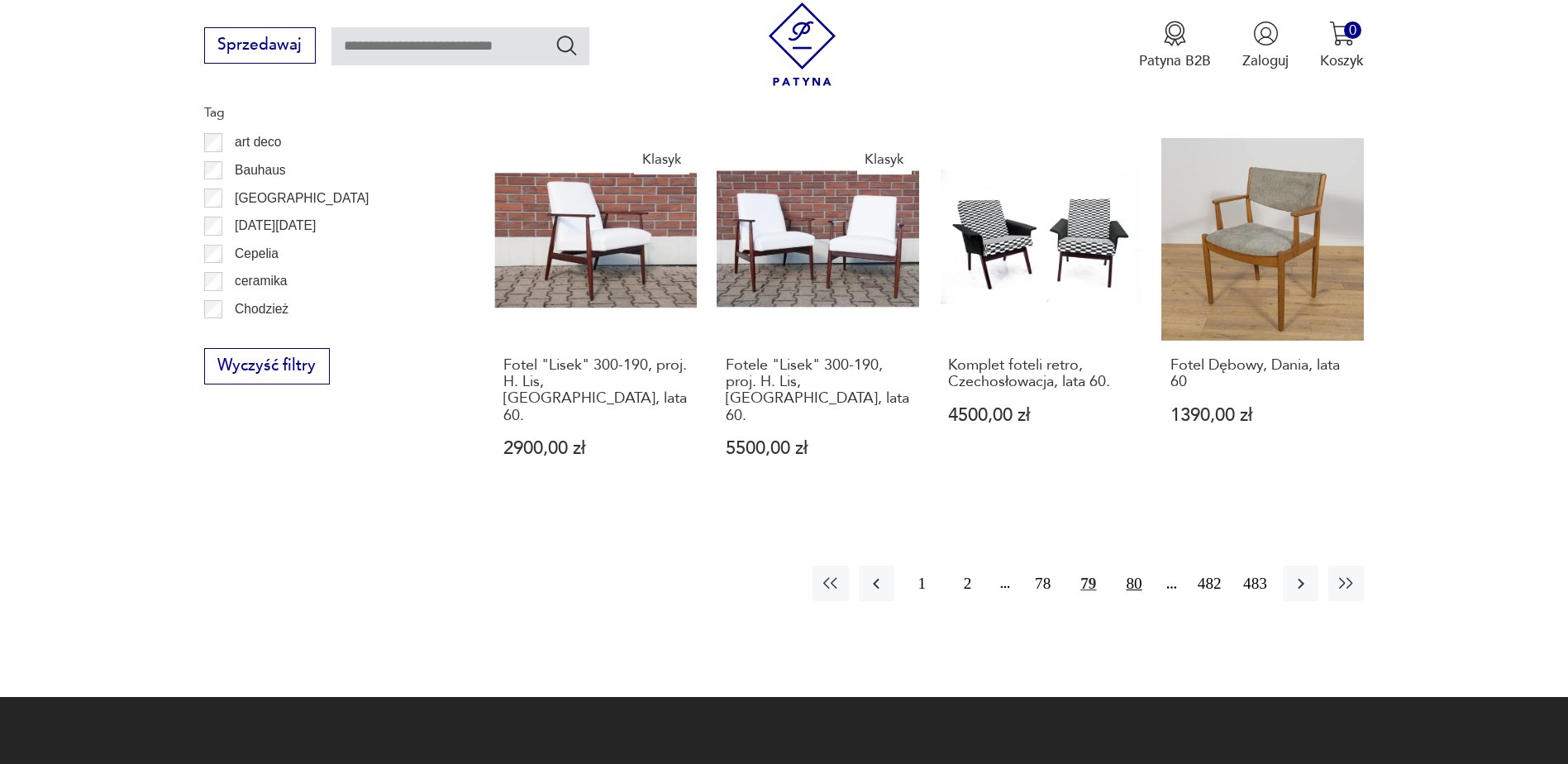
click at [1127, 566] on button "80" at bounding box center [1134, 583] width 35 height 35
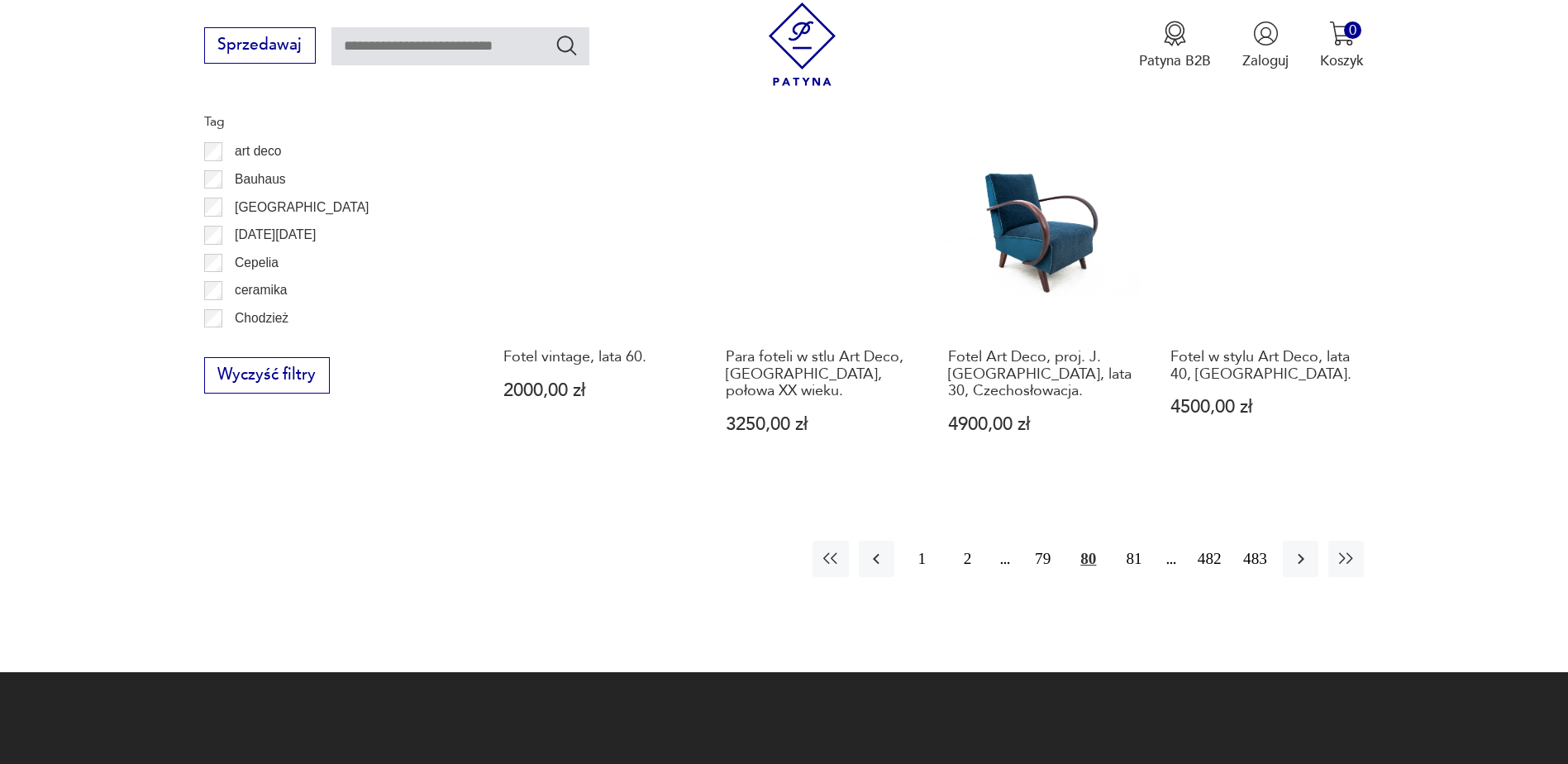
scroll to position [1873, 0]
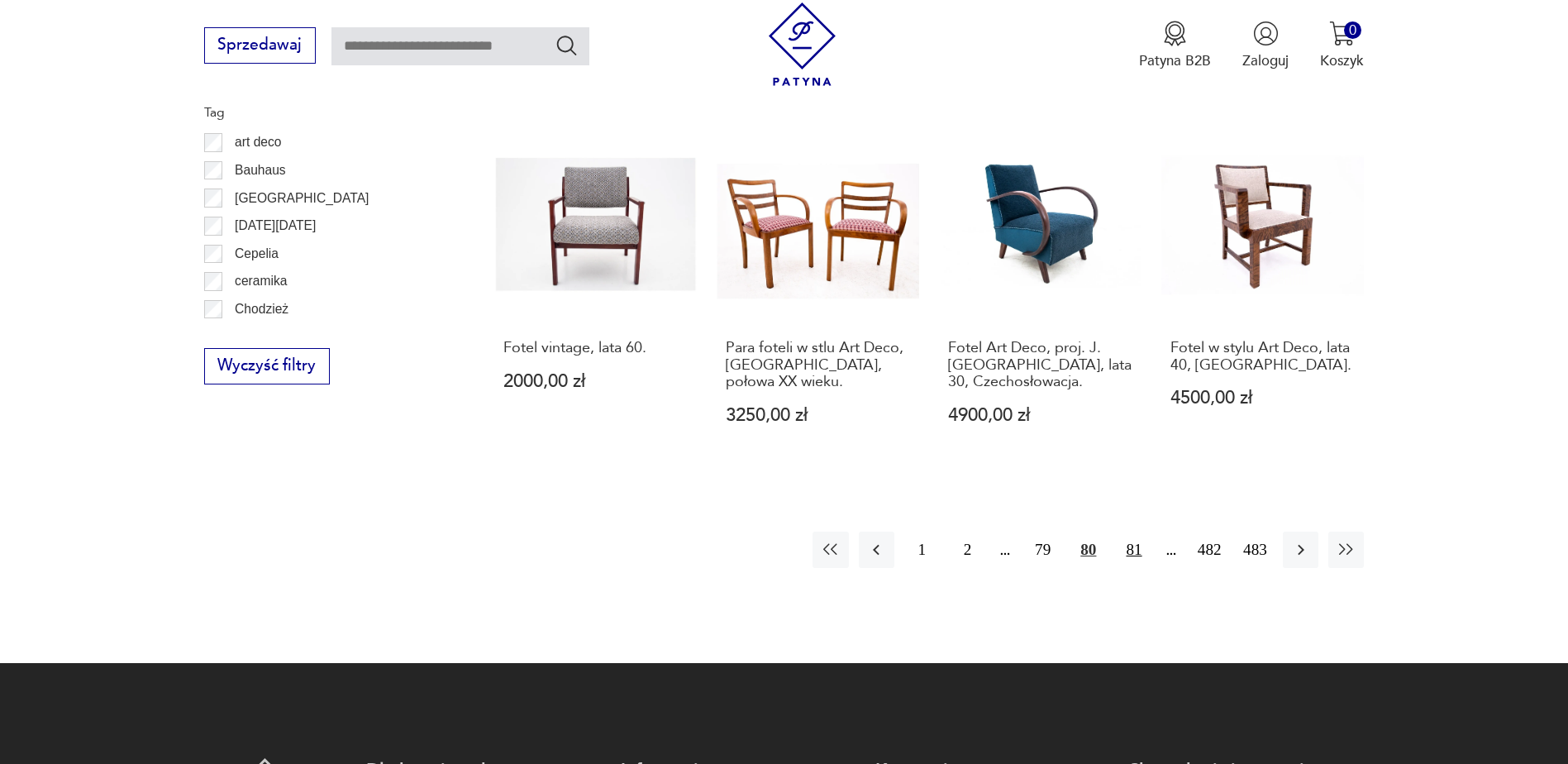
click at [1134, 531] on button "81" at bounding box center [1134, 549] width 35 height 35
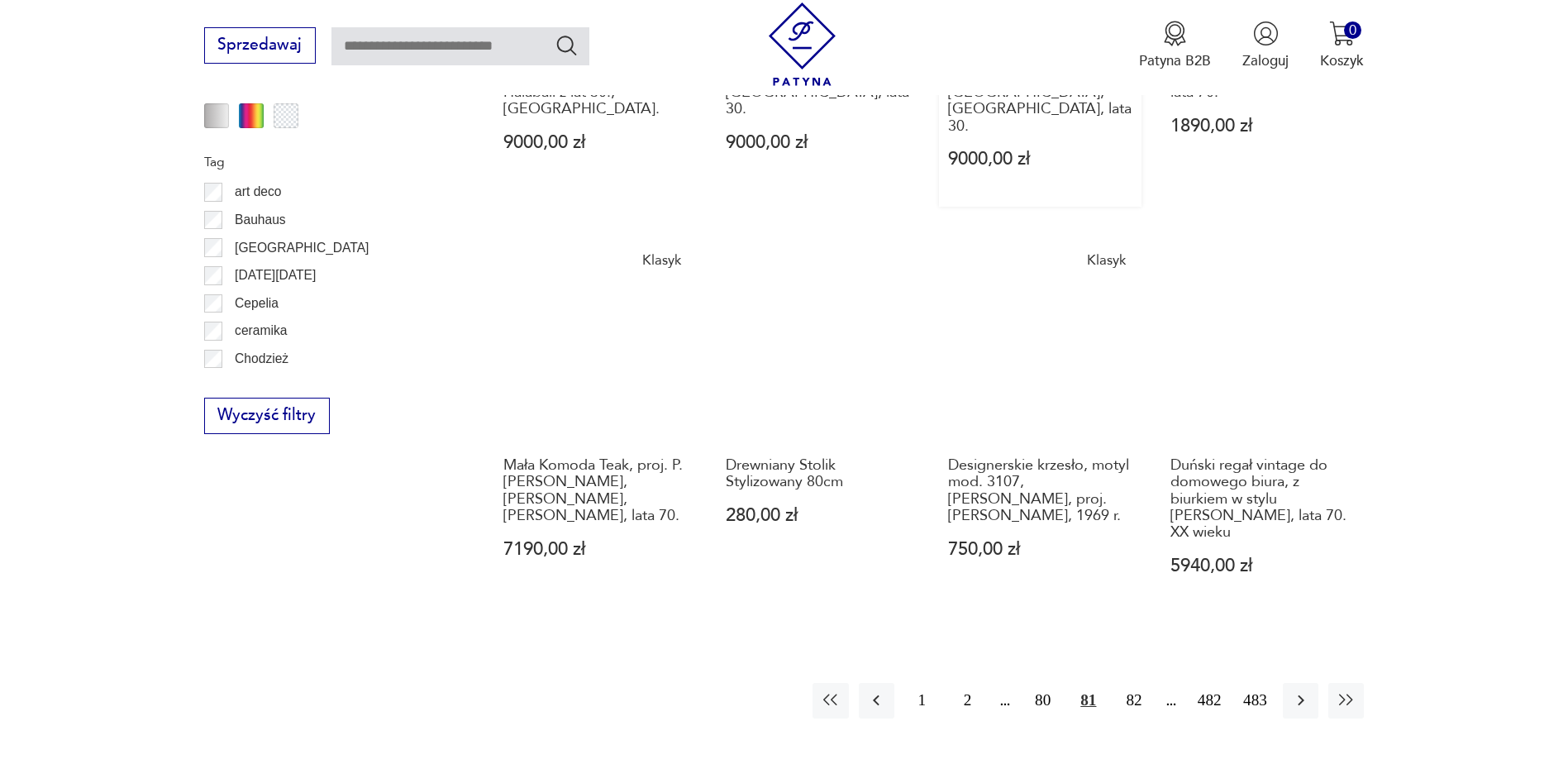
scroll to position [1873, 0]
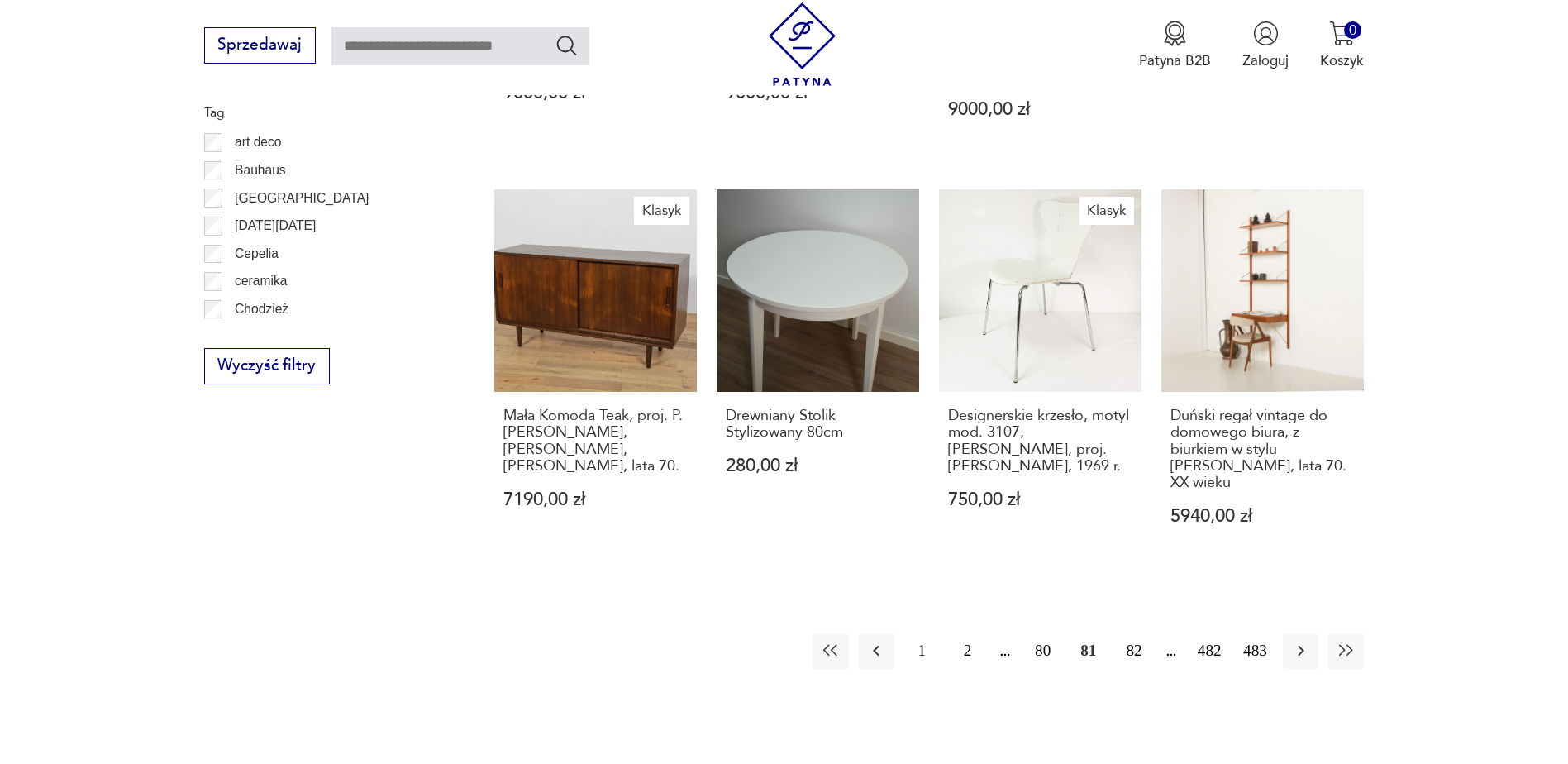
click at [1136, 633] on button "82" at bounding box center [1134, 651] width 35 height 35
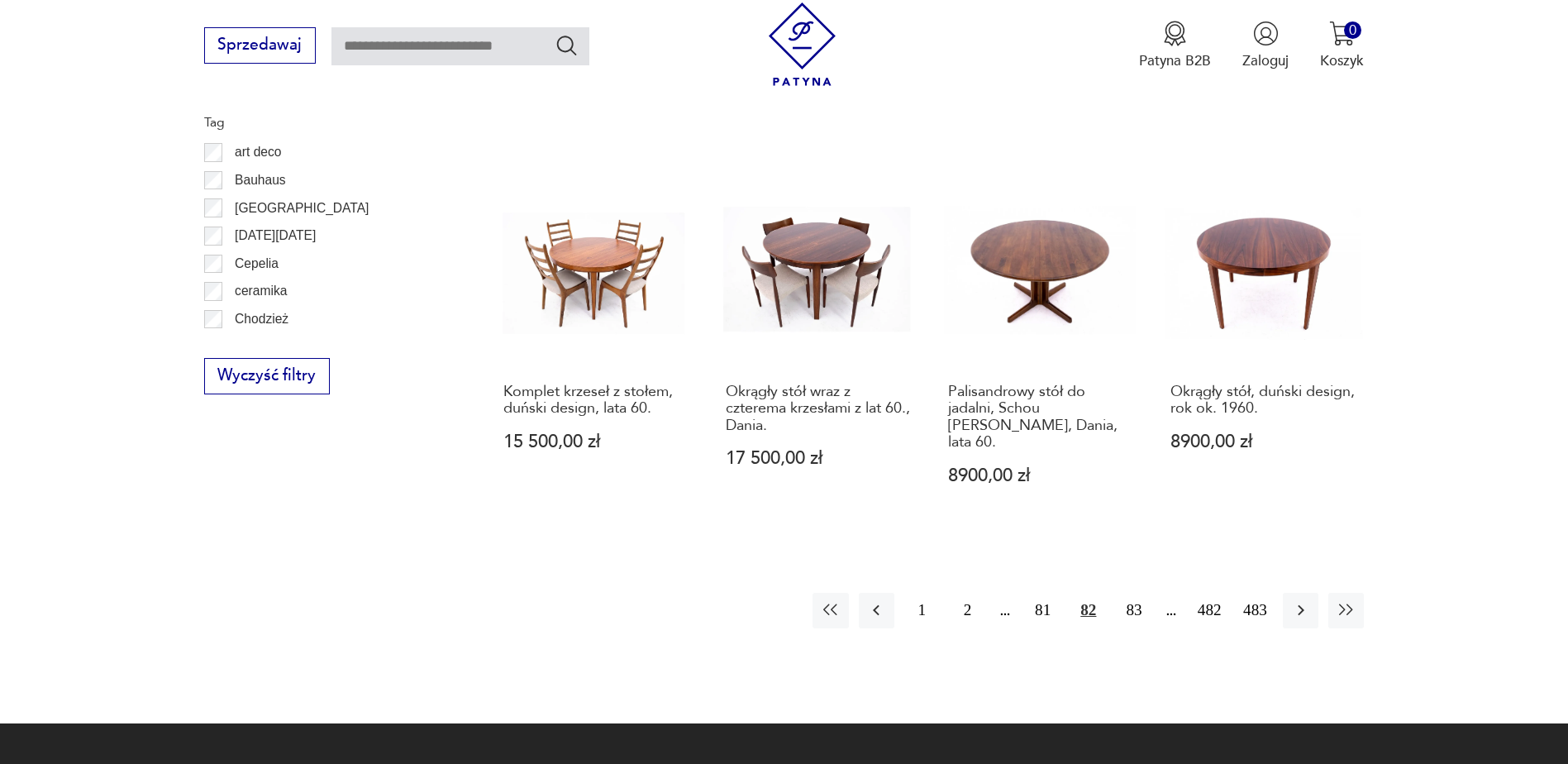
scroll to position [1873, 0]
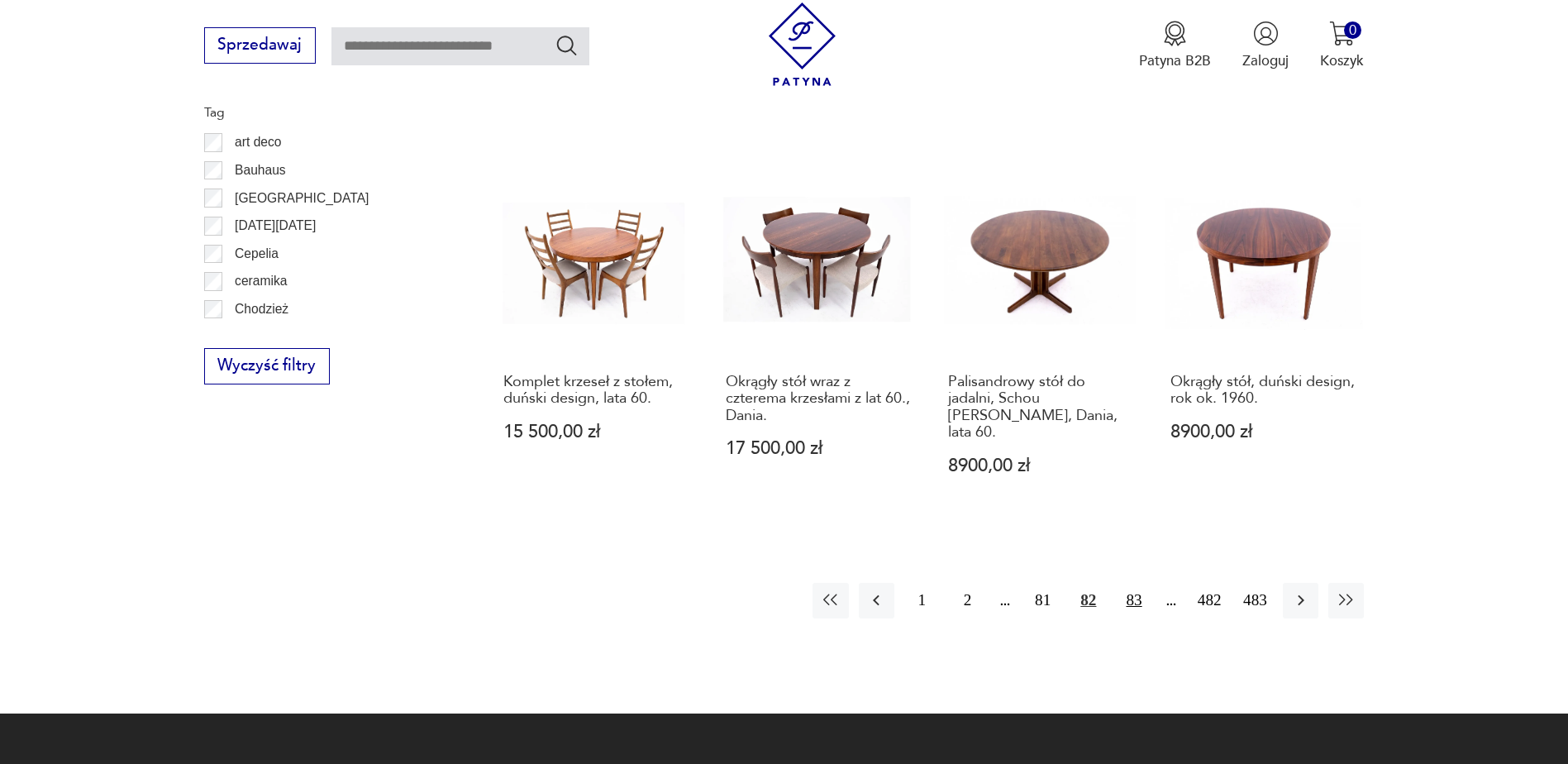
click at [1134, 582] on button "83" at bounding box center [1134, 600] width 35 height 35
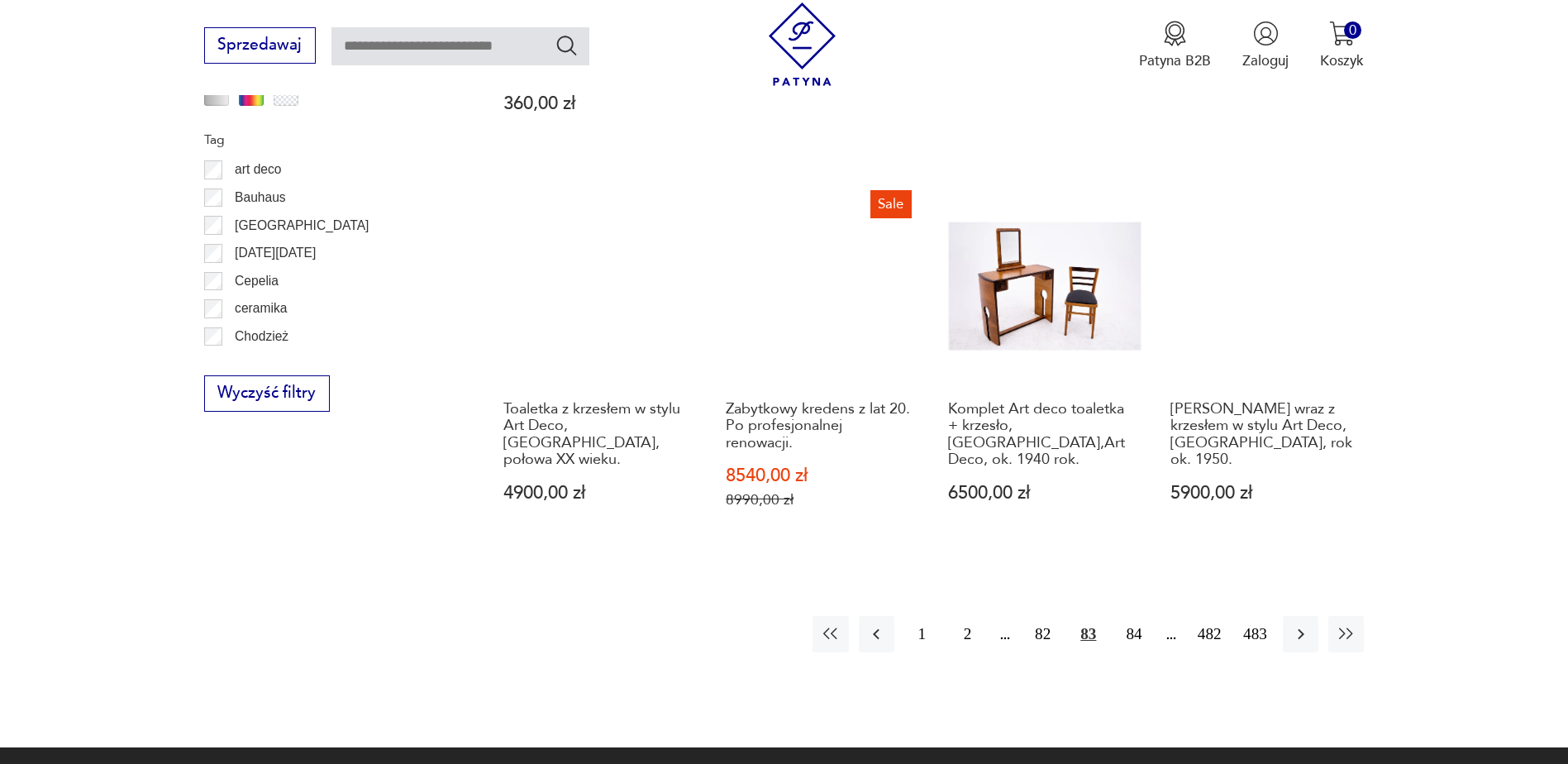
scroll to position [1873, 0]
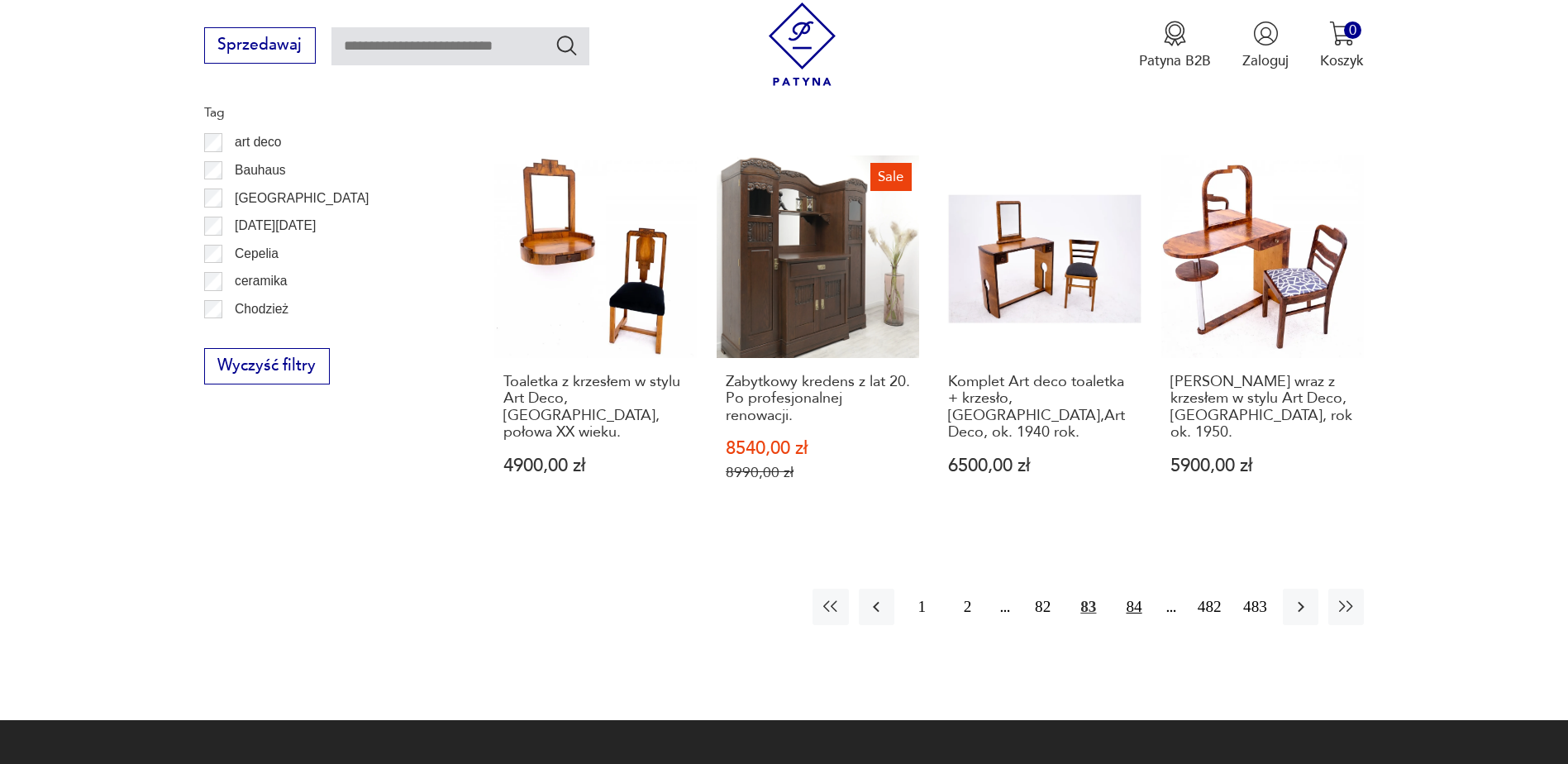
click at [1134, 588] on button "84" at bounding box center [1134, 606] width 35 height 35
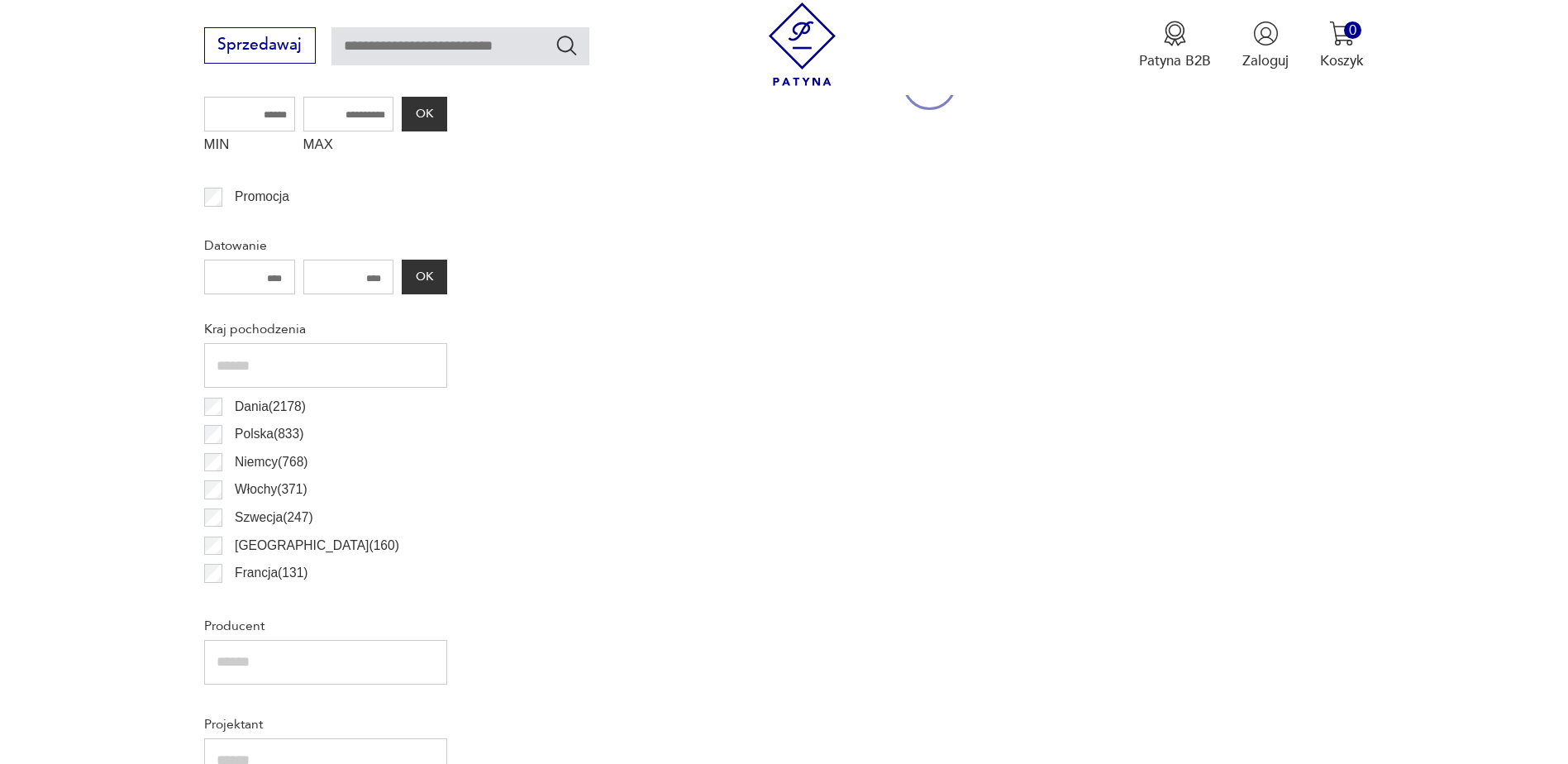
scroll to position [551, 0]
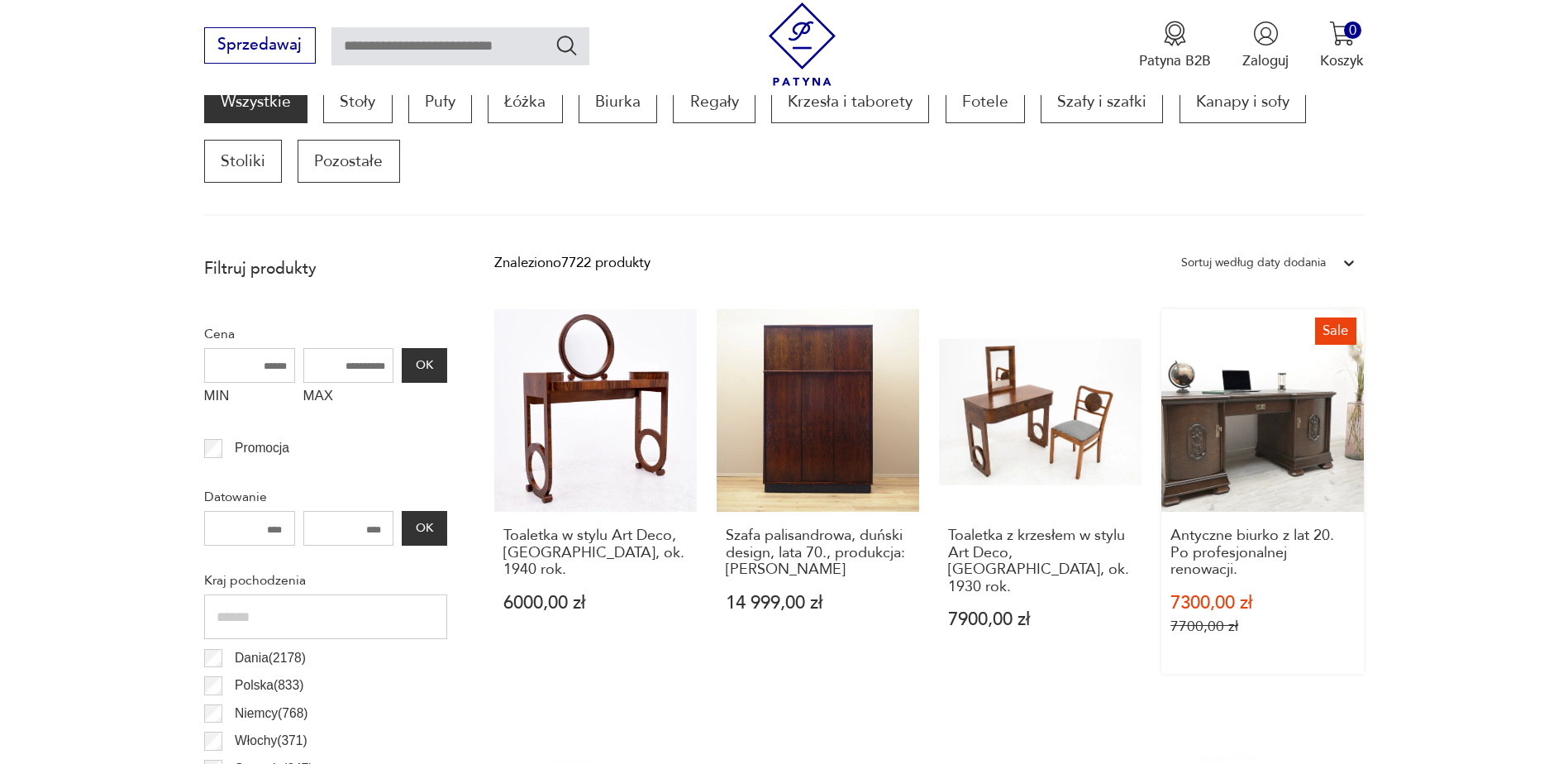
click at [1207, 426] on link "Sale Antyczne biurko z lat 20. Po profesjonalnej renowacji. 7300,00 zł 7700,00 …" at bounding box center [1262, 492] width 203 height 365
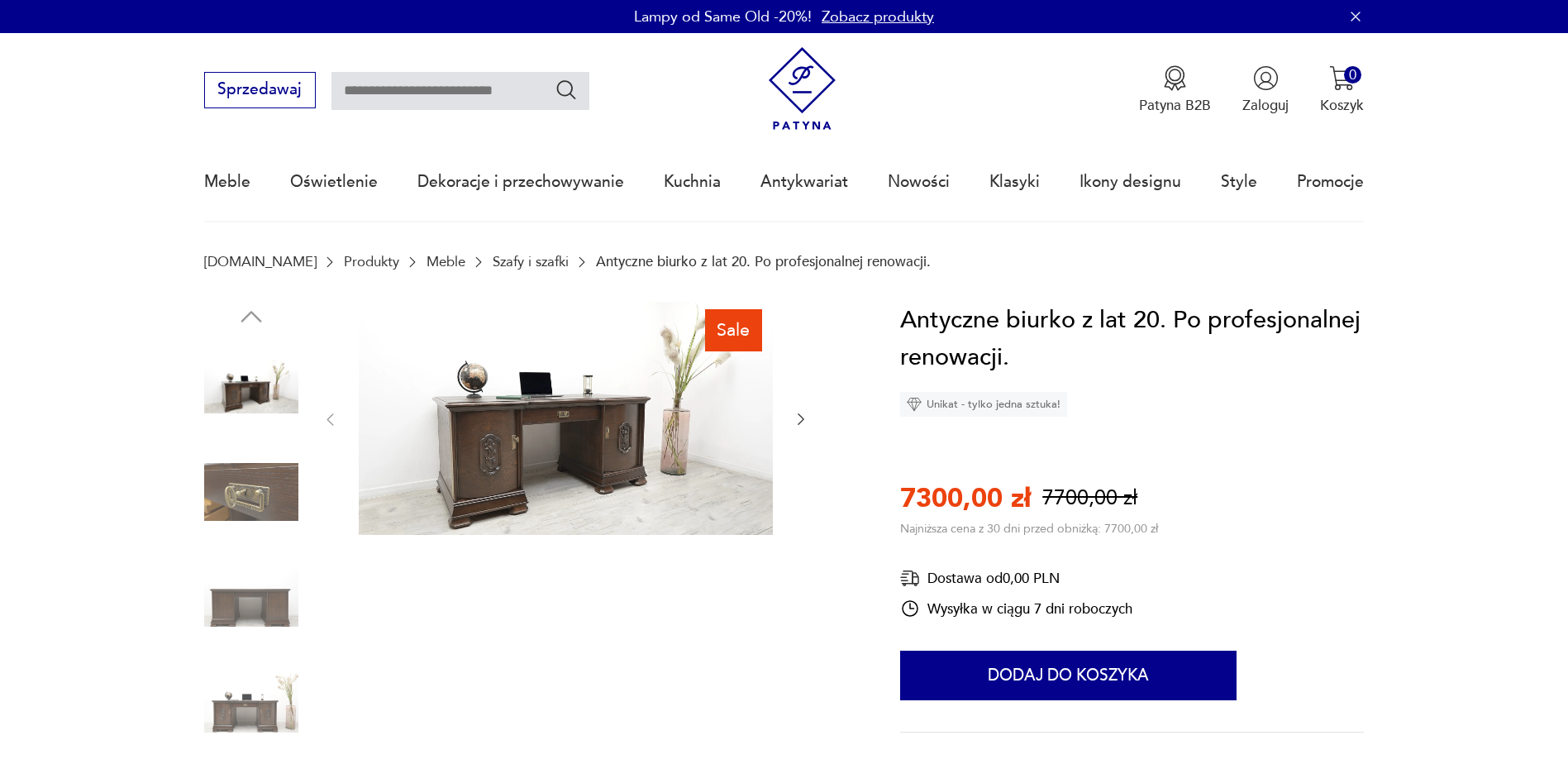
click at [798, 416] on icon "button" at bounding box center [801, 419] width 17 height 17
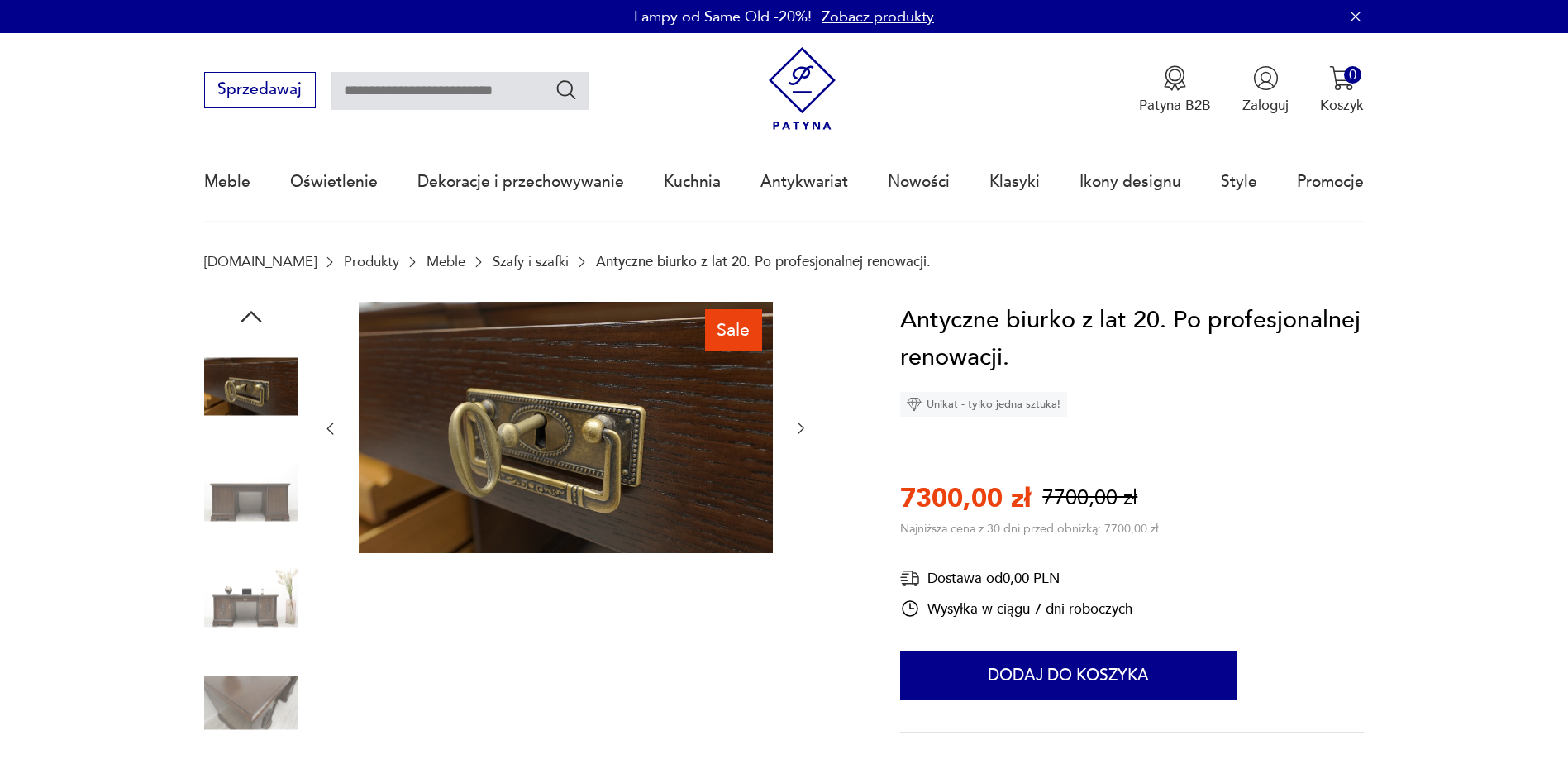
click at [798, 416] on div at bounding box center [566, 429] width 487 height 255
click at [799, 422] on icon "button" at bounding box center [801, 429] width 17 height 17
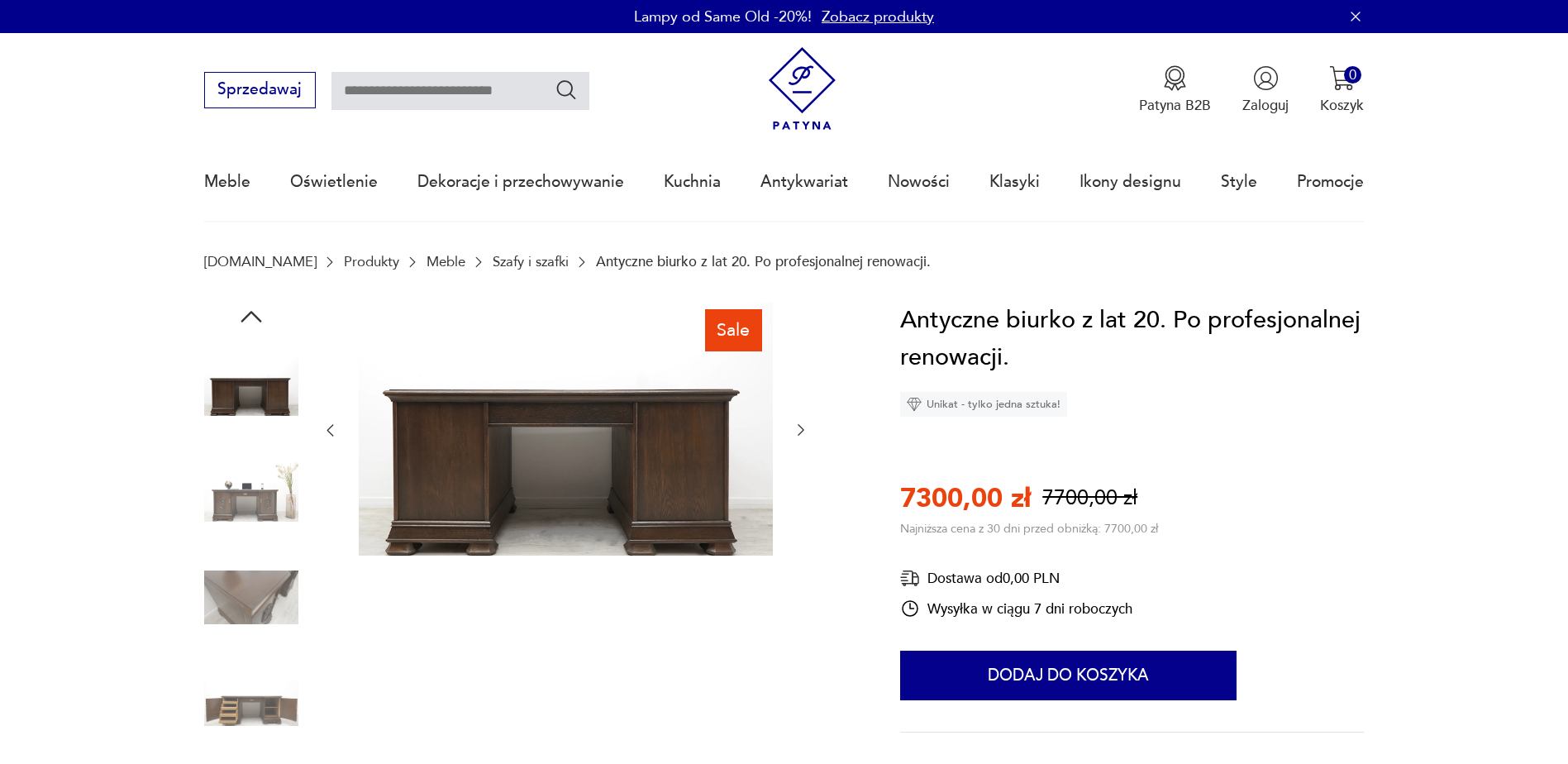
click at [799, 422] on icon "button" at bounding box center [801, 430] width 17 height 17
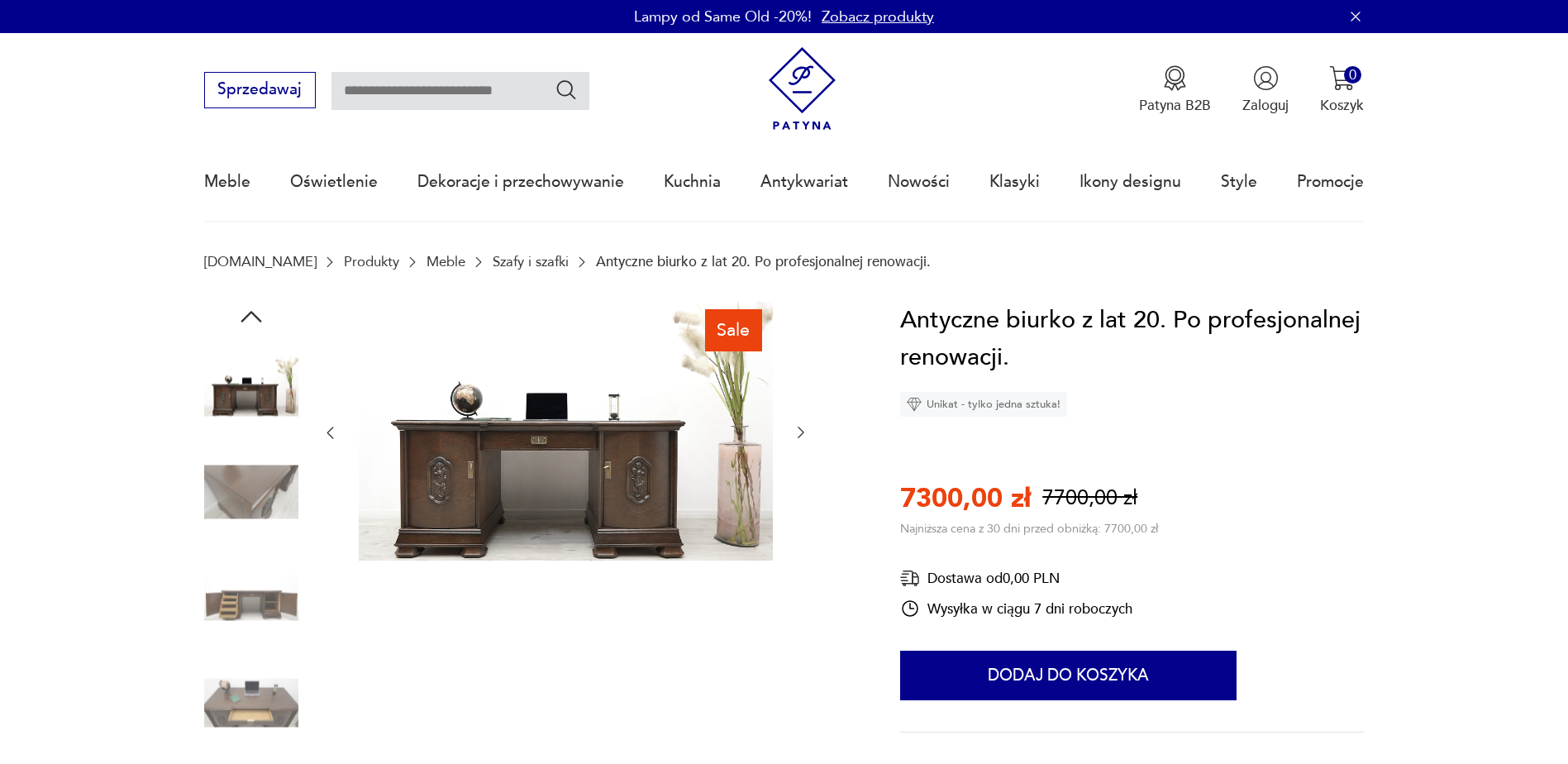
click at [797, 427] on icon "button" at bounding box center [801, 432] width 17 height 17
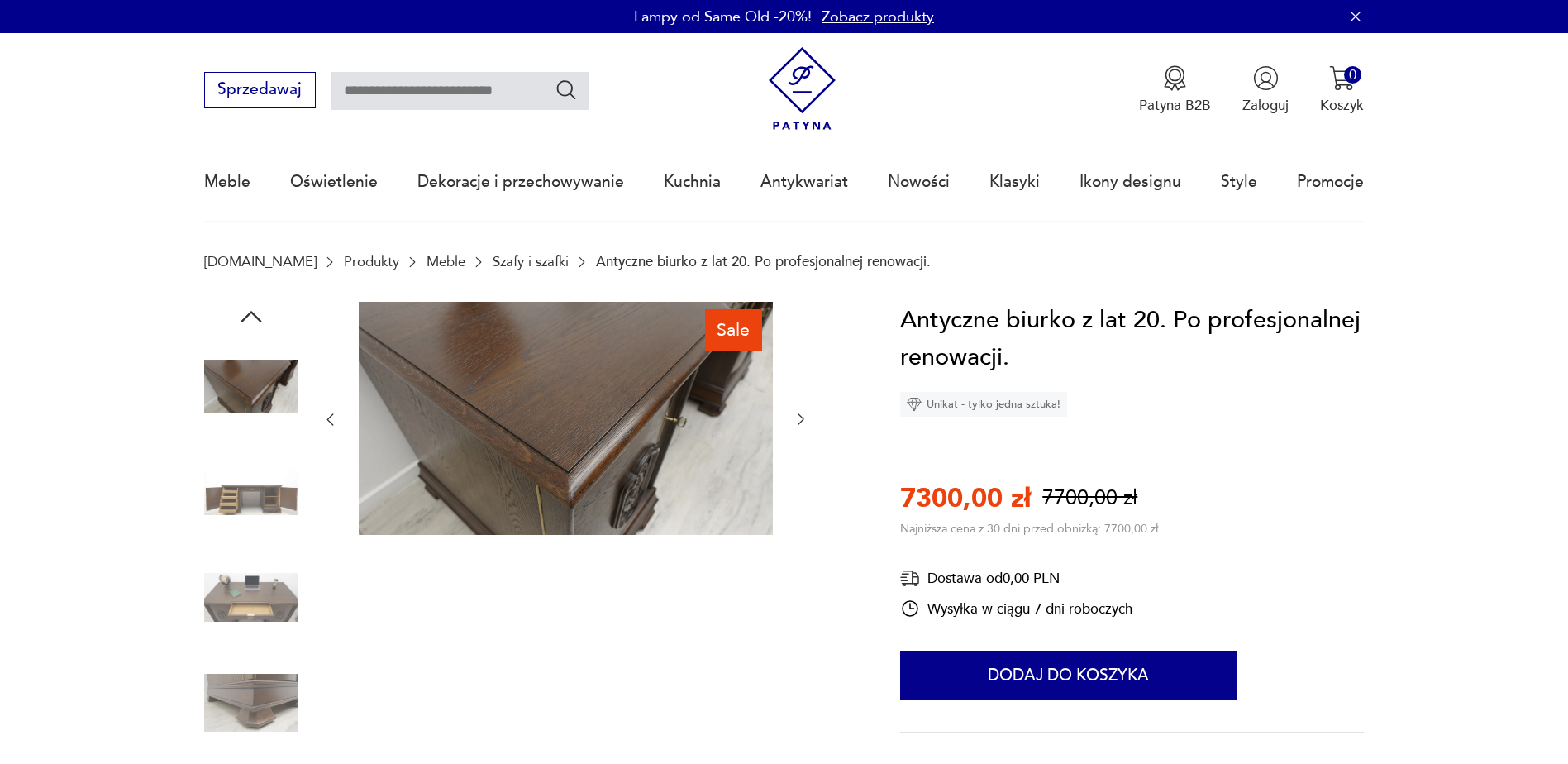
click at [797, 427] on icon "button" at bounding box center [801, 419] width 17 height 17
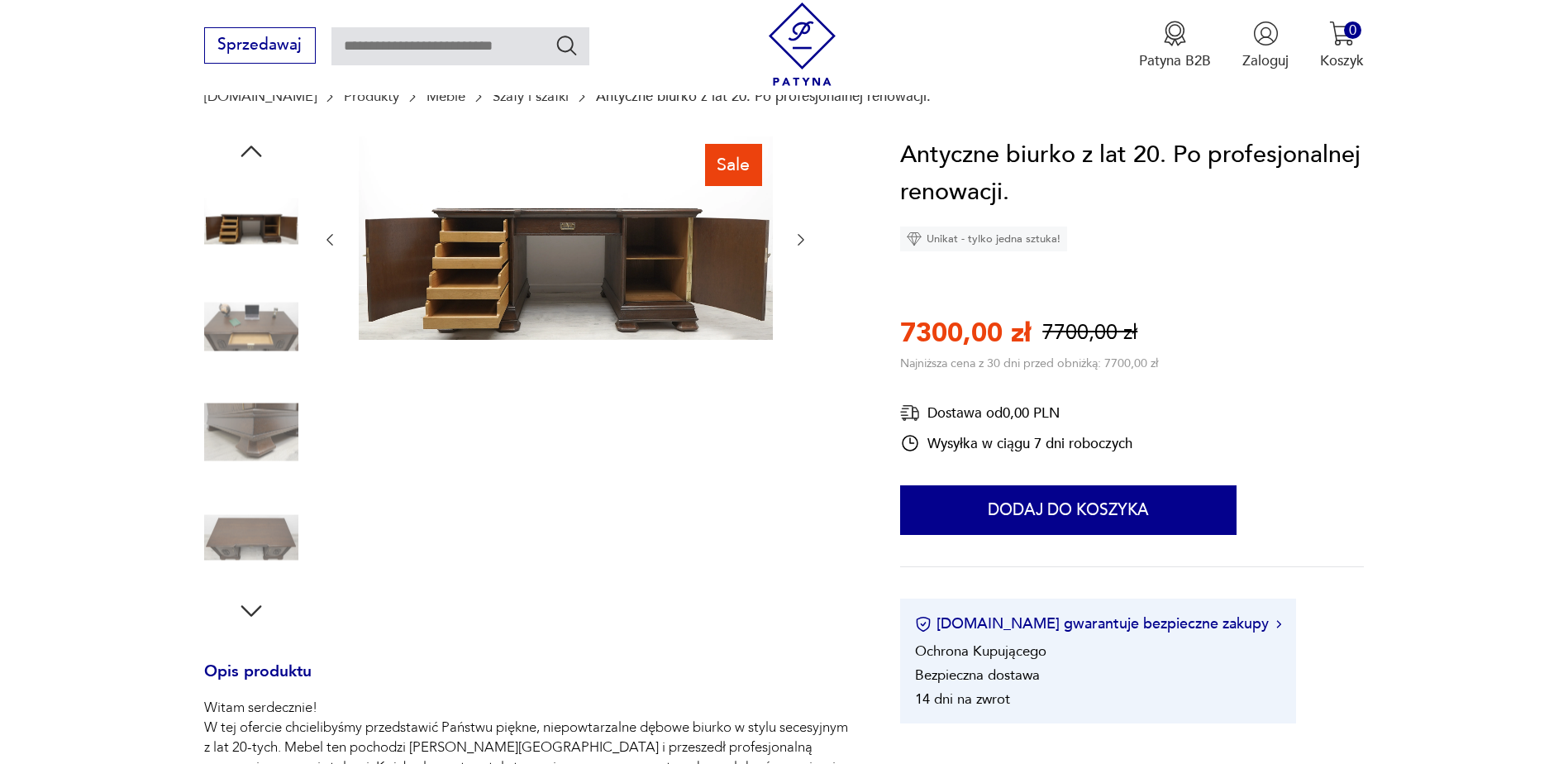
scroll to position [82, 0]
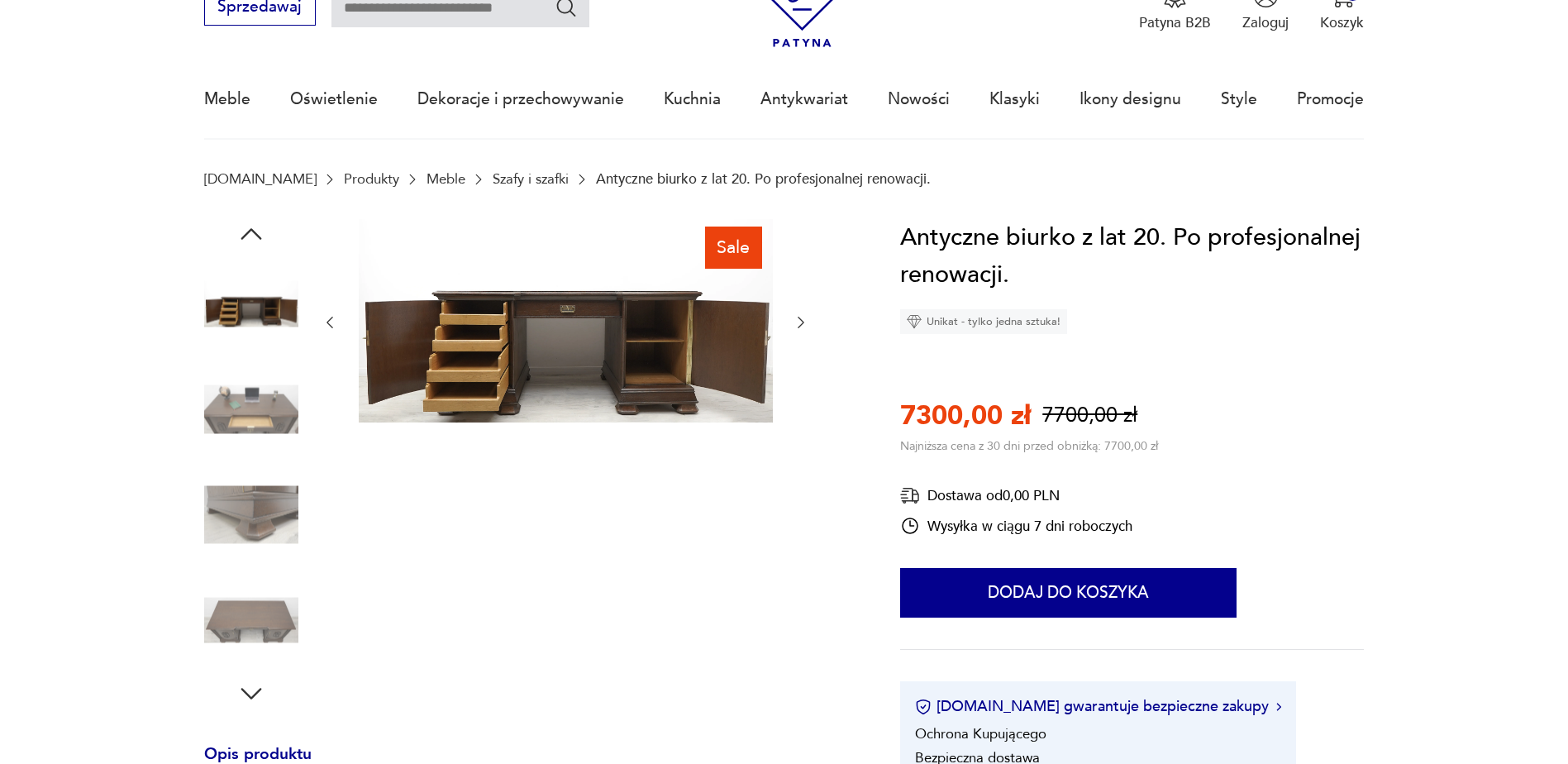
click at [800, 319] on icon "button" at bounding box center [801, 323] width 7 height 12
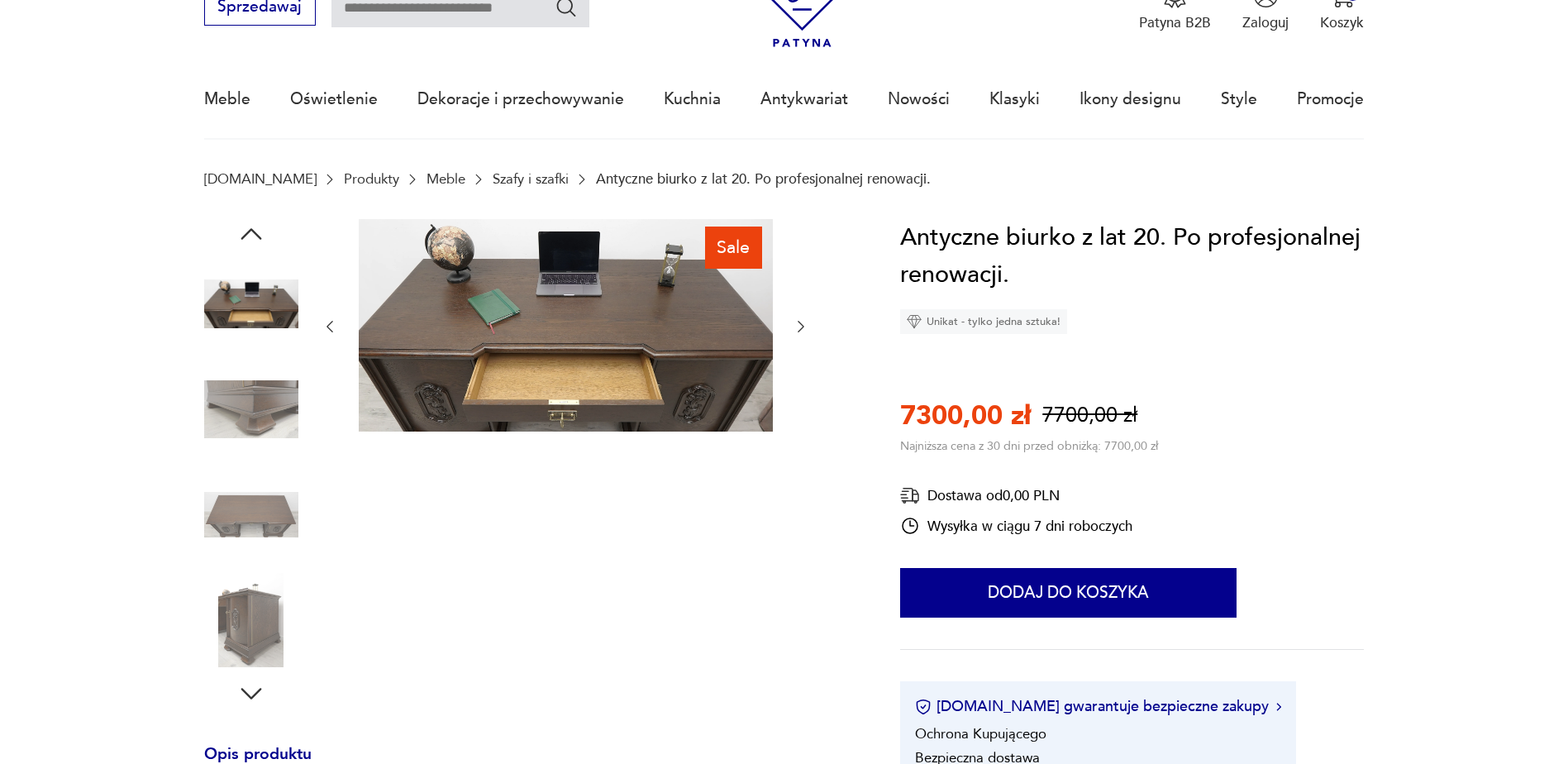
click at [800, 320] on icon "button" at bounding box center [801, 327] width 17 height 17
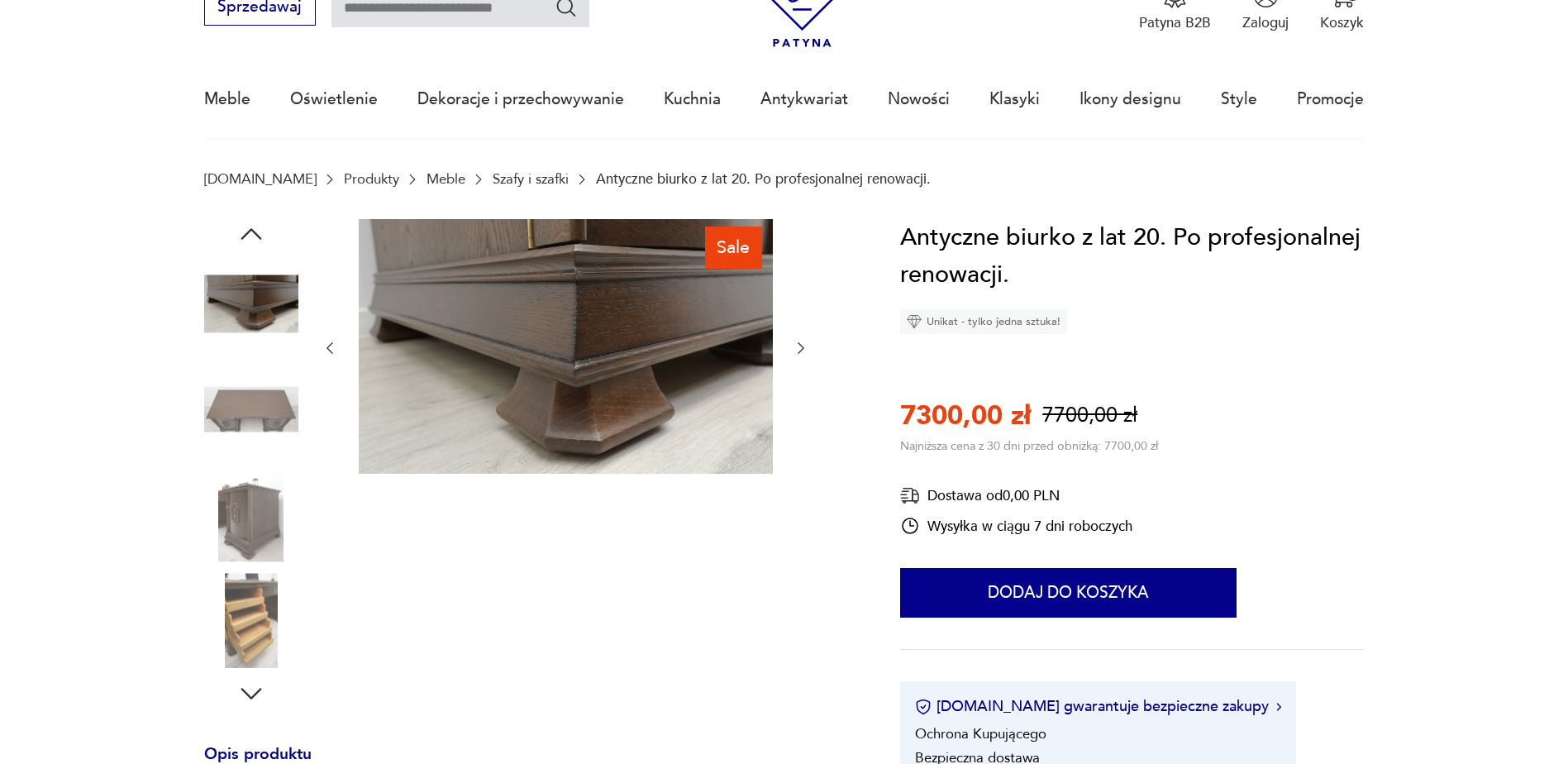
click at [800, 342] on icon "button" at bounding box center [801, 348] width 17 height 17
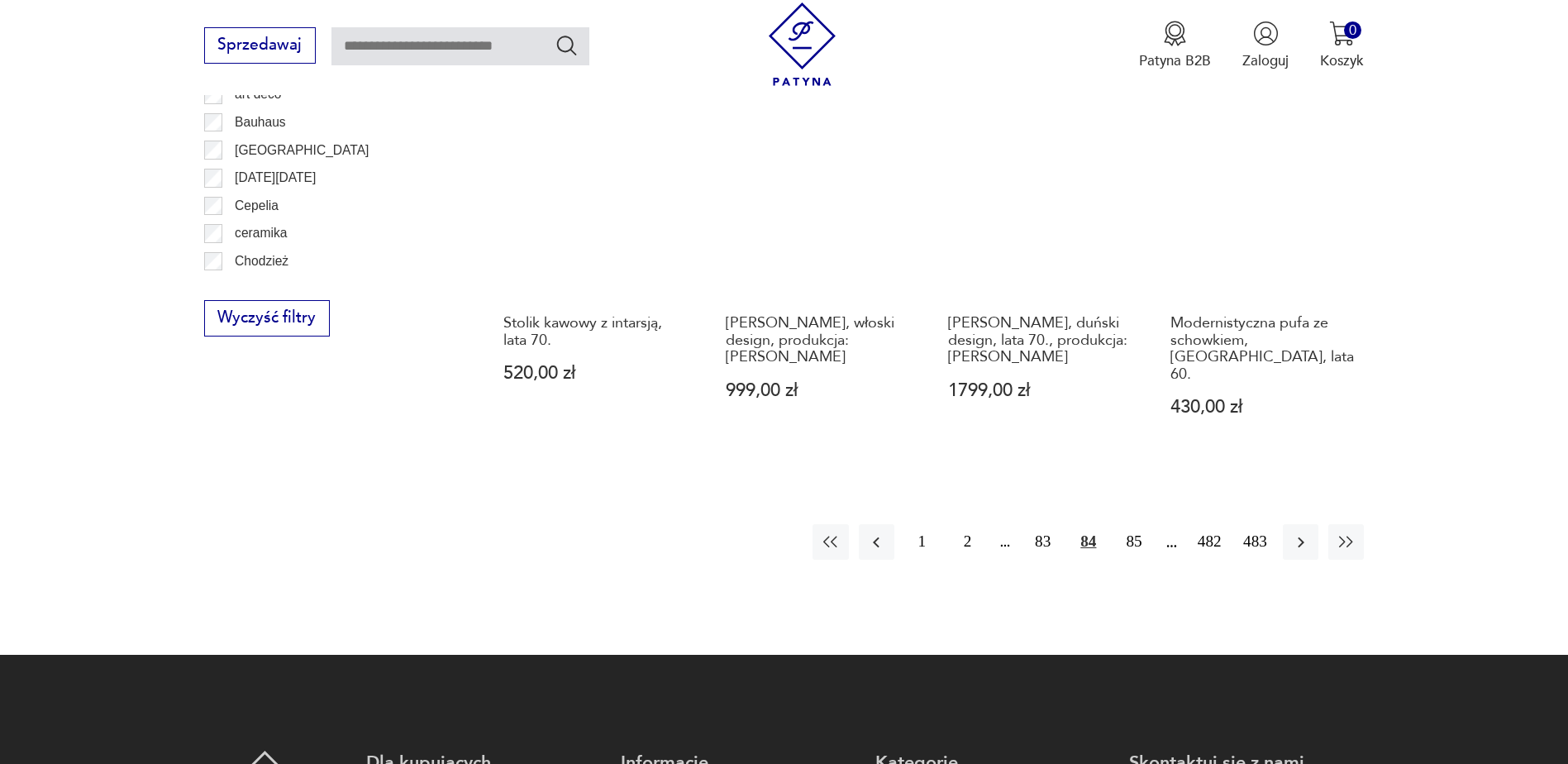
scroll to position [1956, 0]
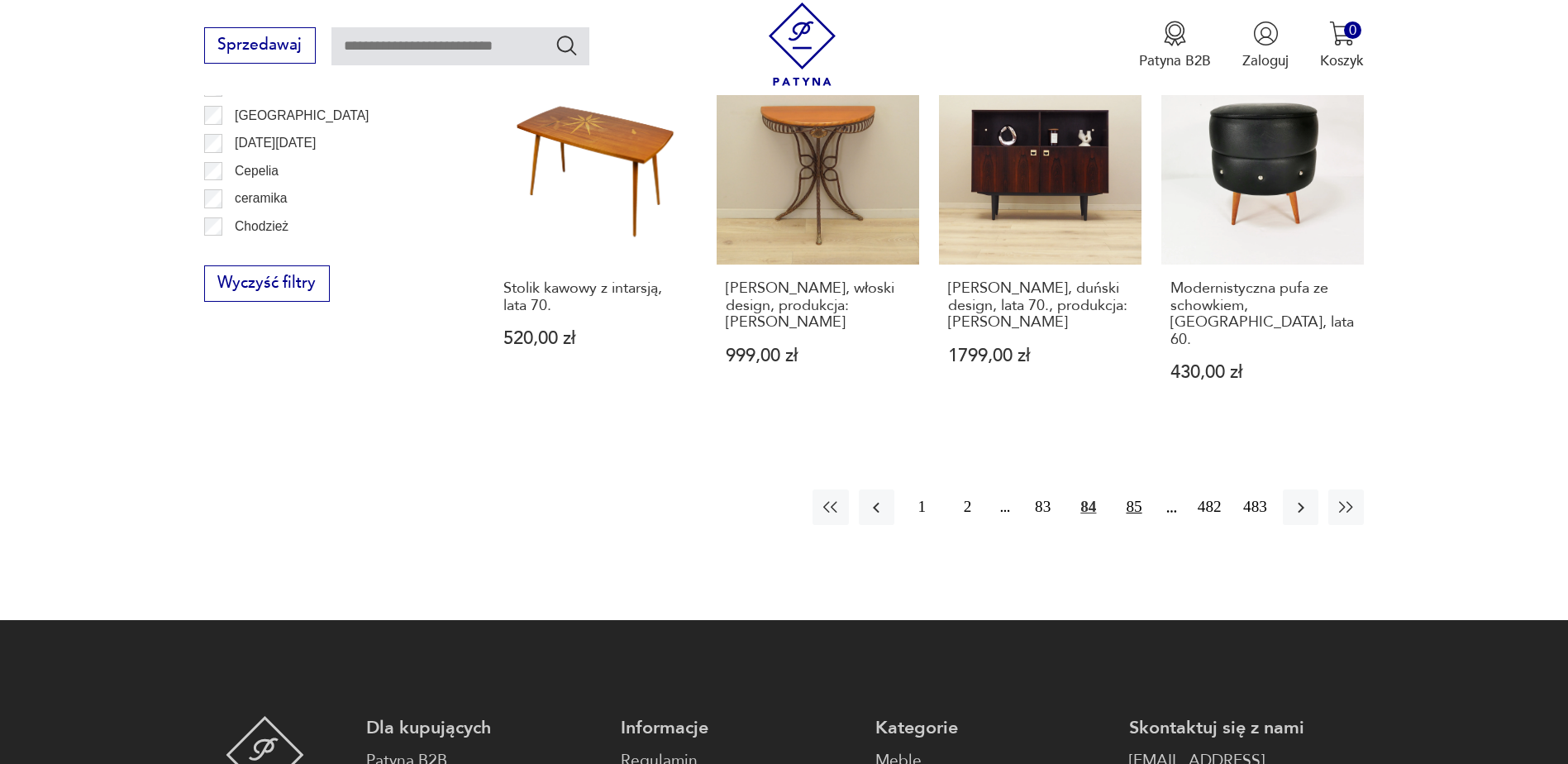
click at [1134, 489] on button "85" at bounding box center [1134, 507] width 35 height 35
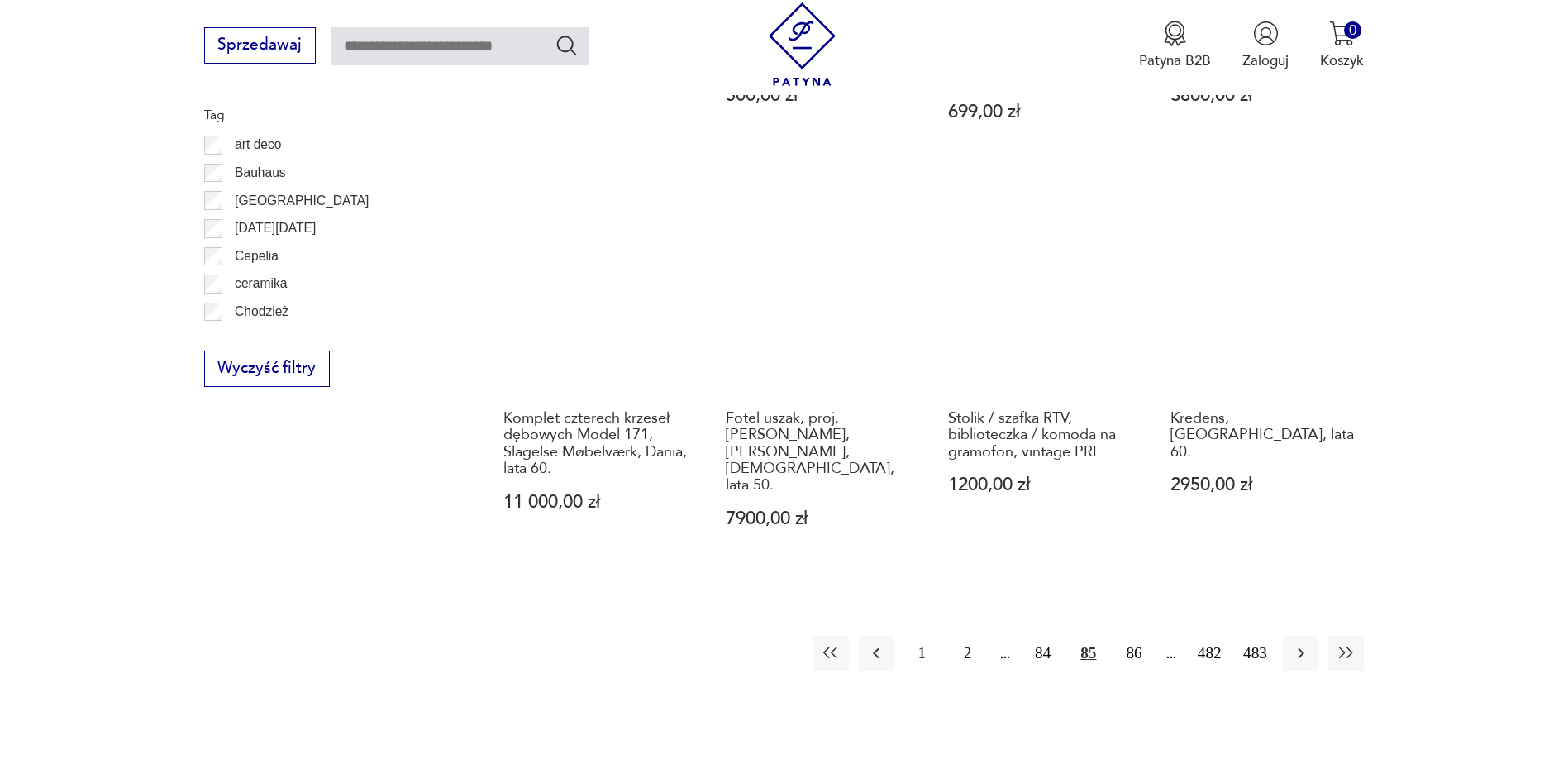
scroll to position [1956, 0]
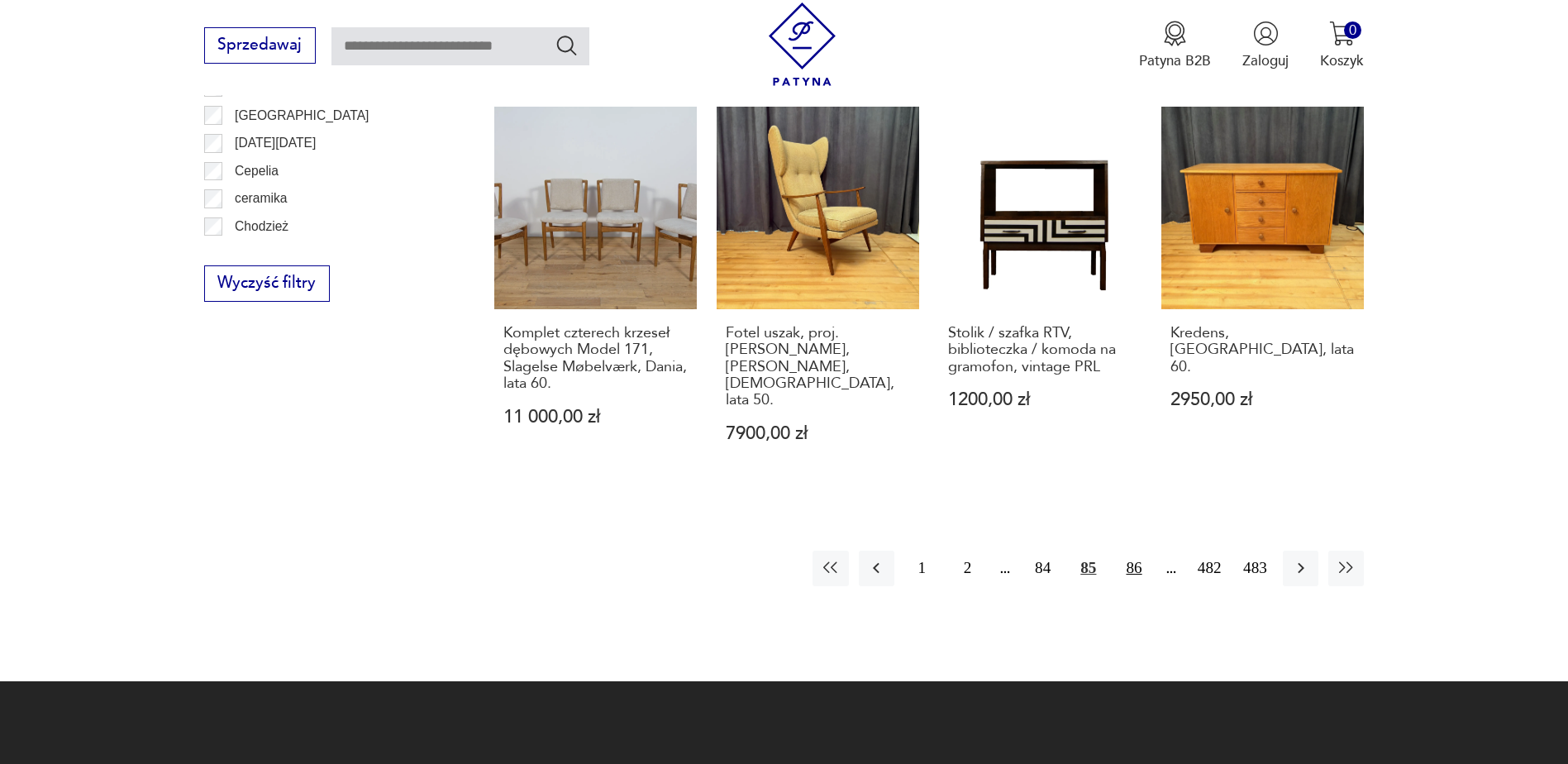
click at [1130, 551] on button "86" at bounding box center [1134, 568] width 35 height 35
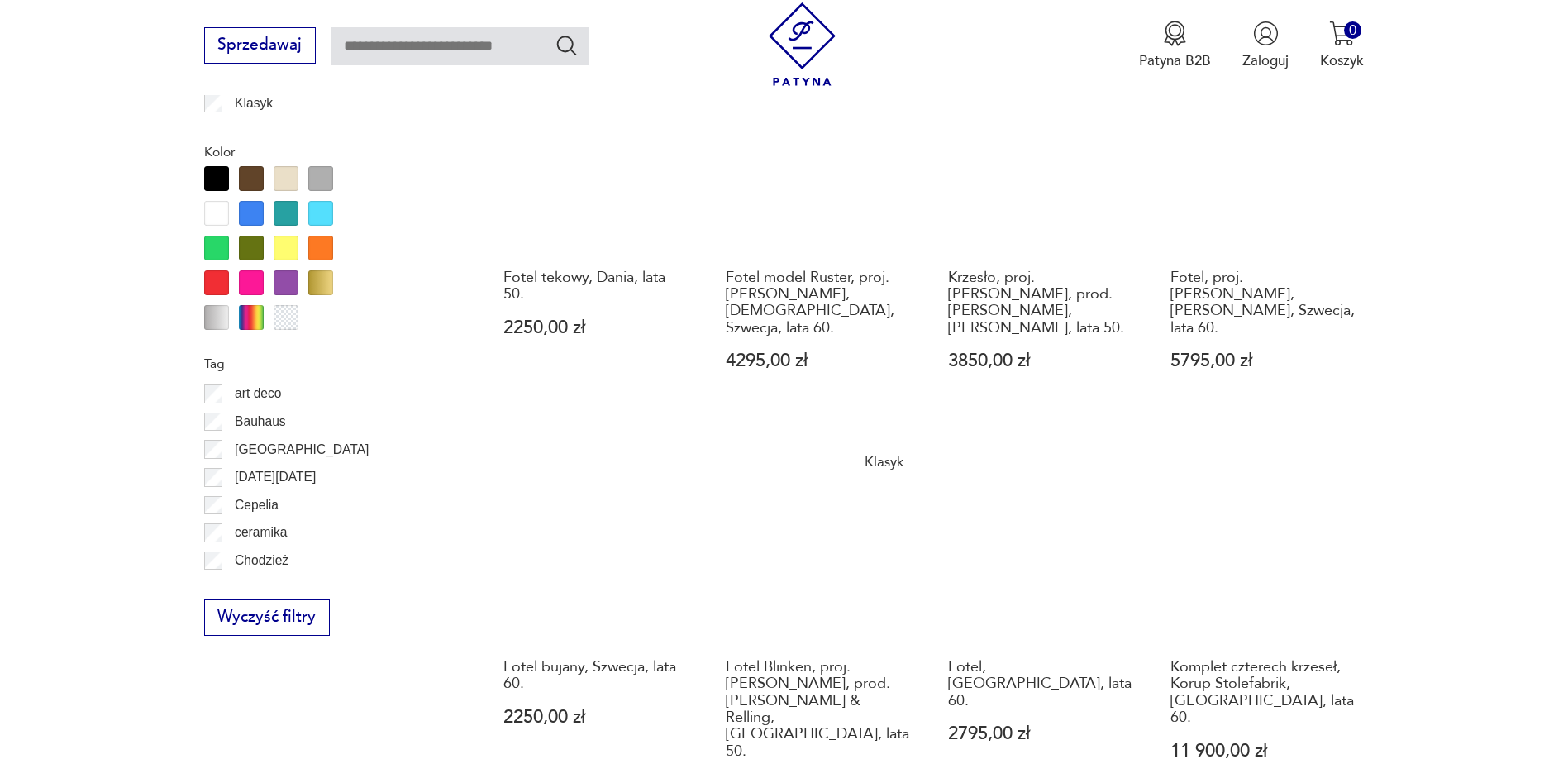
scroll to position [1708, 0]
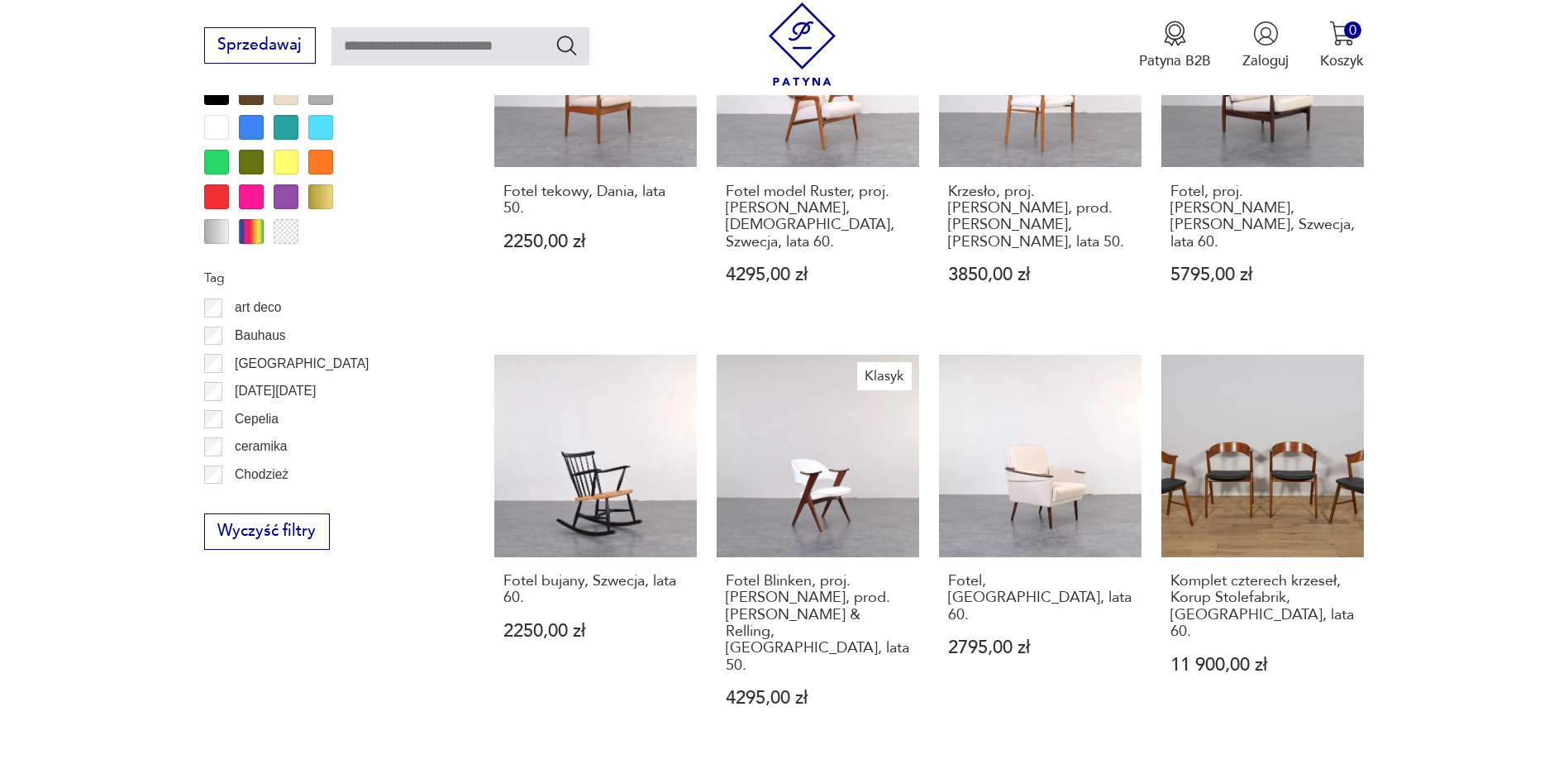
click at [1028, 438] on link "Fotel, [GEOGRAPHIC_DATA], lata 60. 2795,00 zł" at bounding box center [1039, 551] width 203 height 392
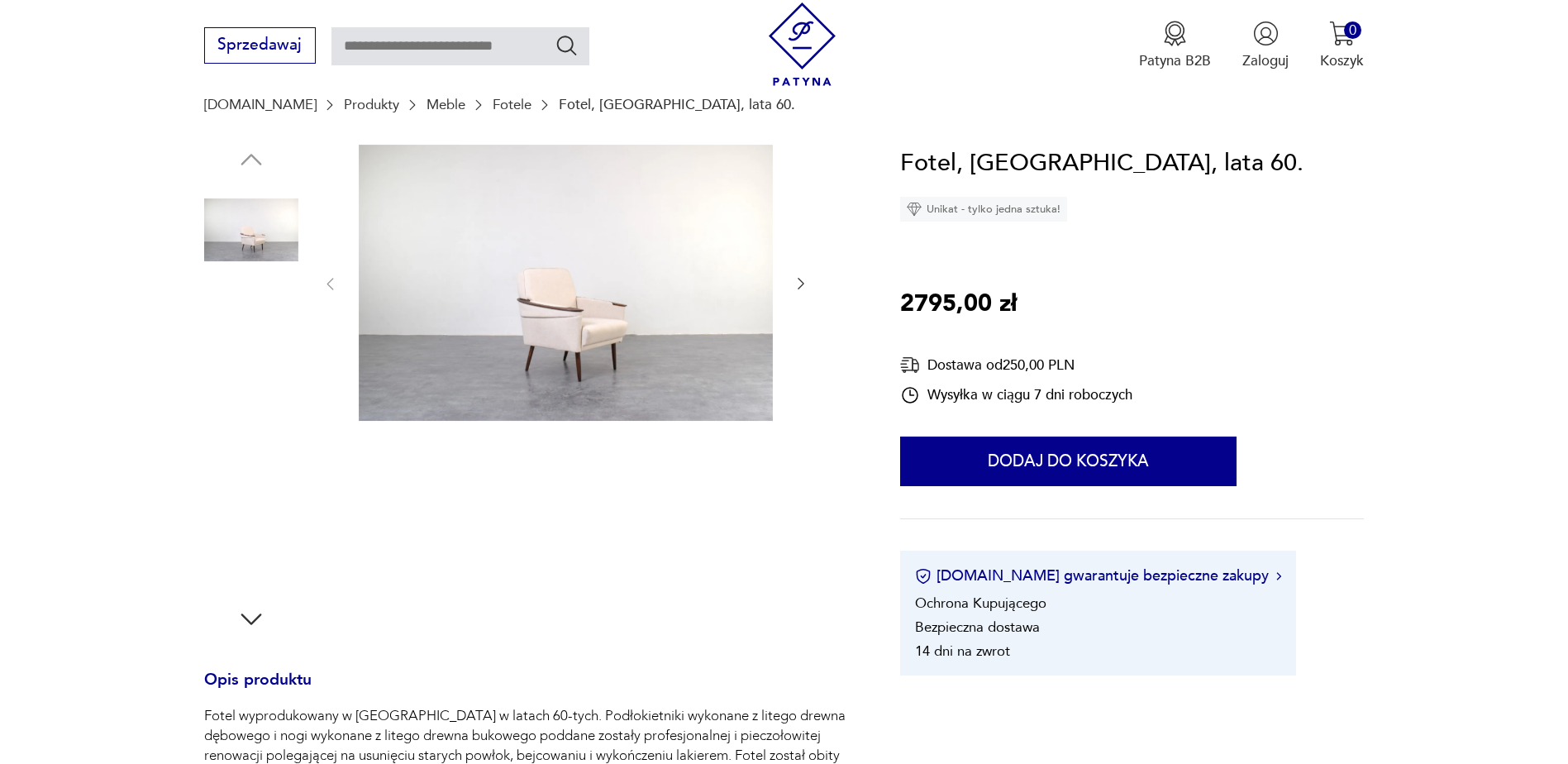
scroll to position [82, 0]
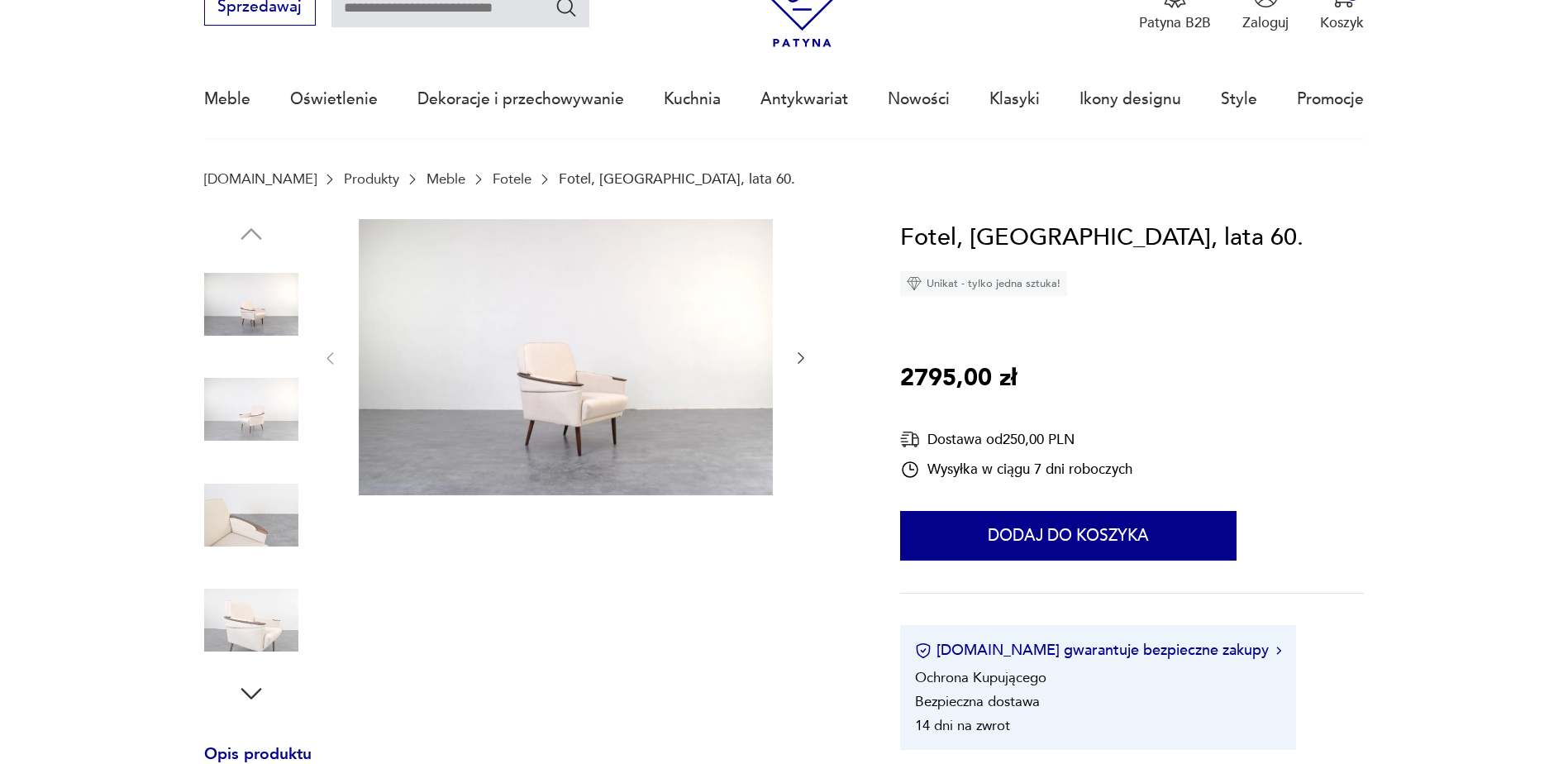
click at [797, 353] on icon "button" at bounding box center [801, 358] width 17 height 17
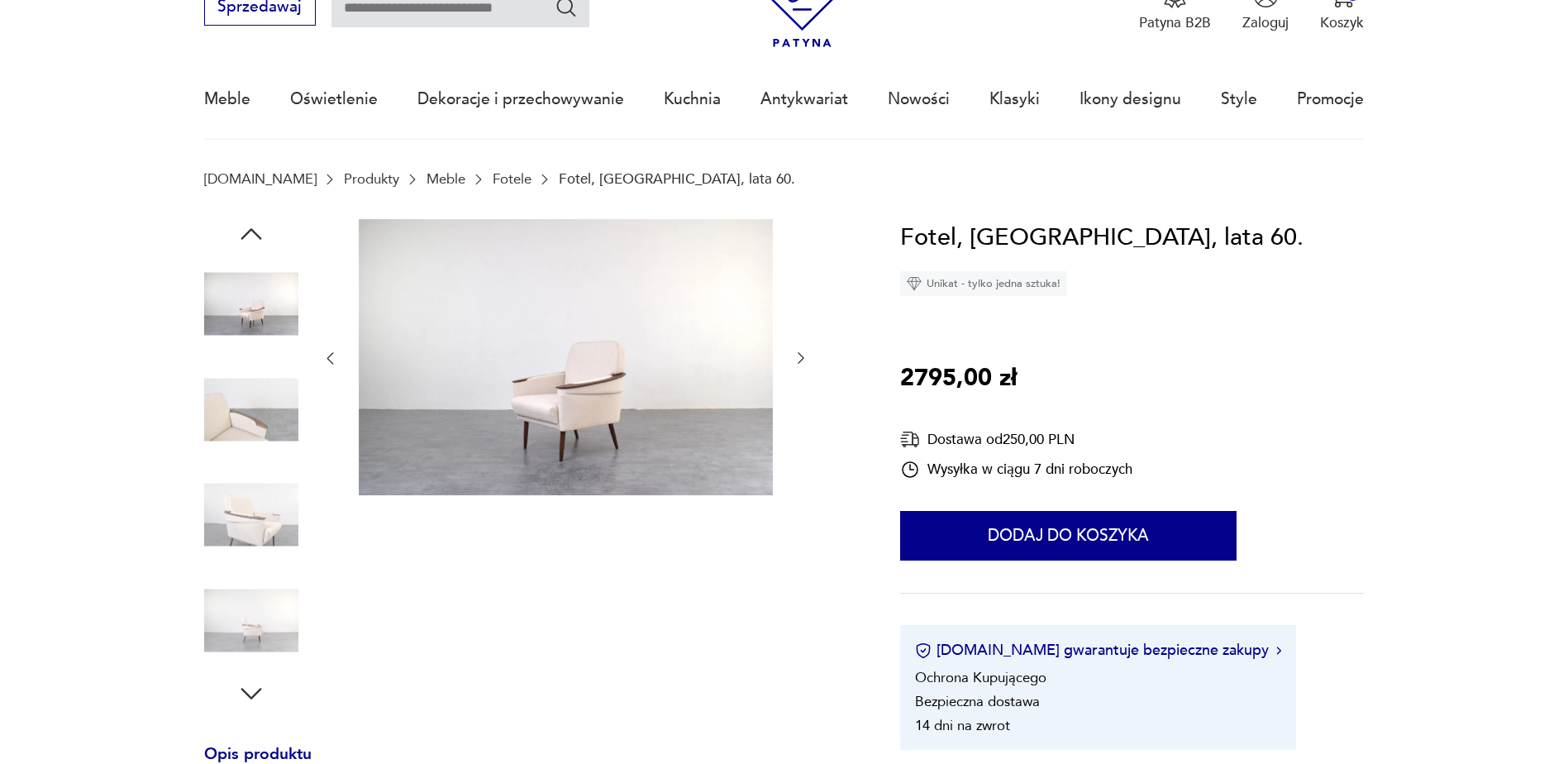
click at [797, 353] on icon "button" at bounding box center [801, 358] width 17 height 17
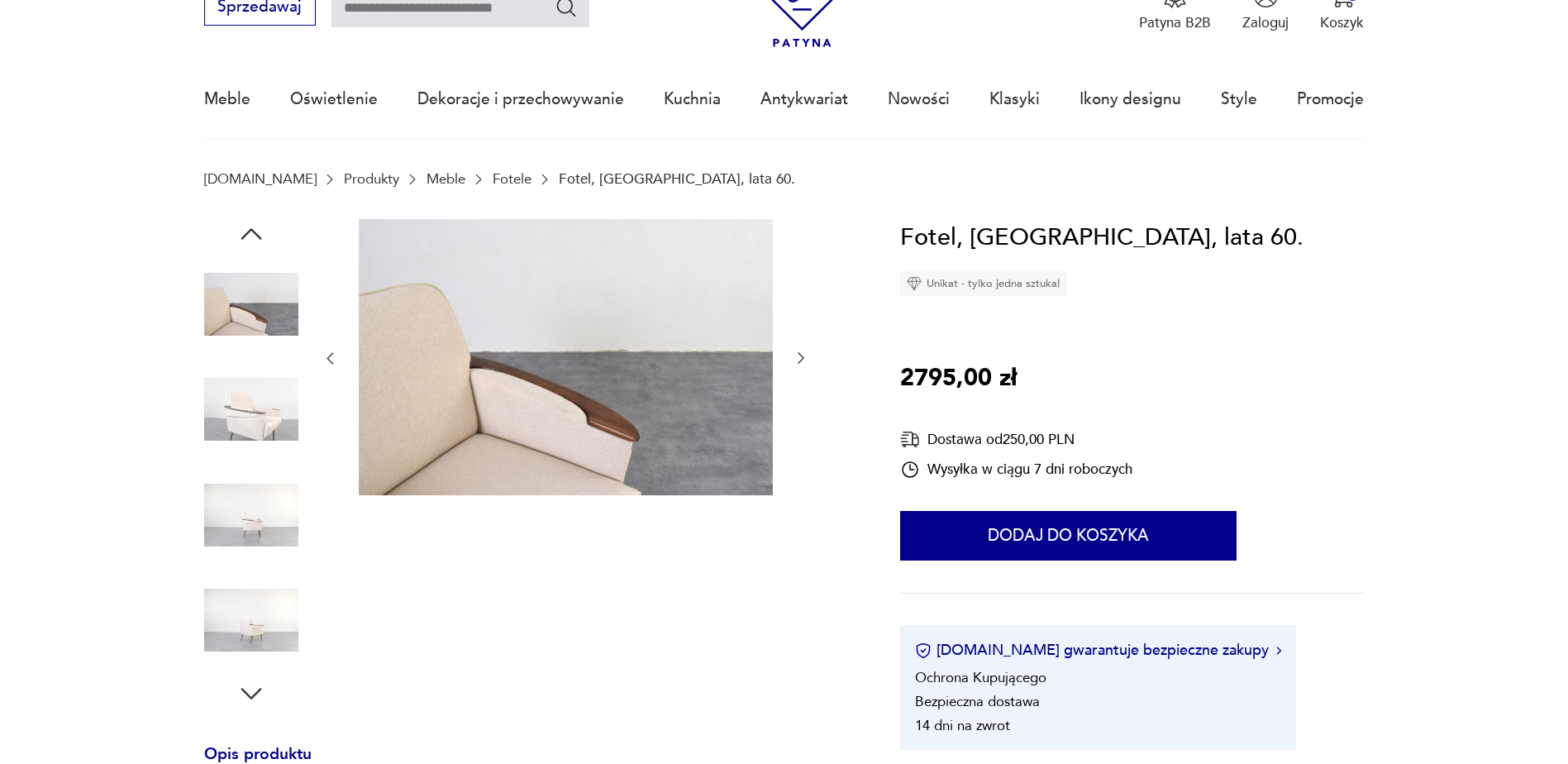
click at [797, 353] on icon "button" at bounding box center [801, 358] width 17 height 17
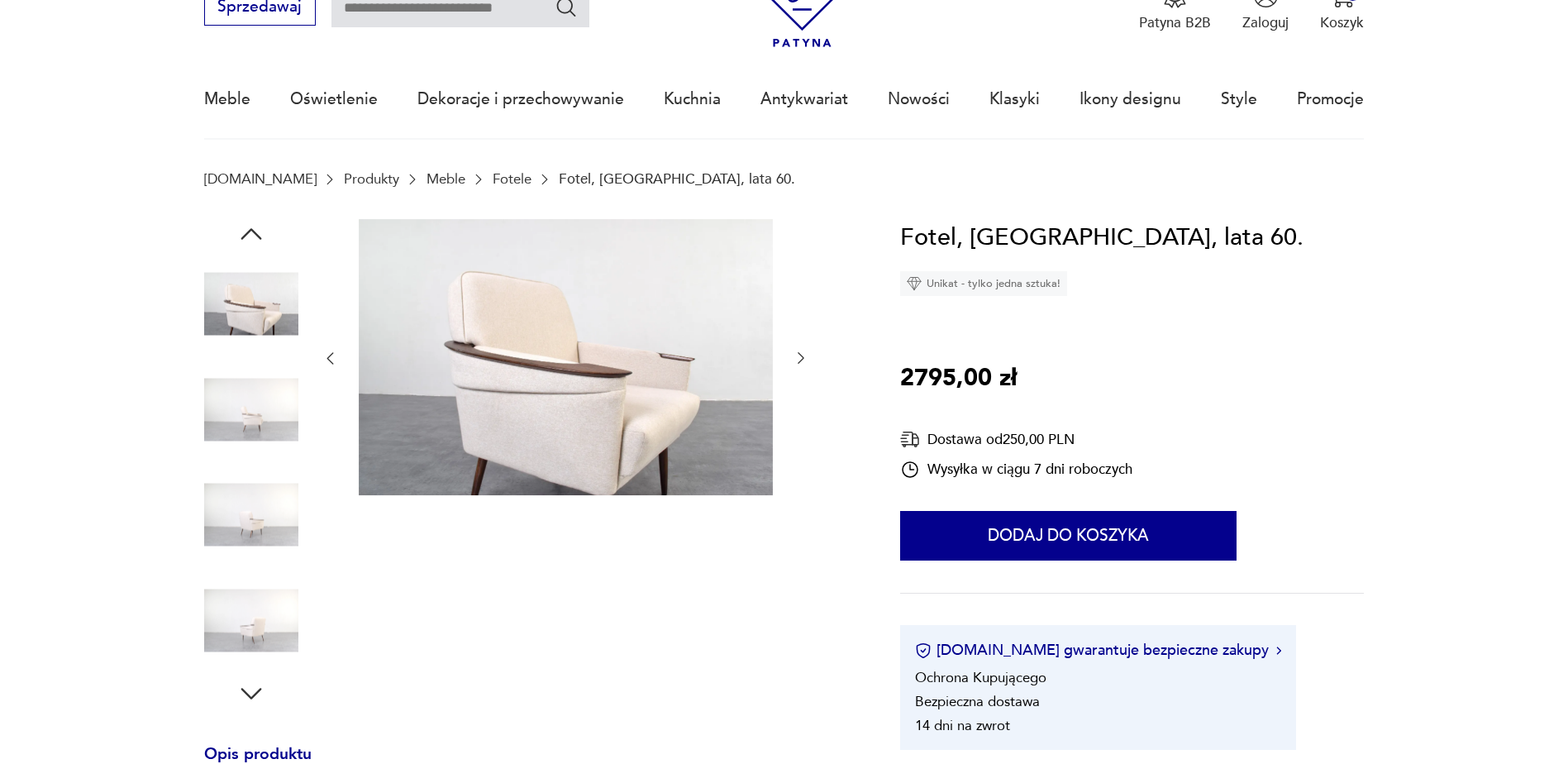
click at [797, 353] on icon "button" at bounding box center [801, 358] width 17 height 17
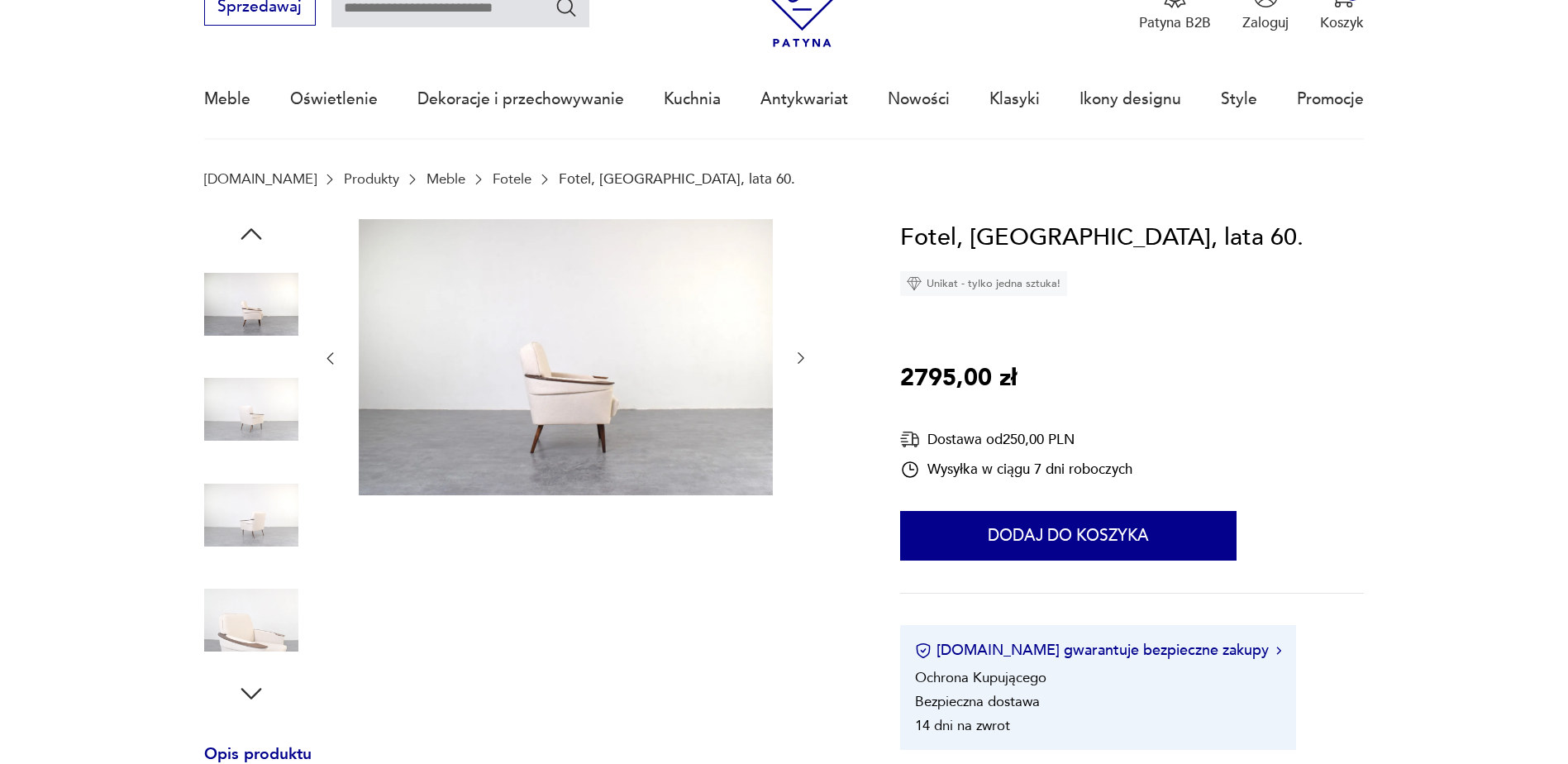
click at [799, 357] on icon "button" at bounding box center [801, 358] width 17 height 17
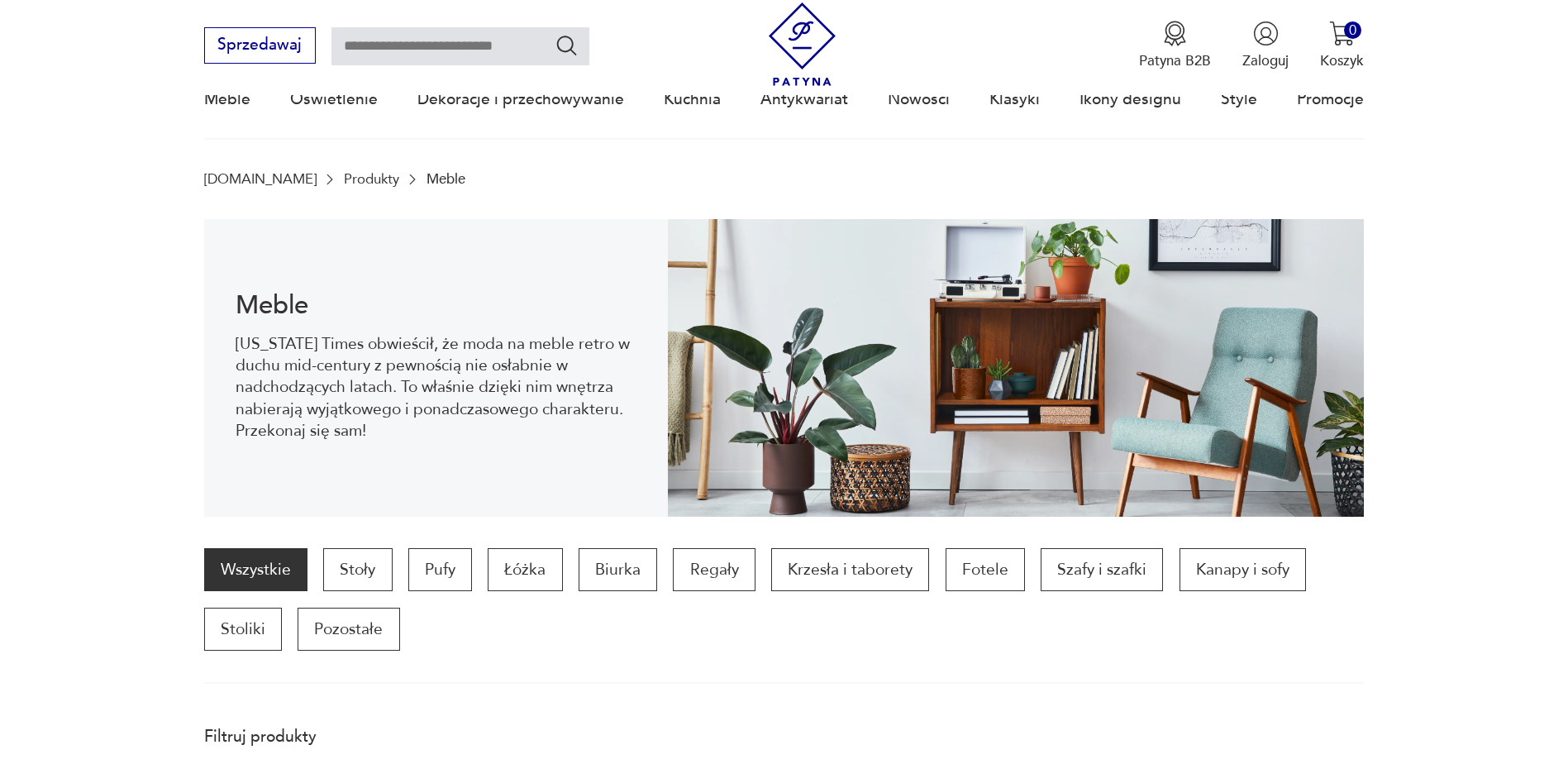
scroll to position [1891, 0]
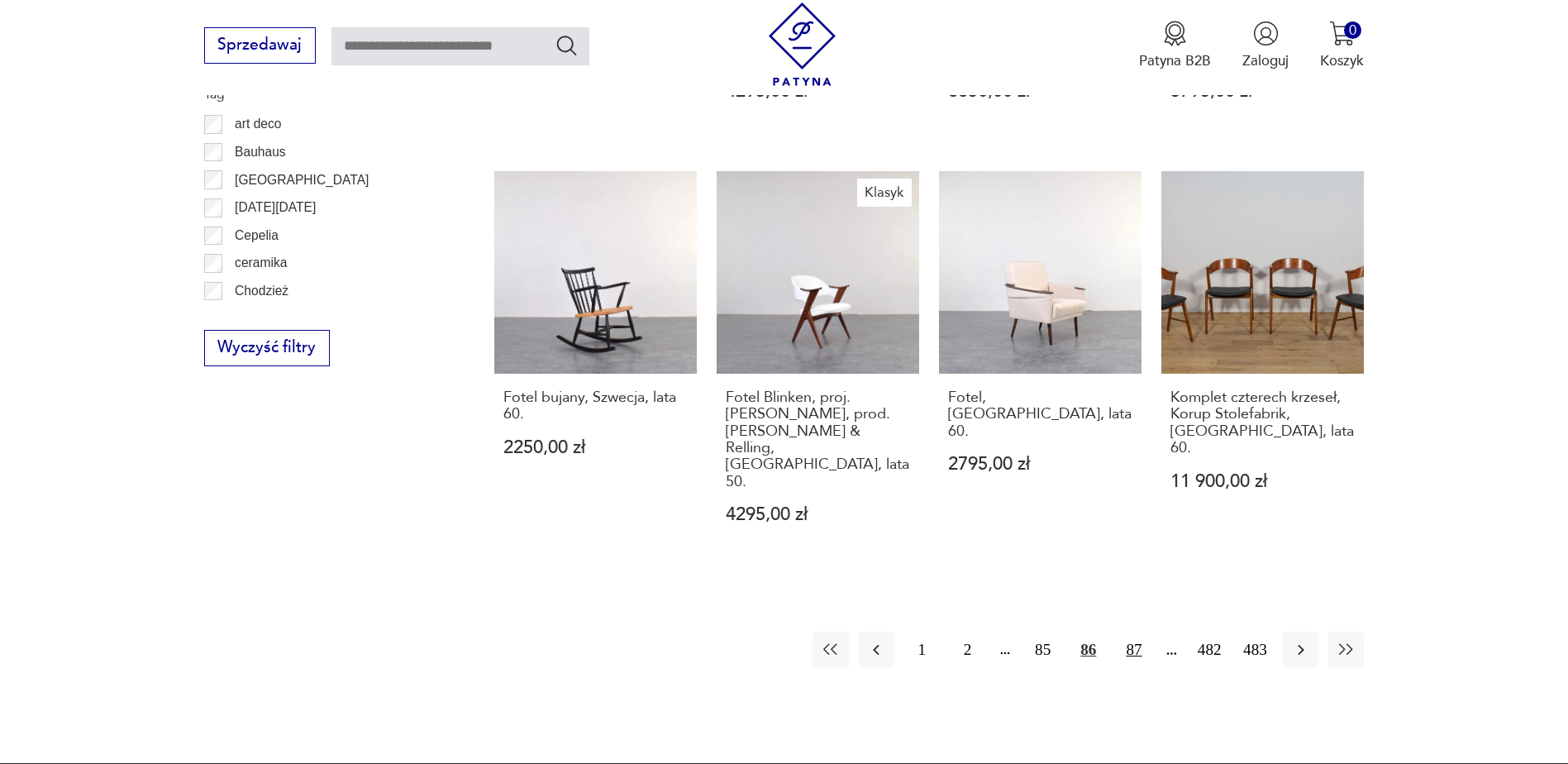
click at [1130, 631] on button "87" at bounding box center [1134, 649] width 35 height 35
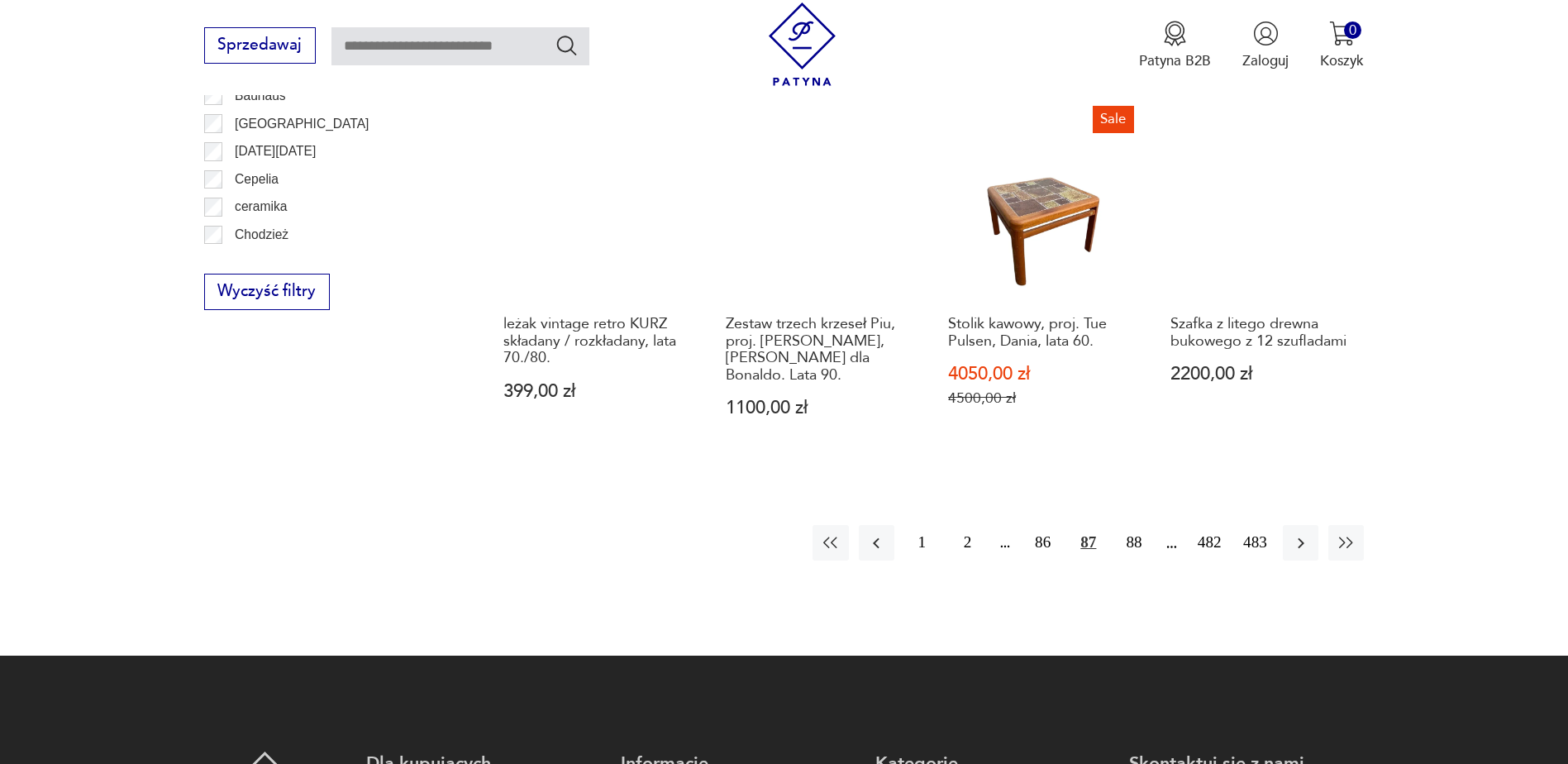
scroll to position [1956, 0]
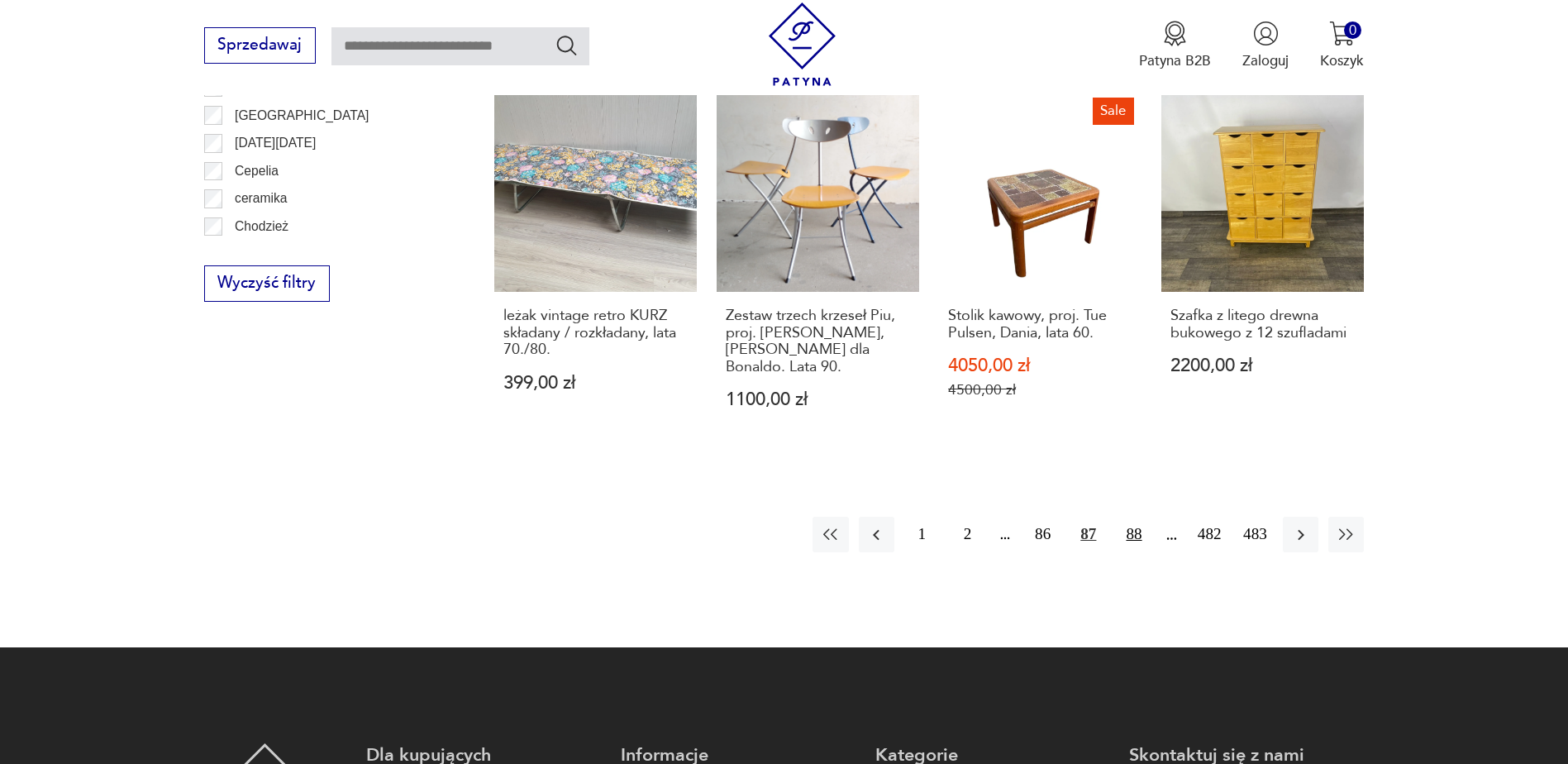
click at [1134, 517] on button "88" at bounding box center [1134, 535] width 35 height 35
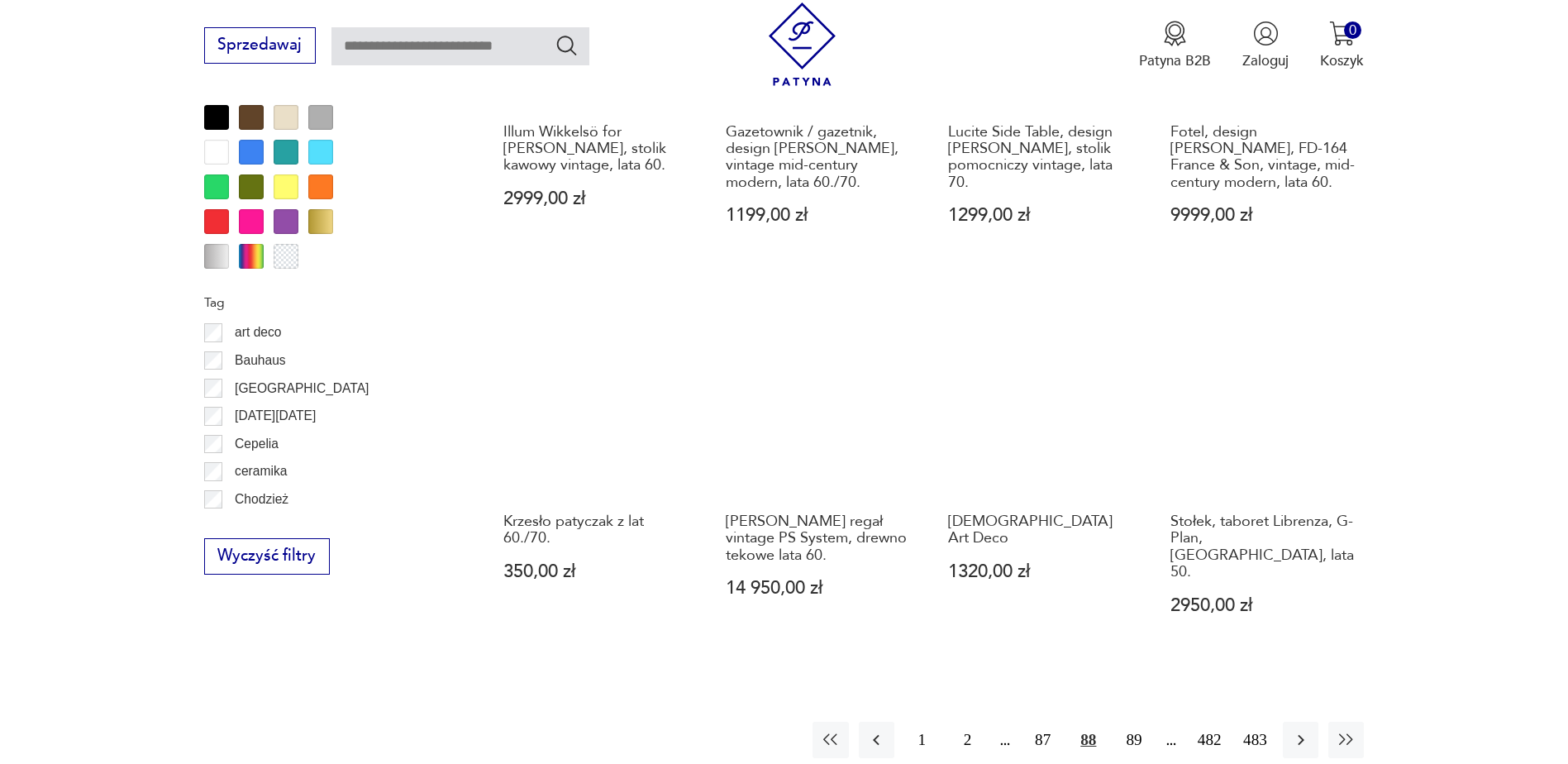
scroll to position [1873, 0]
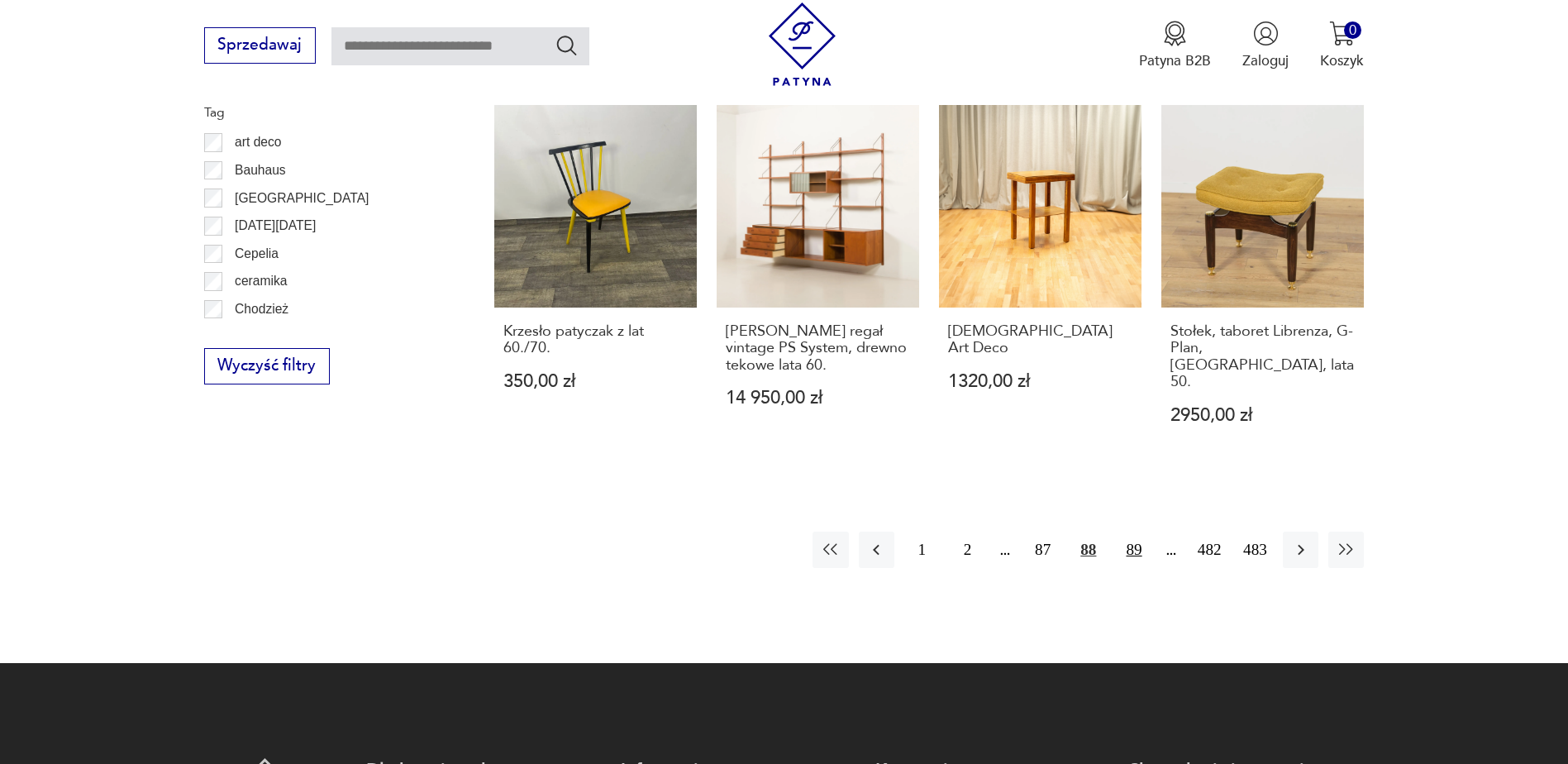
click at [1135, 532] on button "89" at bounding box center [1134, 549] width 35 height 35
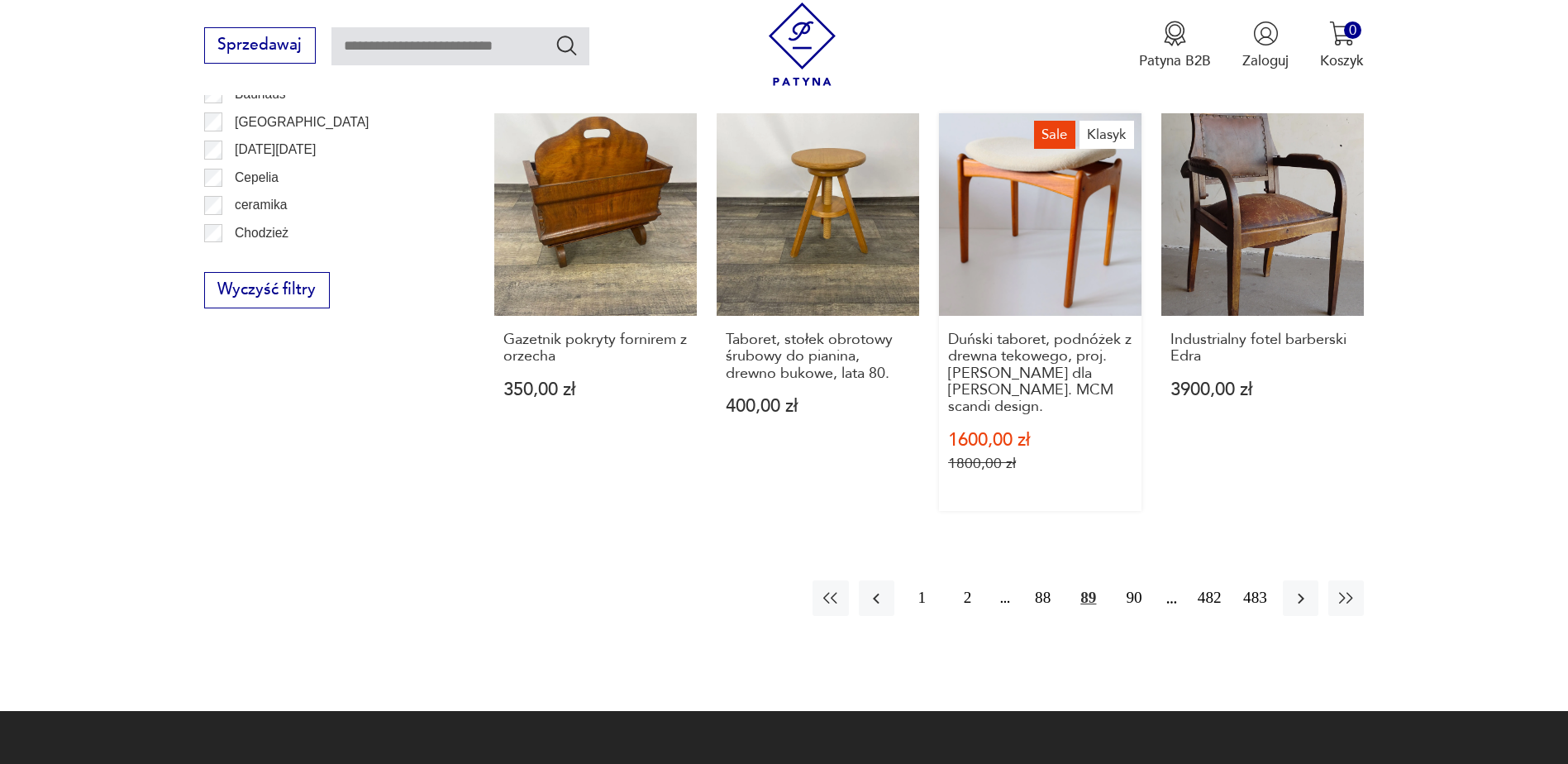
scroll to position [1956, 0]
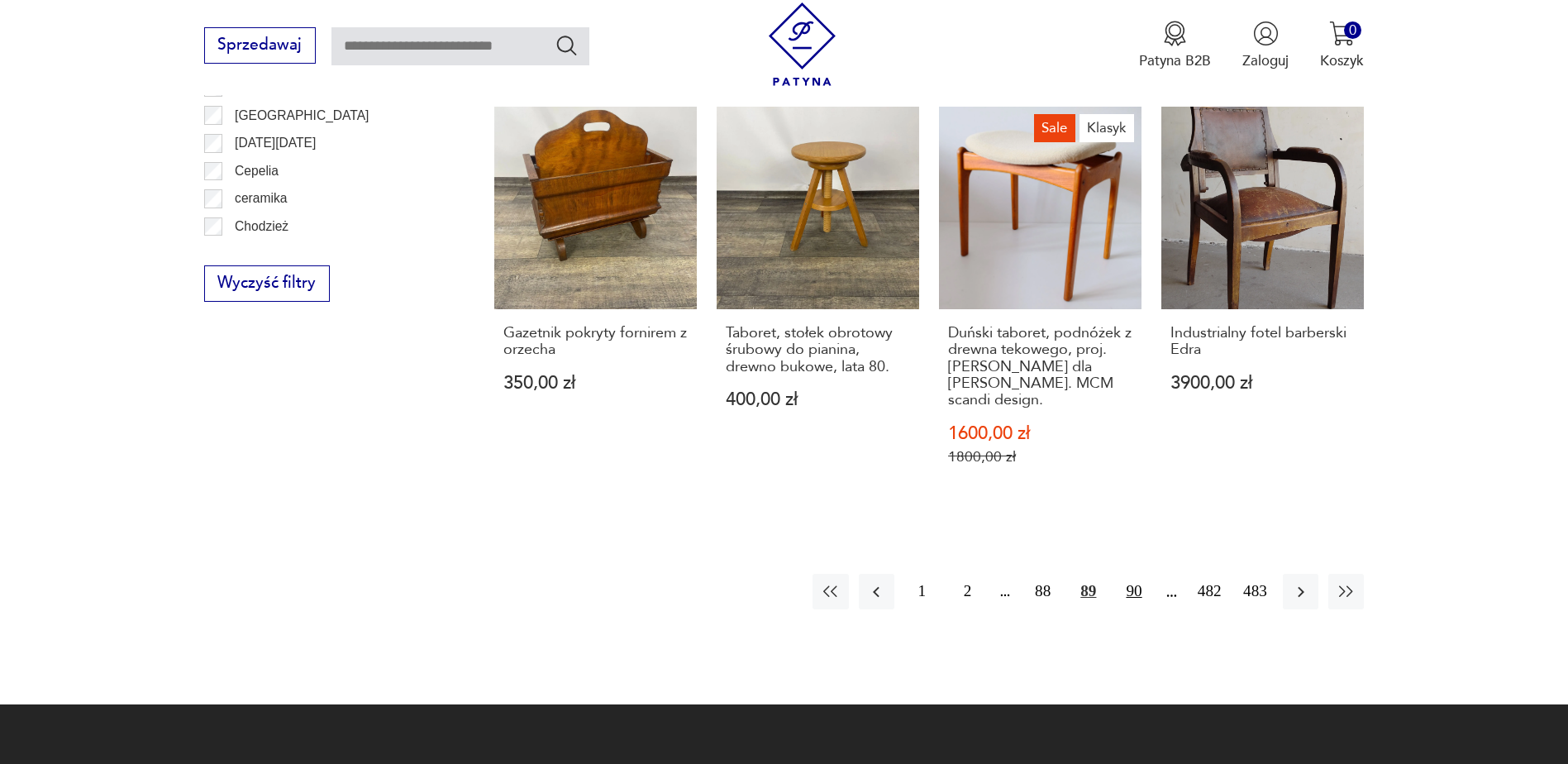
click at [1138, 573] on button "90" at bounding box center [1134, 591] width 35 height 35
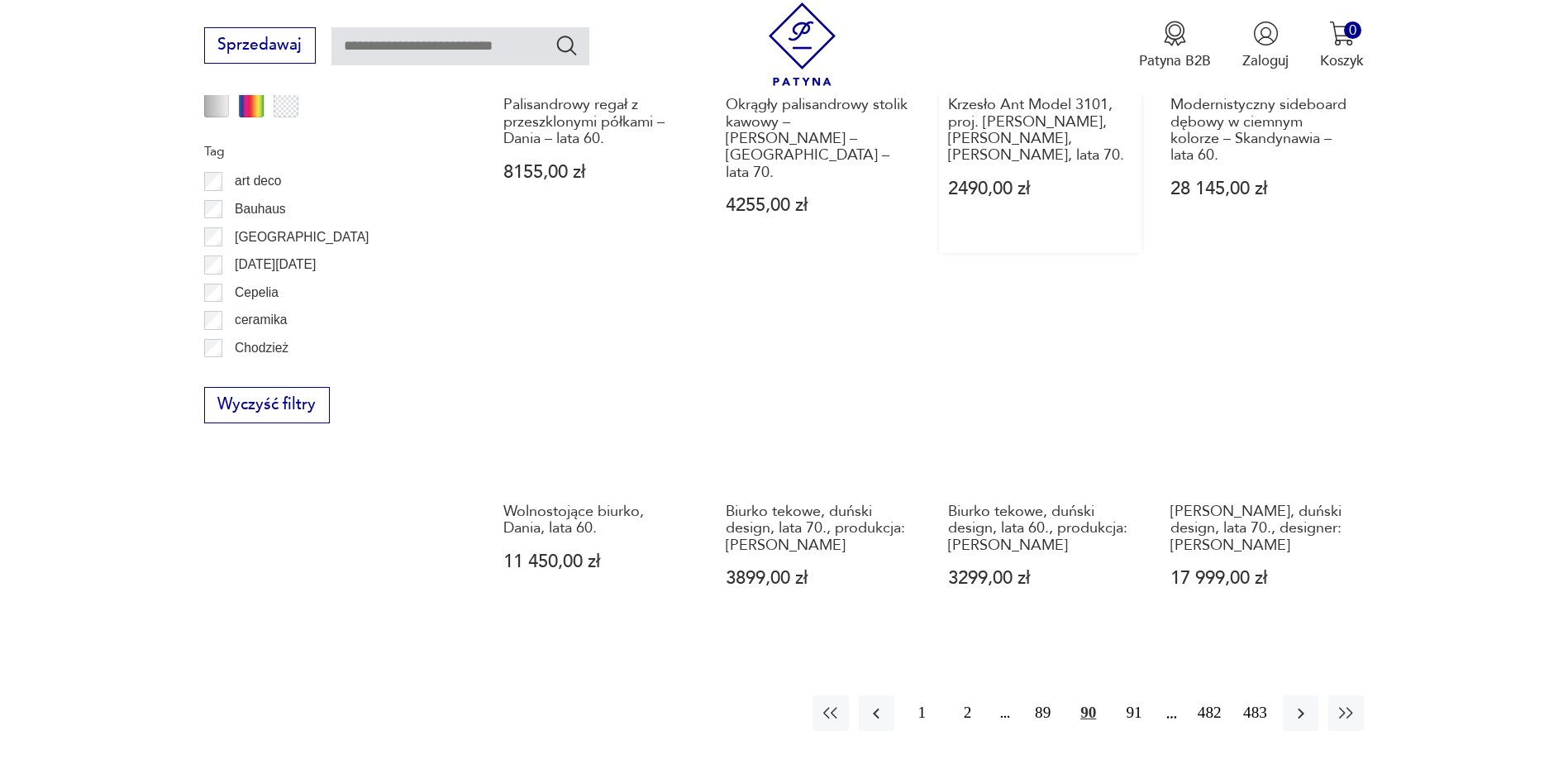
scroll to position [1873, 0]
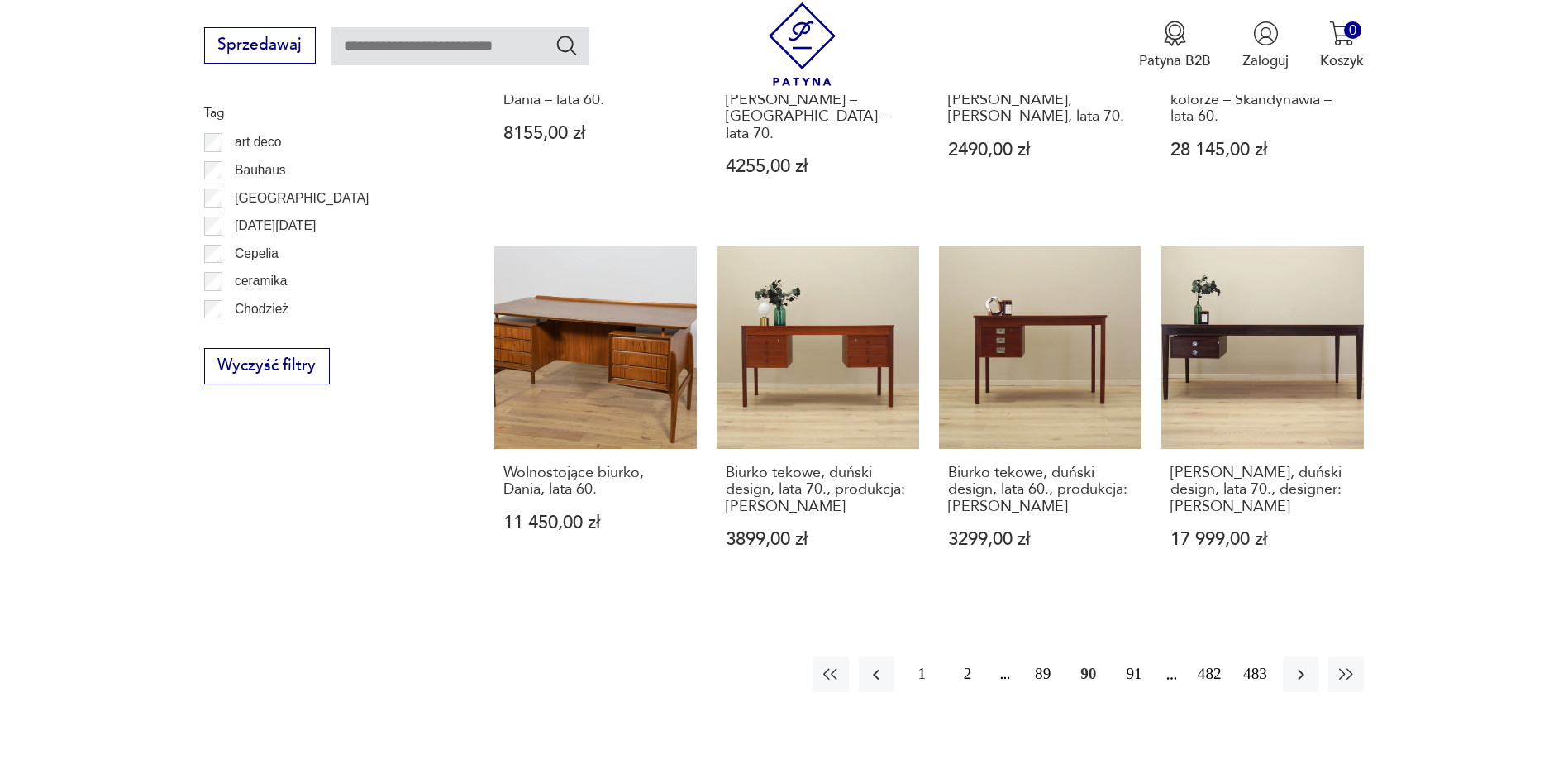
click at [1129, 656] on button "91" at bounding box center [1134, 674] width 35 height 35
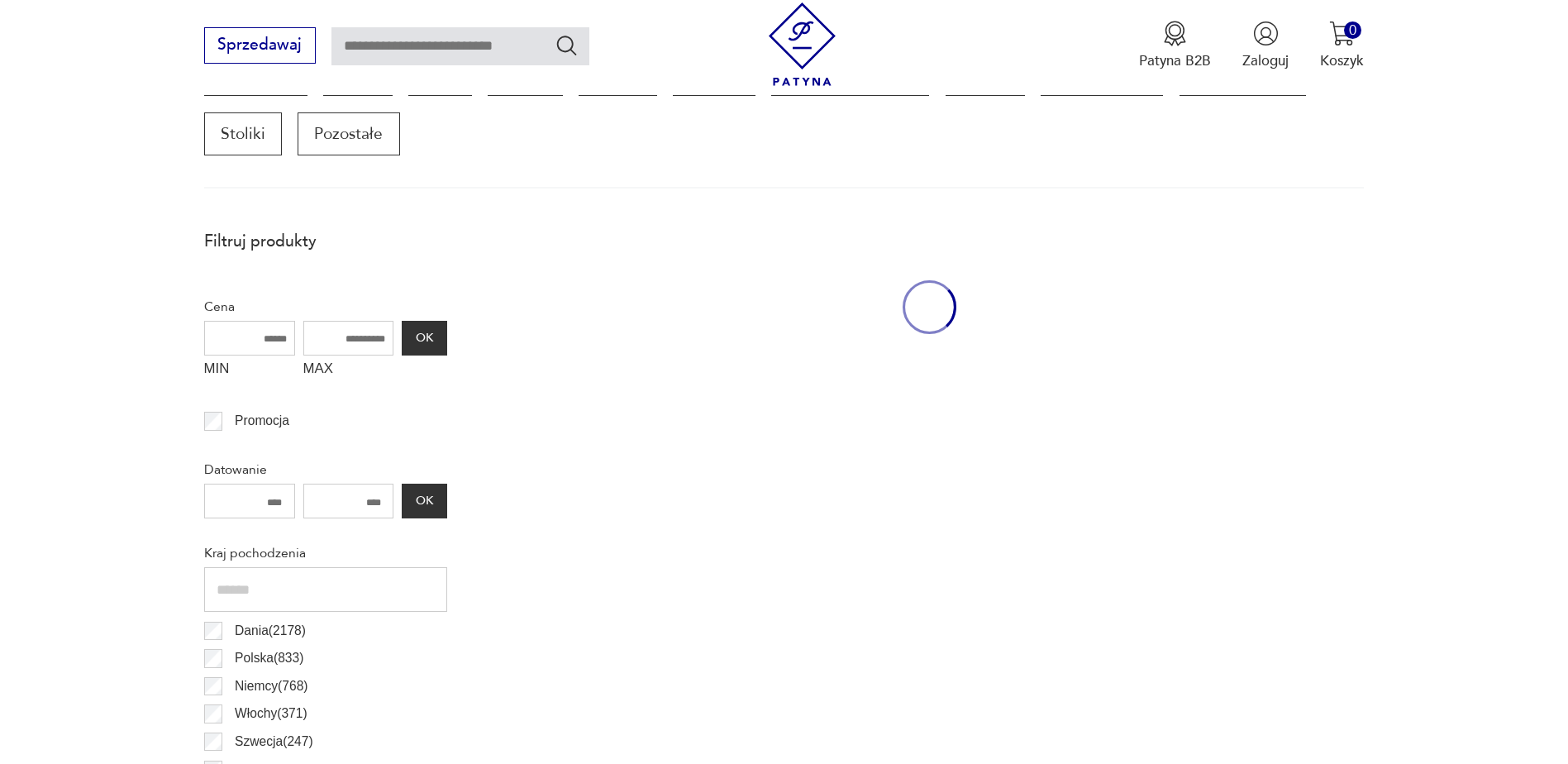
scroll to position [551, 0]
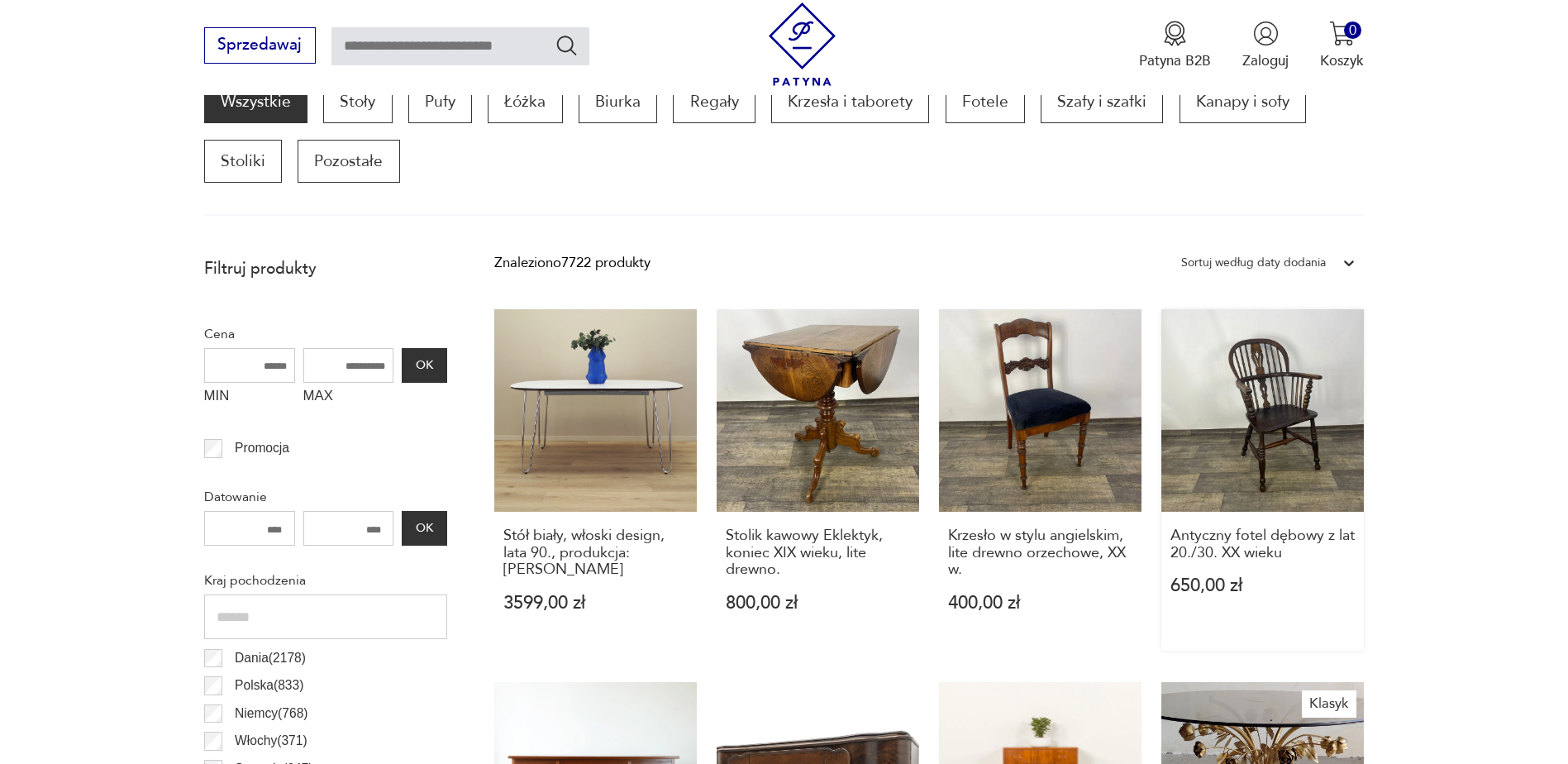
click at [1289, 404] on link "Antyczny fotel dębowy z lat 20./30. XX wieku 650,00 zł" at bounding box center [1262, 479] width 203 height 340
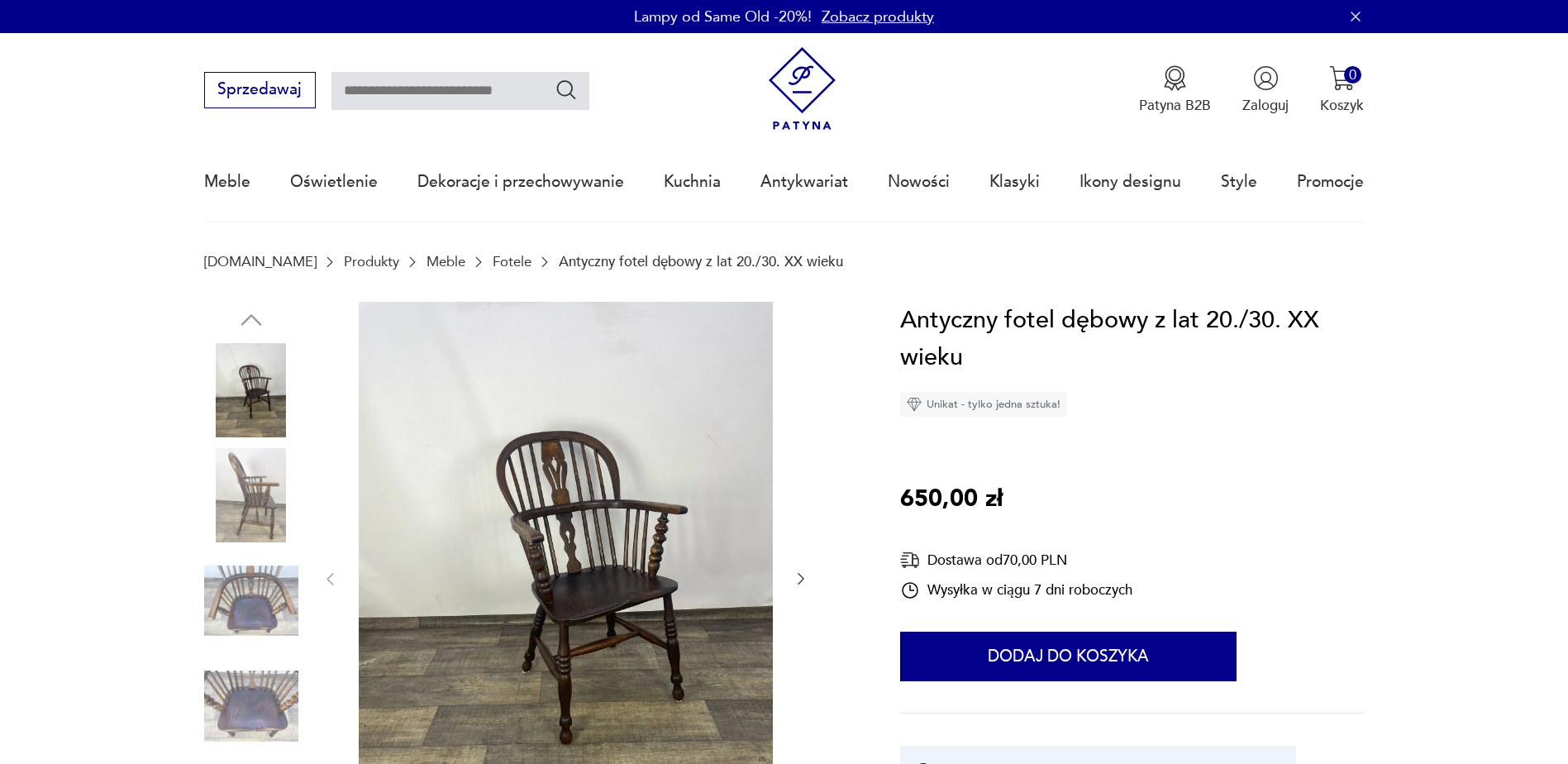
click at [800, 577] on icon "button" at bounding box center [801, 579] width 17 height 17
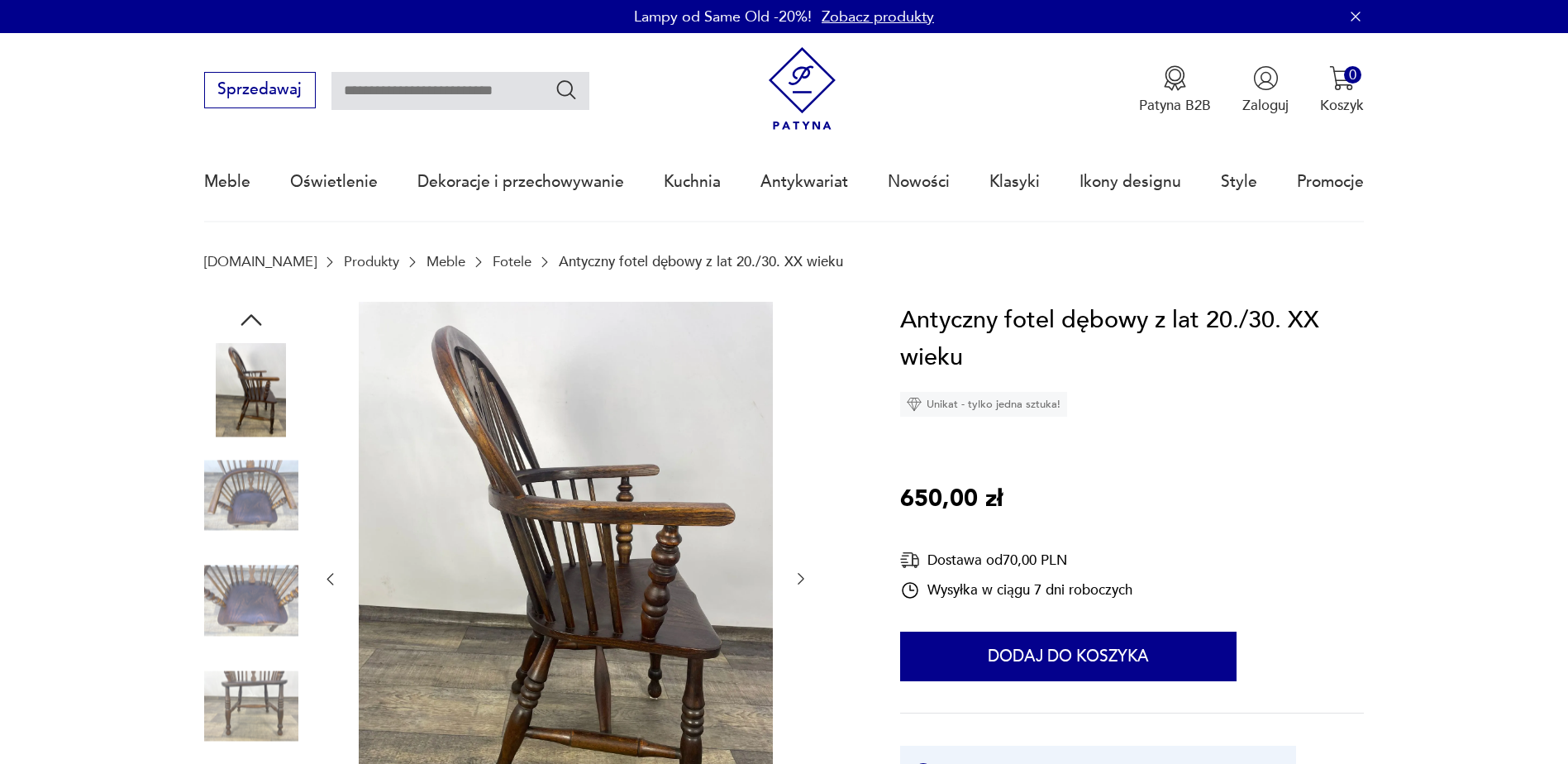
click at [800, 577] on icon "button" at bounding box center [801, 579] width 17 height 17
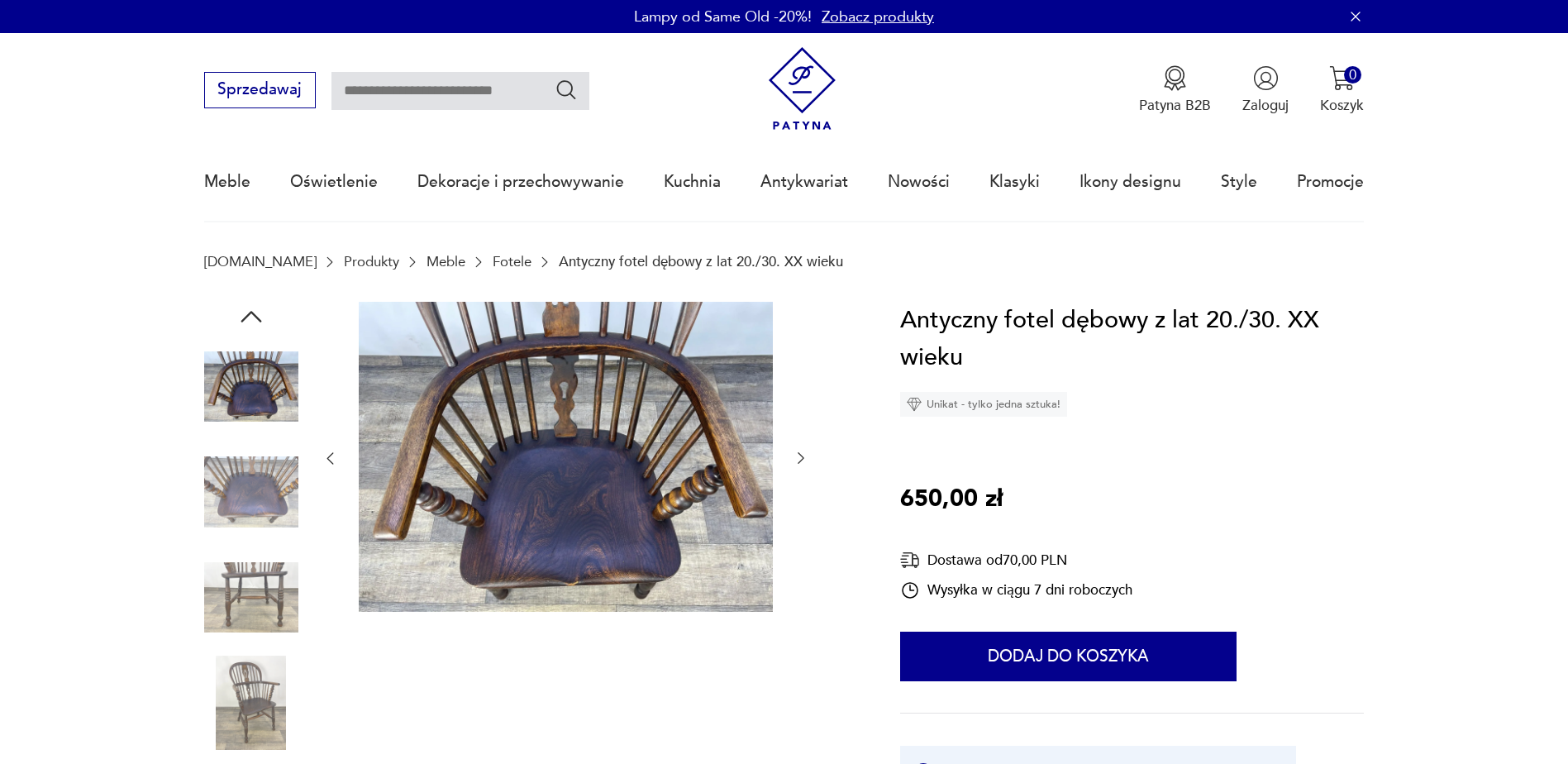
click at [797, 450] on icon "button" at bounding box center [801, 458] width 17 height 17
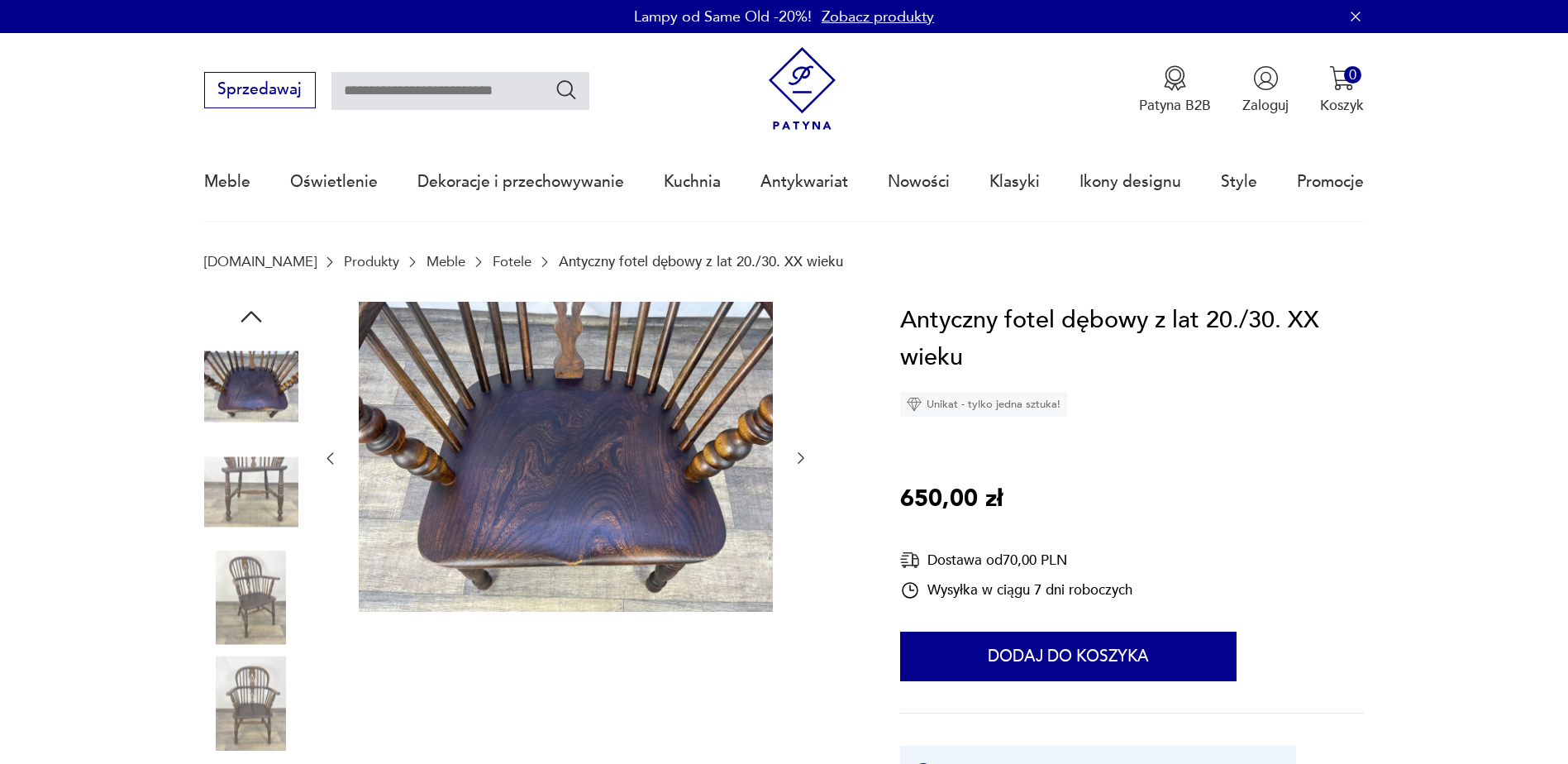
click at [798, 450] on icon "button" at bounding box center [801, 458] width 17 height 17
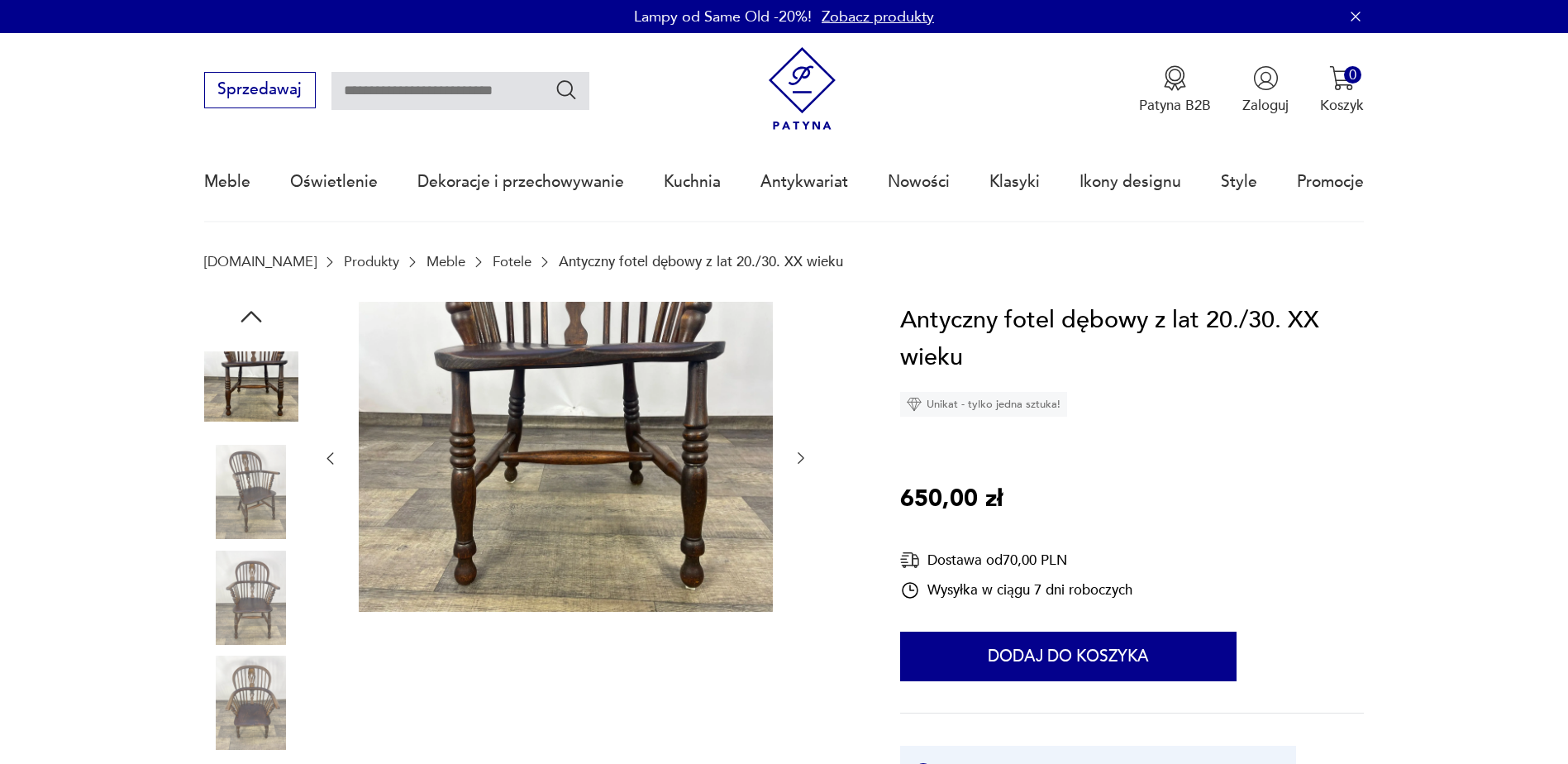
click at [798, 450] on icon "button" at bounding box center [801, 458] width 17 height 17
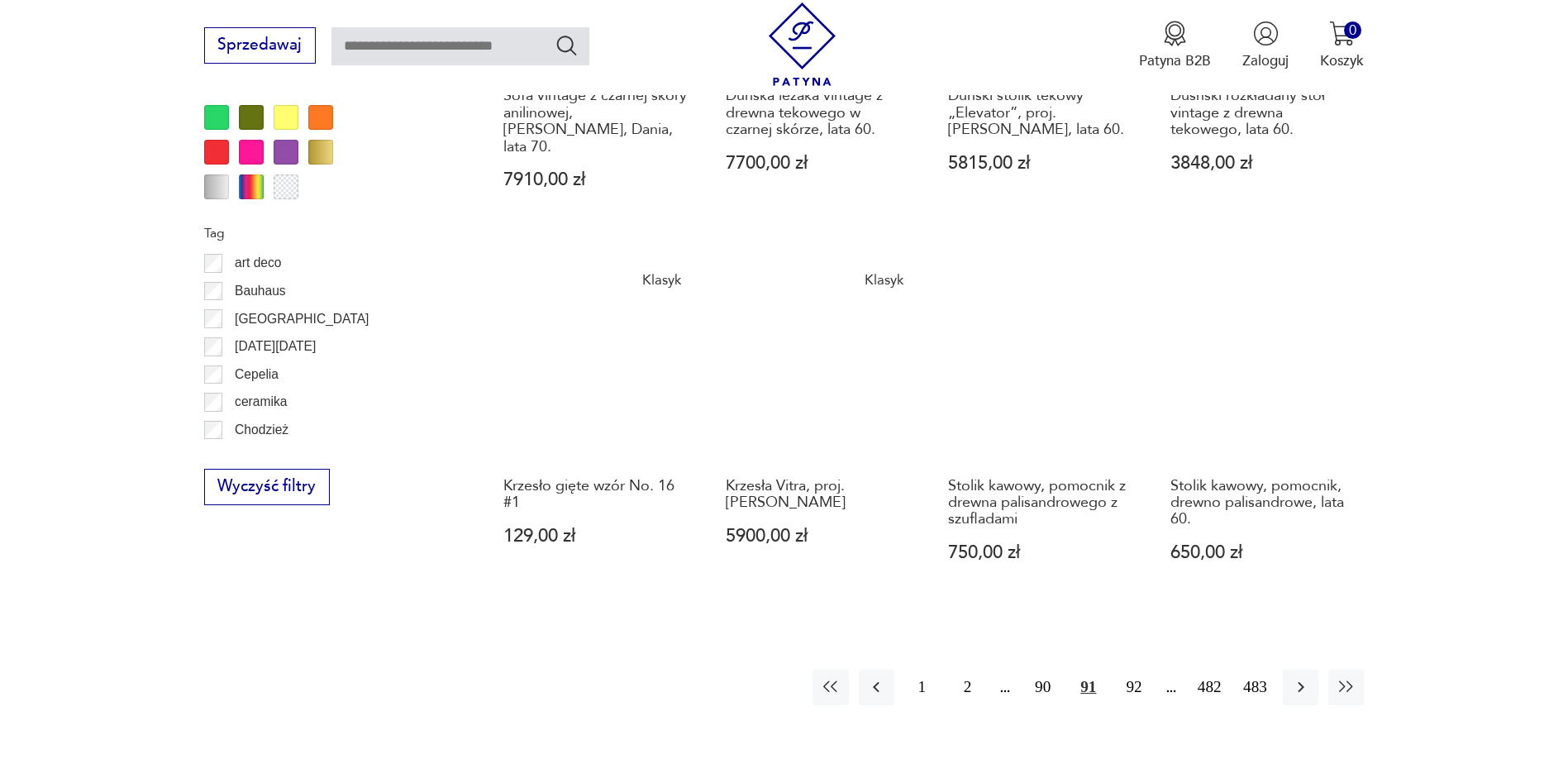
scroll to position [1790, 0]
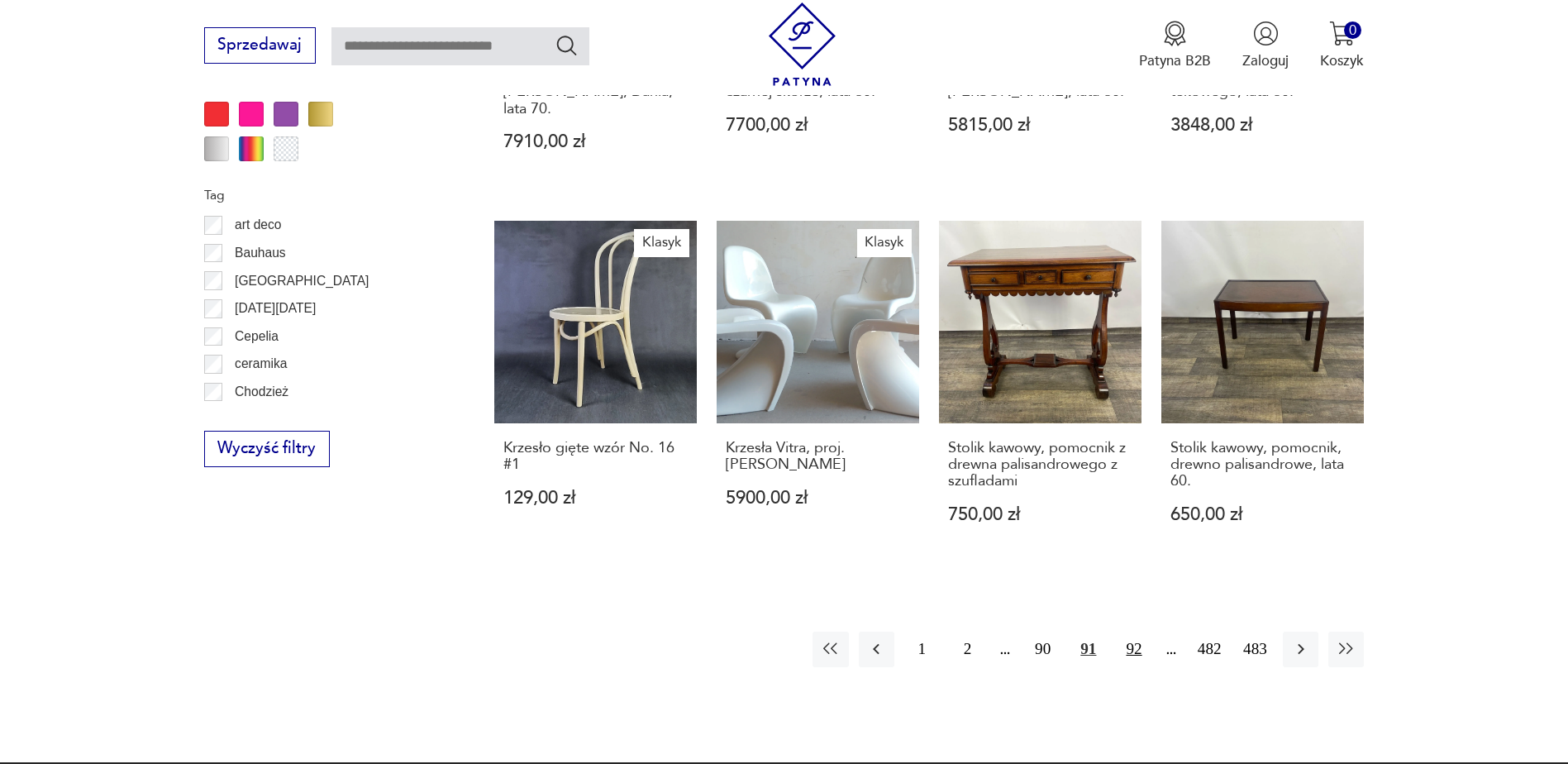
click at [1134, 631] on button "92" at bounding box center [1134, 649] width 35 height 35
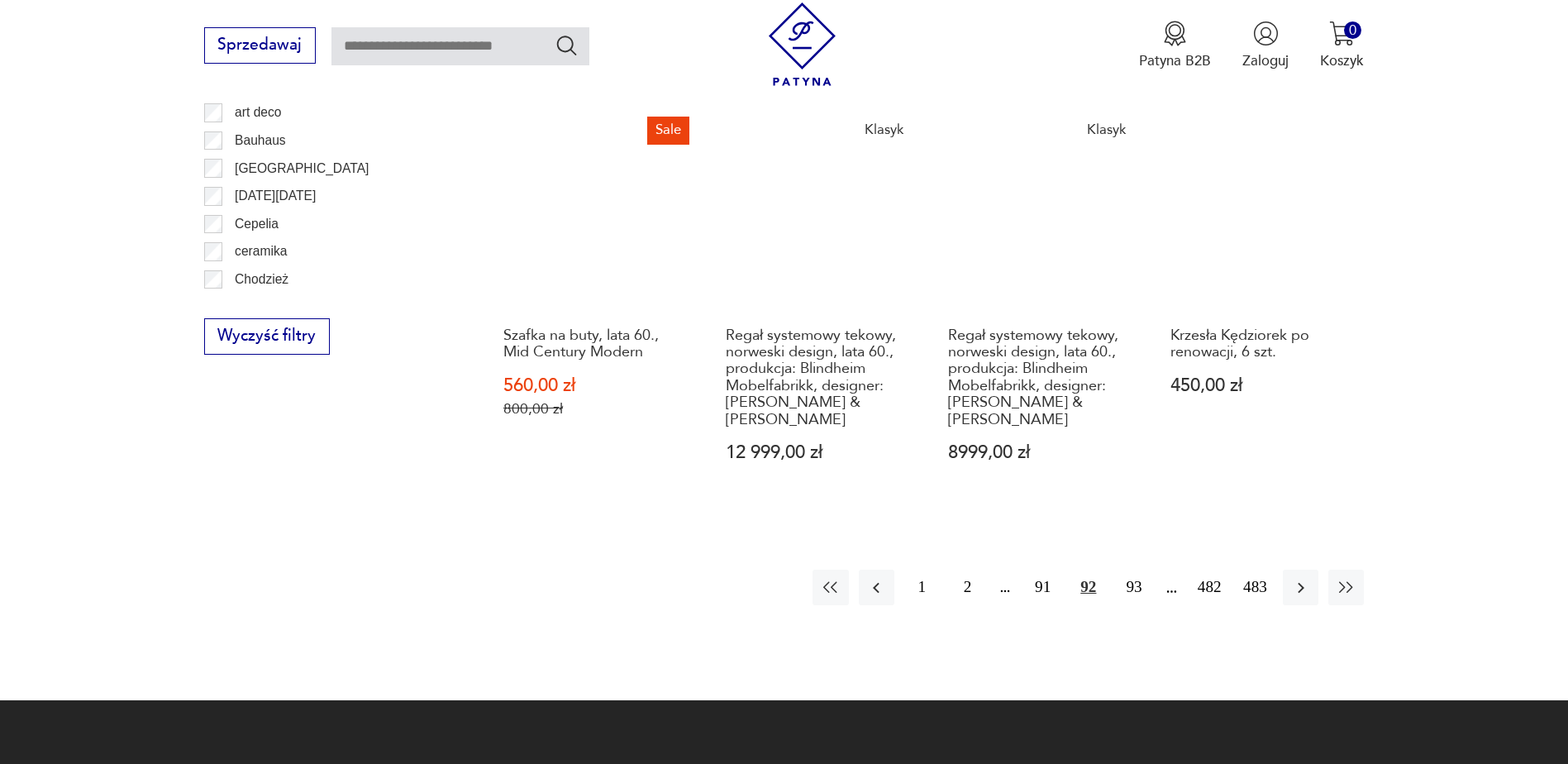
scroll to position [1956, 0]
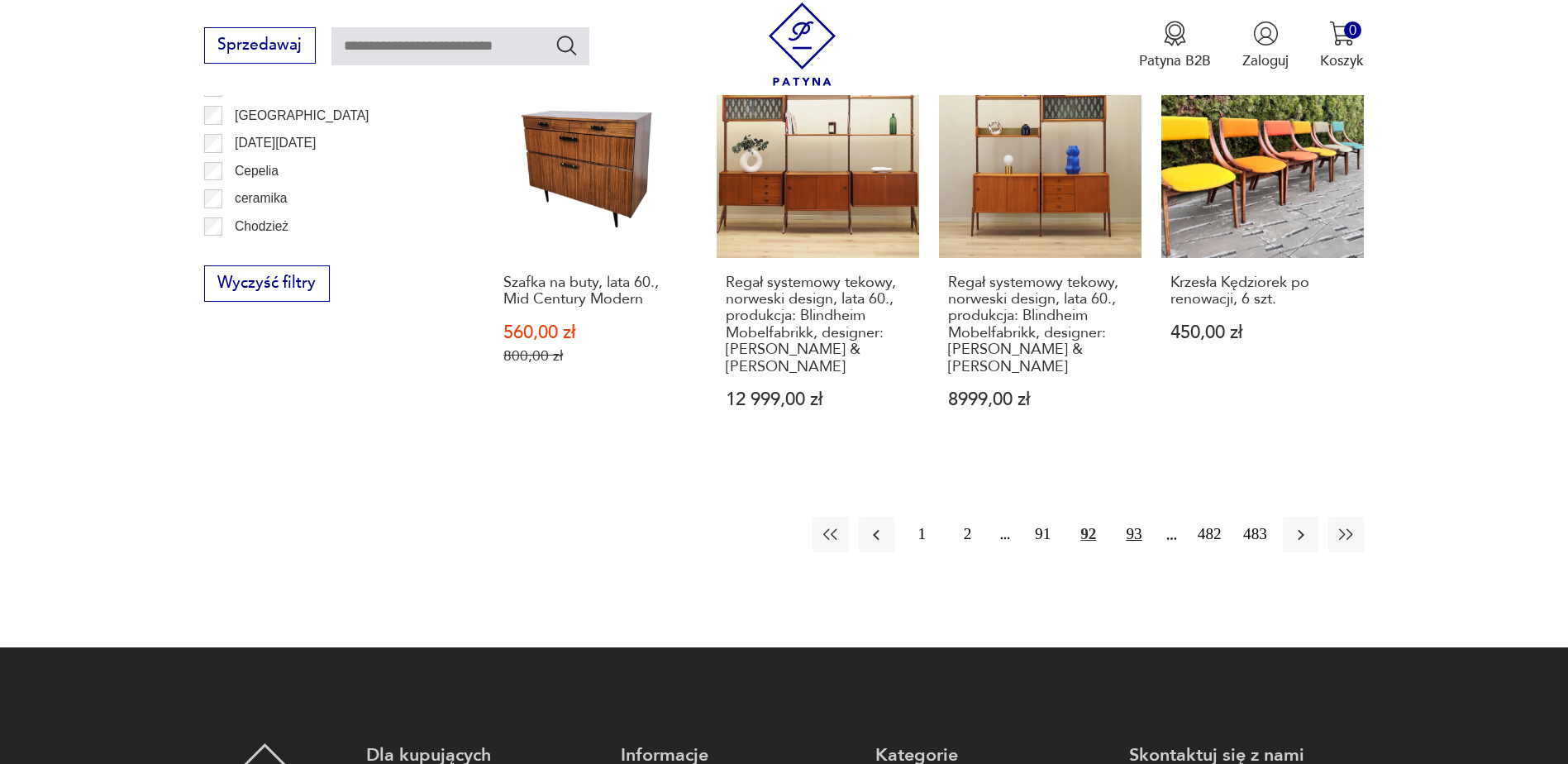
click at [1131, 517] on button "93" at bounding box center [1134, 535] width 35 height 35
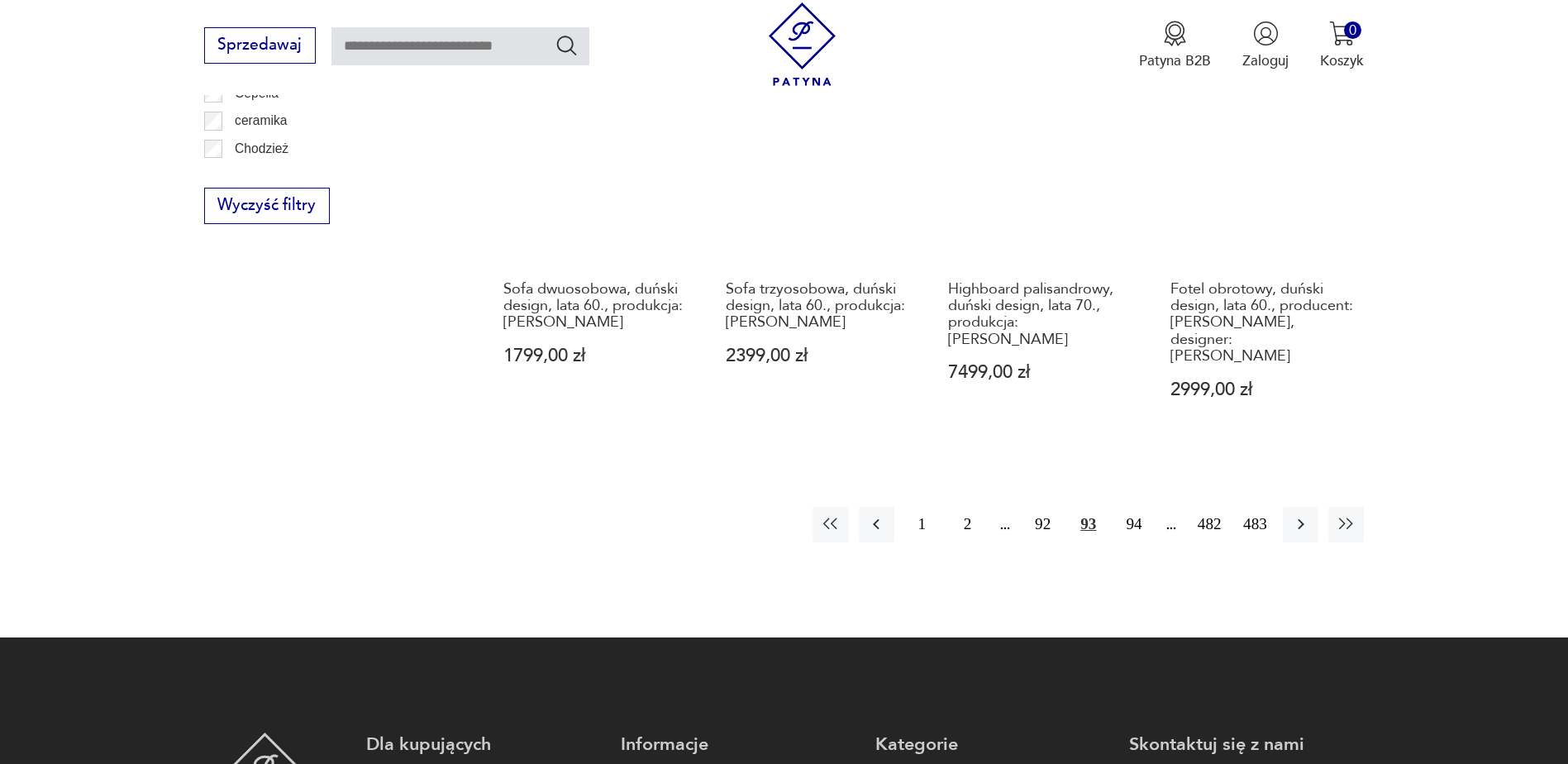
scroll to position [2038, 0]
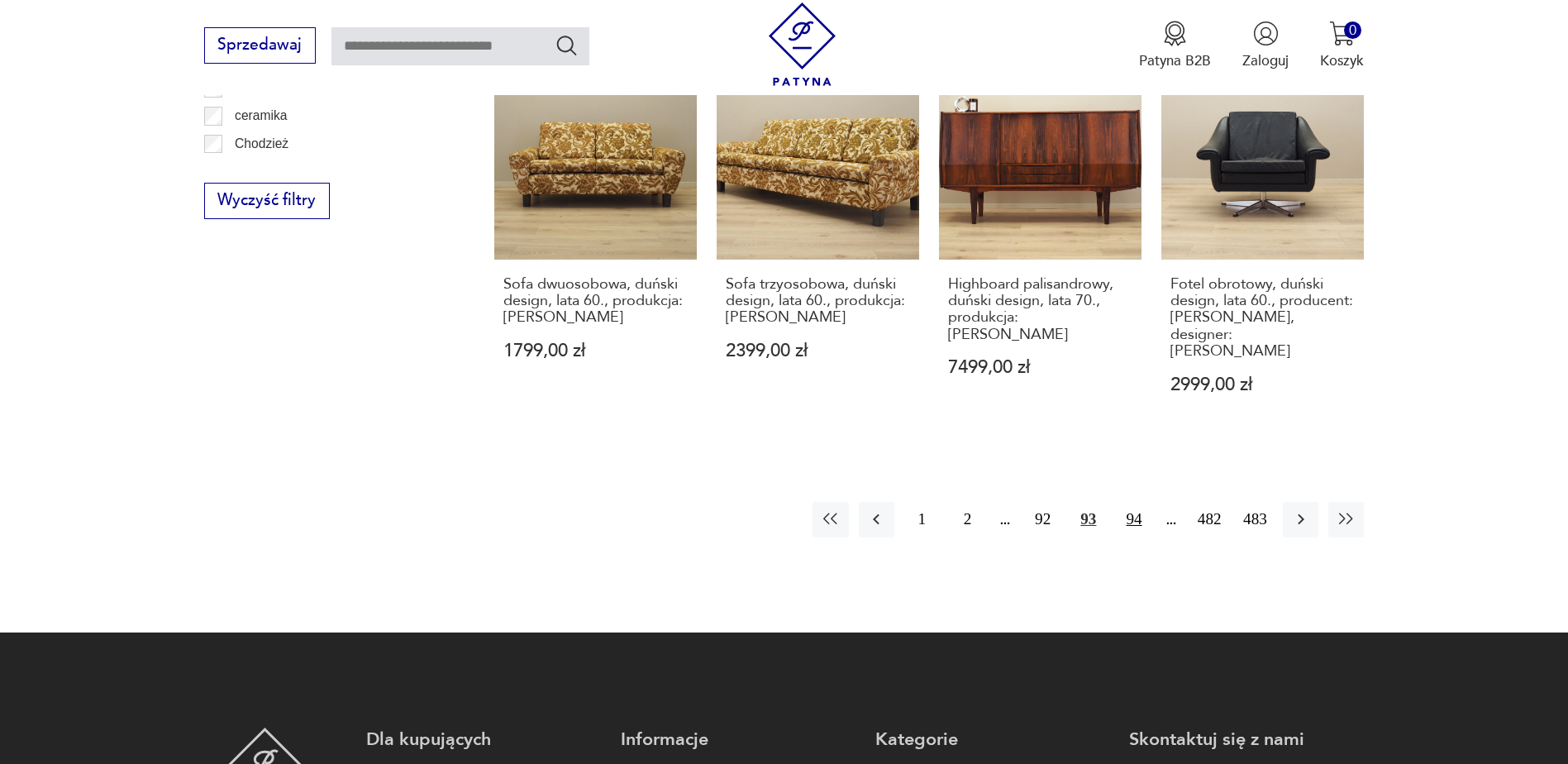
click at [1129, 502] on button "94" at bounding box center [1134, 519] width 35 height 35
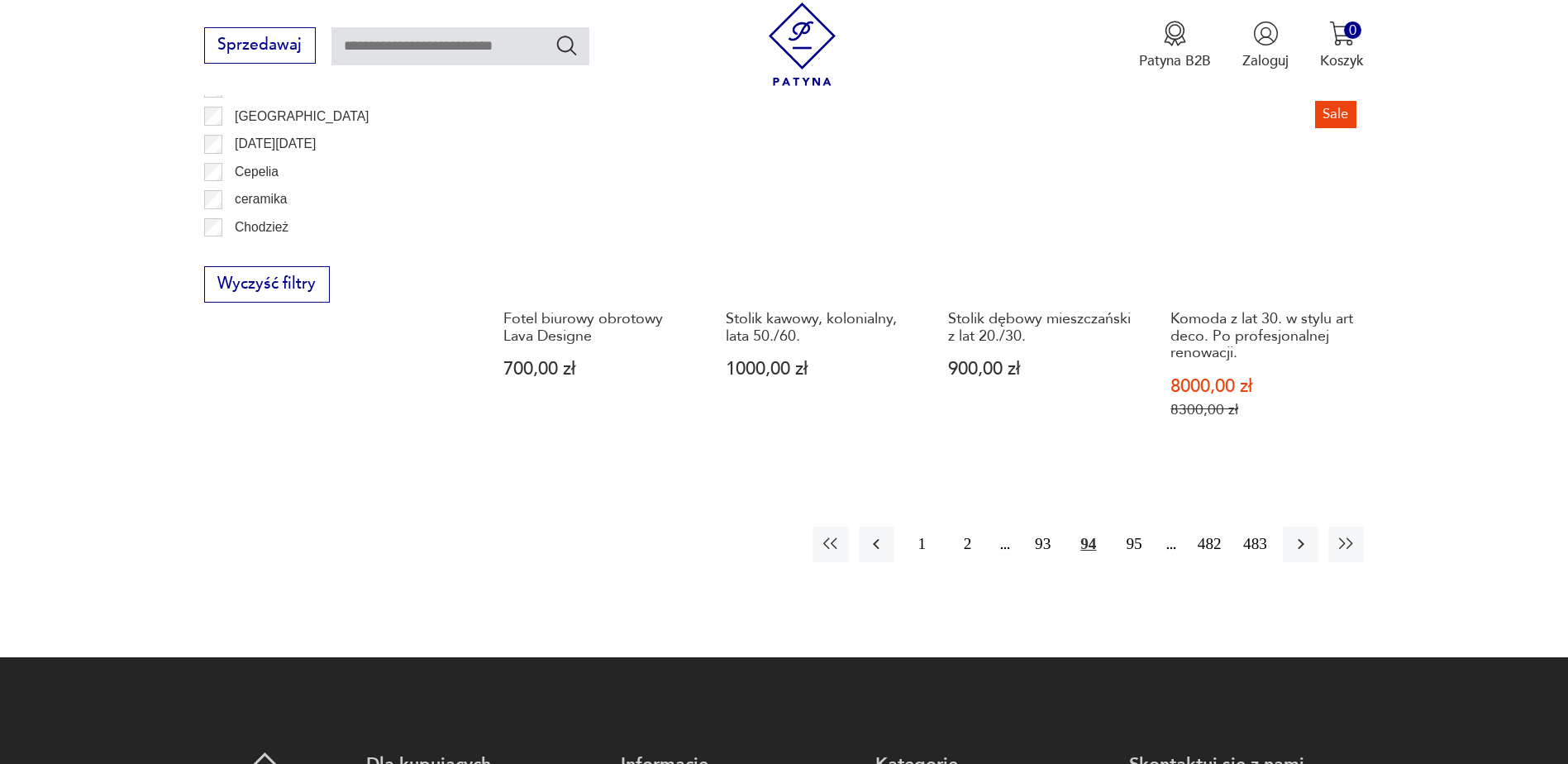
scroll to position [1956, 0]
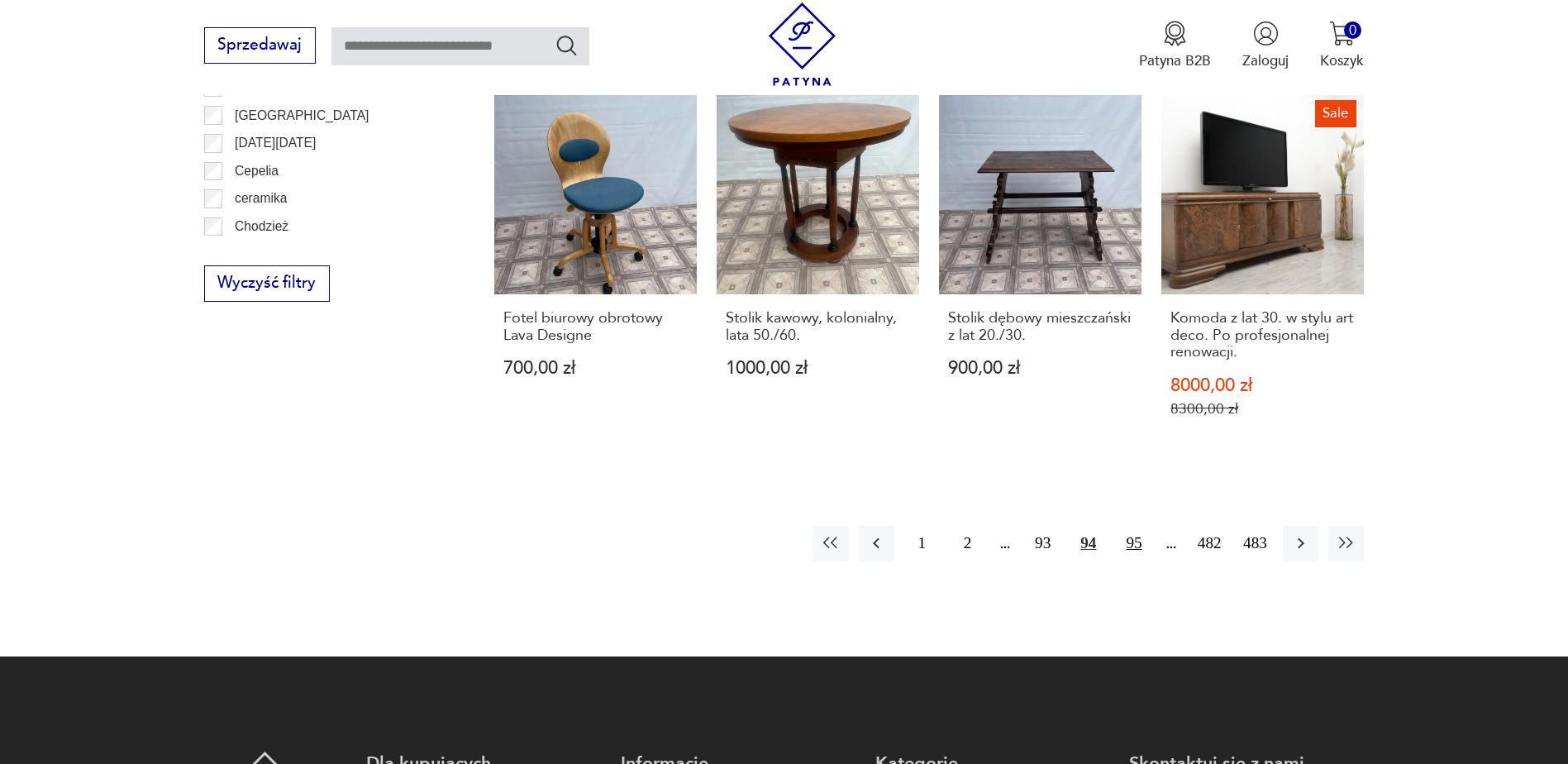
click at [1129, 532] on button "95" at bounding box center [1134, 543] width 35 height 35
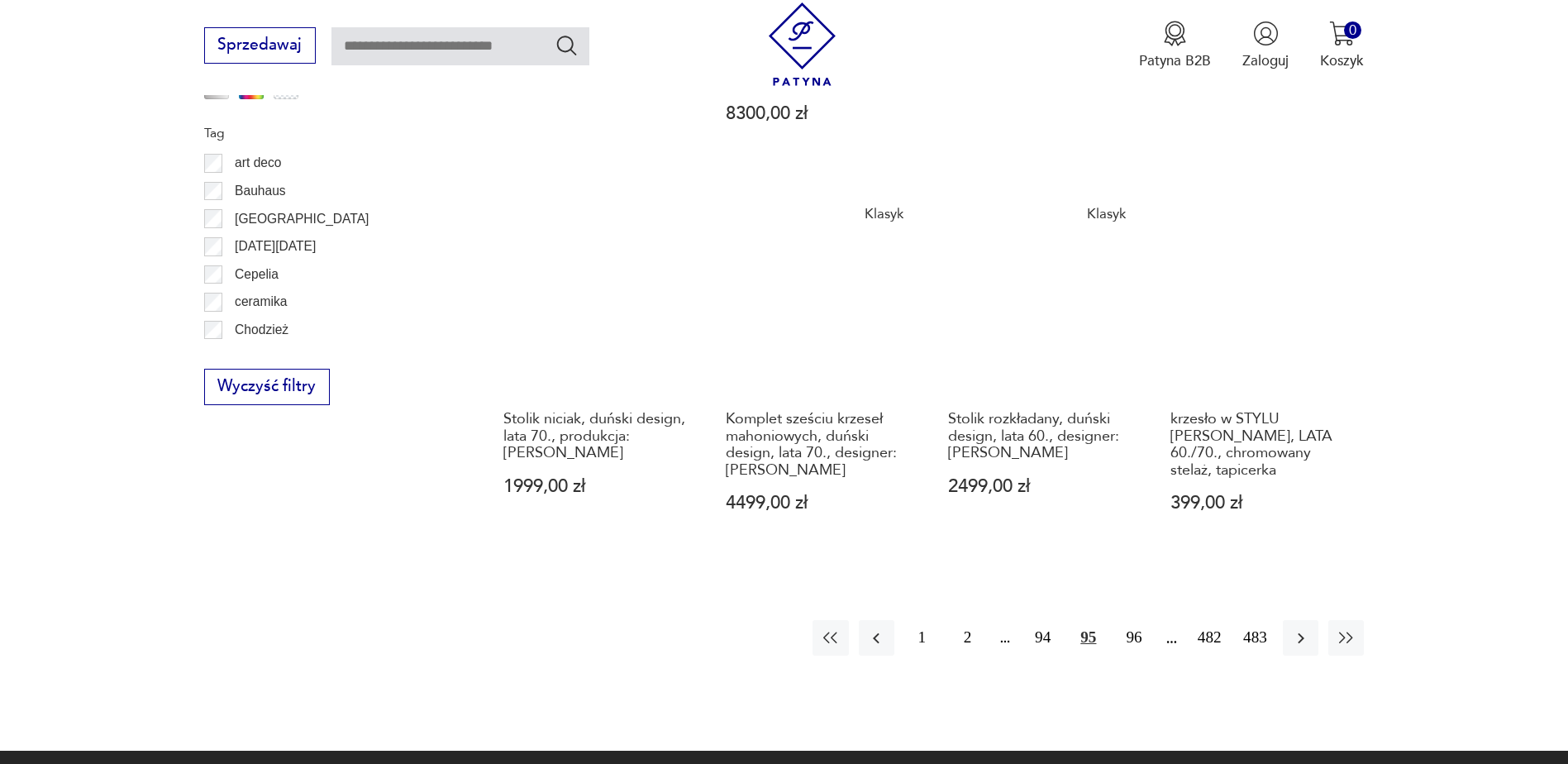
scroll to position [1873, 0]
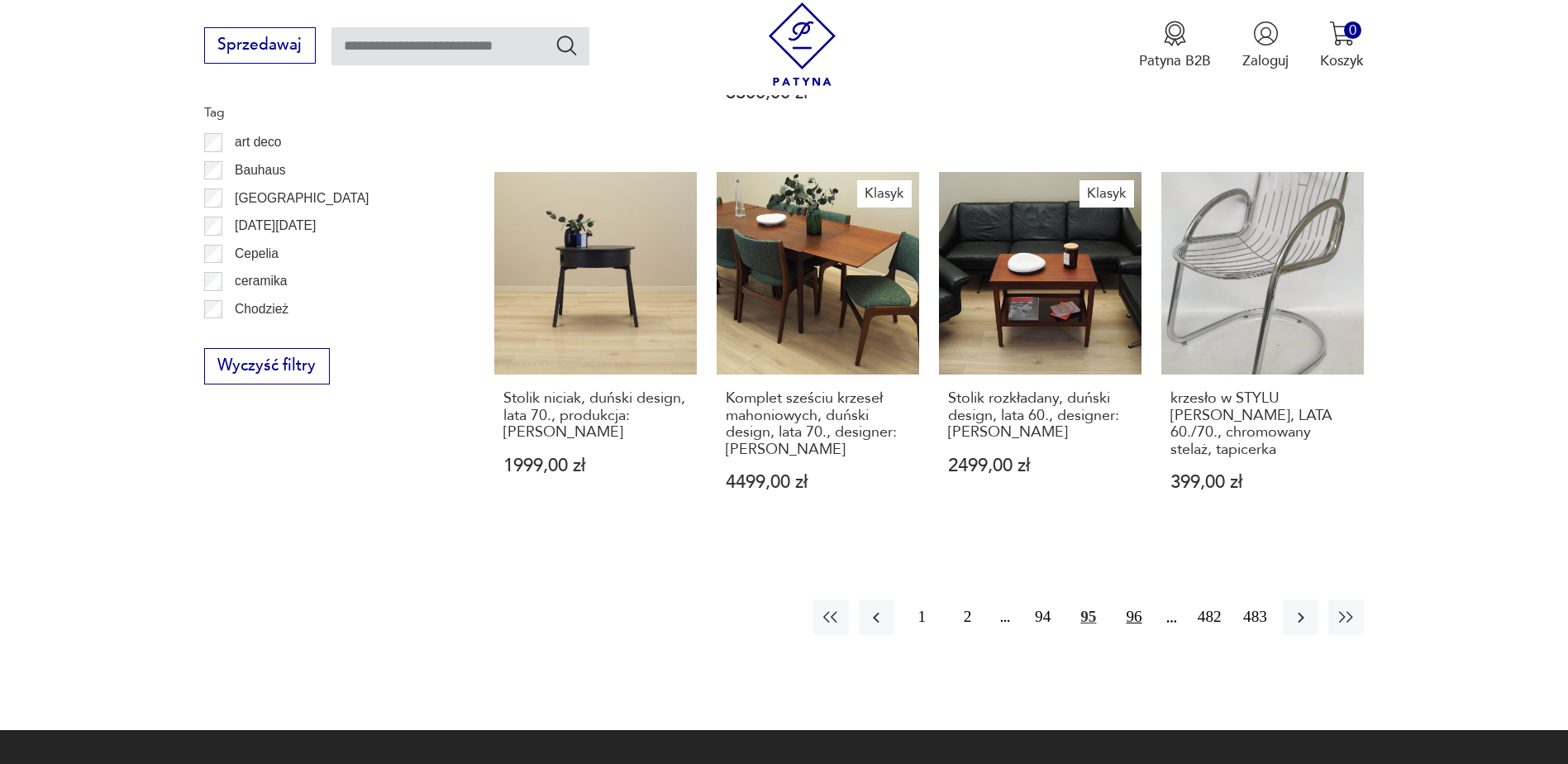
click at [1125, 599] on button "96" at bounding box center [1134, 617] width 35 height 35
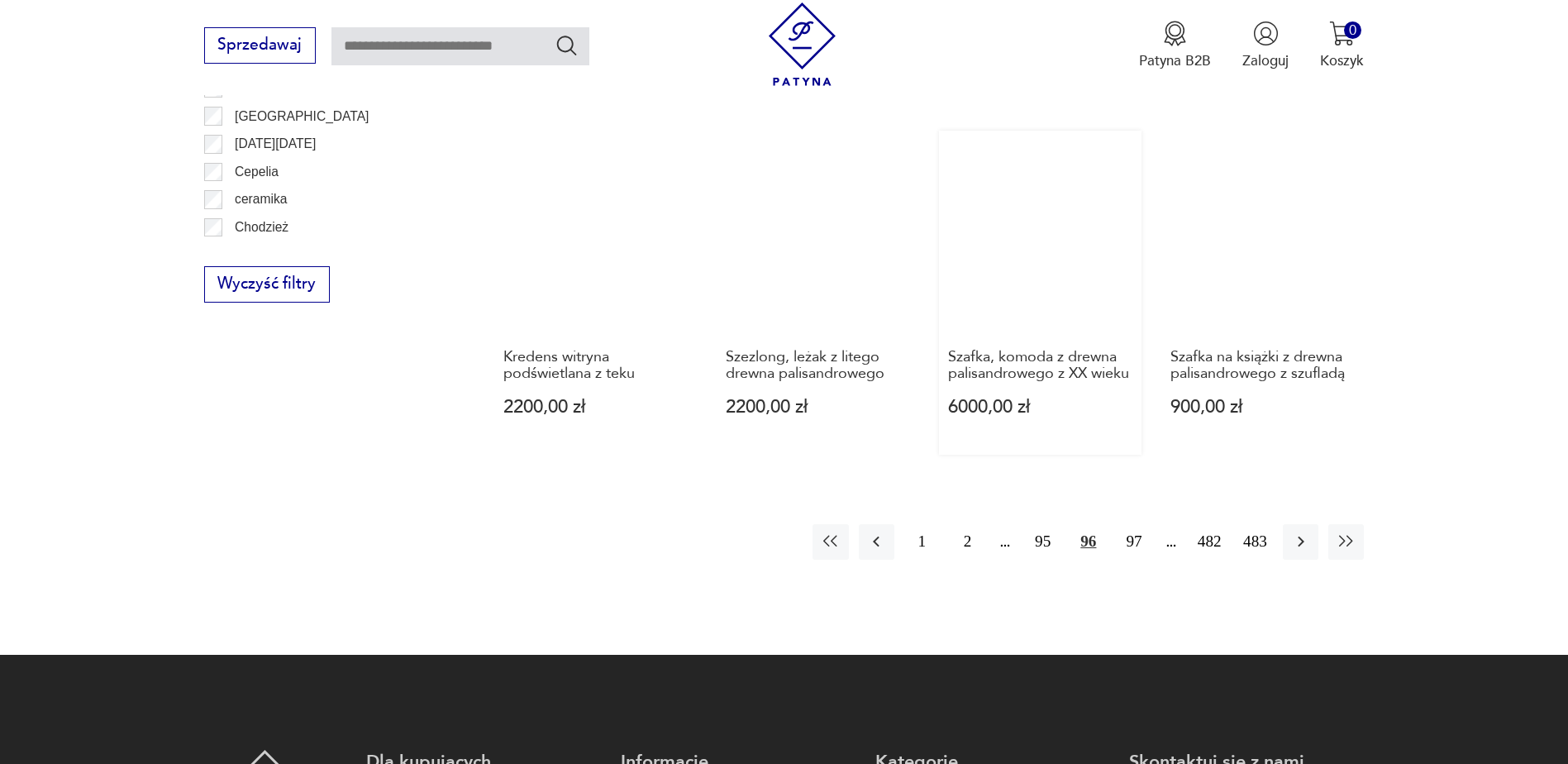
scroll to position [1956, 0]
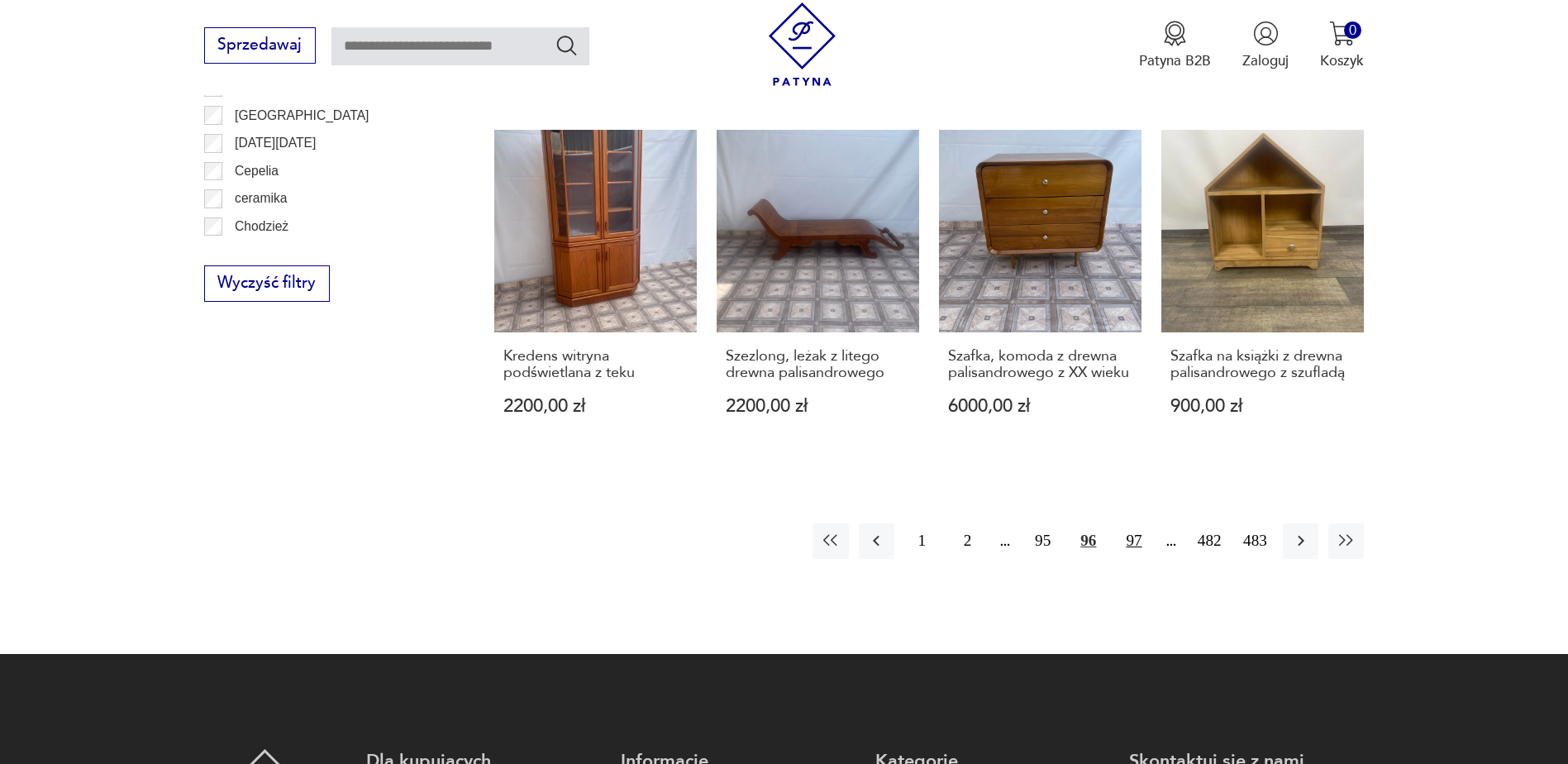
click at [1129, 523] on button "97" at bounding box center [1134, 540] width 35 height 35
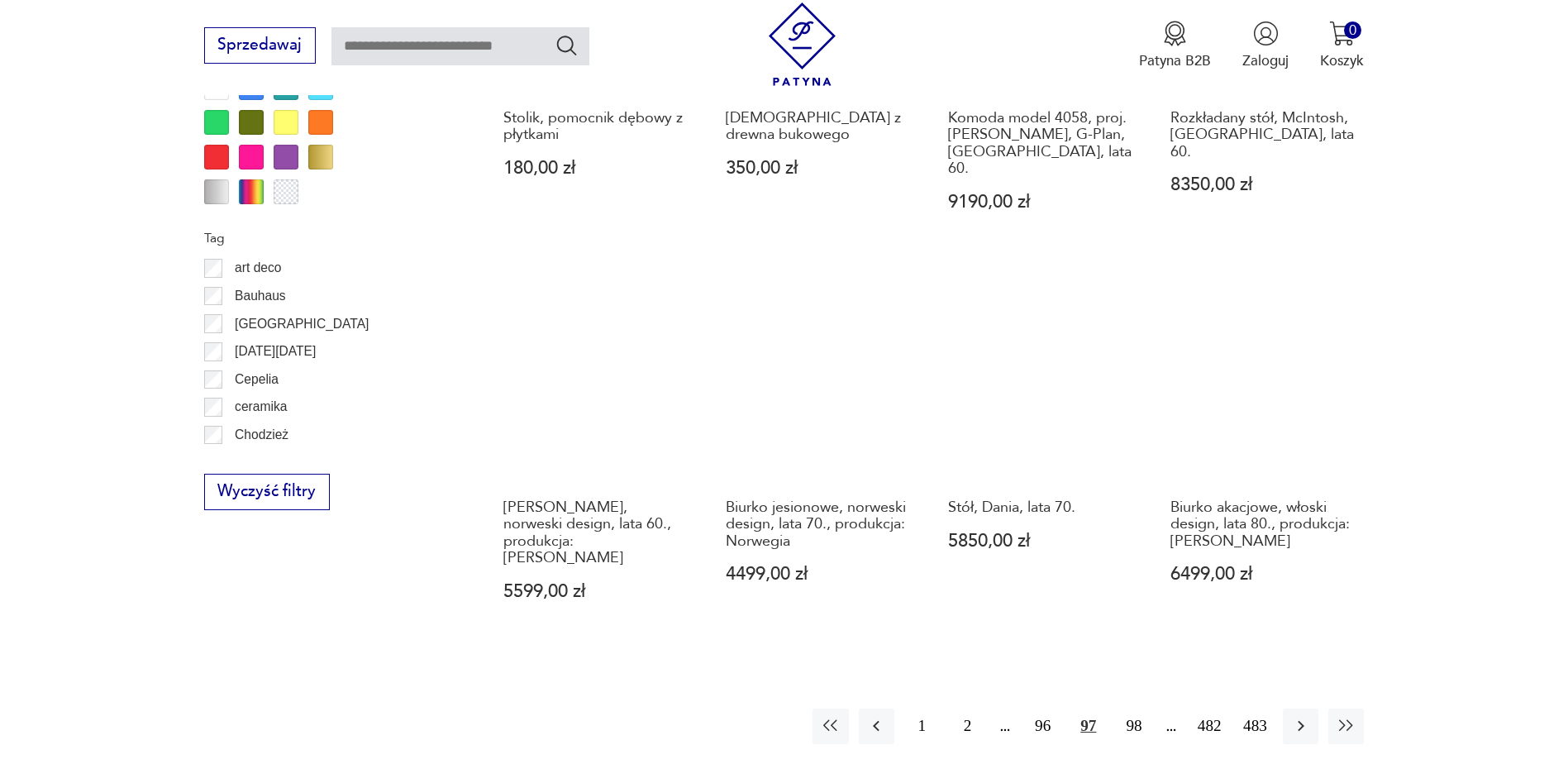
scroll to position [1790, 0]
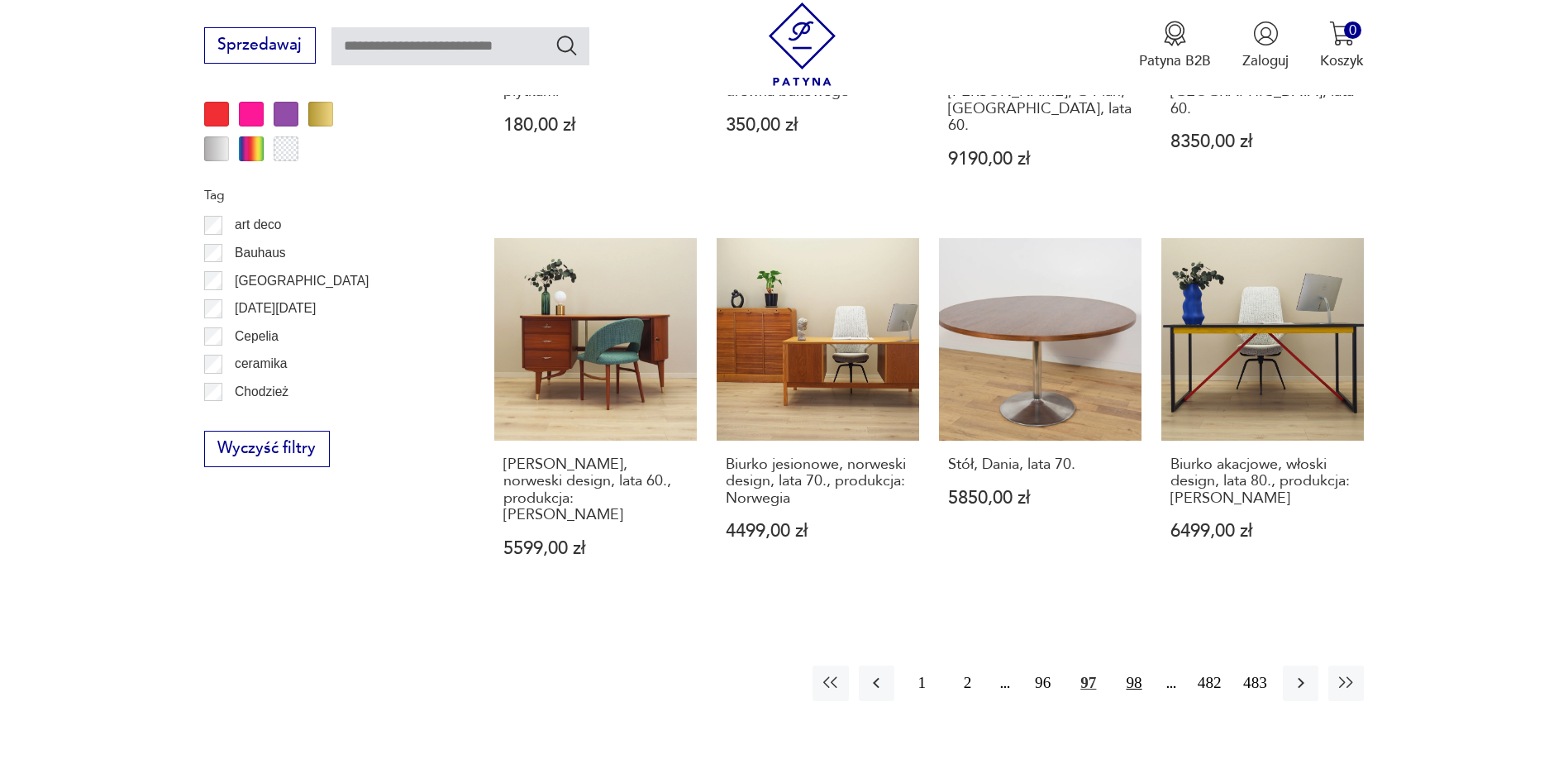
click at [1129, 666] on button "98" at bounding box center [1134, 683] width 35 height 35
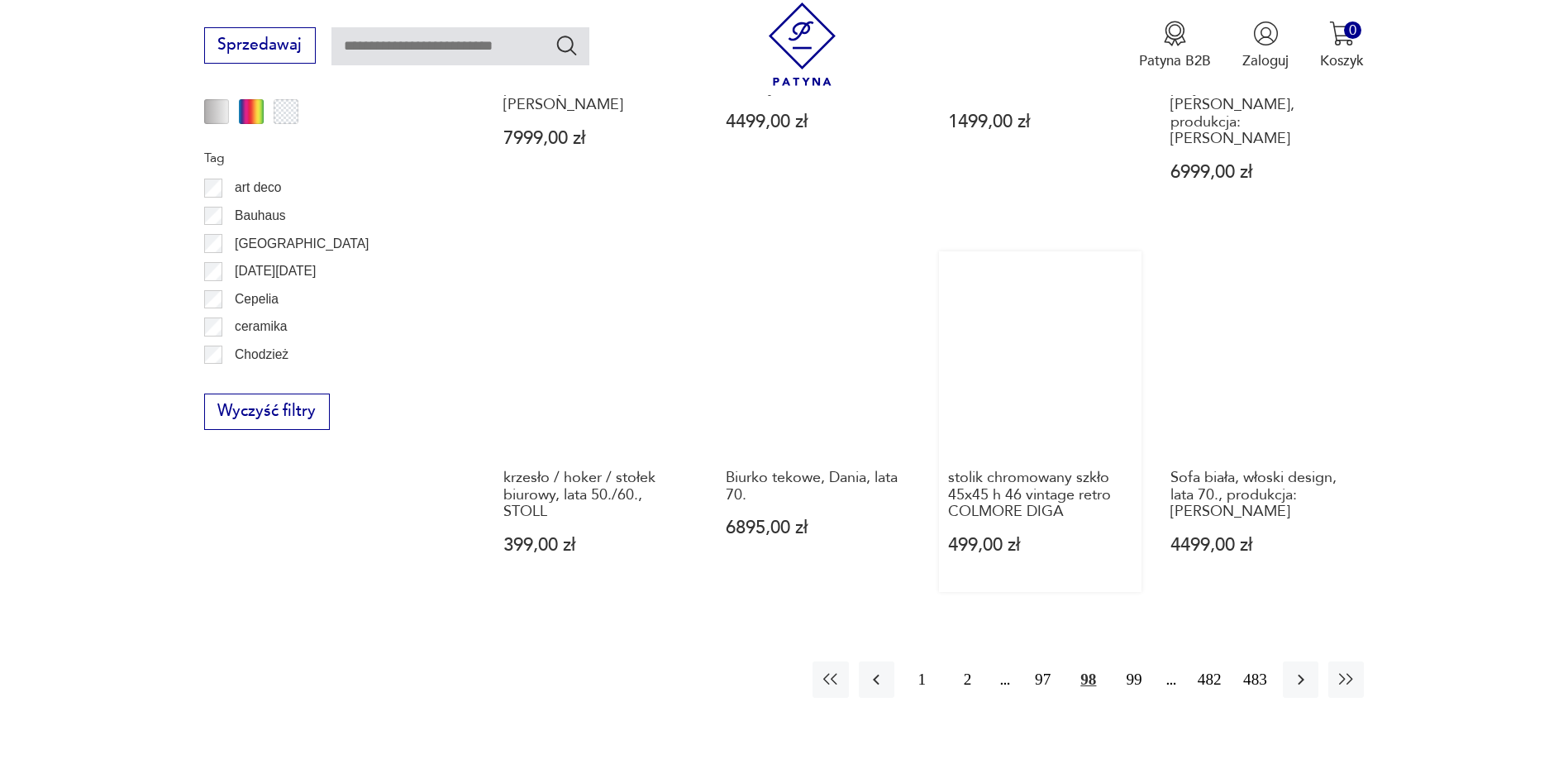
scroll to position [1873, 0]
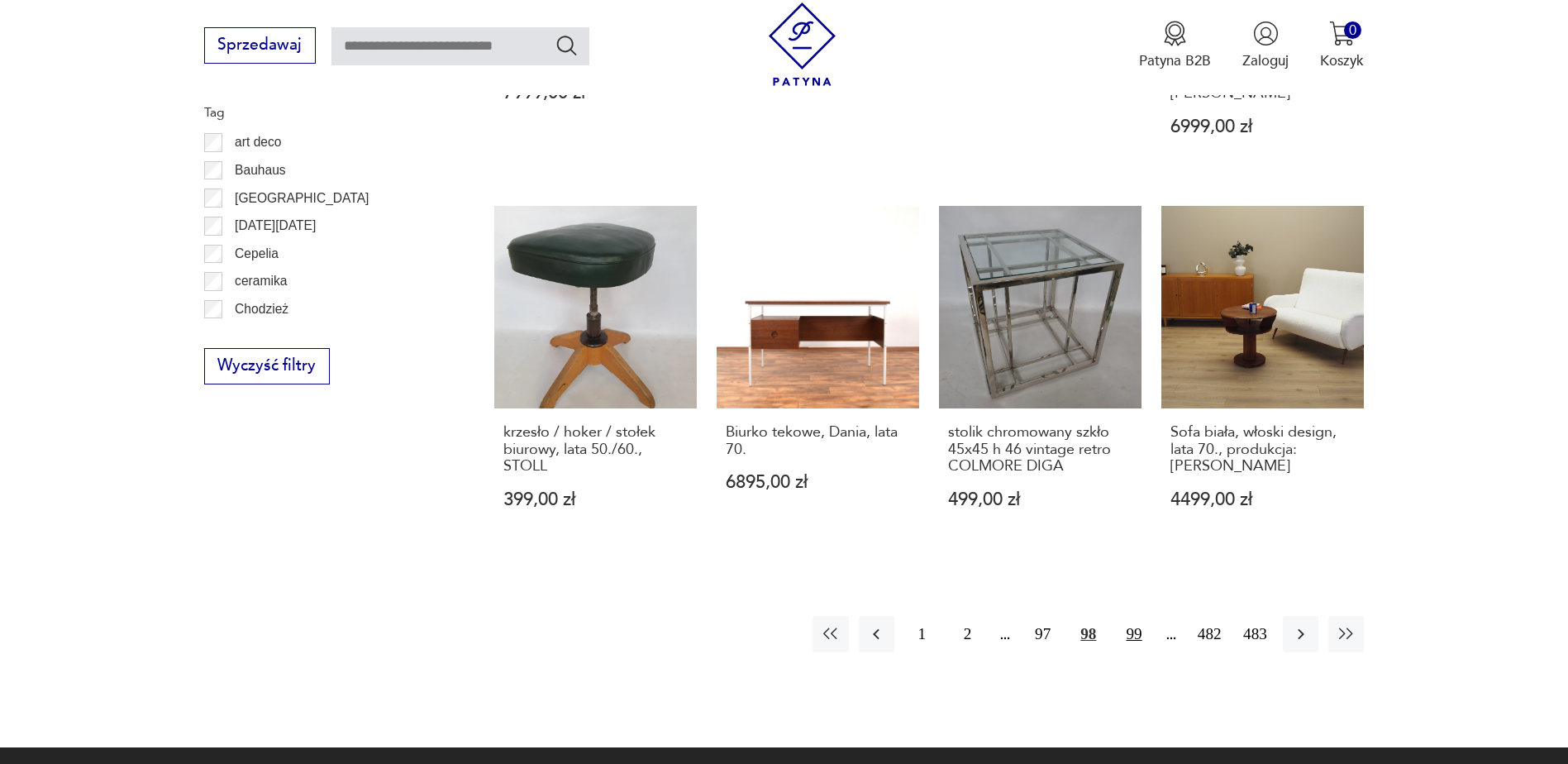
click at [1134, 616] on button "99" at bounding box center [1134, 634] width 35 height 35
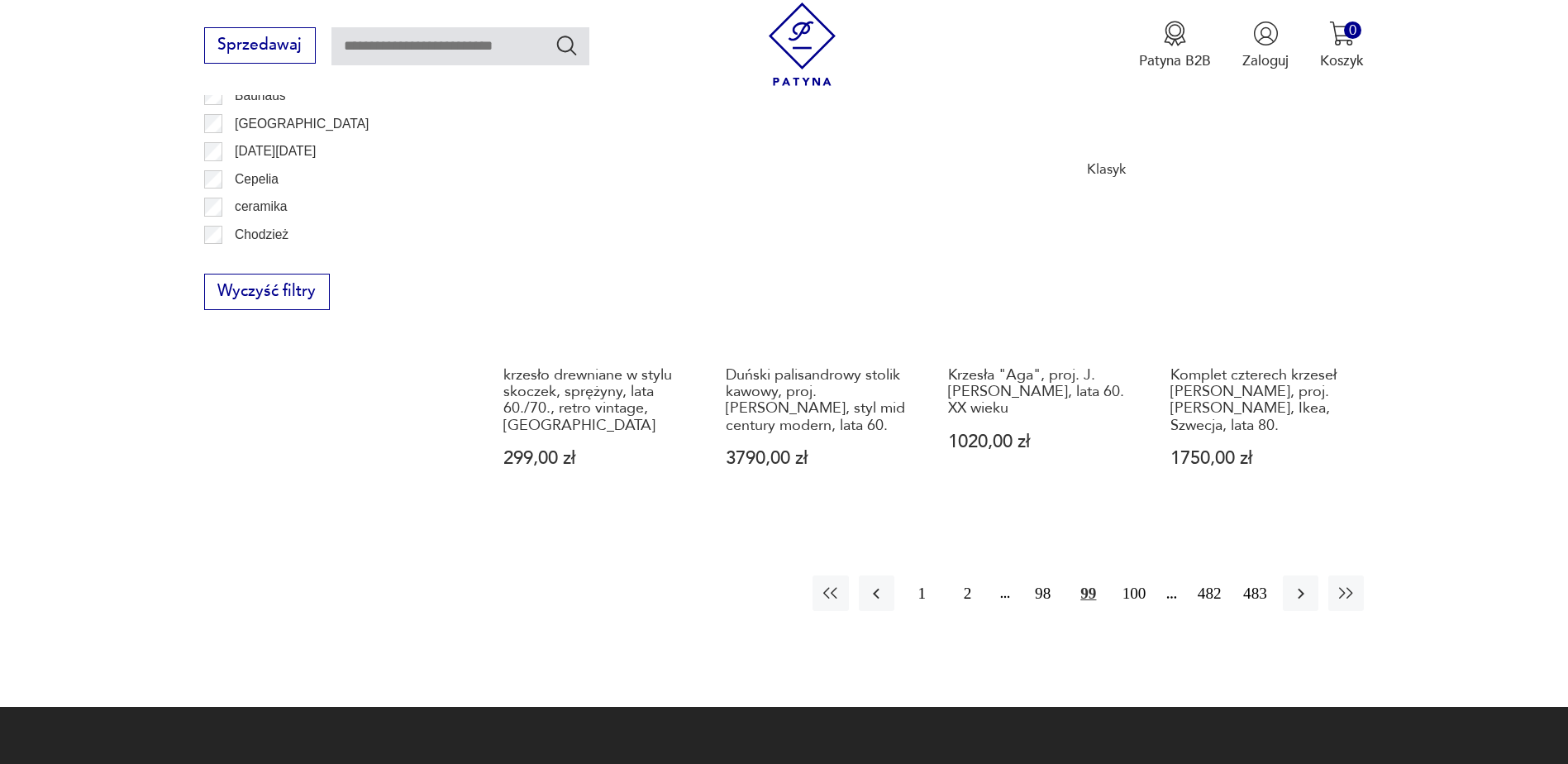
scroll to position [1956, 0]
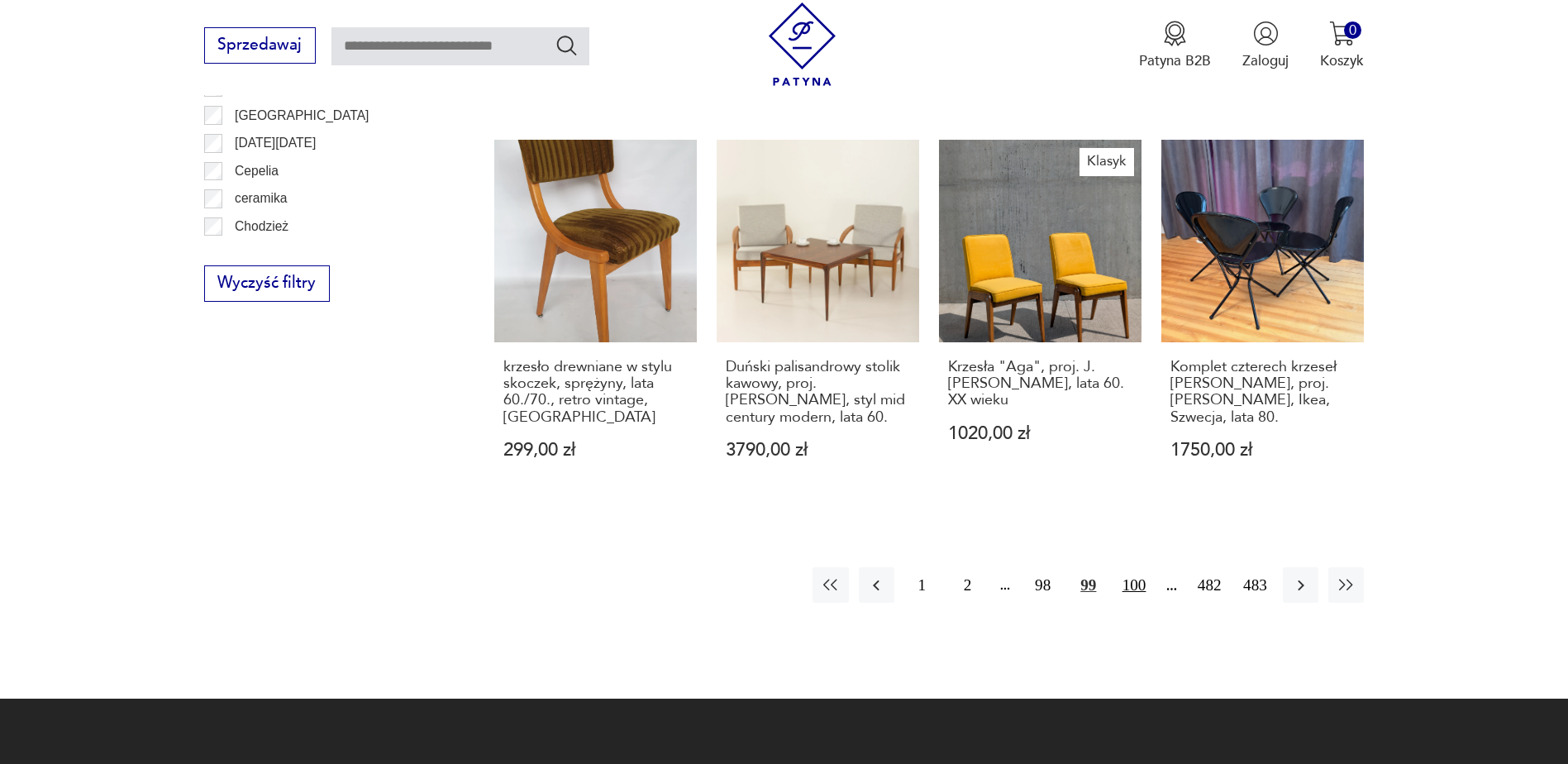
click at [1134, 567] on button "100" at bounding box center [1134, 585] width 35 height 35
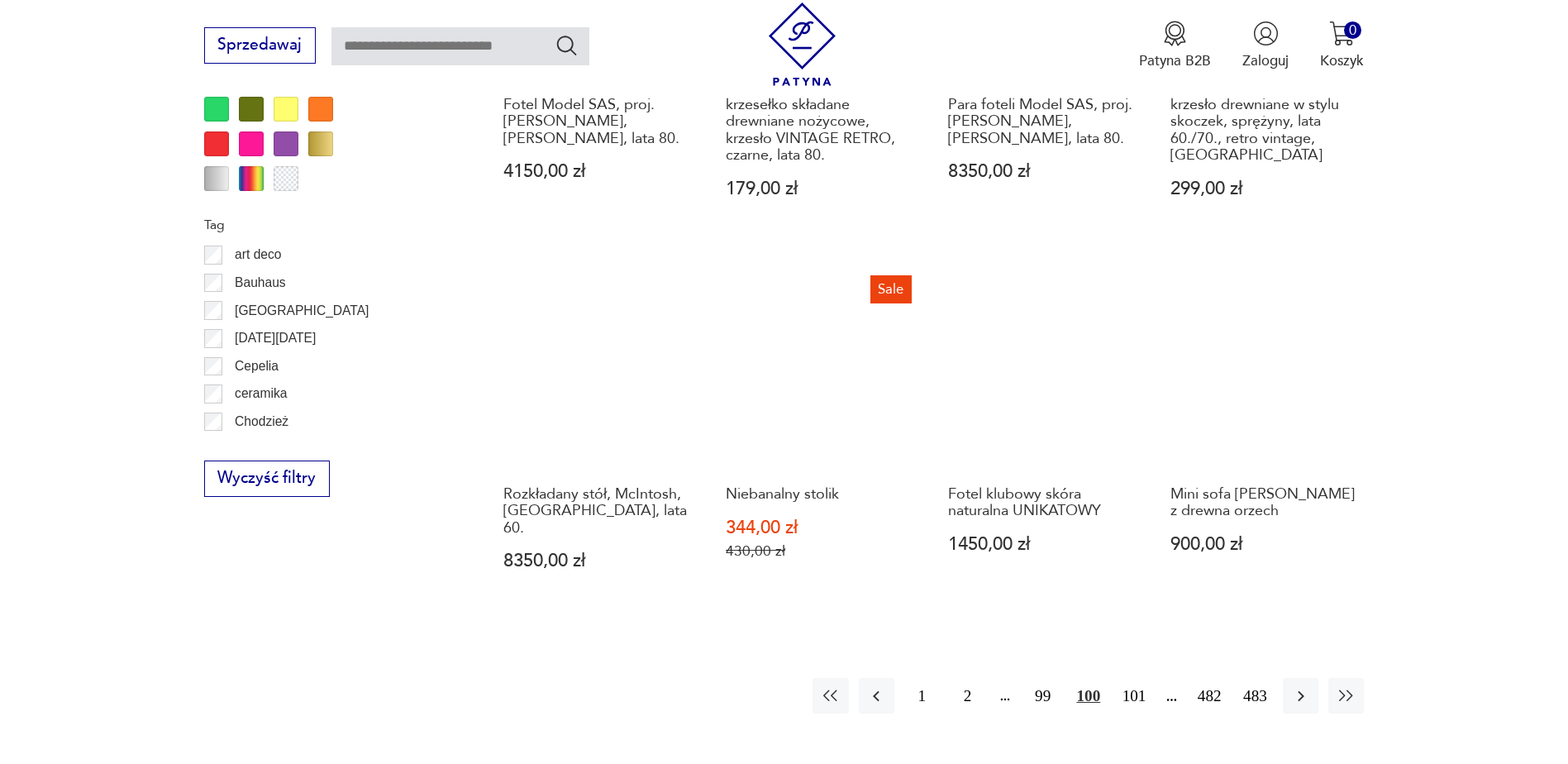
scroll to position [1790, 0]
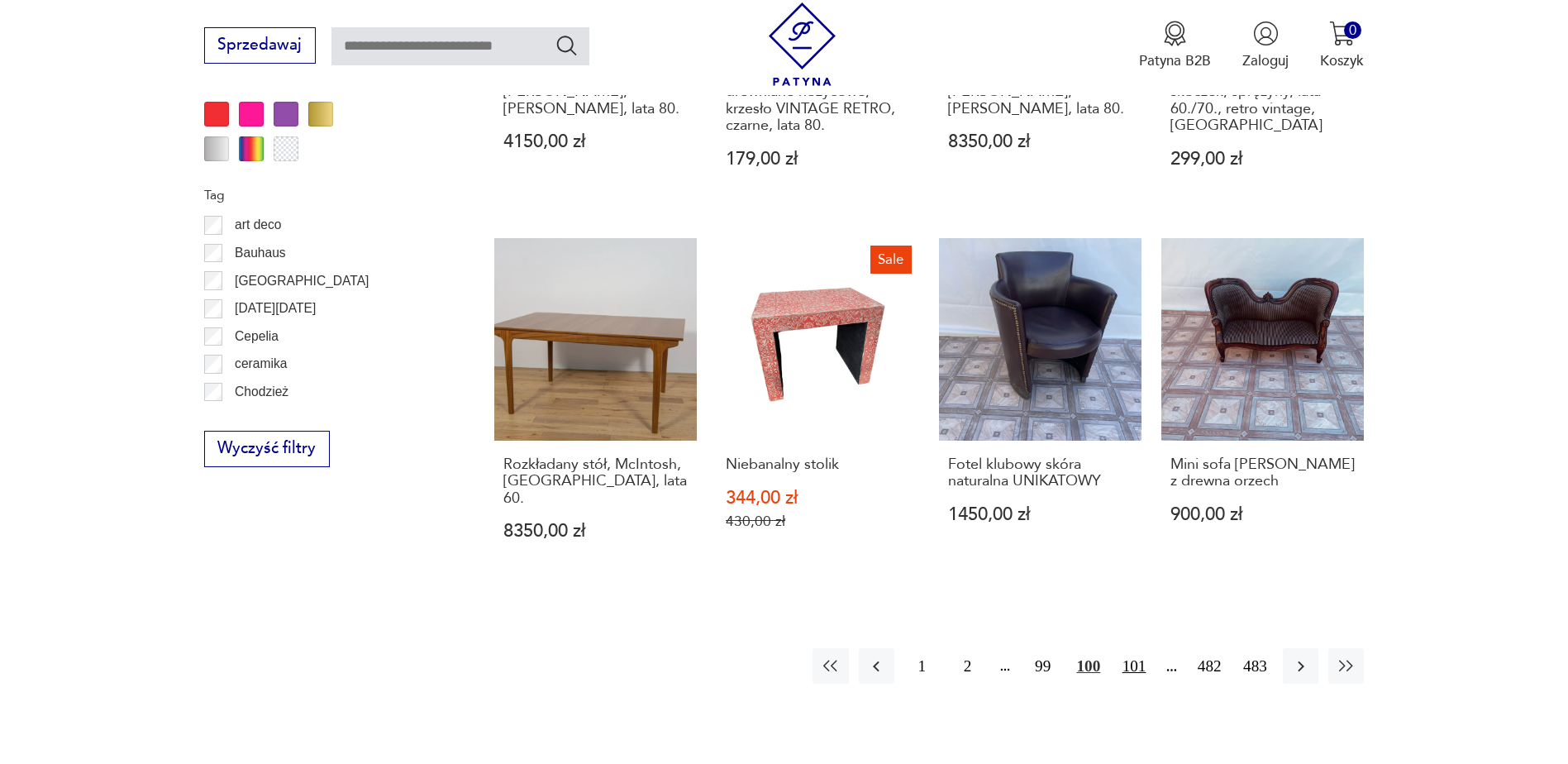
click at [1139, 648] on button "101" at bounding box center [1134, 666] width 35 height 35
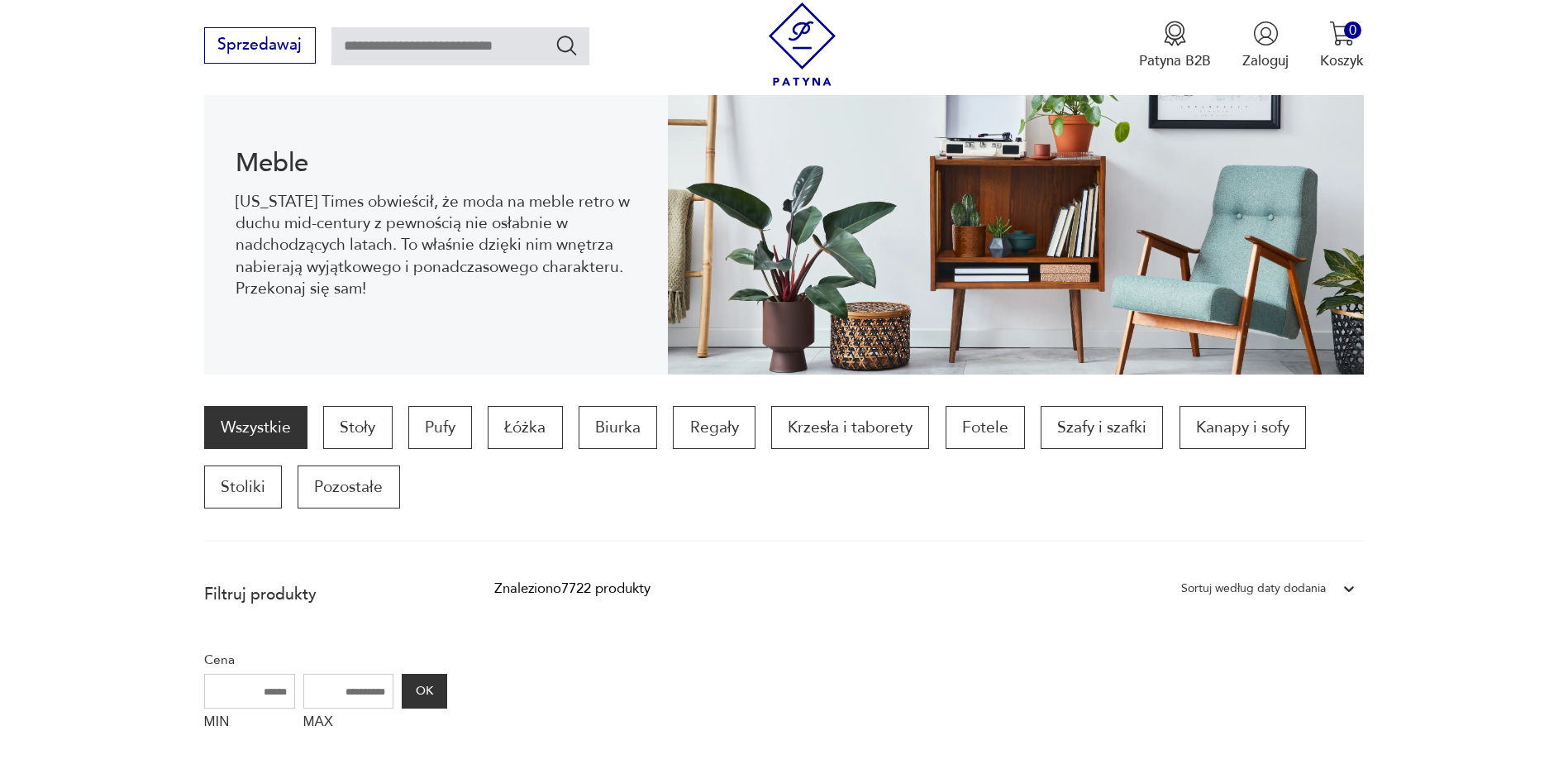
scroll to position [248, 0]
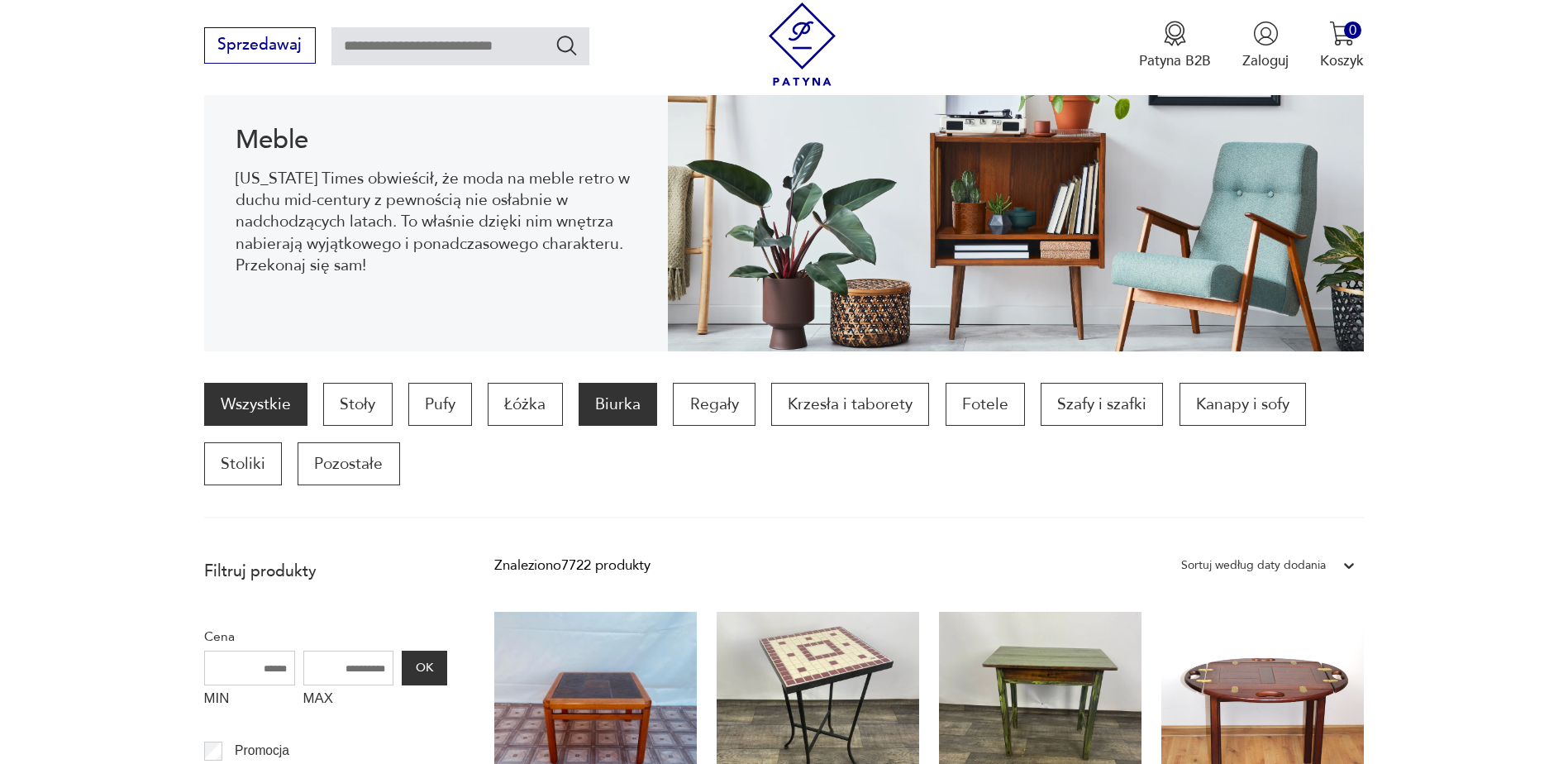
click at [620, 403] on p "Biurka" at bounding box center [617, 403] width 78 height 43
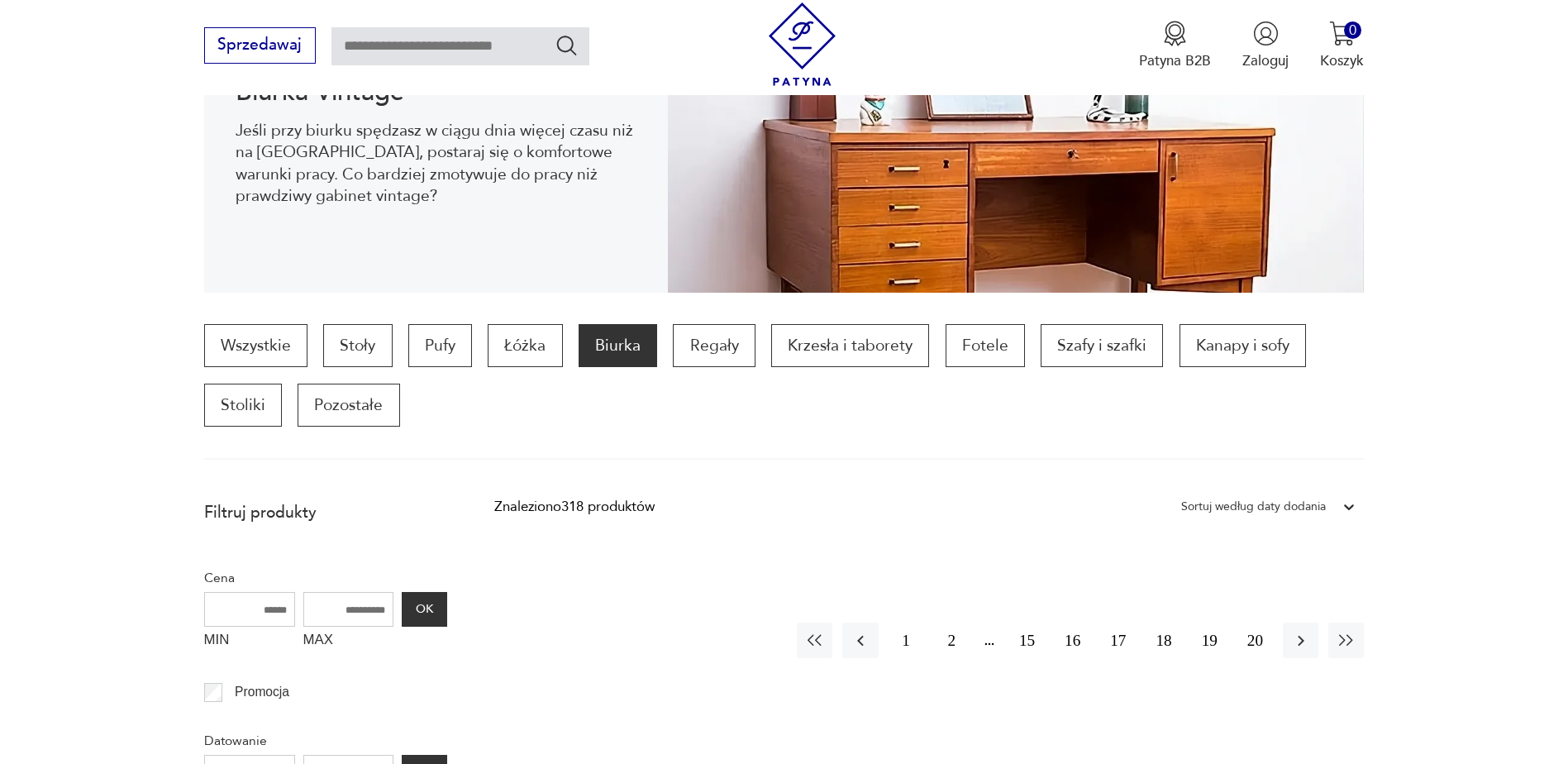
scroll to position [303, 0]
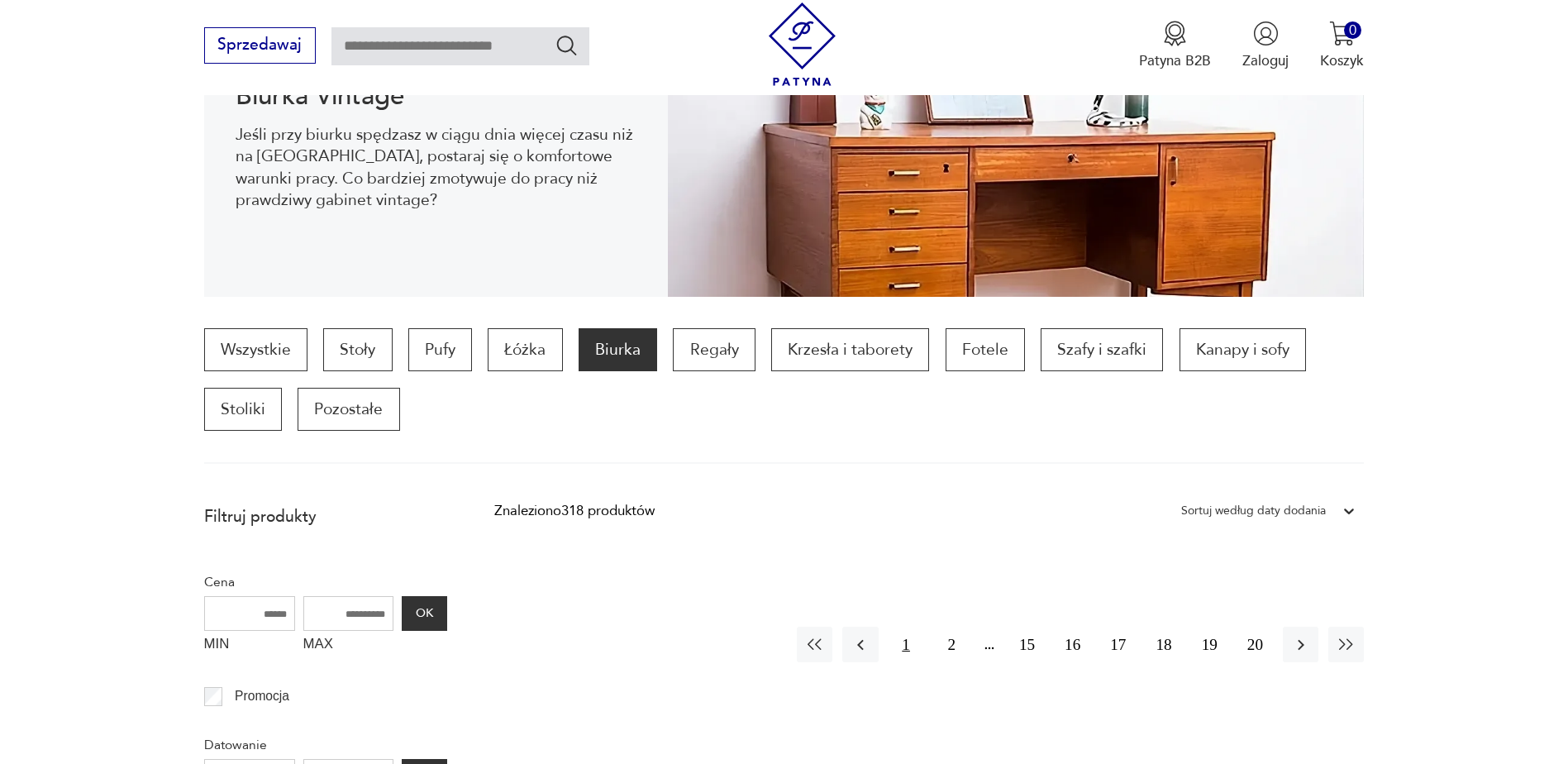
click at [905, 646] on button "1" at bounding box center [906, 644] width 35 height 35
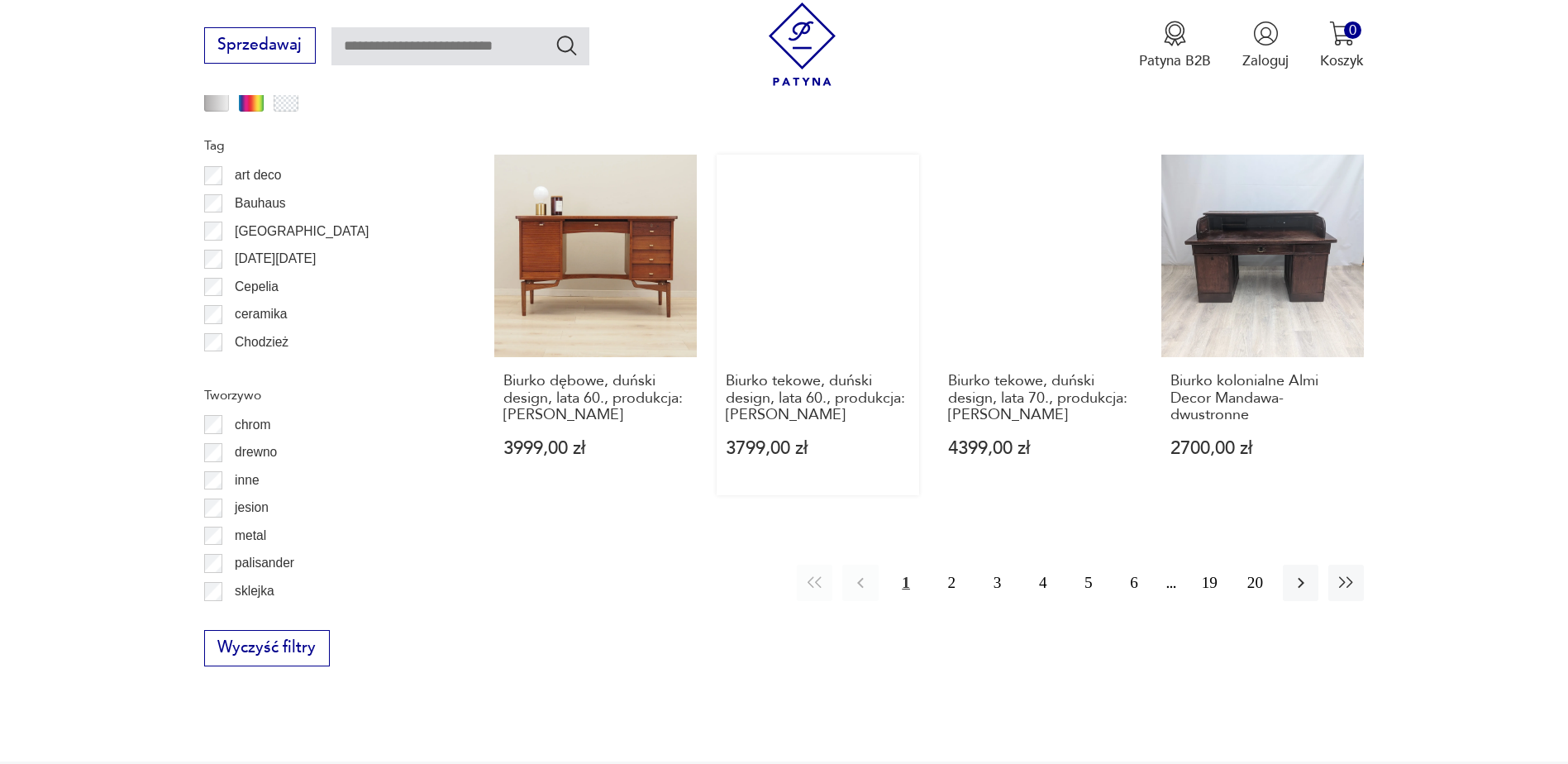
scroll to position [1873, 0]
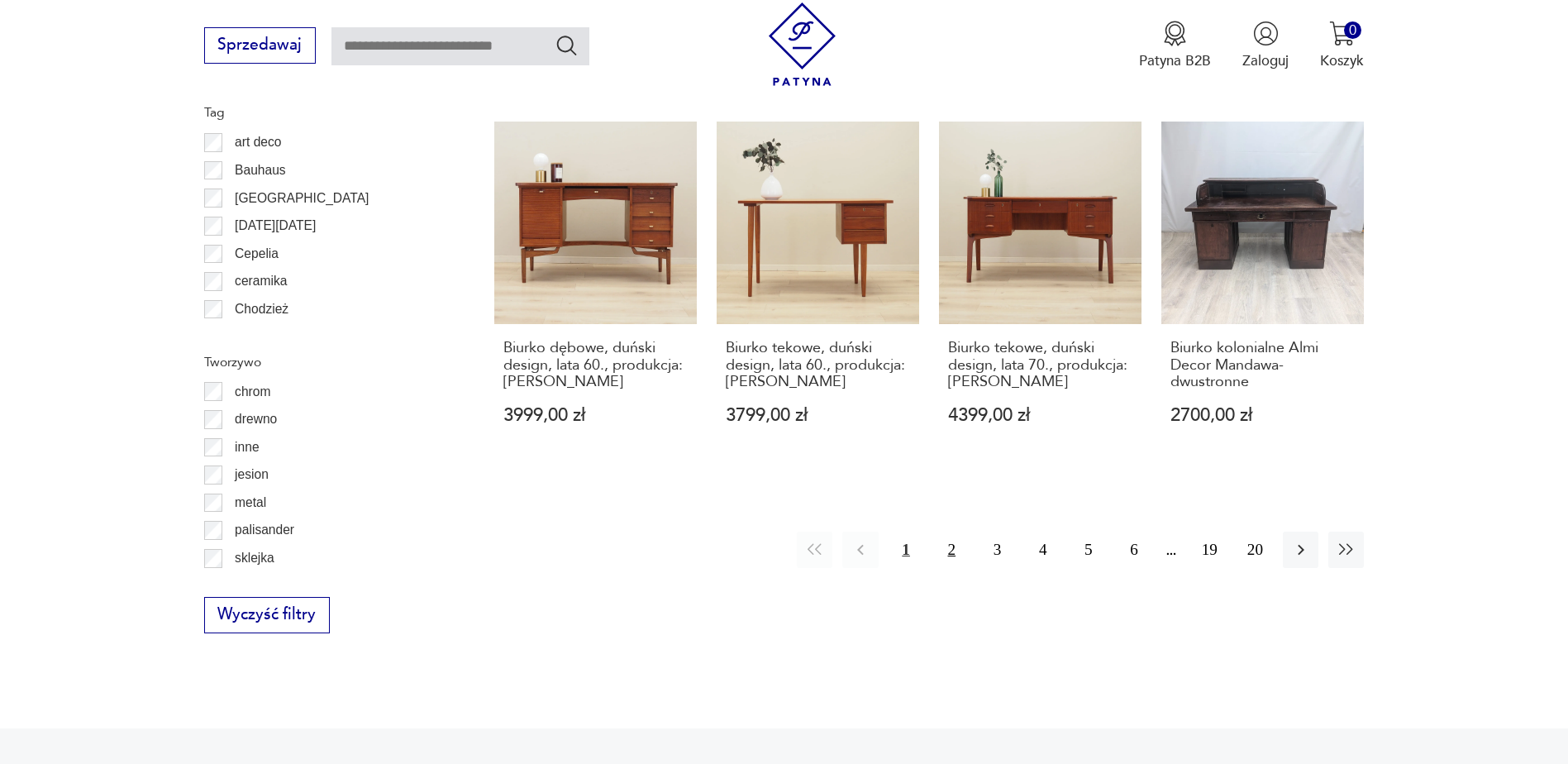
click at [950, 531] on button "2" at bounding box center [951, 549] width 35 height 35
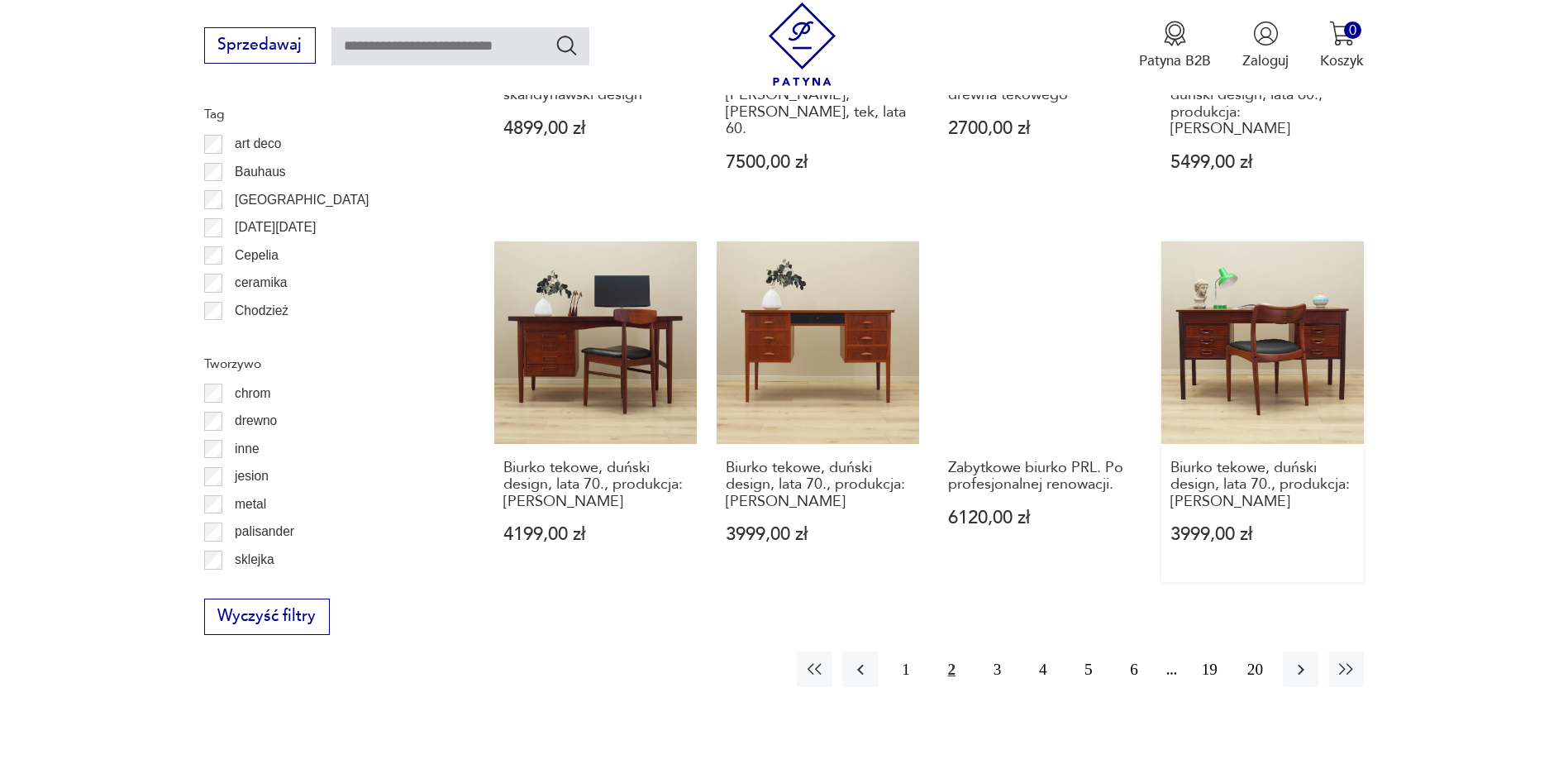
scroll to position [1873, 0]
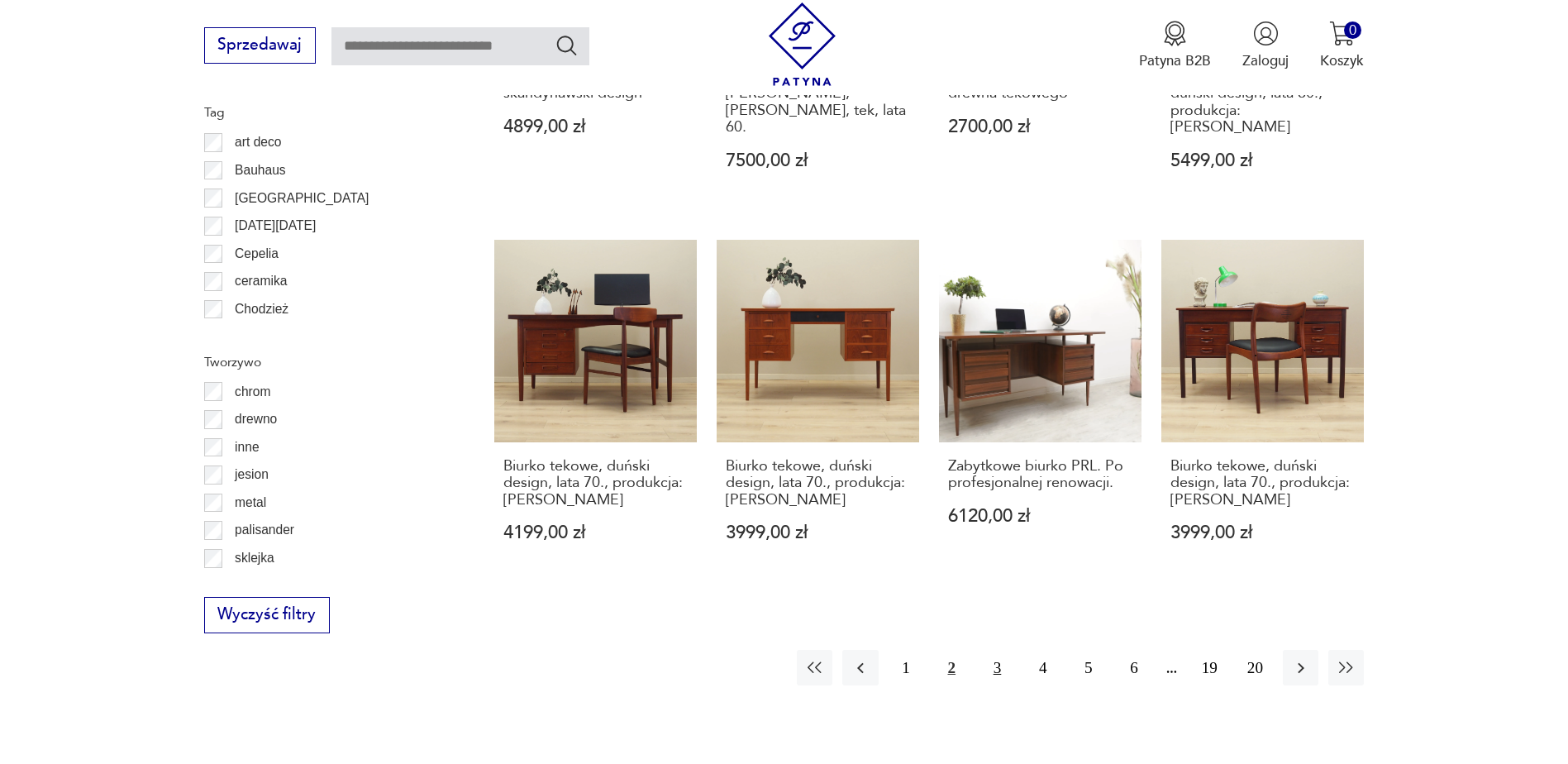
click at [991, 650] on button "3" at bounding box center [997, 667] width 35 height 35
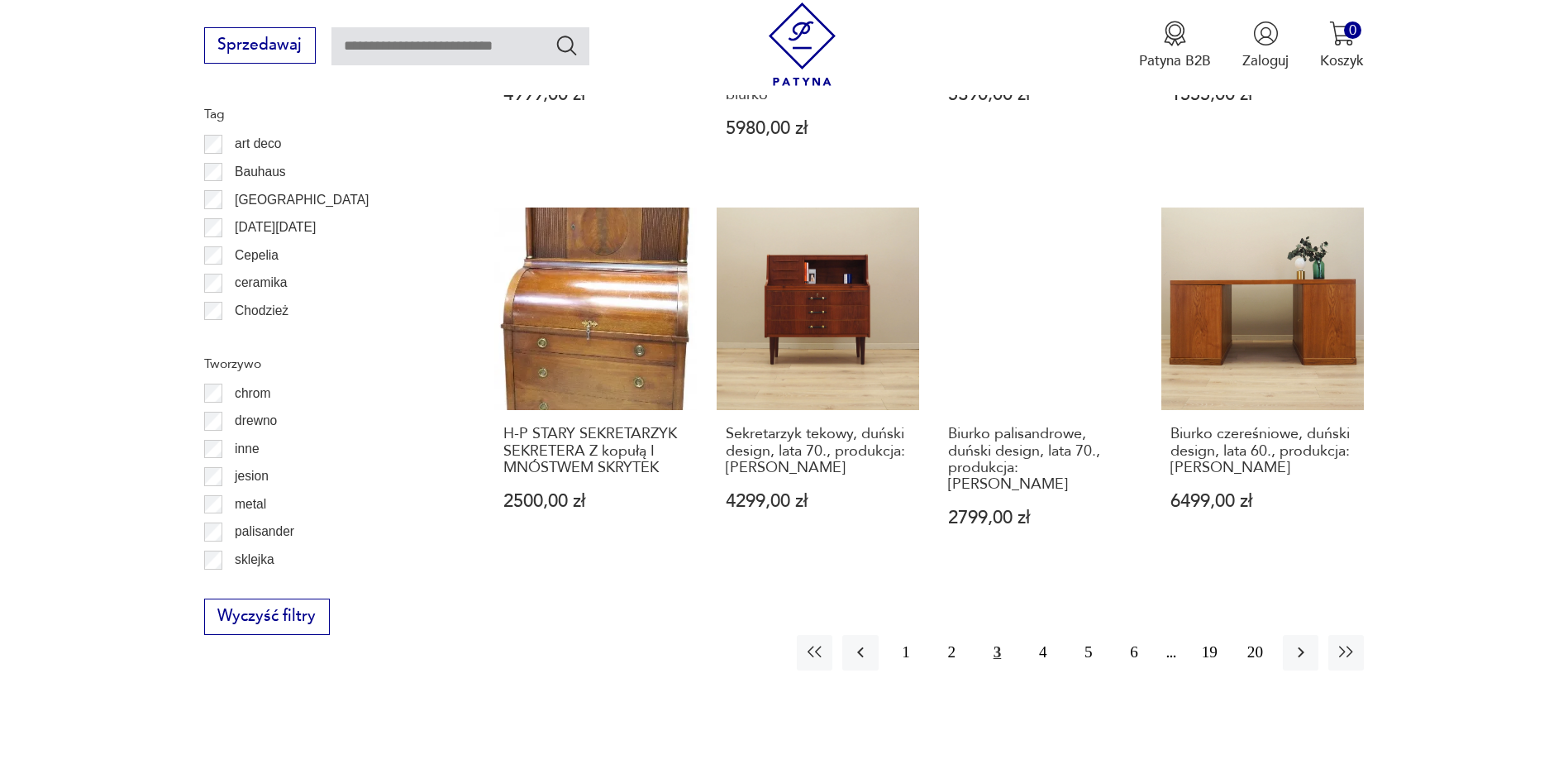
scroll to position [1873, 0]
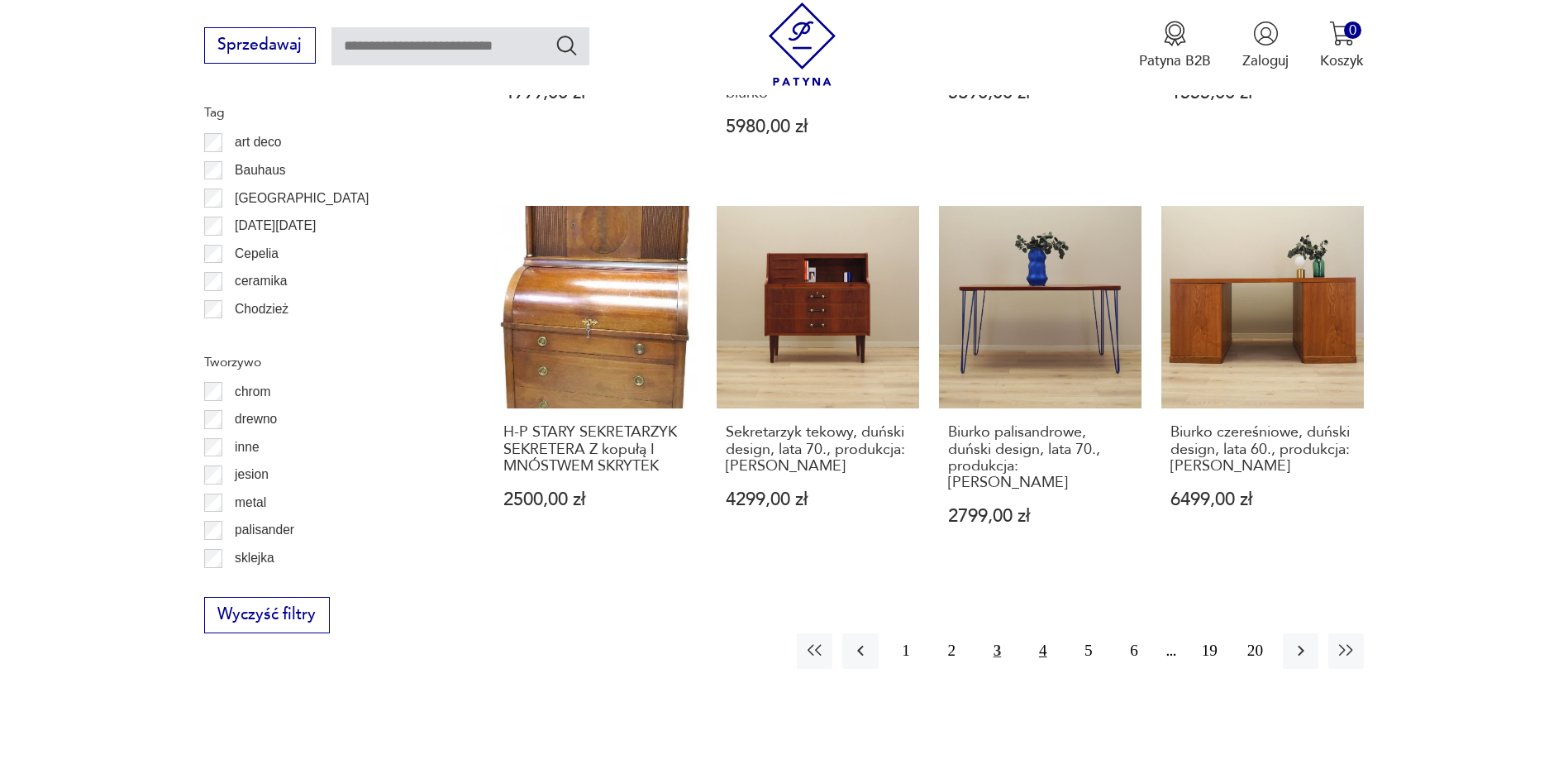
click at [1042, 633] on button "4" at bounding box center [1042, 651] width 35 height 35
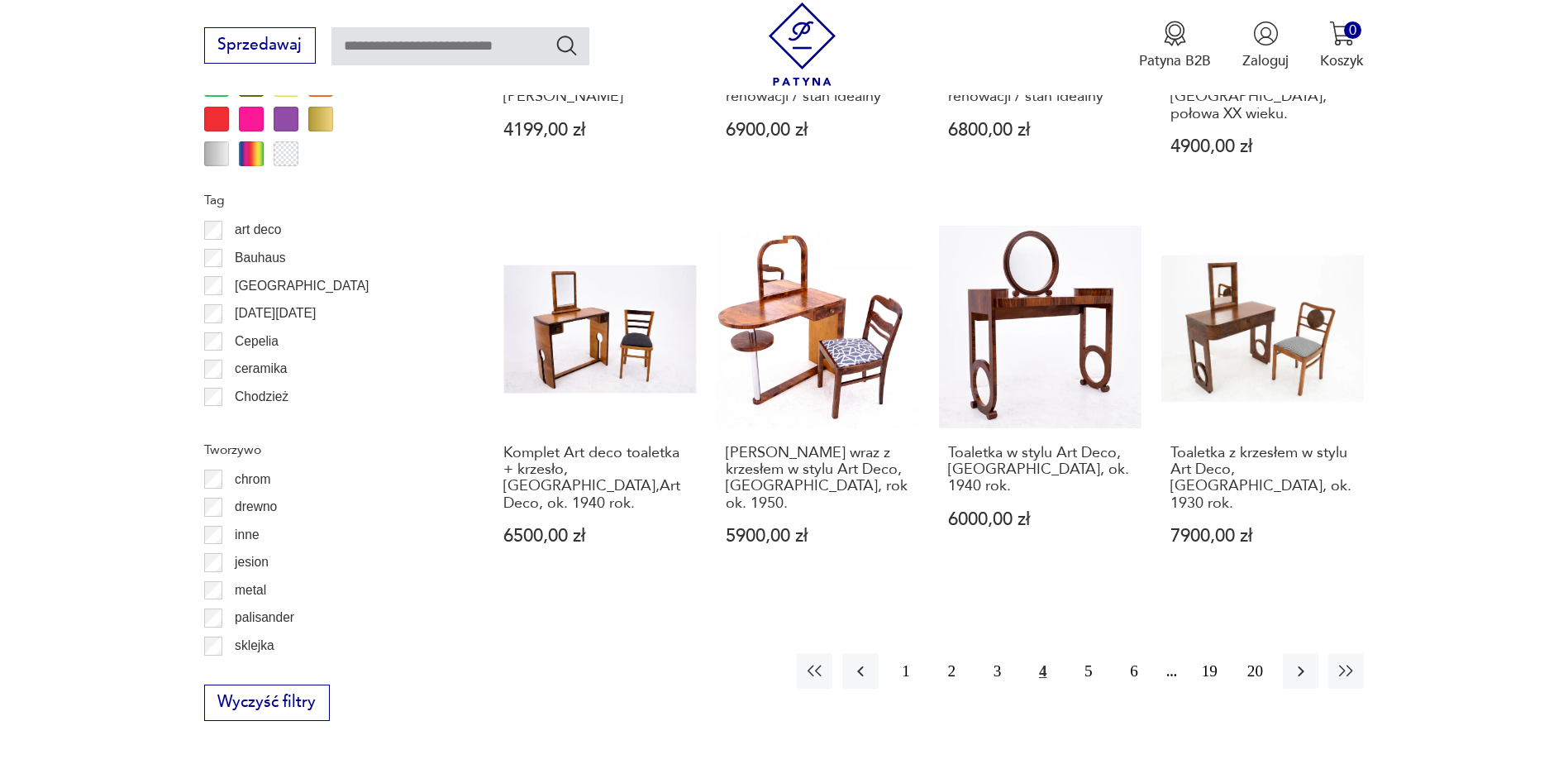
scroll to position [1790, 0]
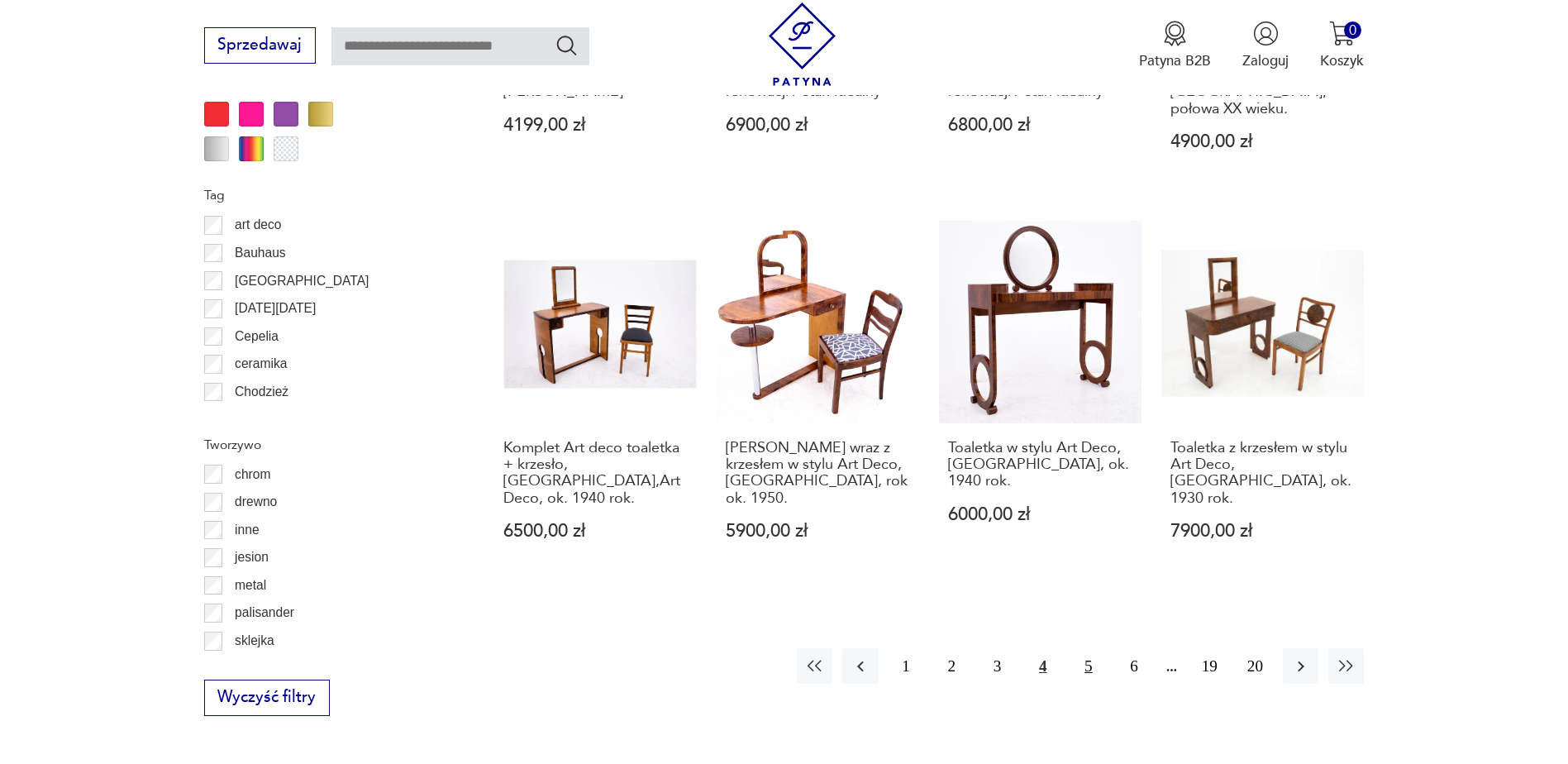
click at [1086, 648] on button "5" at bounding box center [1088, 666] width 35 height 35
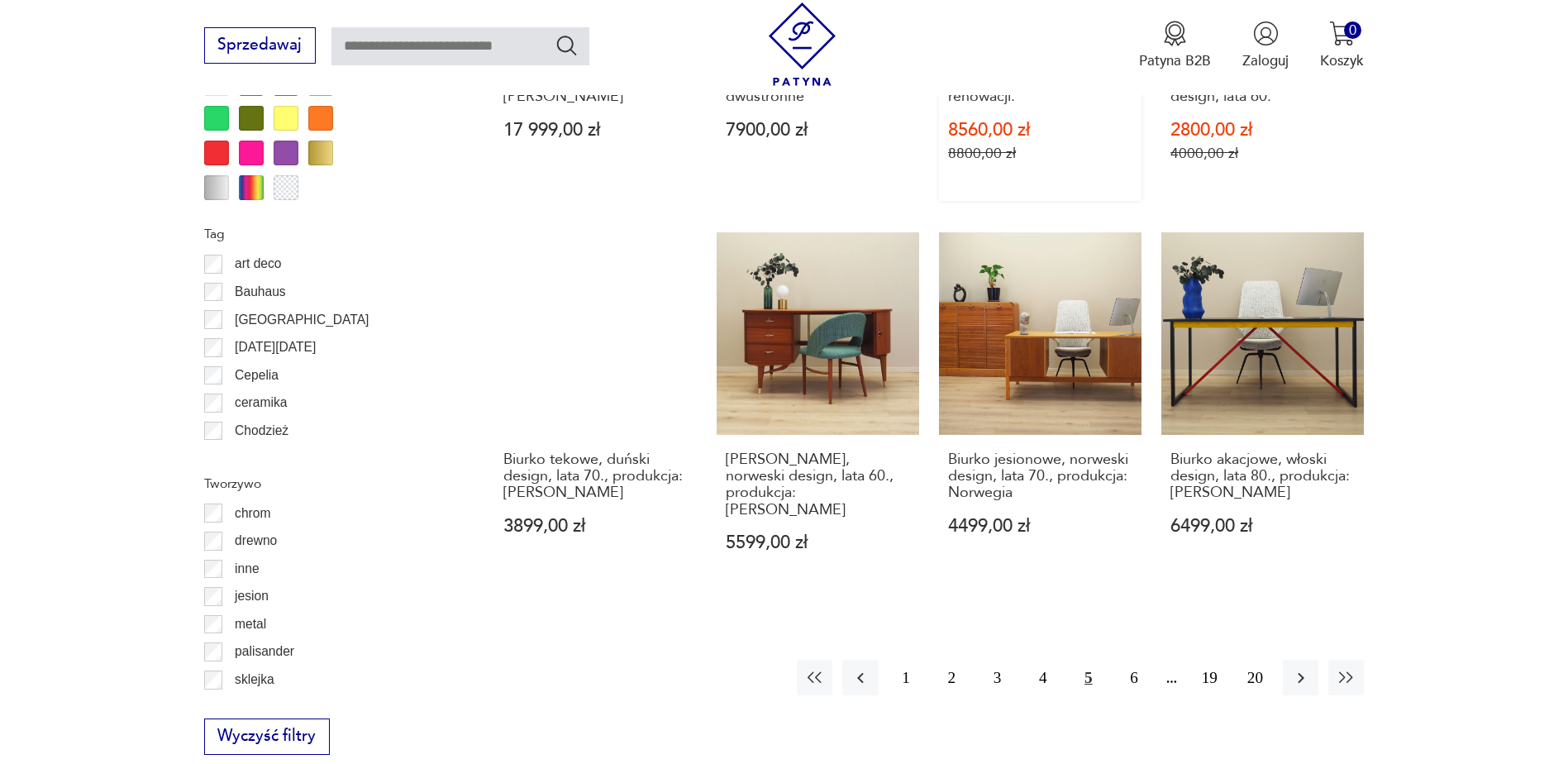
scroll to position [1790, 0]
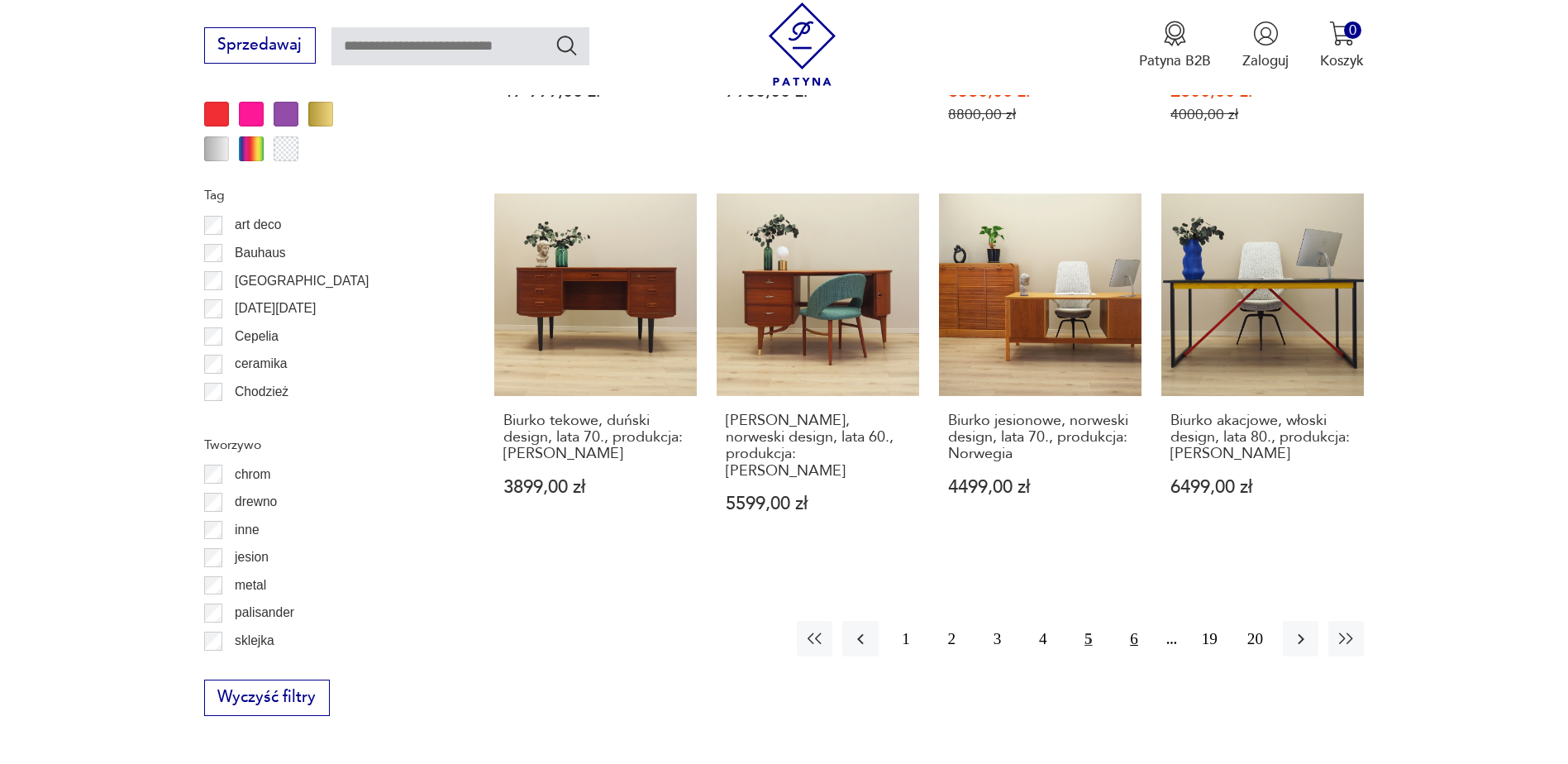
click at [1130, 623] on button "6" at bounding box center [1134, 639] width 35 height 35
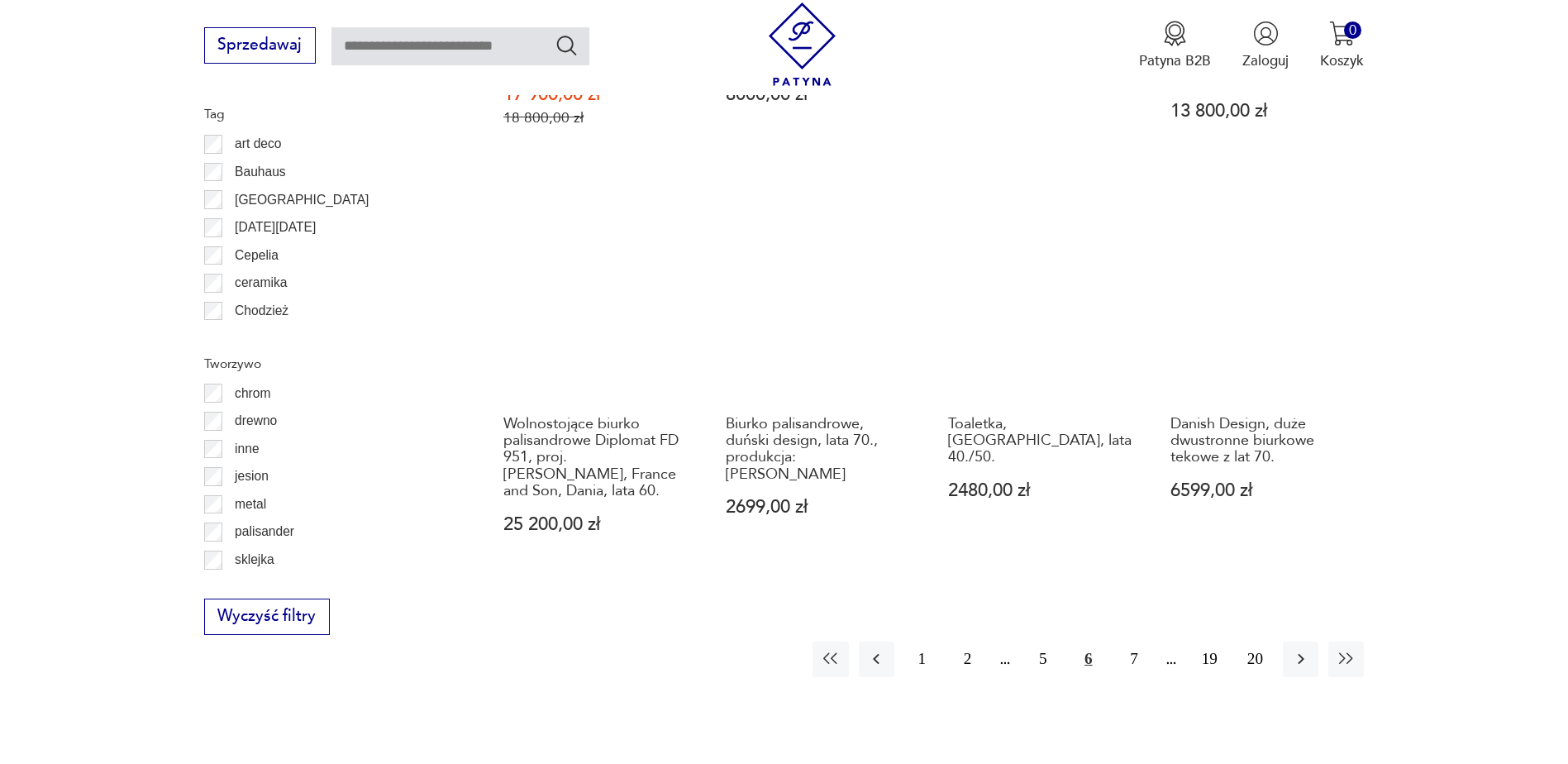
scroll to position [1956, 0]
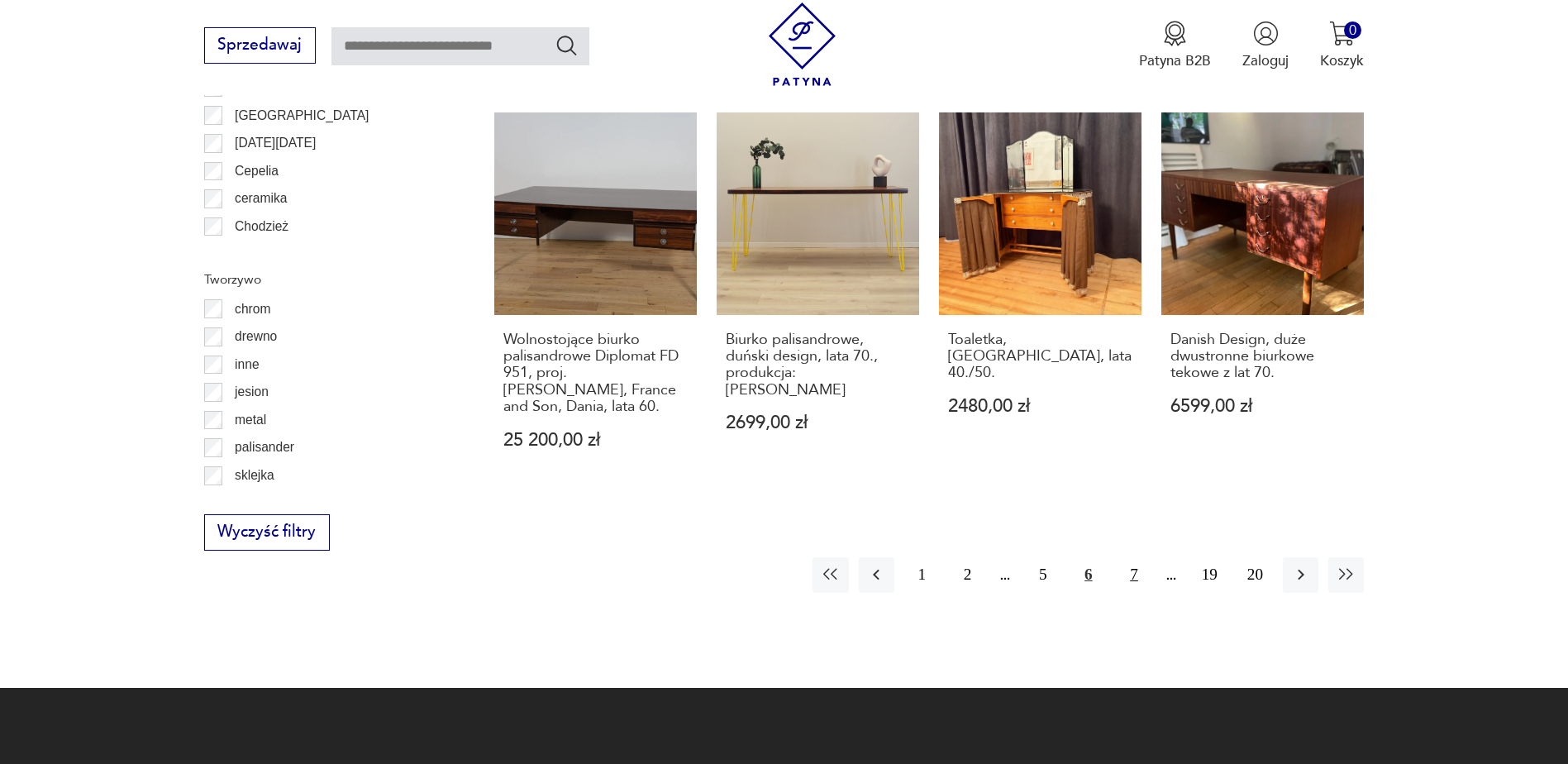
click at [1140, 557] on button "7" at bounding box center [1134, 575] width 35 height 35
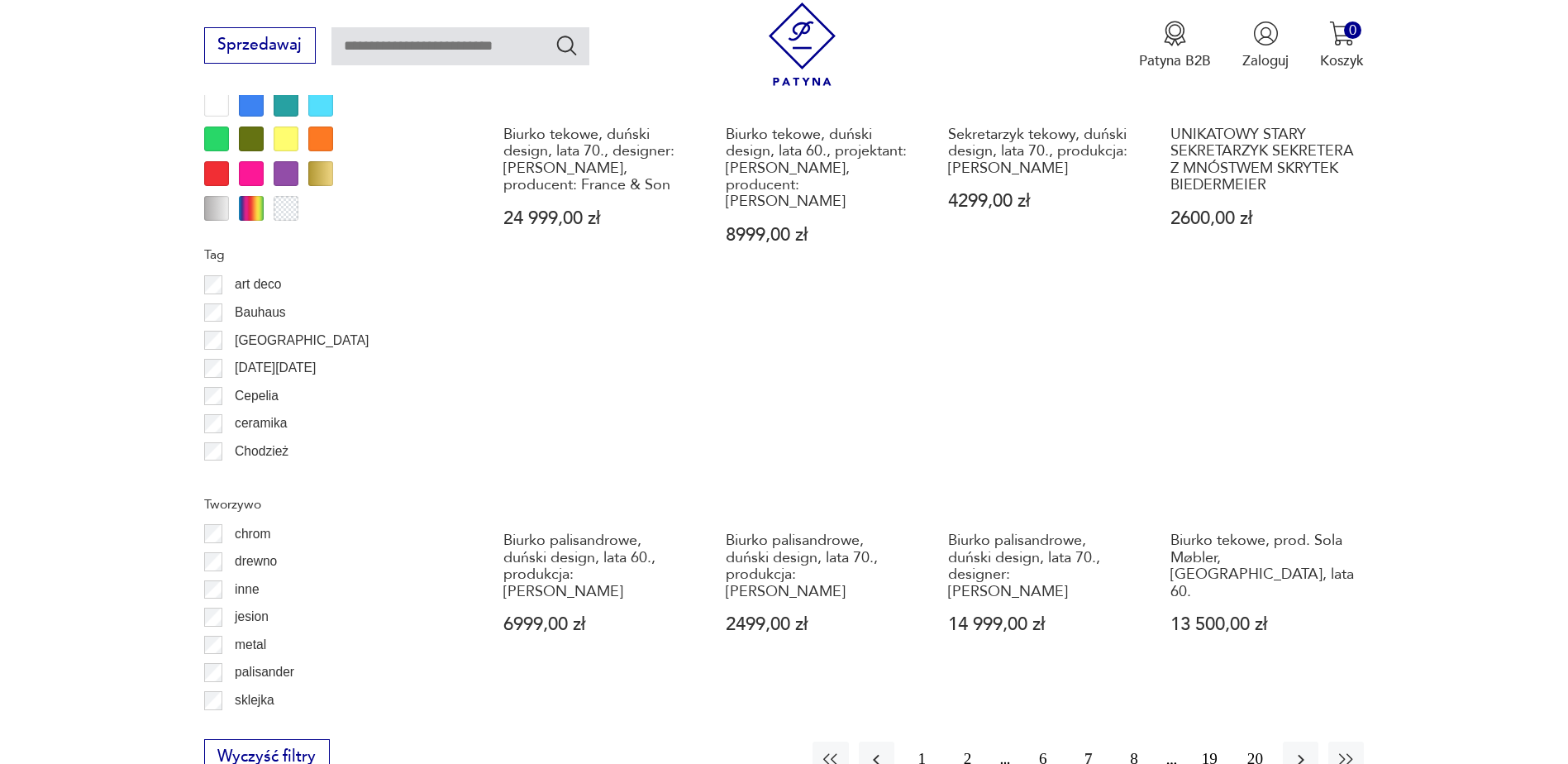
scroll to position [1790, 0]
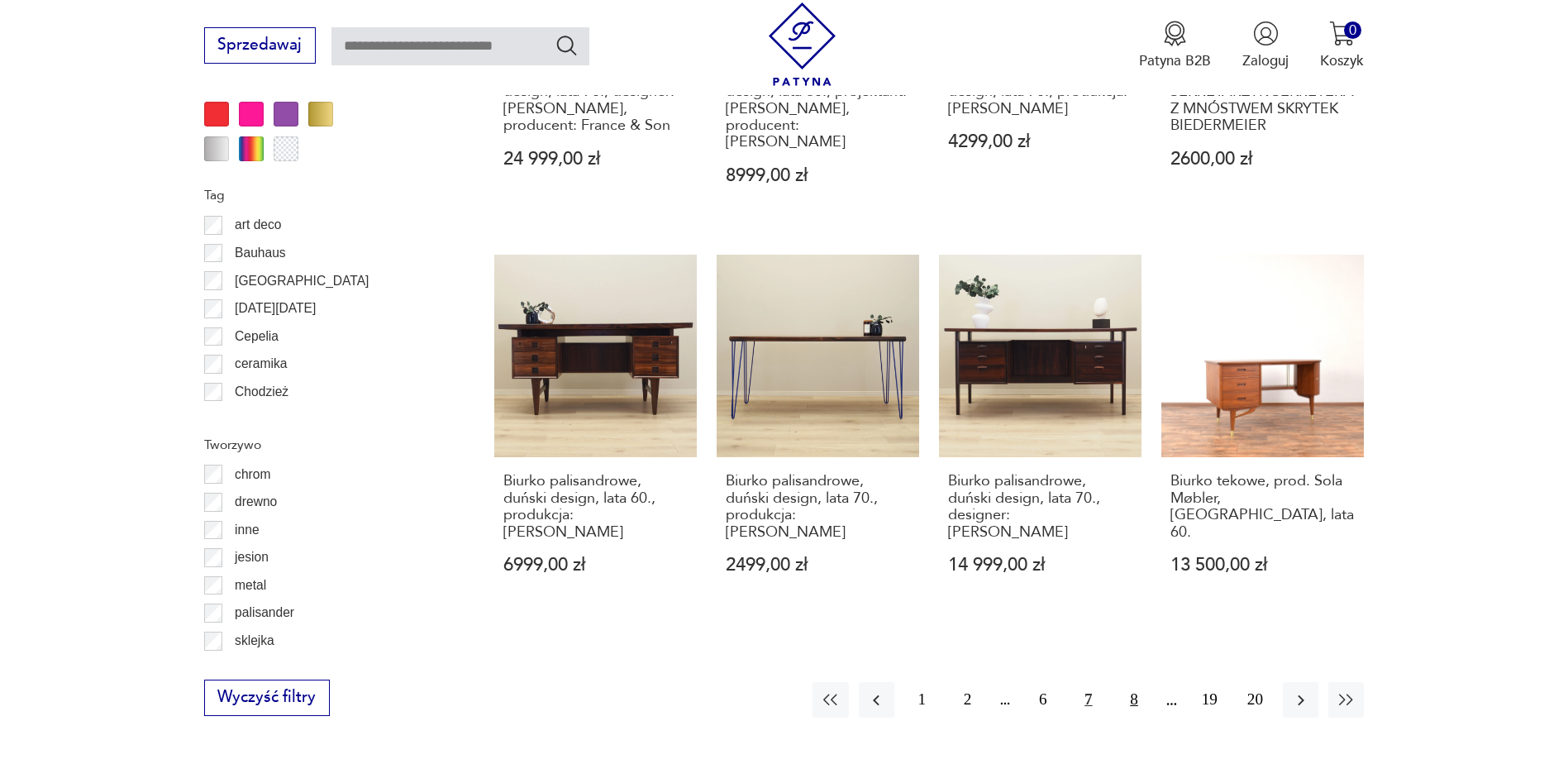
click at [1137, 682] on button "8" at bounding box center [1134, 699] width 35 height 35
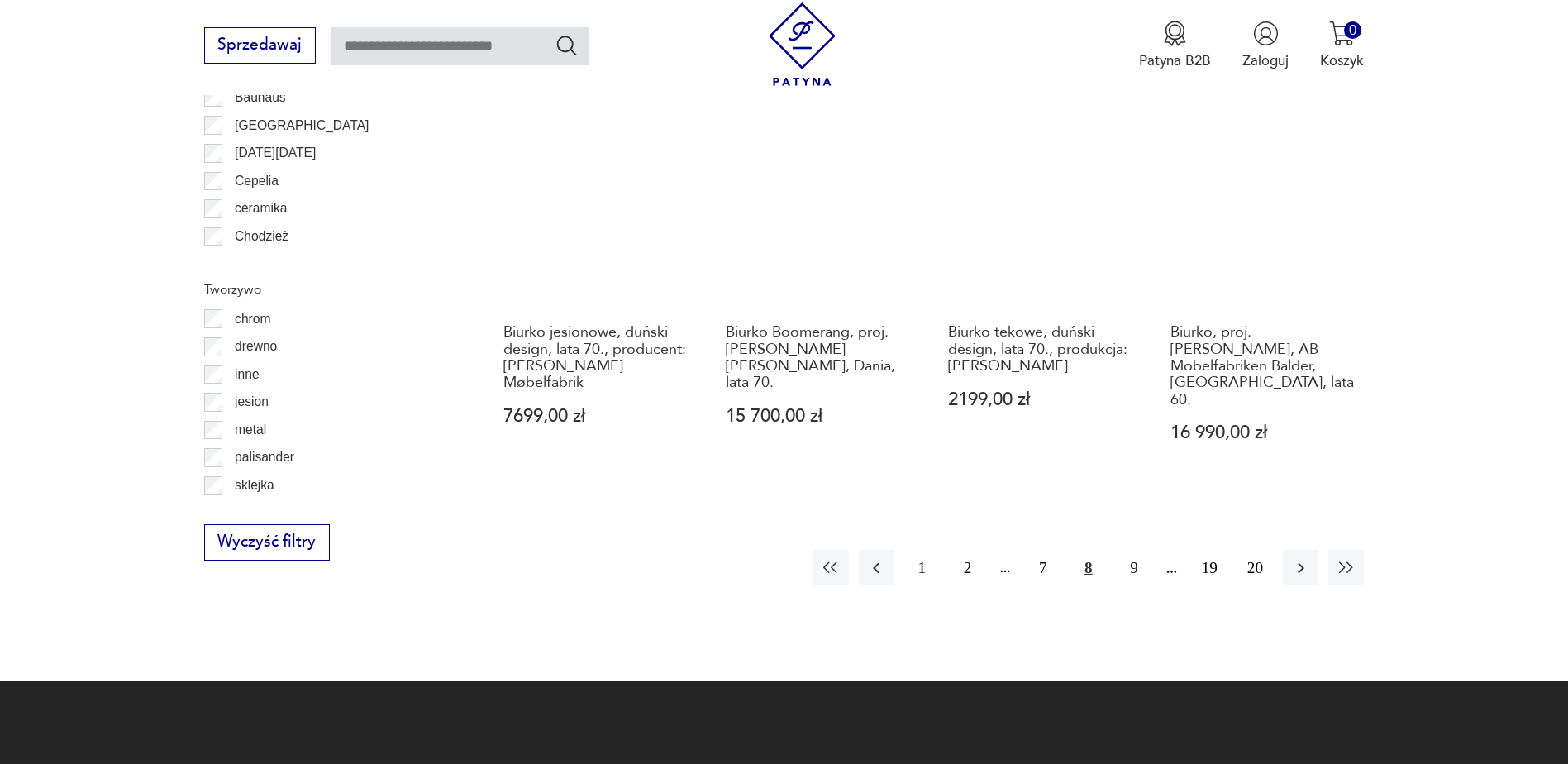
scroll to position [1956, 0]
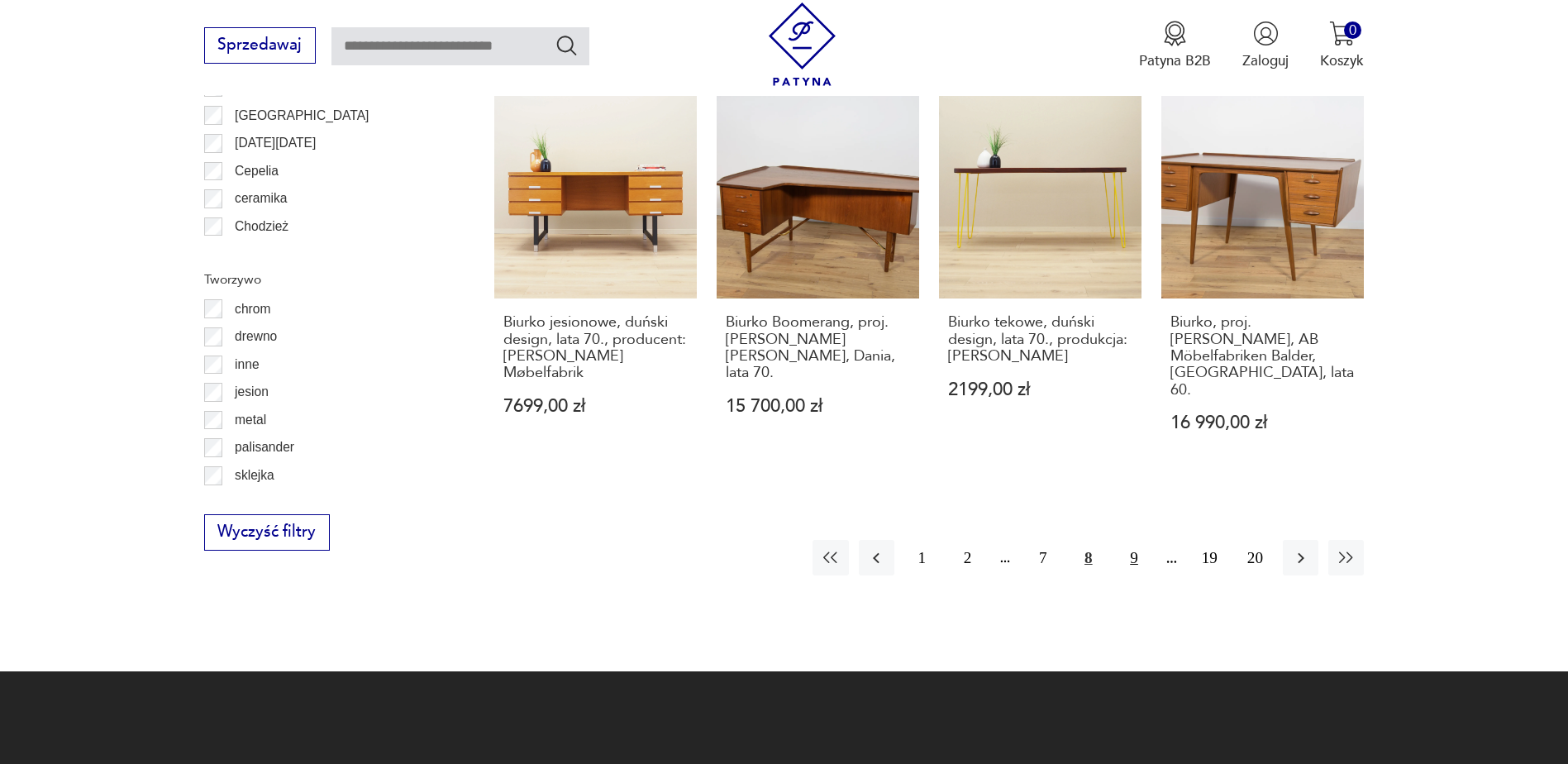
click at [1130, 540] on button "9" at bounding box center [1134, 557] width 35 height 35
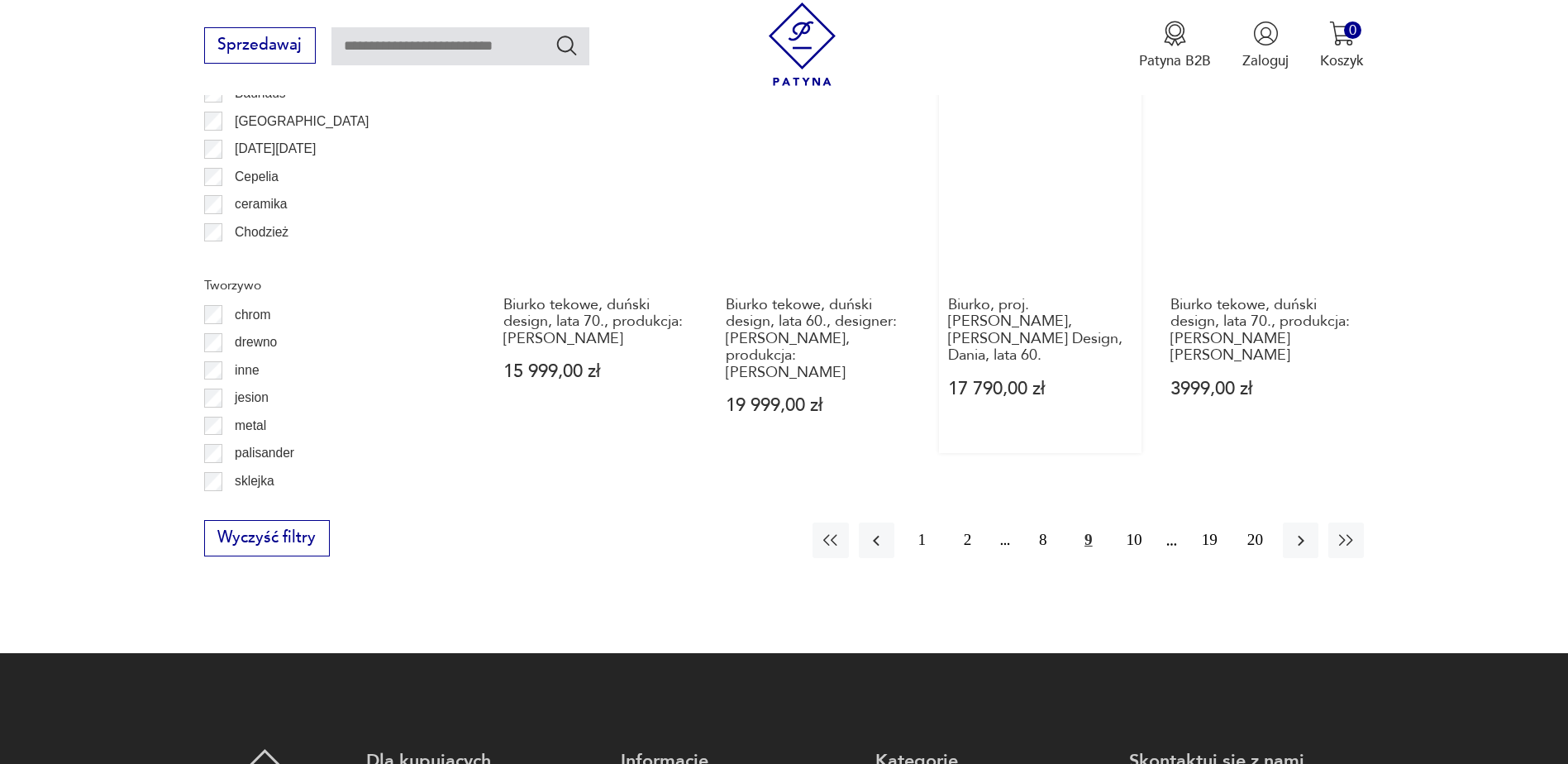
scroll to position [1956, 0]
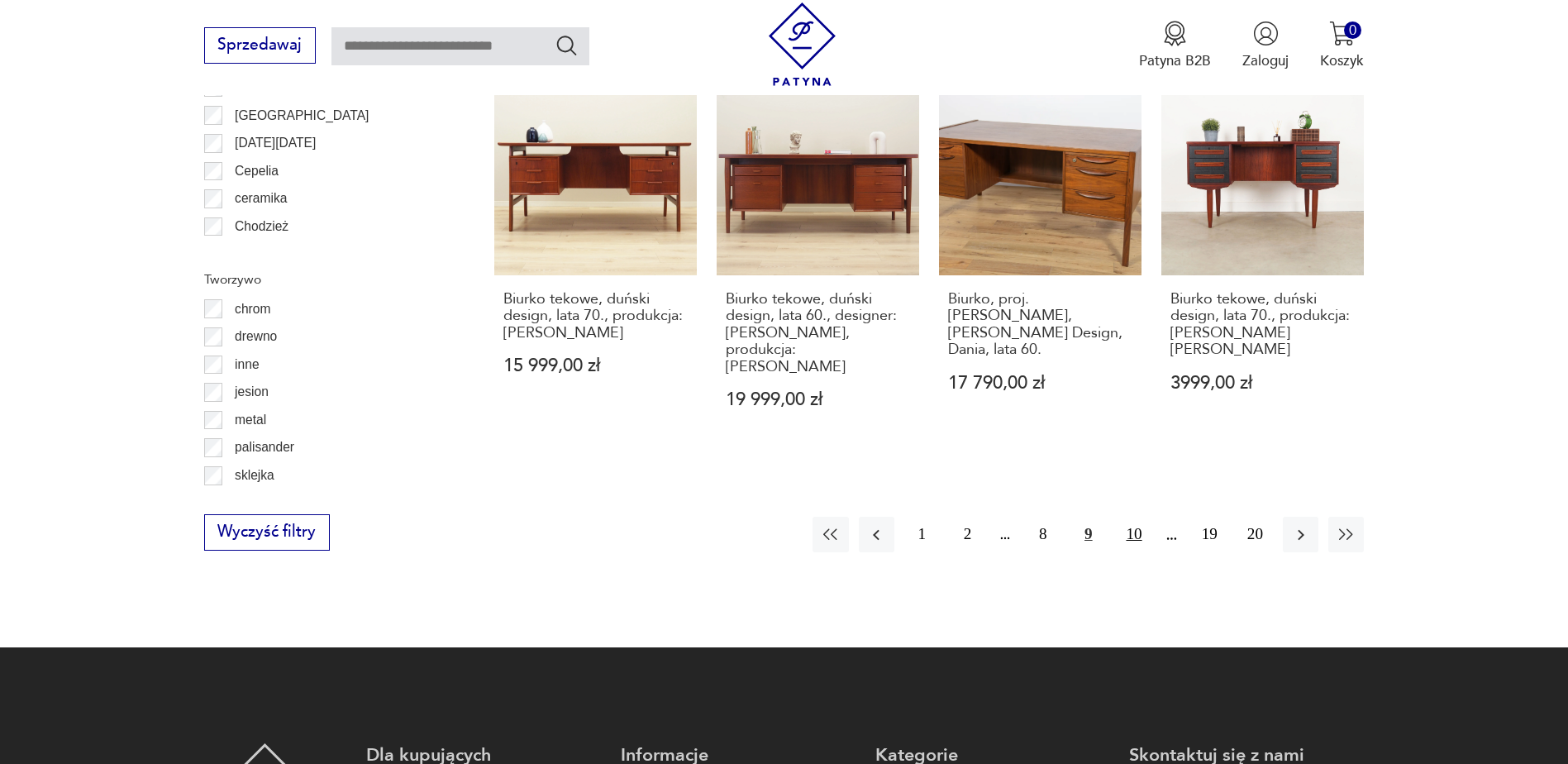
click at [1129, 517] on button "10" at bounding box center [1134, 535] width 35 height 35
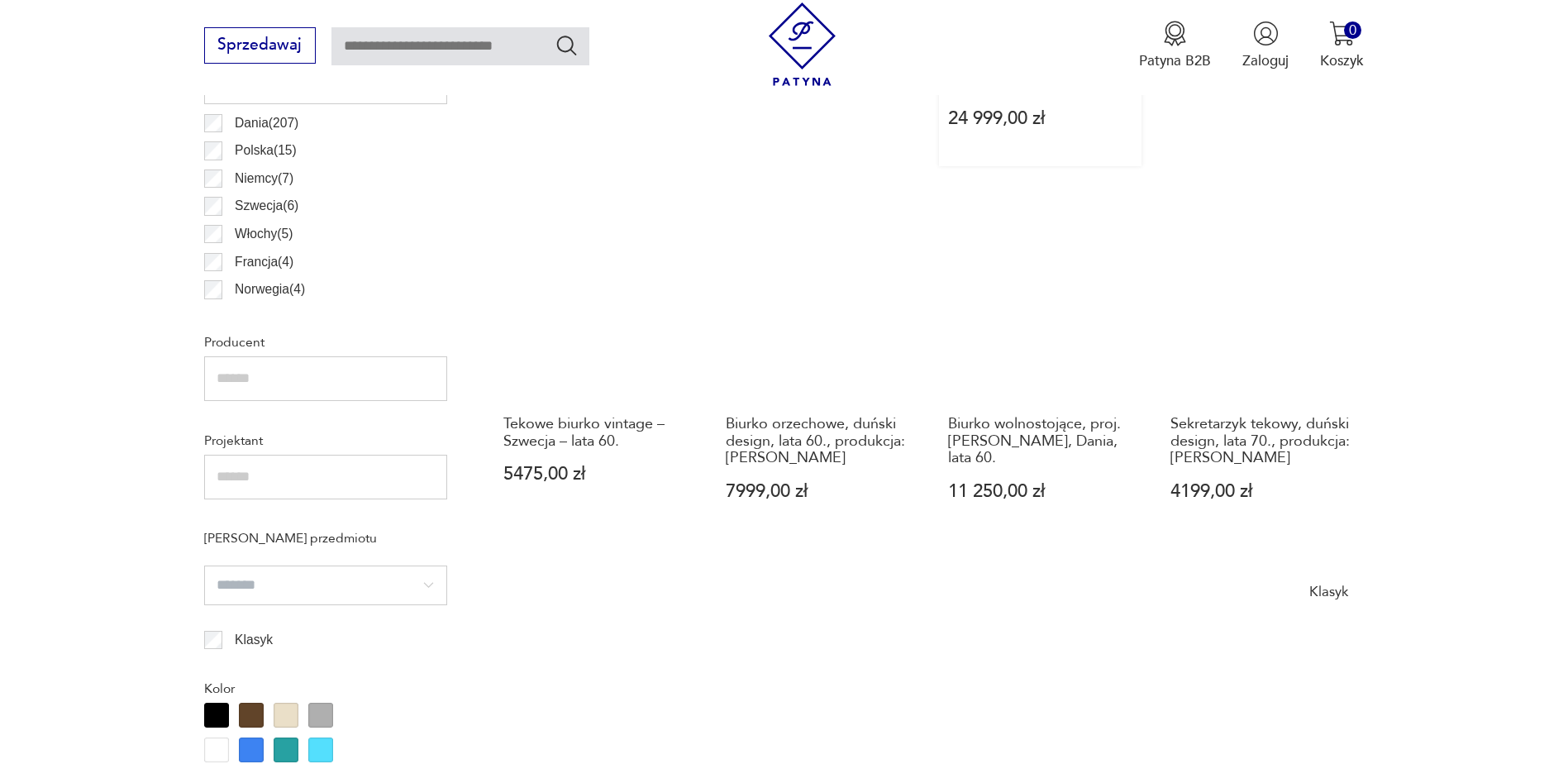
scroll to position [1129, 0]
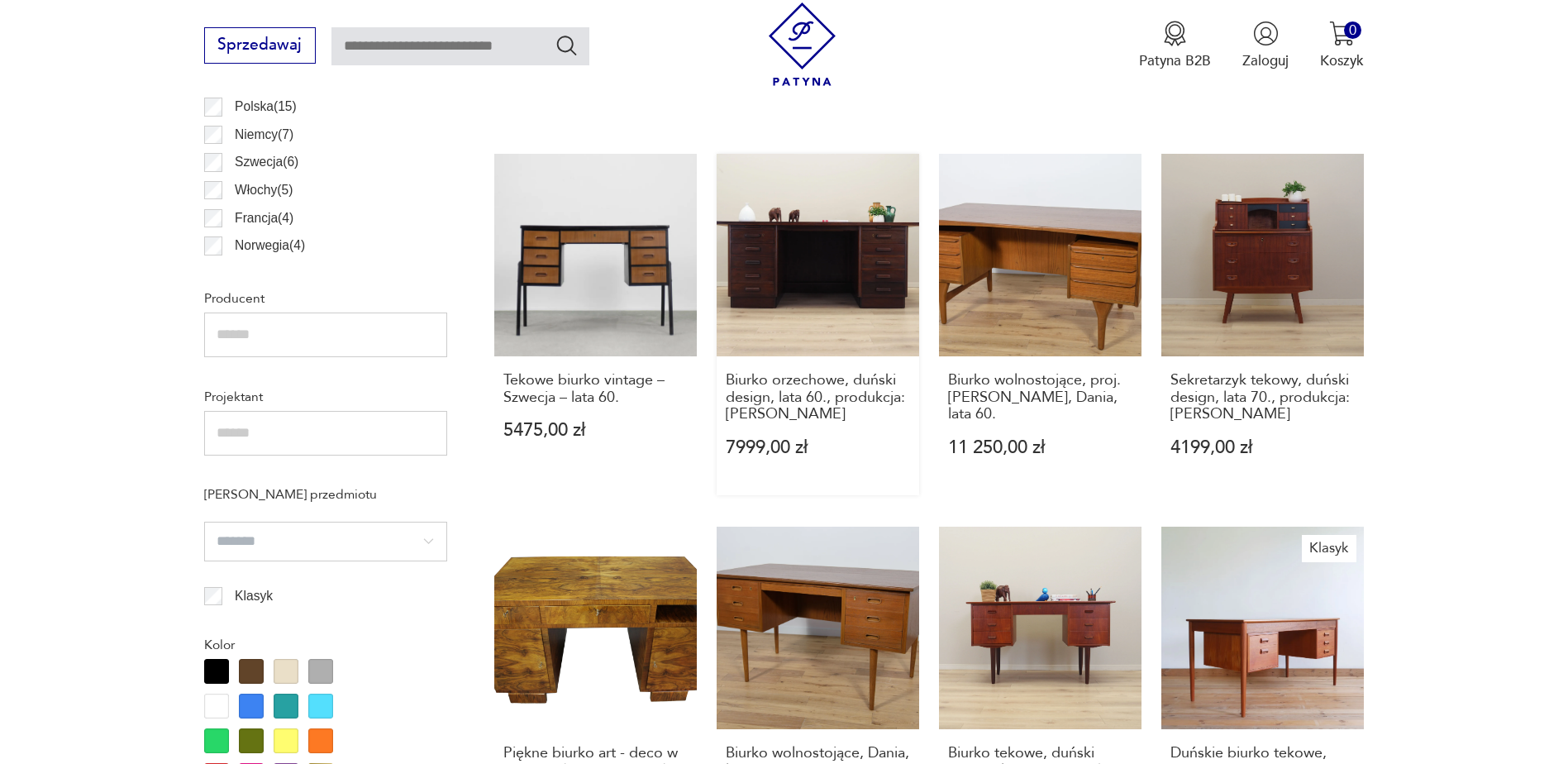
click at [797, 247] on link "Biurko orzechowe, duński design, lata 60., produkcja: [PERSON_NAME] 7999,00 zł" at bounding box center [818, 324] width 203 height 340
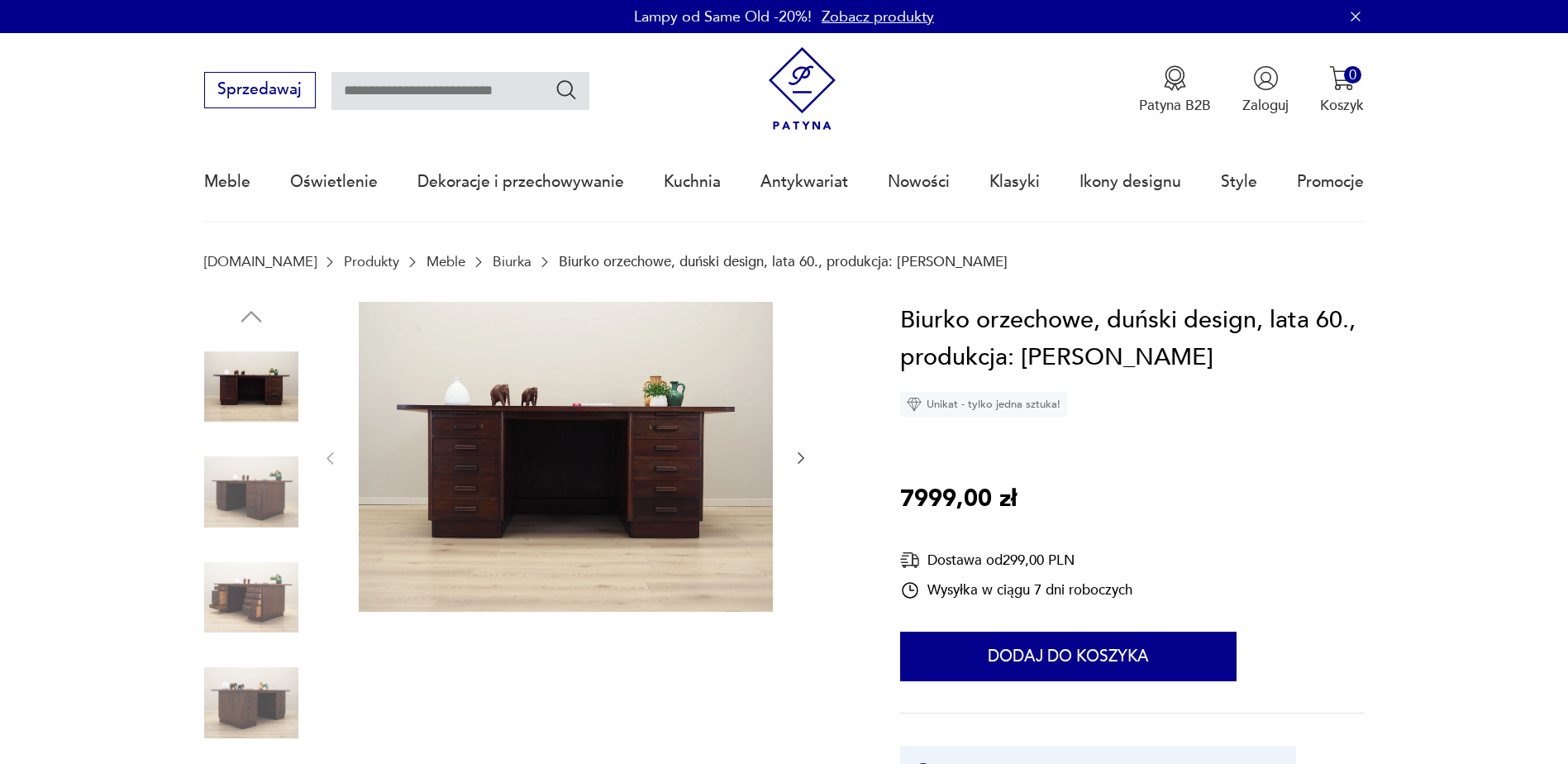
click at [801, 460] on icon "button" at bounding box center [801, 458] width 17 height 17
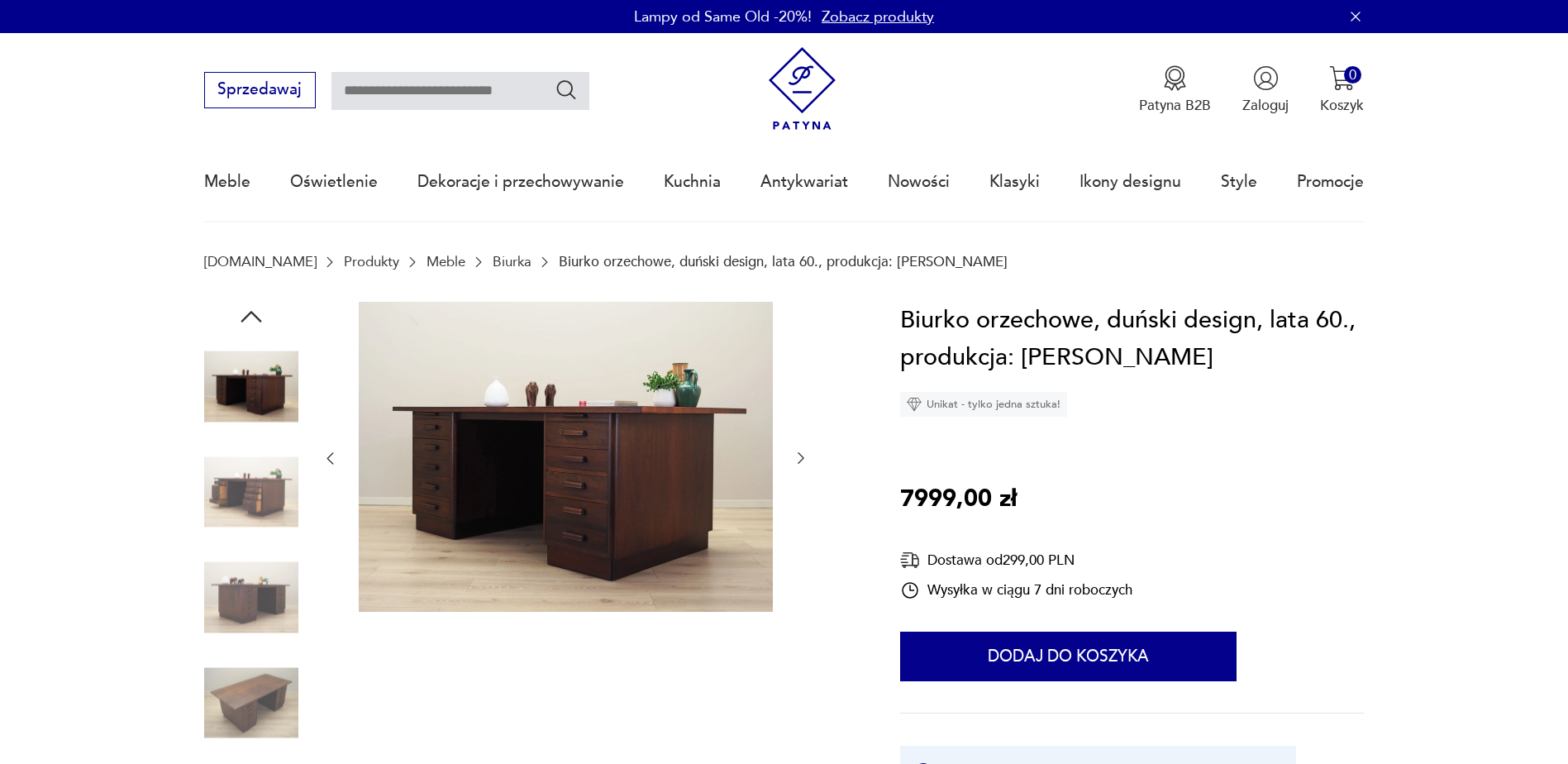
click at [801, 460] on icon "button" at bounding box center [801, 458] width 17 height 17
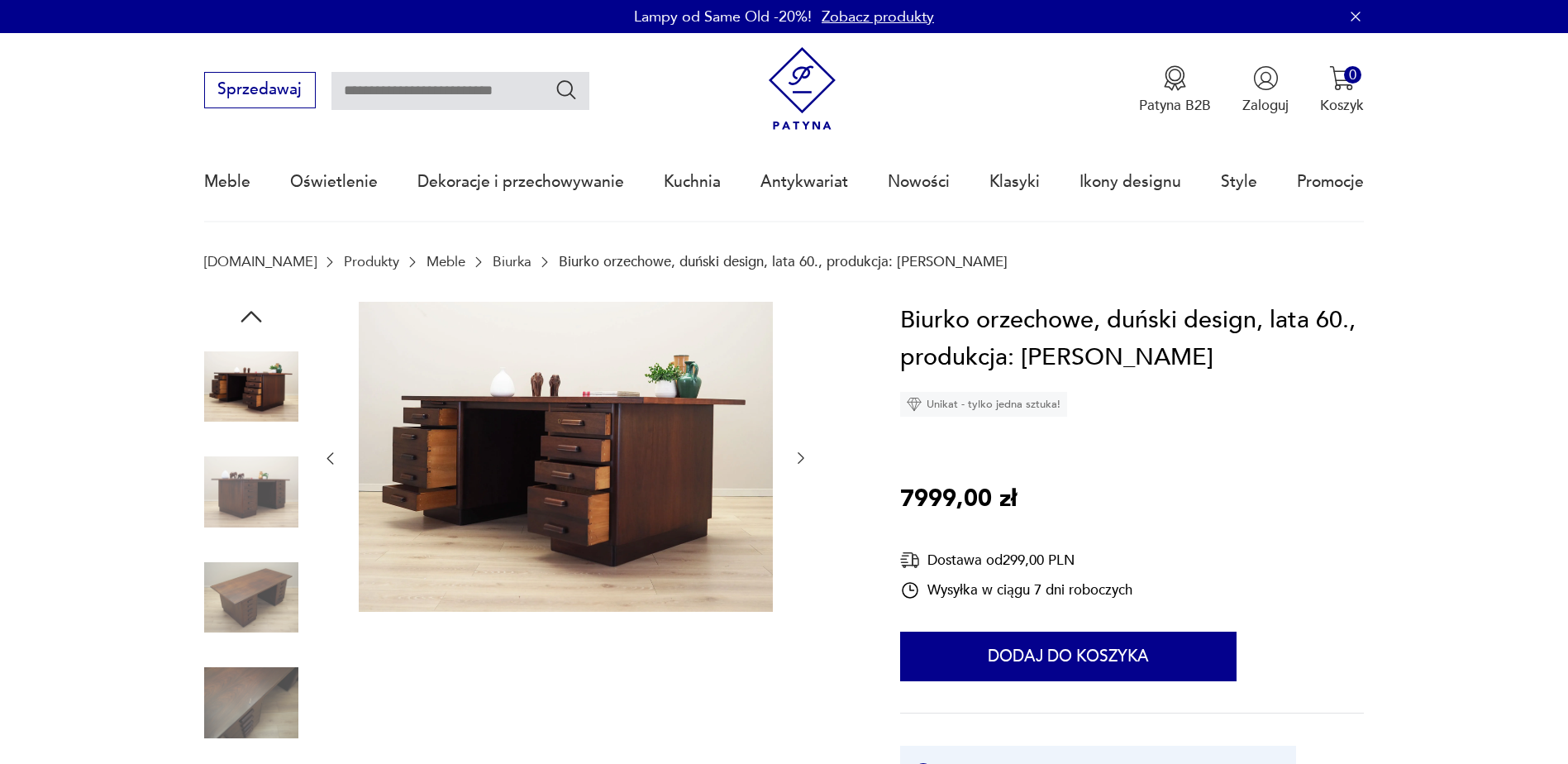
click at [801, 460] on icon "button" at bounding box center [801, 458] width 17 height 17
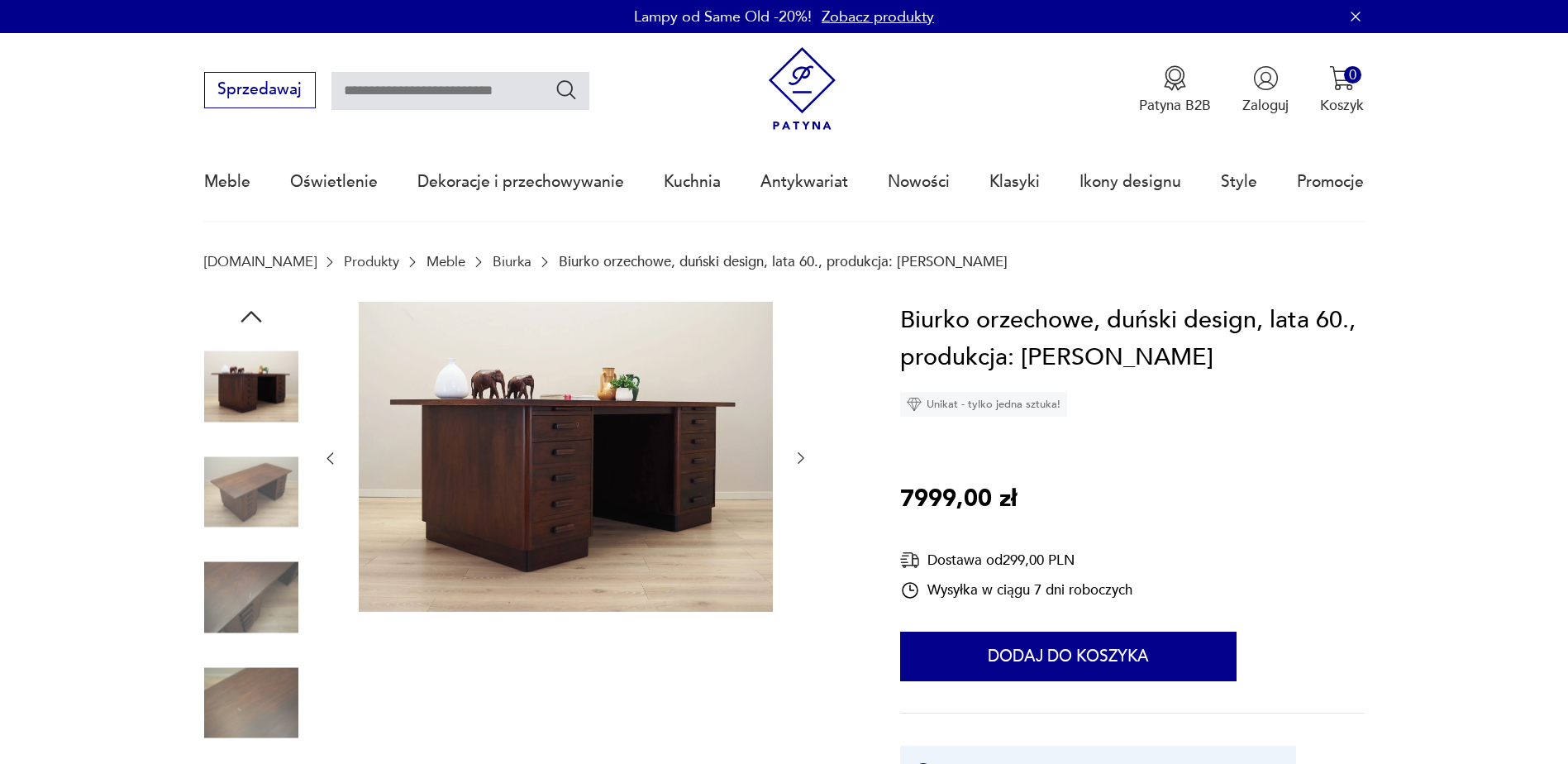
click at [801, 460] on icon "button" at bounding box center [801, 458] width 17 height 17
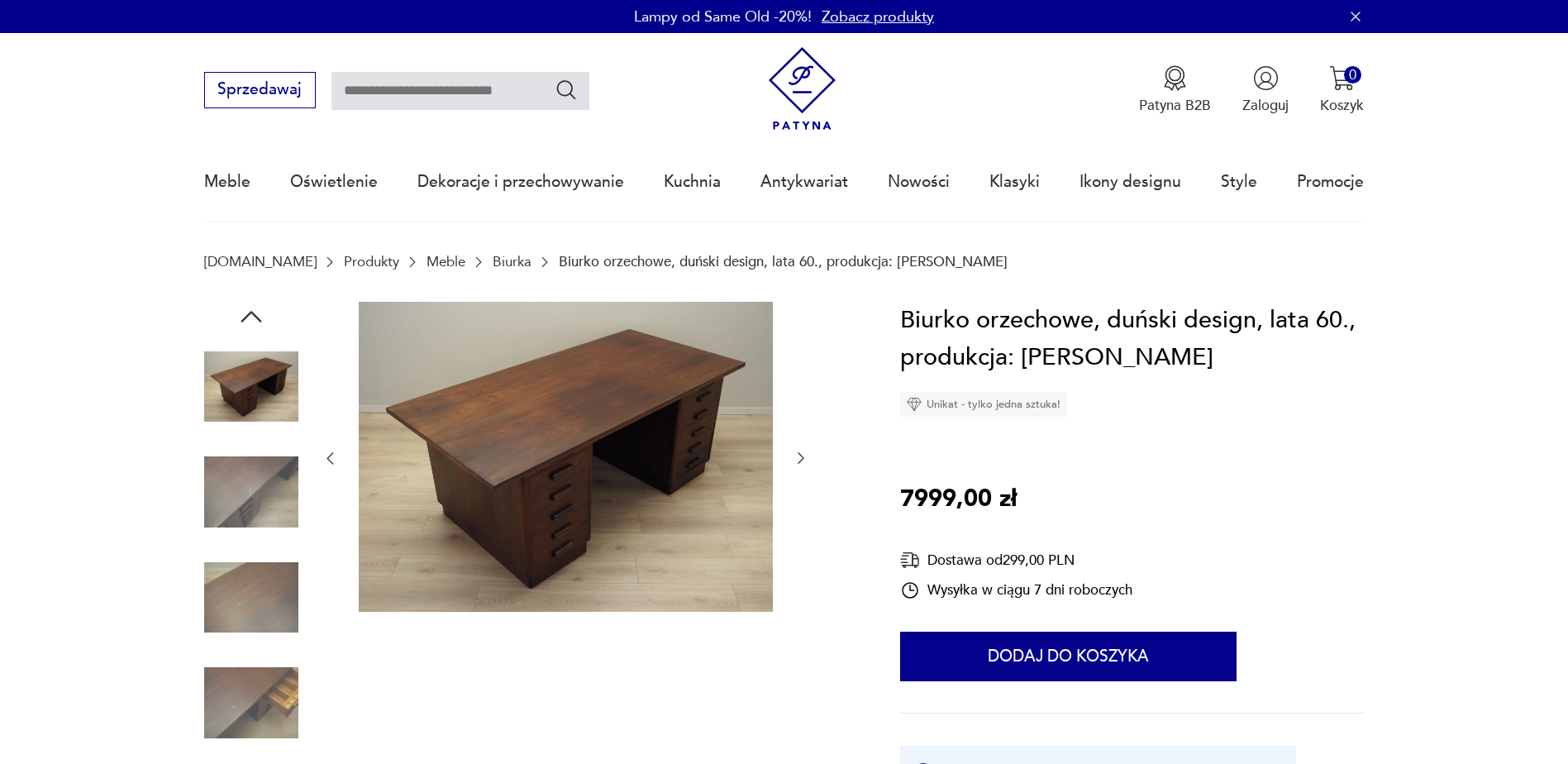
click at [801, 460] on icon "button" at bounding box center [801, 458] width 17 height 17
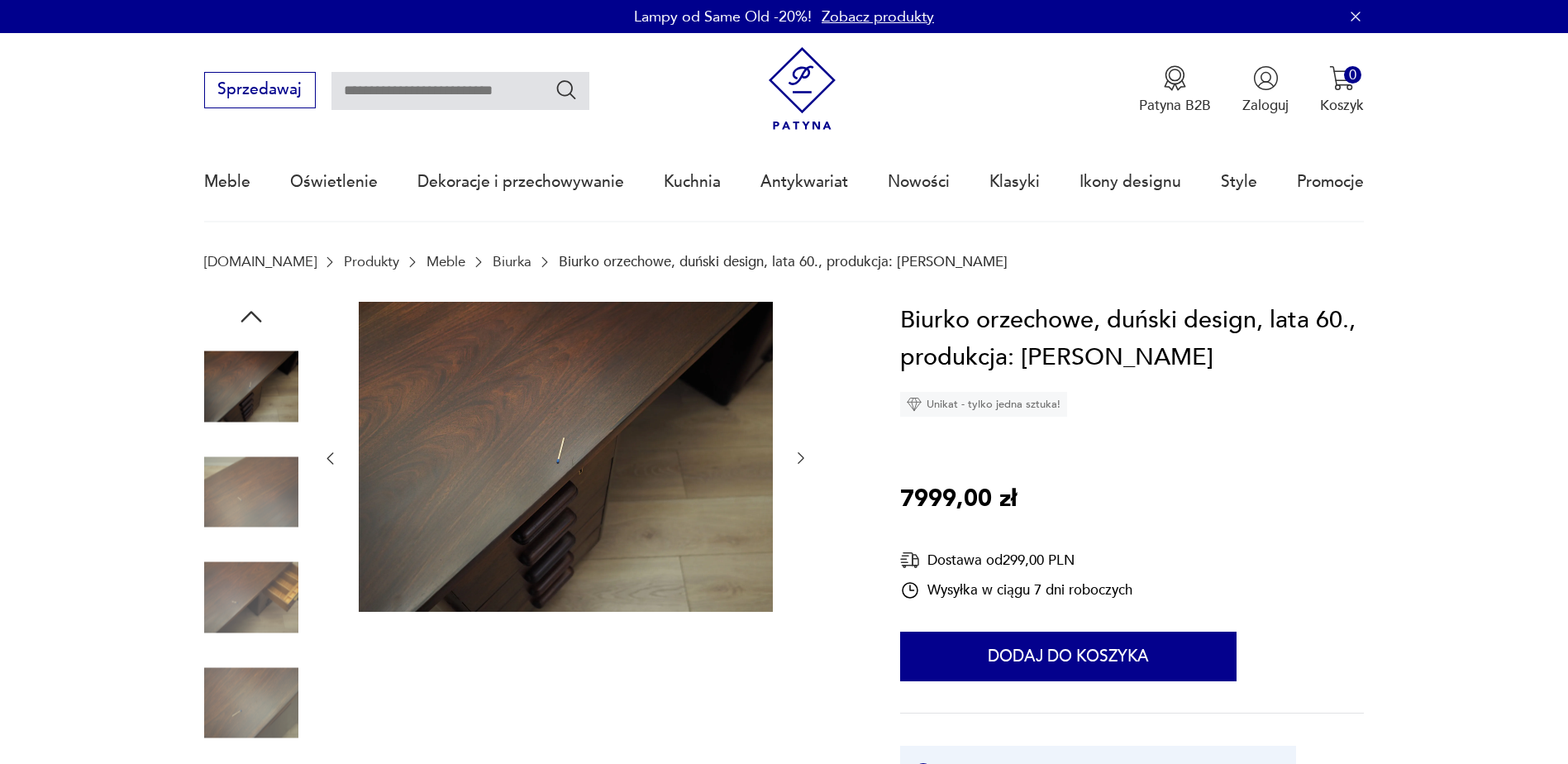
click at [801, 460] on icon "button" at bounding box center [801, 458] width 17 height 17
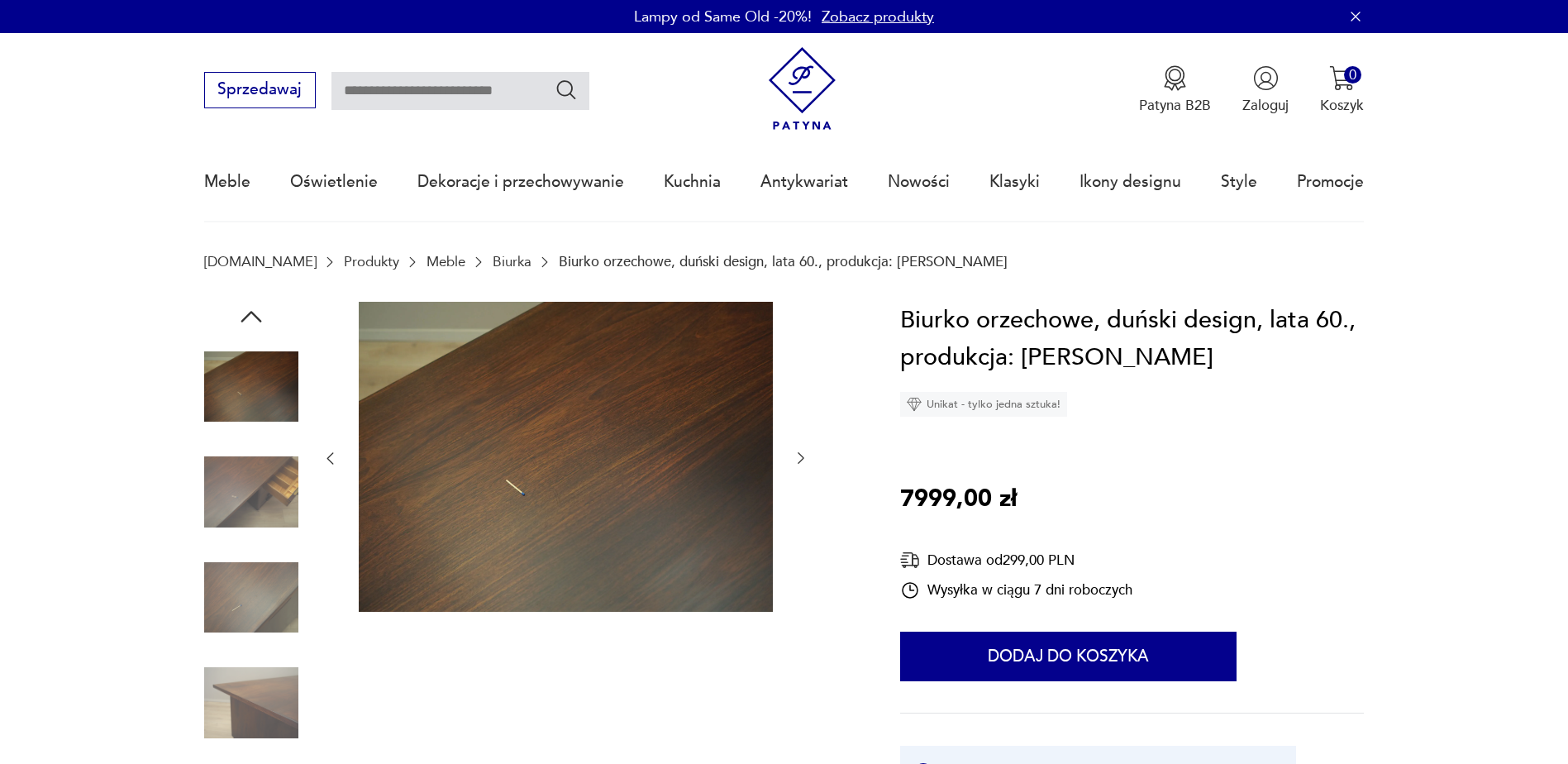
click at [796, 455] on icon "button" at bounding box center [801, 458] width 17 height 17
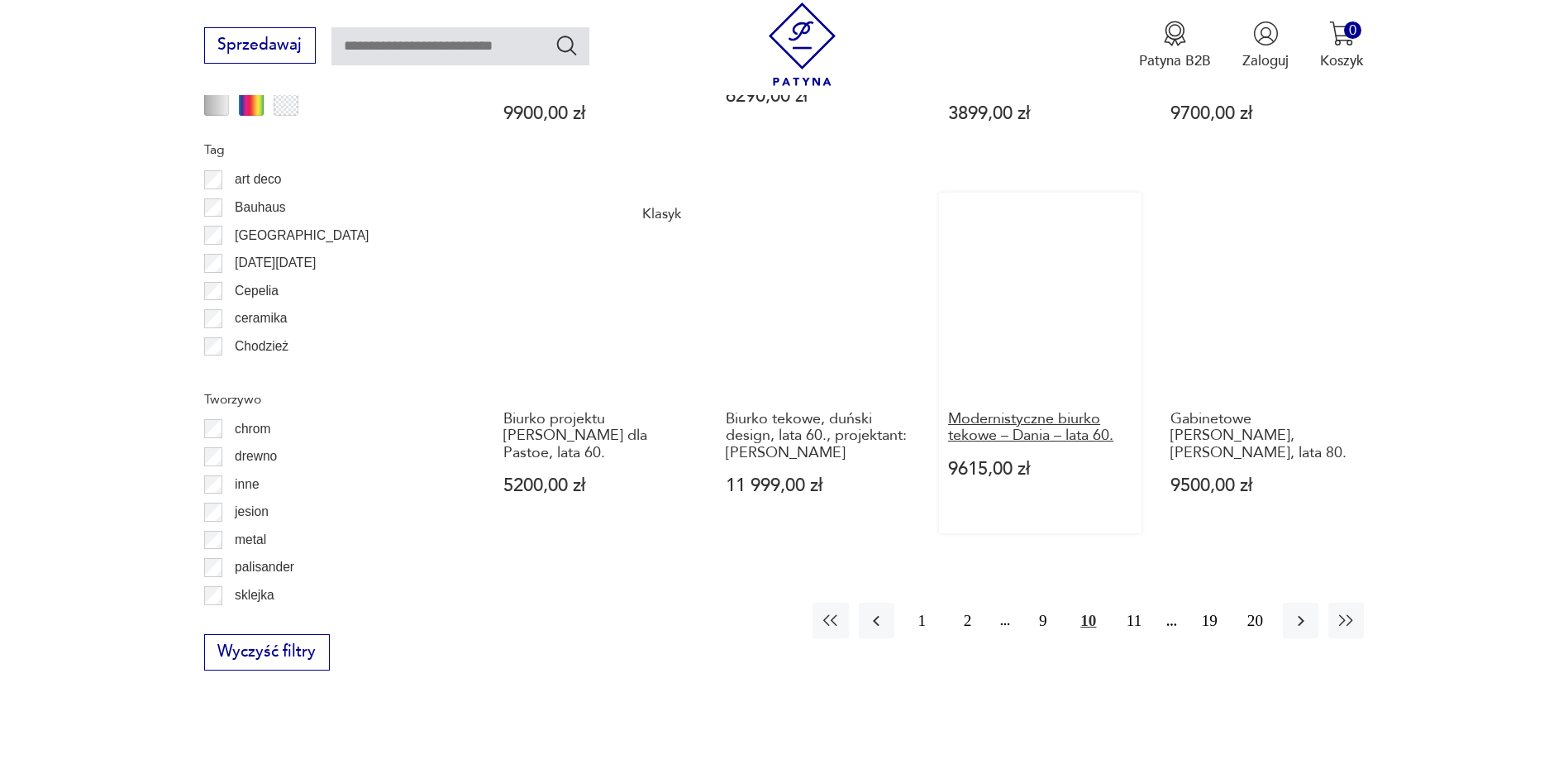
scroll to position [1873, 0]
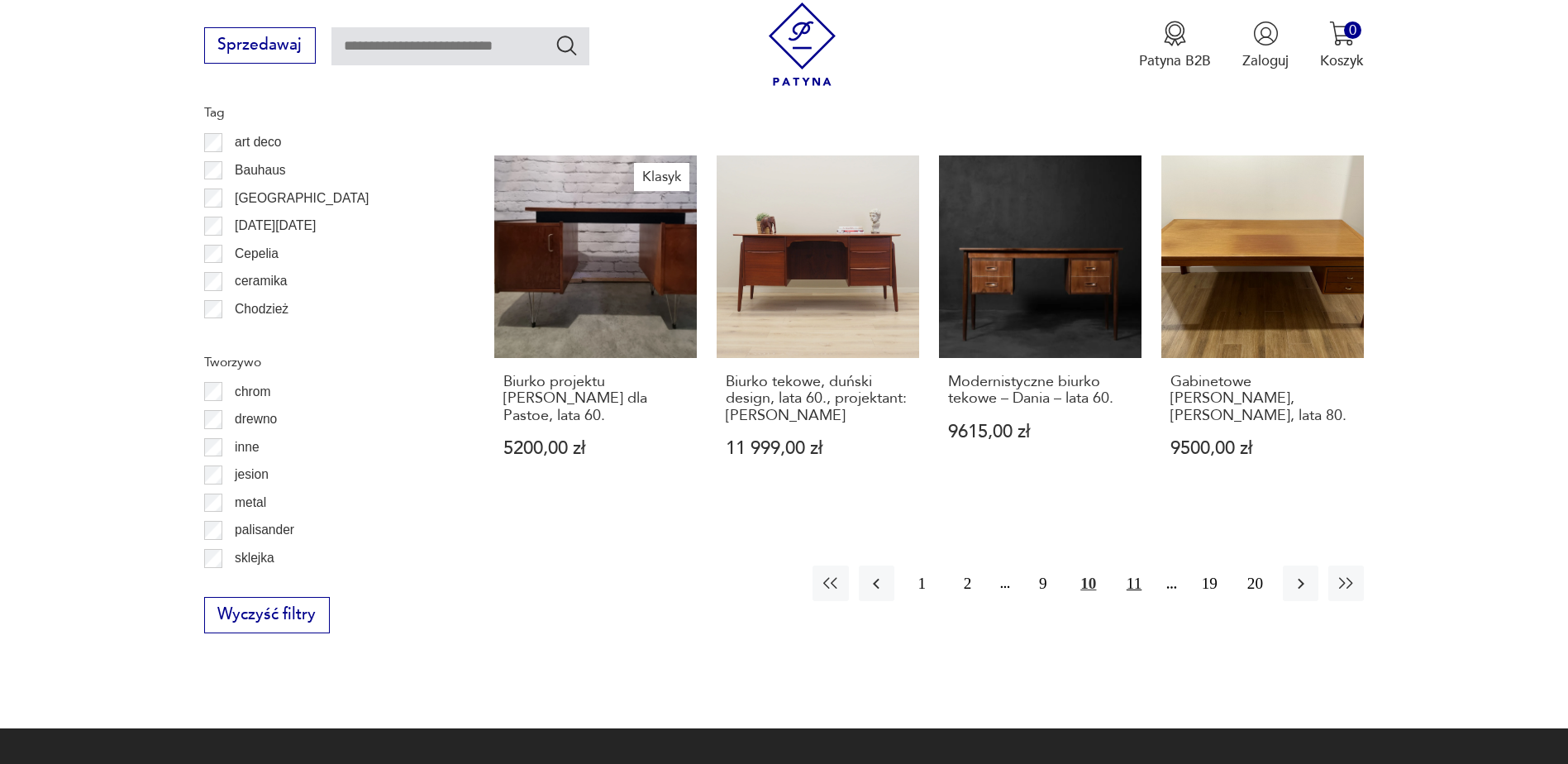
click at [1134, 566] on button "11" at bounding box center [1134, 583] width 35 height 35
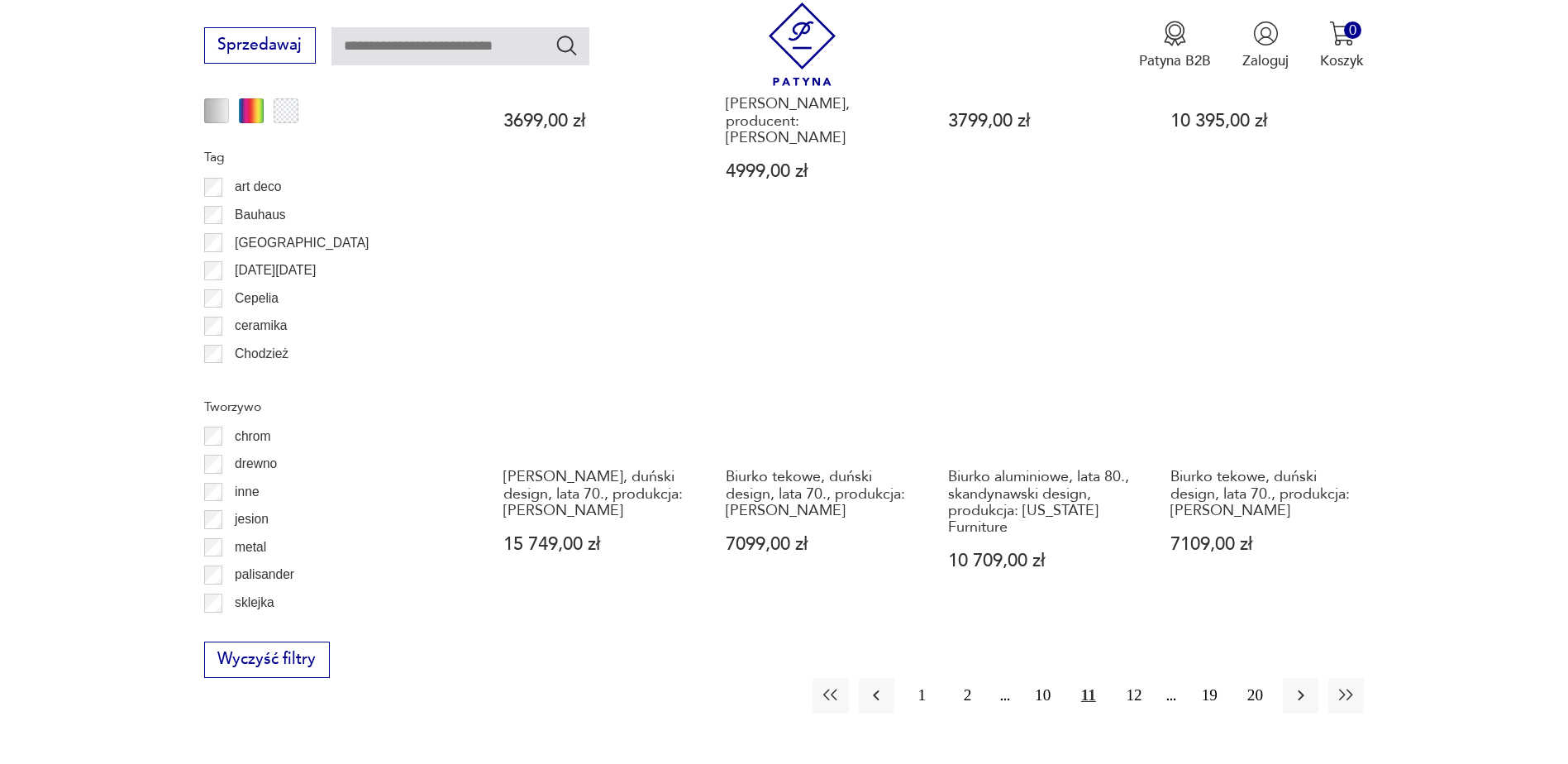
scroll to position [1873, 0]
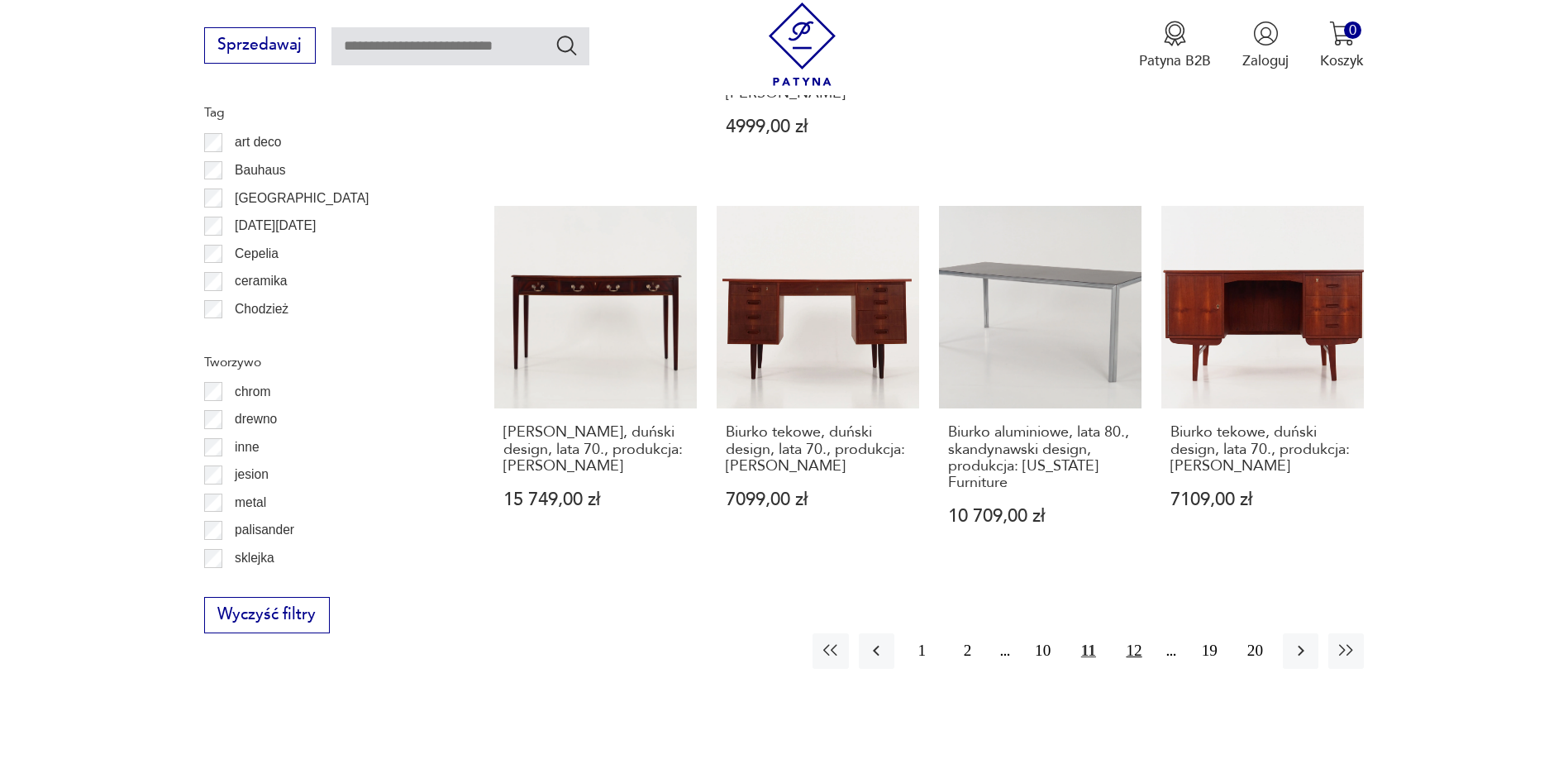
click at [1128, 633] on button "12" at bounding box center [1134, 651] width 35 height 35
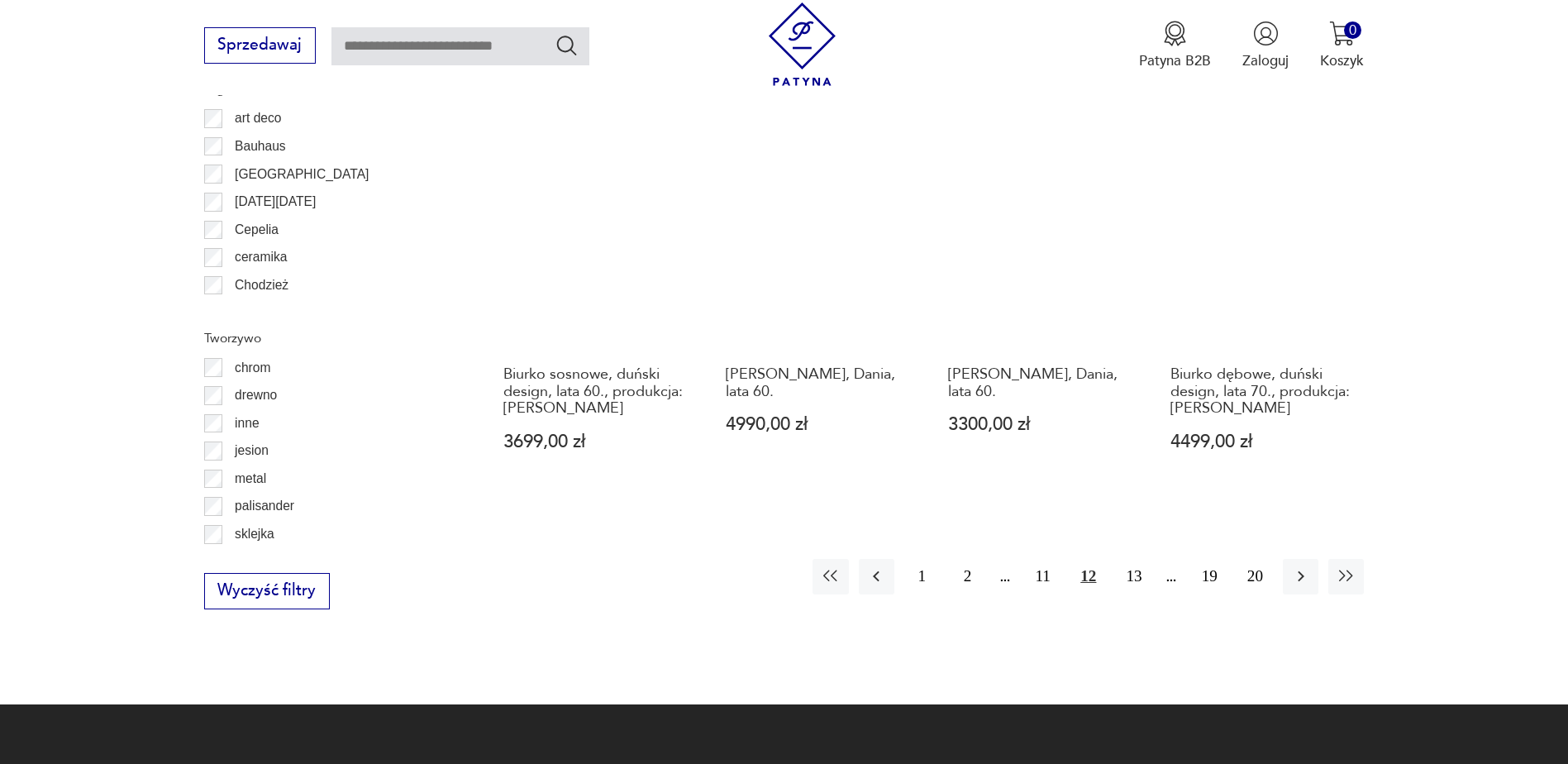
scroll to position [1956, 0]
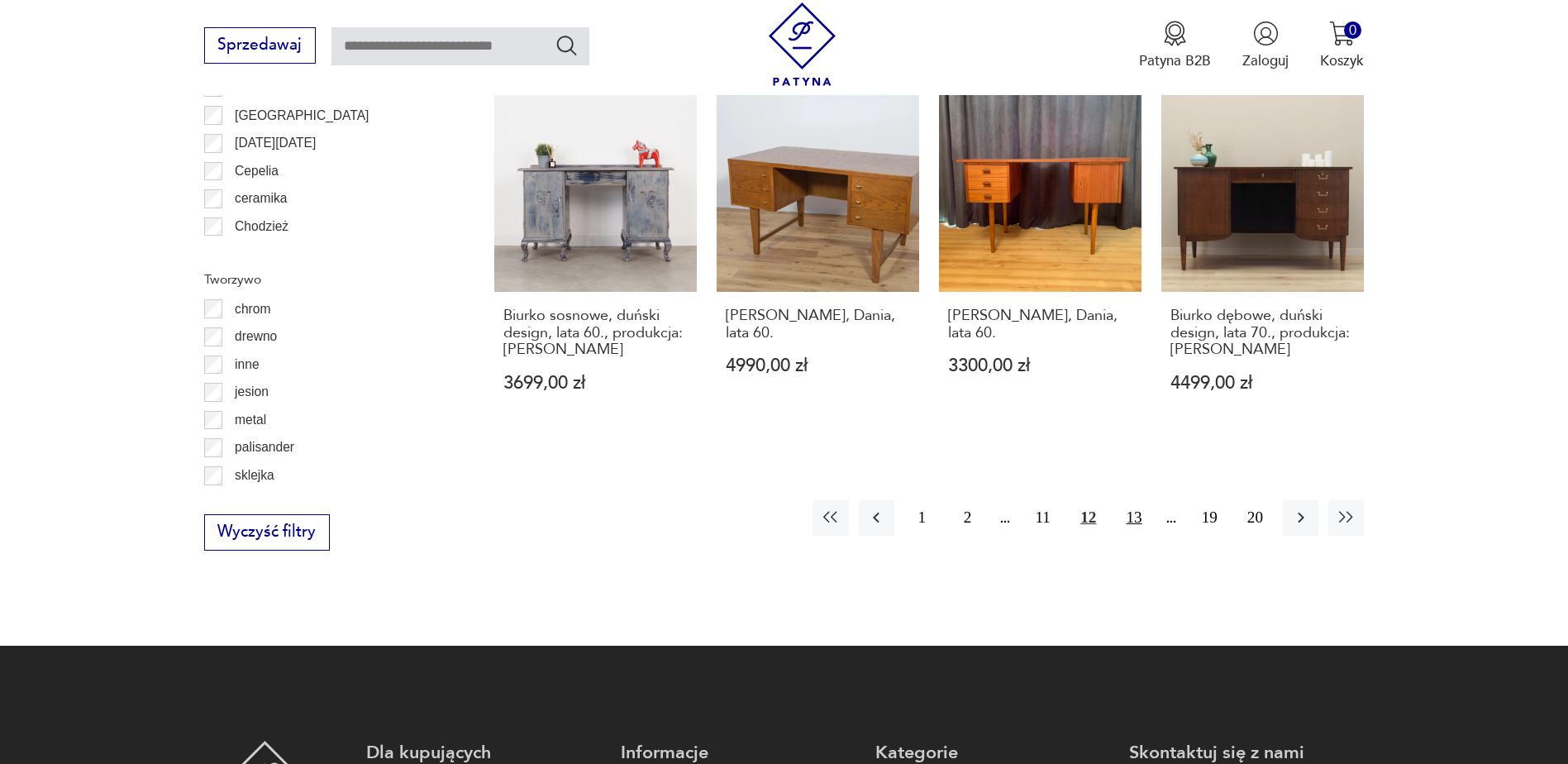
click at [1137, 500] on button "13" at bounding box center [1134, 518] width 35 height 35
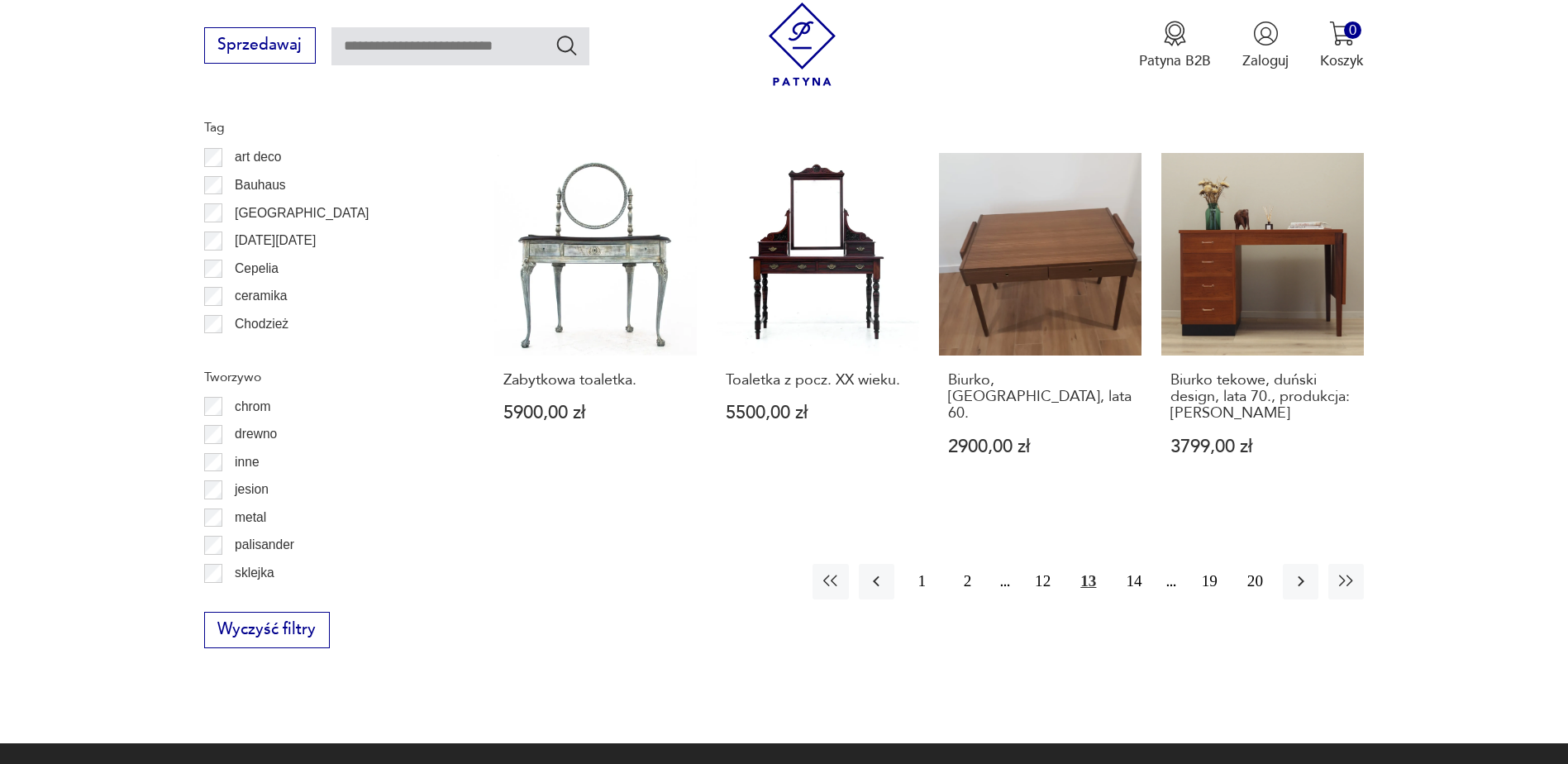
scroll to position [1873, 0]
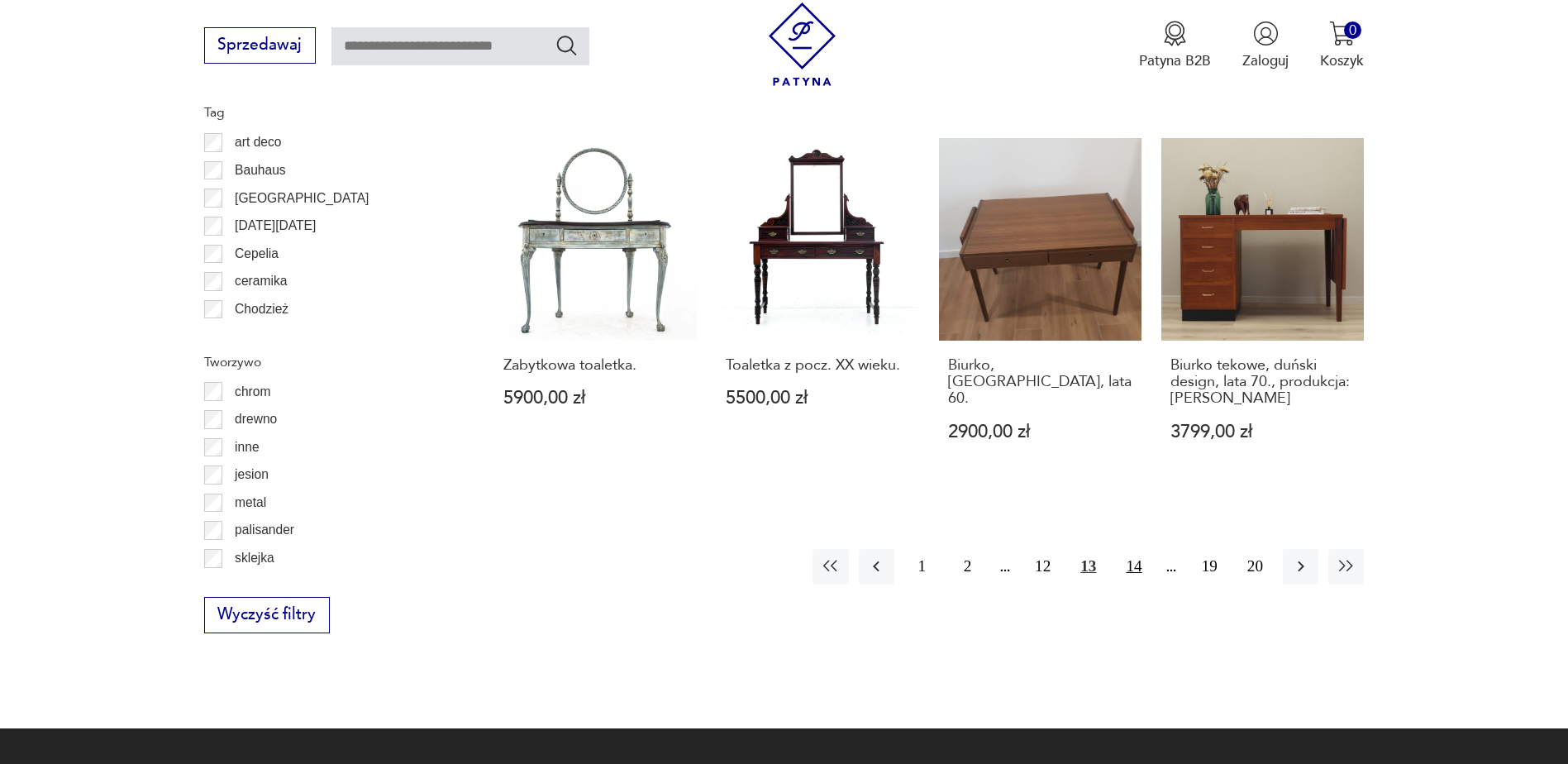
click at [1132, 553] on button "14" at bounding box center [1134, 566] width 35 height 35
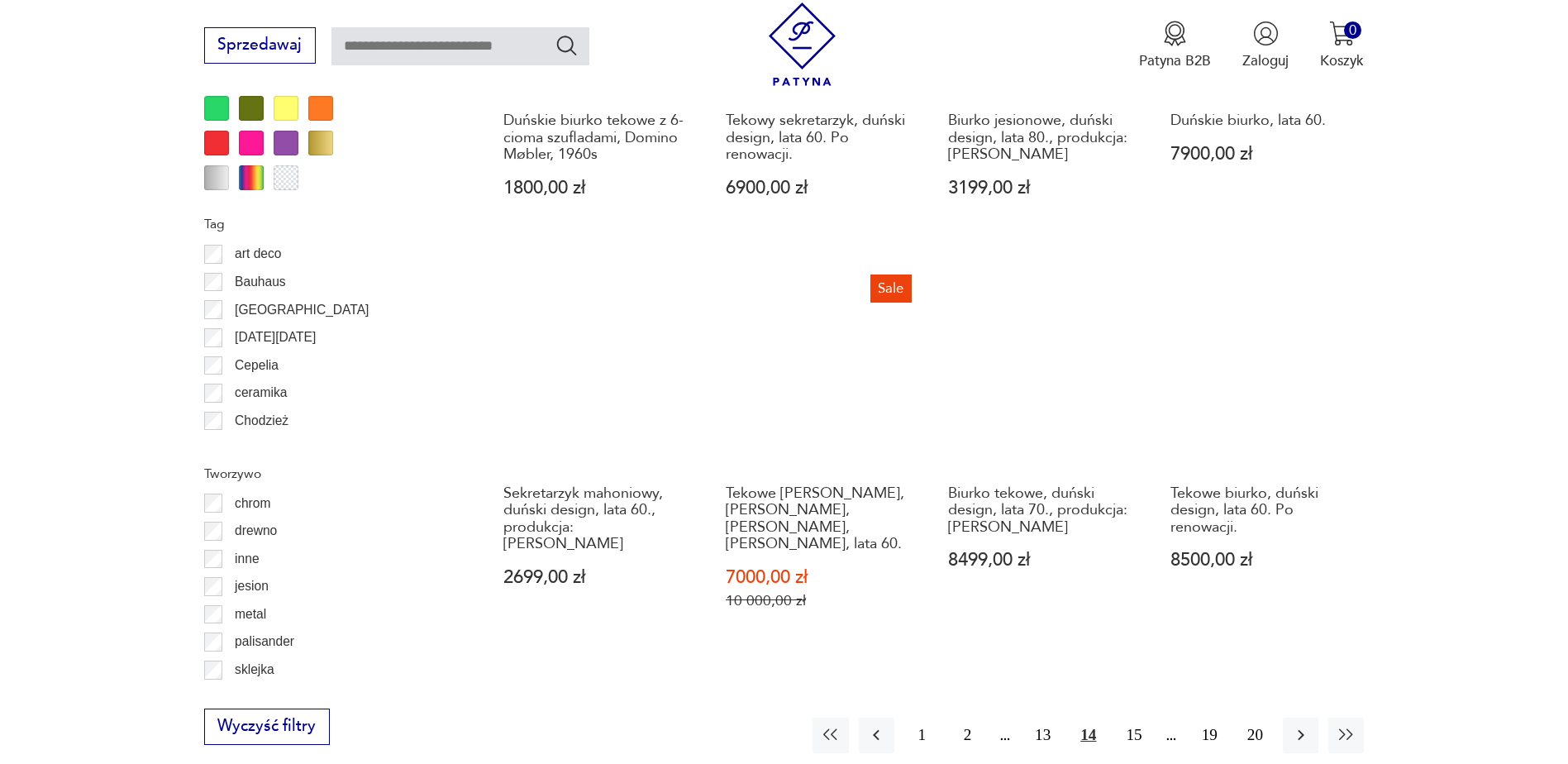
scroll to position [1873, 0]
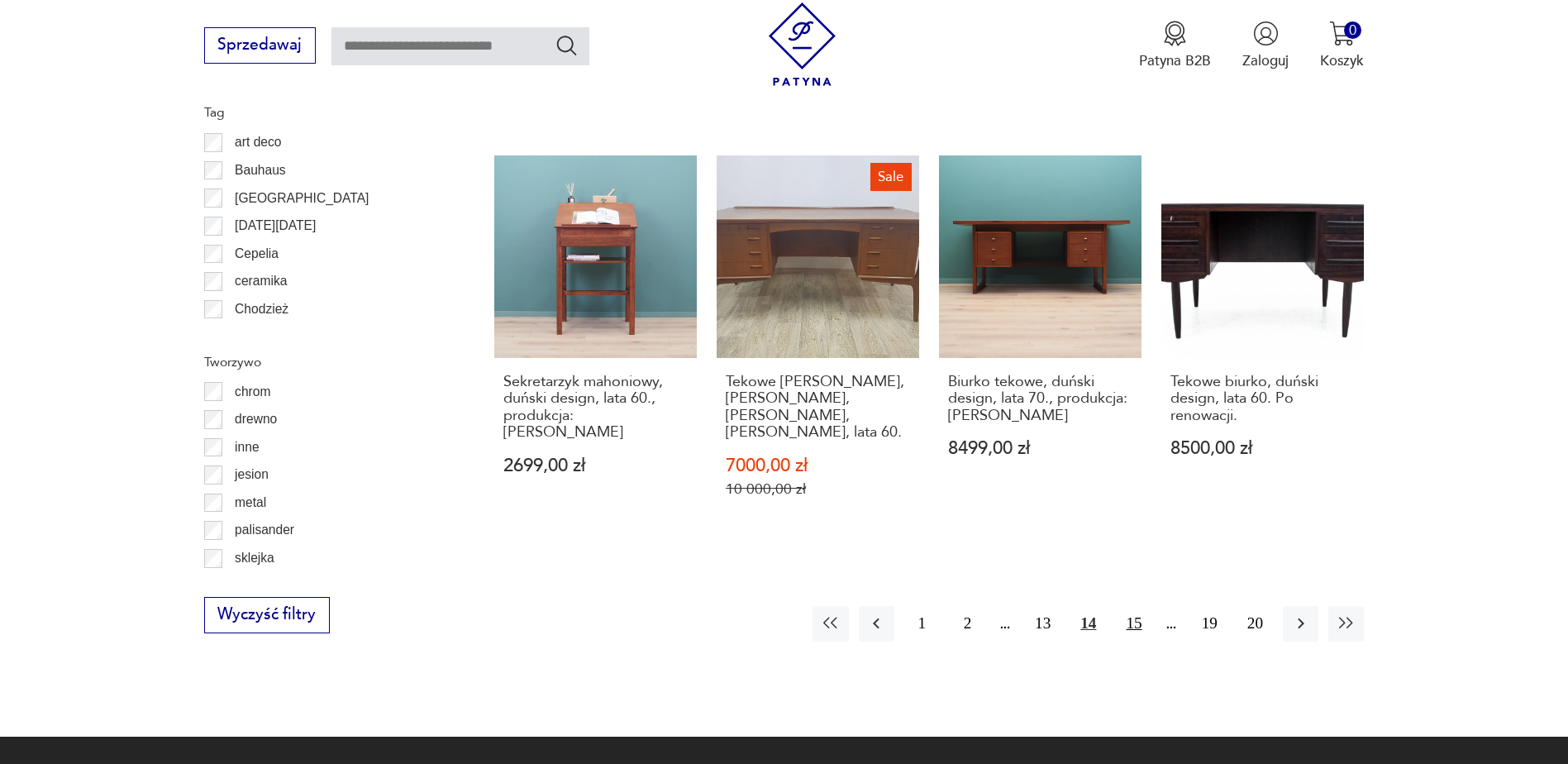
click at [1132, 606] on button "15" at bounding box center [1134, 624] width 35 height 35
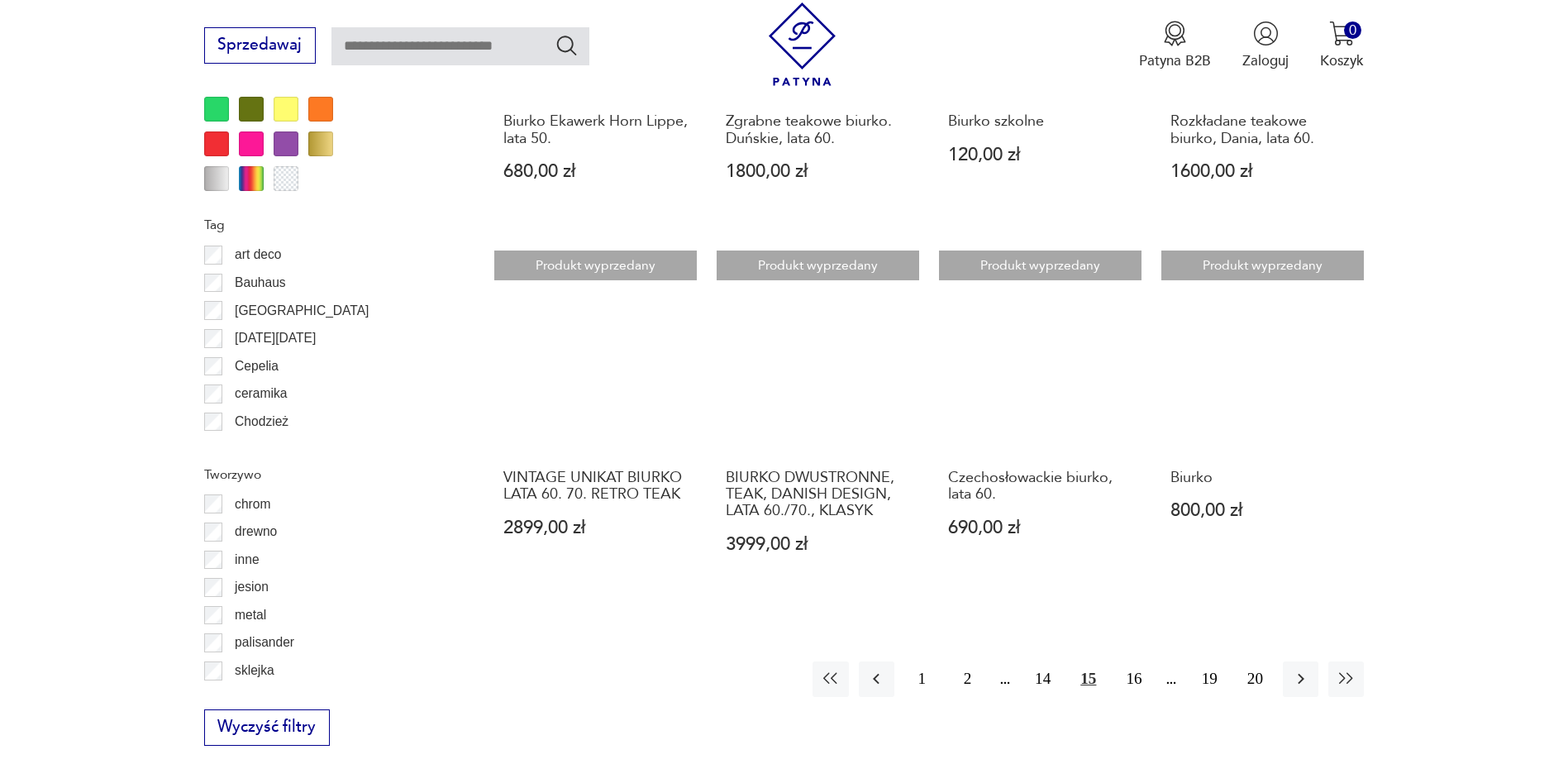
scroll to position [1873, 0]
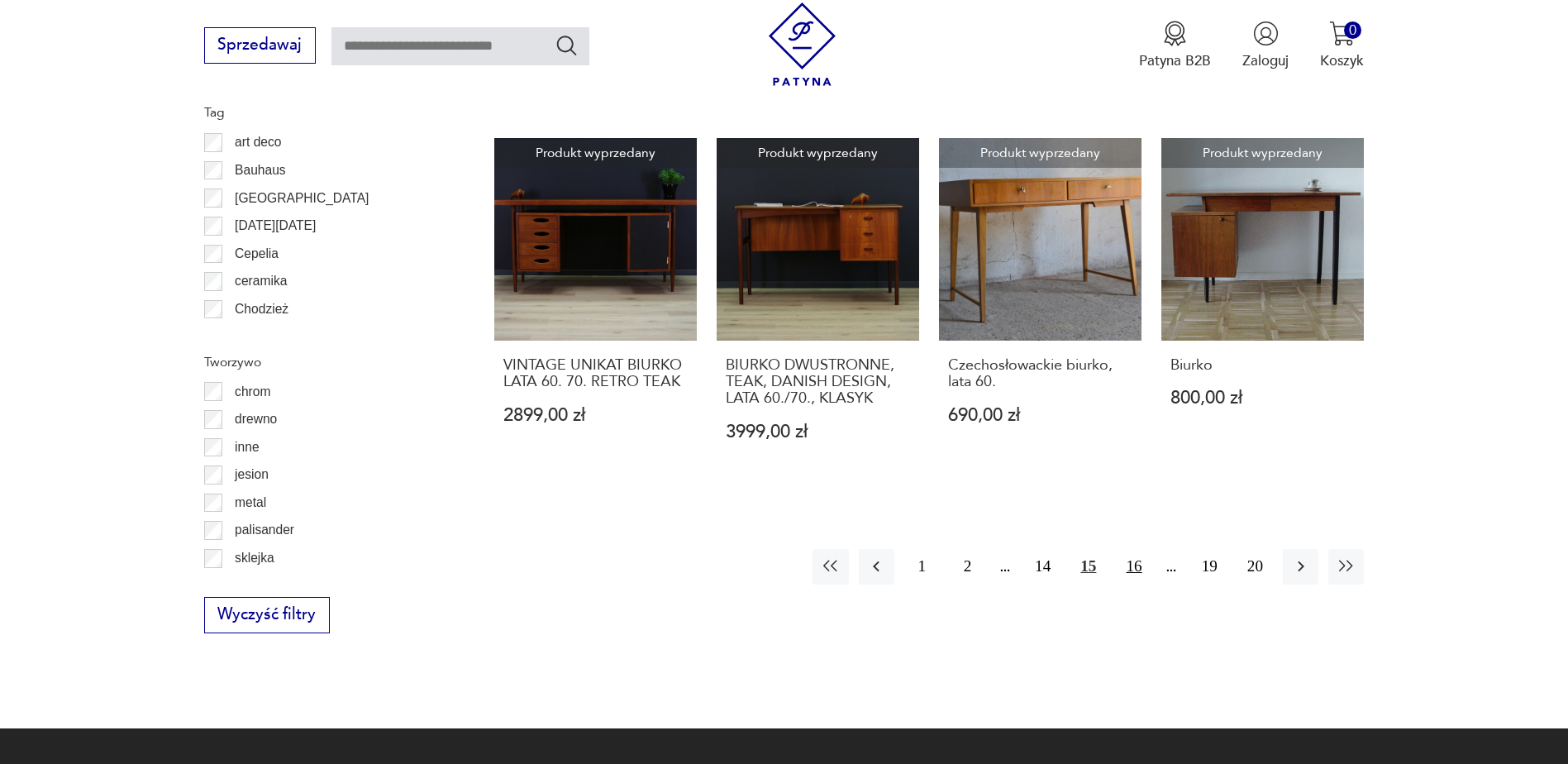
click at [1135, 549] on button "16" at bounding box center [1134, 566] width 35 height 35
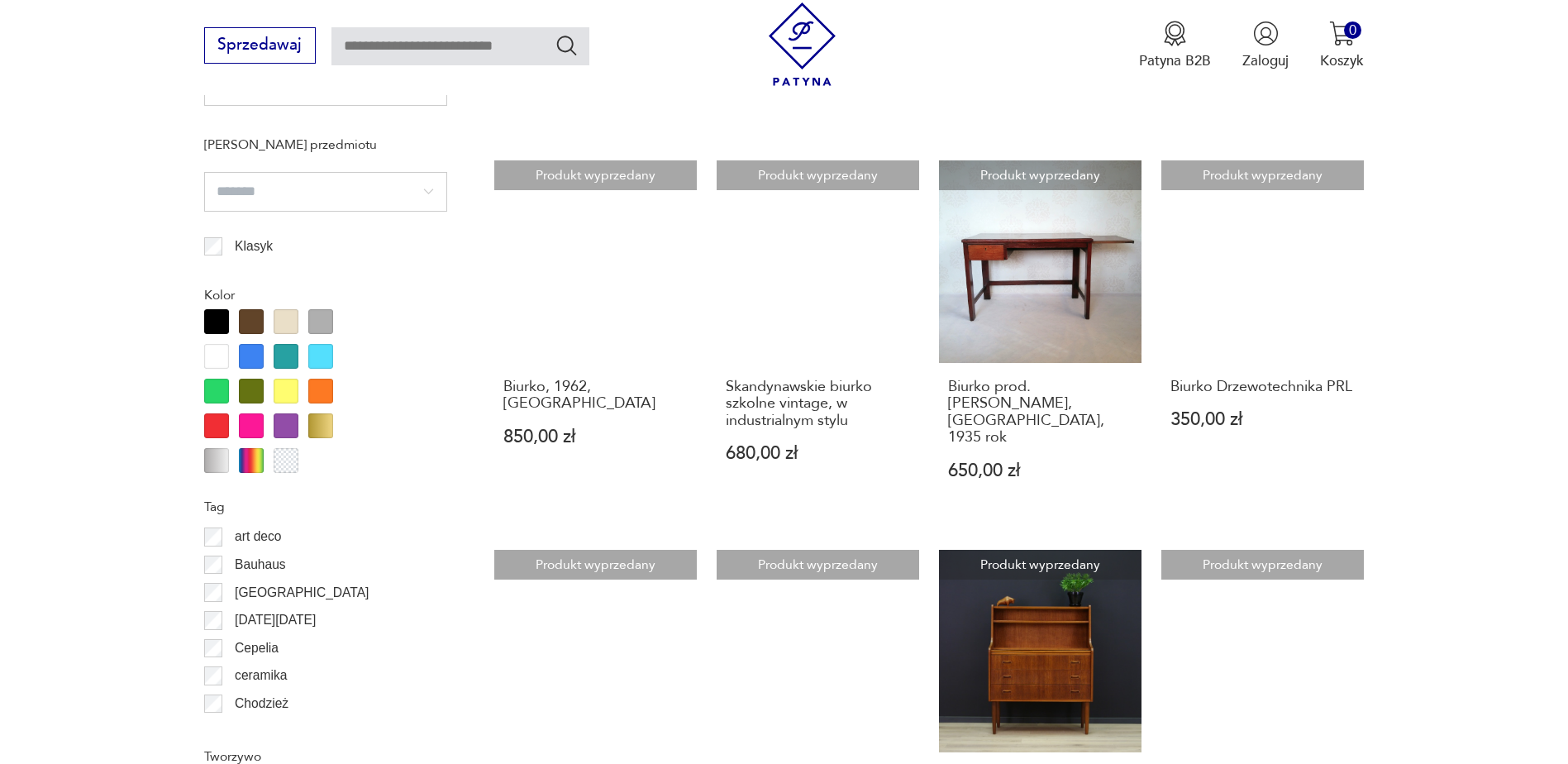
scroll to position [1542, 0]
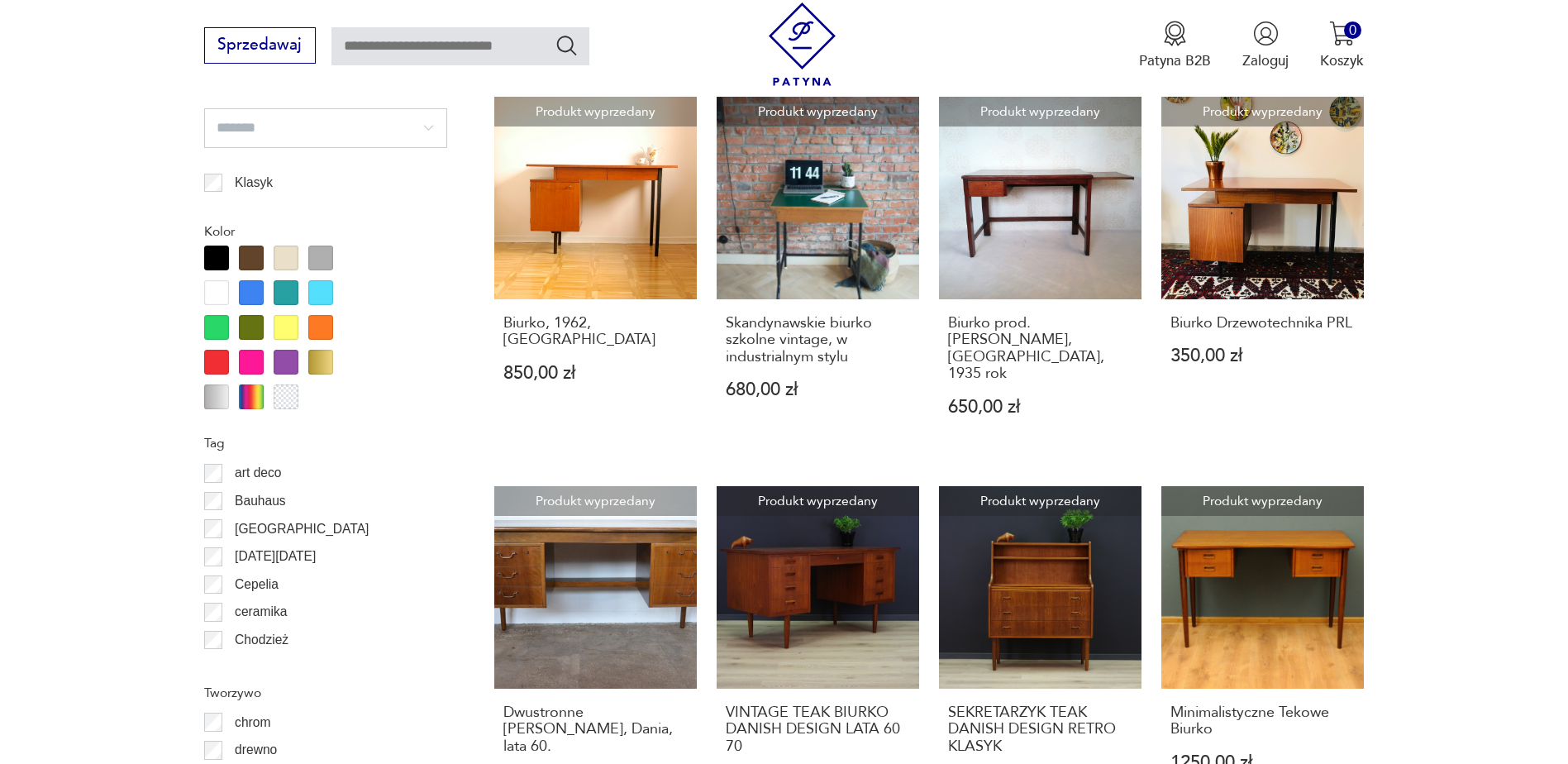
click at [842, 517] on link "Produkt wyprzedany VINTAGE TEAK BIURKO DANISH DESIGN LATA 60 70 2199,00 zł" at bounding box center [818, 656] width 203 height 340
